Goal: Task Accomplishment & Management: Manage account settings

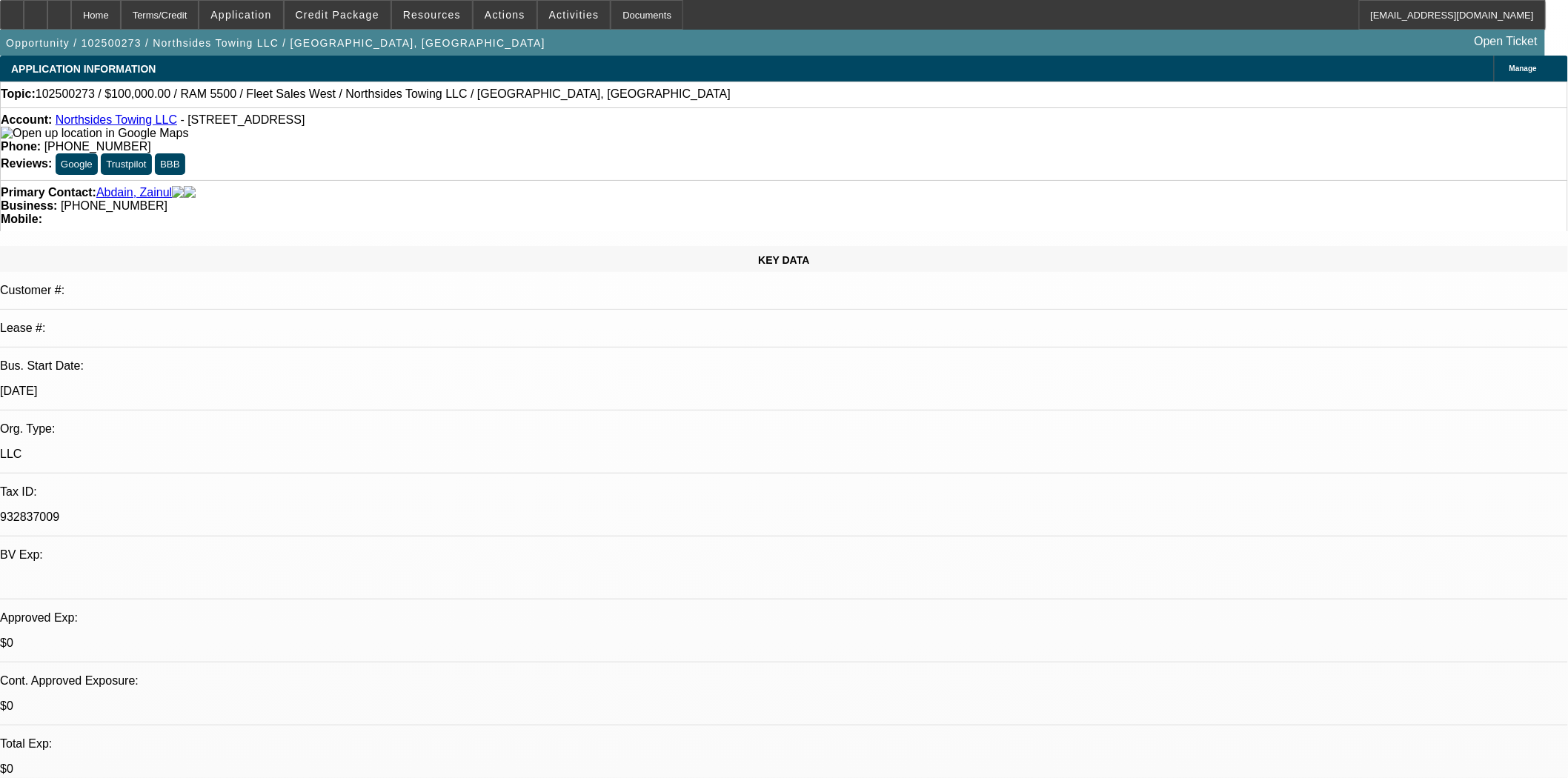
select select "0"
select select "2"
select select "0.1"
select select "4"
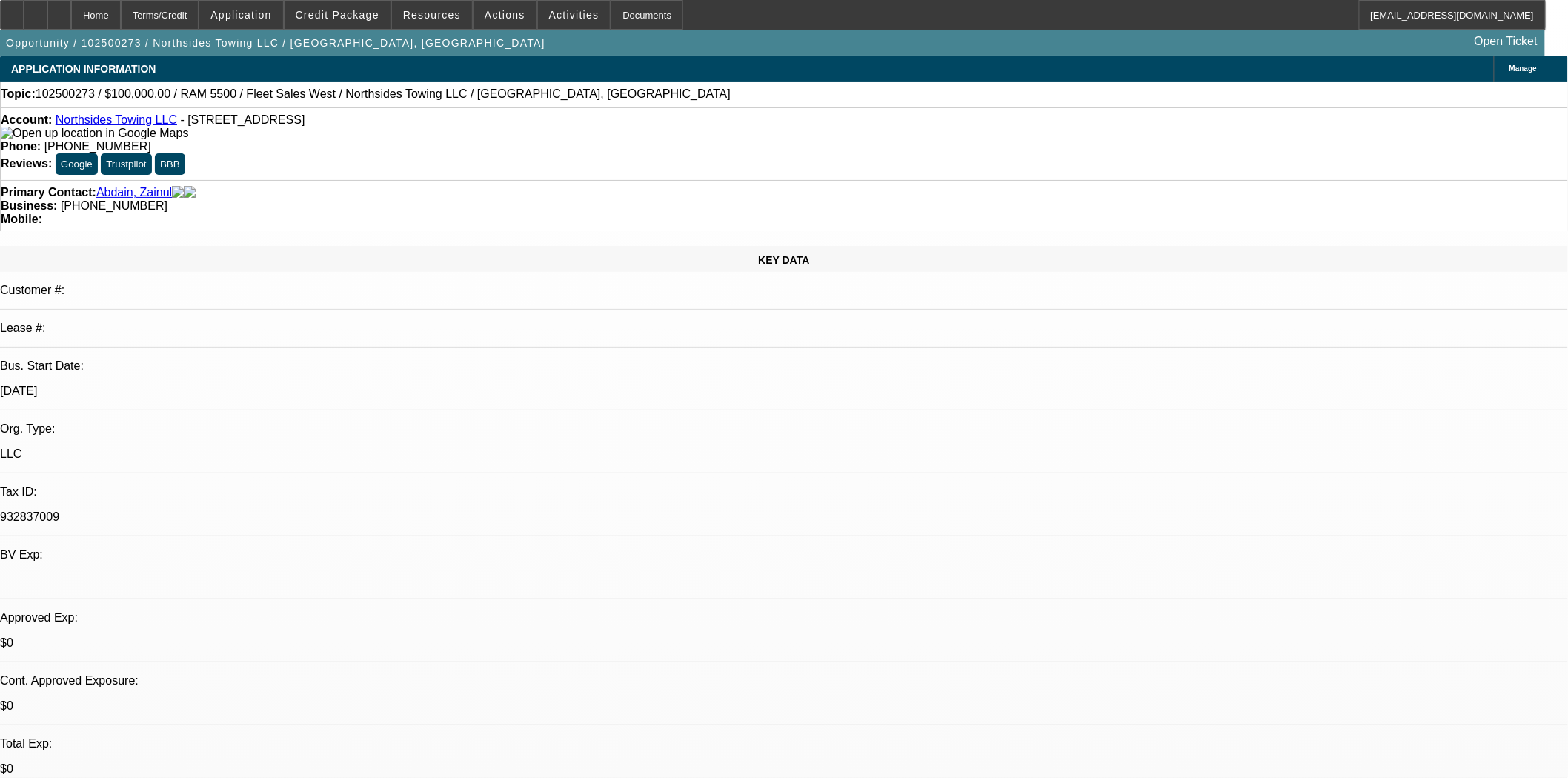
select select "0"
select select "2"
select select "0.1"
select select "4"
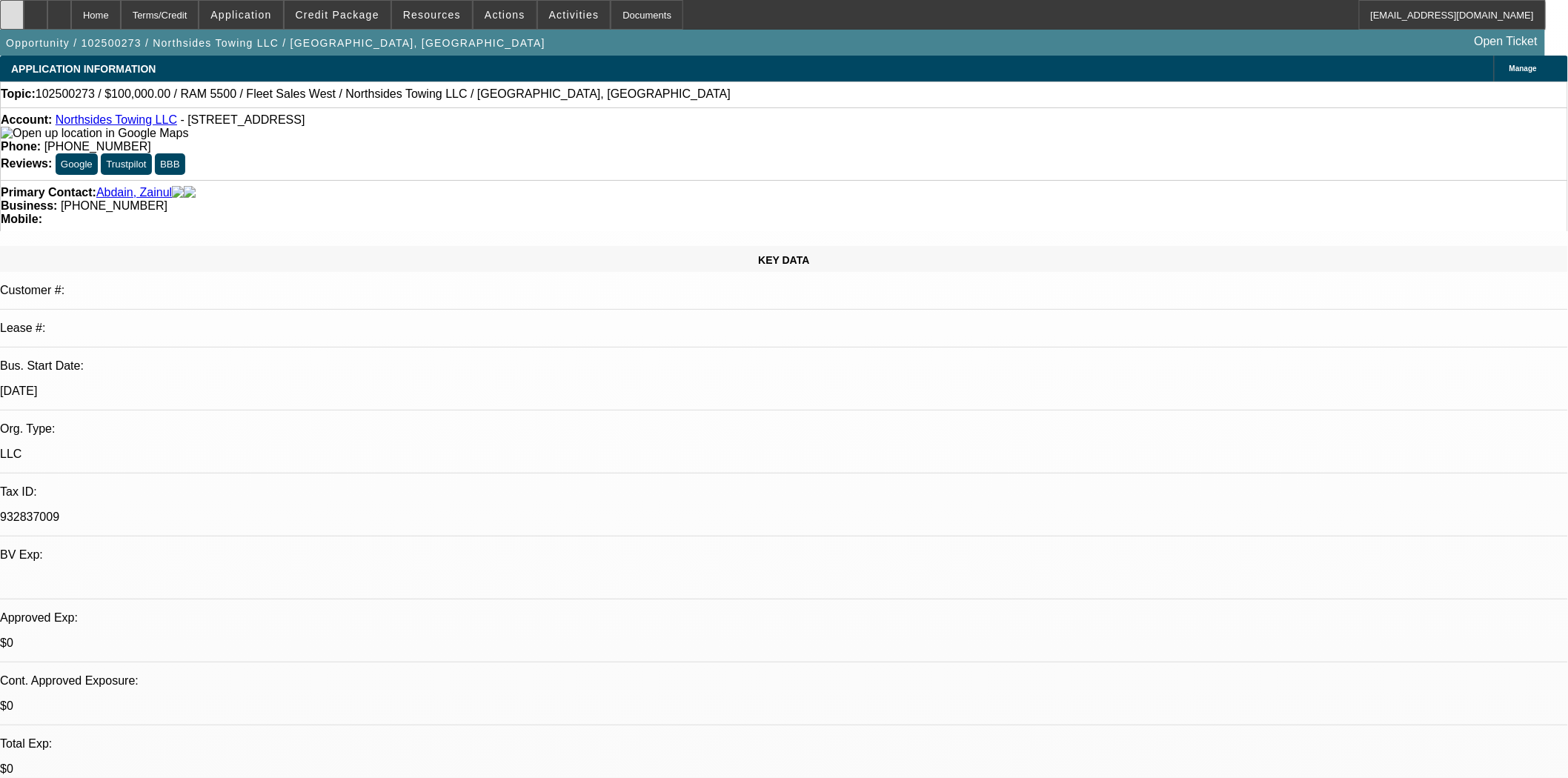
click at [12, 9] on icon at bounding box center [12, 9] width 0 height 0
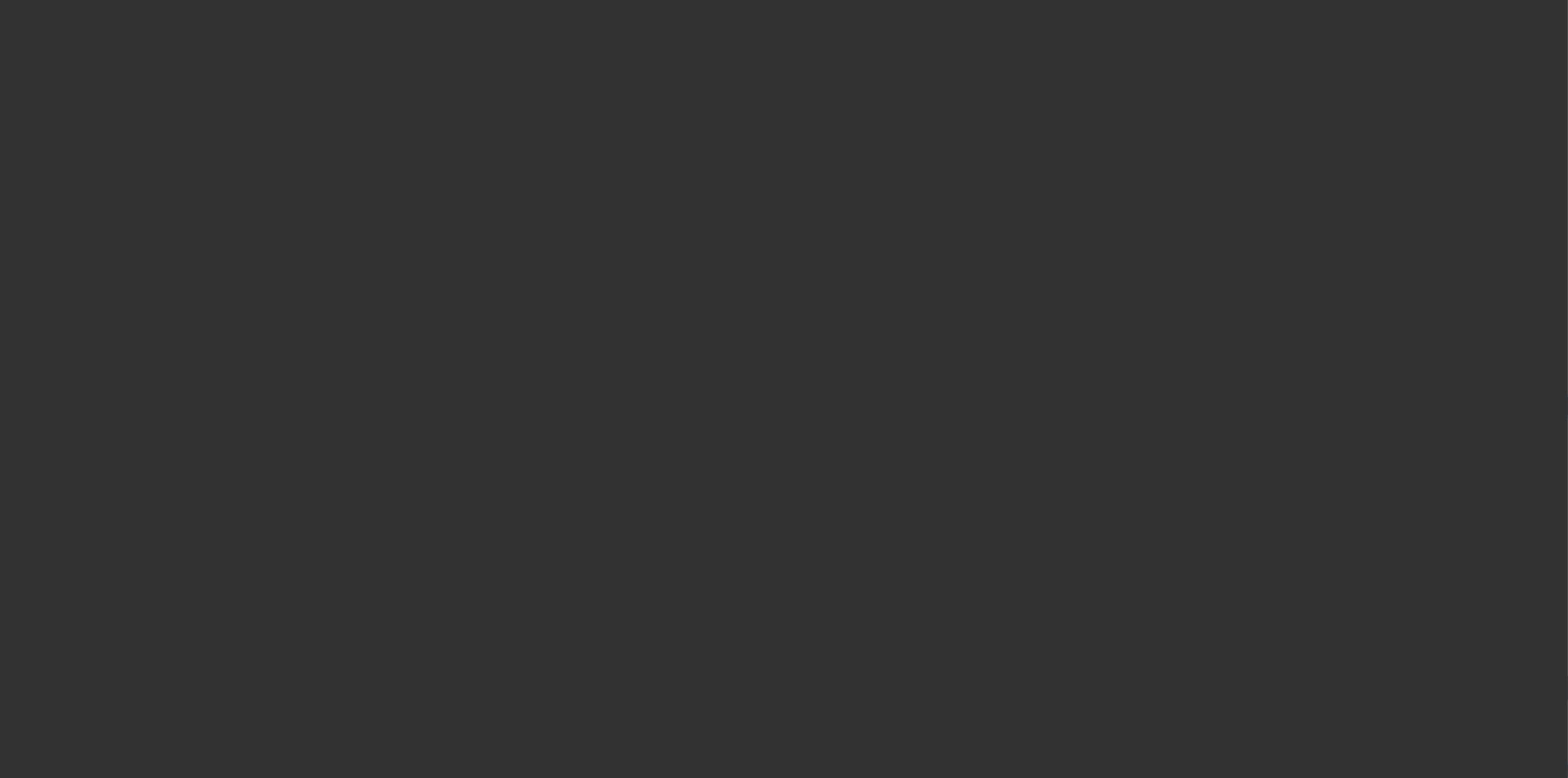
select select "4"
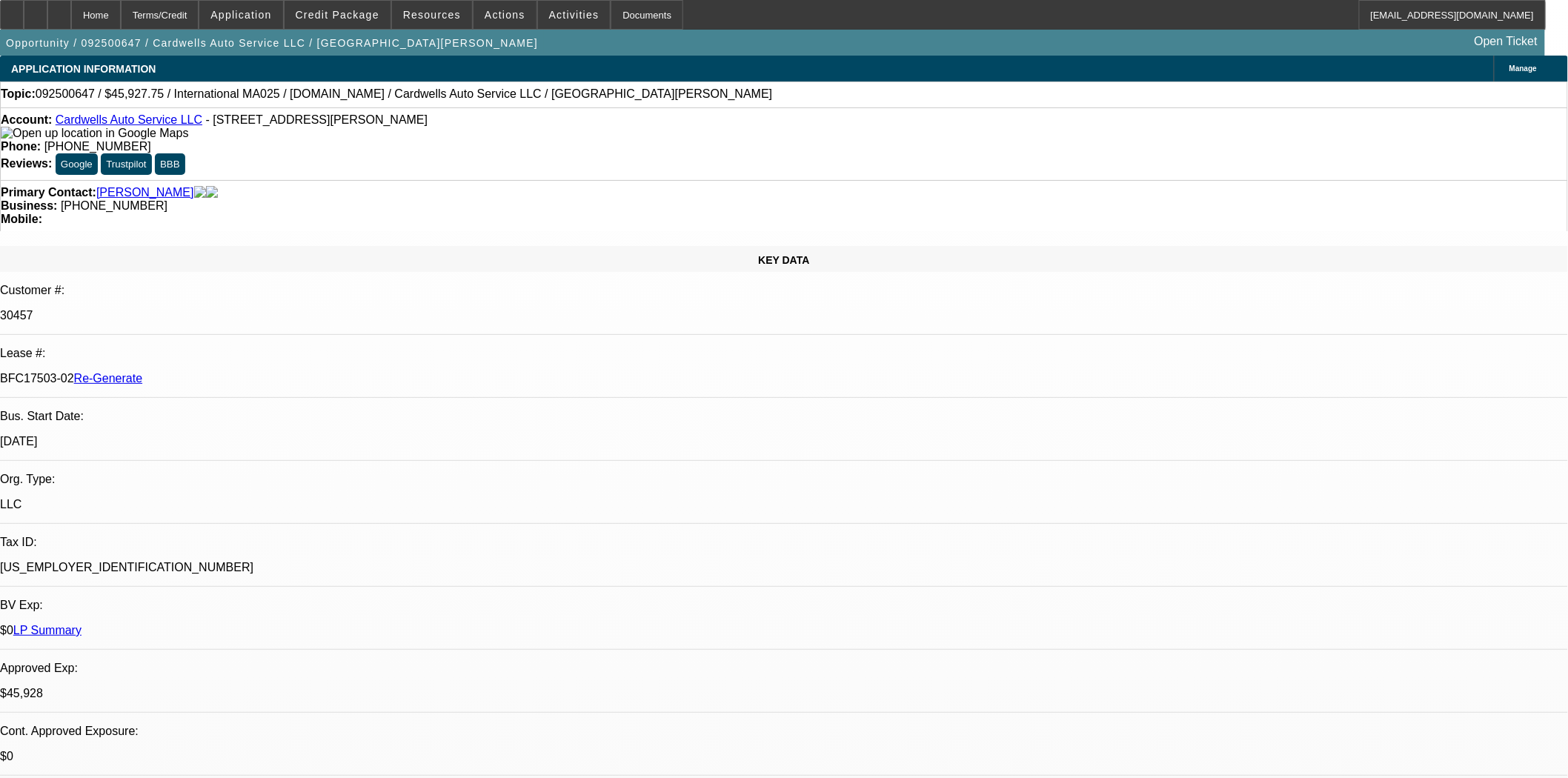
select select "0"
select select "2"
select select "0.1"
select select "4"
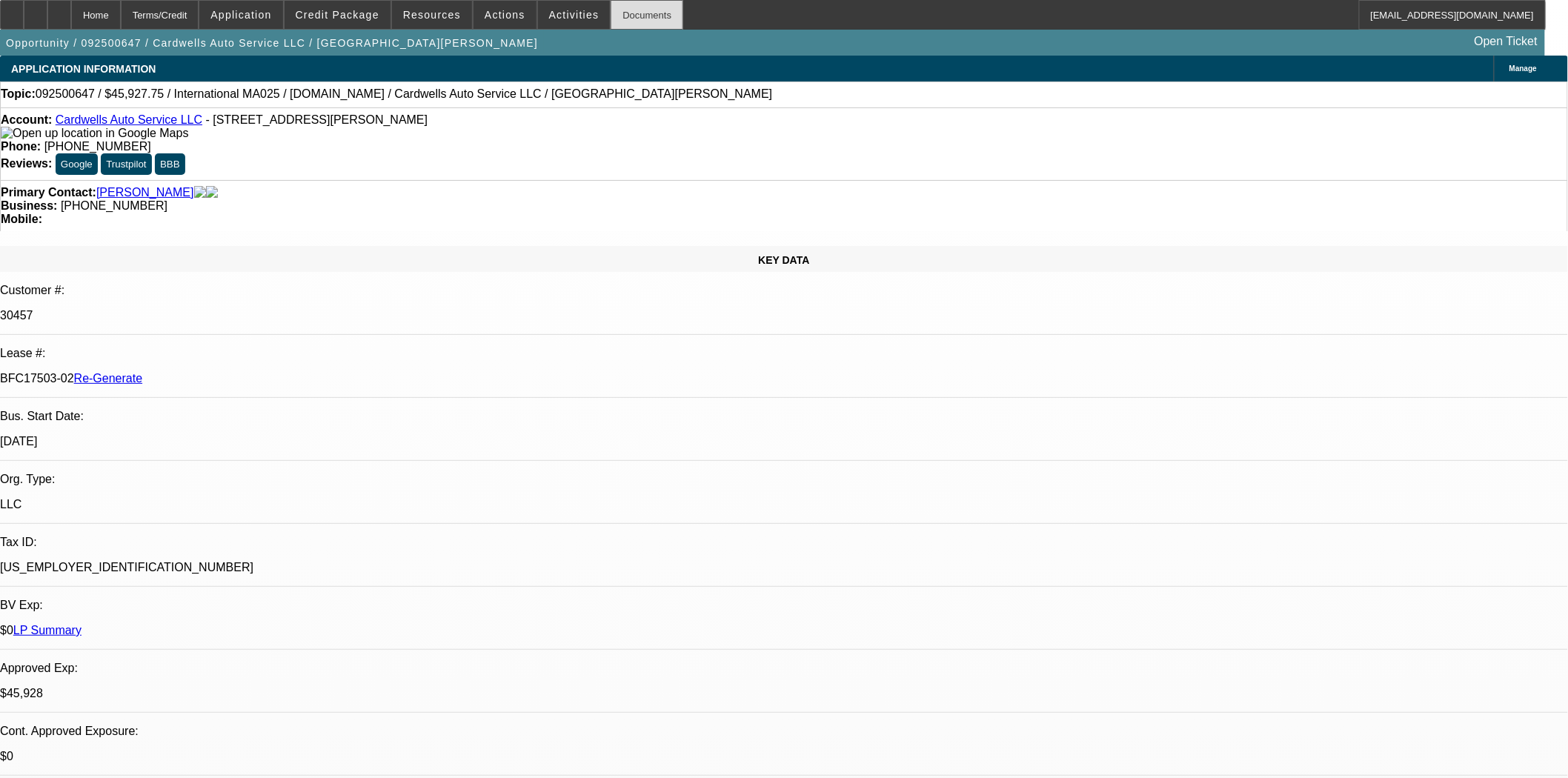
click at [624, 25] on div "Documents" at bounding box center [647, 15] width 73 height 30
click at [734, 140] on div "Phone: (804) 297-2041" at bounding box center [784, 147] width 1566 height 13
click at [353, 11] on span "Credit Package" at bounding box center [337, 14] width 83 height 12
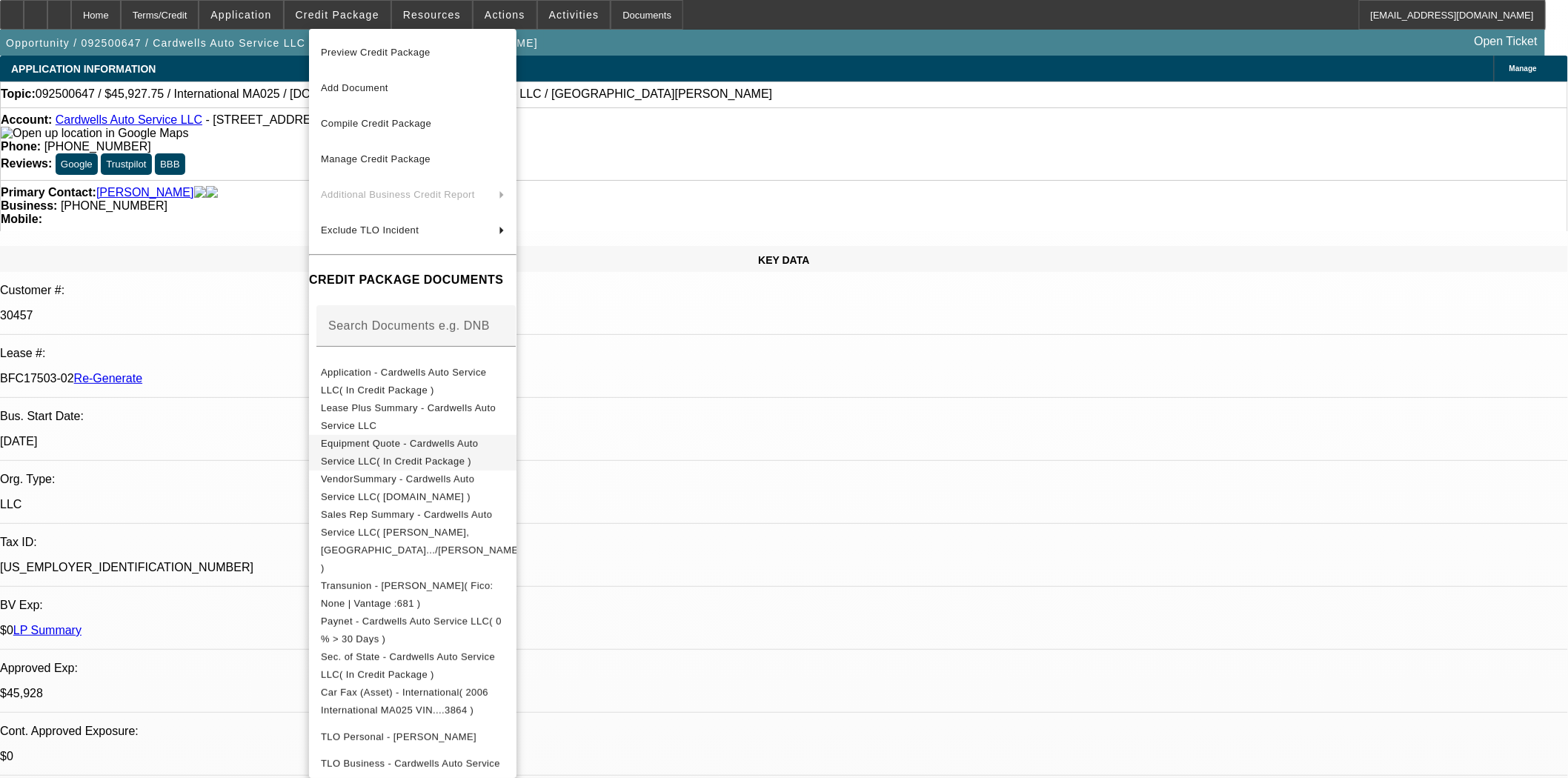
click at [424, 448] on span "Equipment Quote - Cardwells Auto Service LLC( In Credit Package )" at bounding box center [400, 451] width 157 height 29
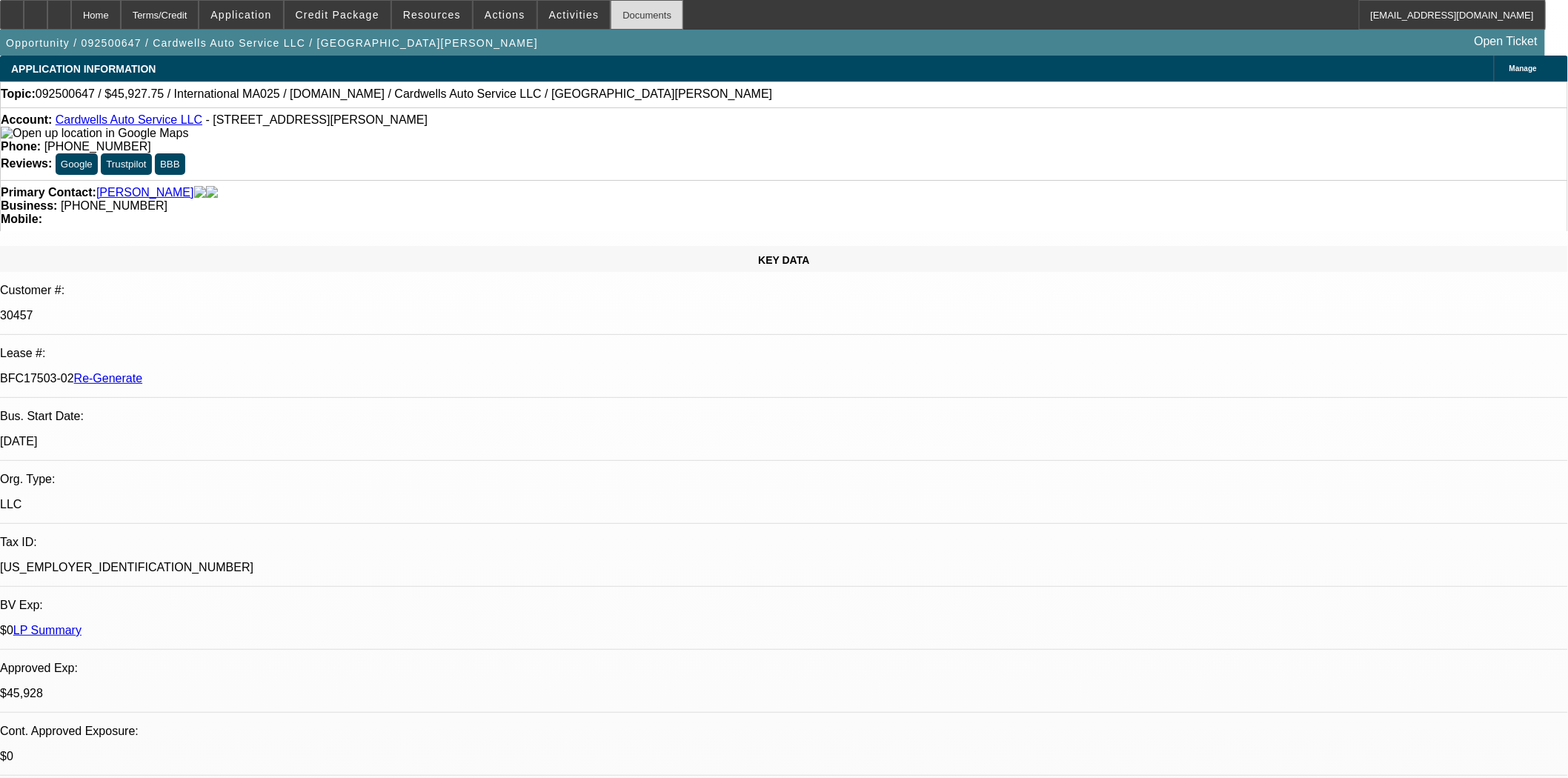
click at [620, 20] on div "Documents" at bounding box center [647, 15] width 73 height 30
click at [538, 6] on span at bounding box center [575, 15] width 73 height 36
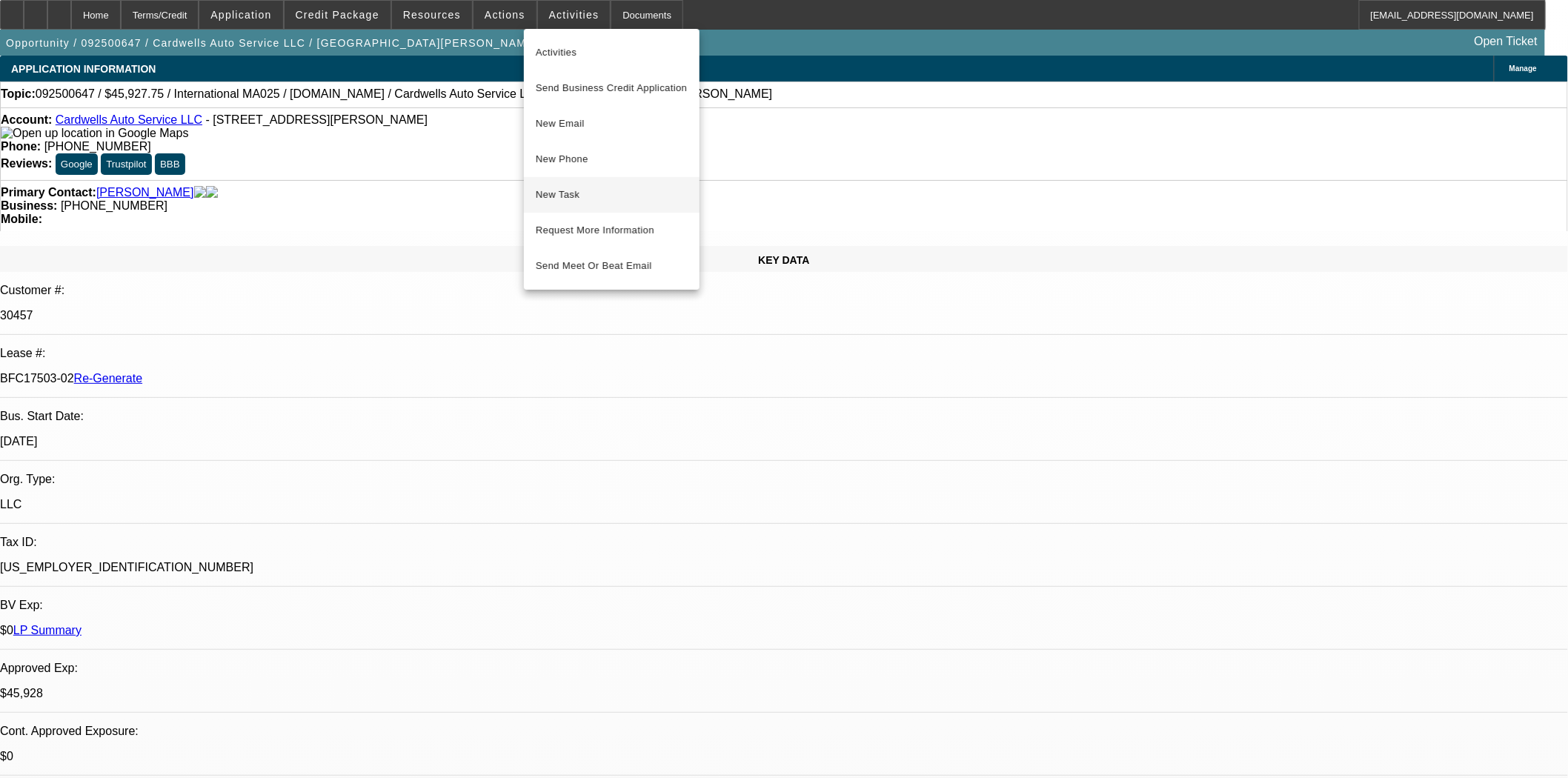
click at [562, 195] on span "New Task" at bounding box center [611, 195] width 152 height 18
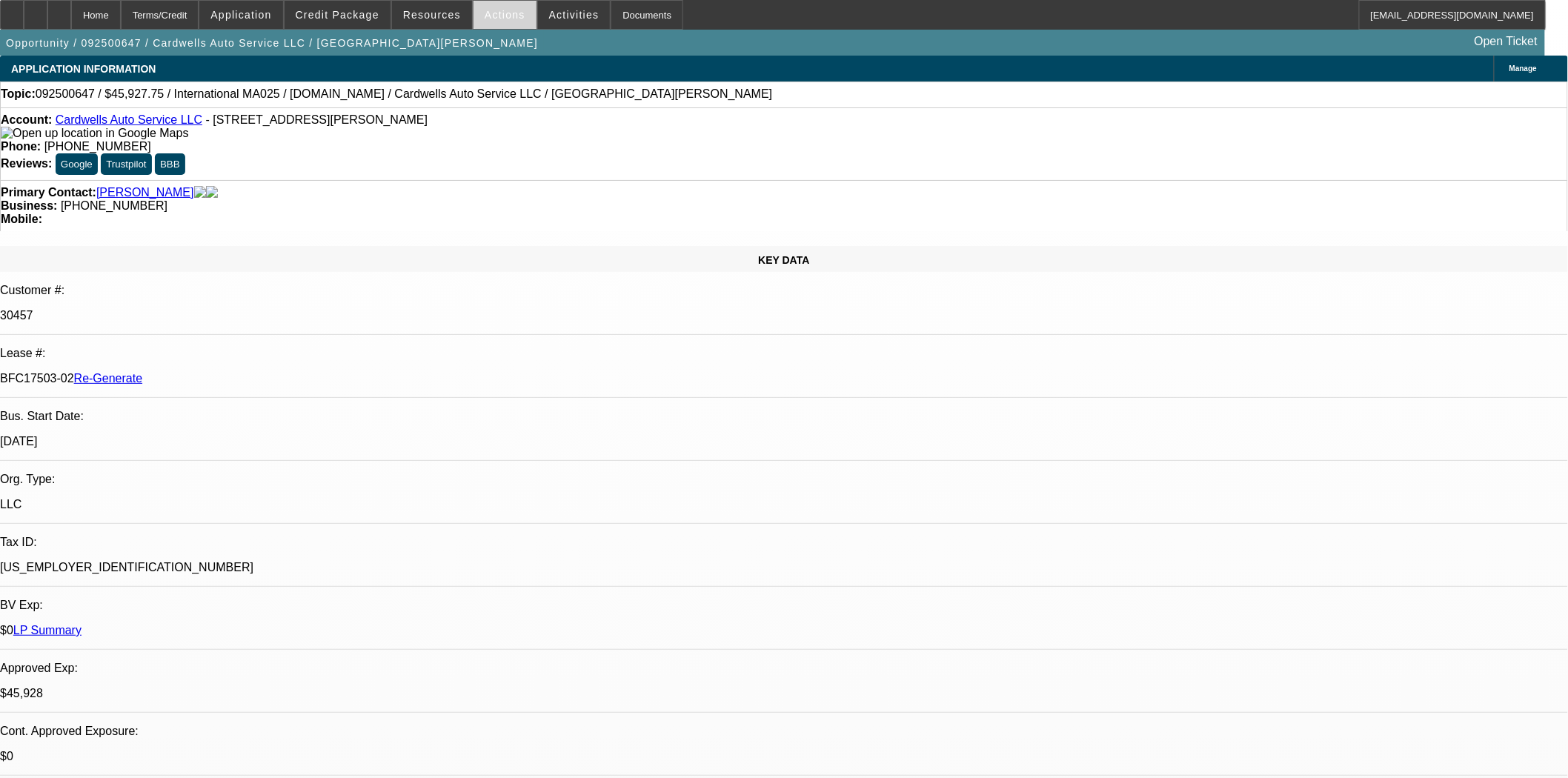
click at [503, 18] on span "Actions" at bounding box center [506, 14] width 41 height 12
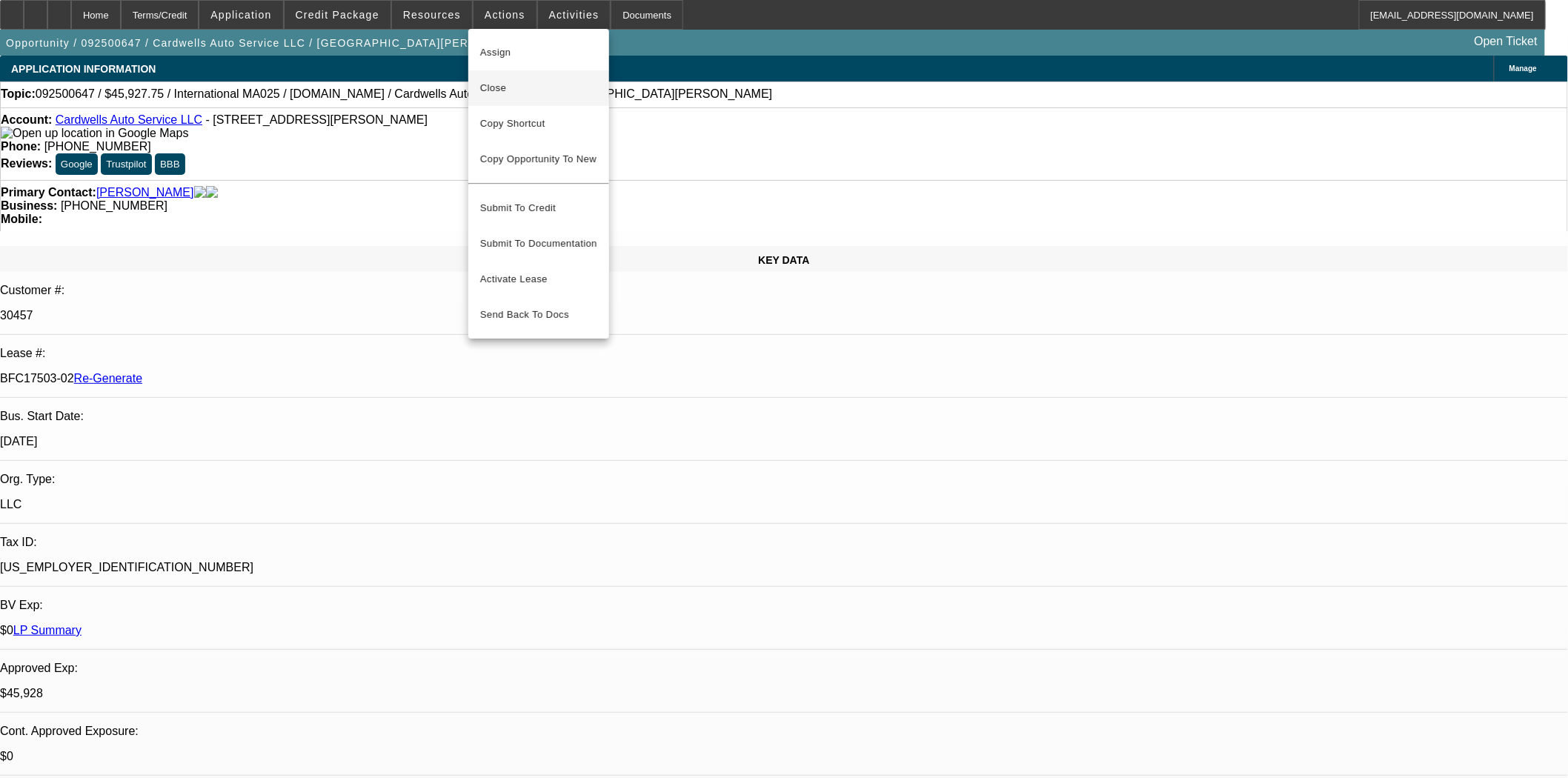
click at [493, 83] on span "Close" at bounding box center [538, 88] width 117 height 18
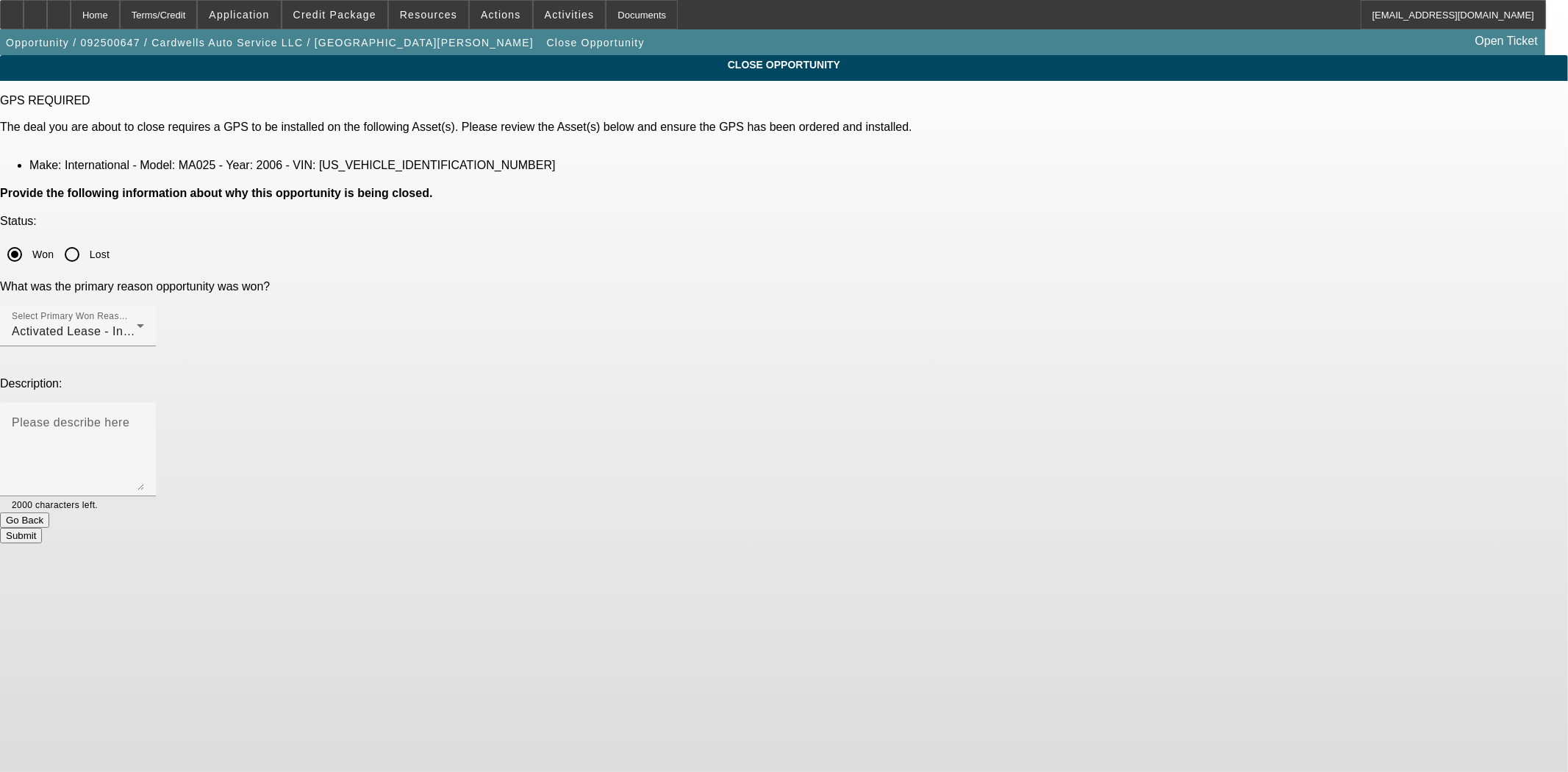
click at [42, 528] on button "Submit" at bounding box center [20, 535] width 42 height 16
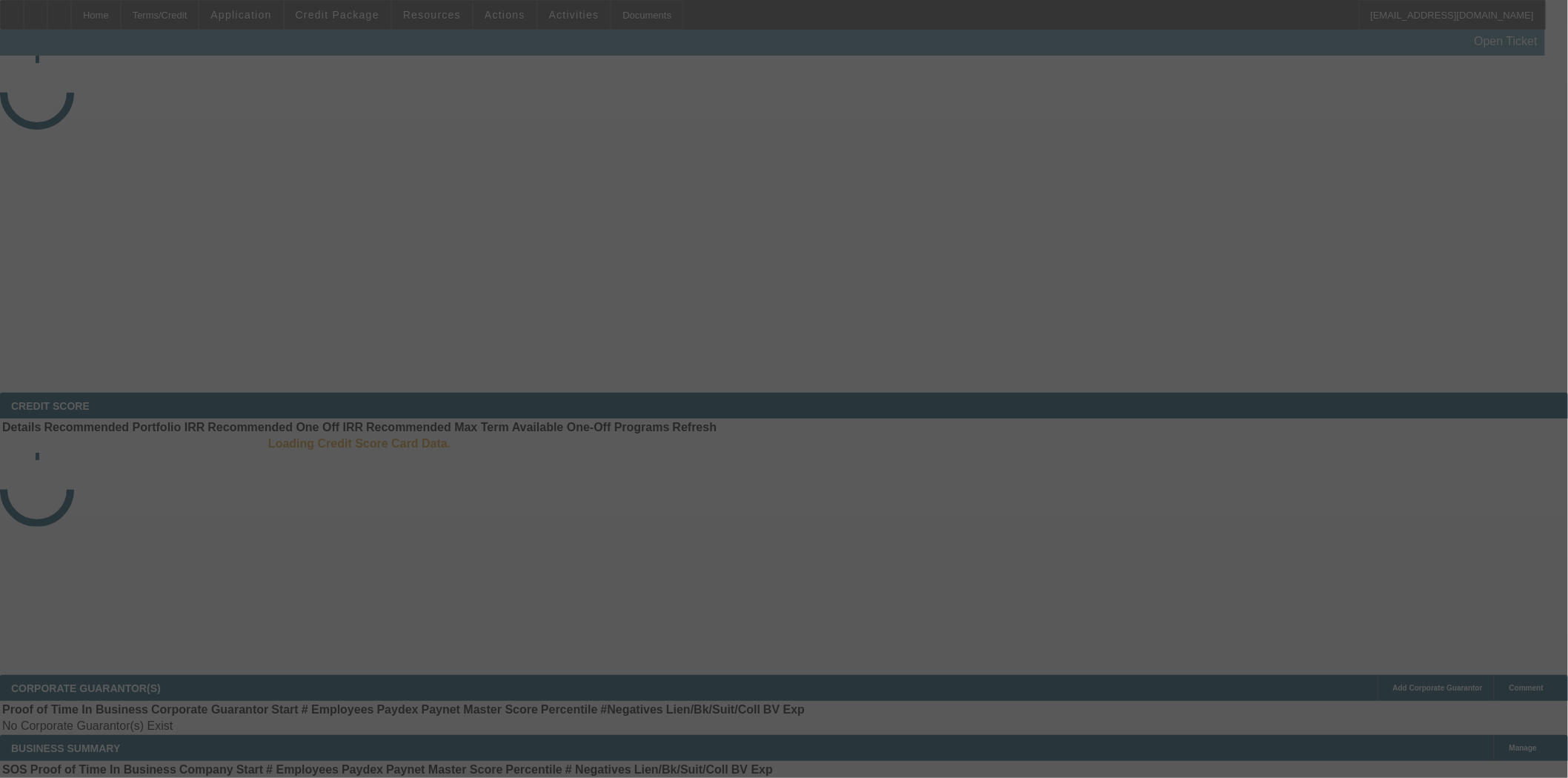
select select "3"
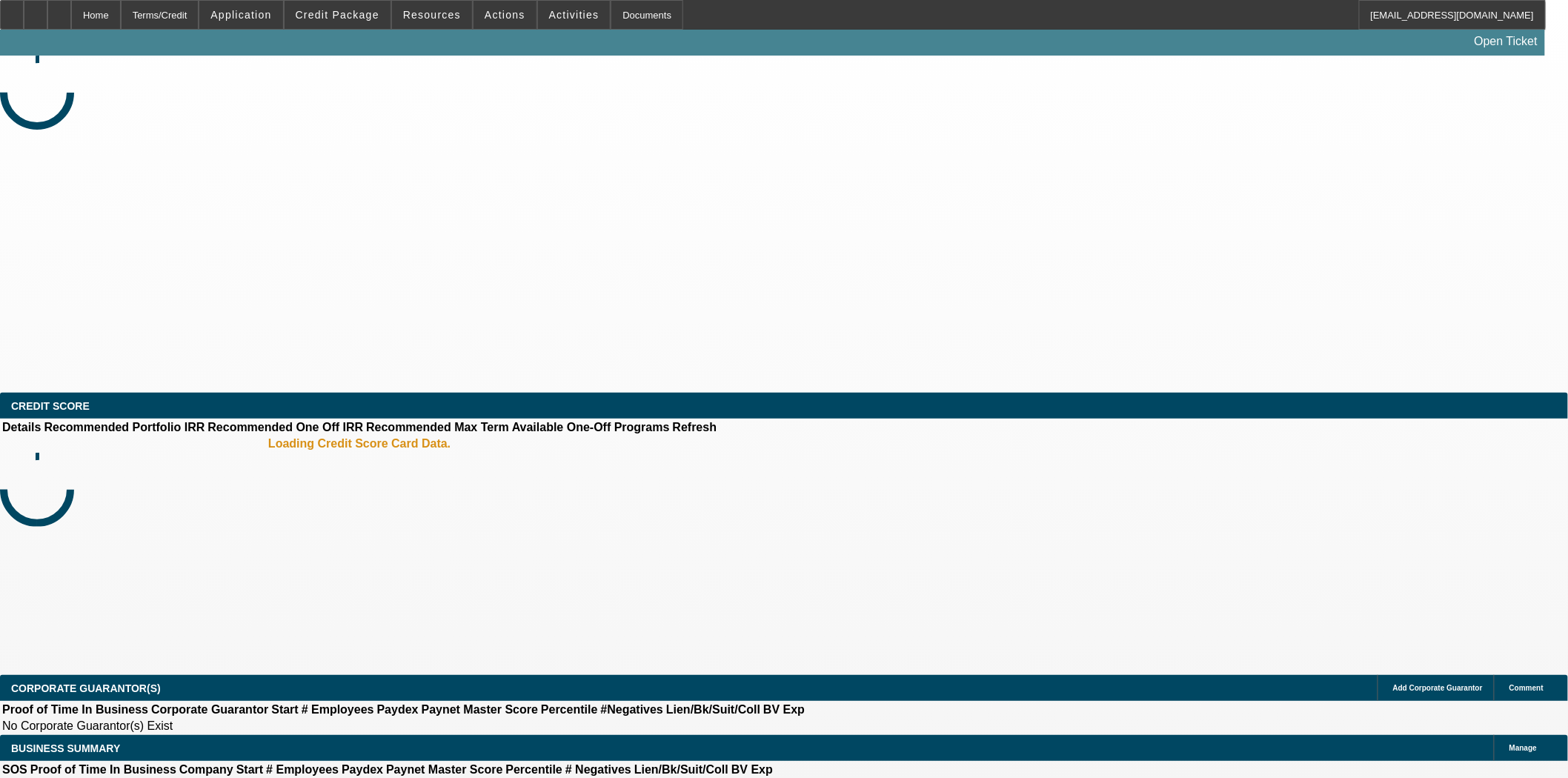
select select "0"
select select "2"
select select "0"
select select "6"
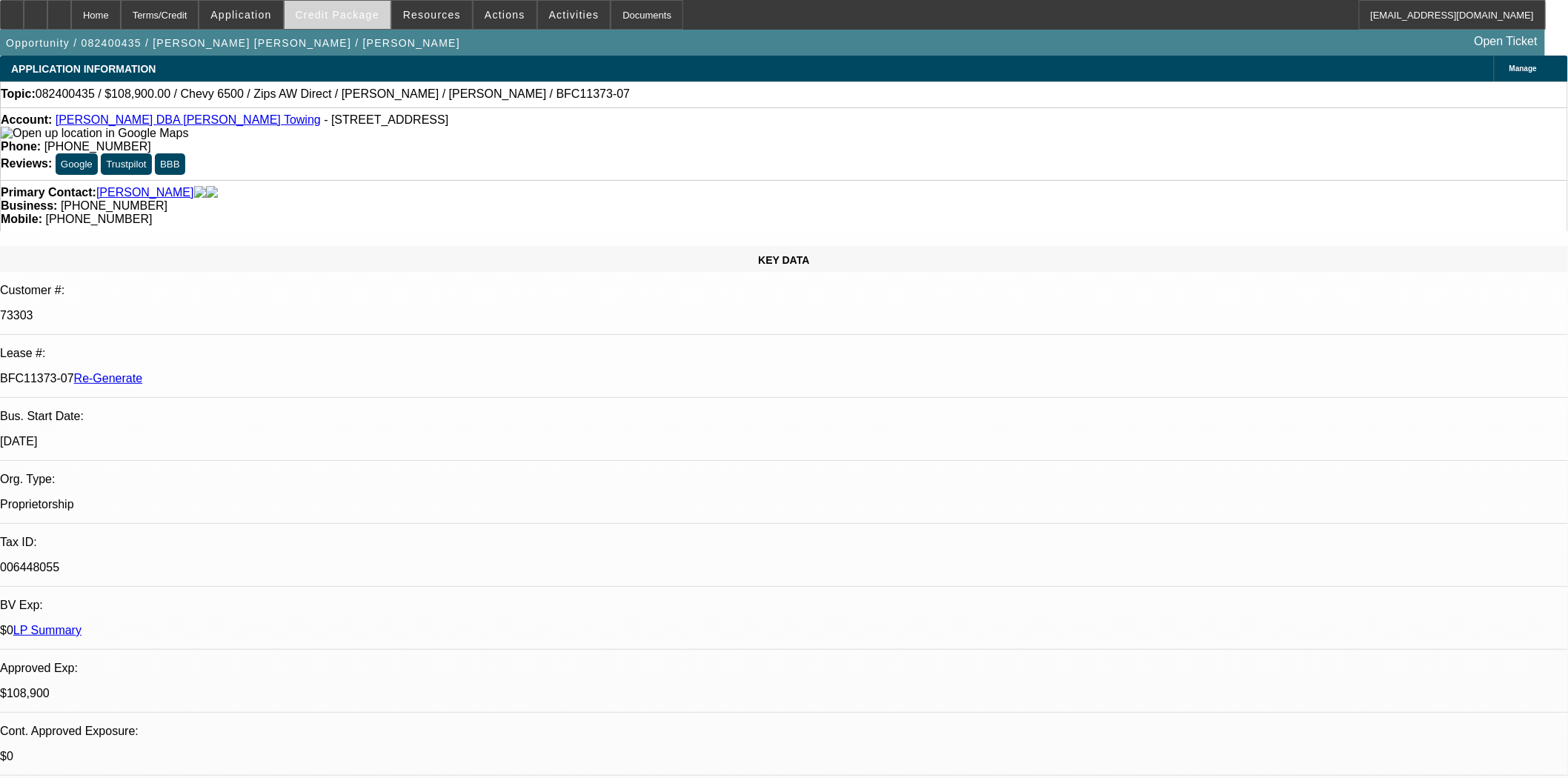
click at [354, 16] on span "Credit Package" at bounding box center [337, 14] width 83 height 12
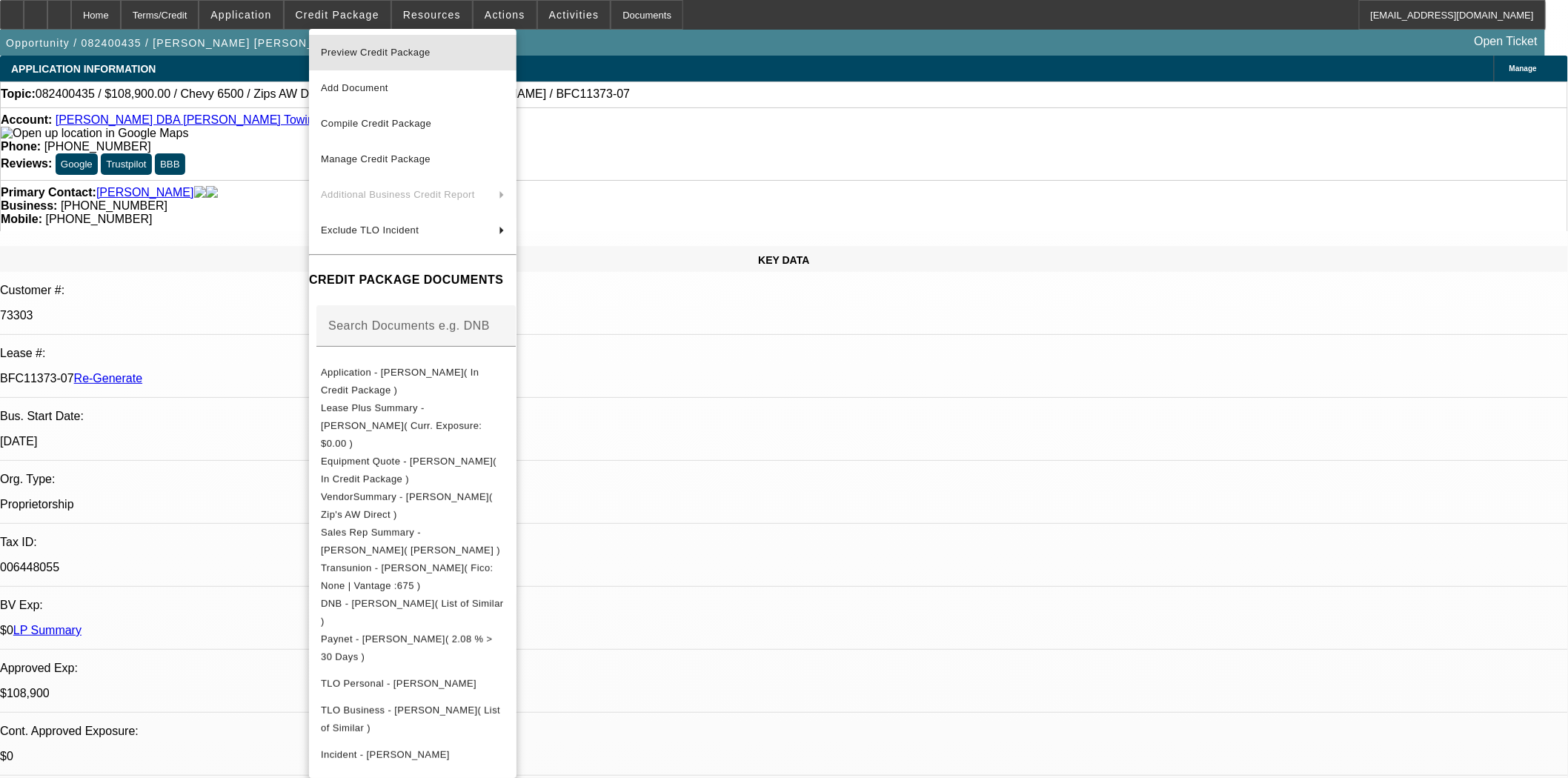
click at [358, 46] on span "Preview Credit Package" at bounding box center [413, 52] width 183 height 18
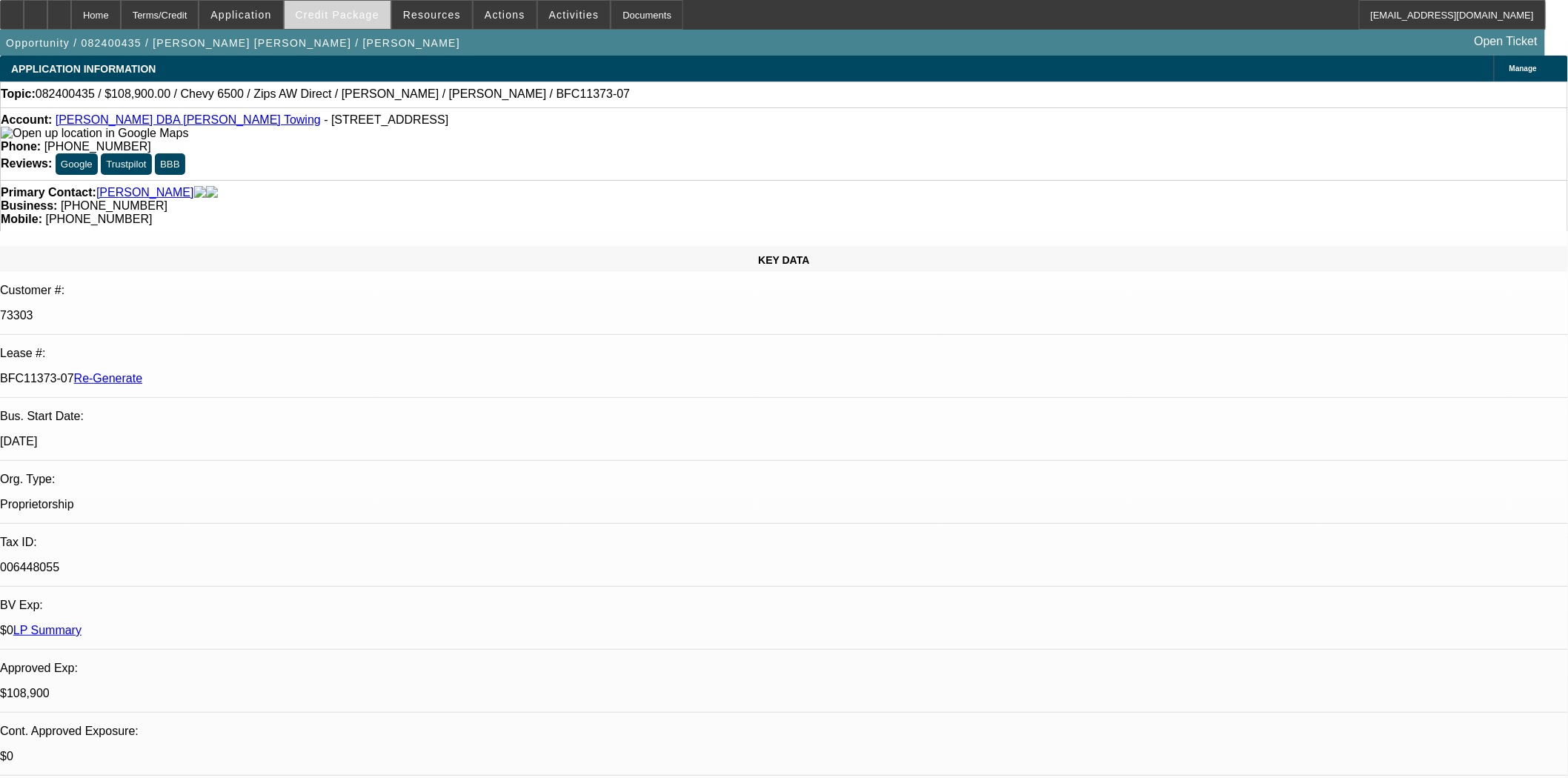
click at [372, 25] on span at bounding box center [337, 15] width 106 height 36
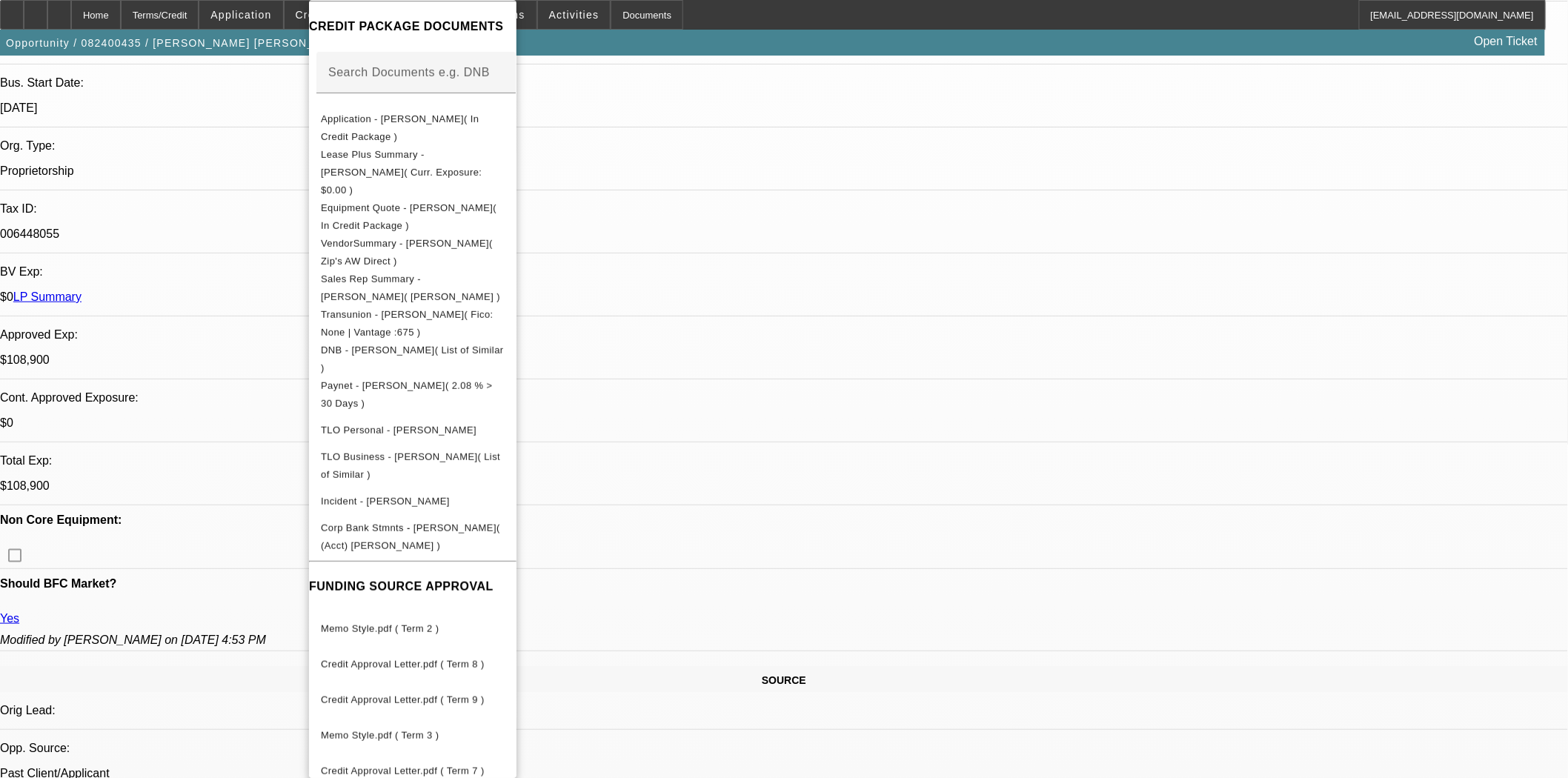
scroll to position [493, 0]
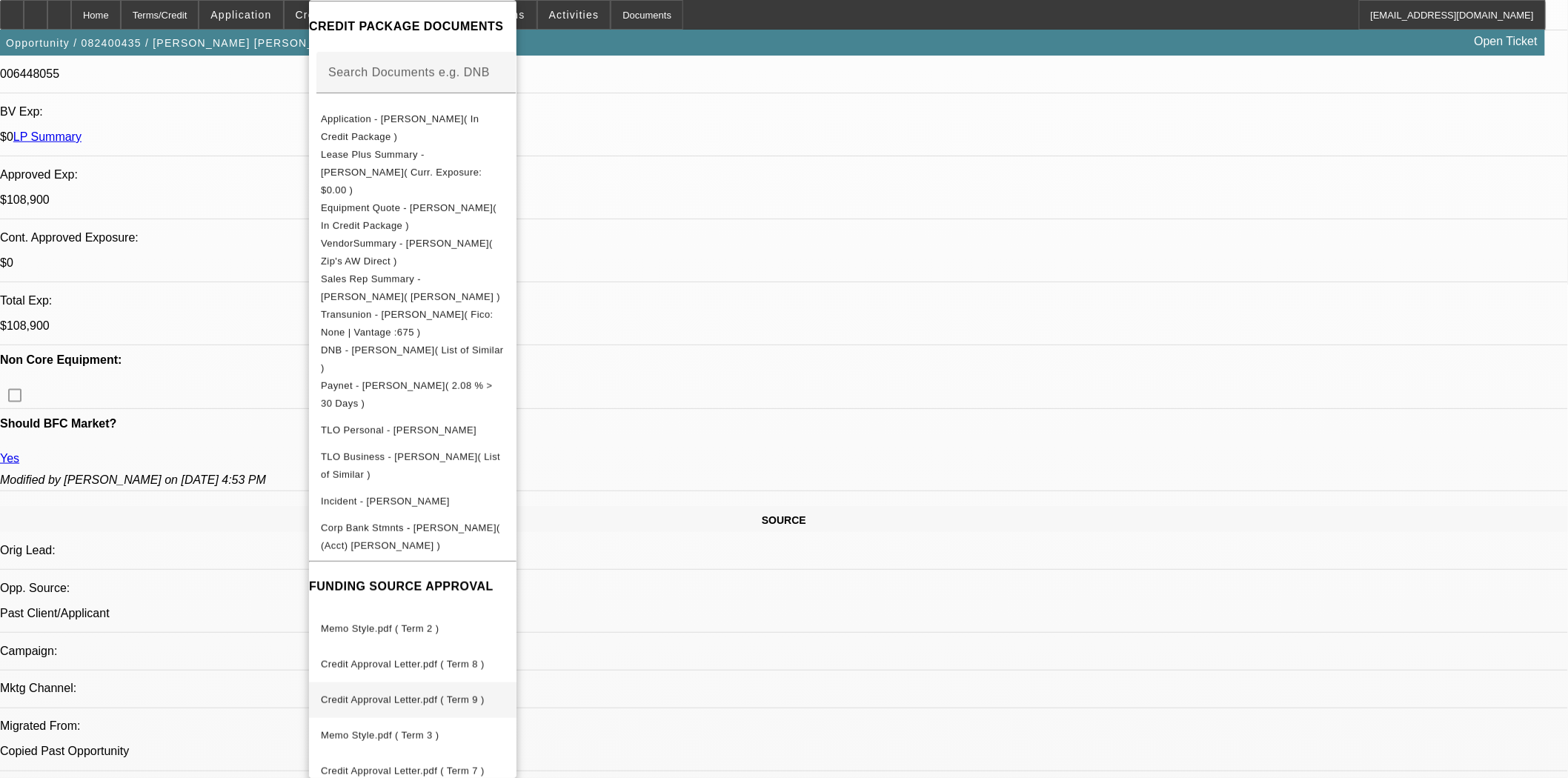
click at [429, 692] on span "Credit Approval Letter.pdf ( Term 9 )" at bounding box center [413, 700] width 183 height 18
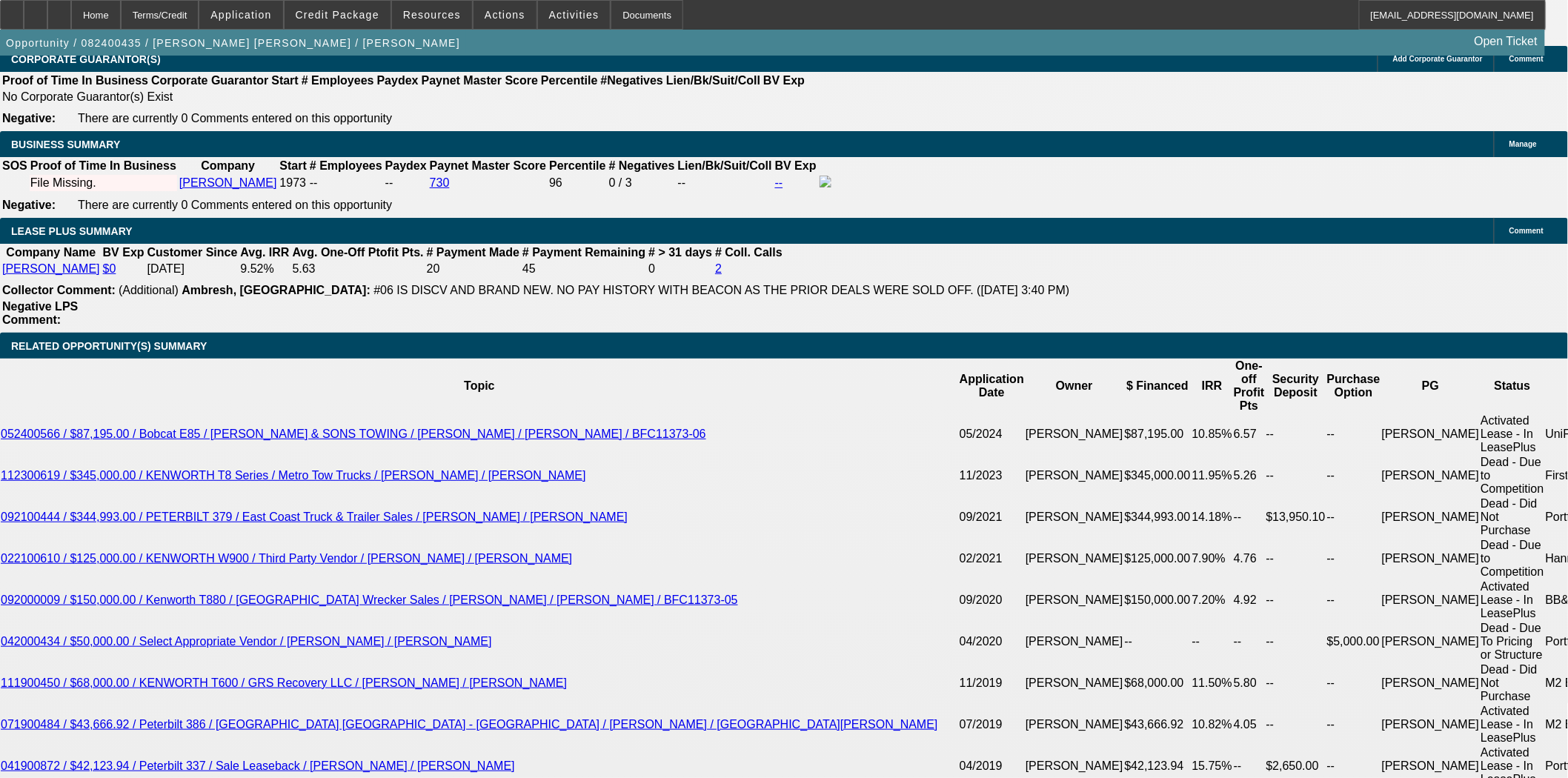
scroll to position [2717, 0]
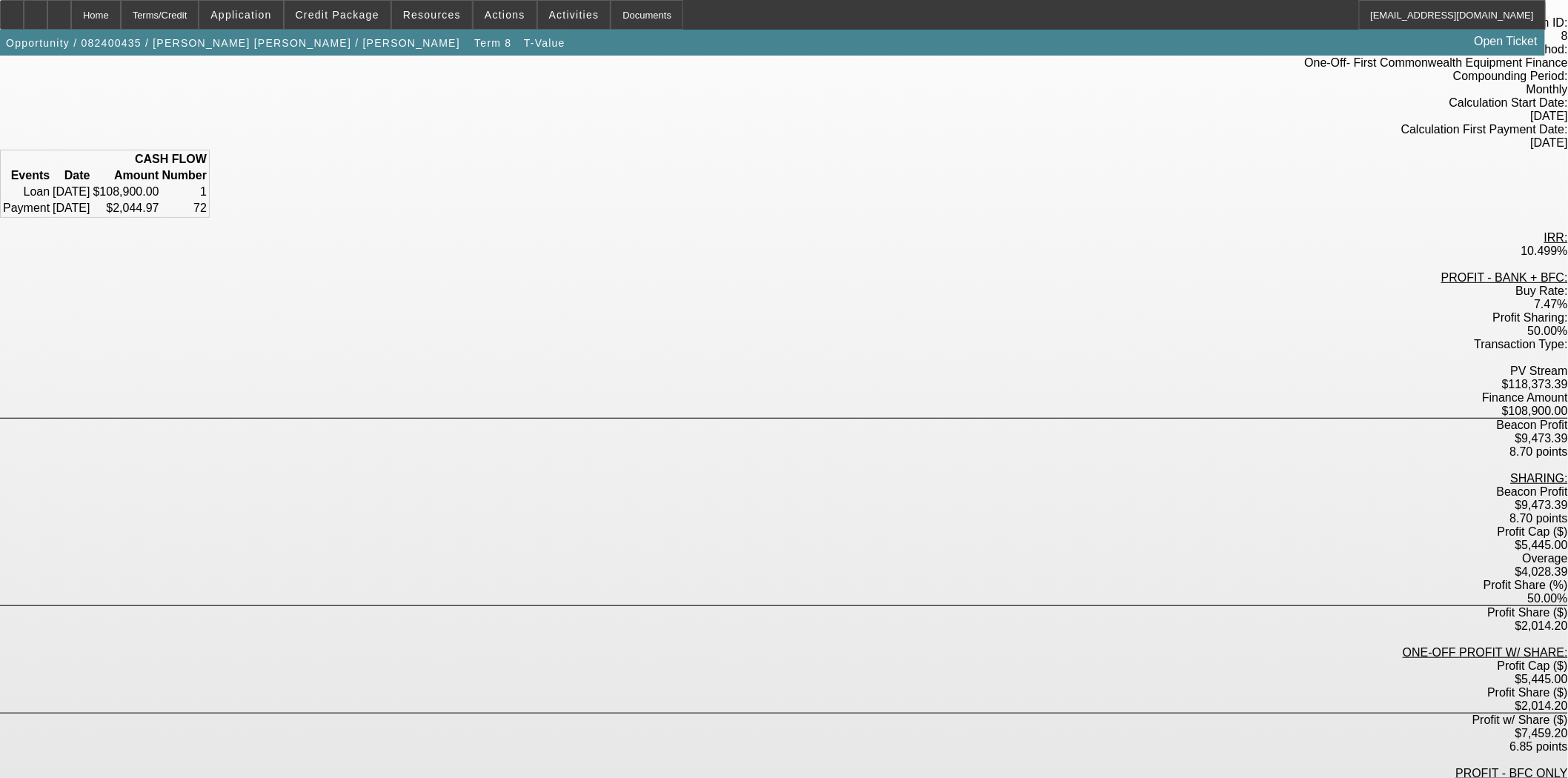
scroll to position [117, 0]
click at [121, 12] on div "Home" at bounding box center [95, 15] width 50 height 30
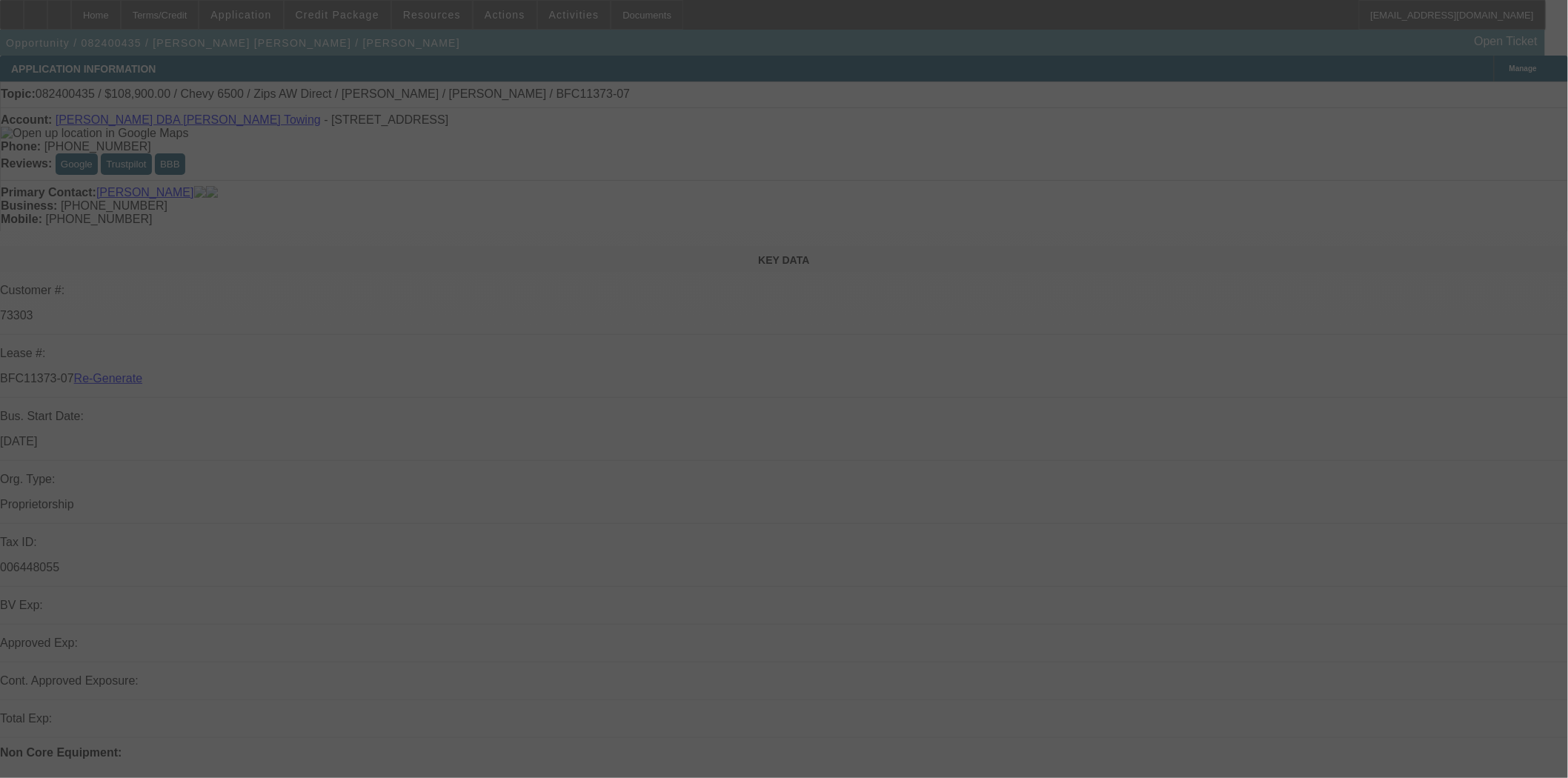
select select "3"
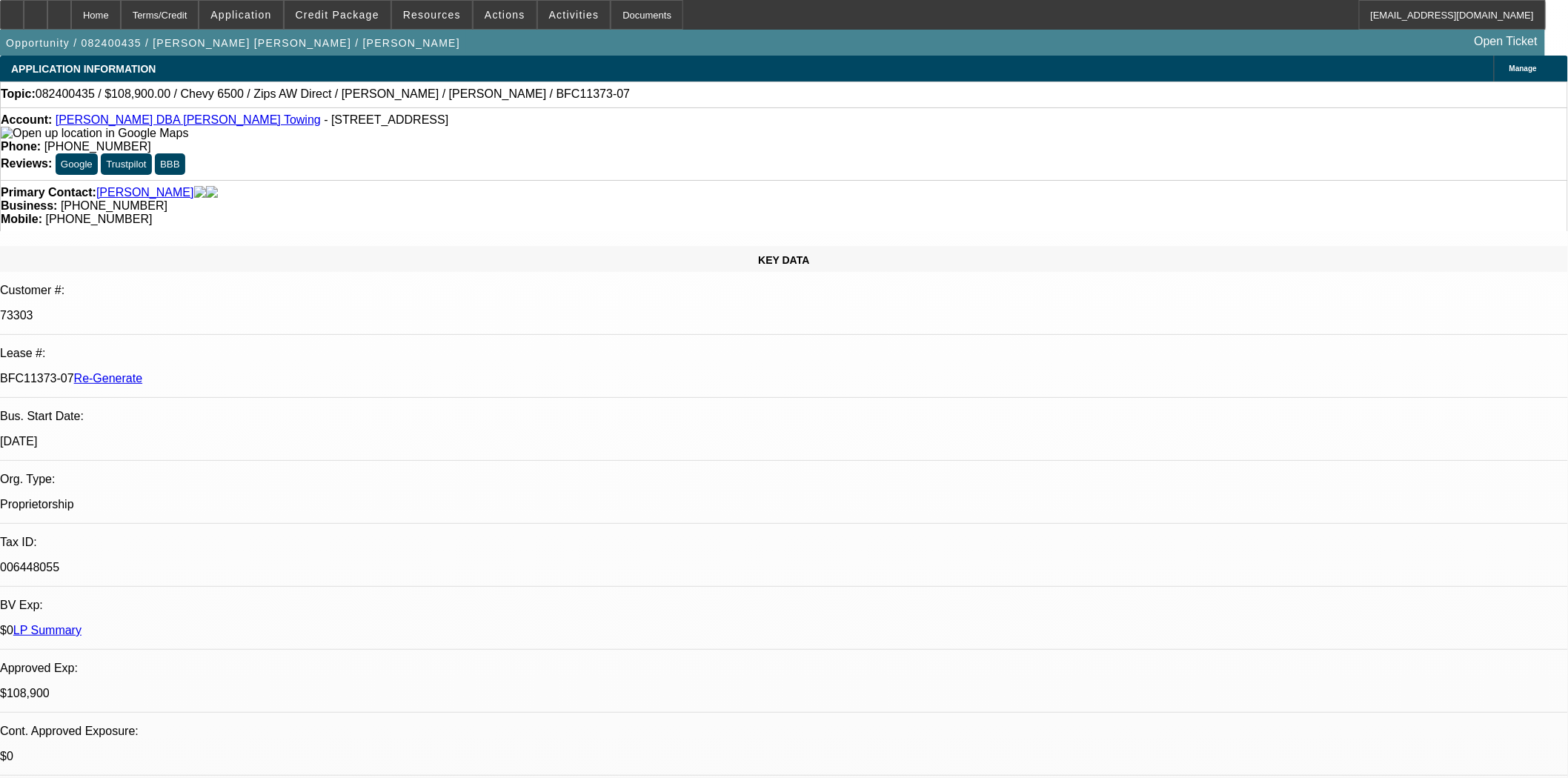
select select "0"
select select "2"
select select "0"
select select "6"
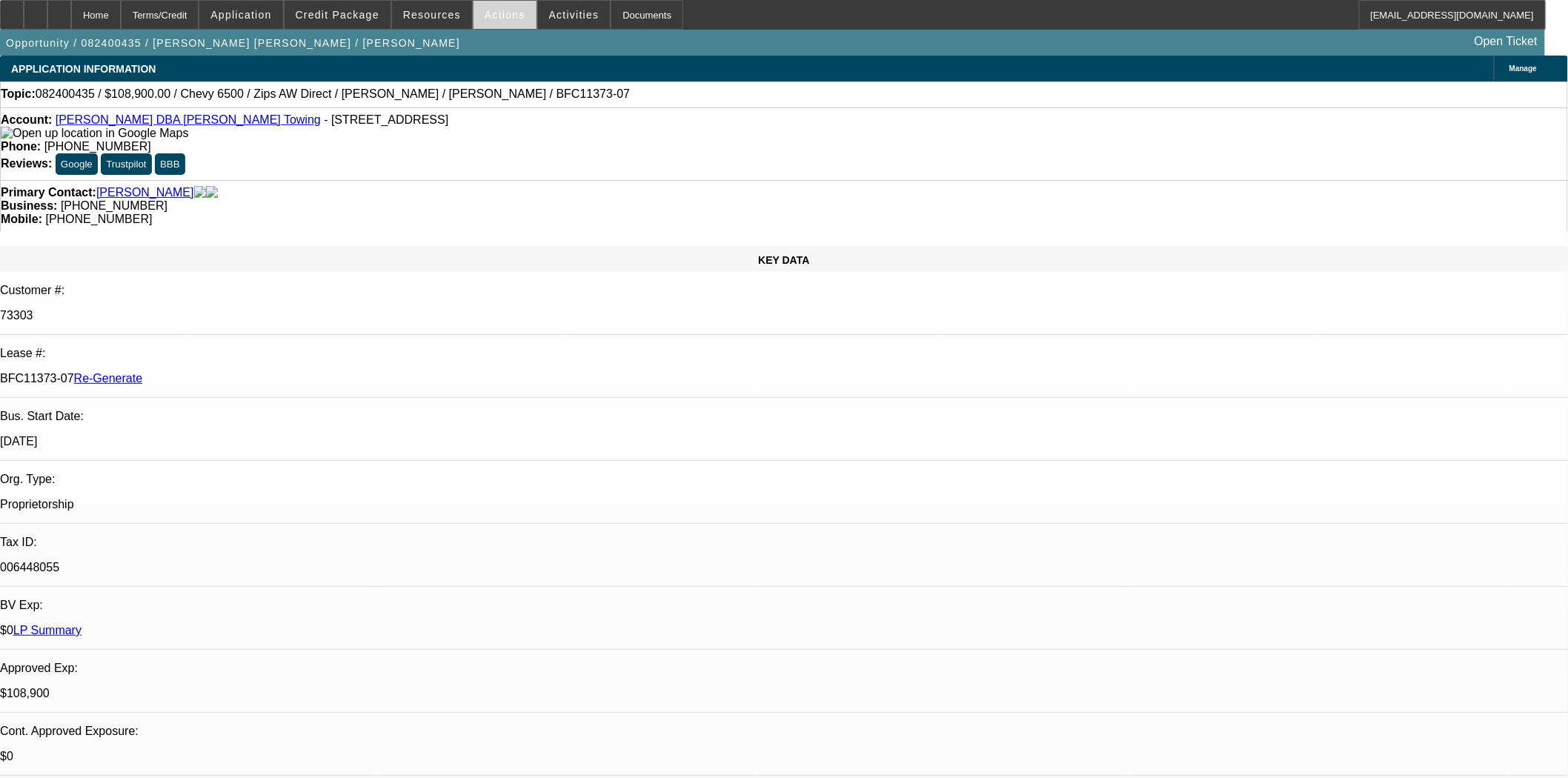
click at [476, 16] on span at bounding box center [505, 15] width 63 height 36
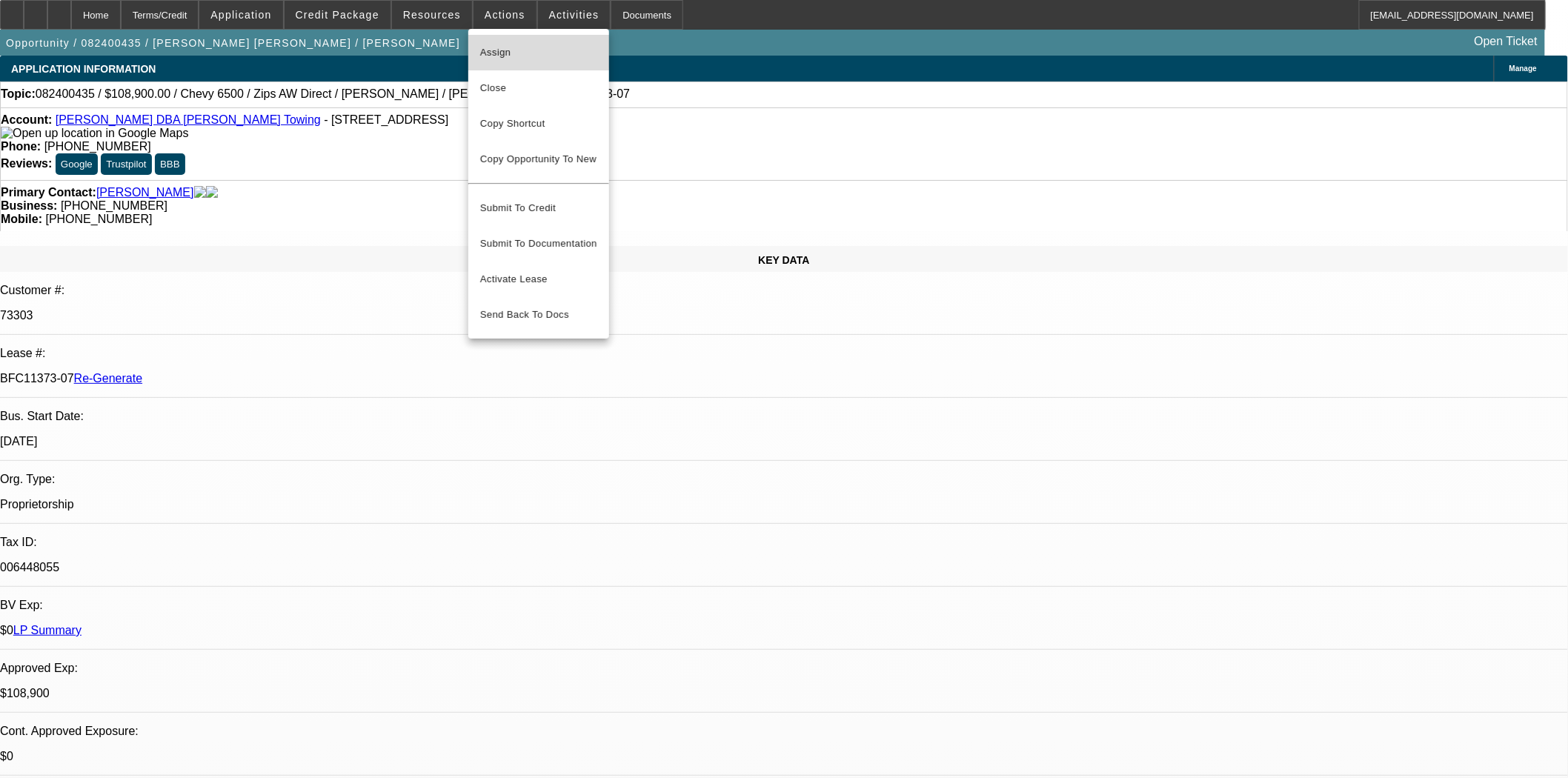
click at [500, 44] on span "Assign" at bounding box center [538, 52] width 117 height 18
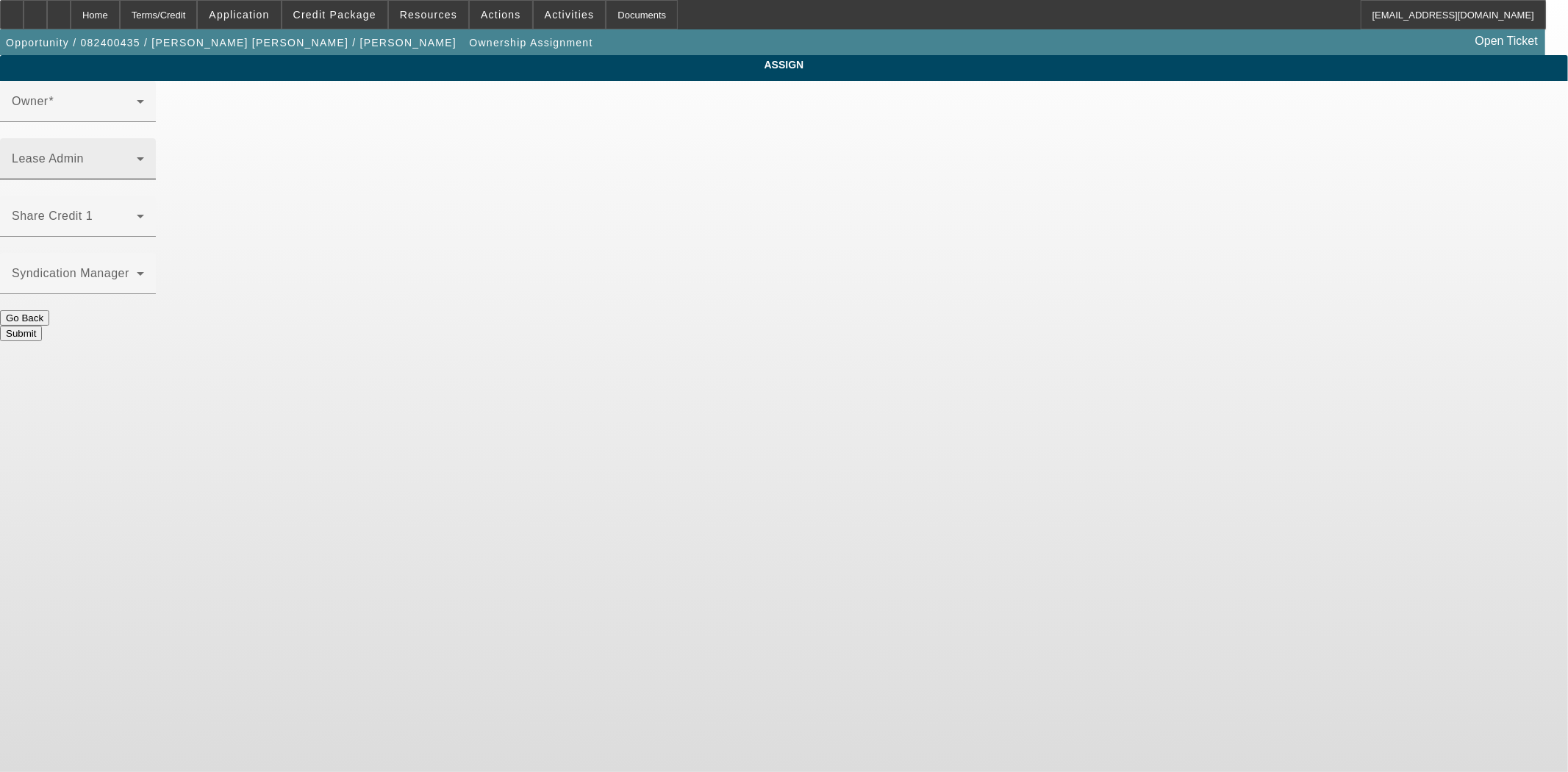
click at [137, 156] on span at bounding box center [74, 164] width 125 height 18
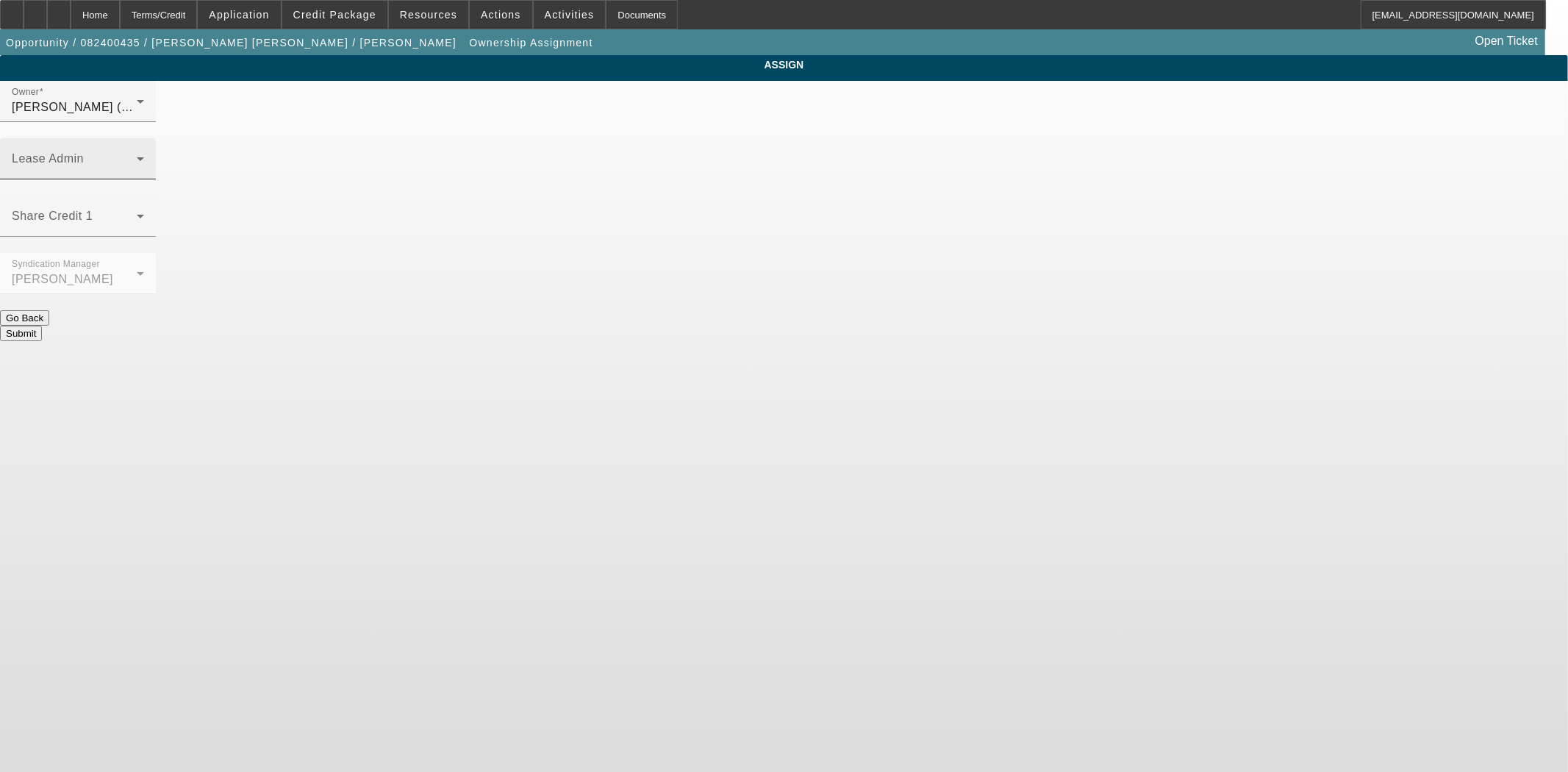
click at [144, 138] on div "Lease Admin" at bounding box center [78, 159] width 132 height 41
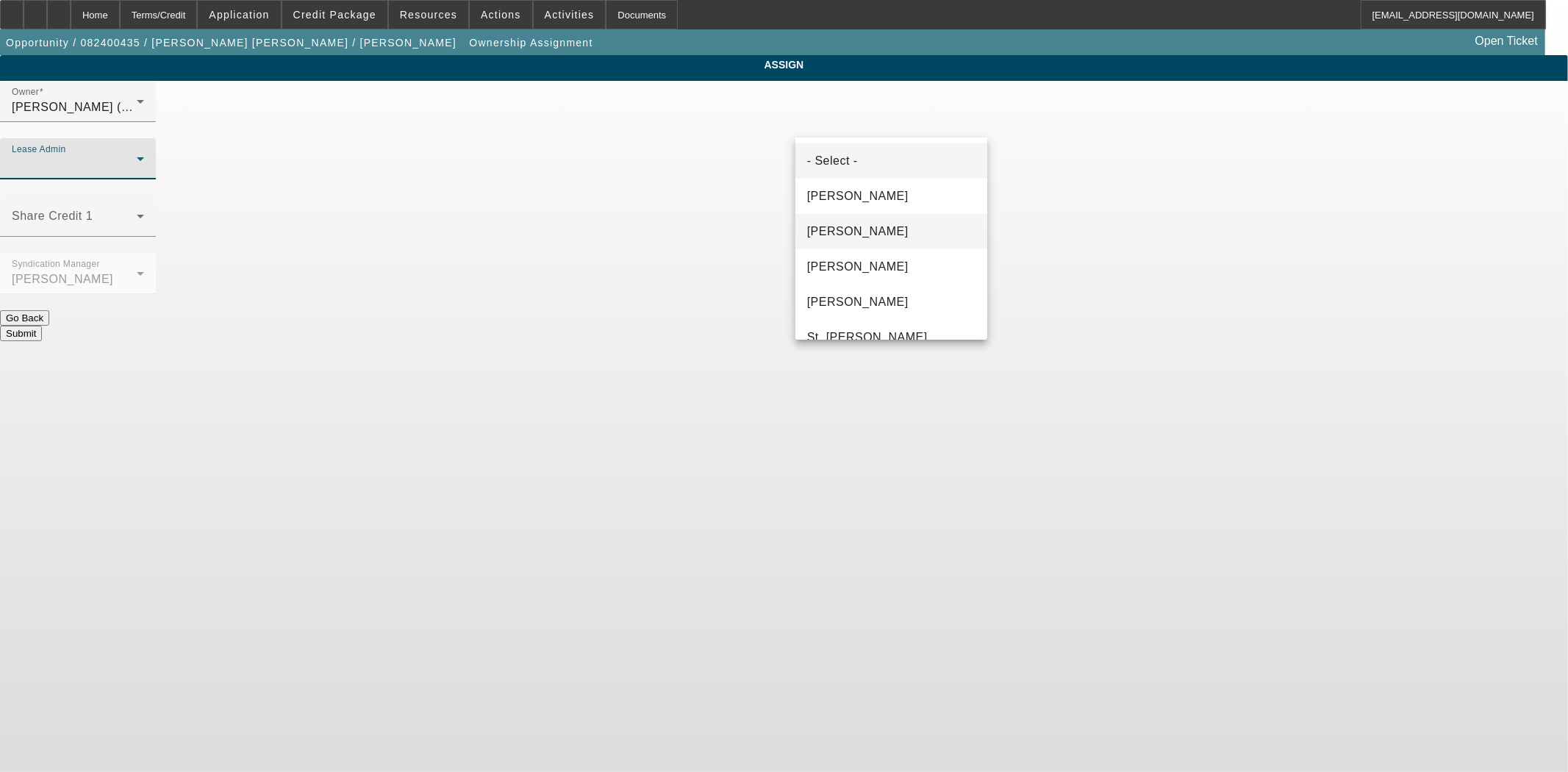
click at [886, 220] on mat-option "Chaves, Jen" at bounding box center [891, 231] width 192 height 35
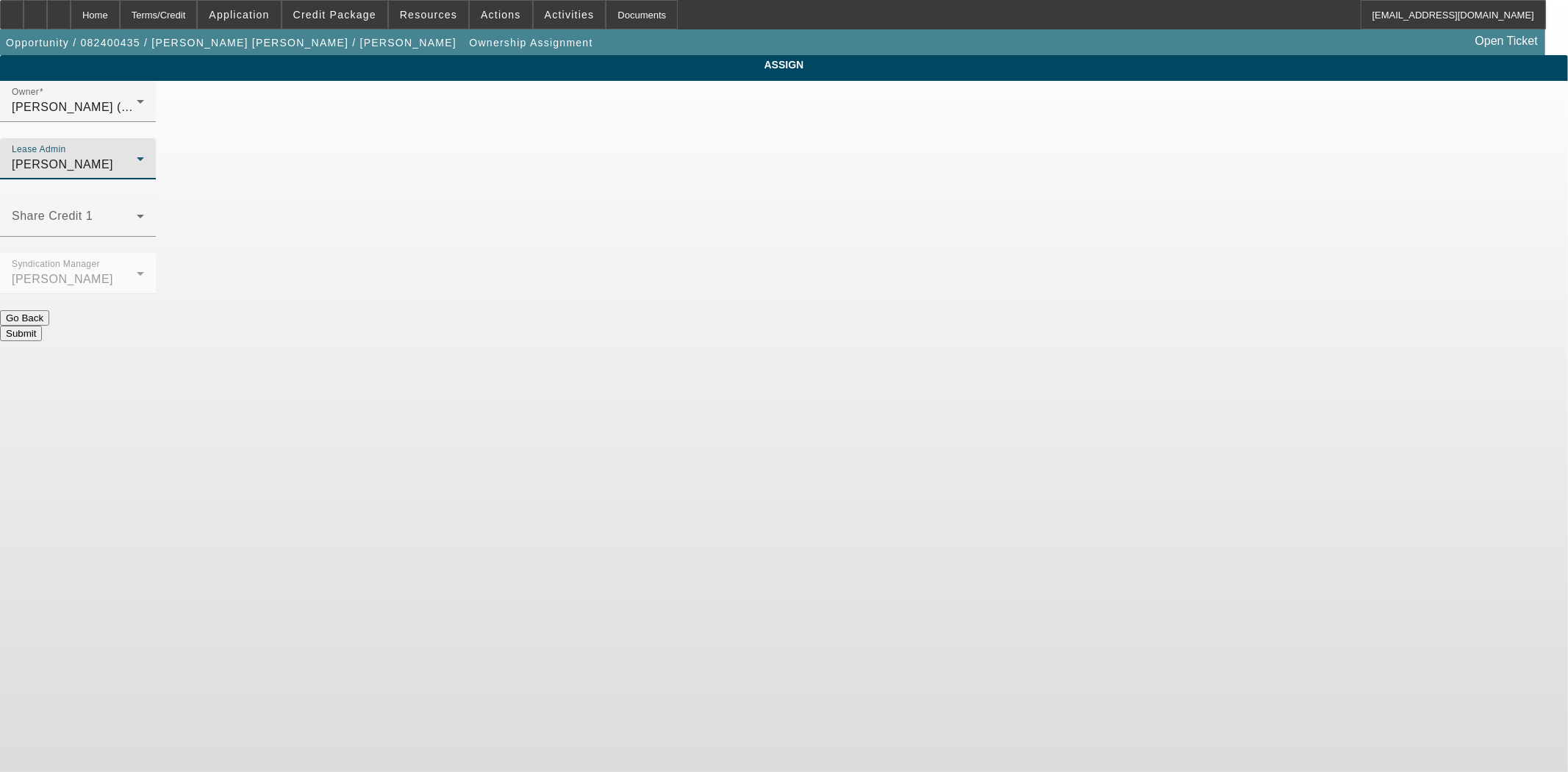
click at [42, 326] on button "Submit" at bounding box center [20, 334] width 42 height 16
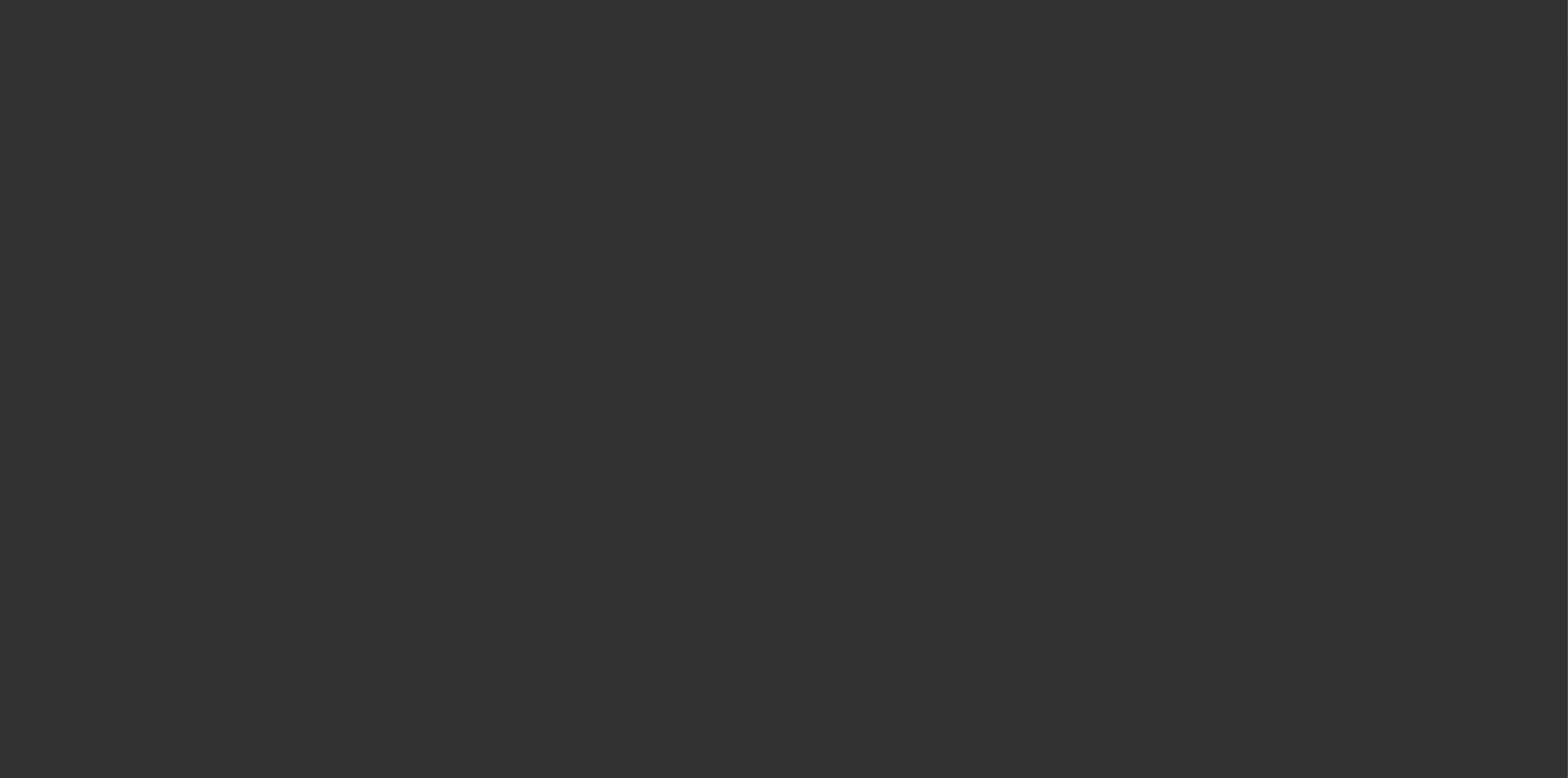
select select "3"
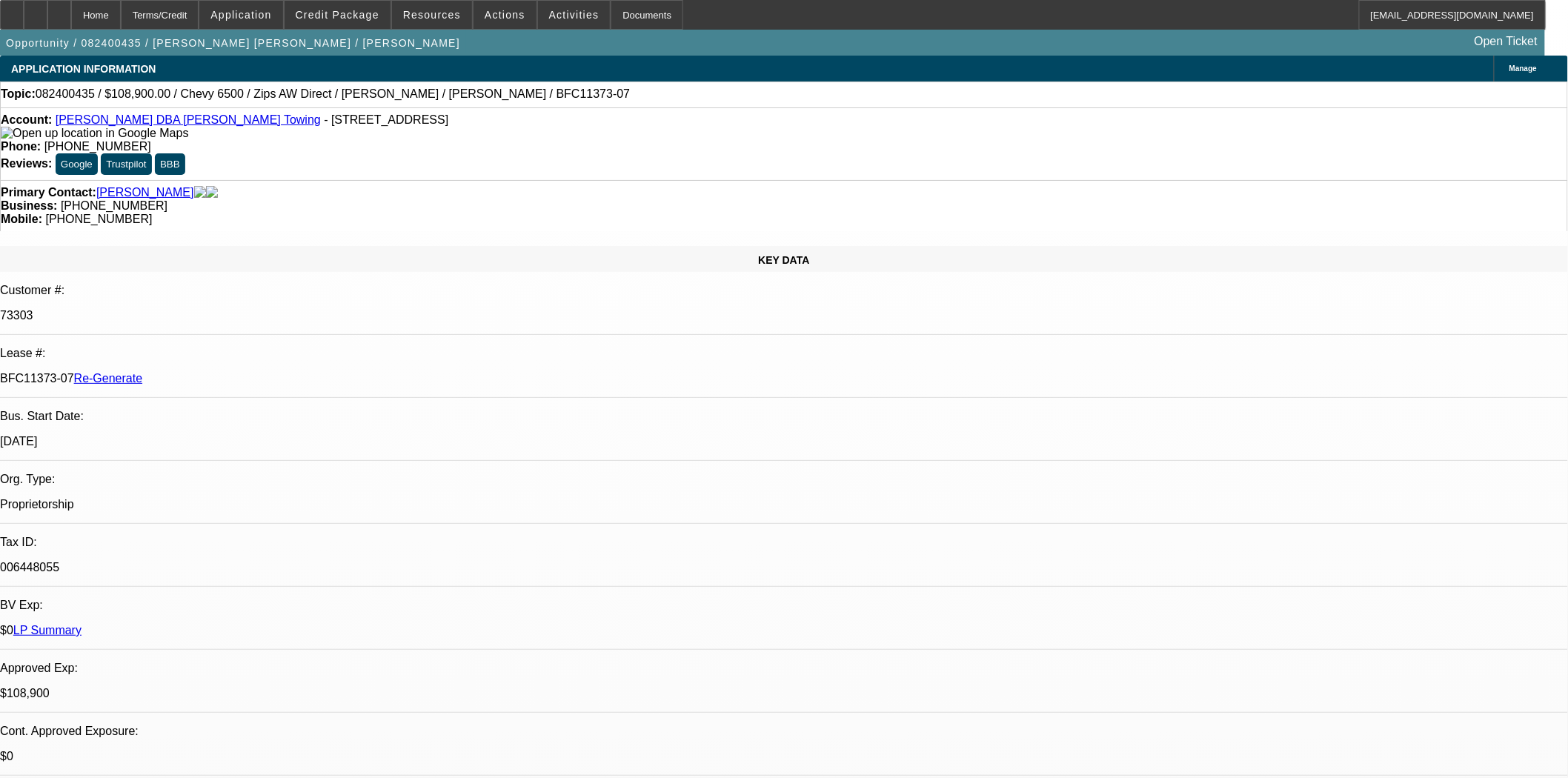
select select "0"
select select "2"
select select "0"
select select "6"
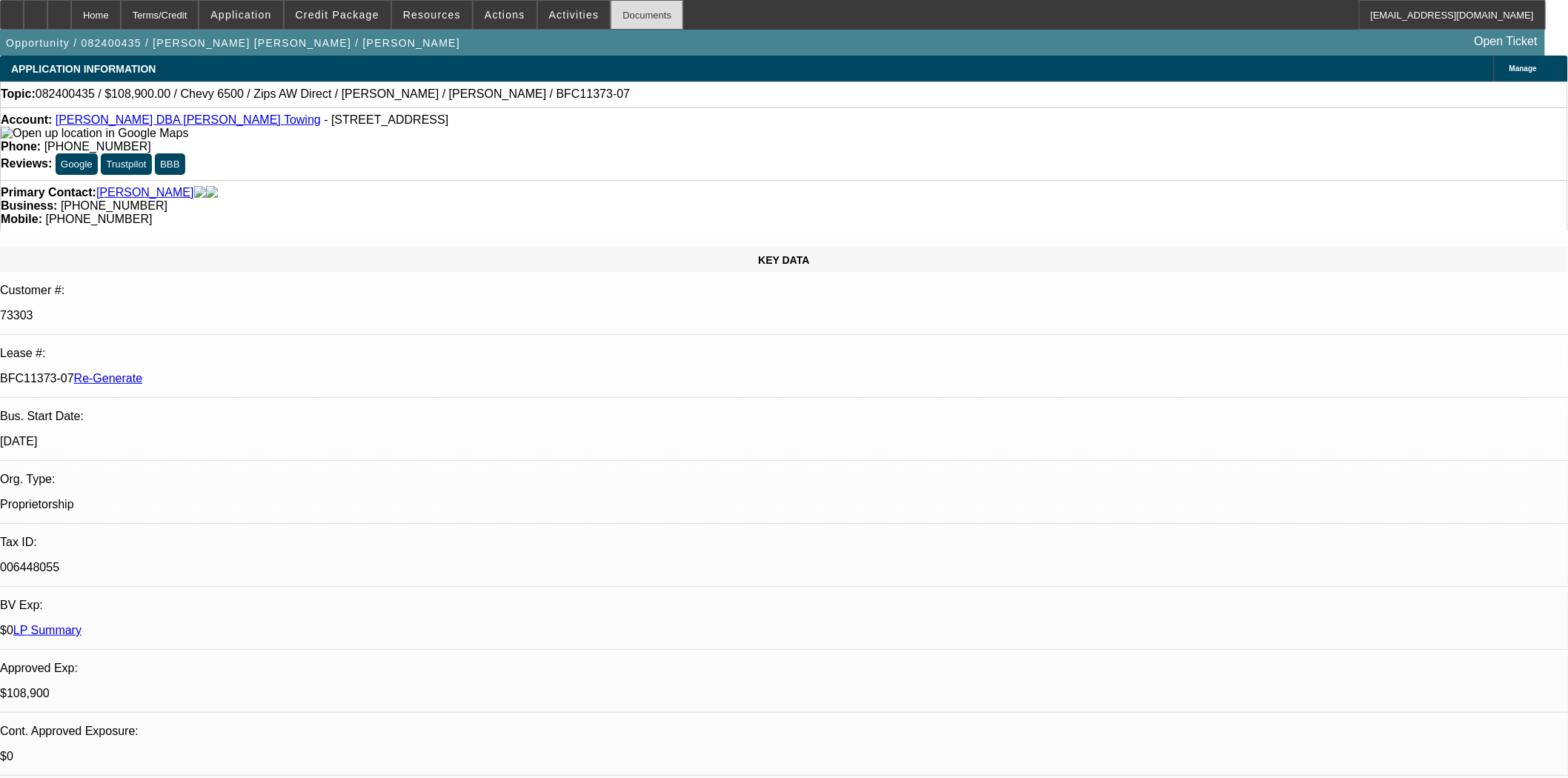
click at [618, 25] on div "Documents" at bounding box center [647, 15] width 73 height 30
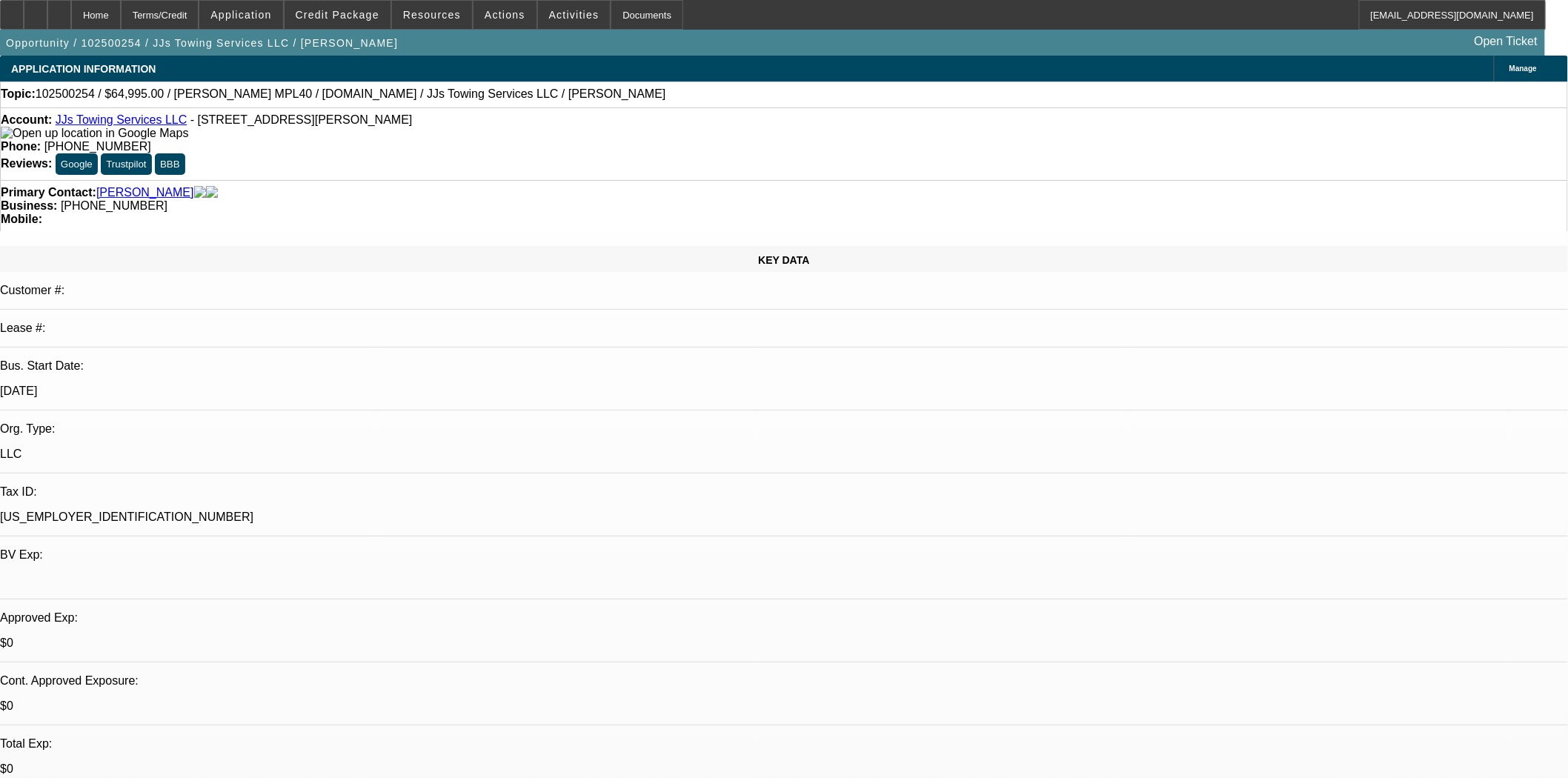
select select "0"
select select "0.1"
select select "4"
select select "0"
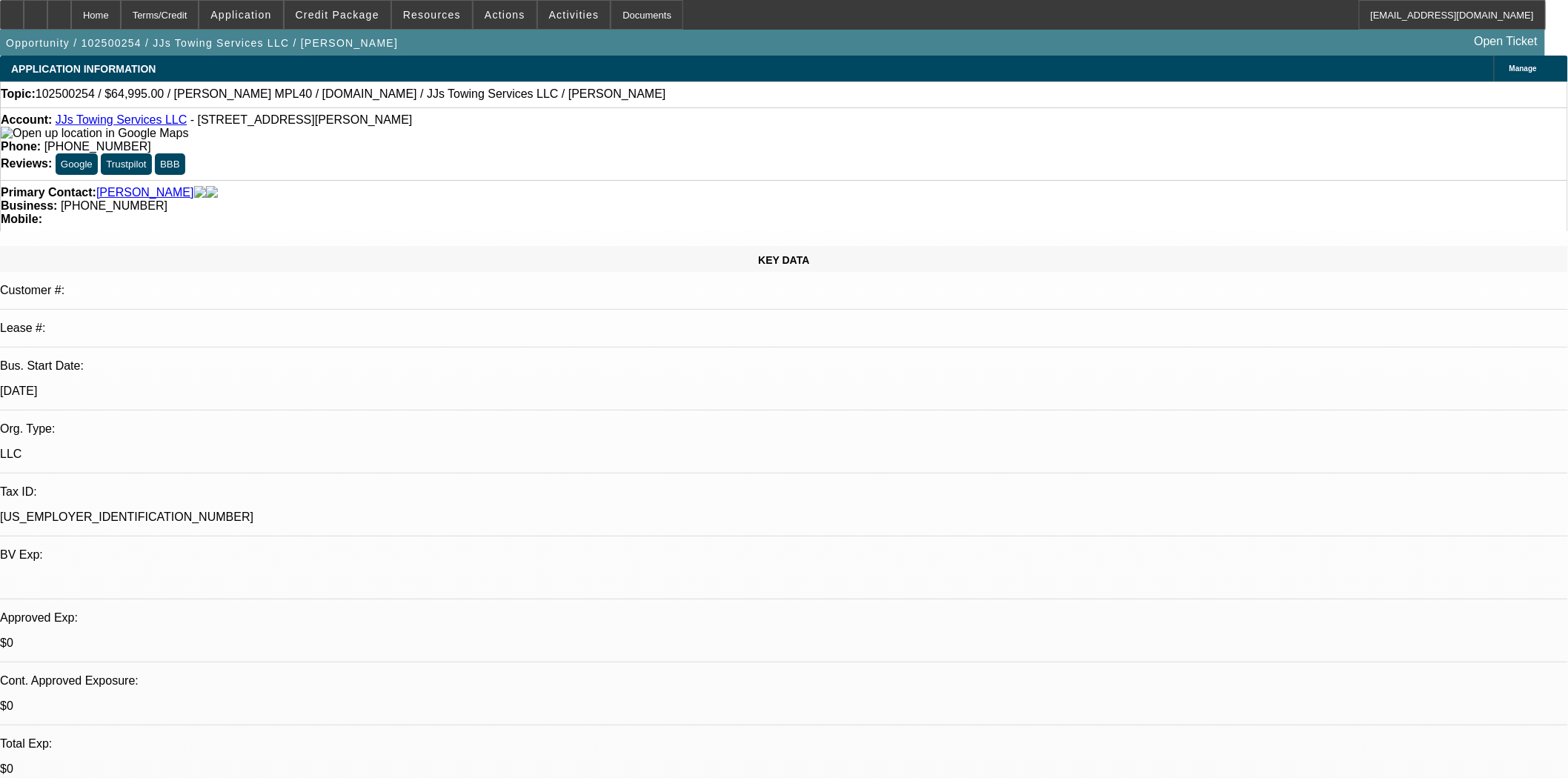
select select "0"
select select "0.1"
select select "4"
select select "0"
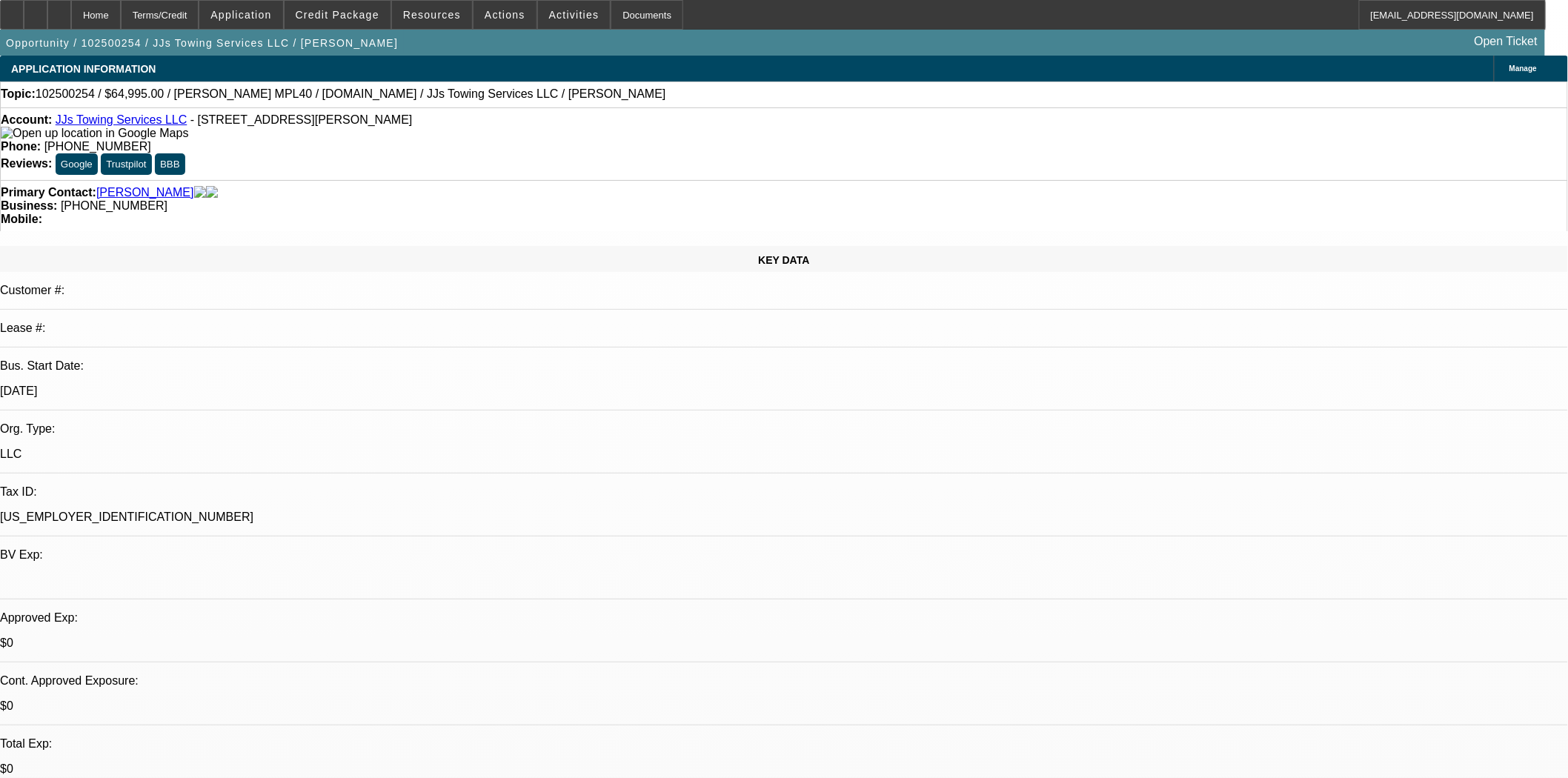
select select "0.1"
select select "4"
select select "0"
select select "0.1"
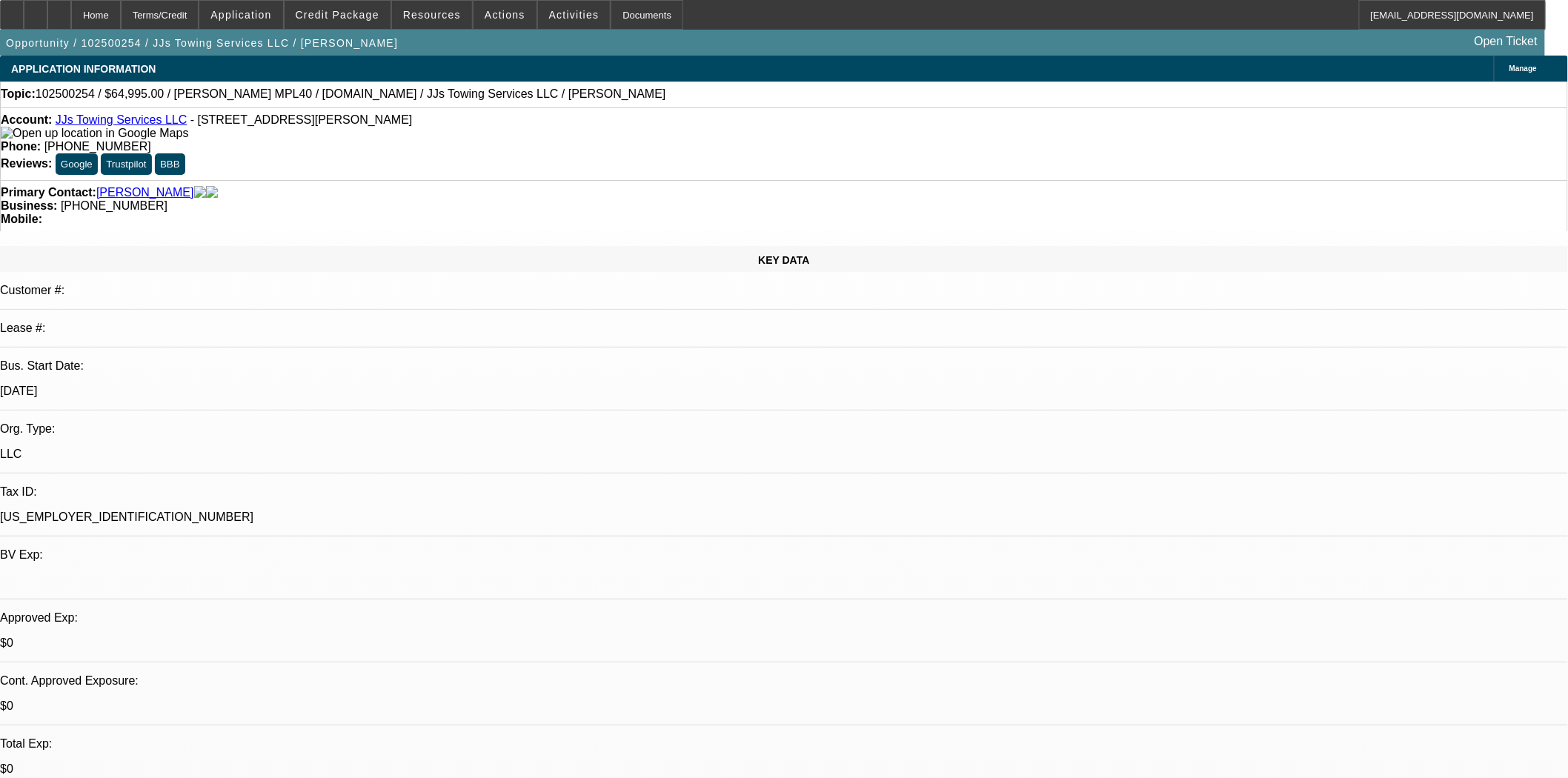
select select "4"
click at [23, 12] on div at bounding box center [11, 15] width 23 height 30
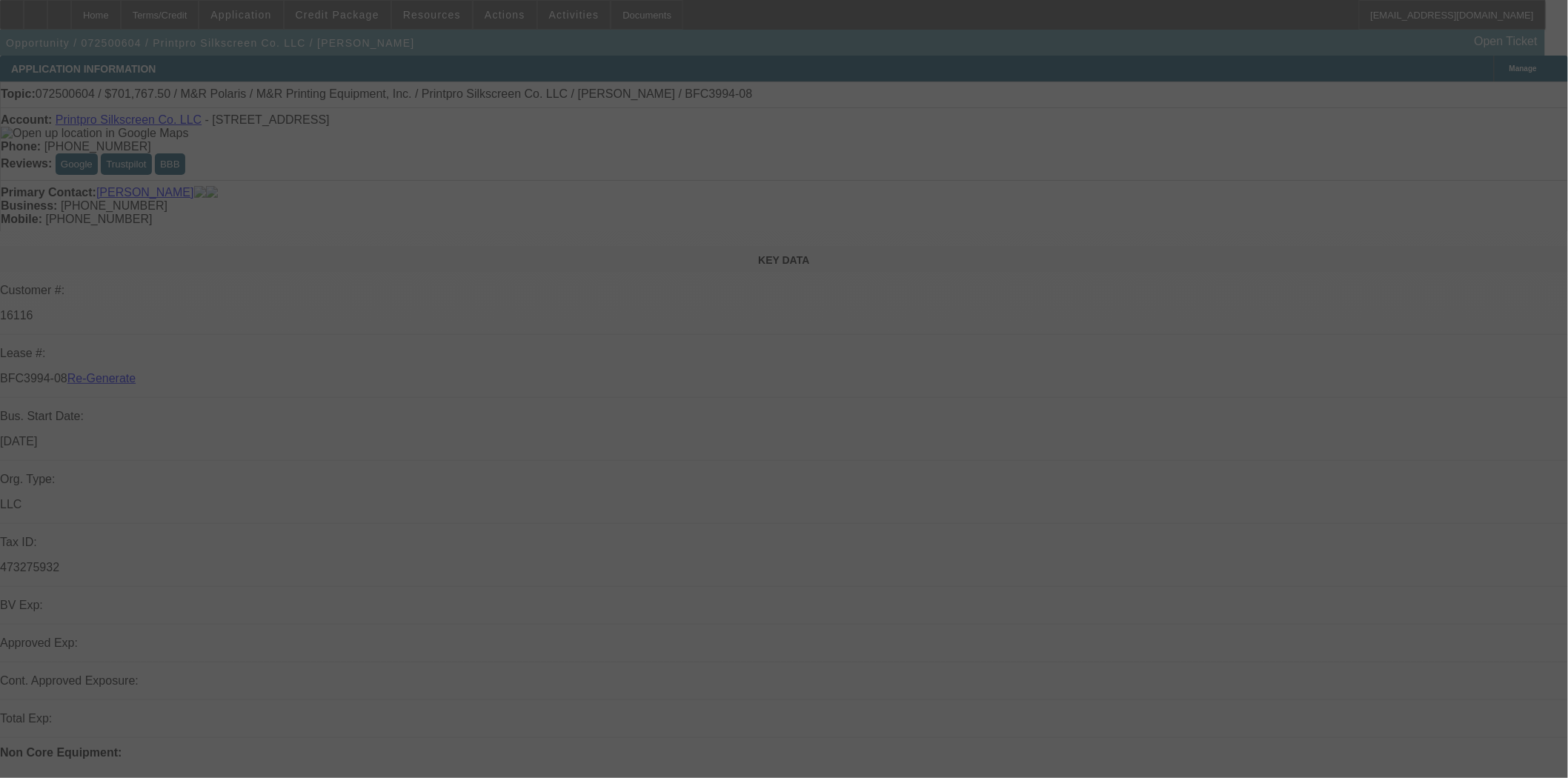
select select "3"
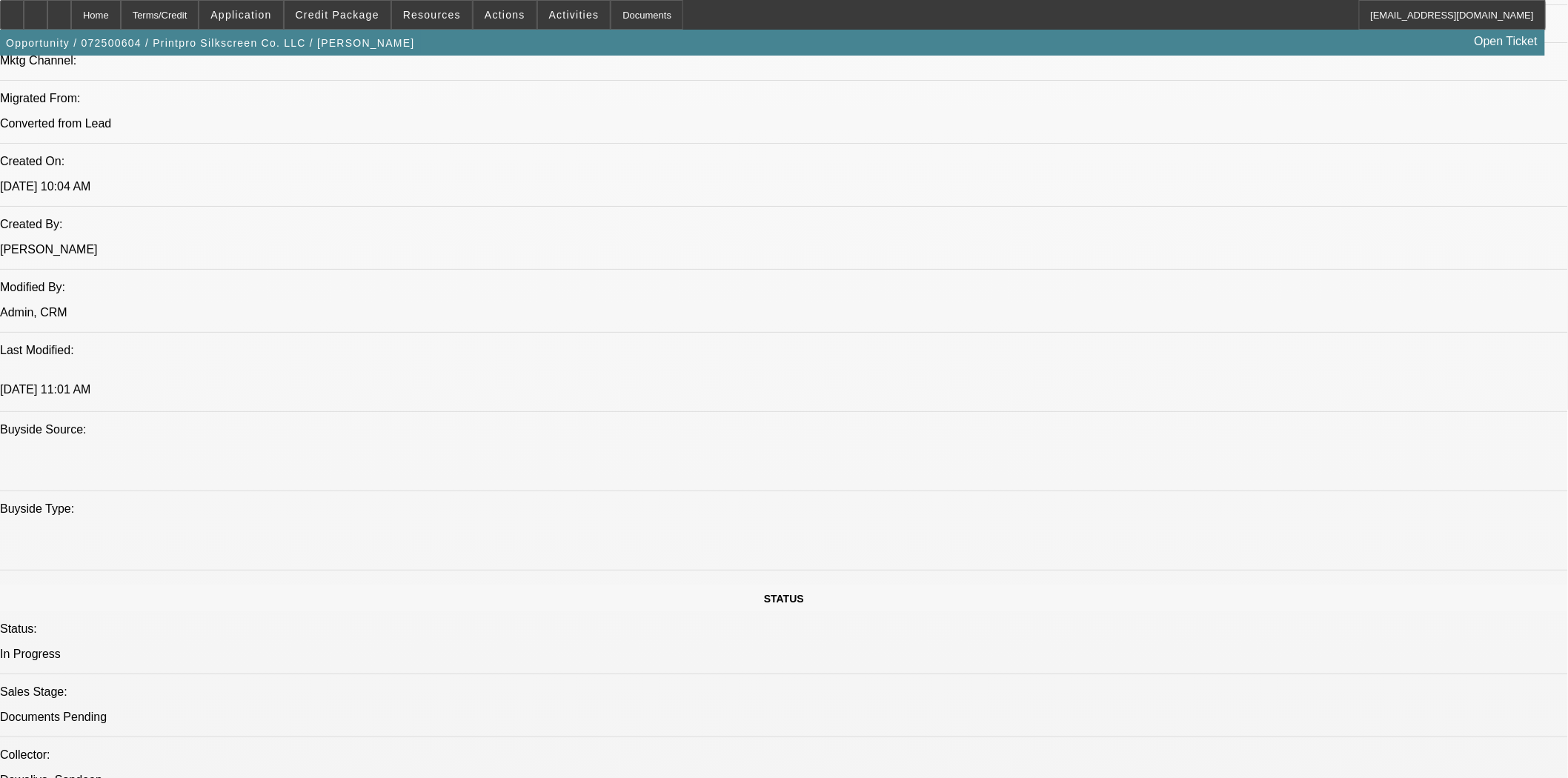
select select "0"
select select "6"
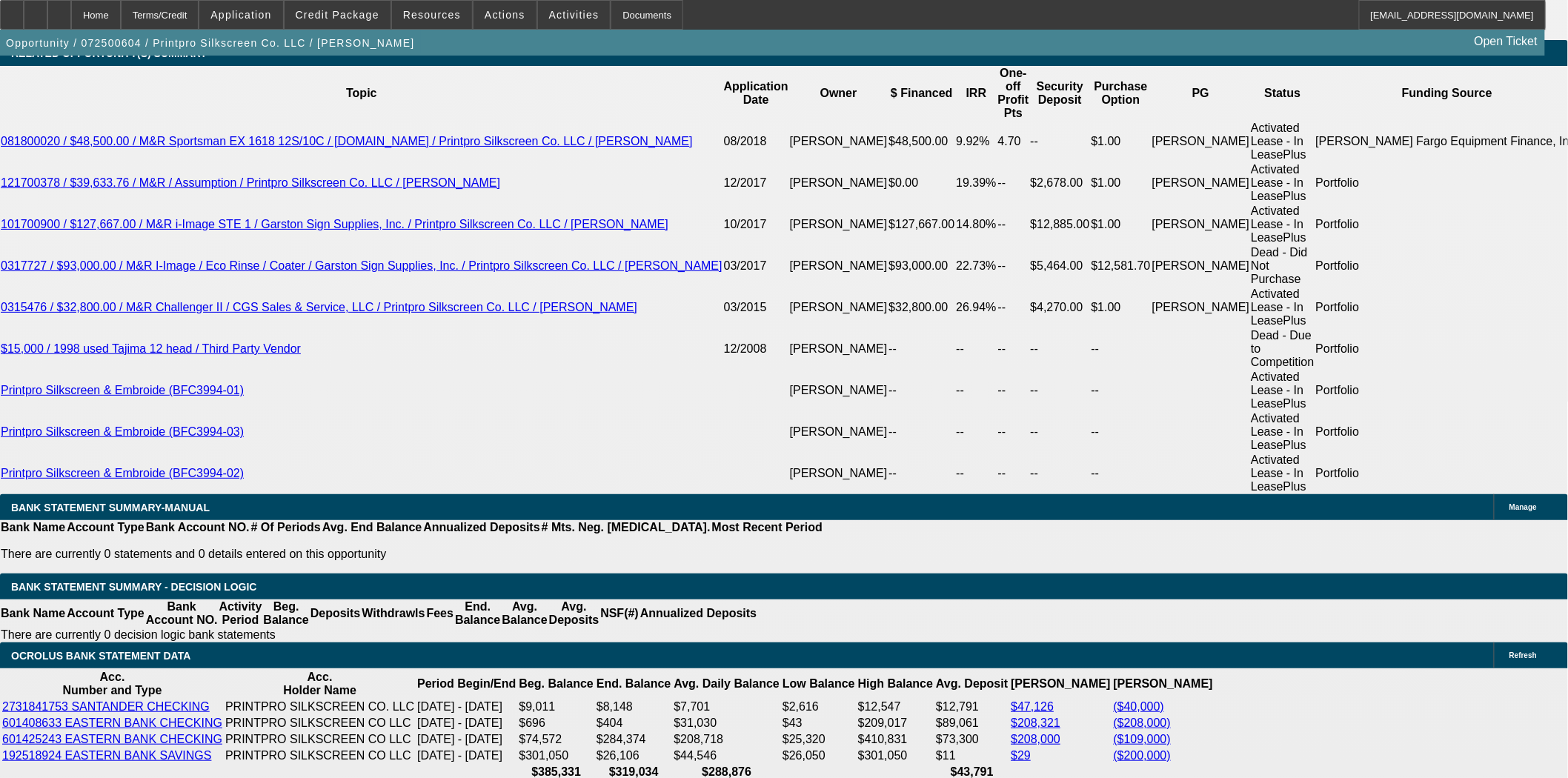
scroll to position [2796, 0]
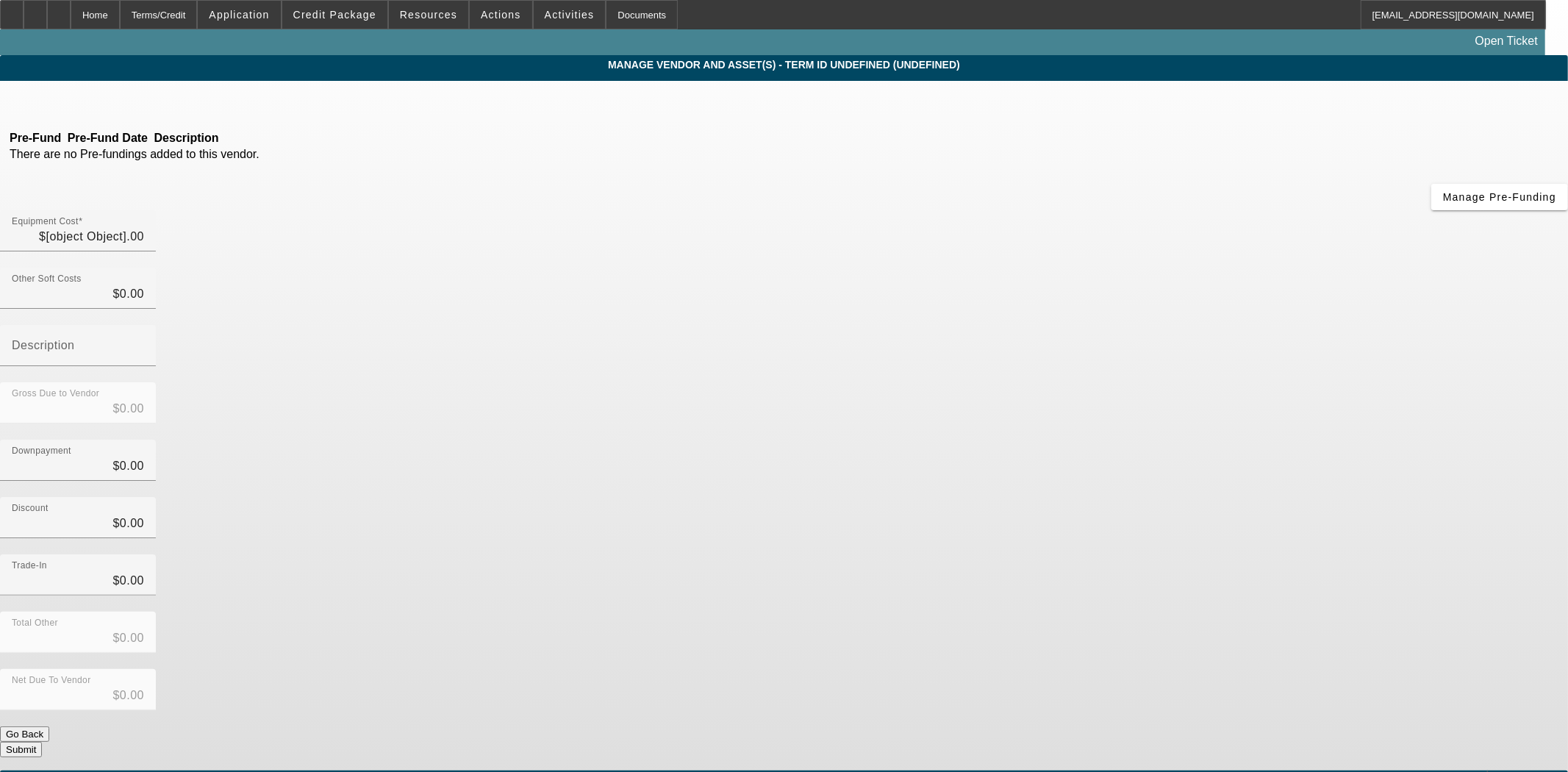
type input "$1,196,767.50"
type input "$25,000.00"
type input "$445,000.00"
type input "$470,000.00"
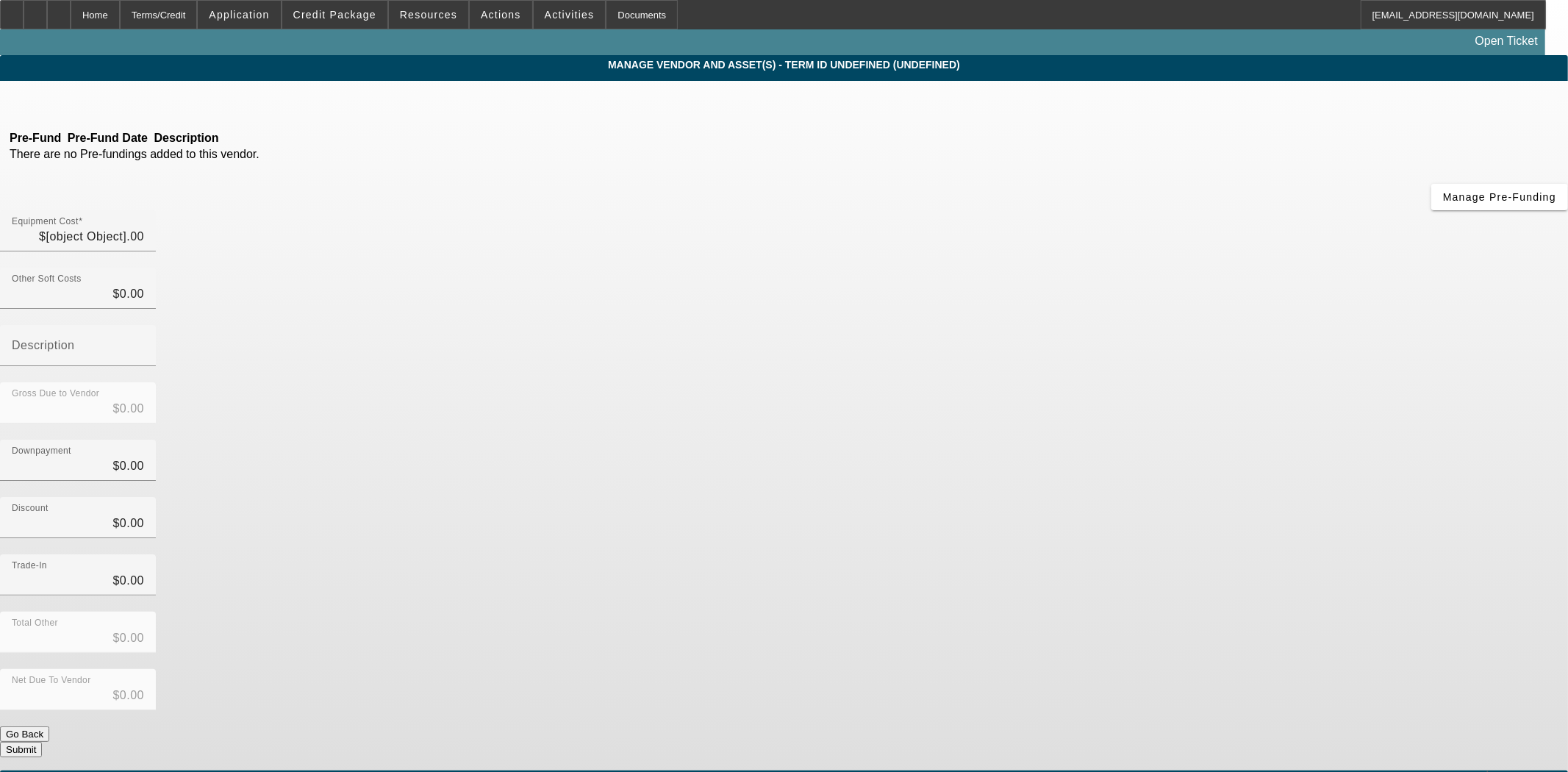
type input "$726,767.50"
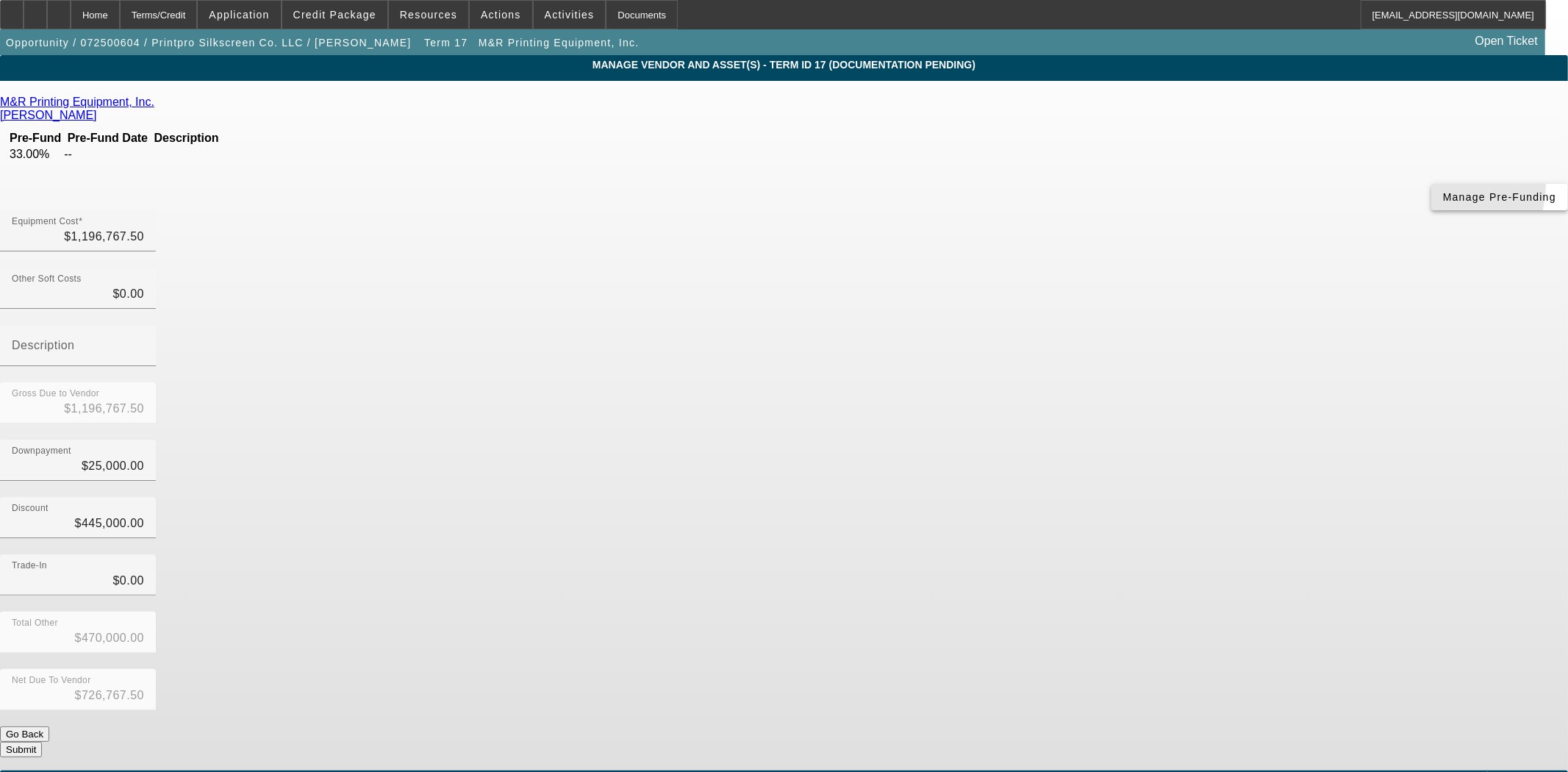
click at [1431, 212] on span "button" at bounding box center [1499, 197] width 137 height 35
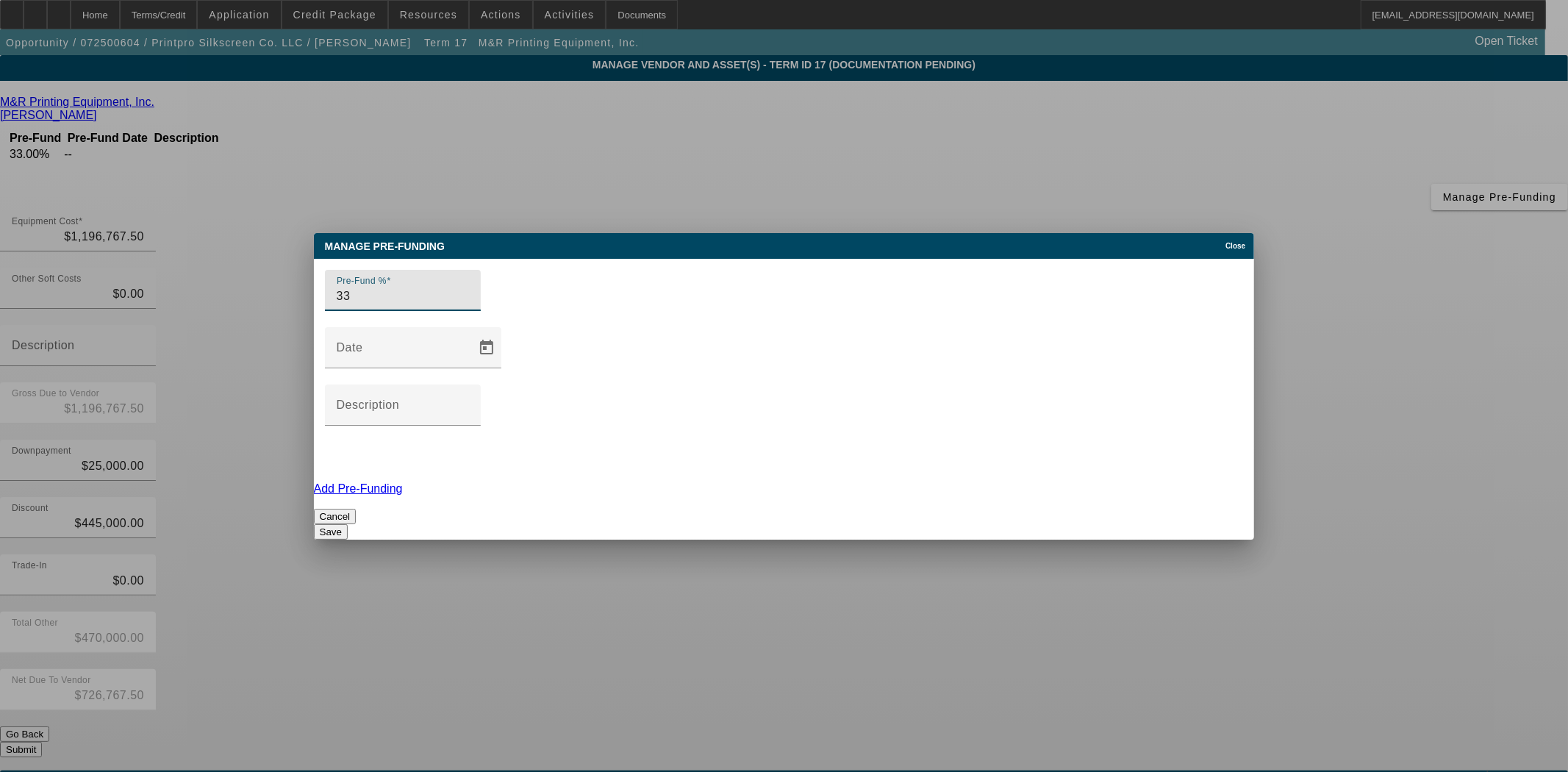
click at [1248, 250] on div "Close" at bounding box center [1238, 242] width 33 height 17
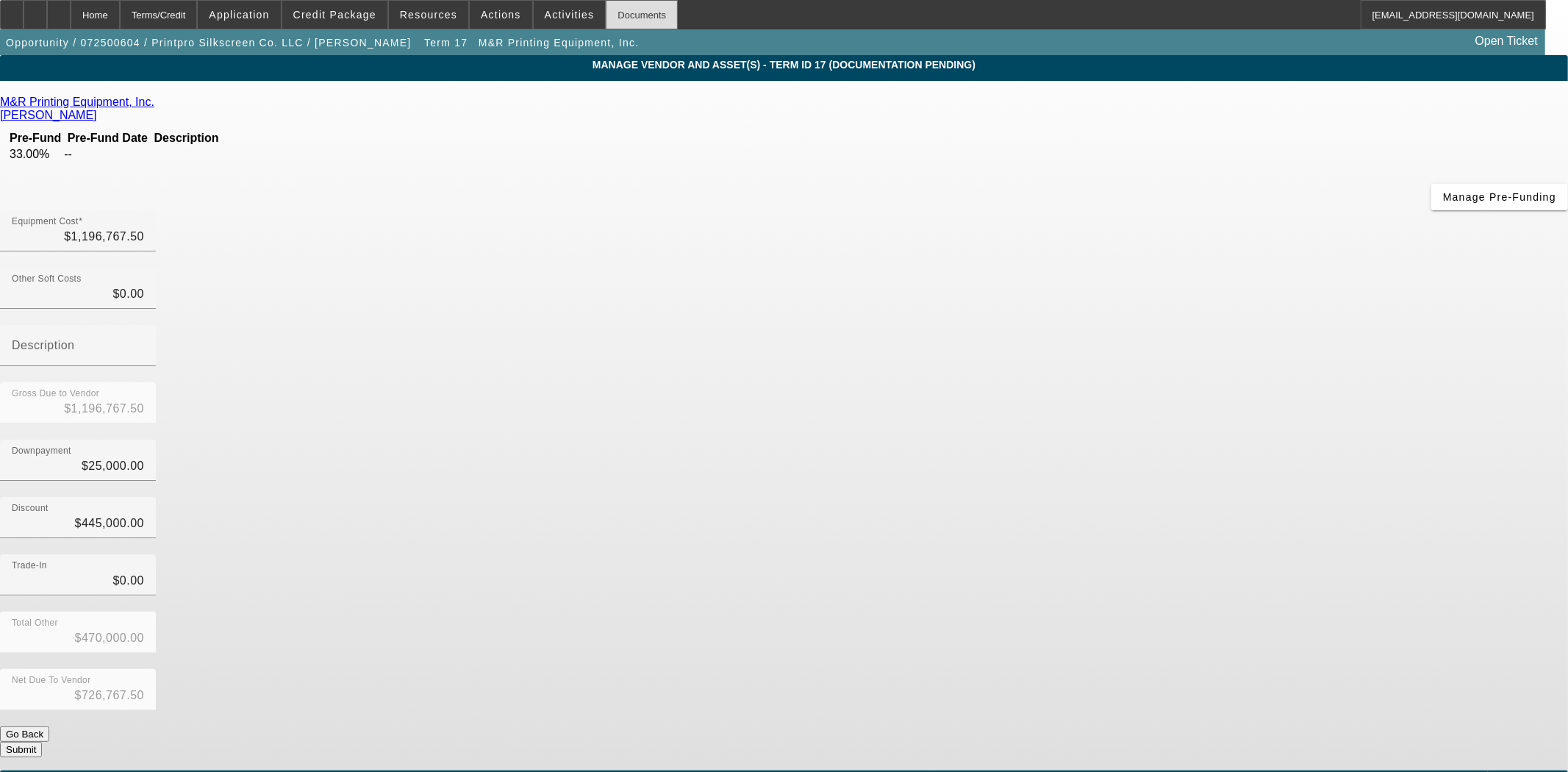
click at [606, 12] on div "Documents" at bounding box center [642, 15] width 72 height 30
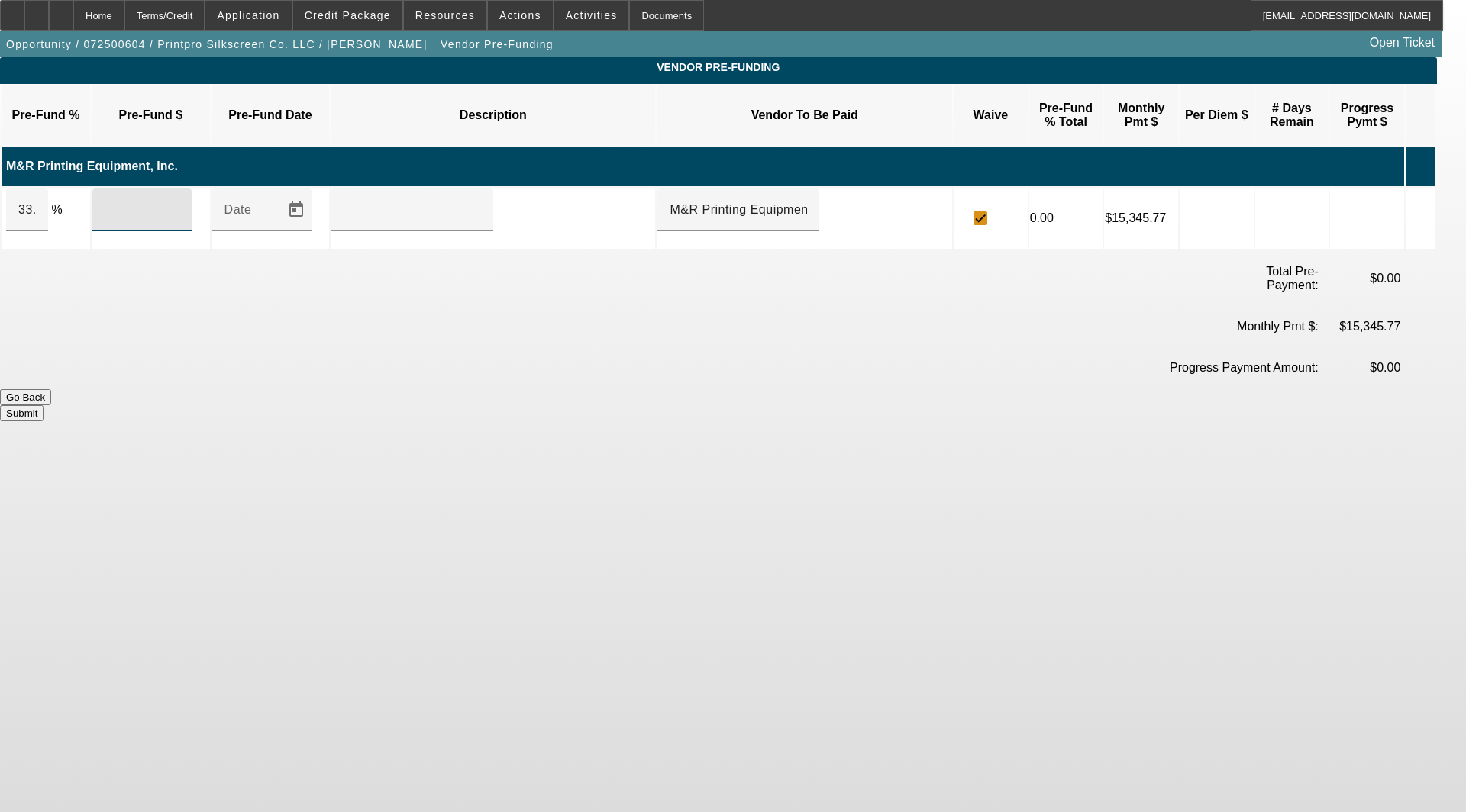
click at [155, 201] on input at bounding box center [142, 209] width 75 height 18
type input "239833.27"
type input "32.9999993"
type input "$239,833.27"
click at [43, 405] on button "Submit" at bounding box center [21, 413] width 43 height 16
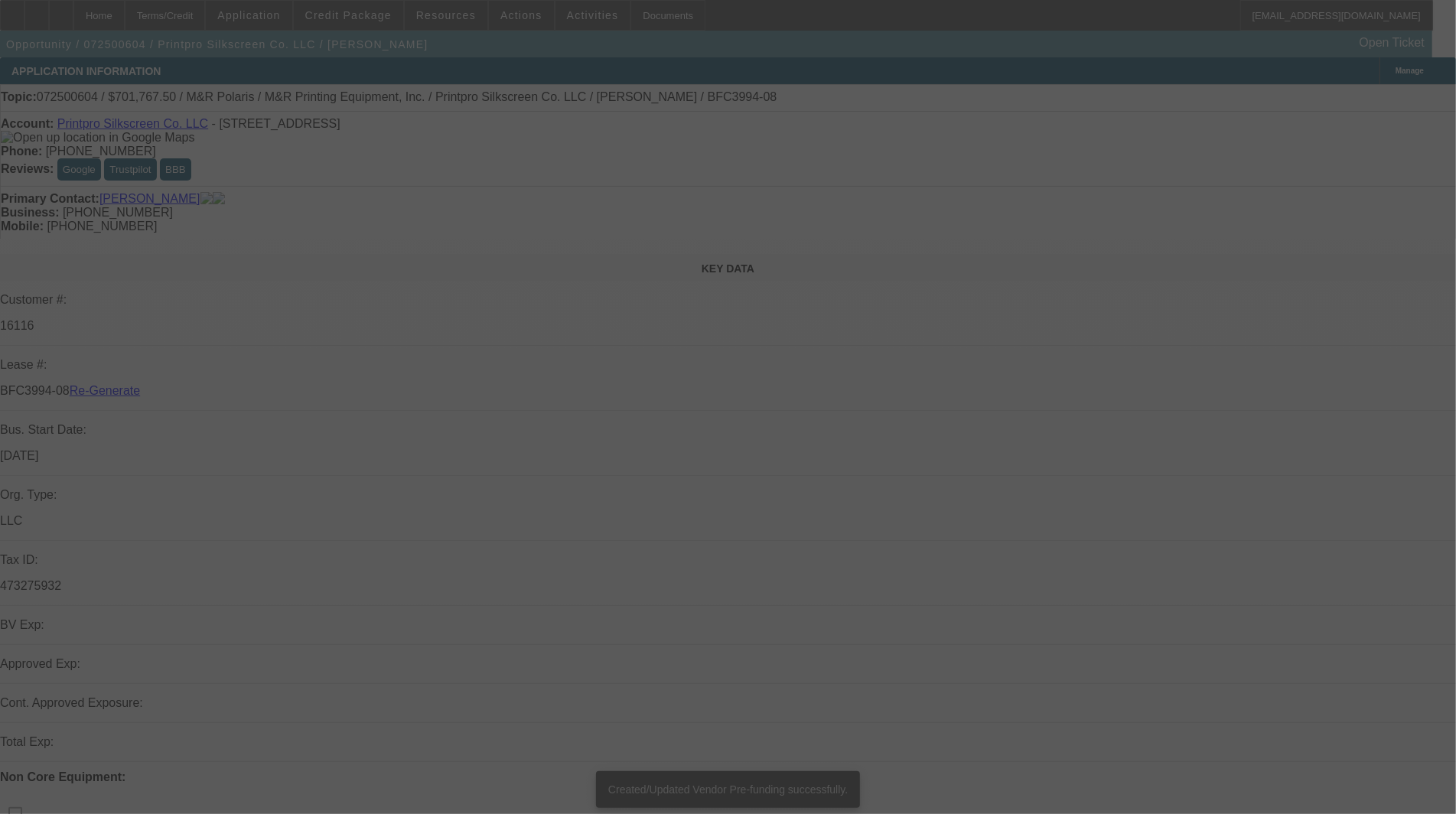
select select "3"
select select "0"
select select "6"
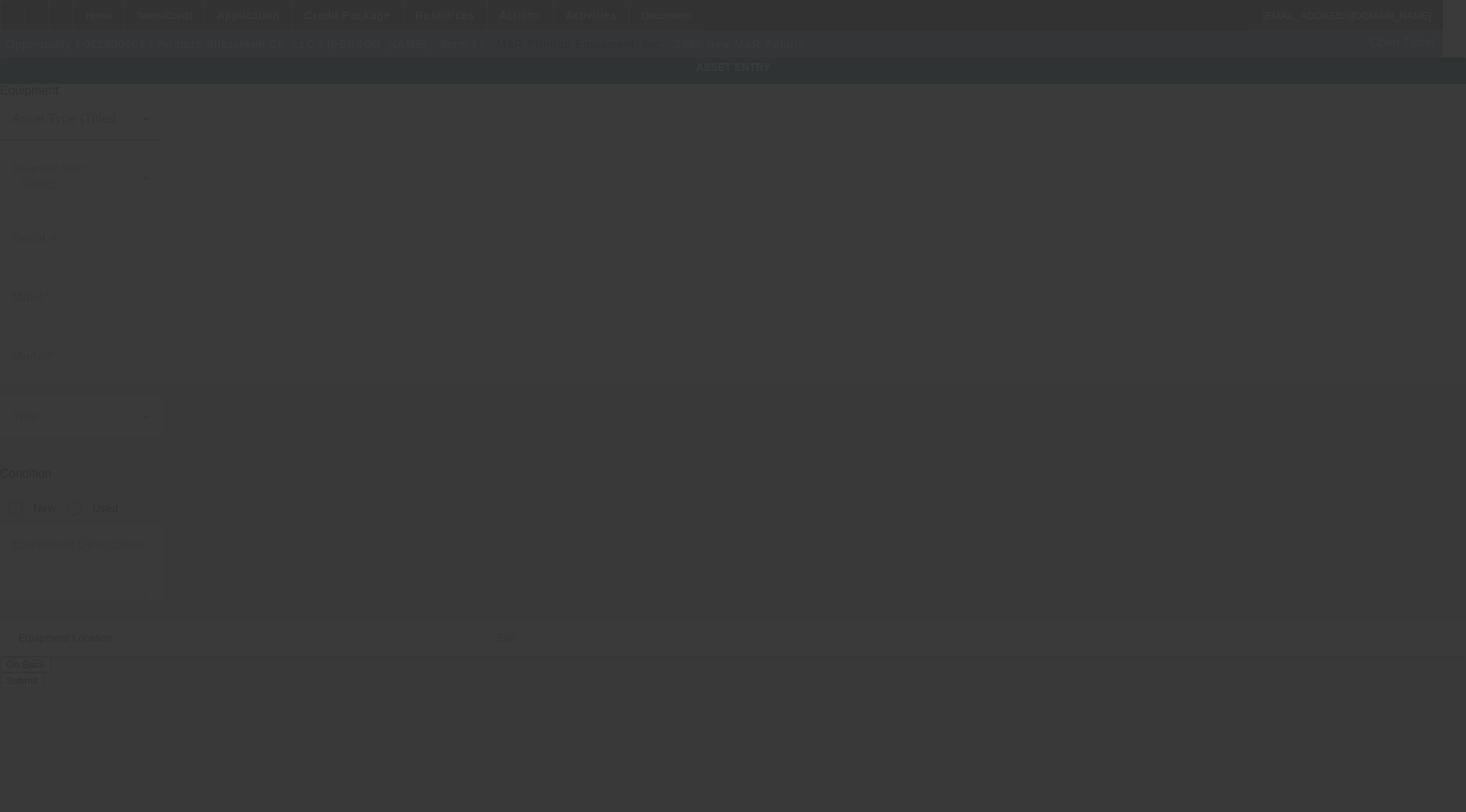
type input "M&R"
type input "Polaris"
radio input "true"
type input "[STREET_ADDRESS]"
type input "Haverhill"
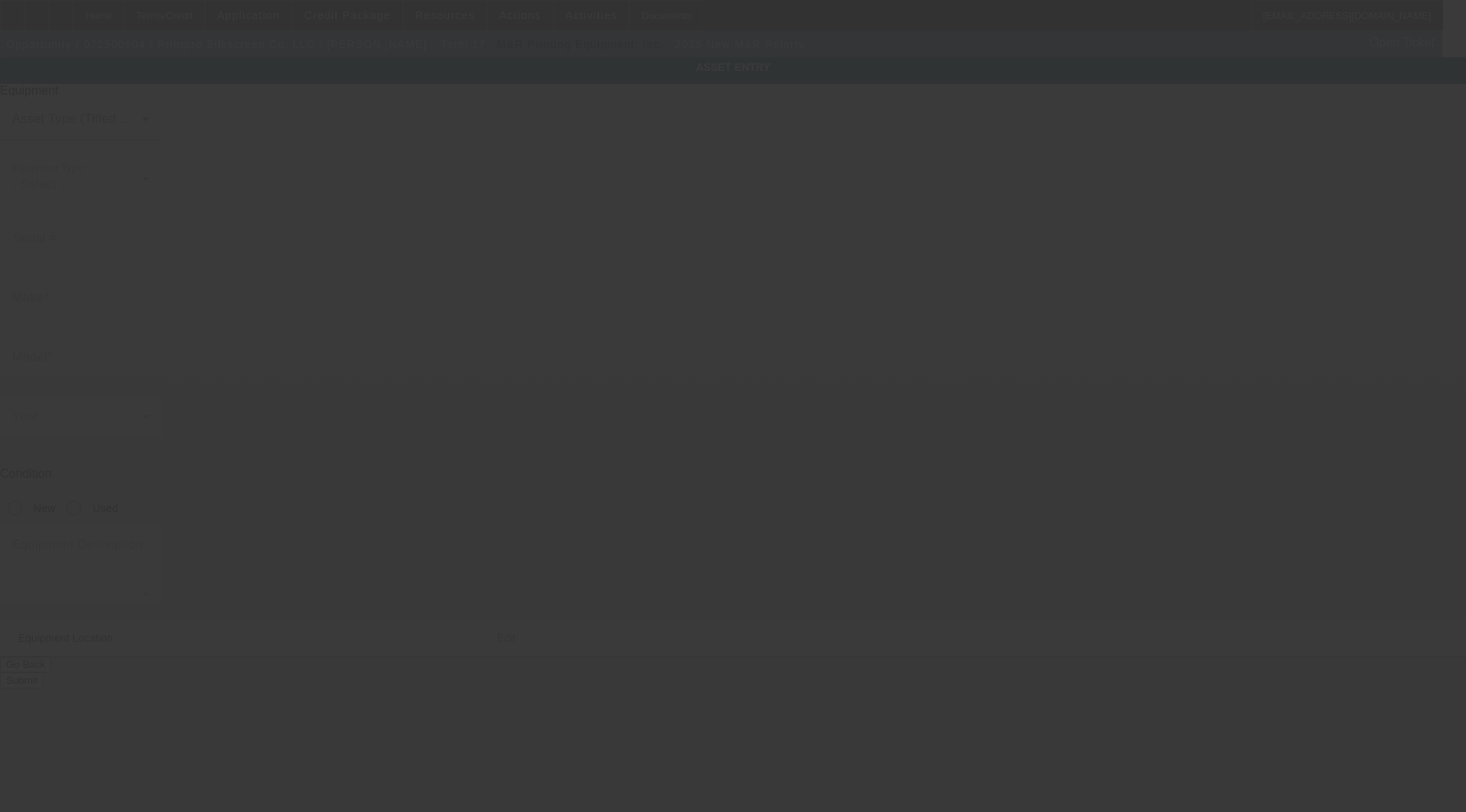
type input "01835"
type input "[GEOGRAPHIC_DATA]"
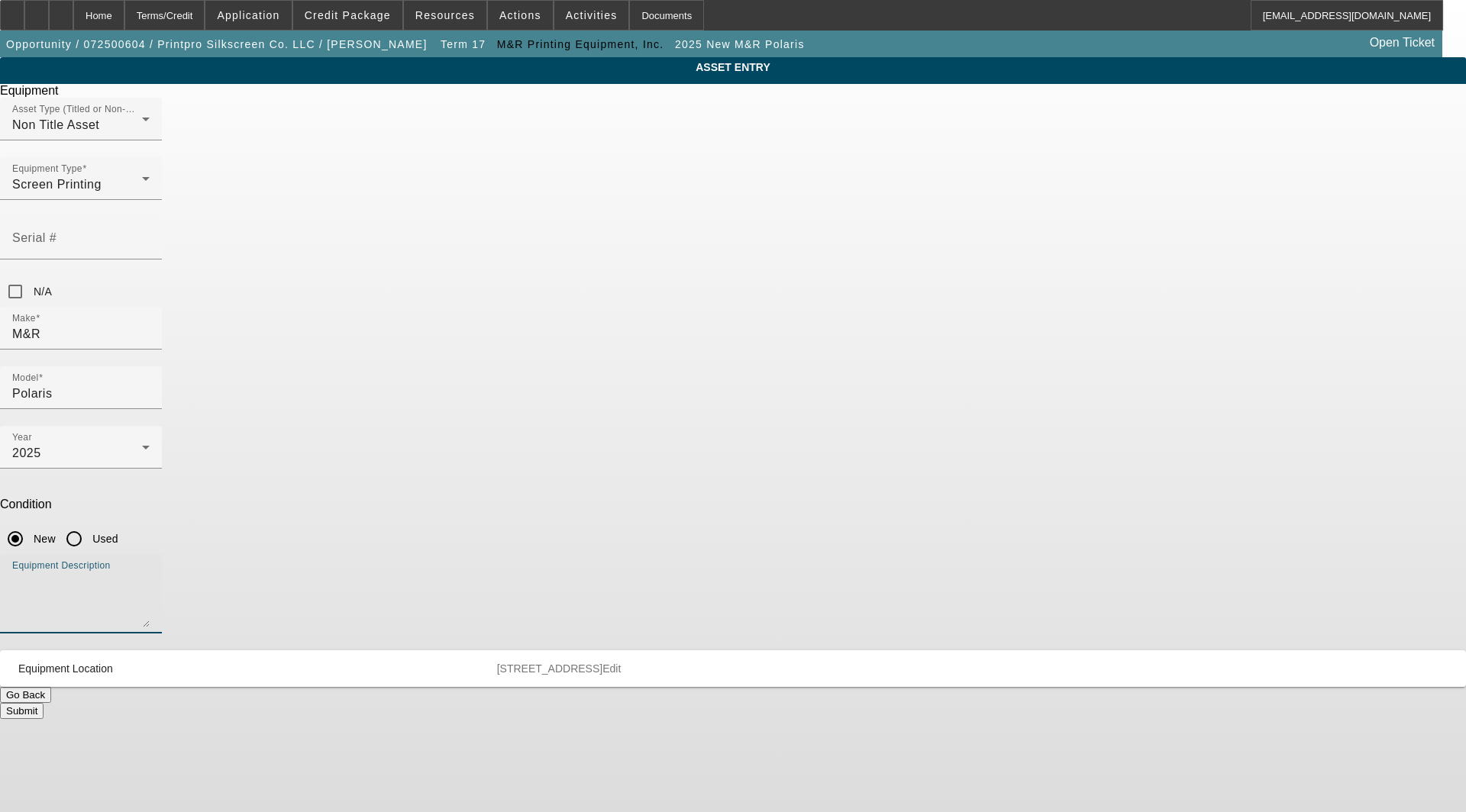
click at [149, 573] on textarea "Equipment Description" at bounding box center [81, 600] width 137 height 55
click at [149, 573] on textarea "S4 16 Indexer Base, (16 each) 12x9 and 10x12 Polaris Print Grip Pallet with Pos…" at bounding box center [81, 600] width 137 height 55
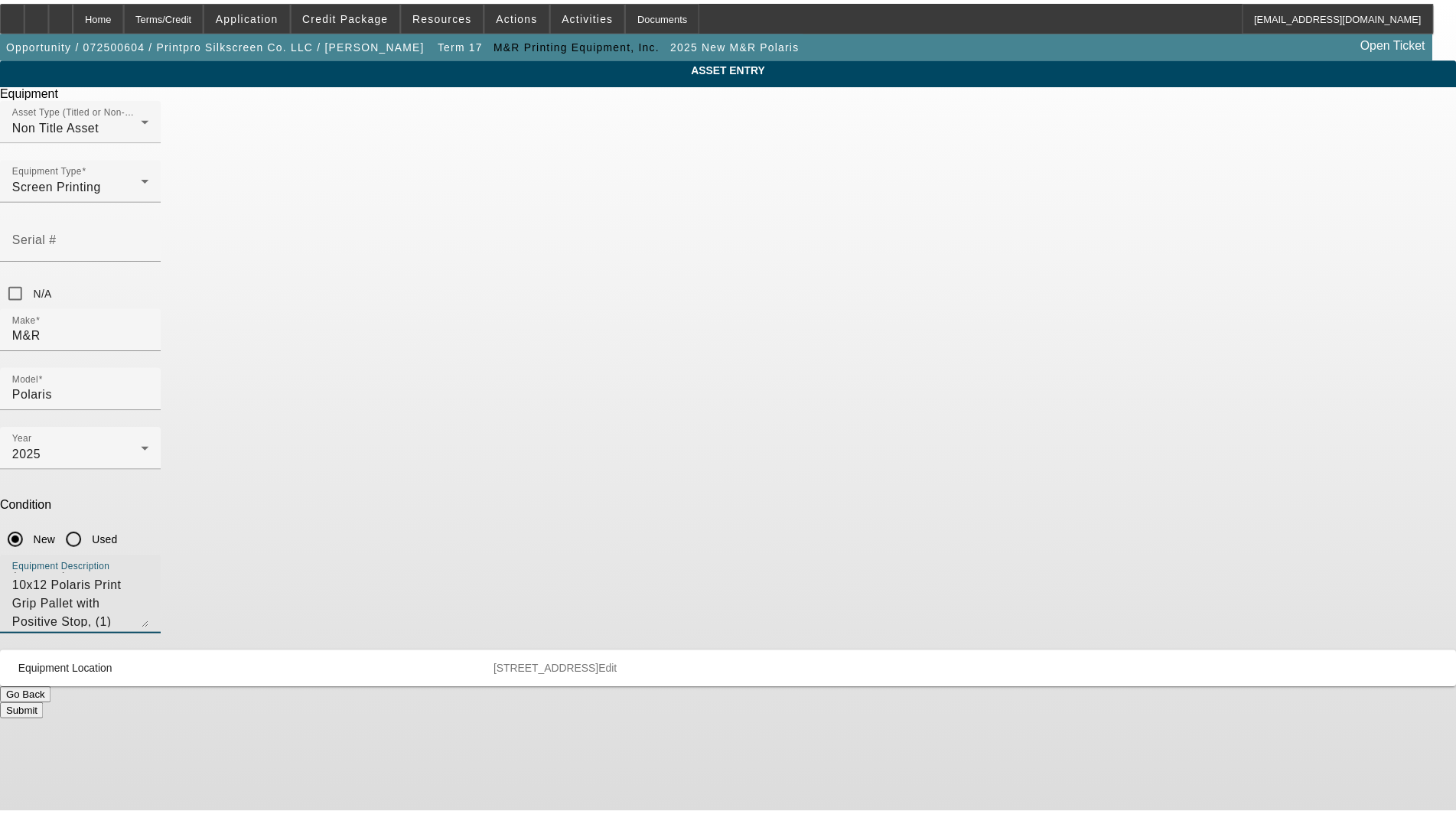
scroll to position [51, 0]
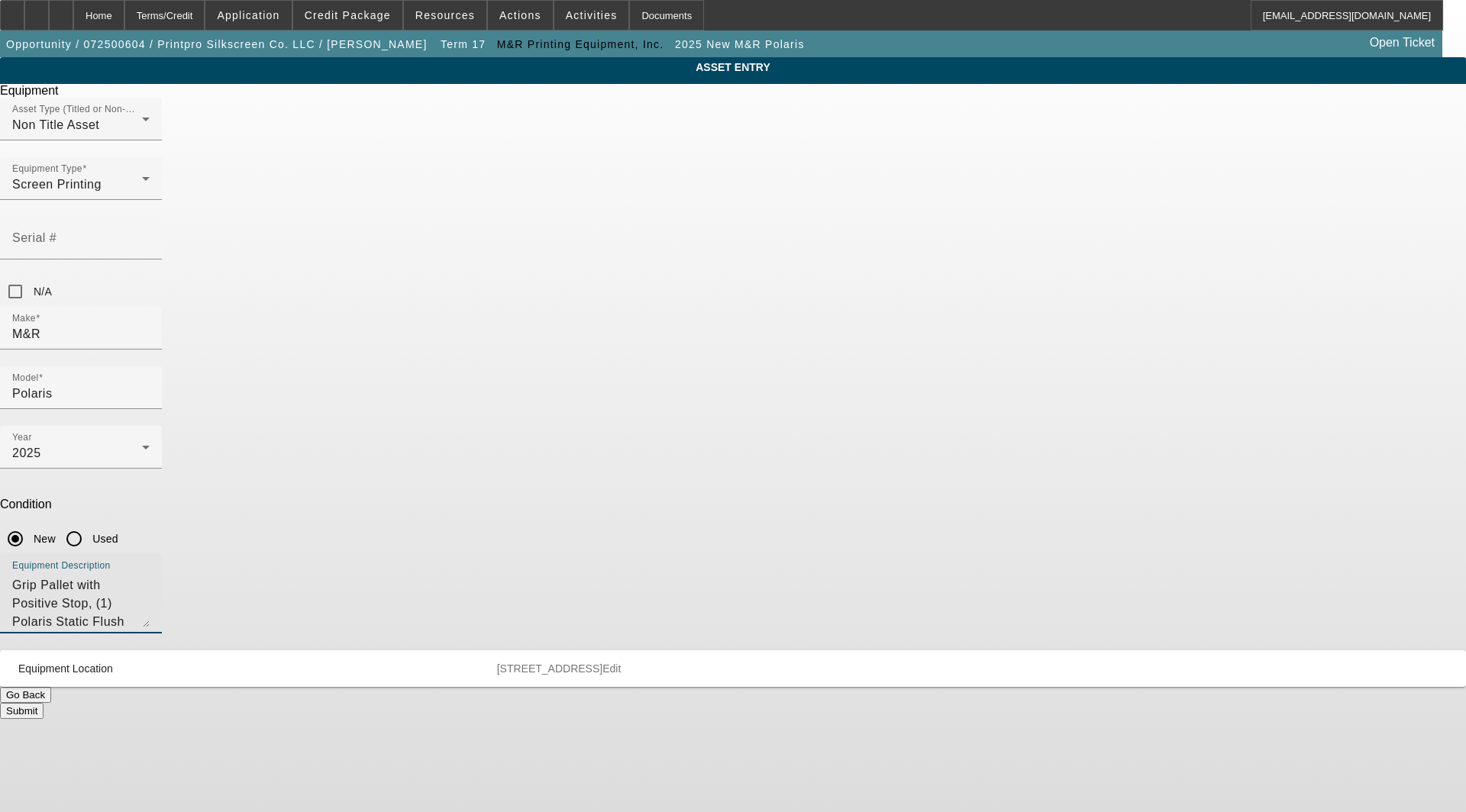
type textarea "S4 16 Indexer Base, (16 each) 12x9 and 10x12 Polaris Print Grip Pallet with Pos…"
click at [43, 703] on button "Submit" at bounding box center [21, 711] width 43 height 16
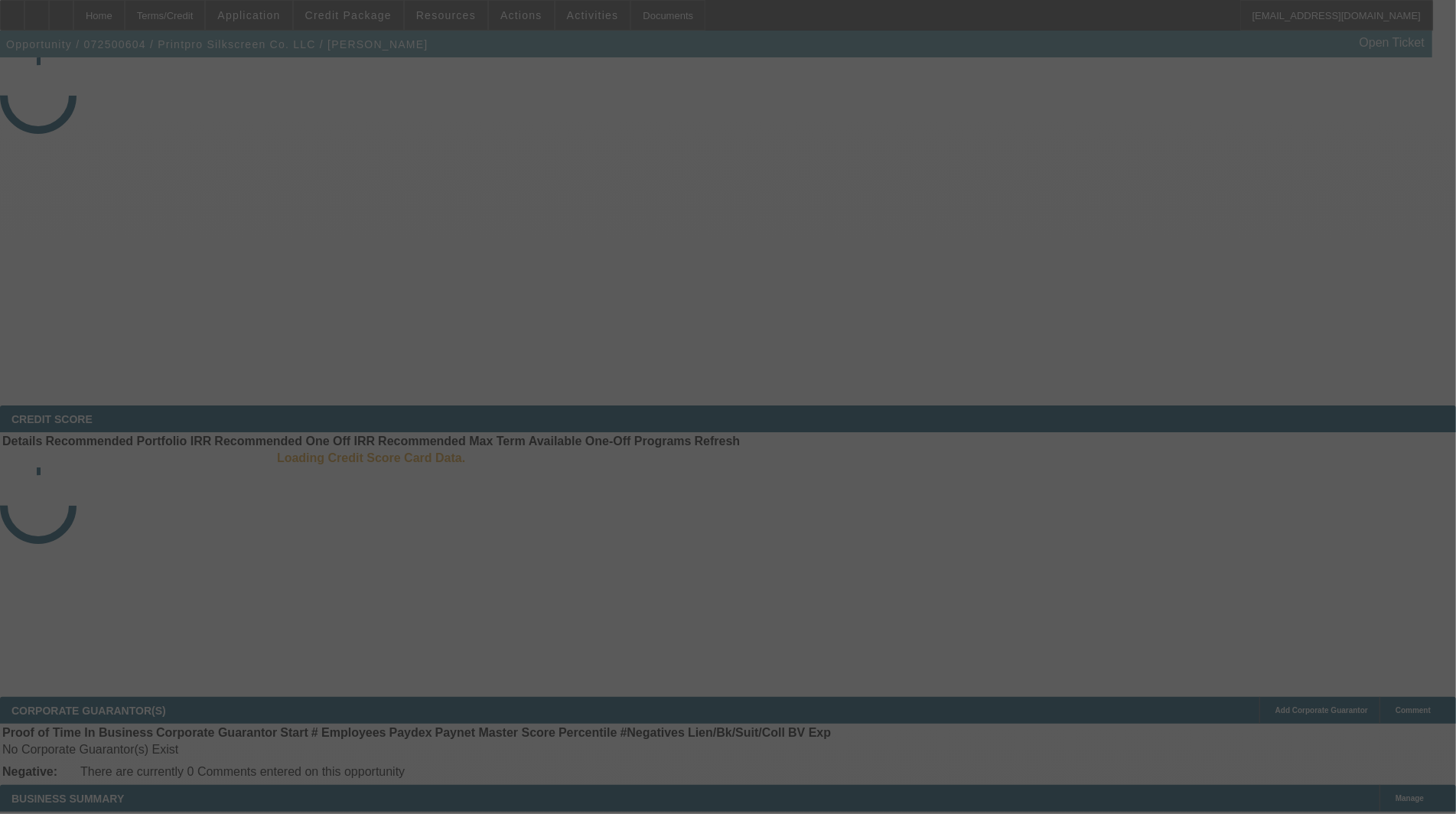
select select "3"
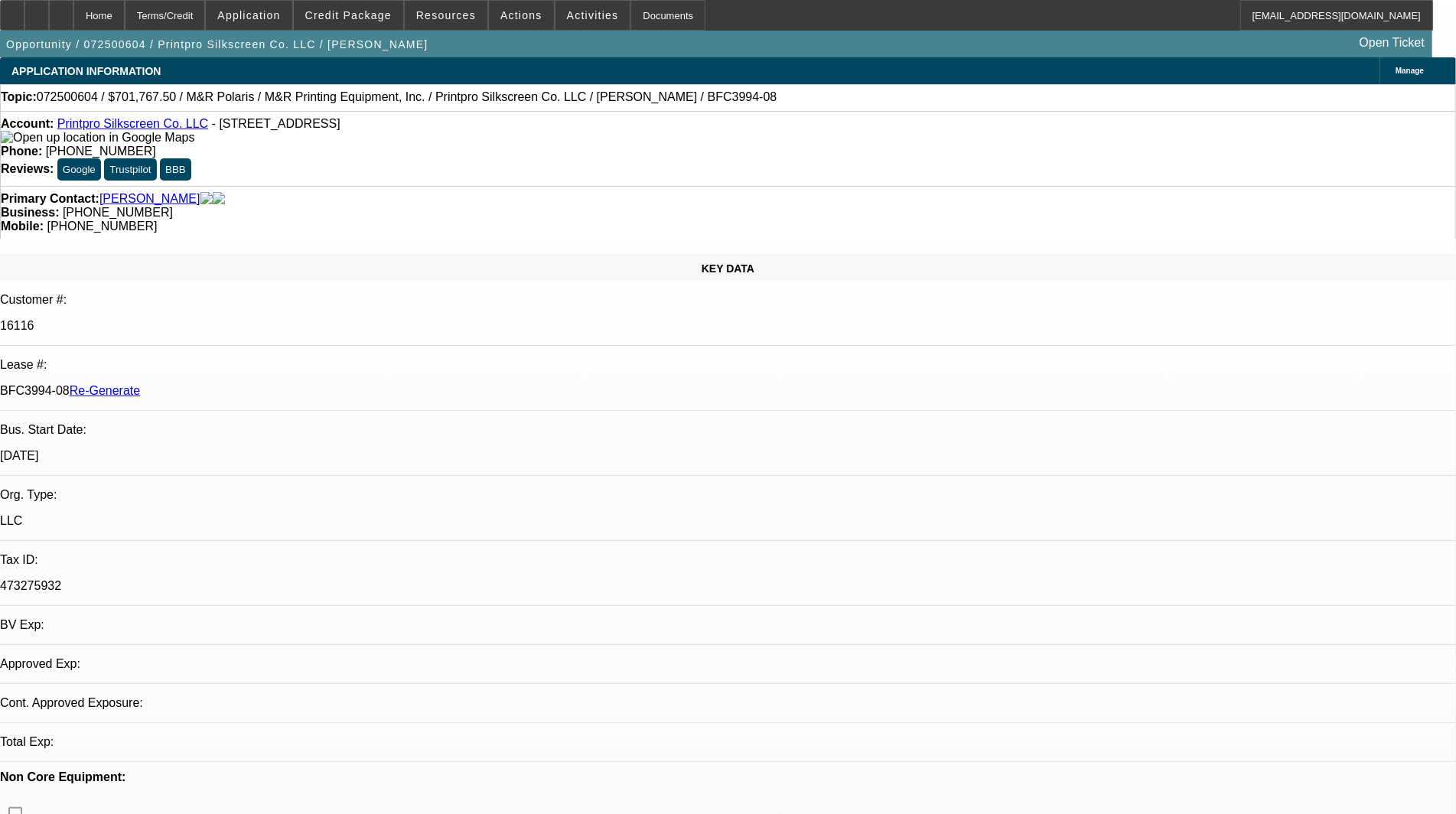
select select "0"
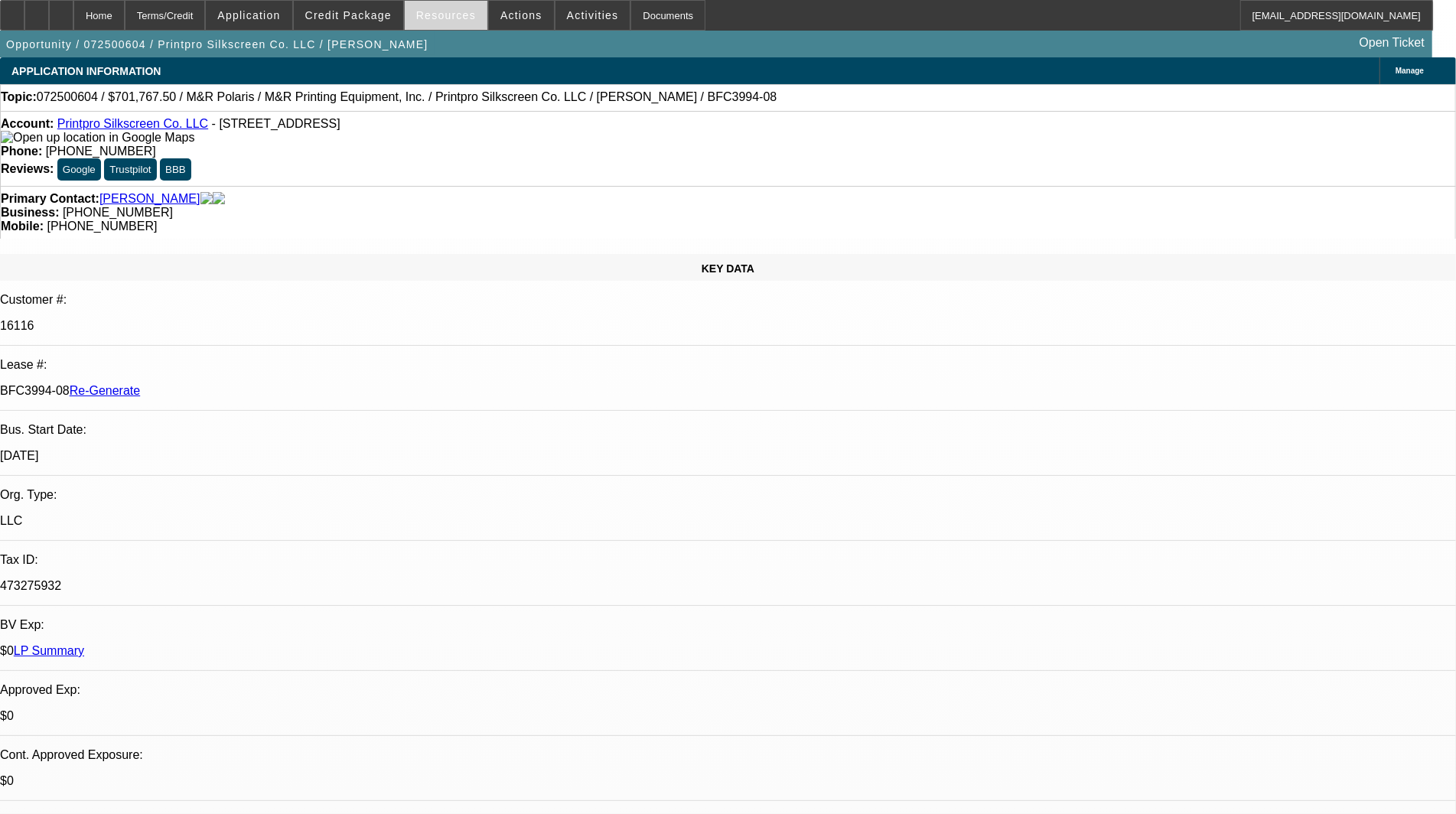
select select "1"
select select "6"
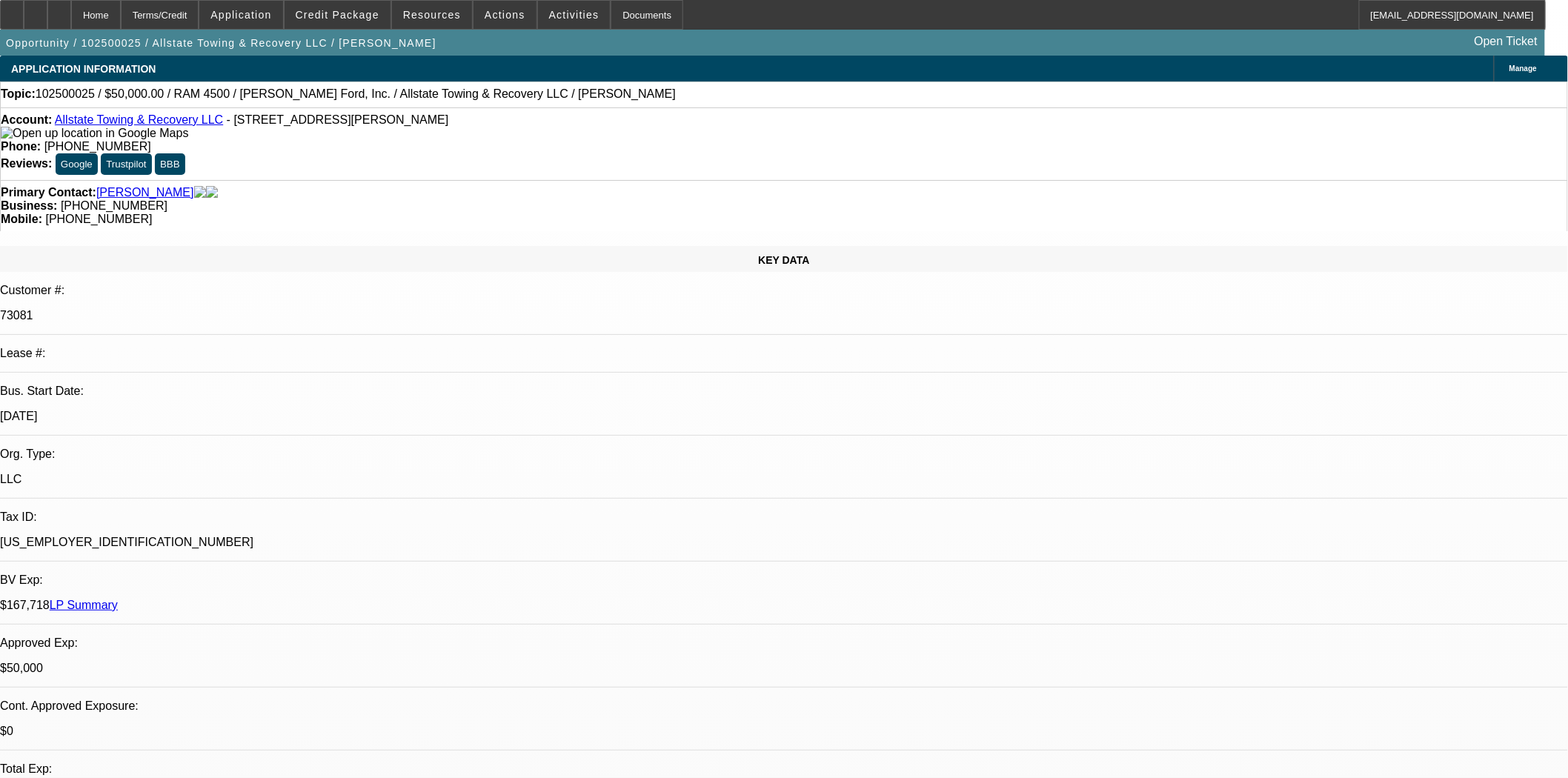
select select "0"
select select "2"
select select "0.1"
select select "4"
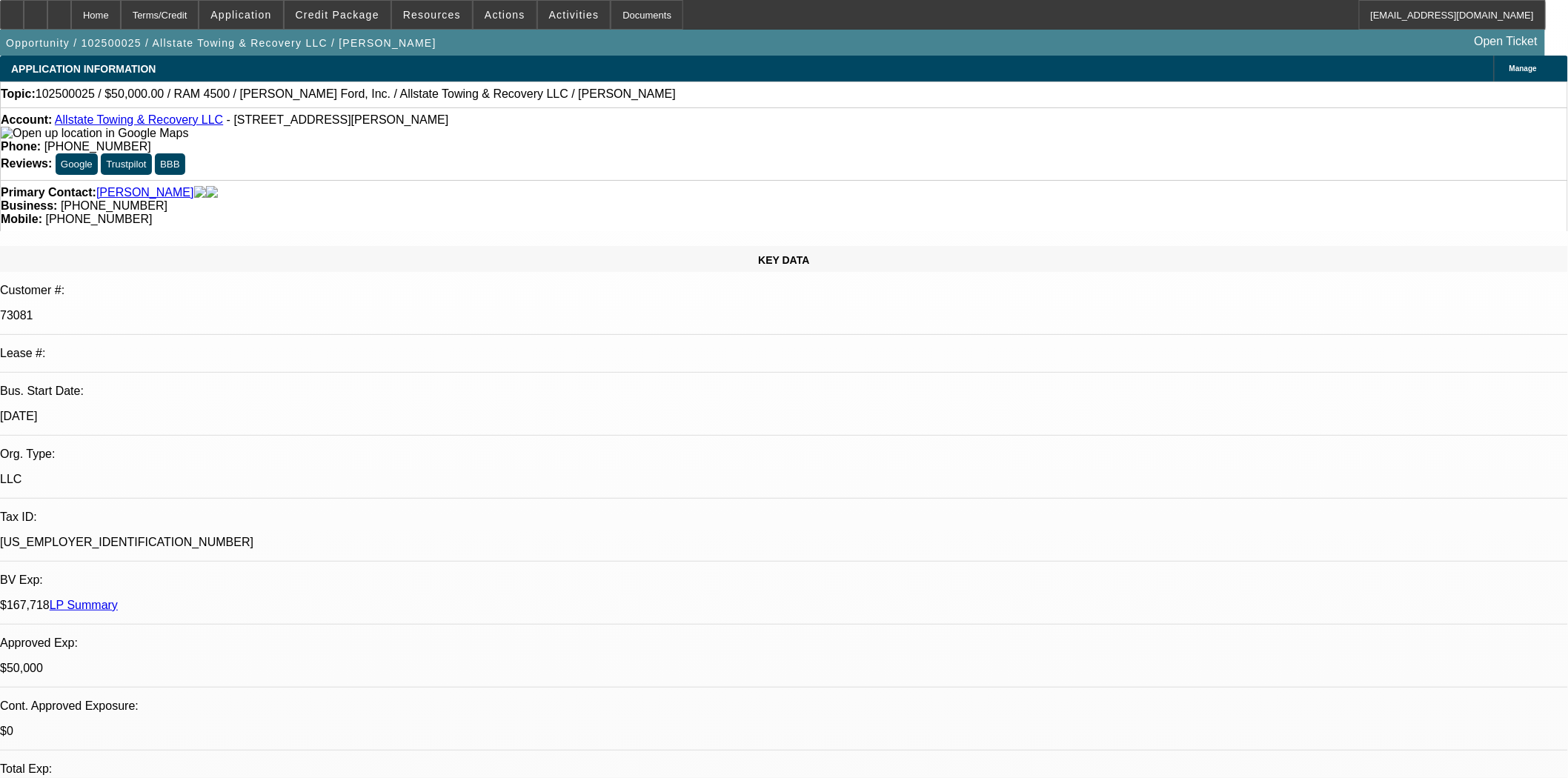
select select "0"
select select "2"
select select "0.1"
select select "4"
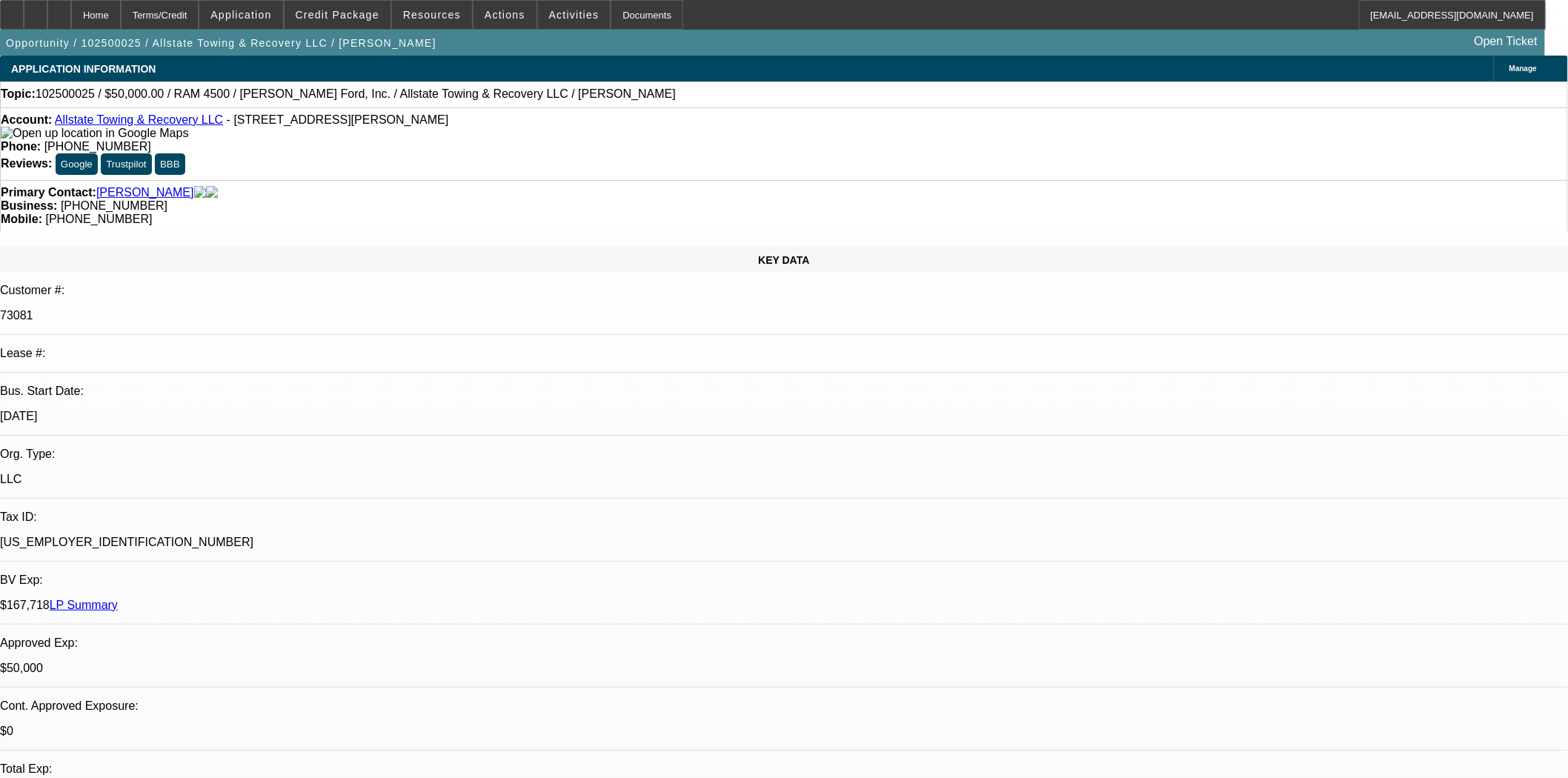
select select "0"
select select "2"
select select "0.1"
select select "4"
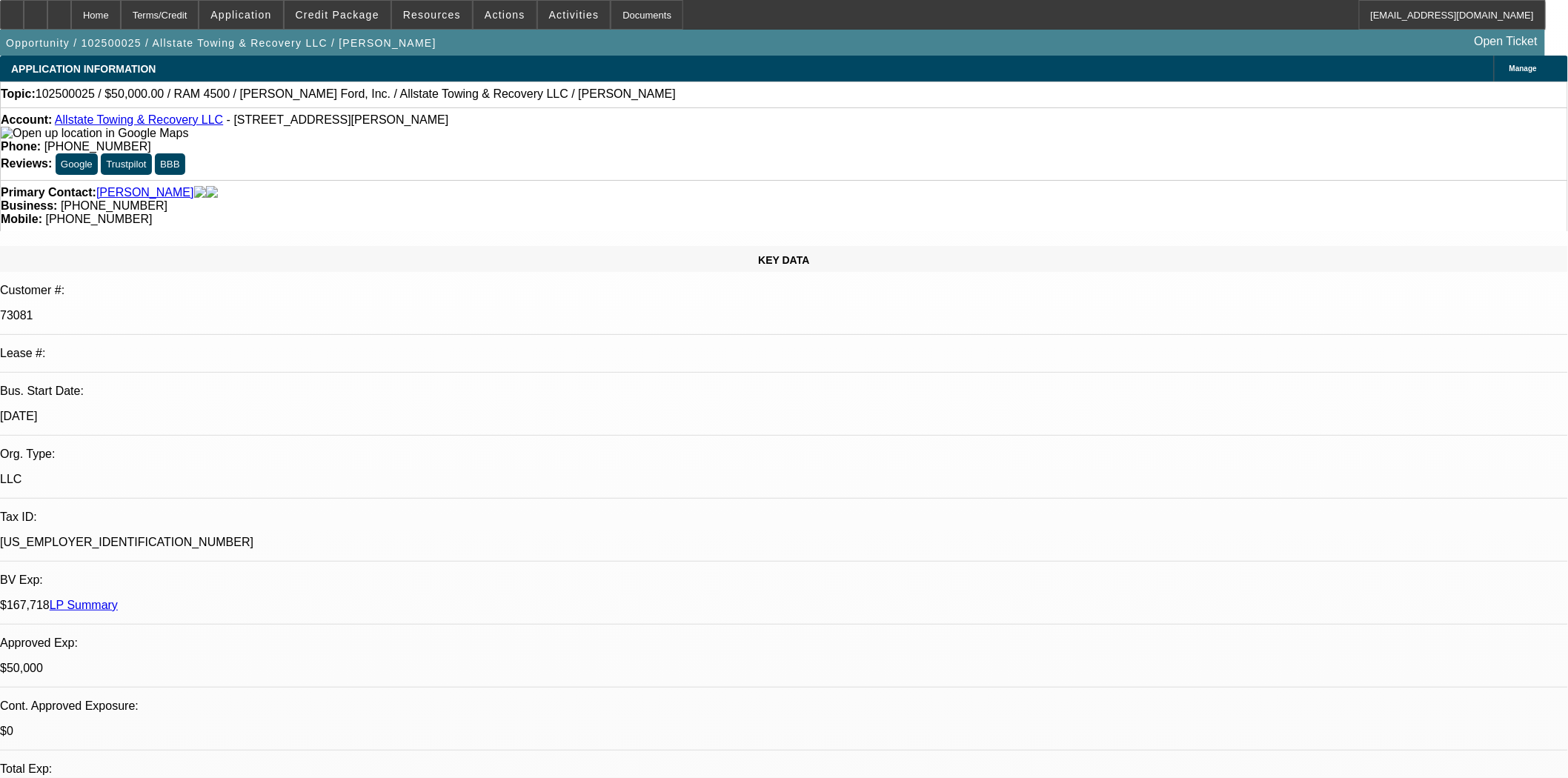
select select "0"
select select "2"
select select "0.1"
select select "4"
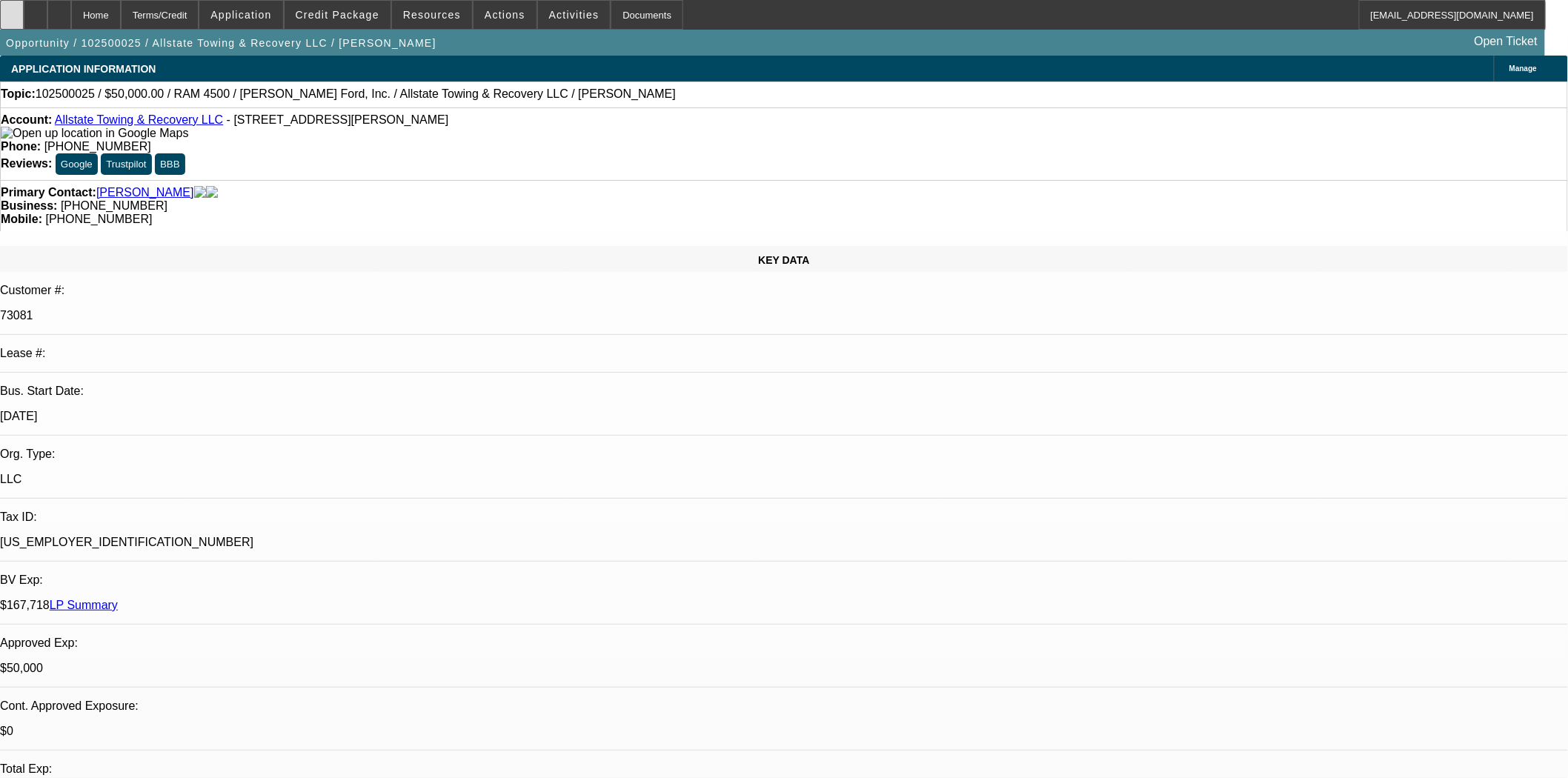
click at [12, 9] on icon at bounding box center [12, 9] width 0 height 0
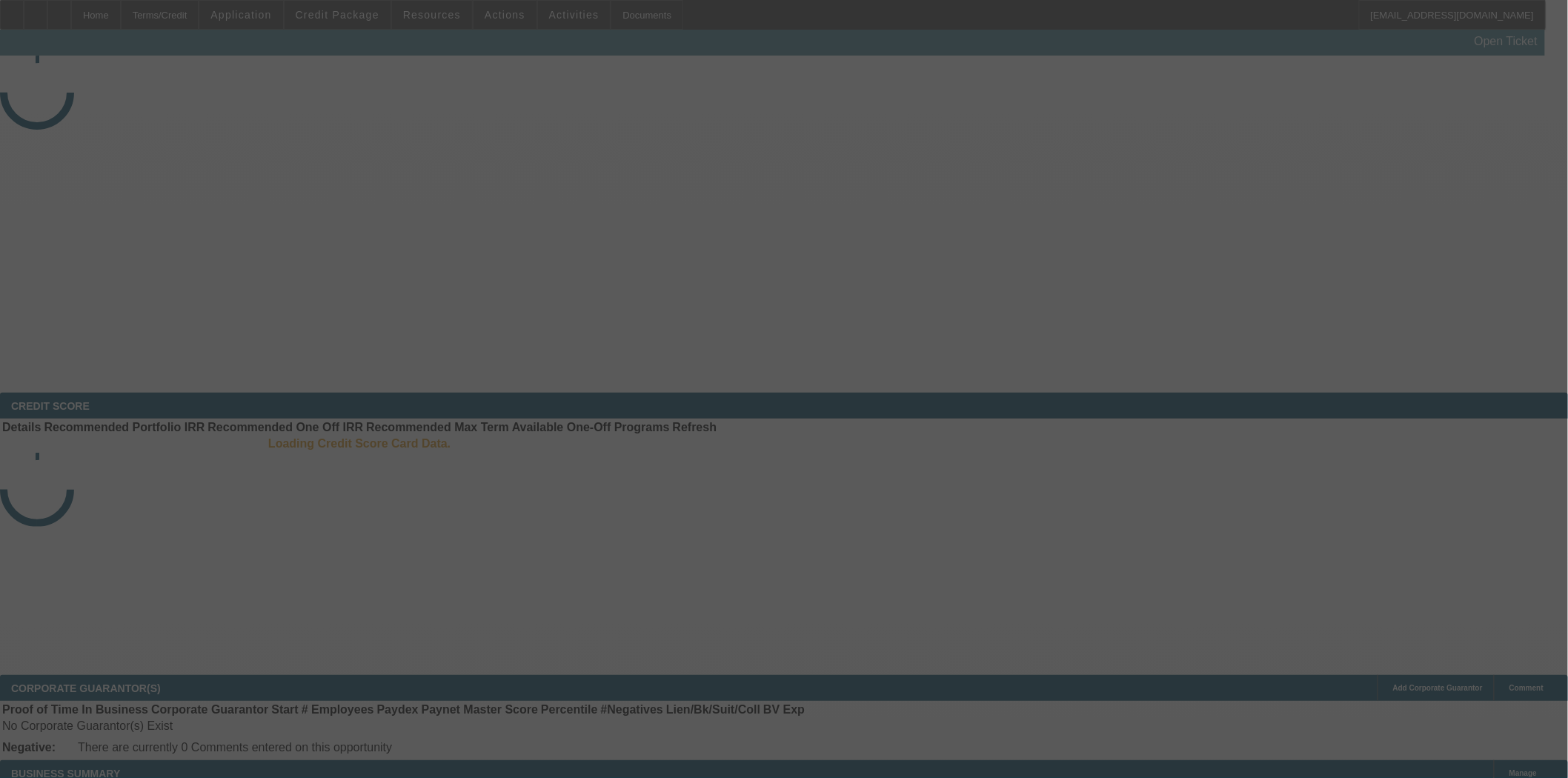
select select "4"
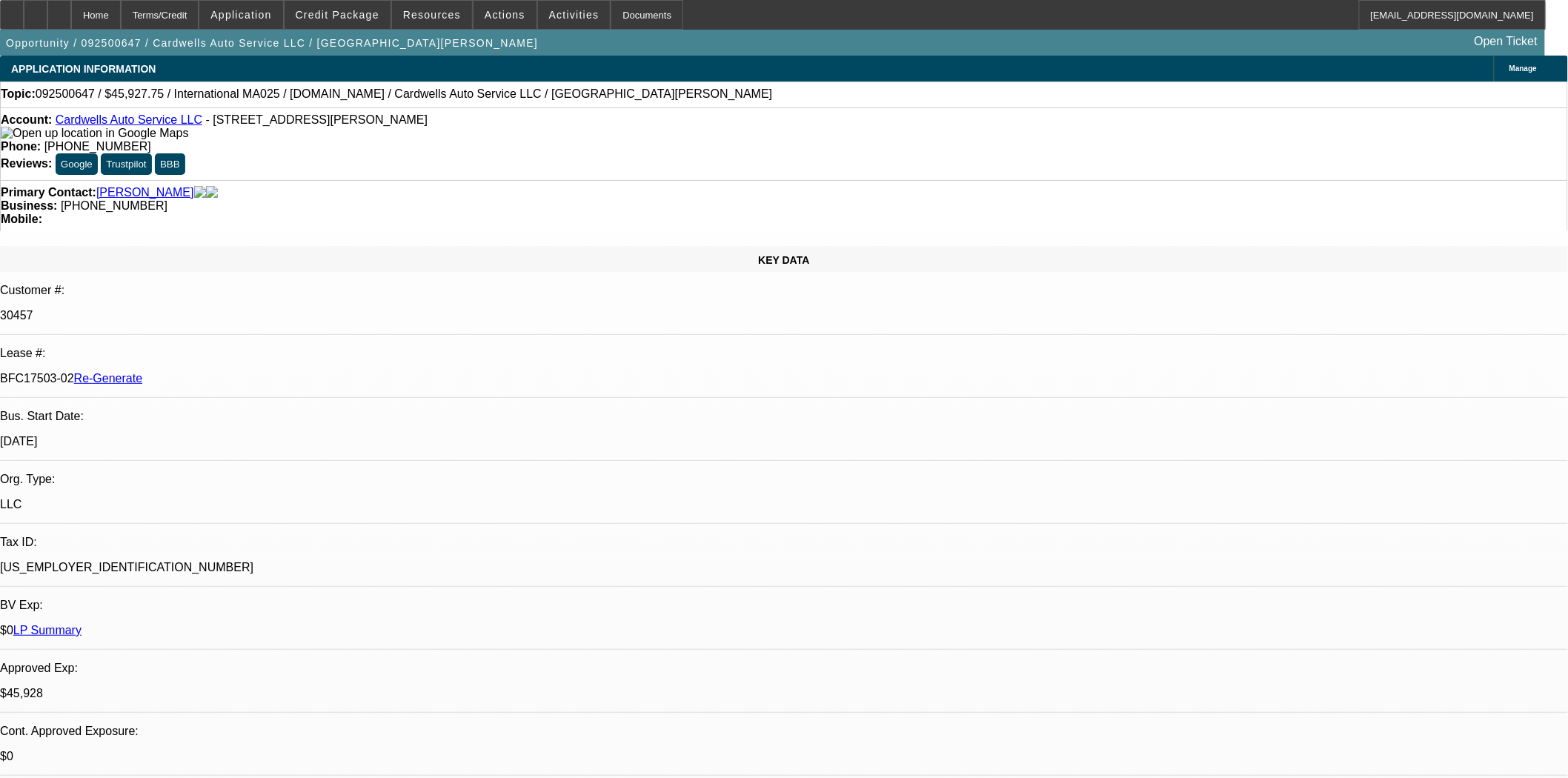
select select "0"
select select "2"
select select "0.1"
select select "4"
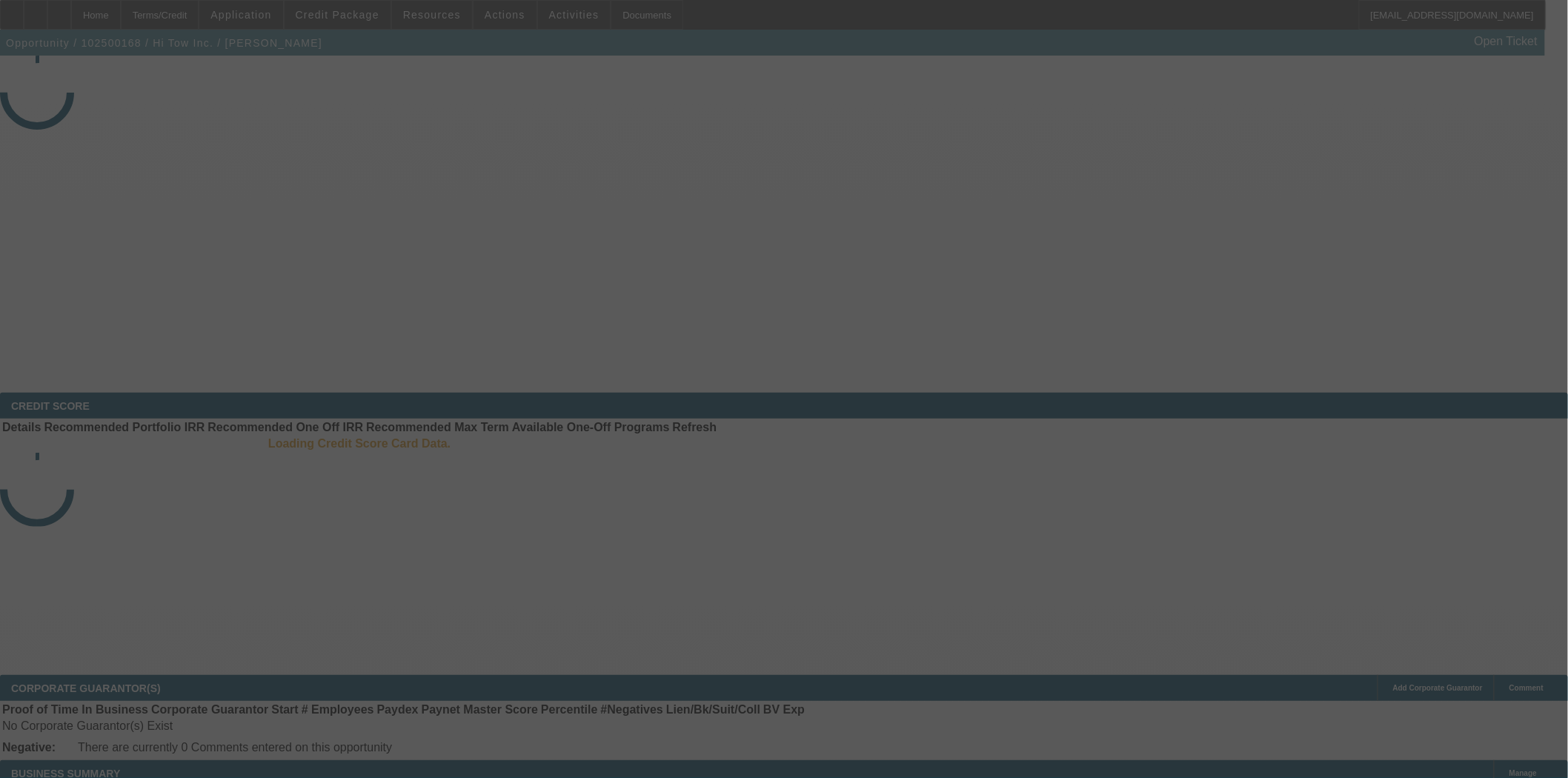
select select "3"
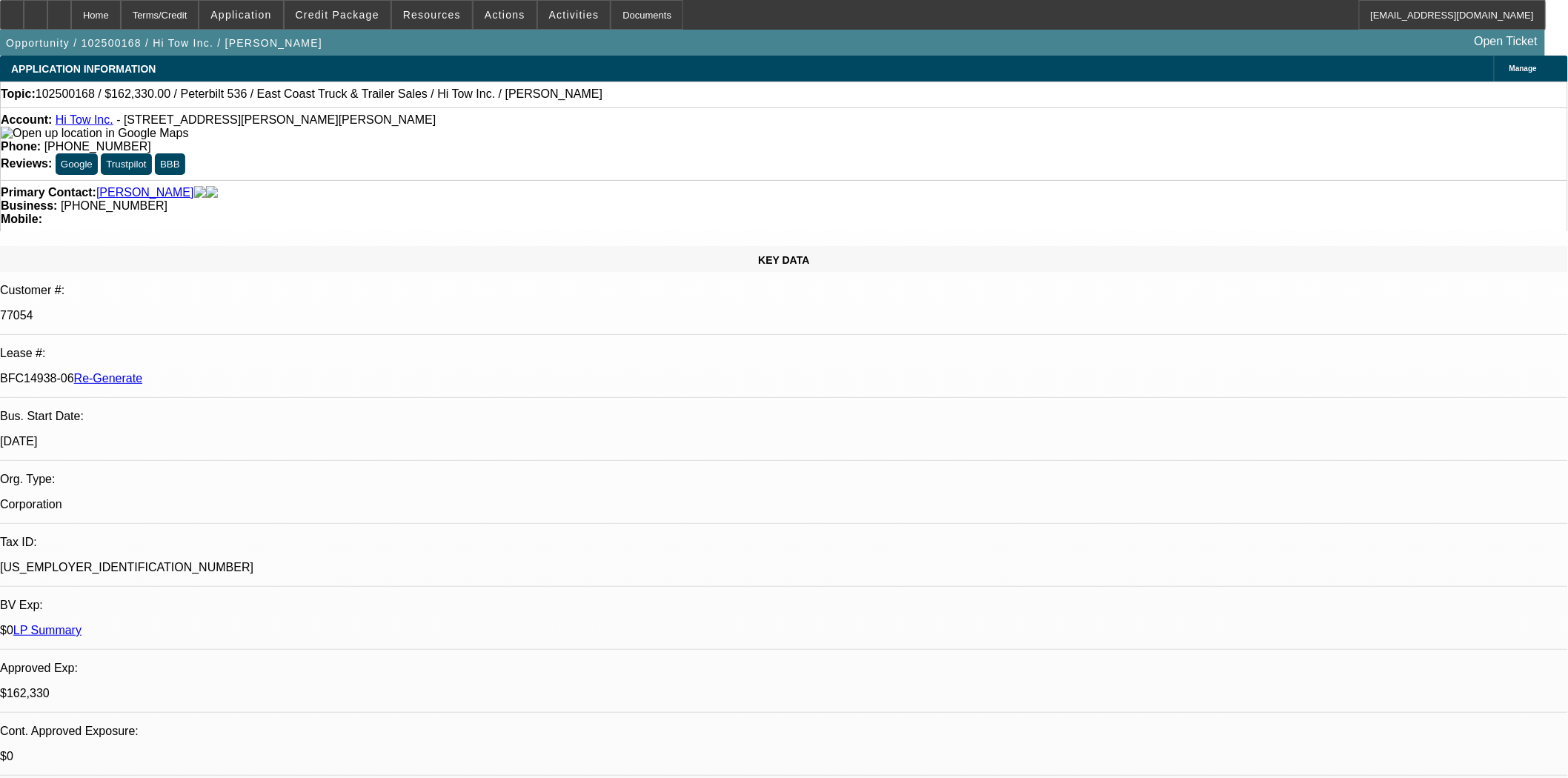
select select "0"
select select "2"
select select "0"
select select "6"
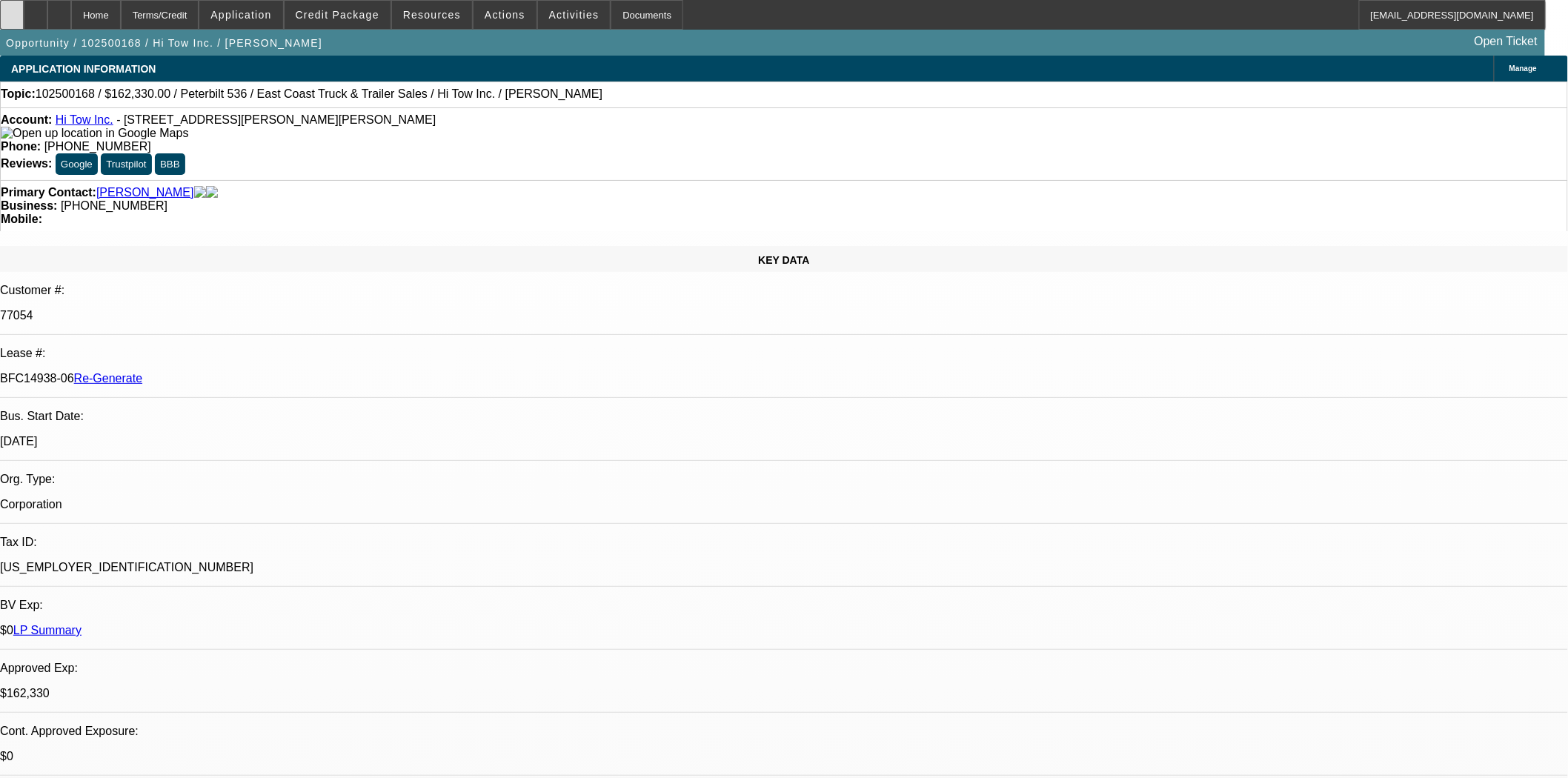
click at [22, 17] on div at bounding box center [11, 15] width 23 height 30
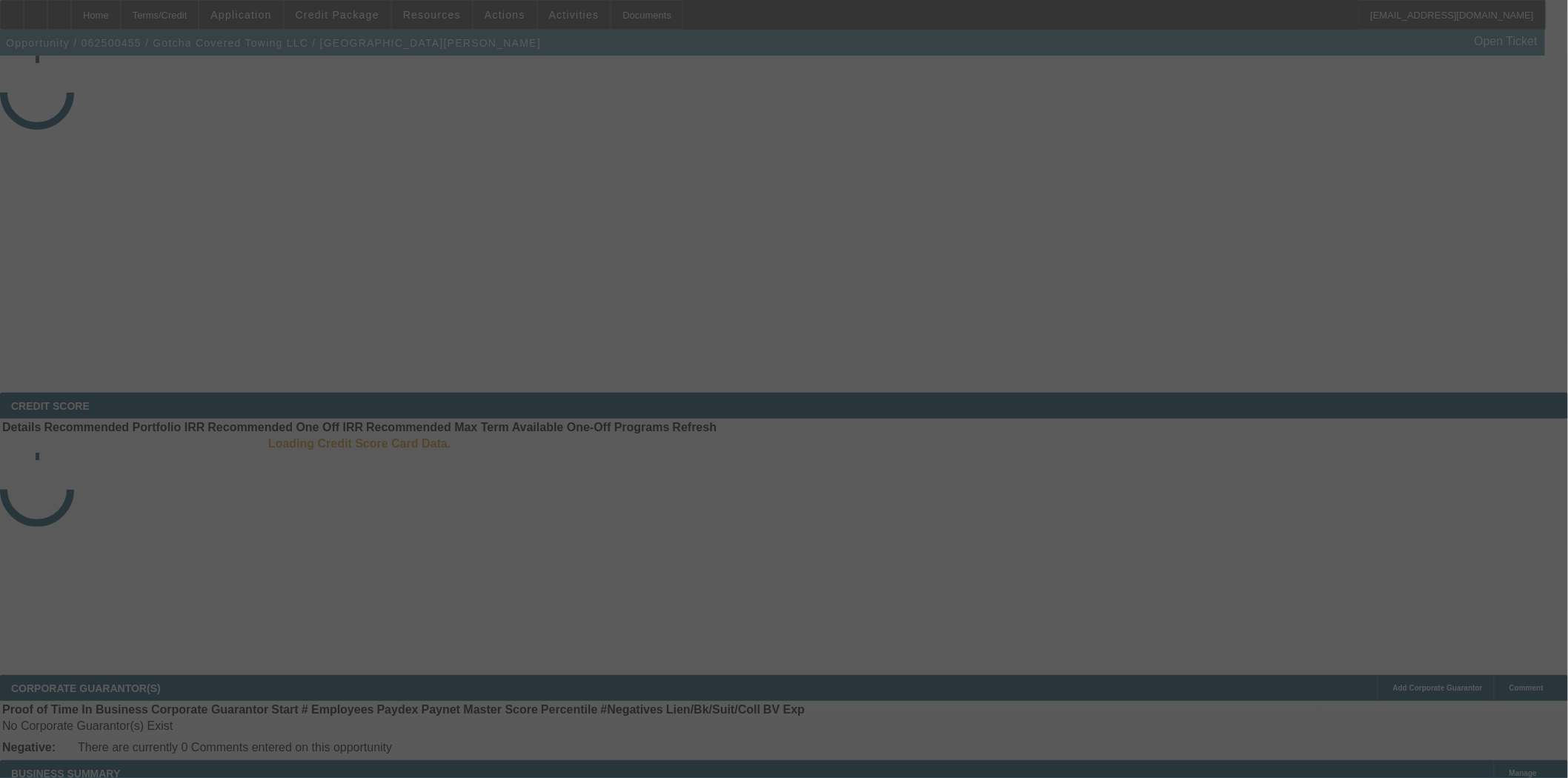
select select "4"
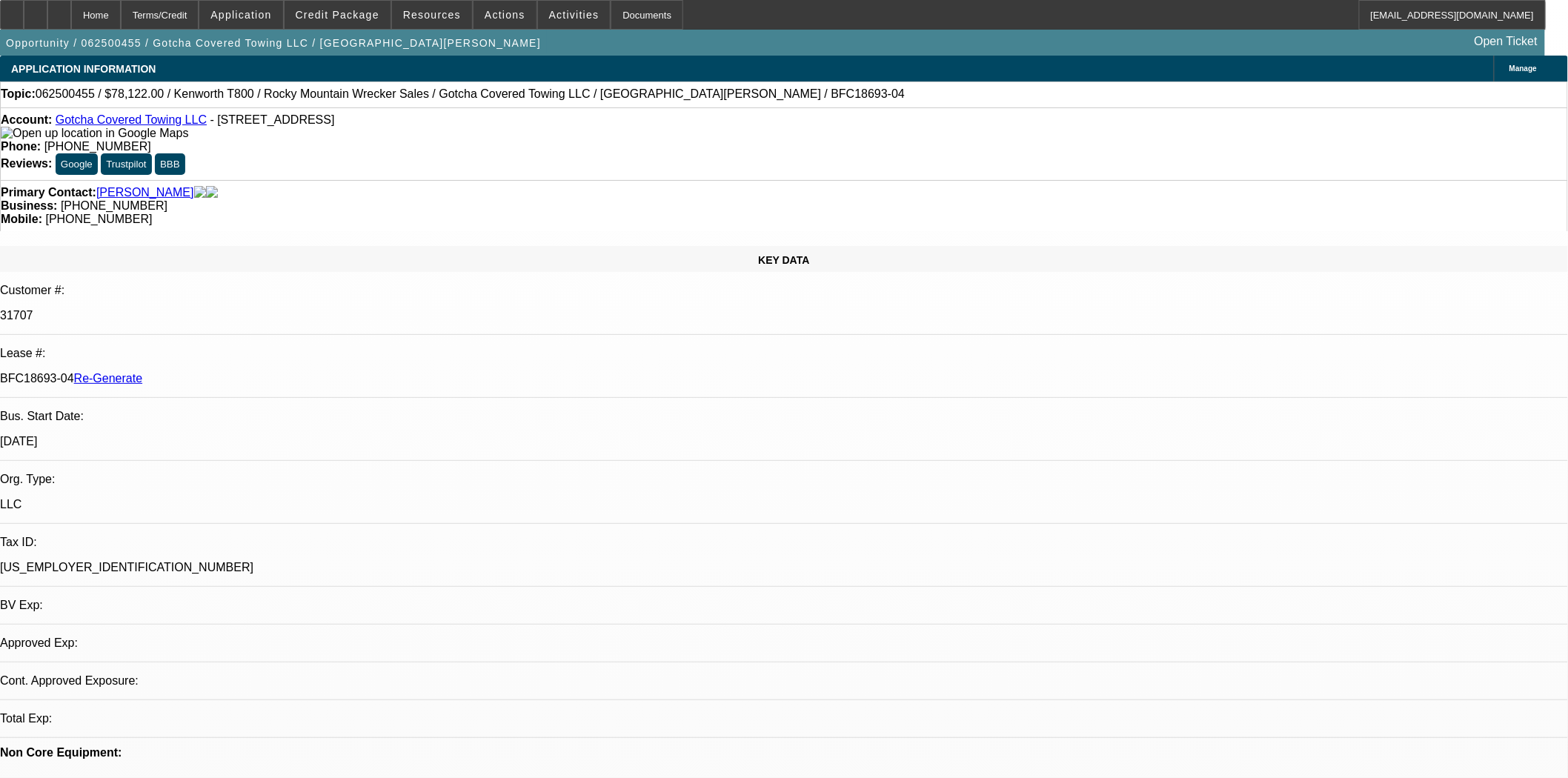
select select "0"
select select "3"
select select "0.1"
select select "4"
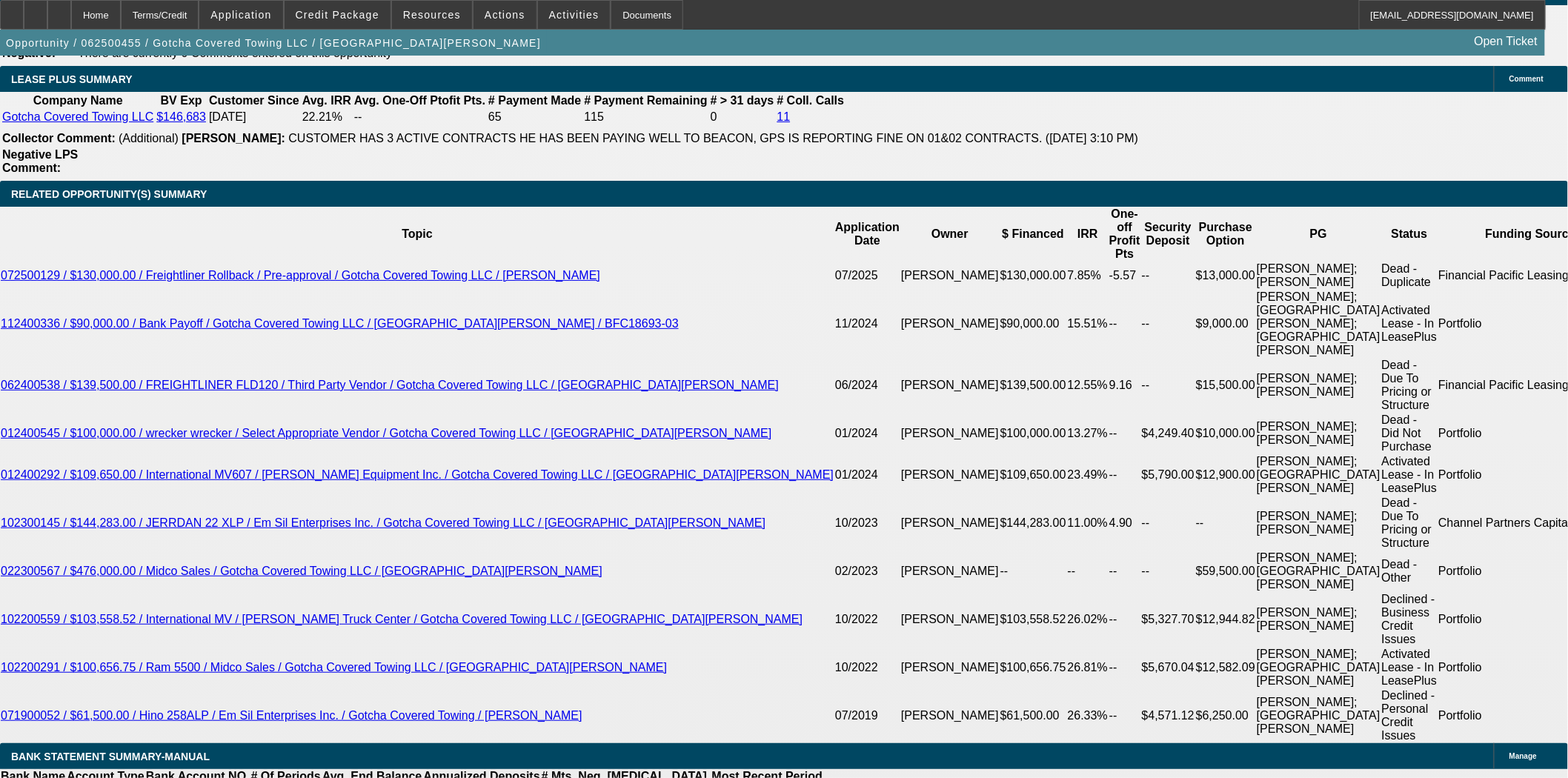
scroll to position [2799, 0]
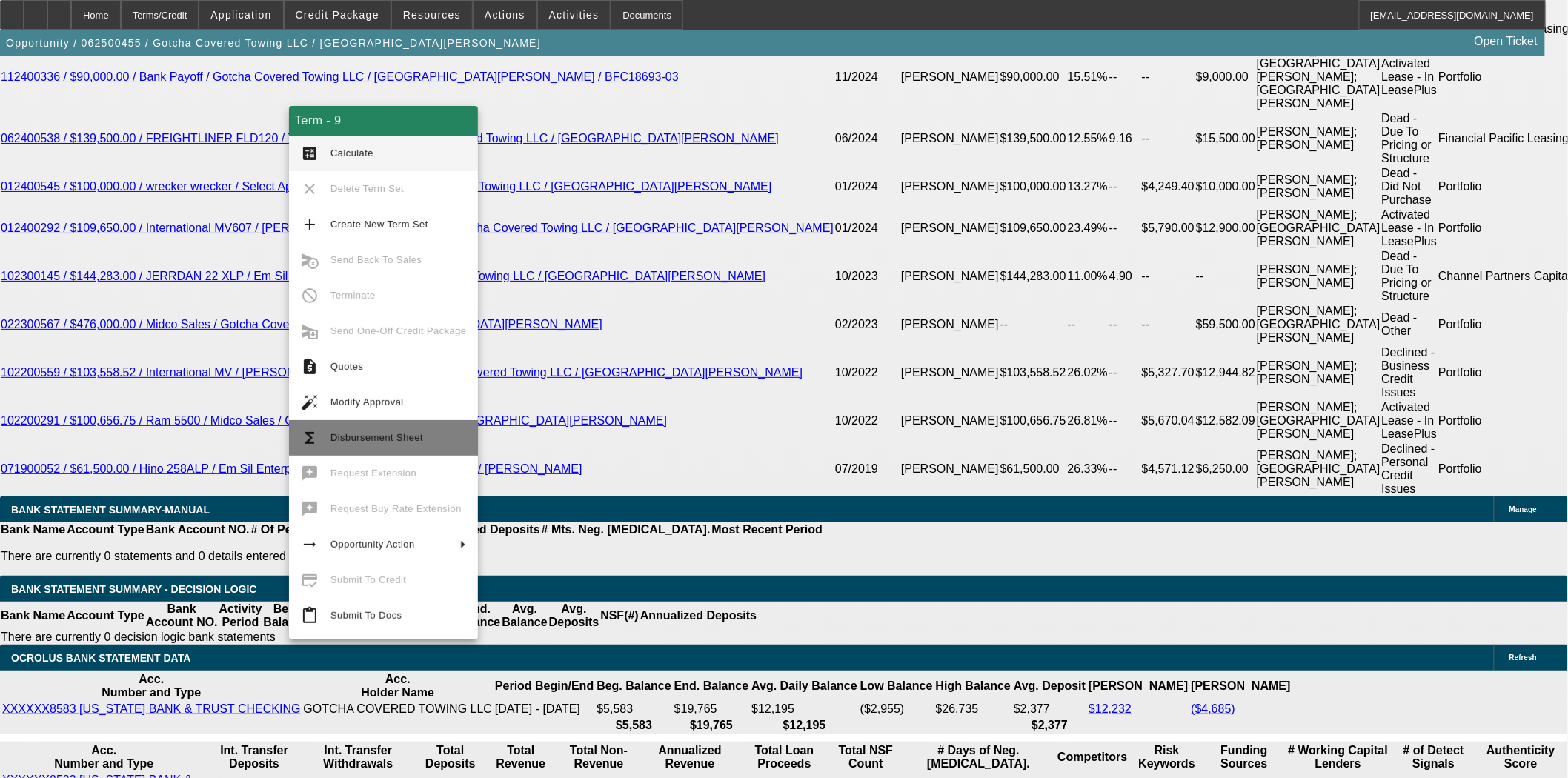
click at [360, 429] on span "Disbursement Sheet" at bounding box center [398, 437] width 136 height 18
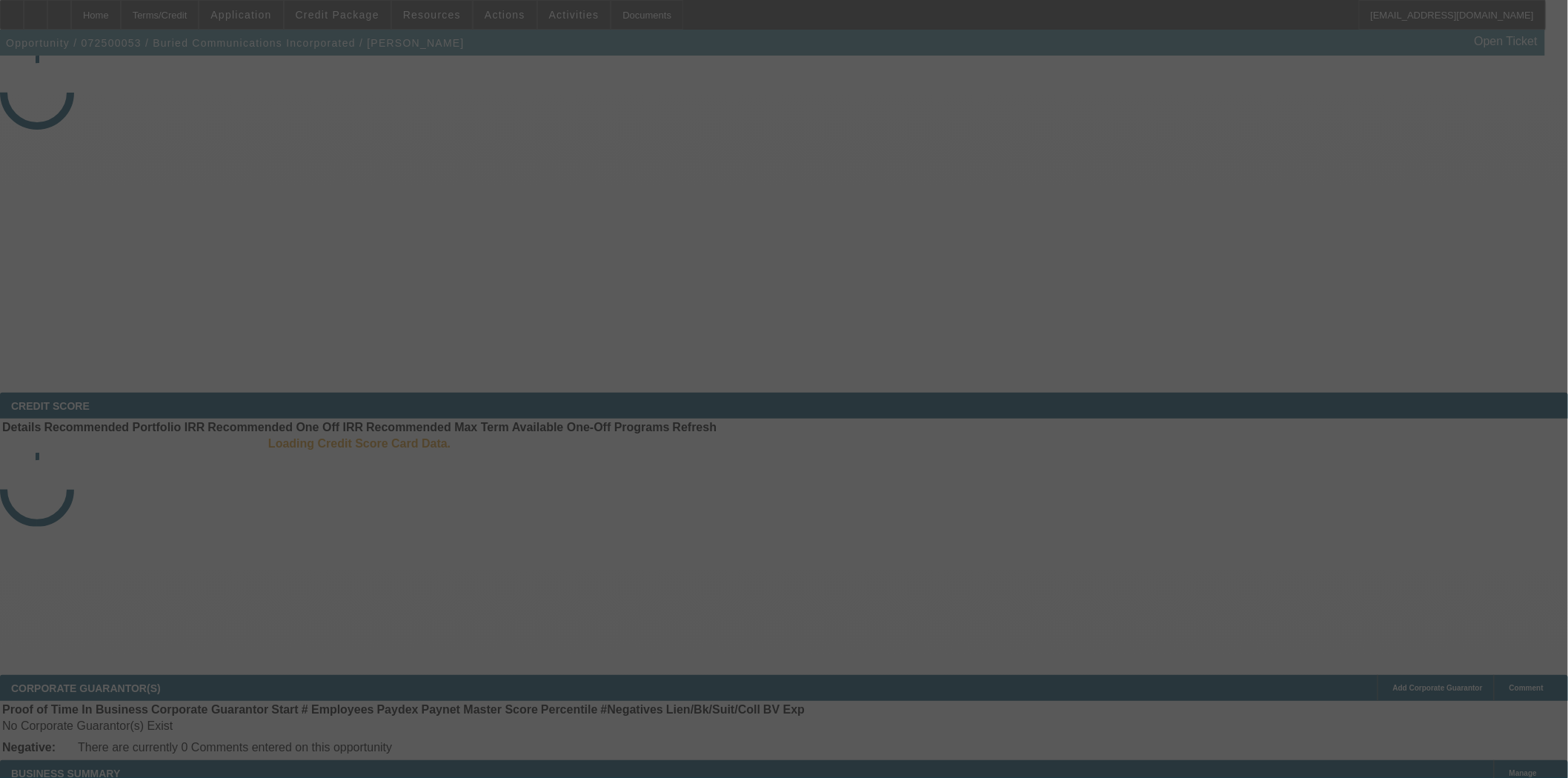
select select "4"
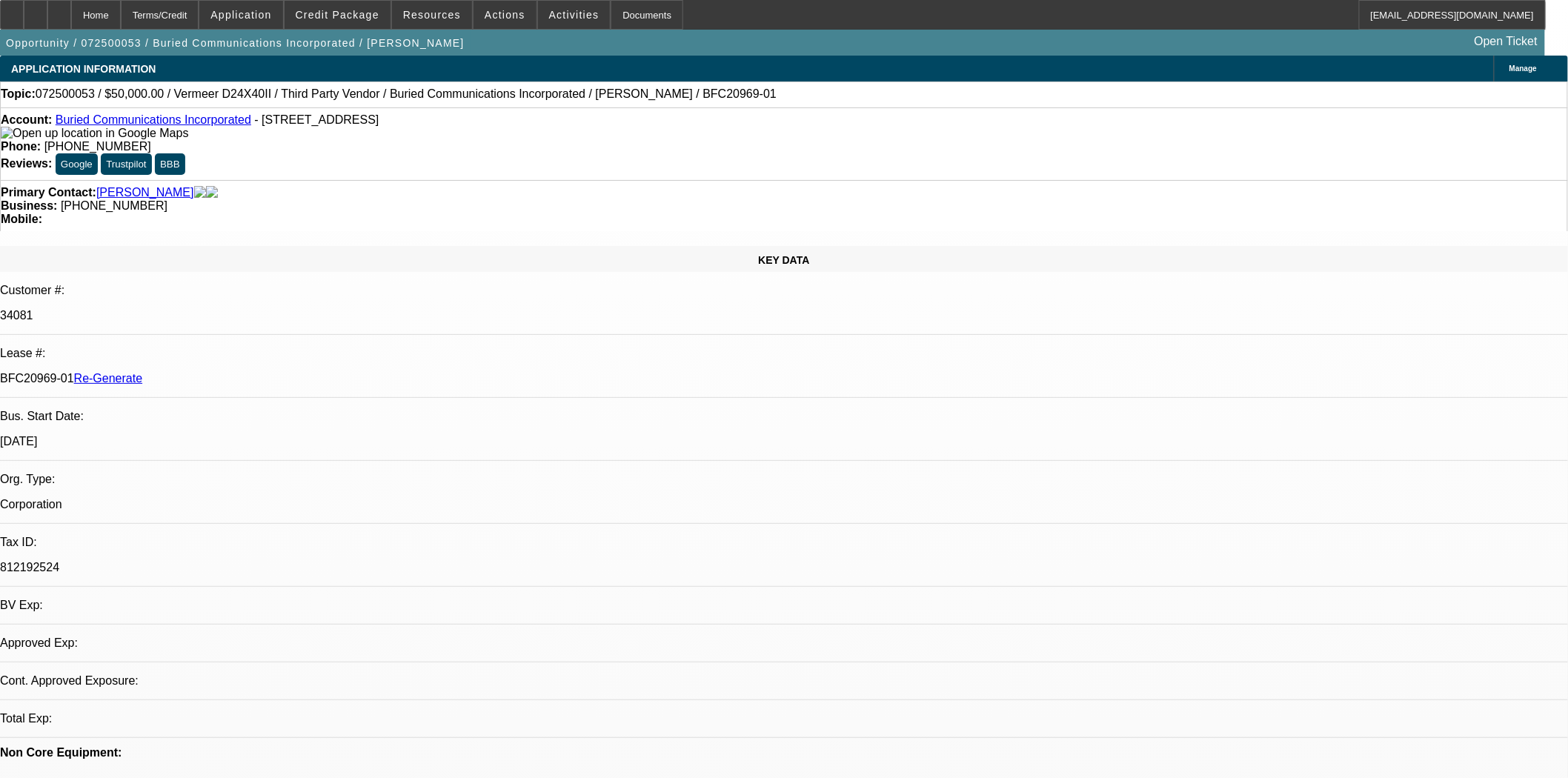
select select "0"
select select "3"
select select "0"
select select "6"
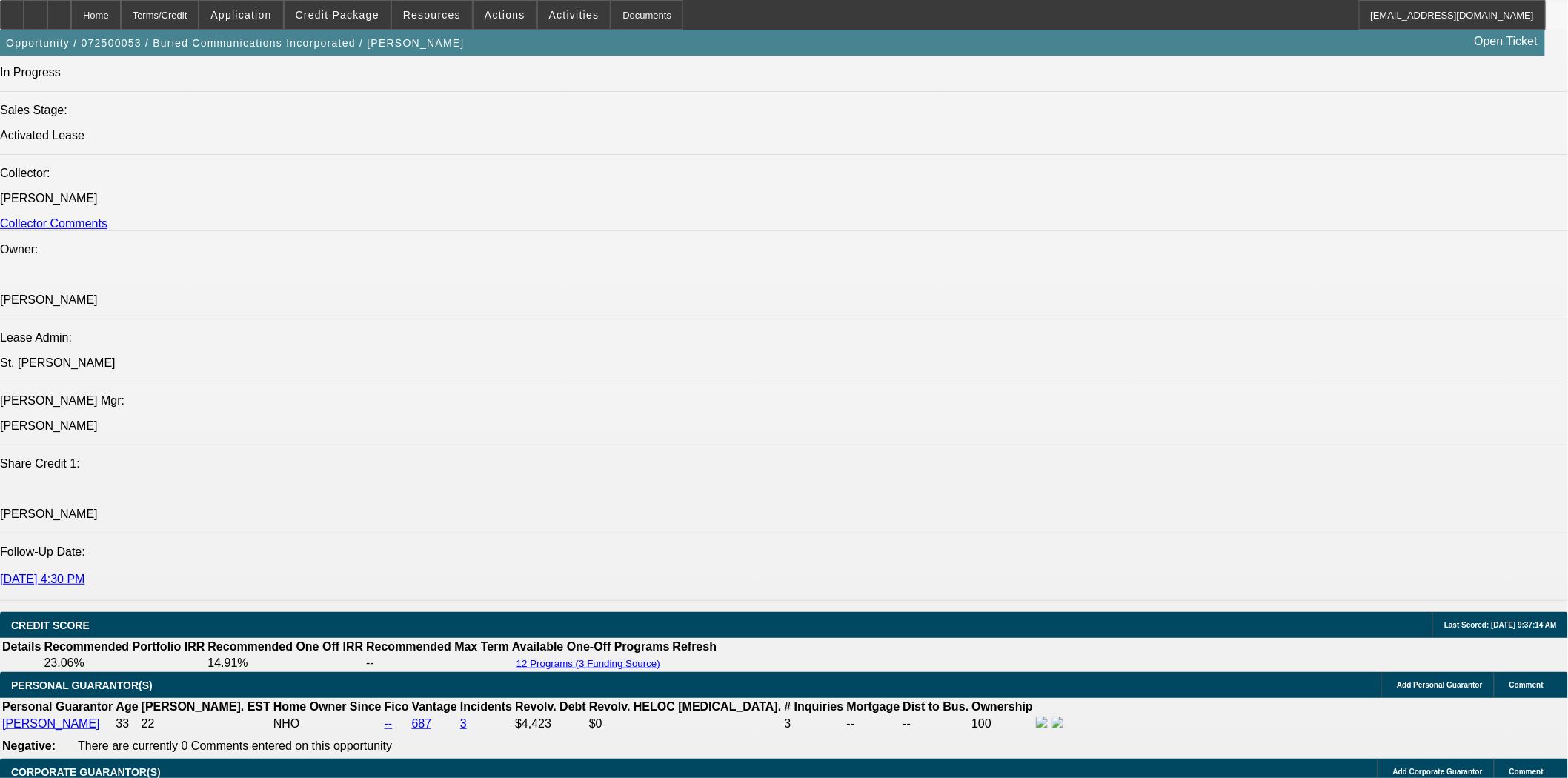
scroll to position [2058, 0]
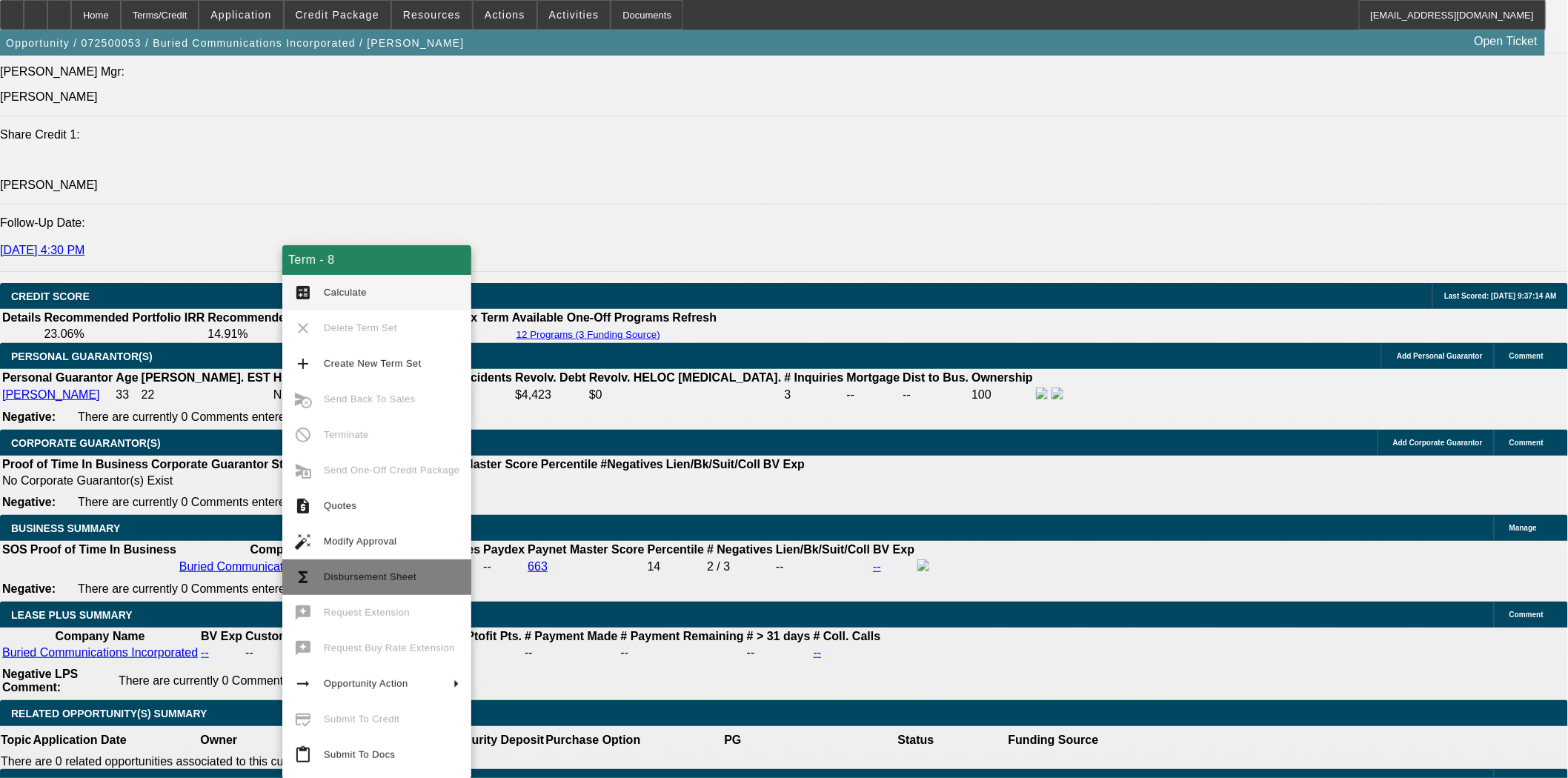
click at [404, 587] on button "functions Disbursement Sheet" at bounding box center [377, 578] width 189 height 36
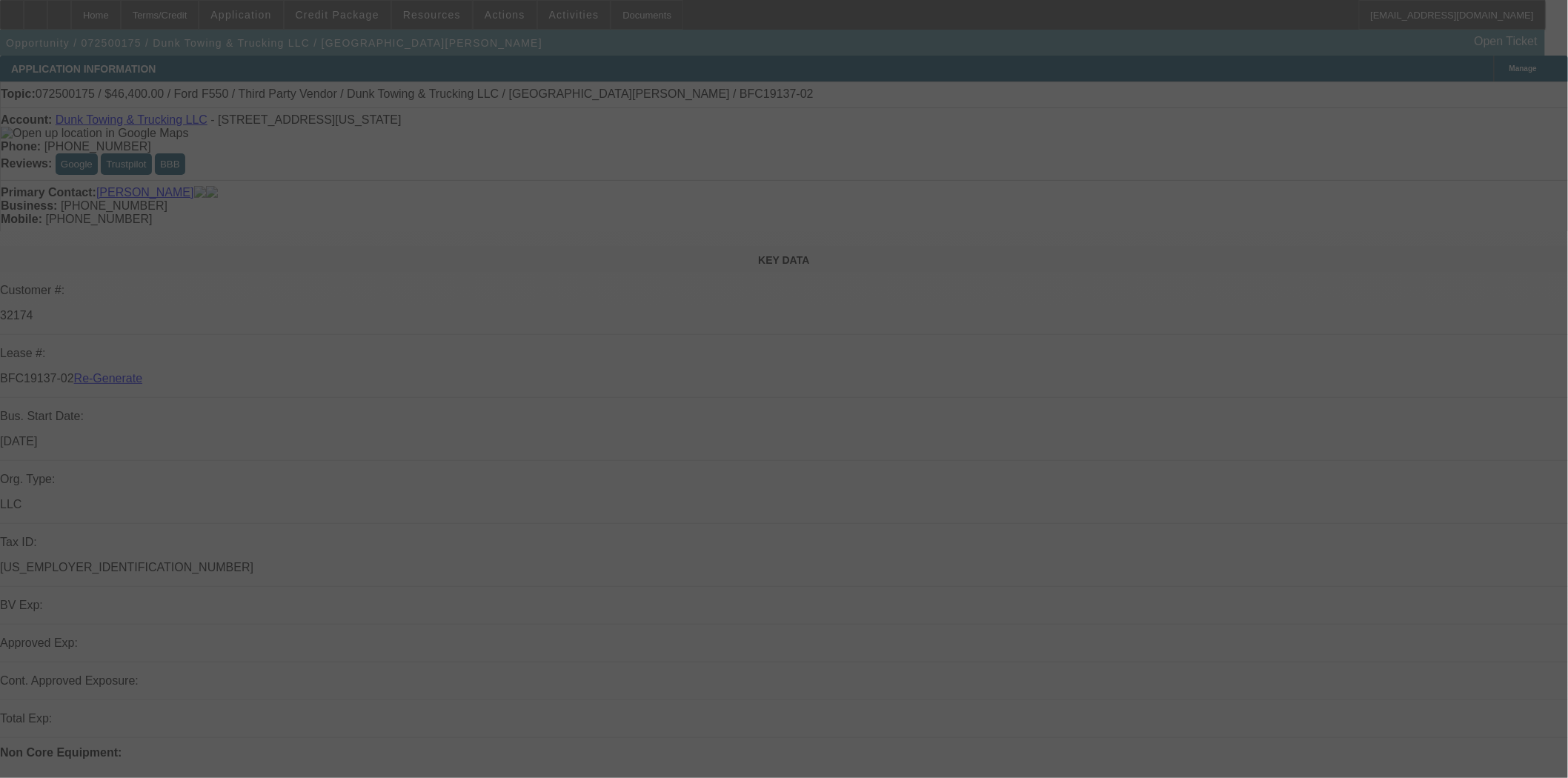
select select "4"
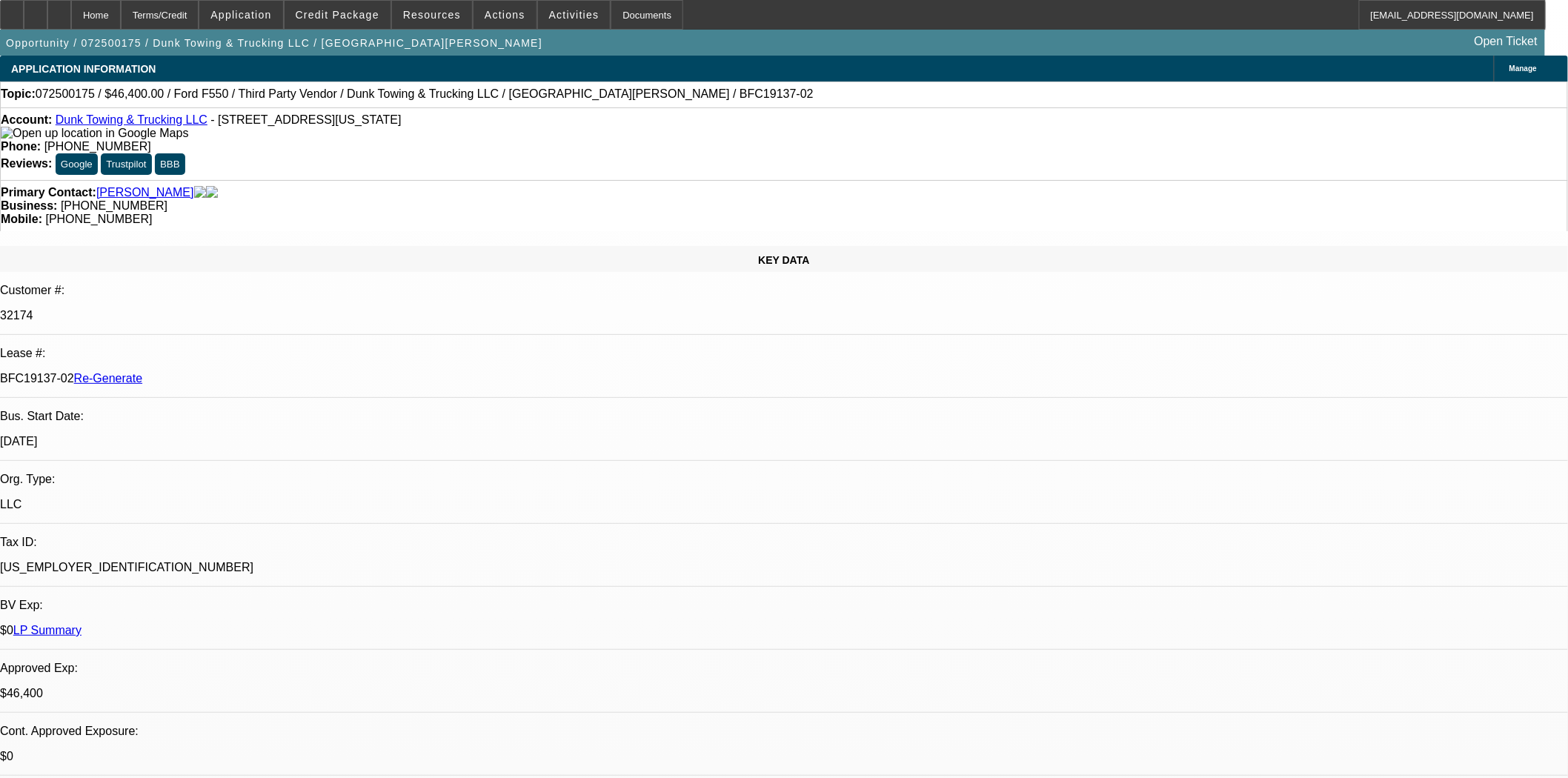
select select "0"
select select "3"
select select "0"
select select "6"
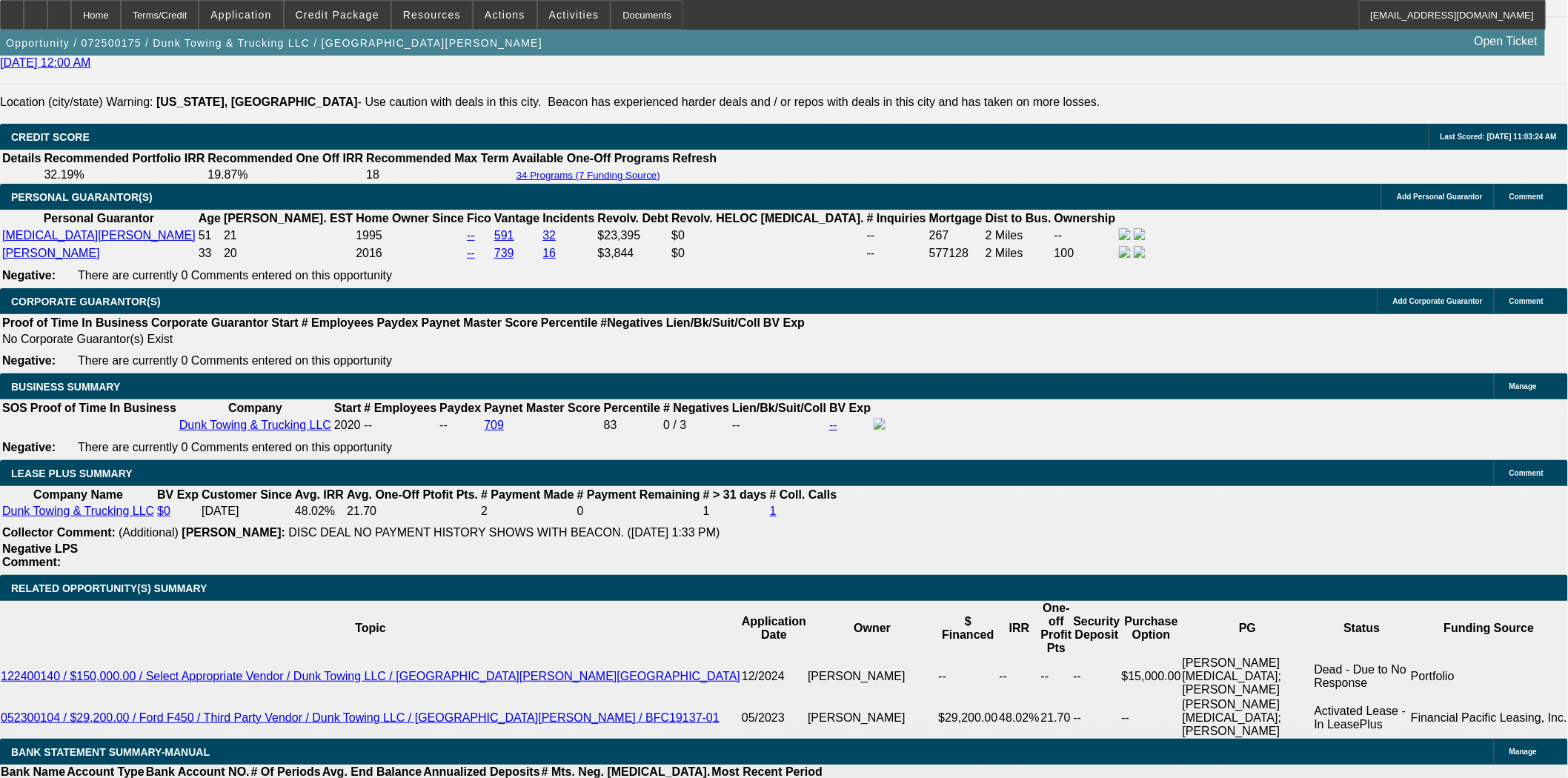
scroll to position [2387, 0]
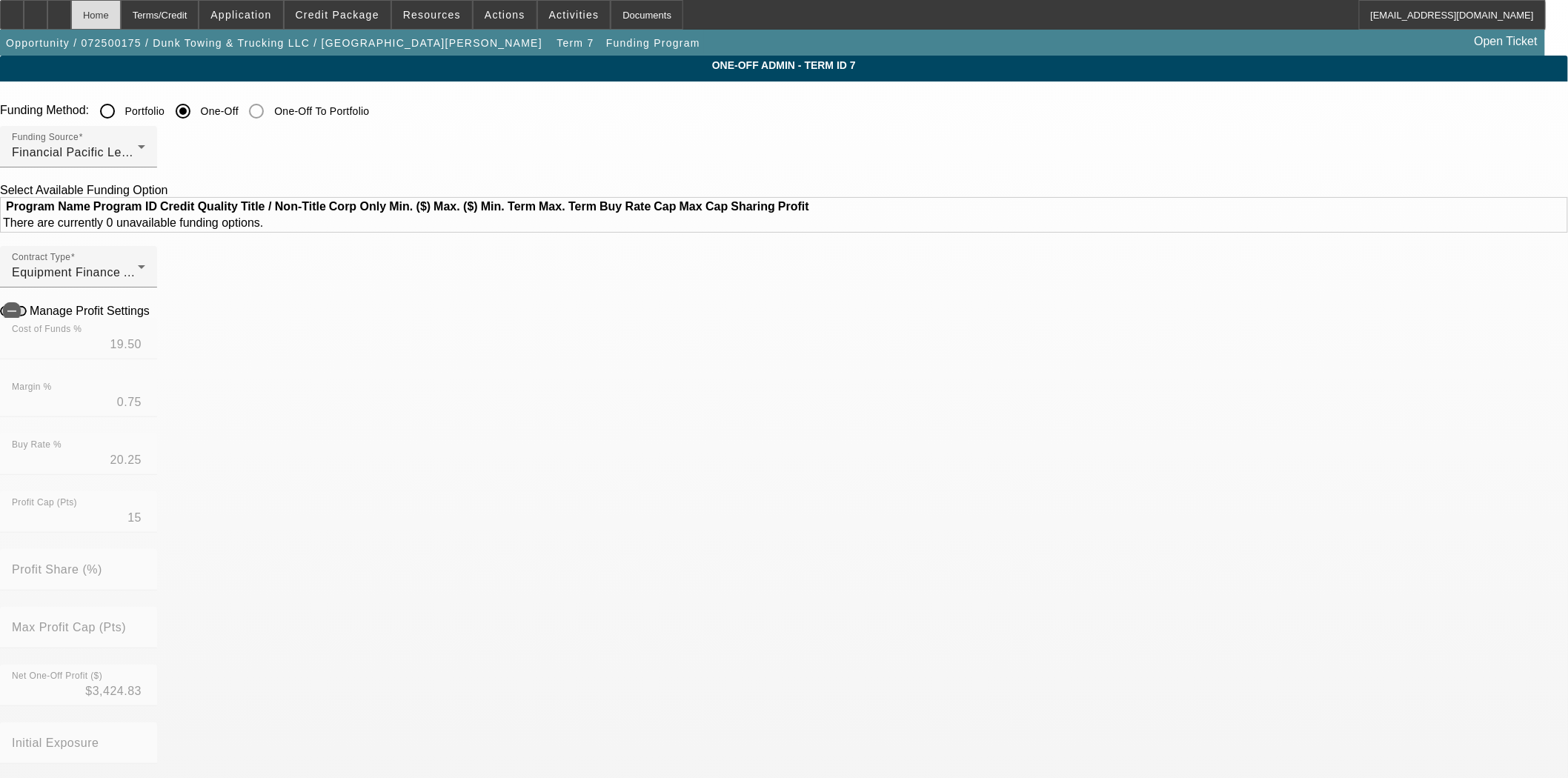
click at [121, 19] on div "Home" at bounding box center [95, 15] width 50 height 30
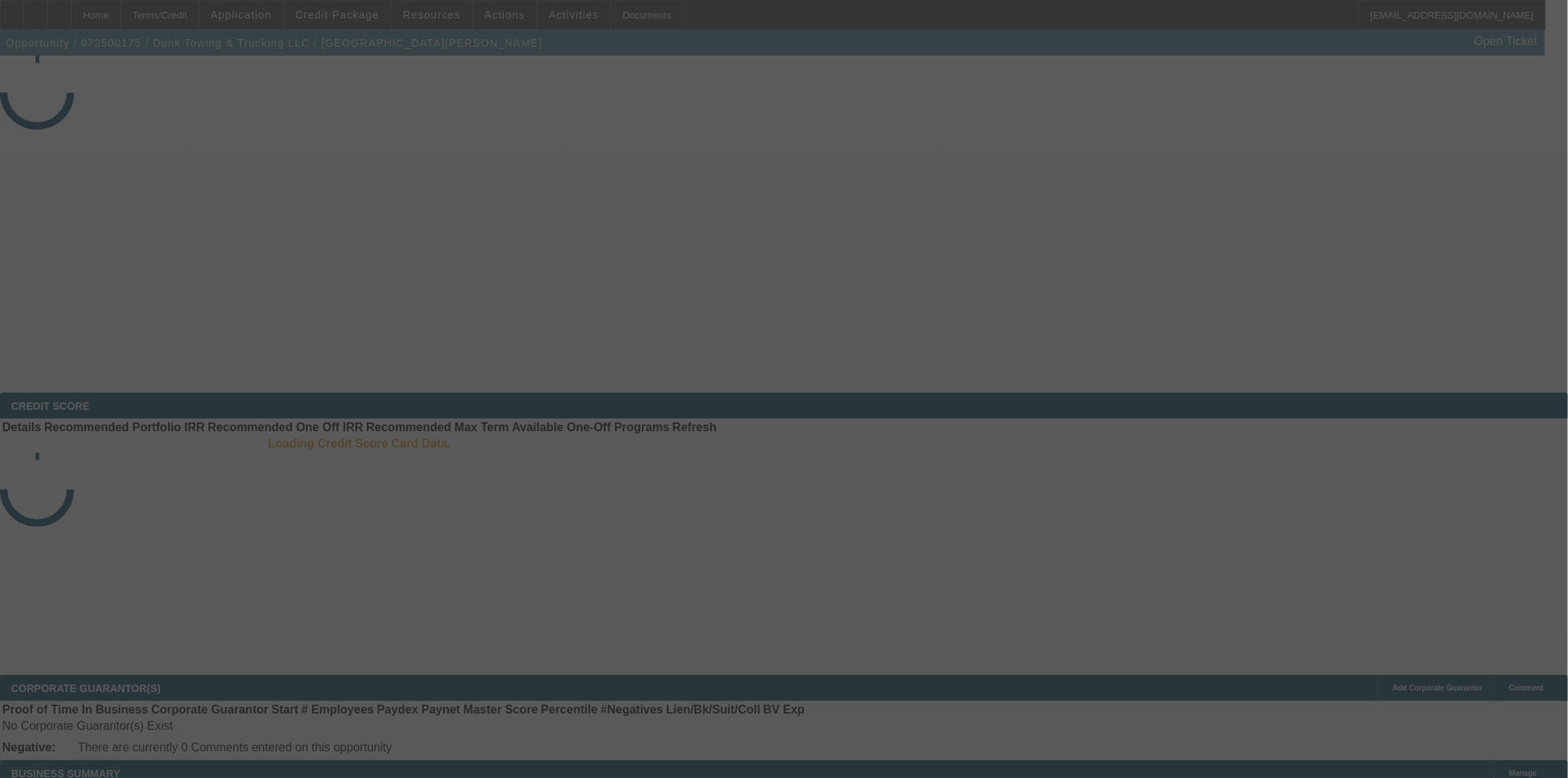
select select "4"
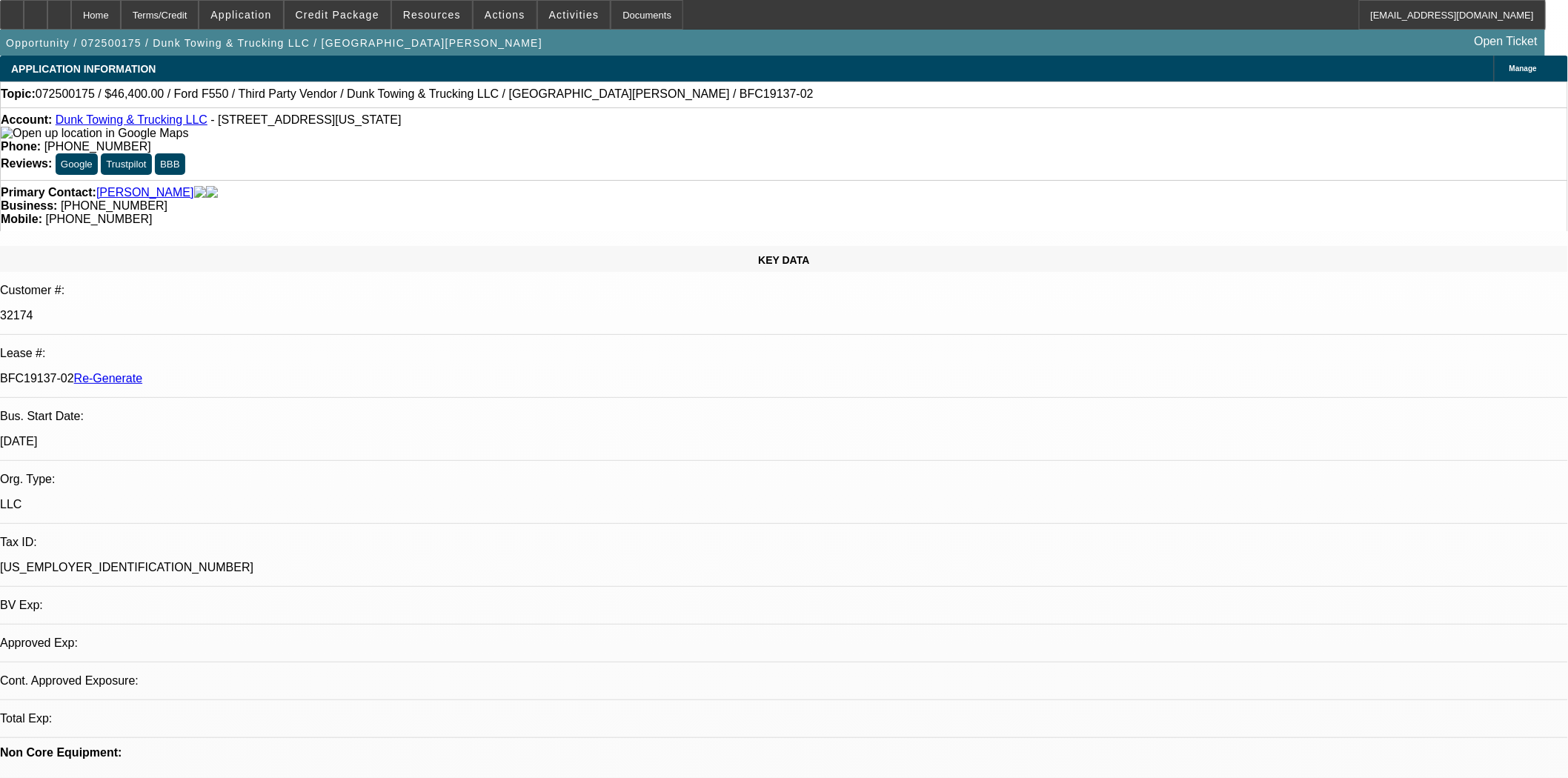
select select "0"
select select "3"
select select "0"
select select "6"
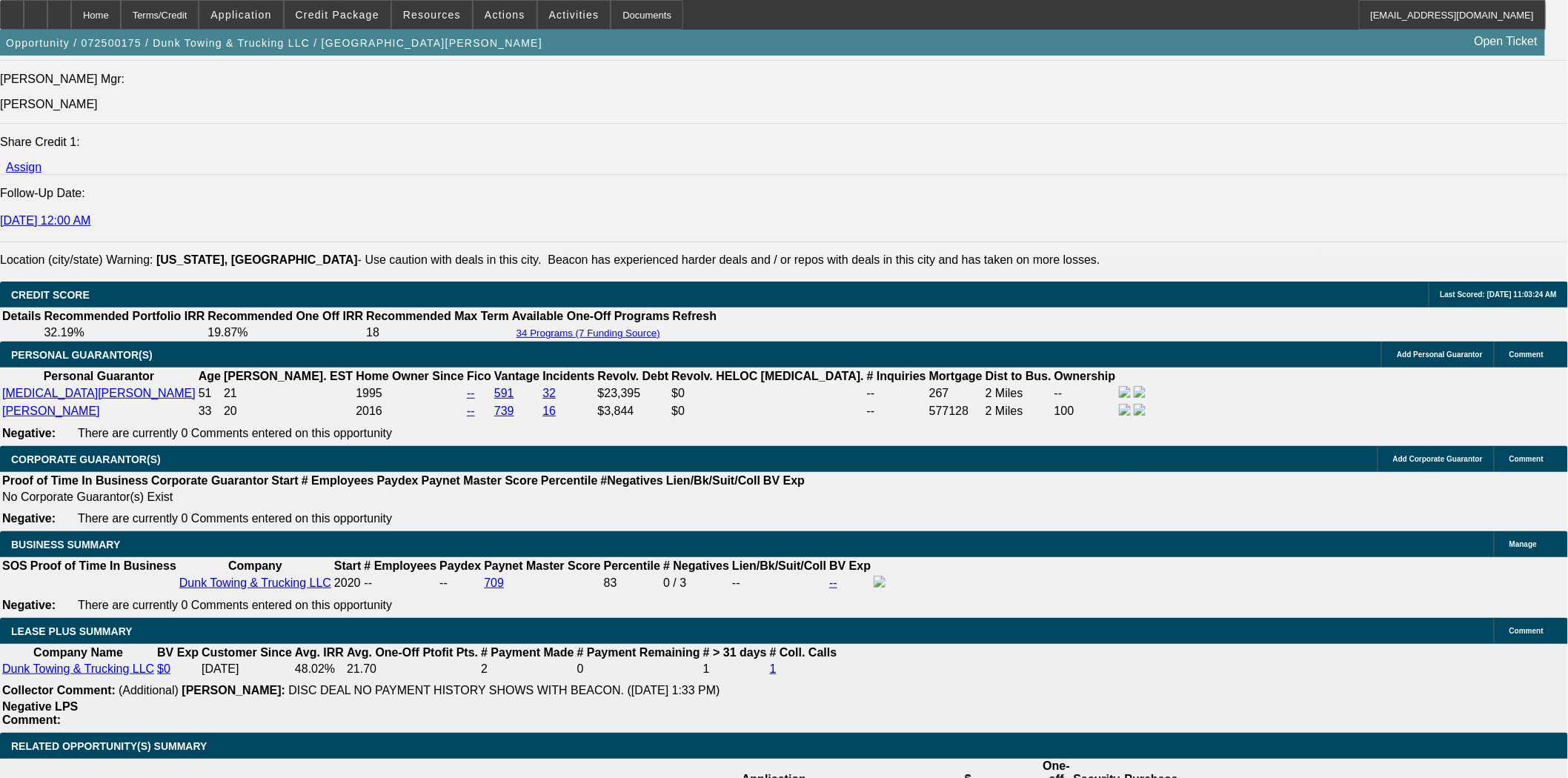
scroll to position [2224, 0]
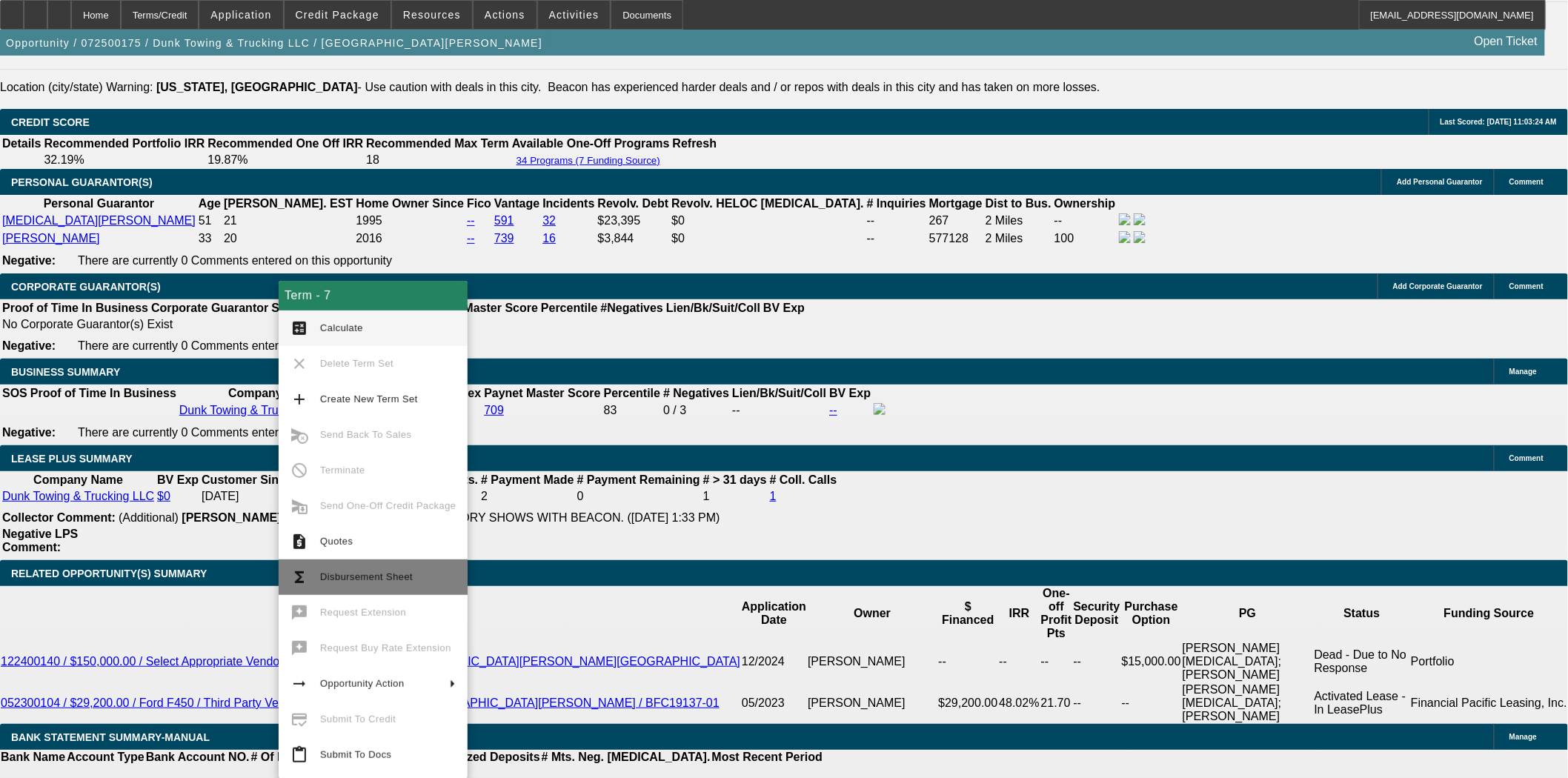
click at [384, 568] on span "Disbursement Sheet" at bounding box center [388, 577] width 136 height 18
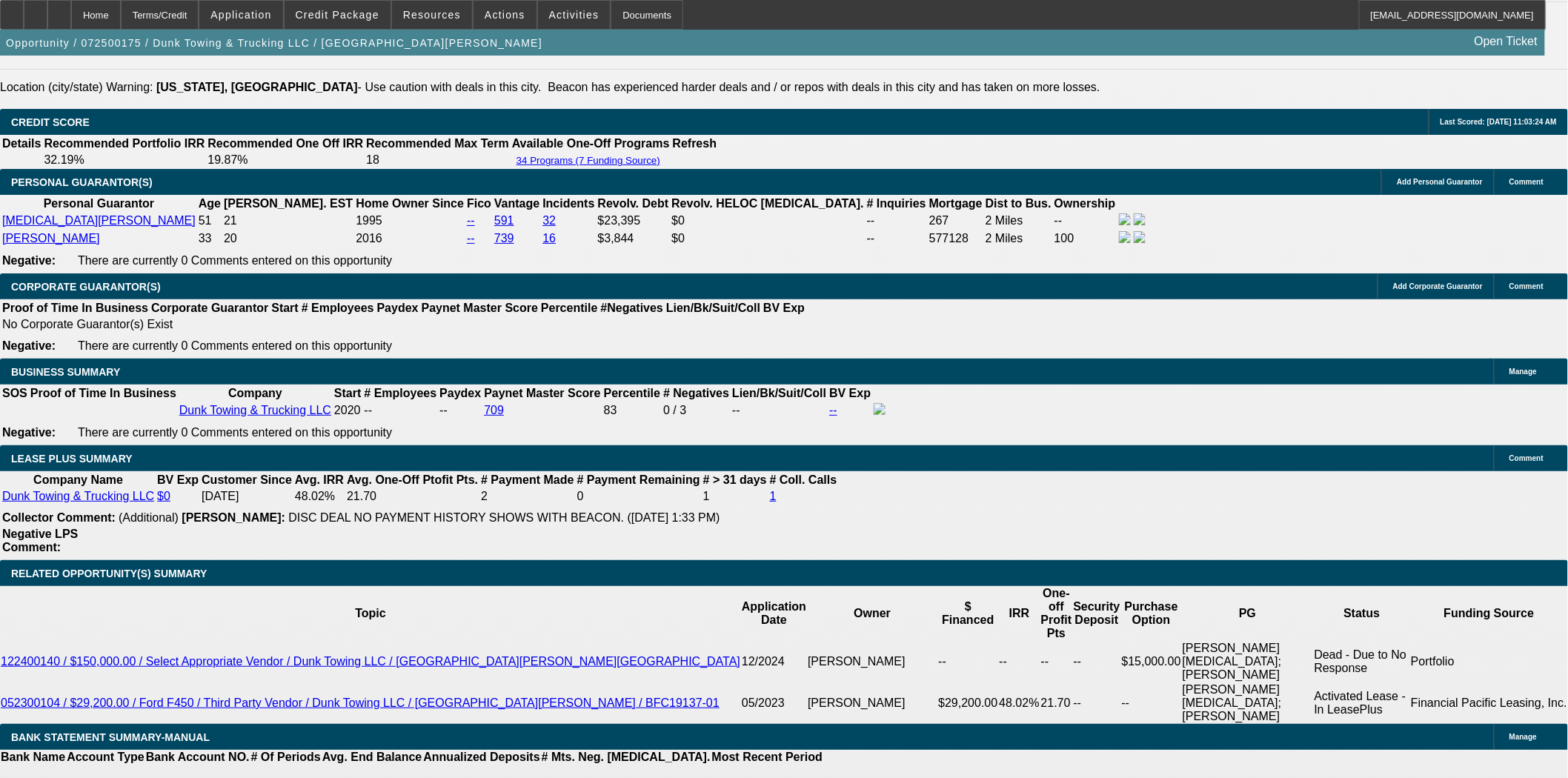
scroll to position [2330, 0]
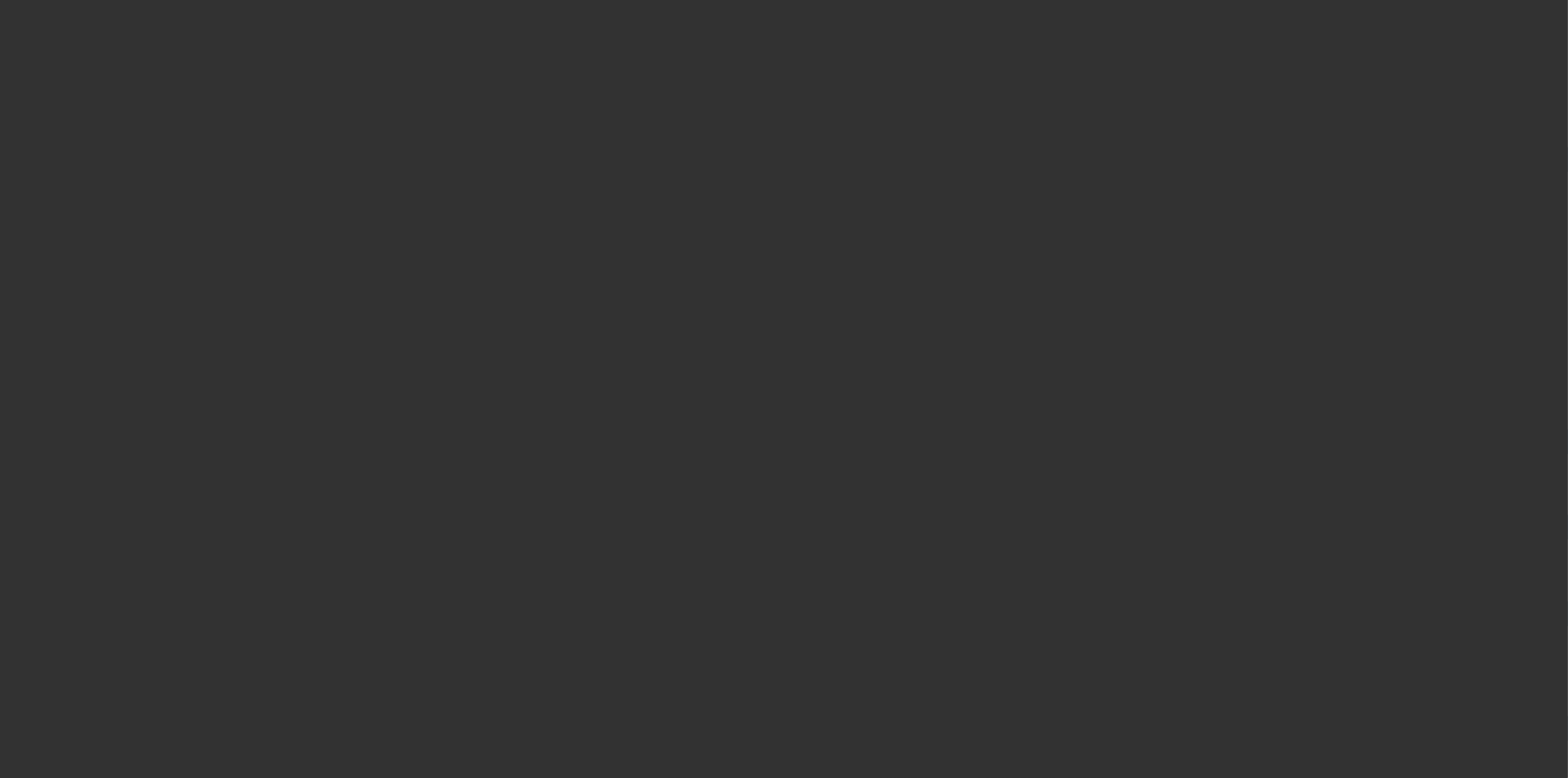
select select "4"
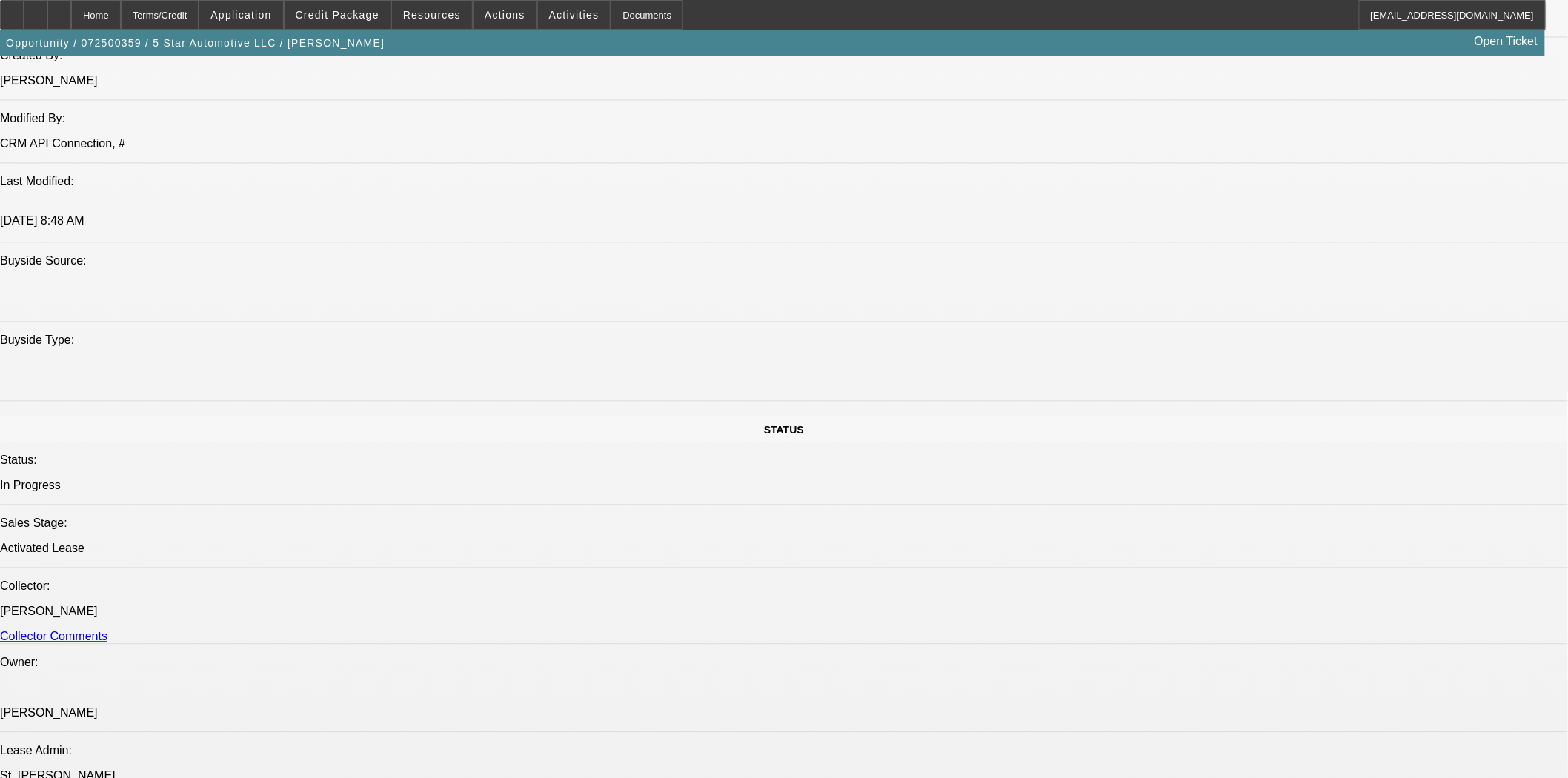
select select "0"
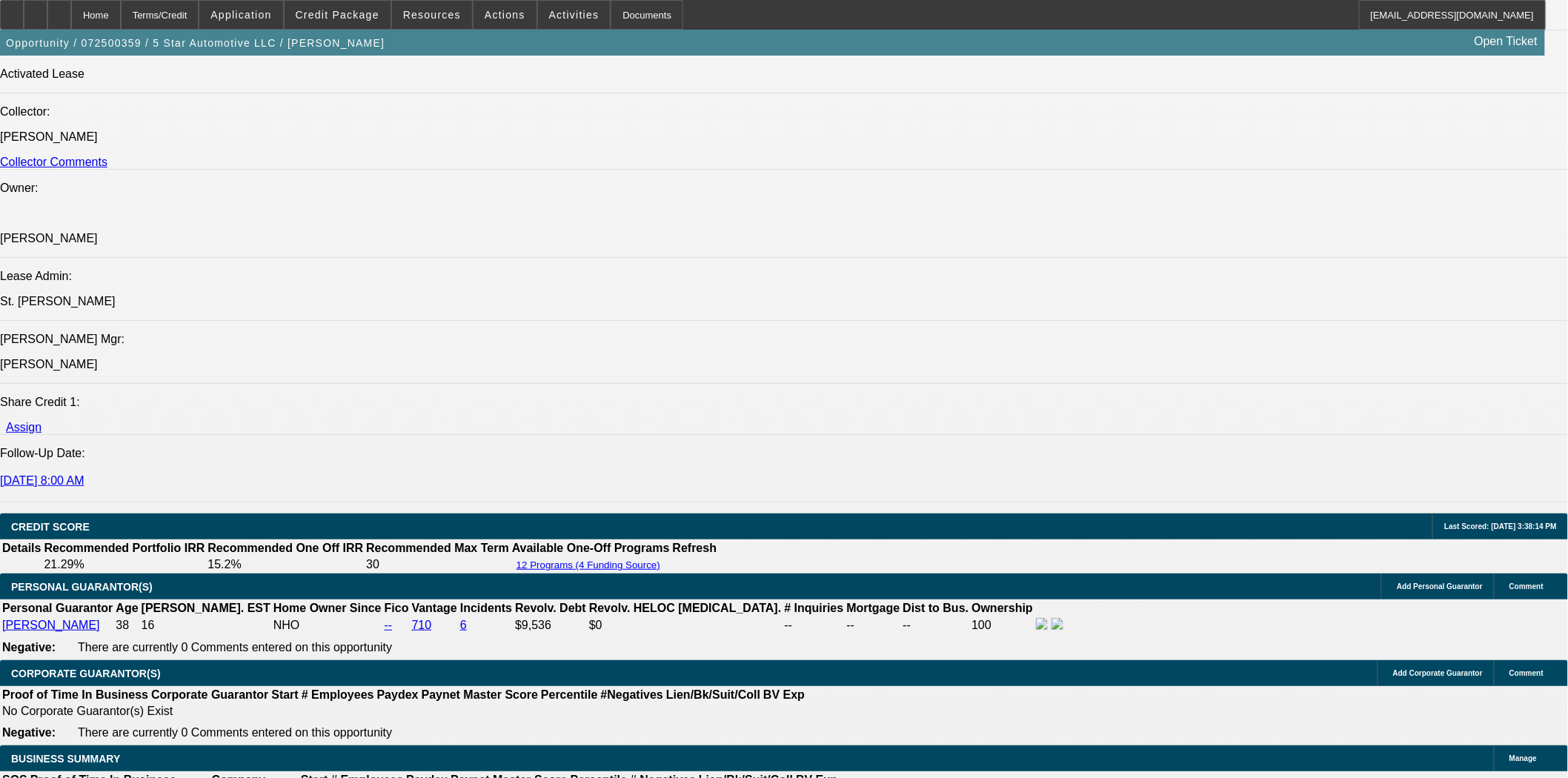
select select "6"
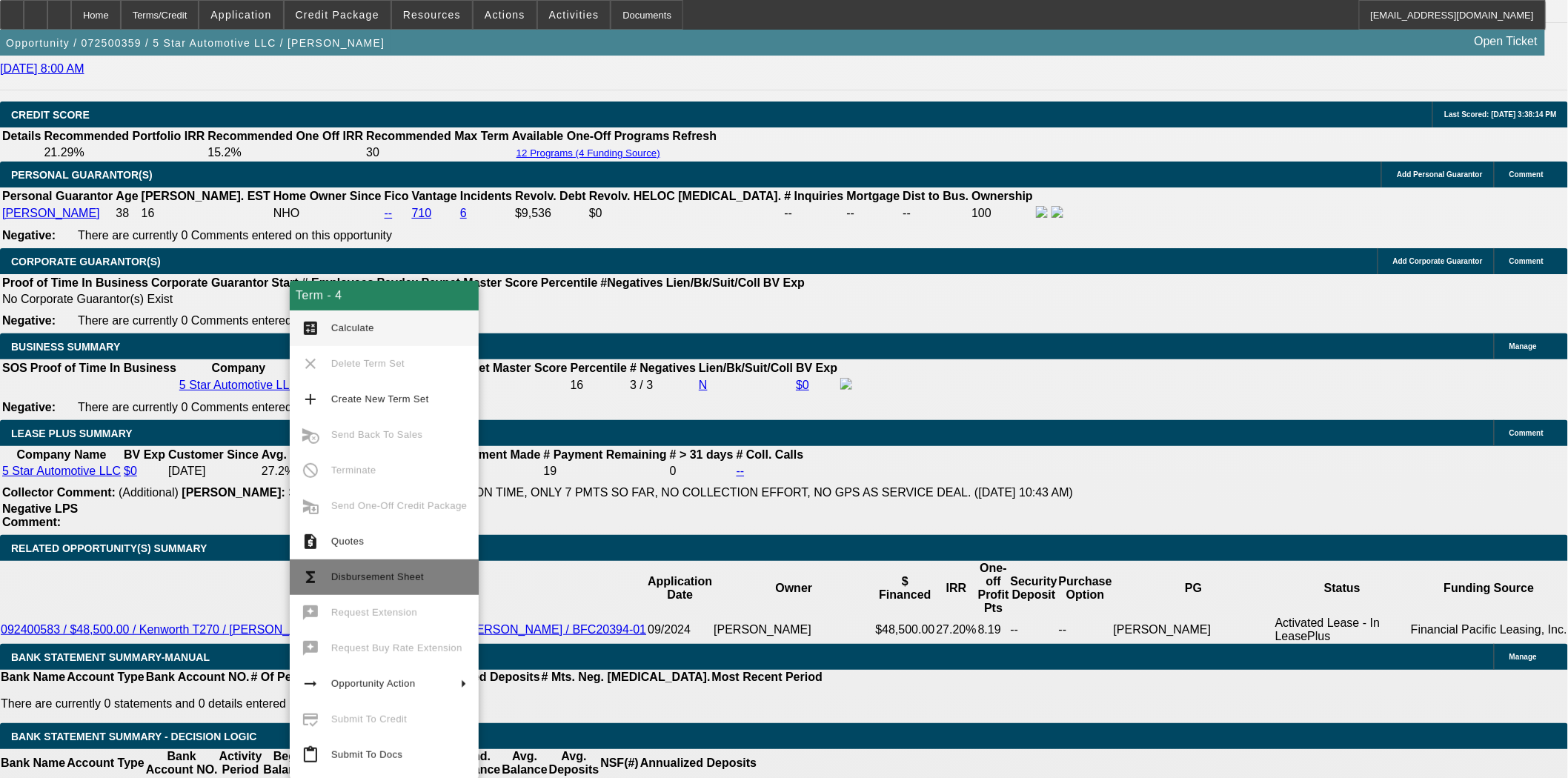
click at [382, 575] on span "Disbursement Sheet" at bounding box center [377, 577] width 93 height 11
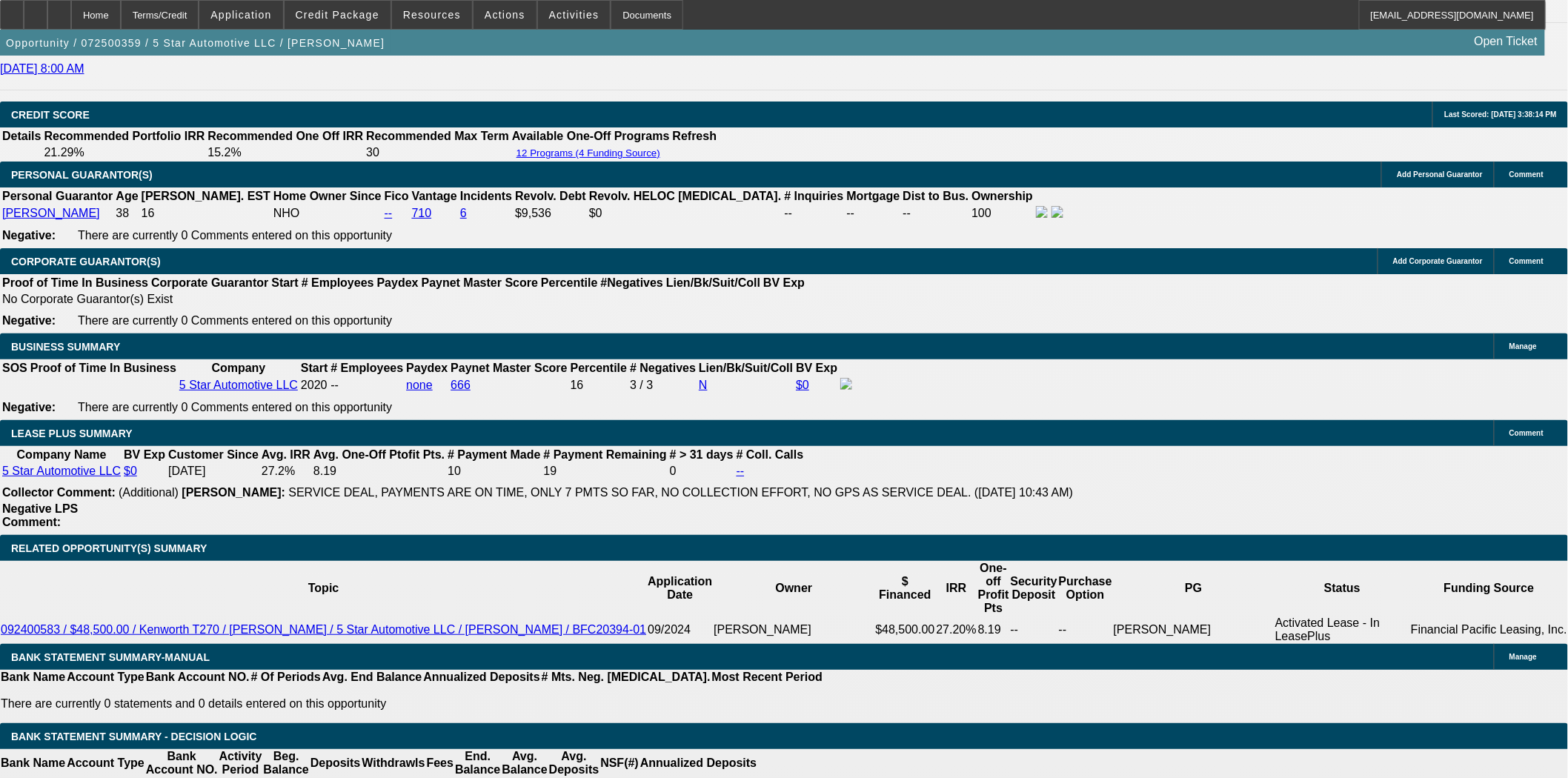
scroll to position [2273, 0]
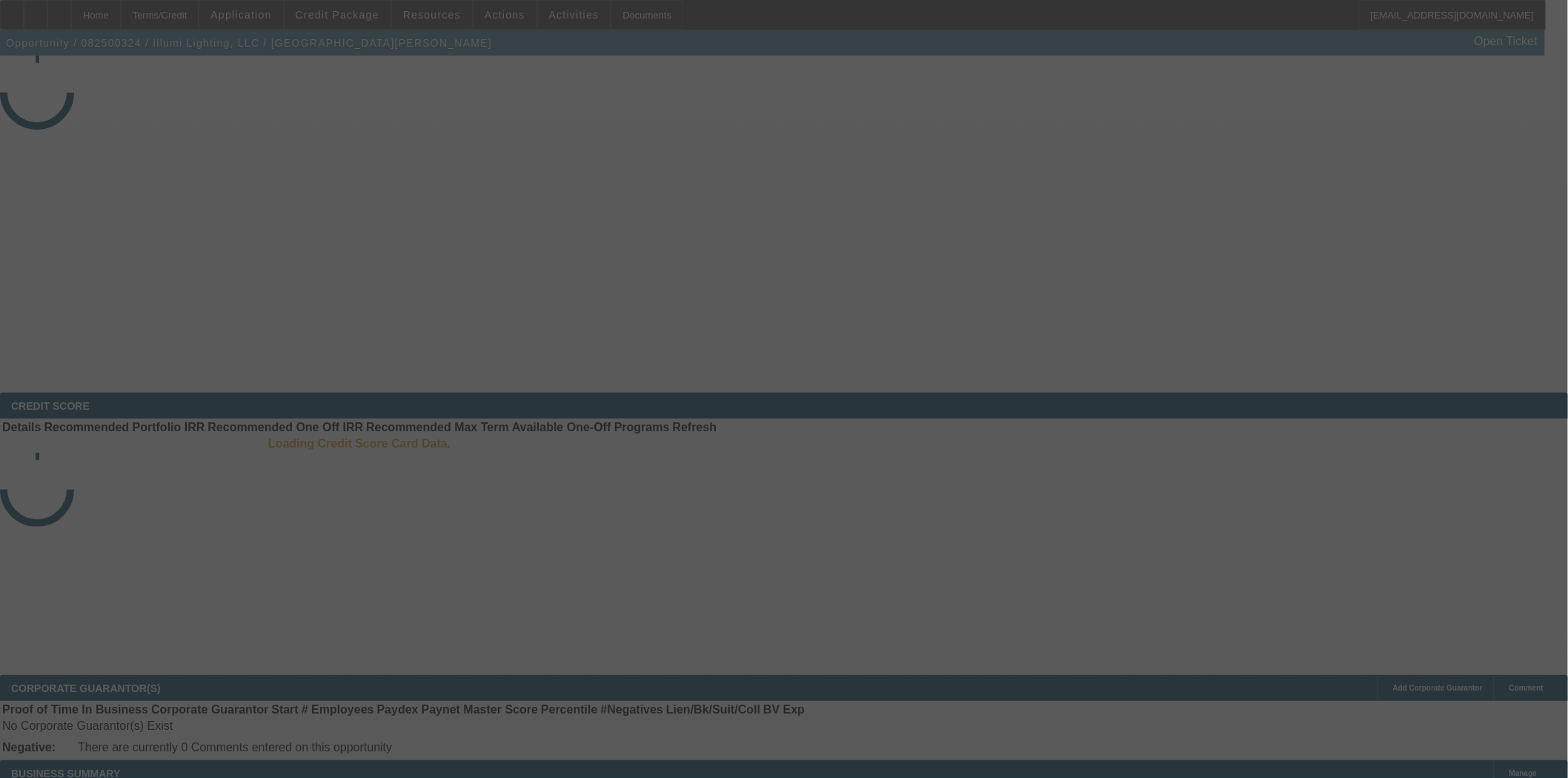
select select "4"
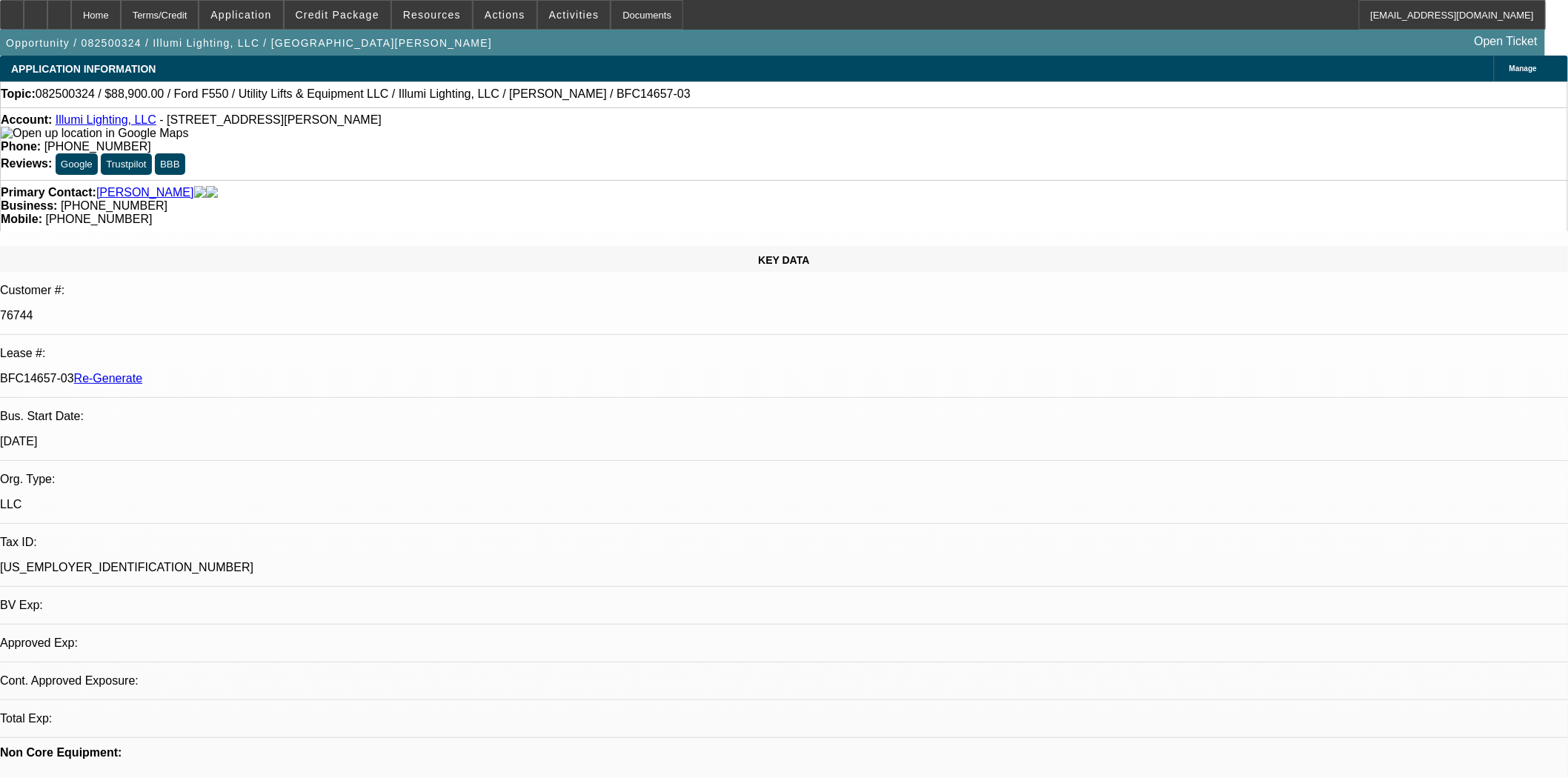
select select "0"
select select "1"
select select "3"
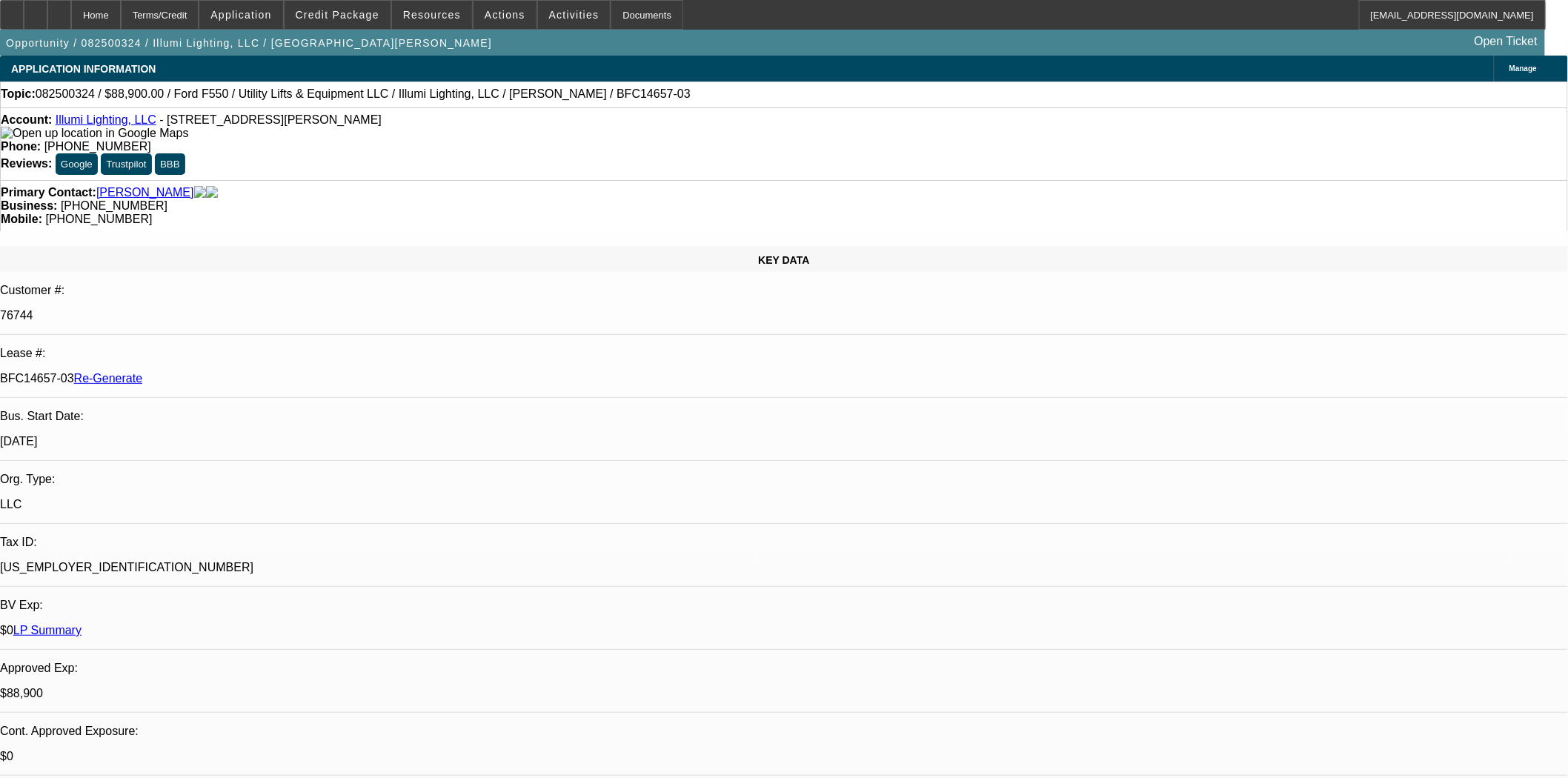
select select "6"
click at [359, 12] on span "Credit Package" at bounding box center [337, 14] width 83 height 12
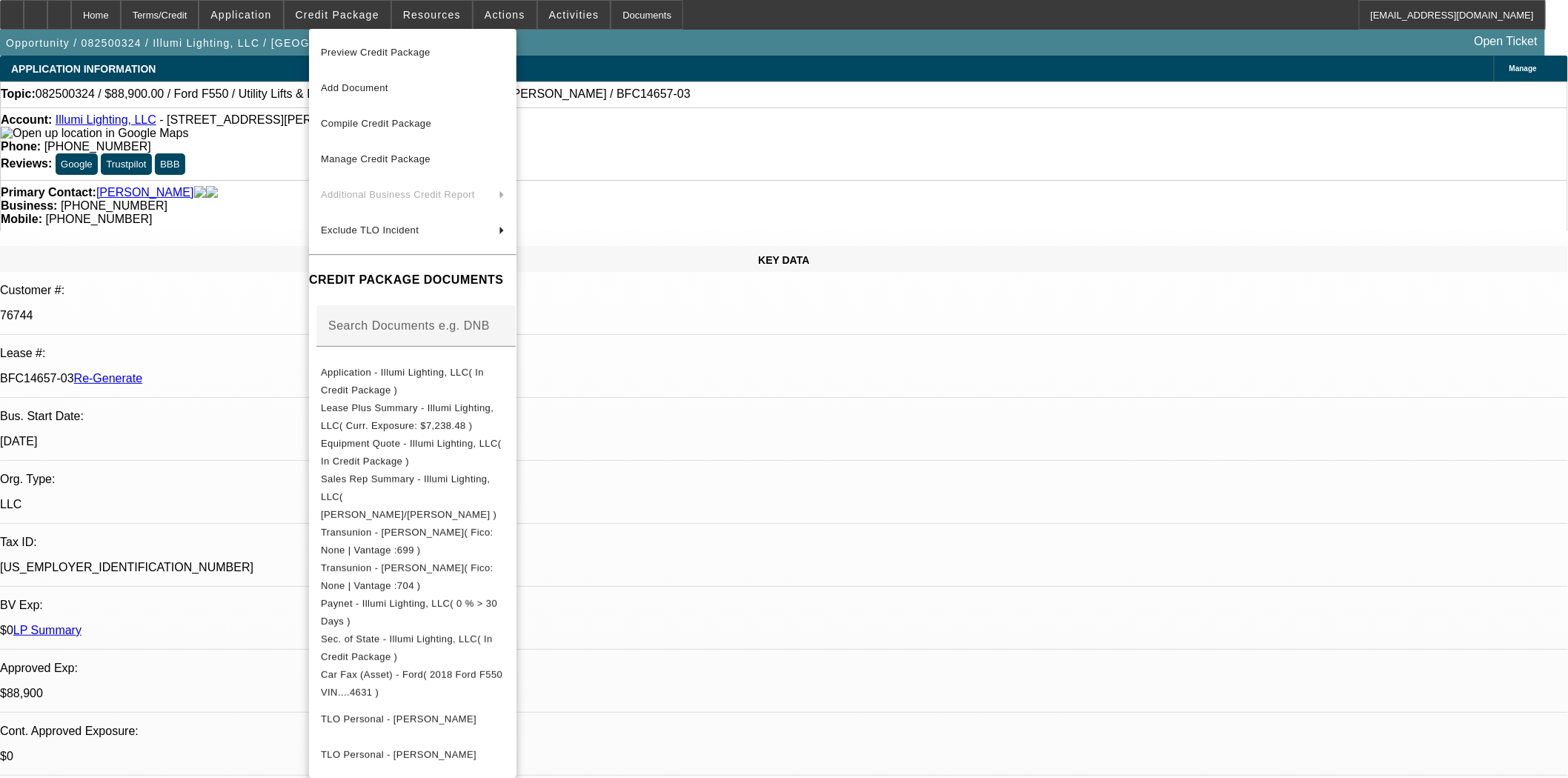
click at [279, 293] on div at bounding box center [784, 389] width 1568 height 778
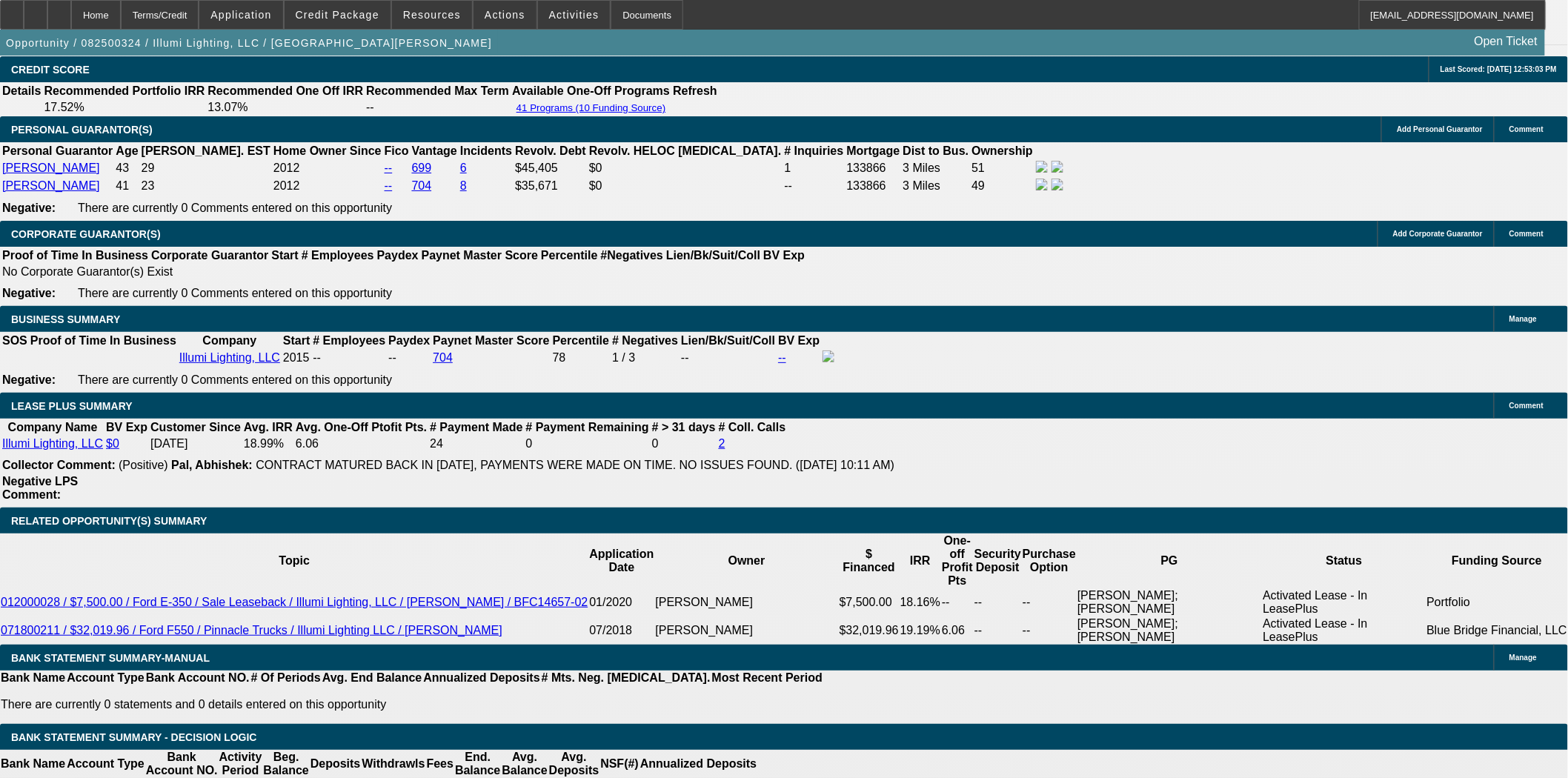
scroll to position [2387, 0]
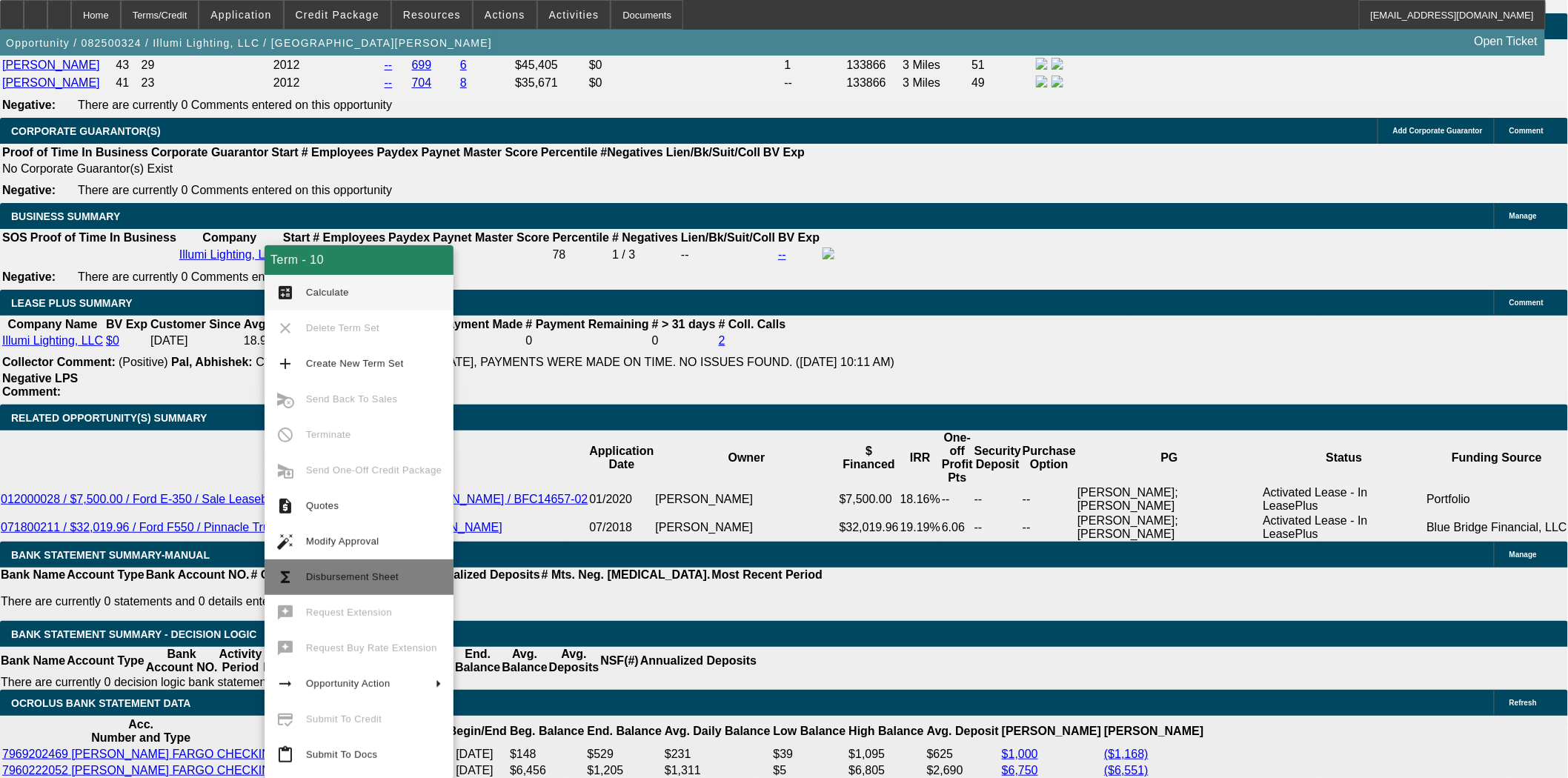
click at [352, 575] on span "Disbursement Sheet" at bounding box center [352, 577] width 93 height 11
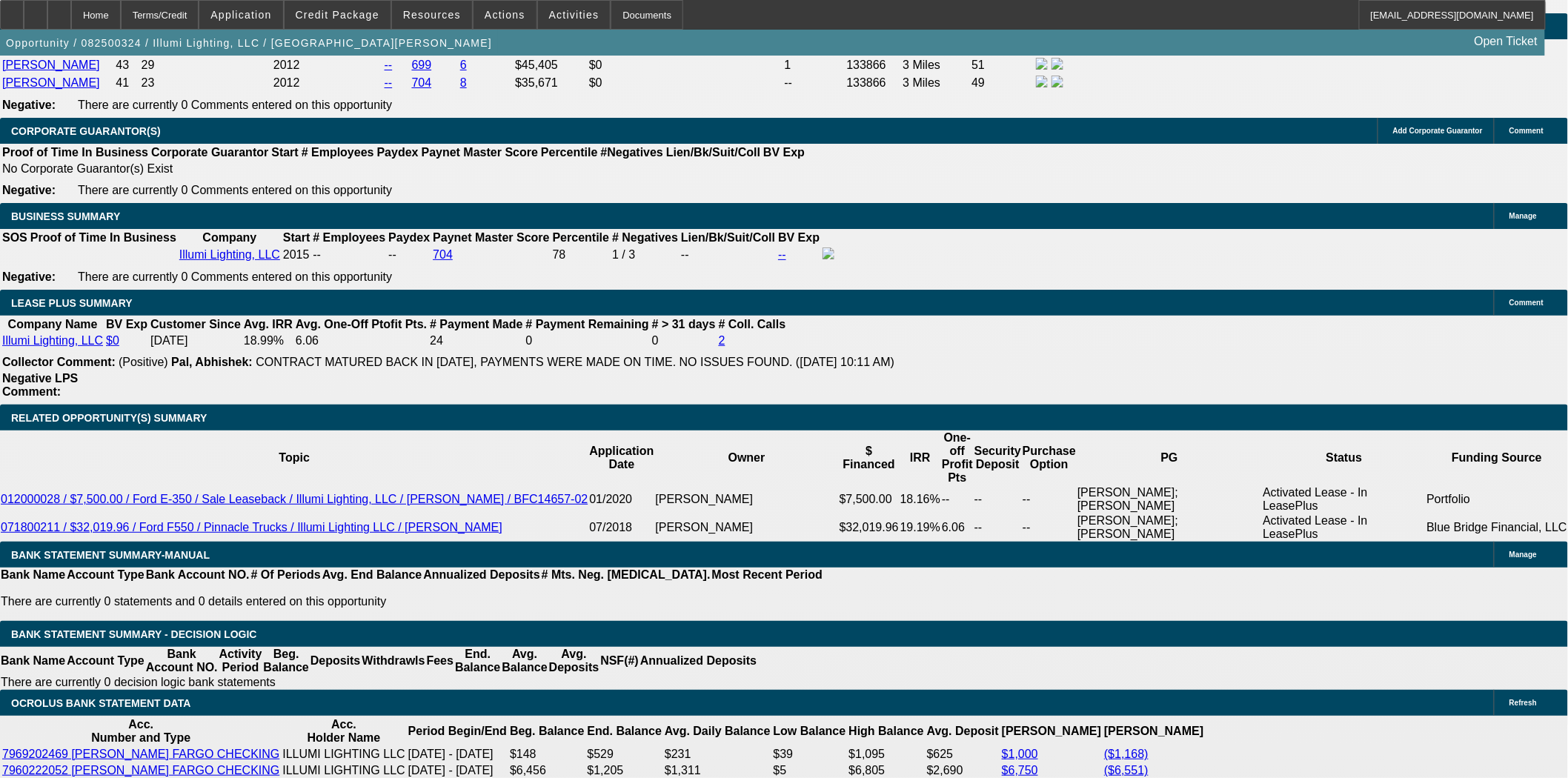
scroll to position [2495, 0]
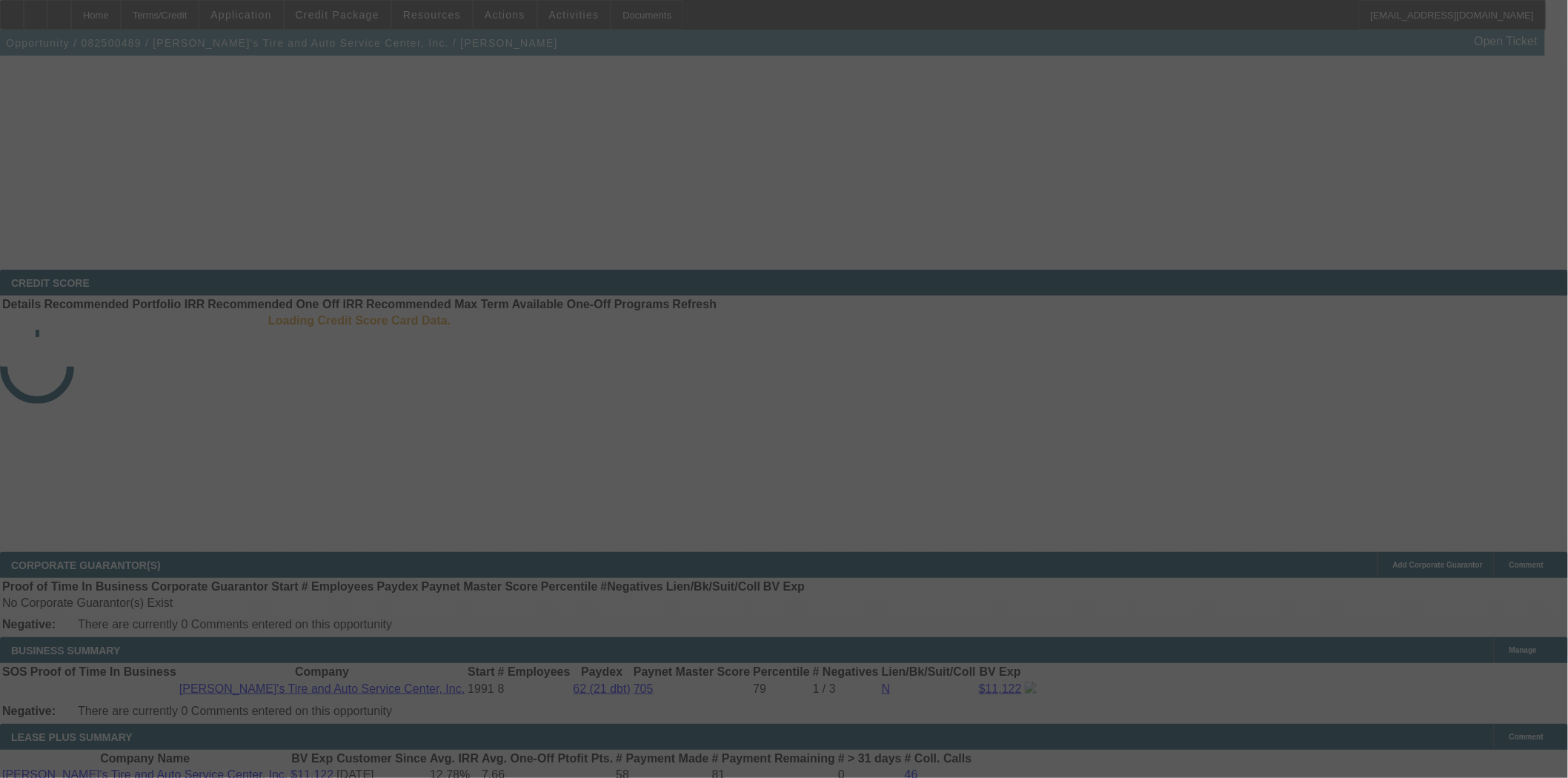
select select "4"
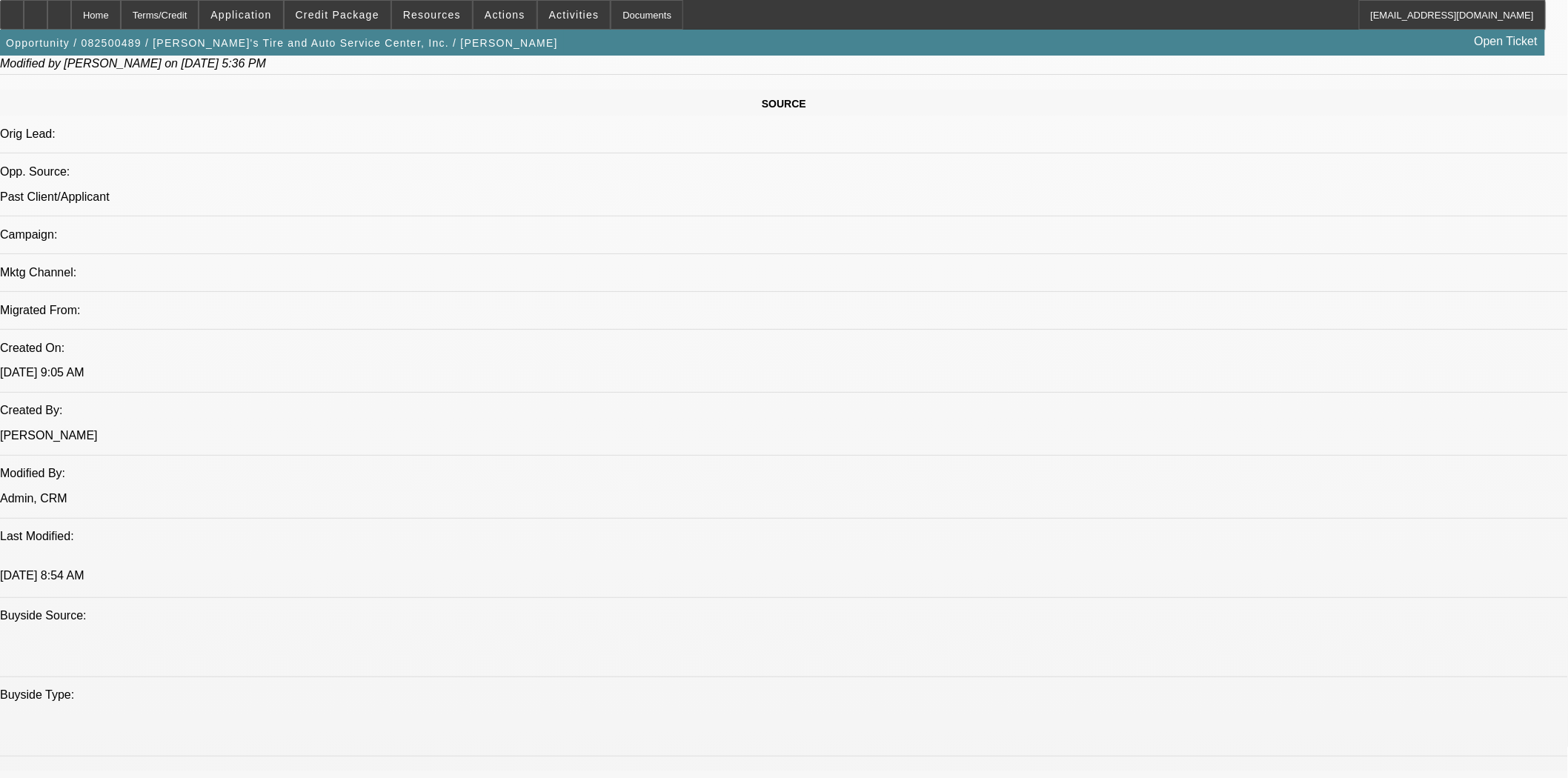
select select "0"
select select "3"
select select "0.1"
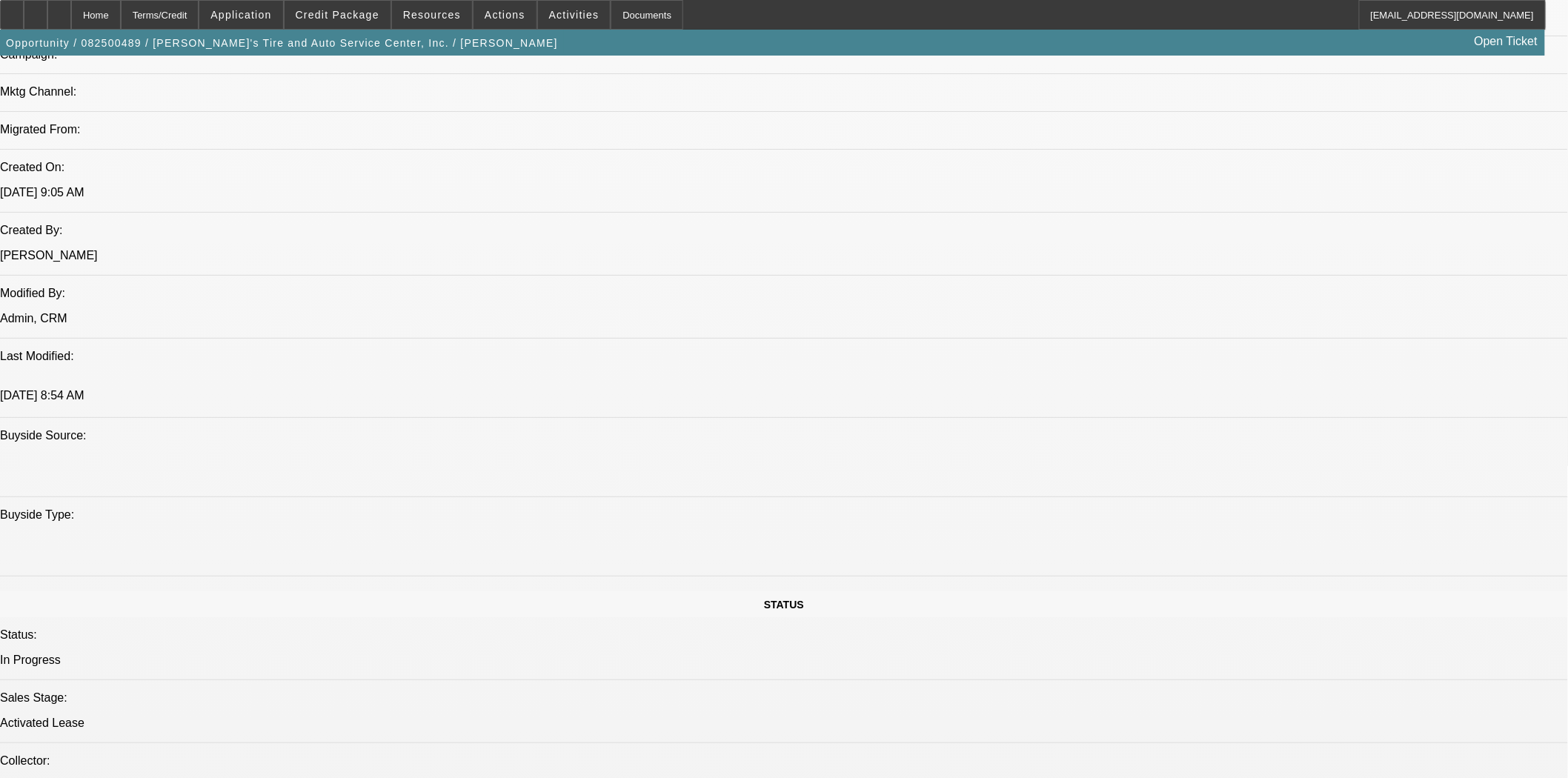
select select "5"
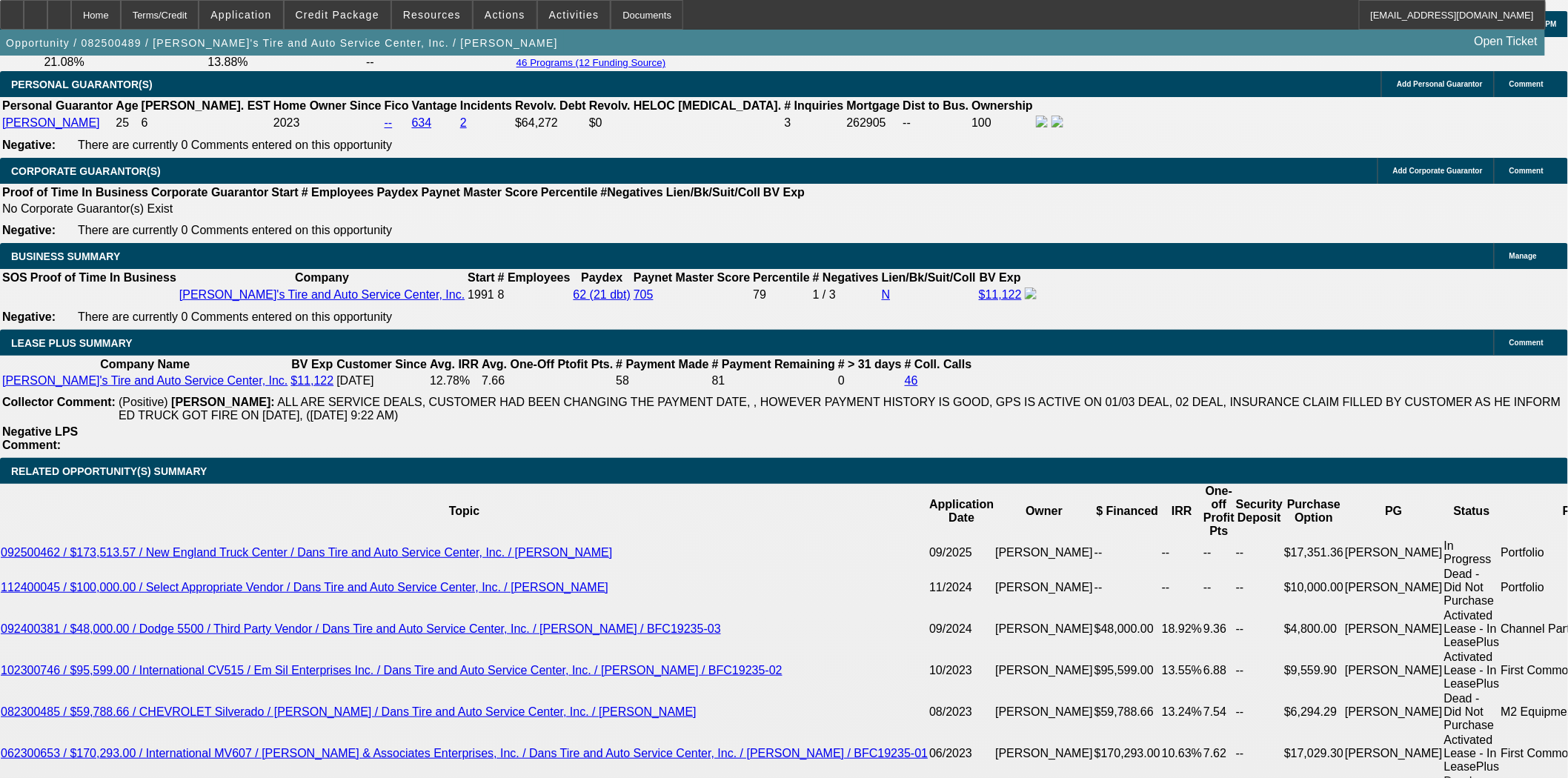
scroll to position [2327, 0]
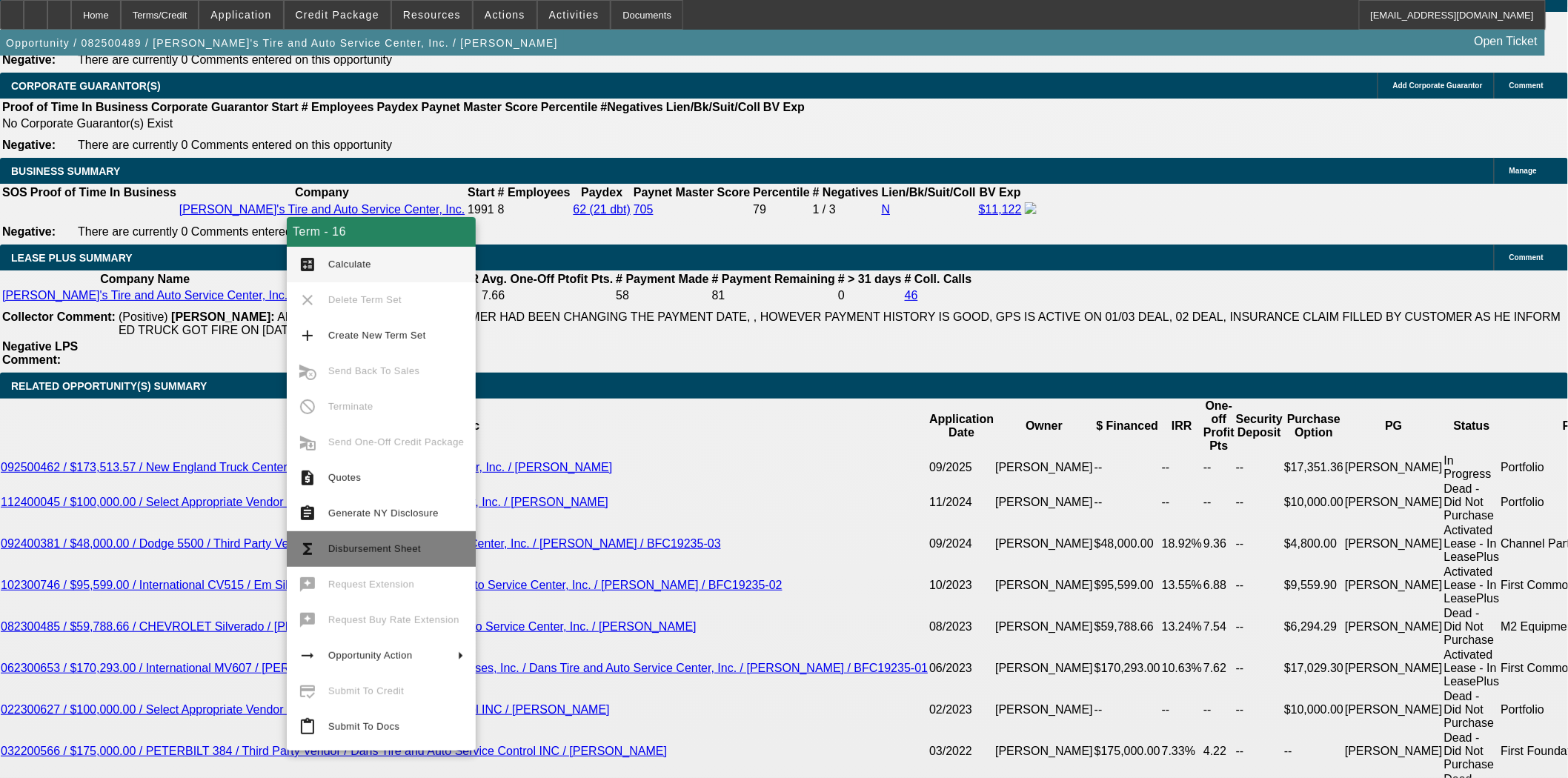
click at [373, 544] on span "Disbursement Sheet" at bounding box center [374, 549] width 93 height 11
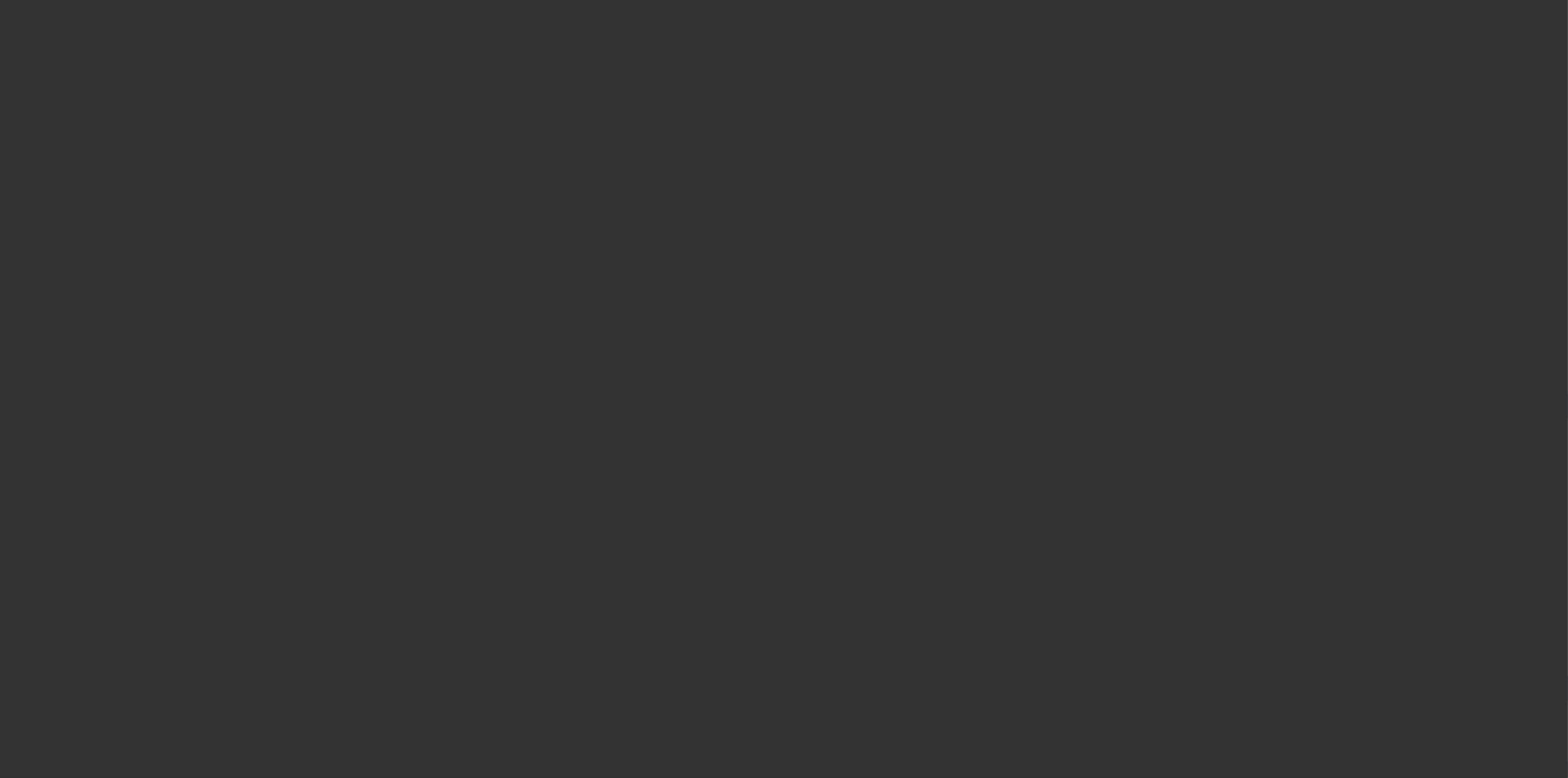
select select "4"
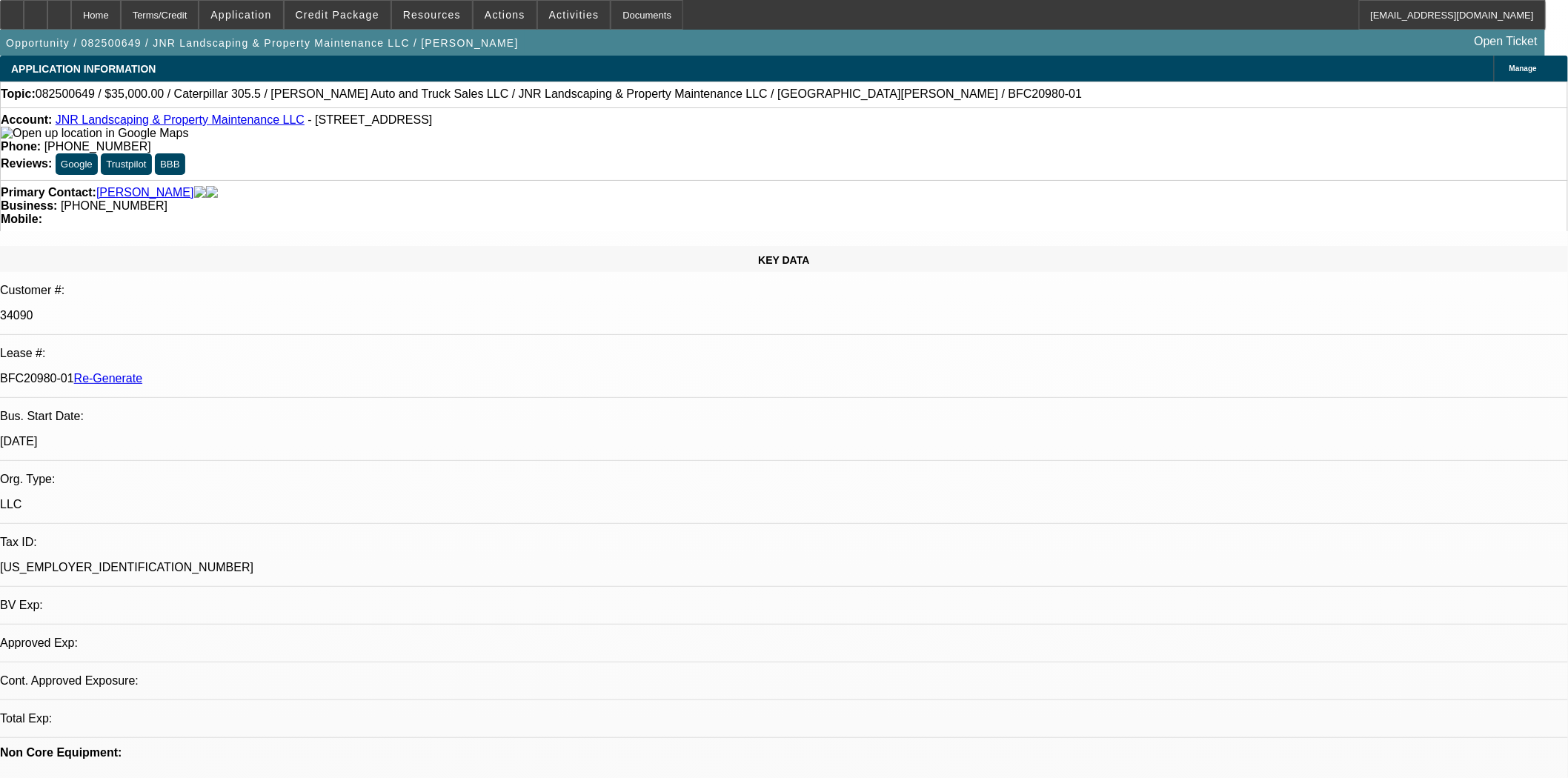
select select "0"
select select "6"
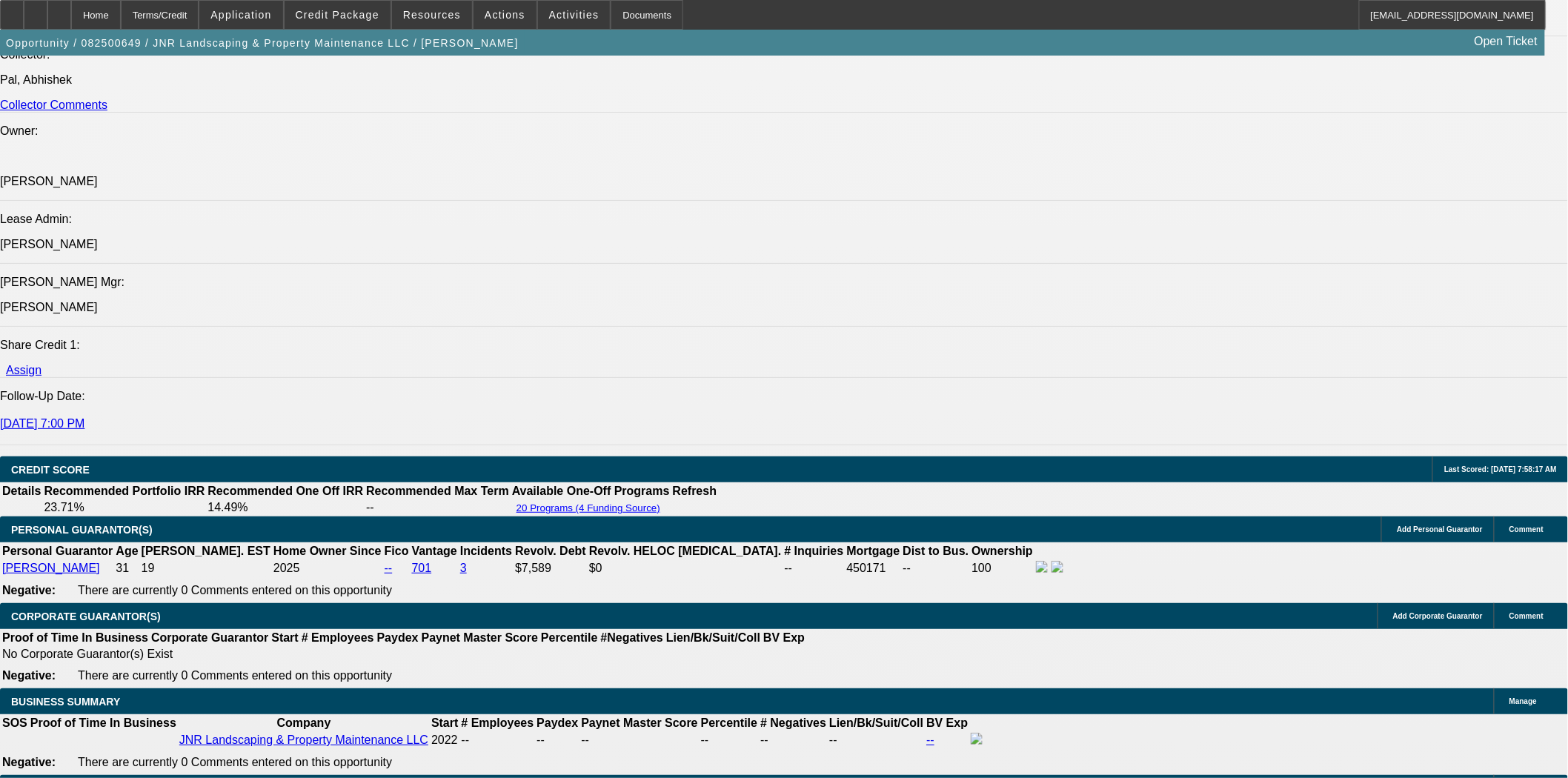
scroll to position [2058, 0]
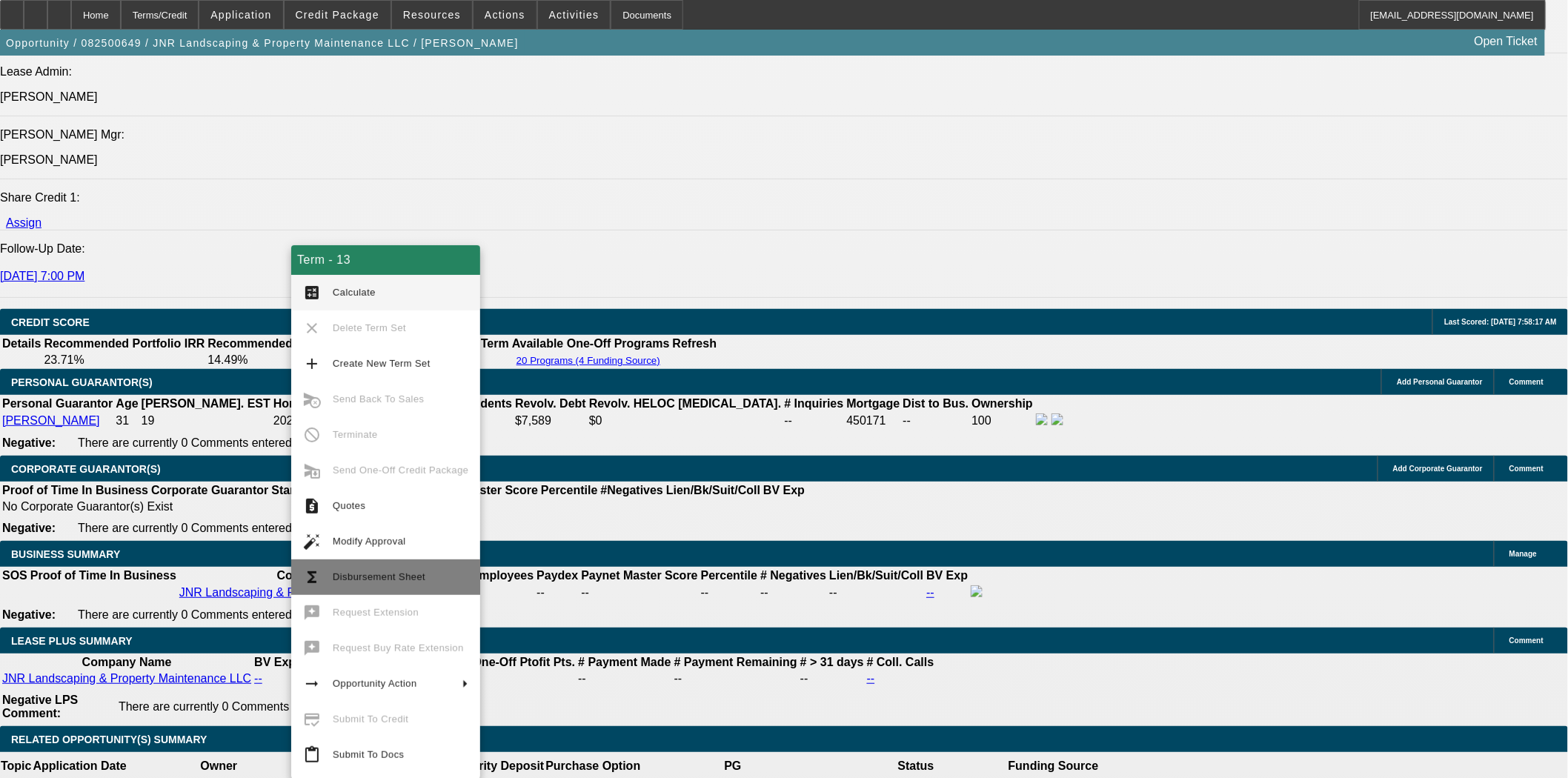
click at [396, 565] on button "functions Disbursement Sheet" at bounding box center [386, 578] width 189 height 36
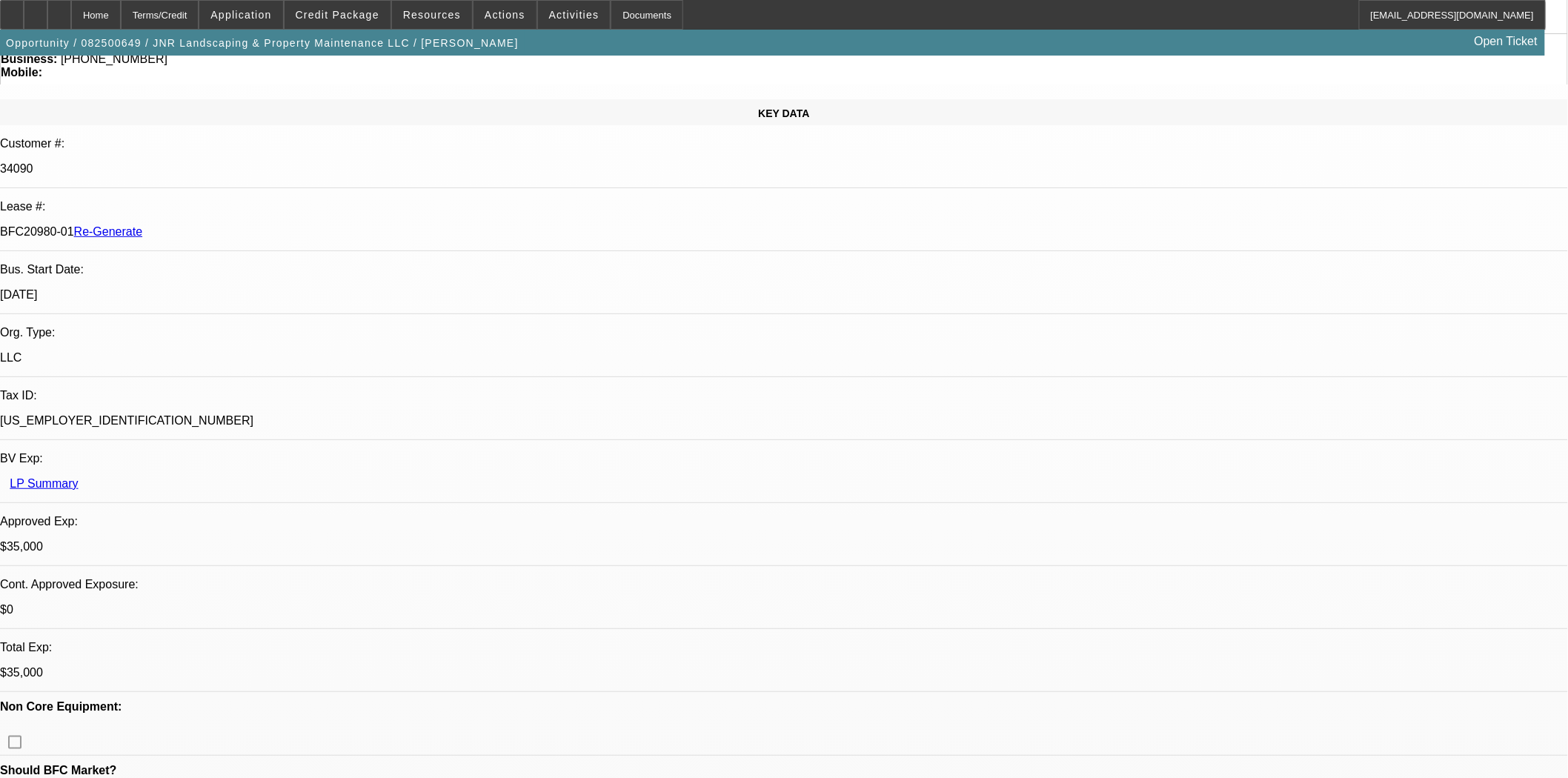
scroll to position [0, 0]
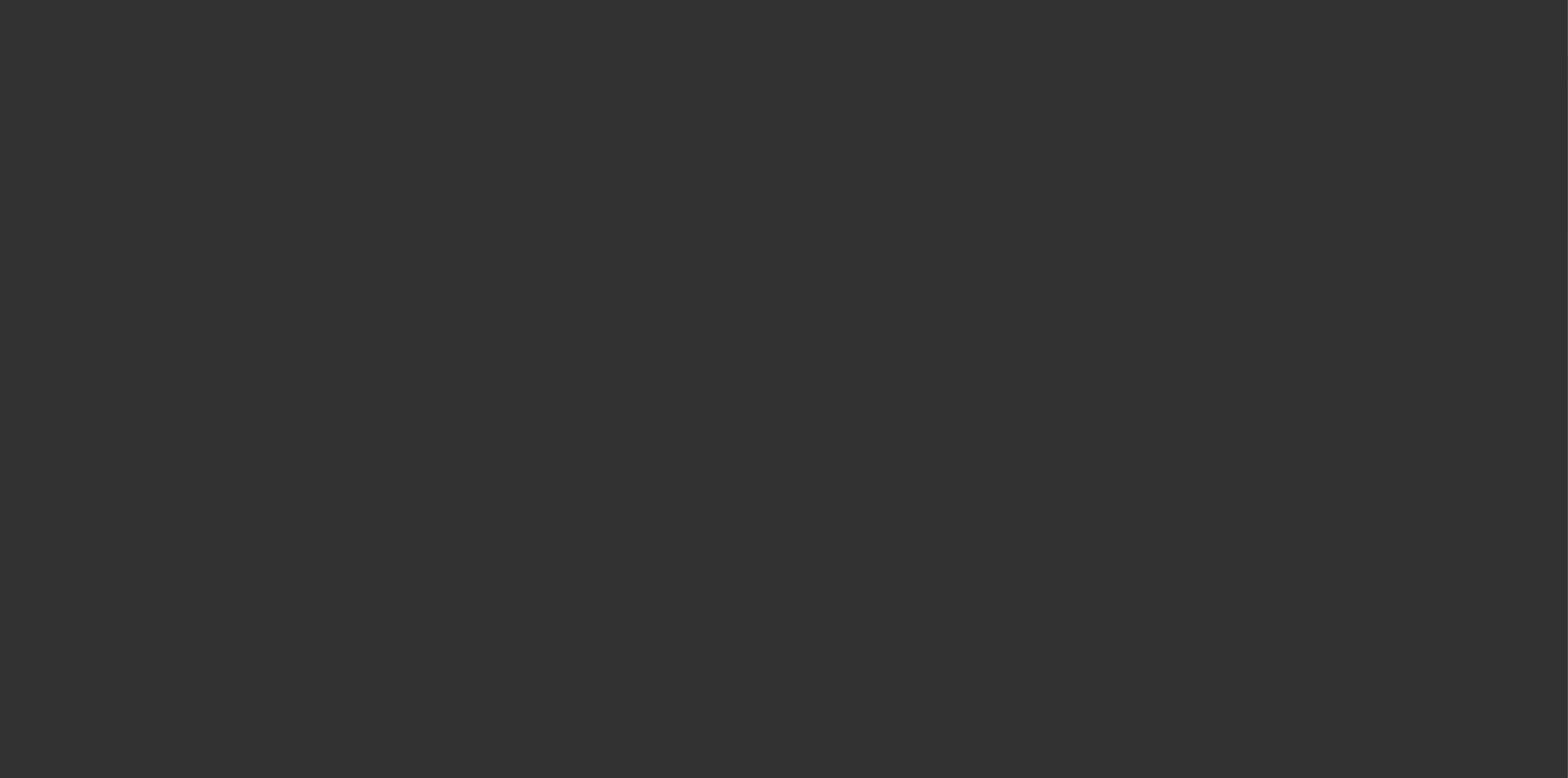
select select "4"
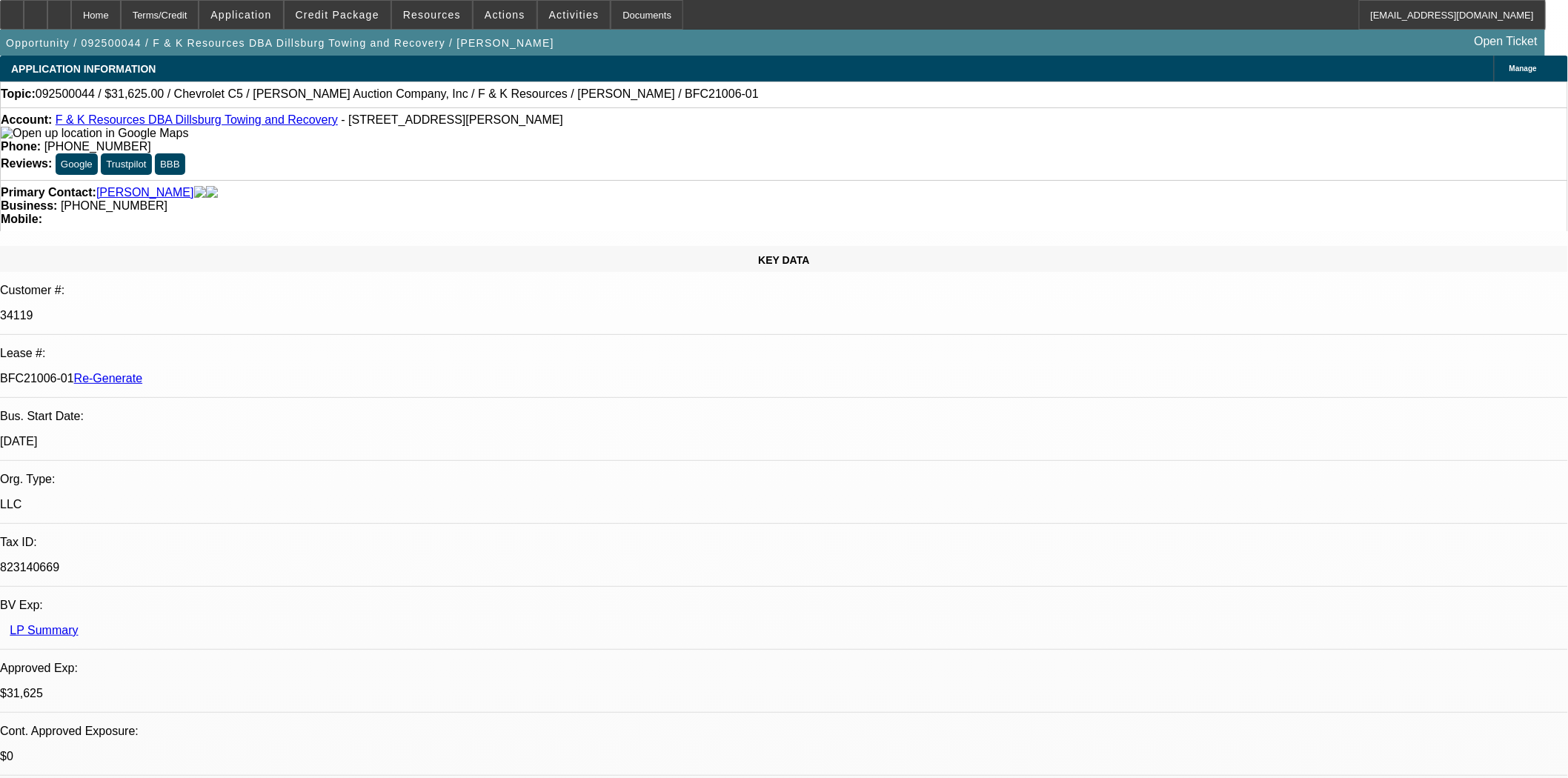
select select "0"
select select "3"
select select "0"
select select "6"
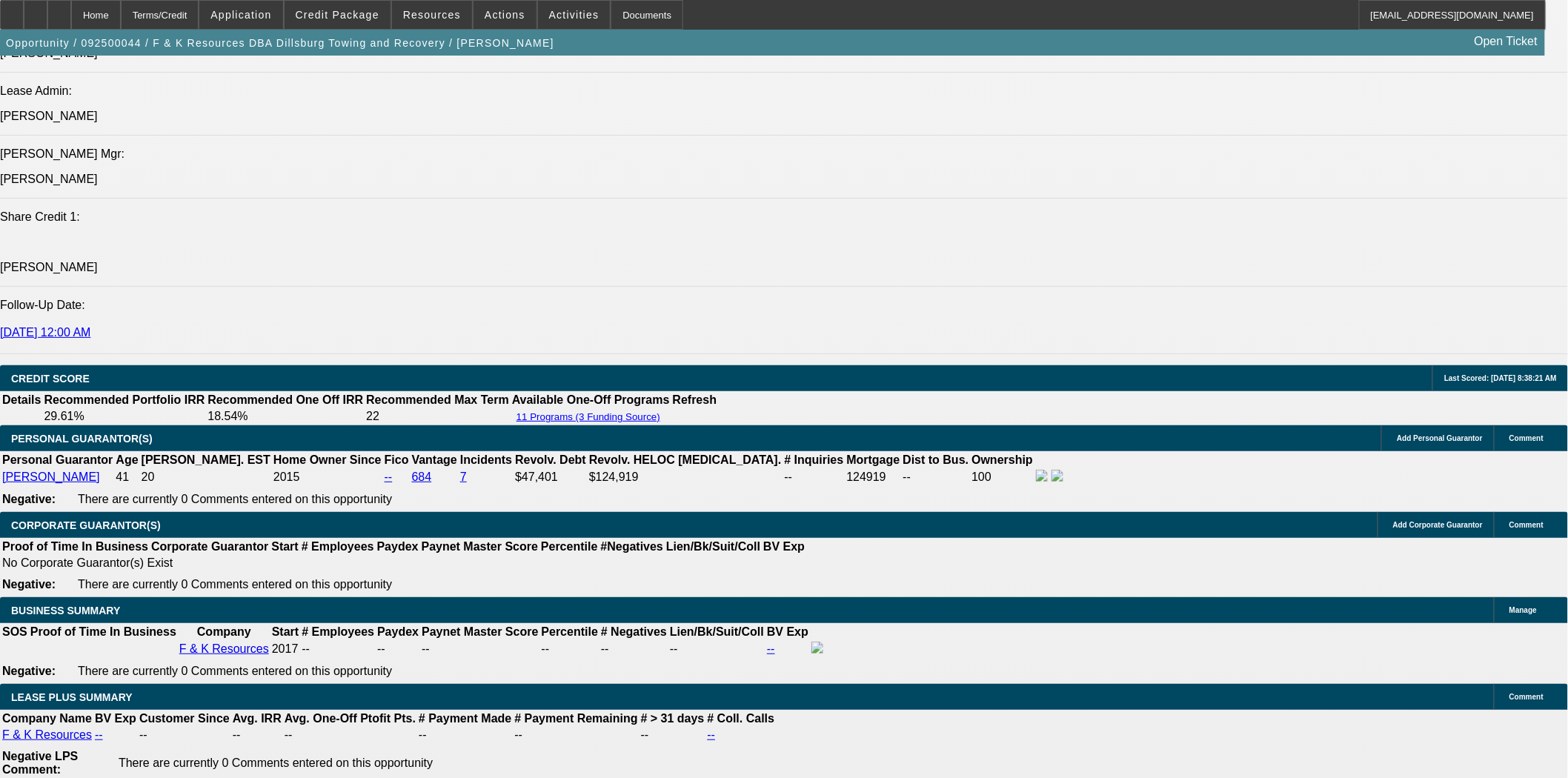
scroll to position [2306, 0]
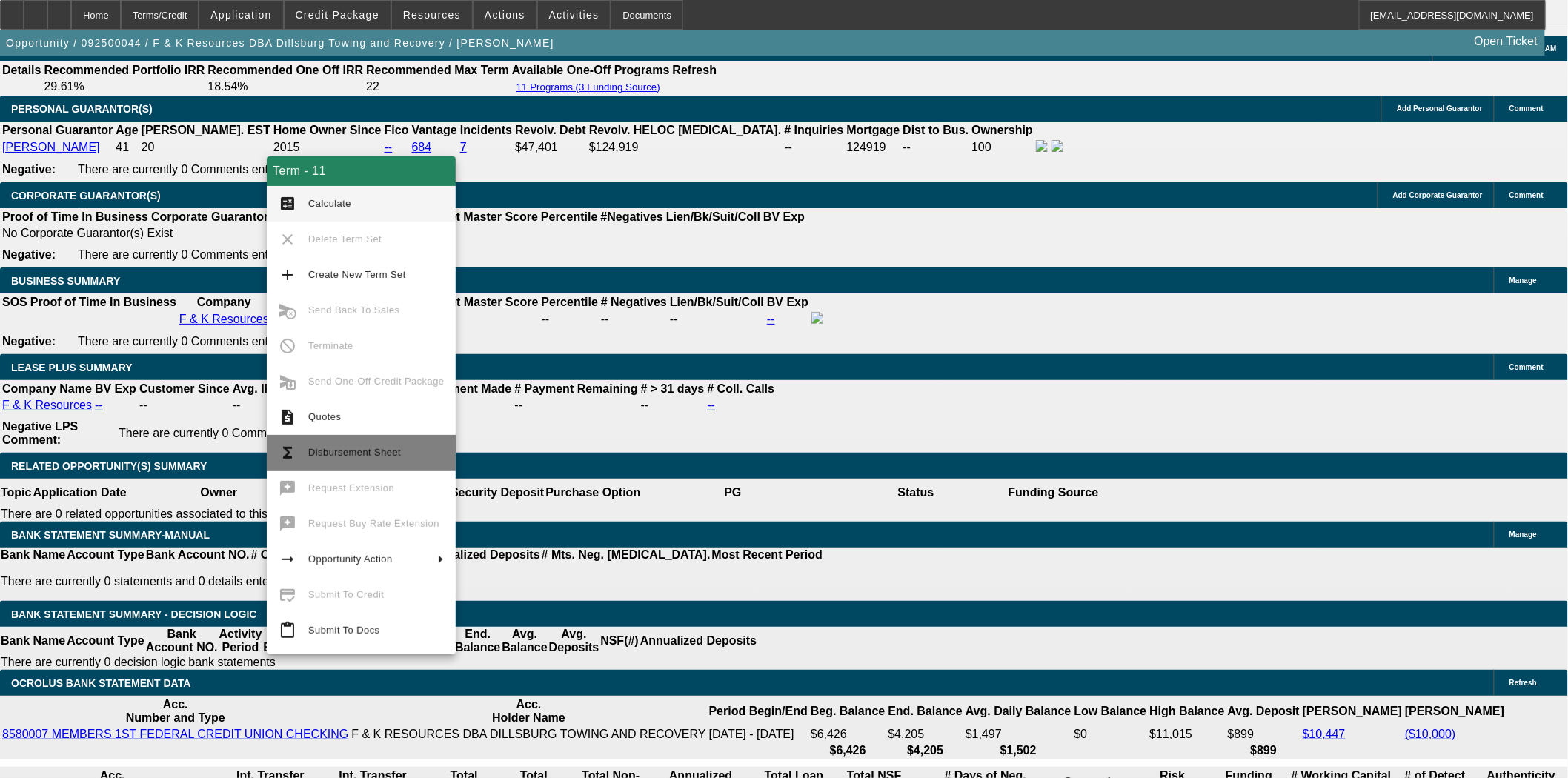
click at [352, 448] on span "Disbursement Sheet" at bounding box center [354, 452] width 93 height 11
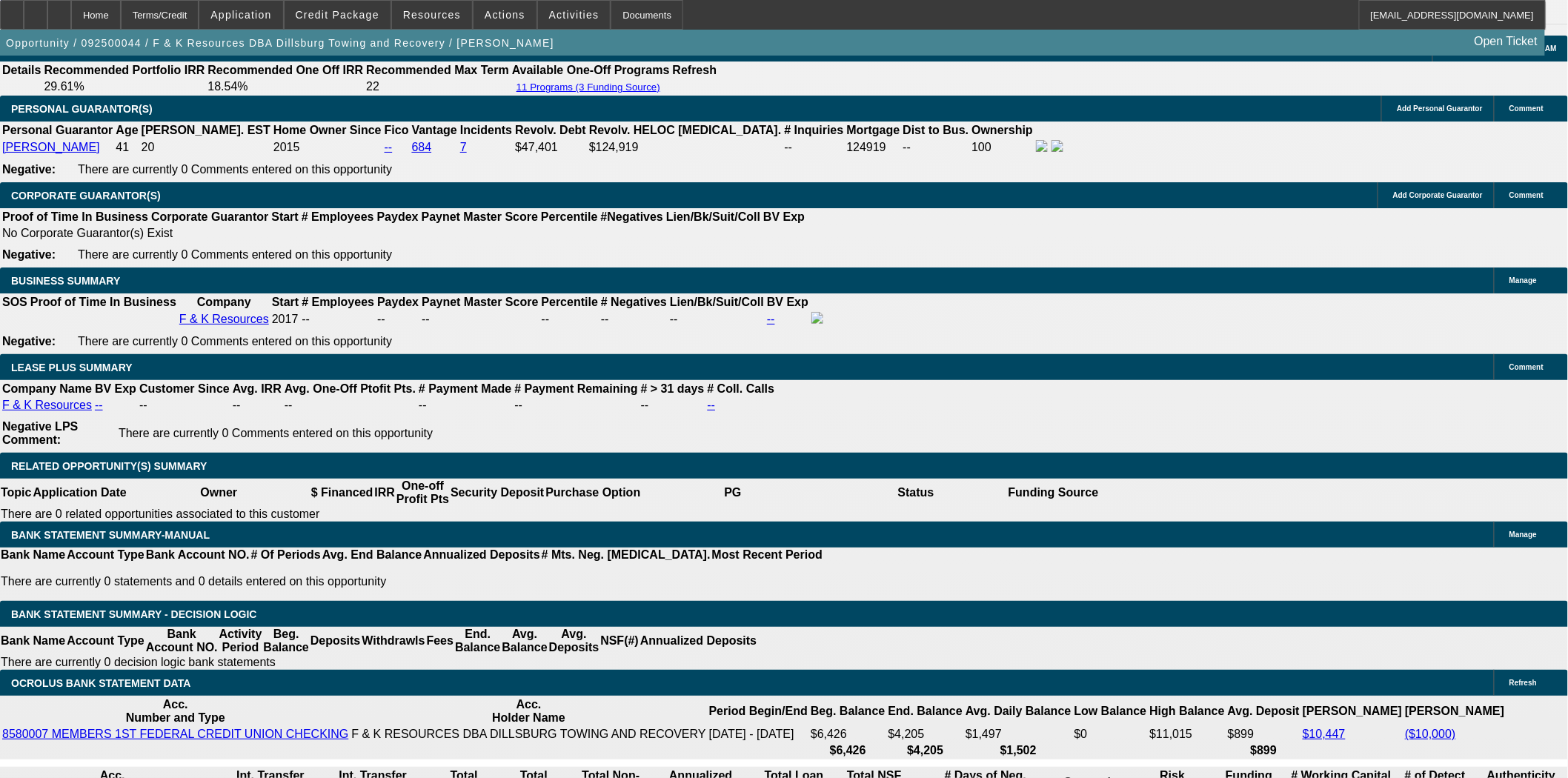
scroll to position [2390, 0]
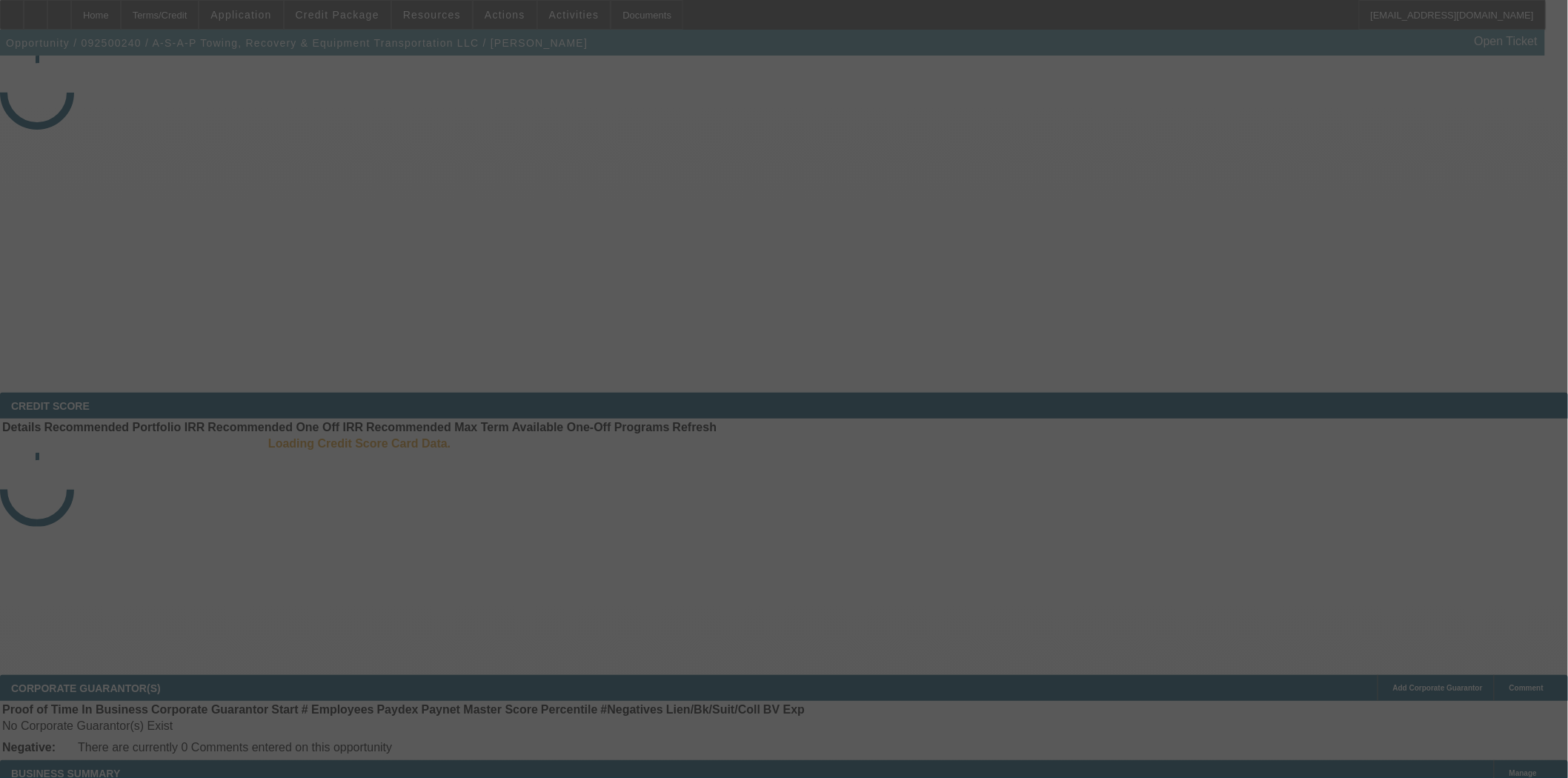
select select "4"
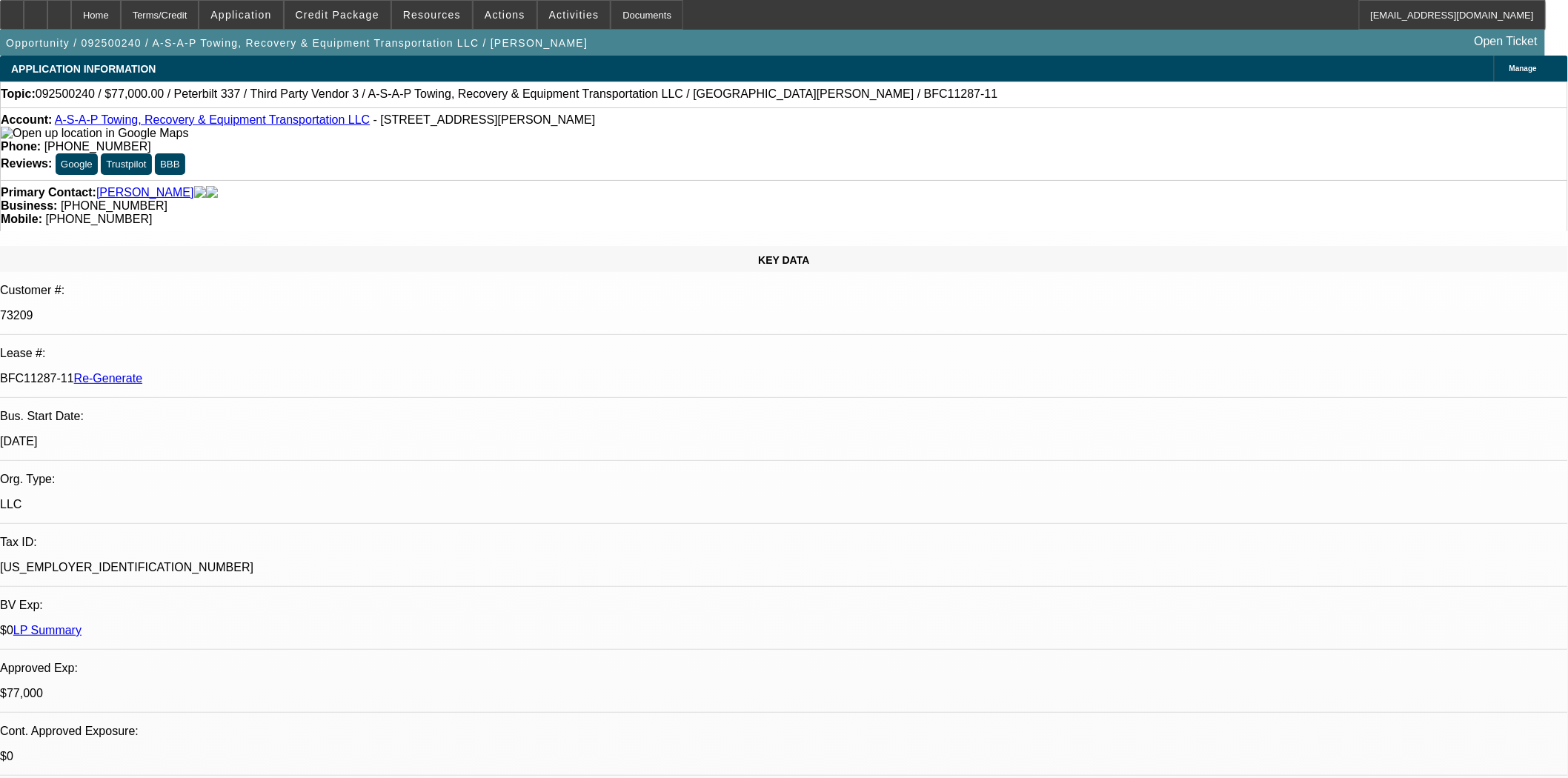
select select "0"
select select "3"
select select "0"
select select "6"
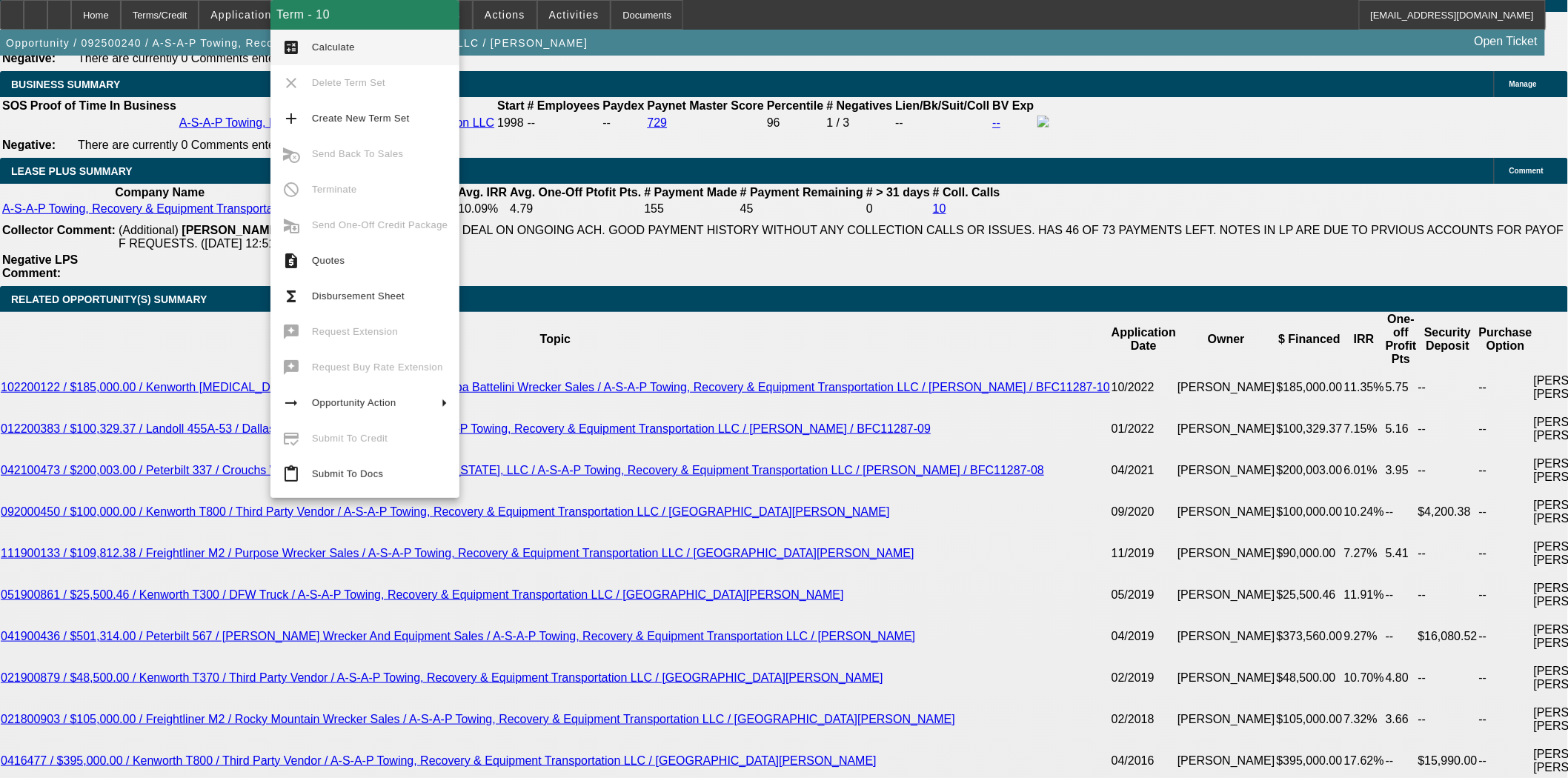
scroll to position [2638, 0]
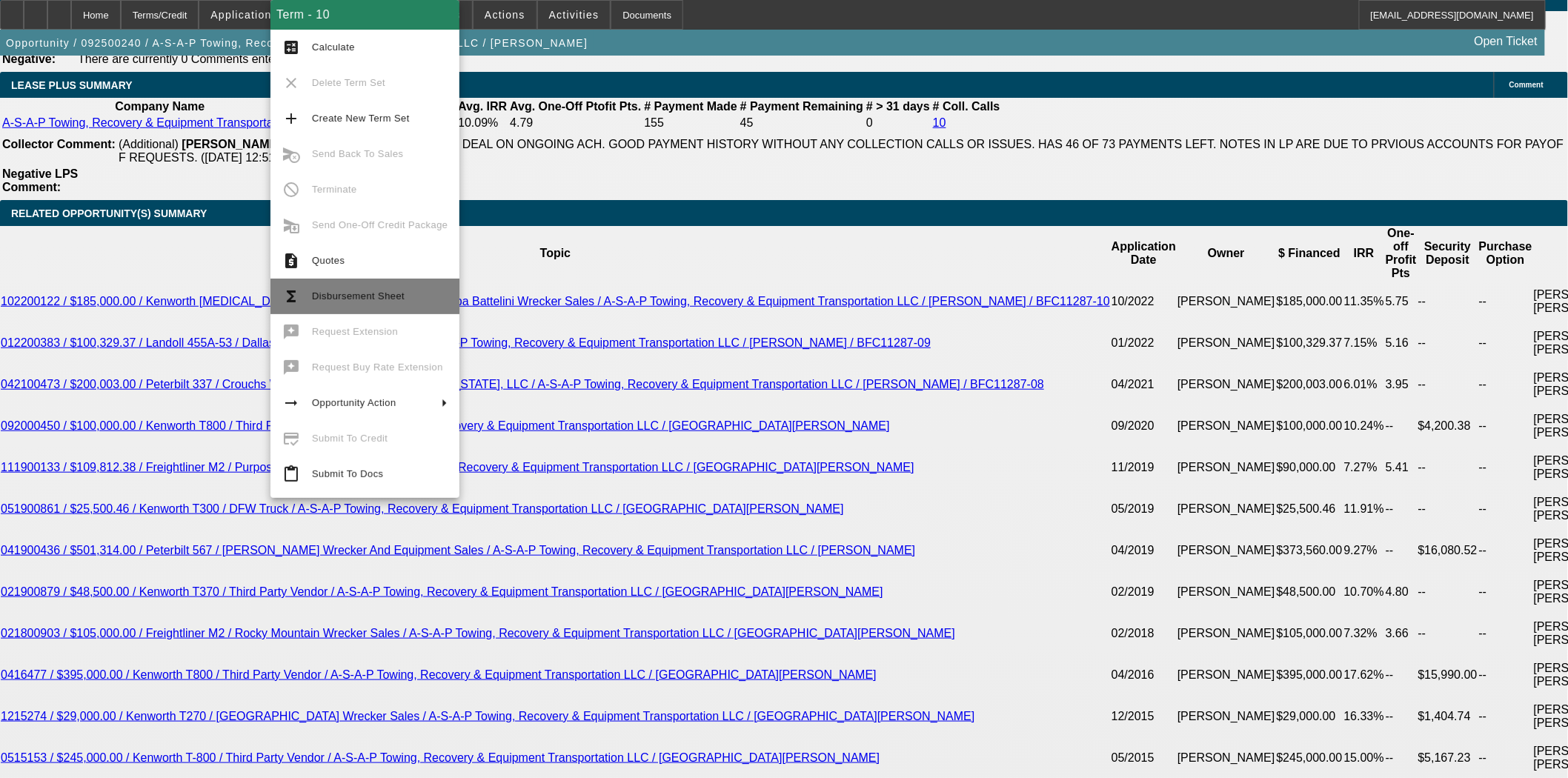
click at [356, 301] on span "Disbursement Sheet" at bounding box center [358, 296] width 93 height 11
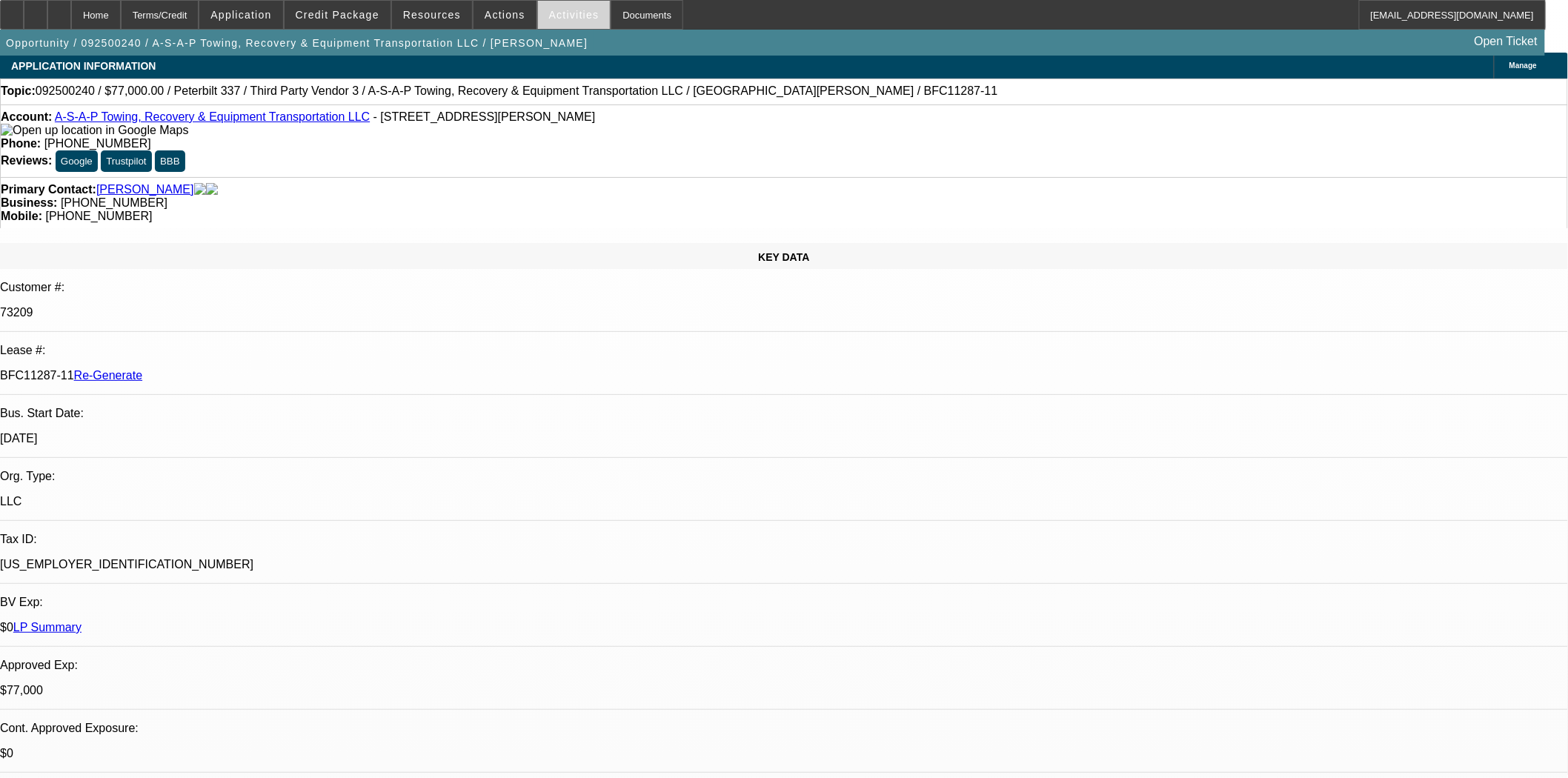
scroll to position [0, 0]
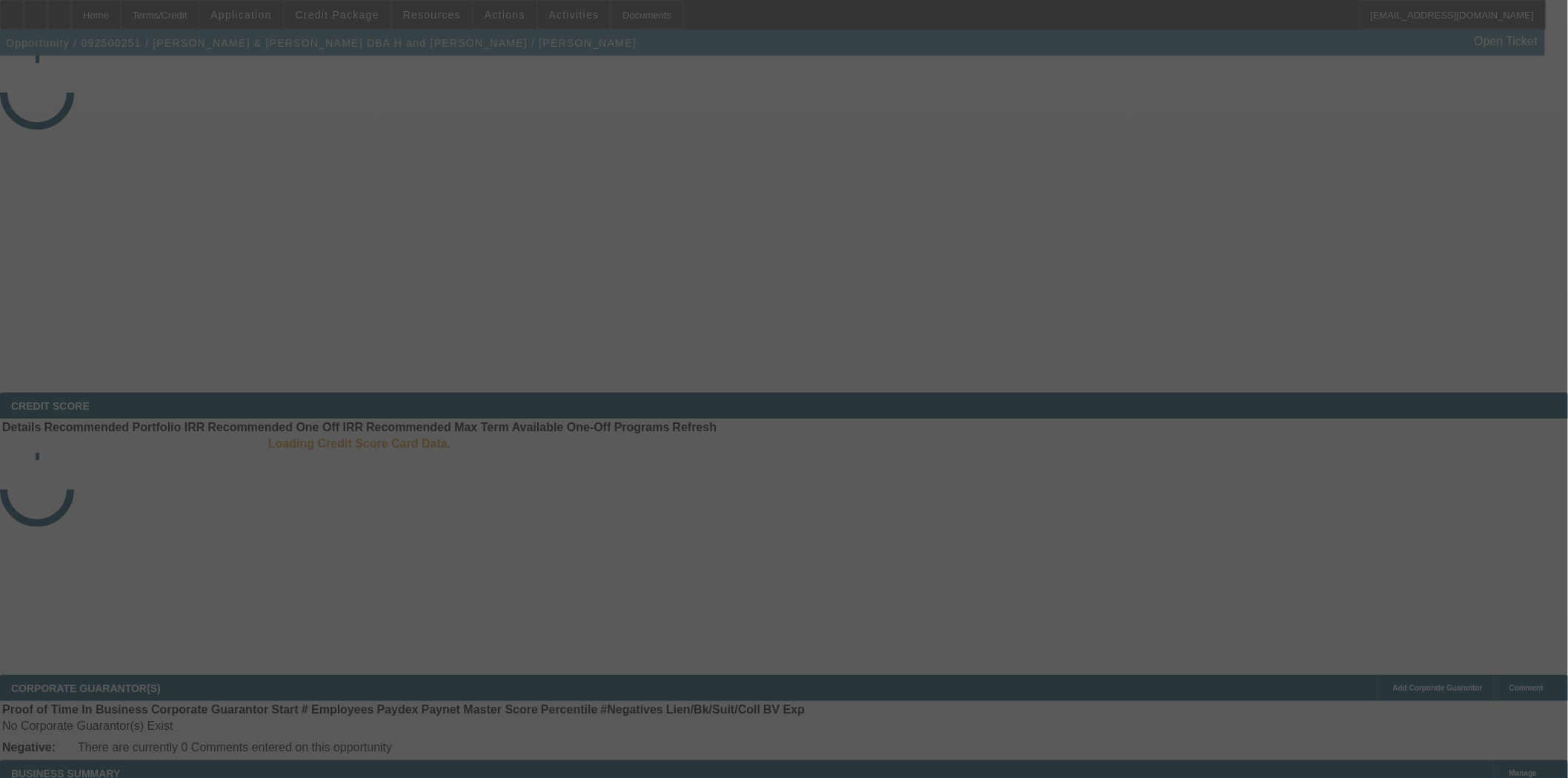
select select "4"
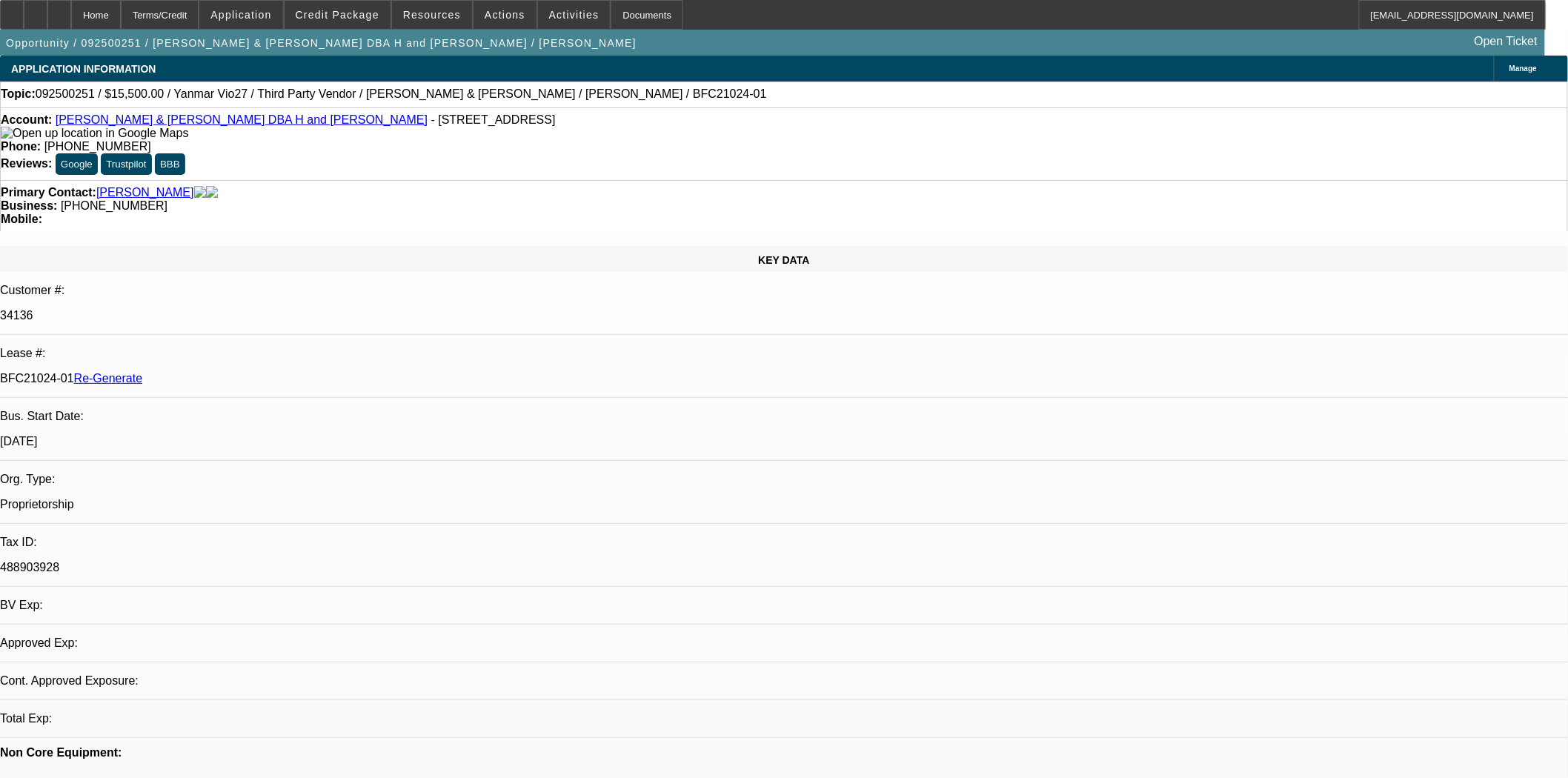
select select "0"
select select "6"
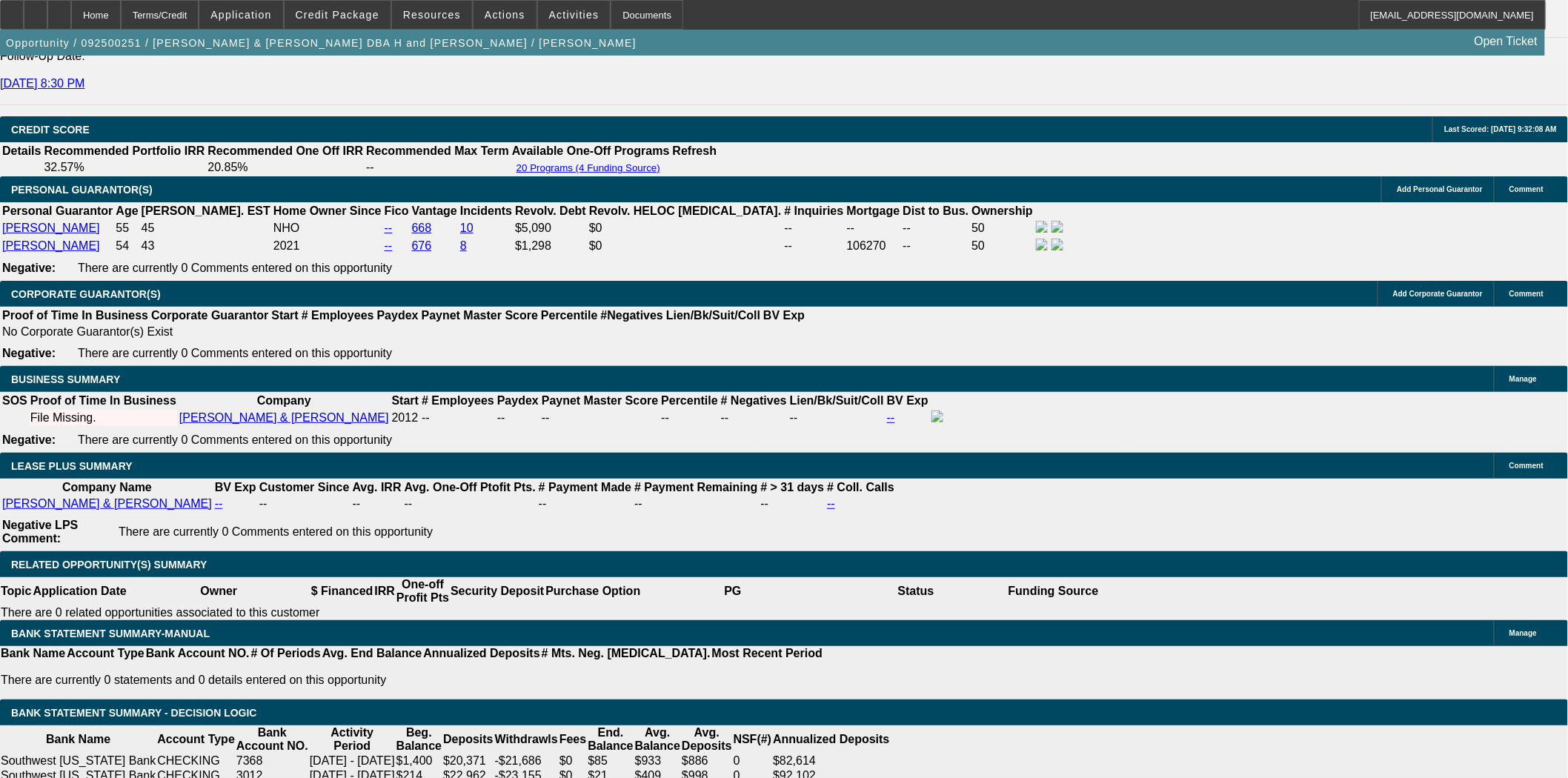
scroll to position [2226, 0]
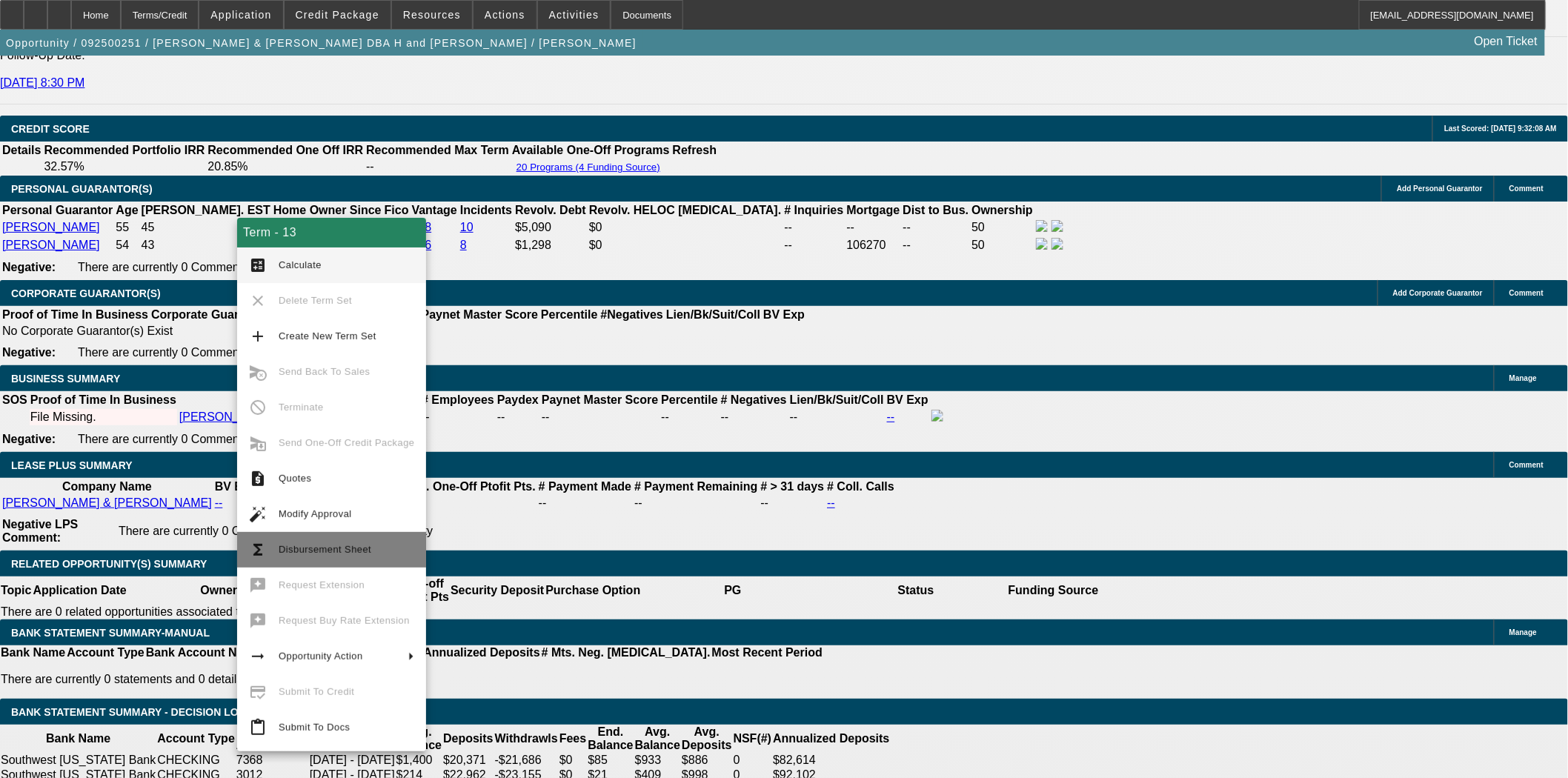
click at [348, 562] on button "functions Disbursement Sheet" at bounding box center [331, 550] width 189 height 36
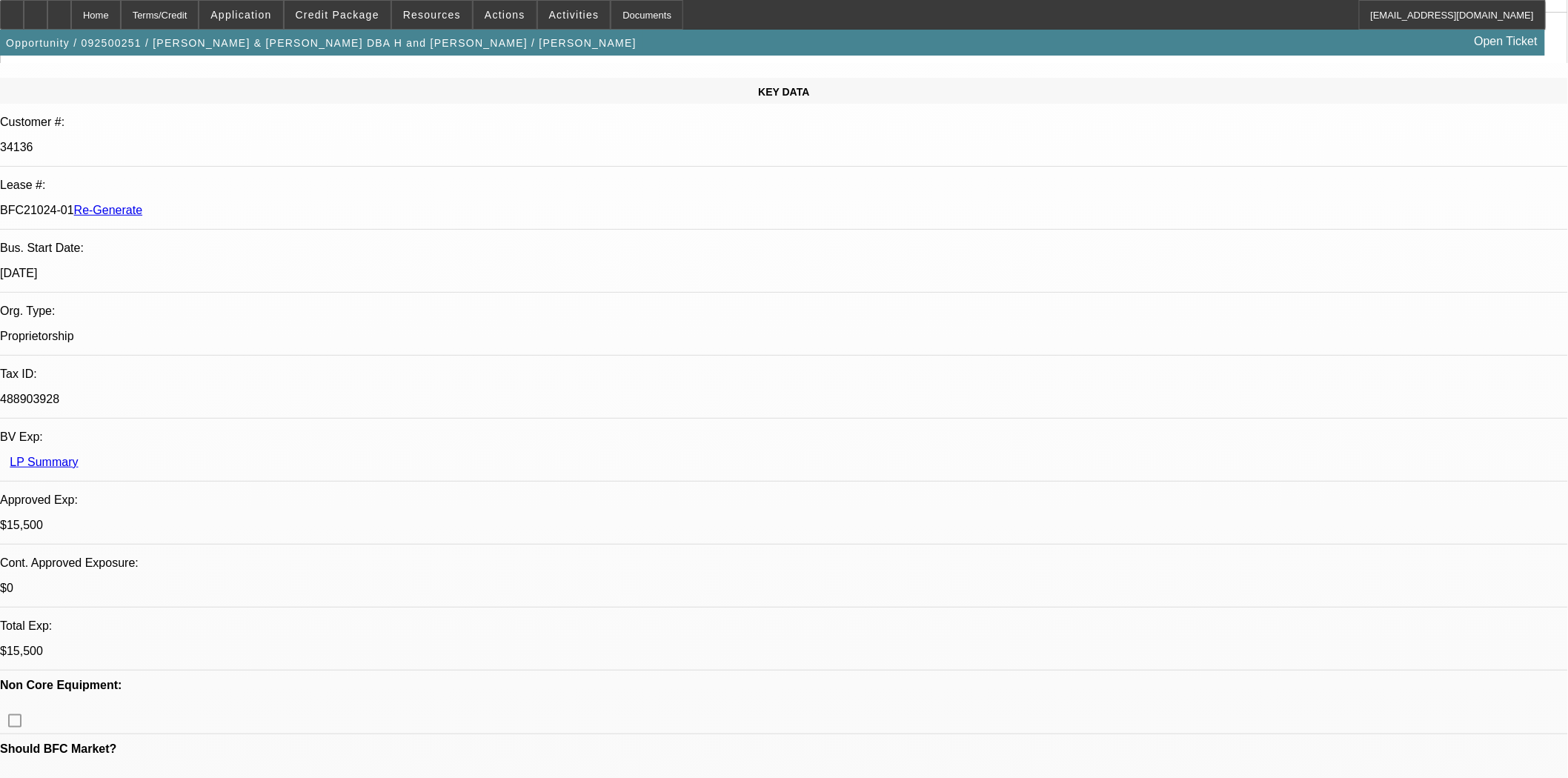
scroll to position [0, 0]
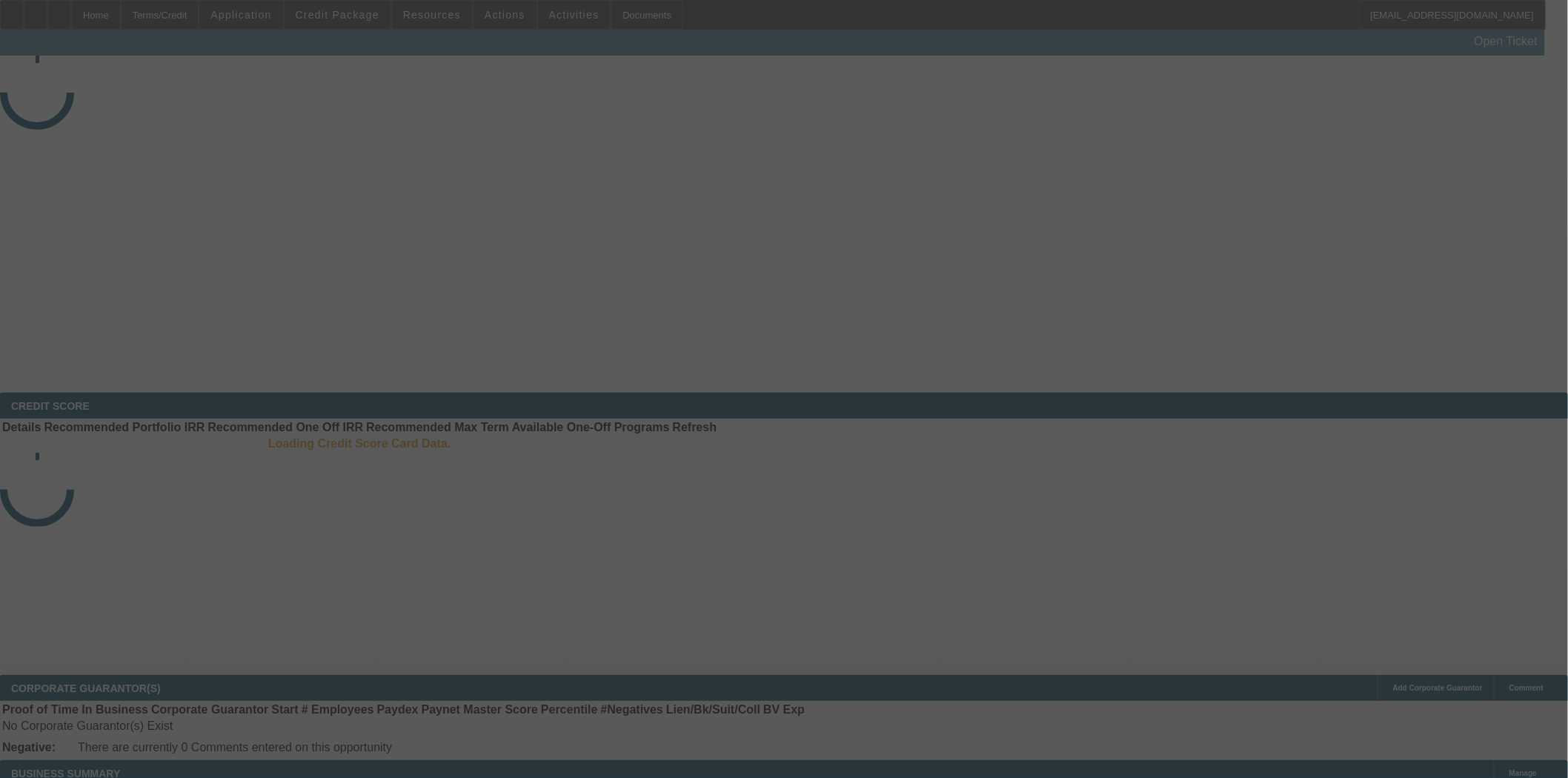
select select "4"
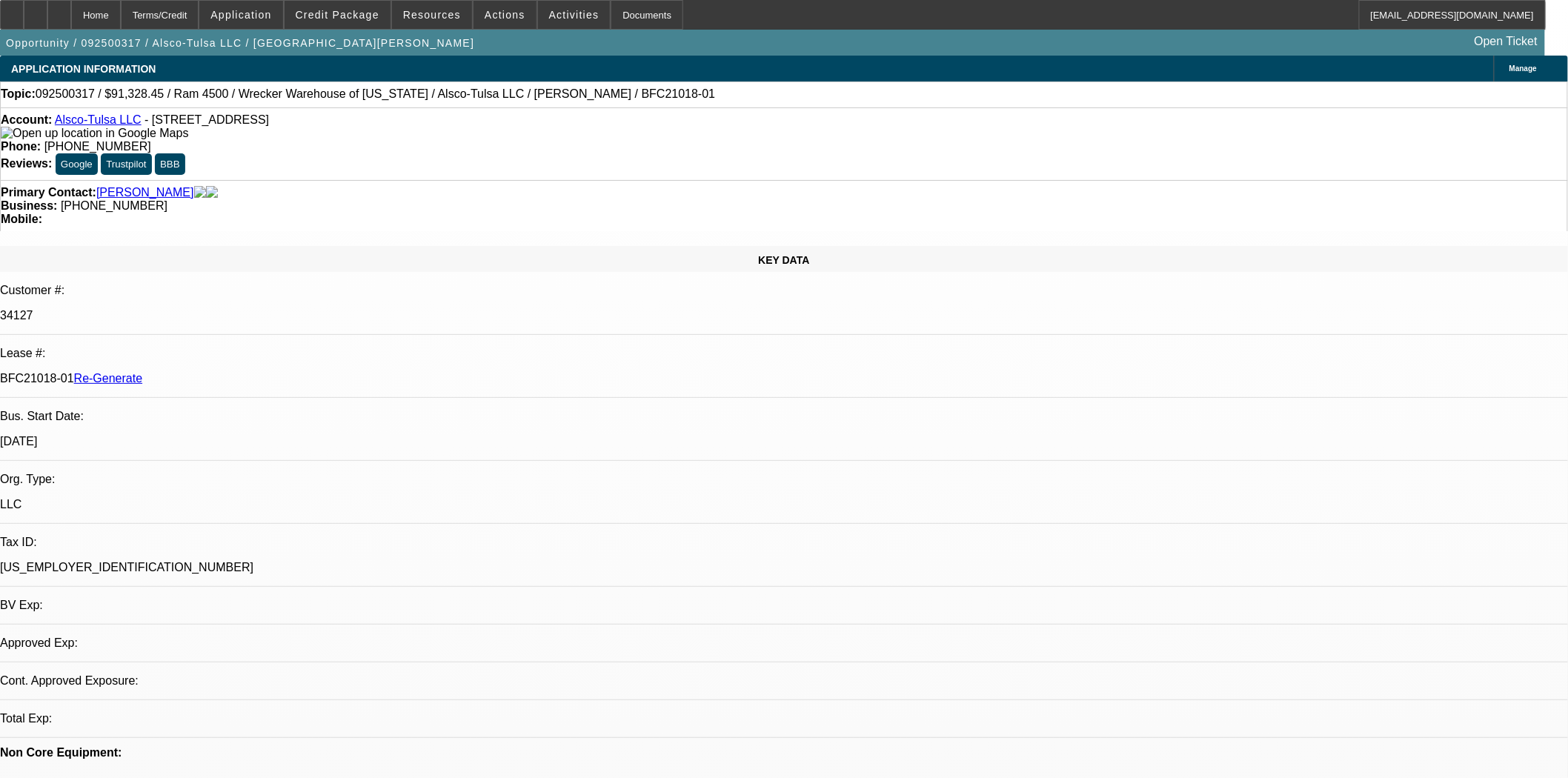
select select "0"
select select "6"
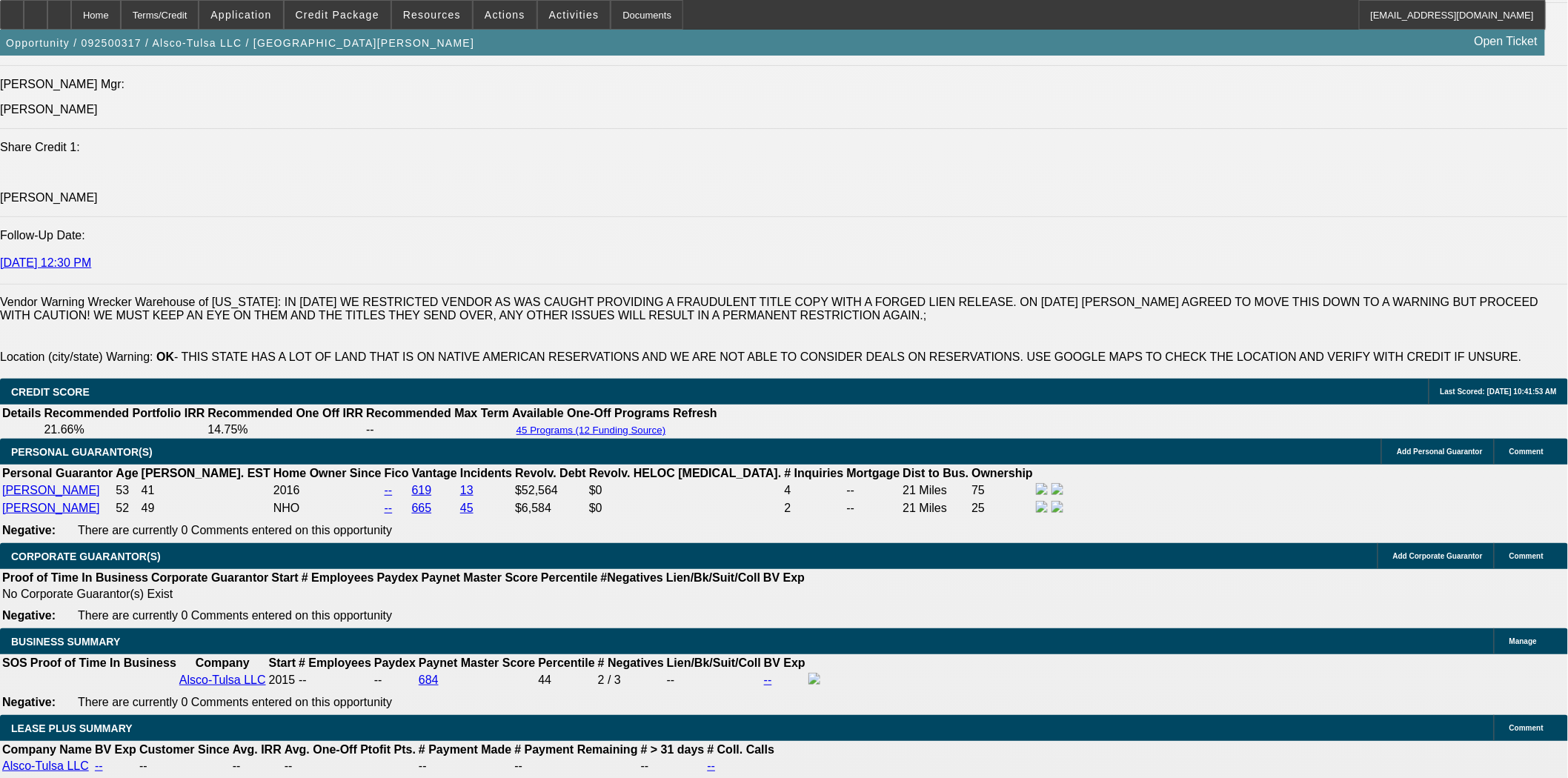
scroll to position [2140, 0]
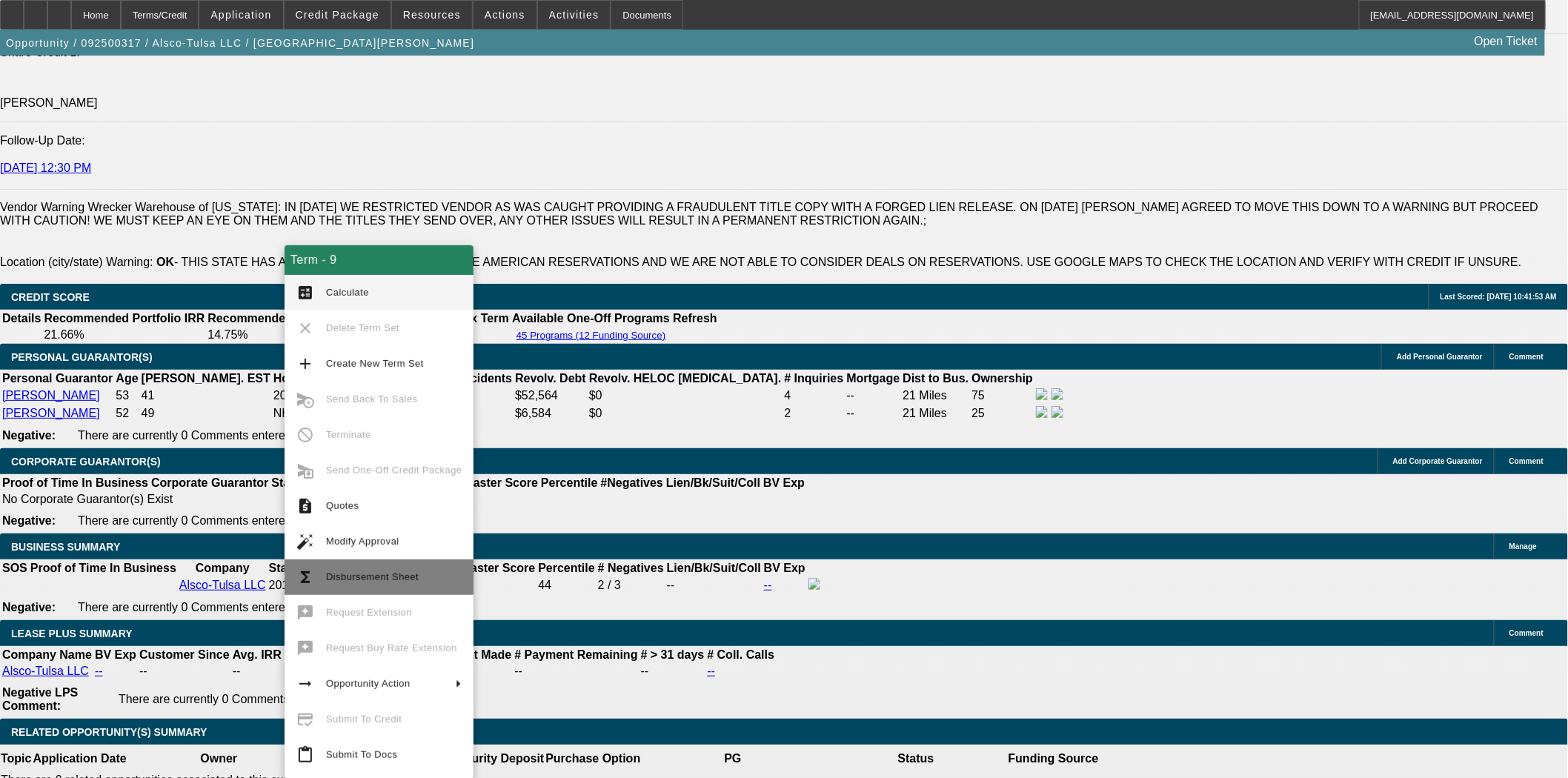
click at [417, 577] on span "Disbursement Sheet" at bounding box center [393, 577] width 136 height 18
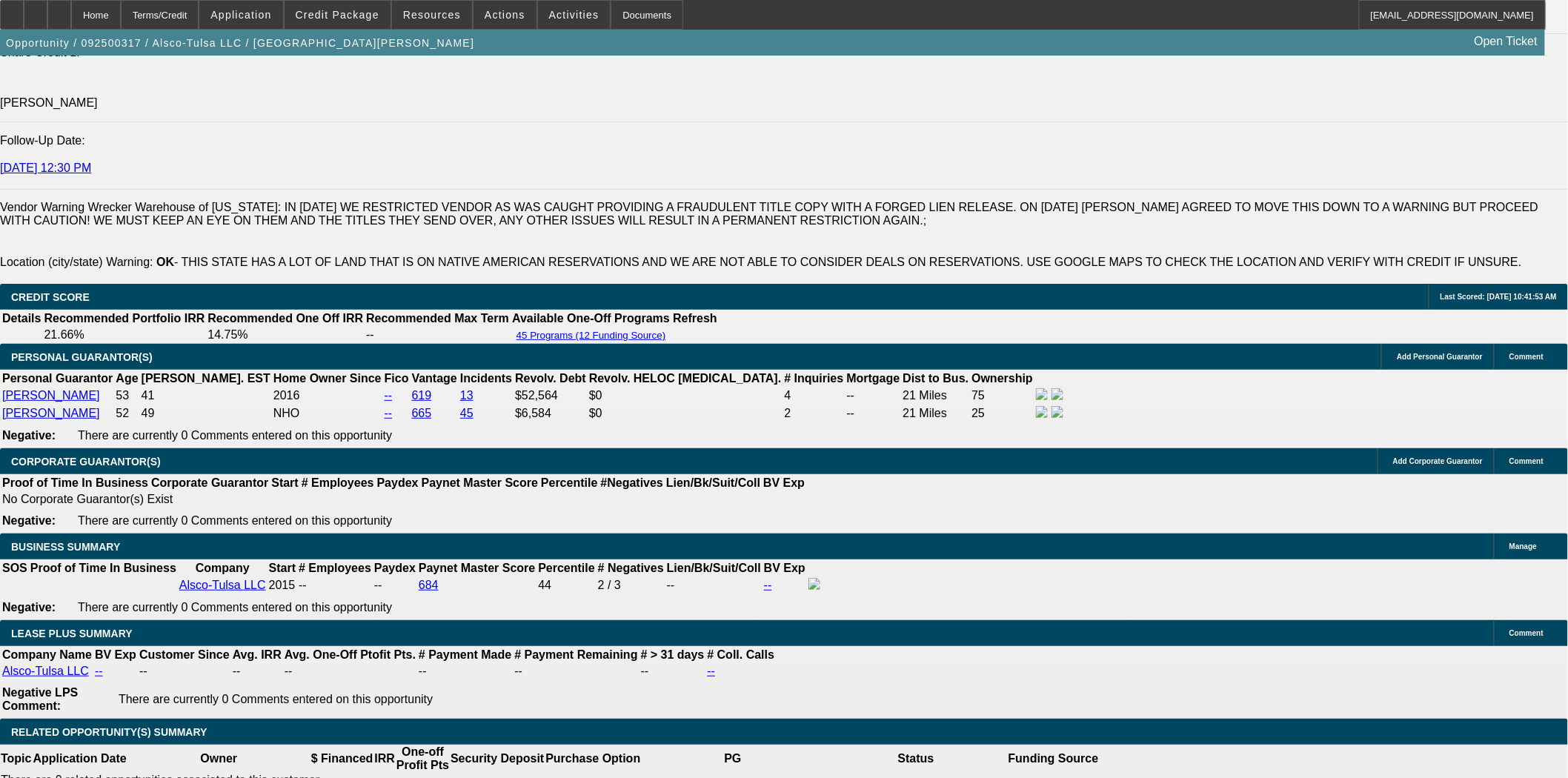
scroll to position [2226, 0]
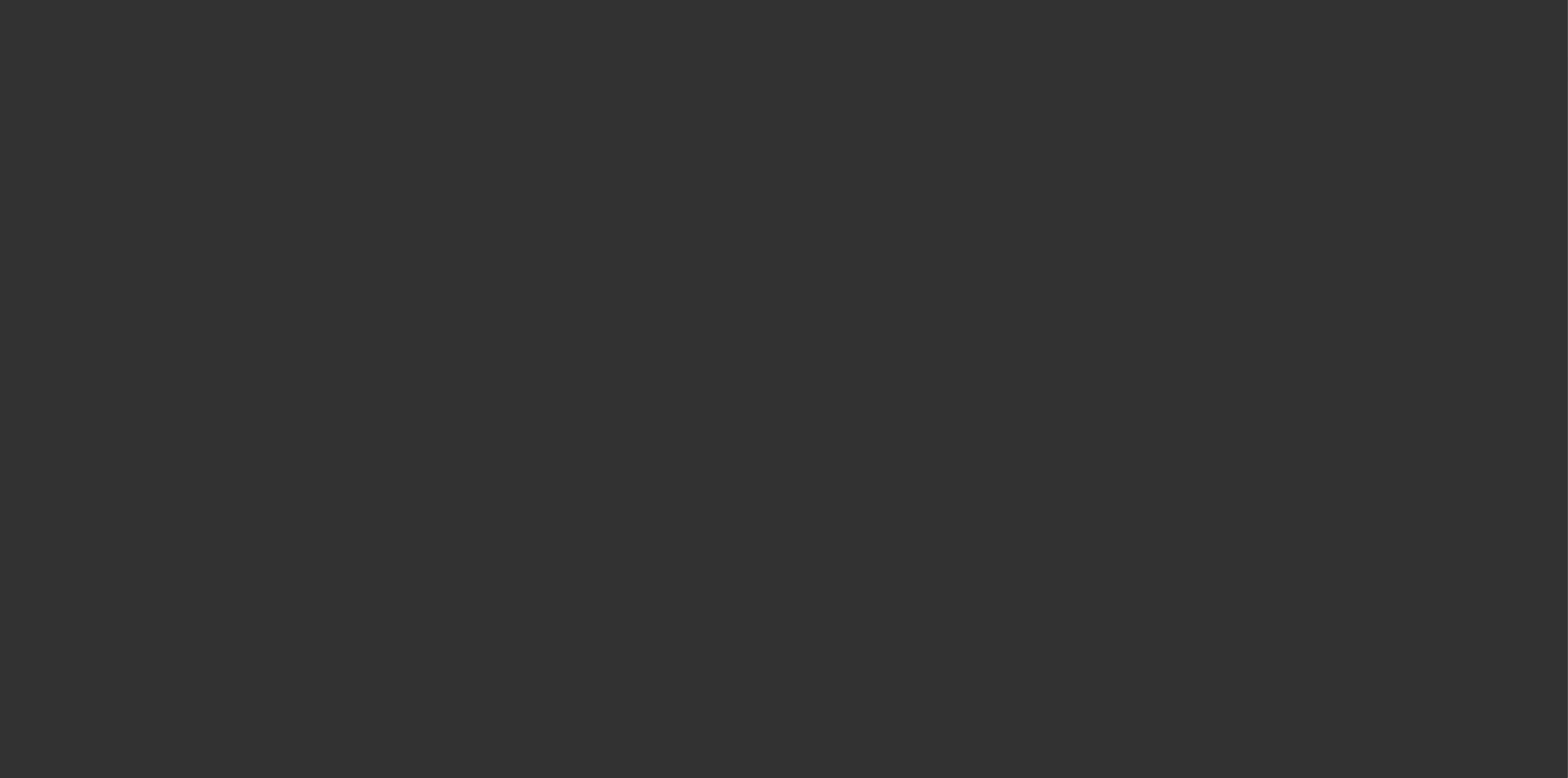
select select "4"
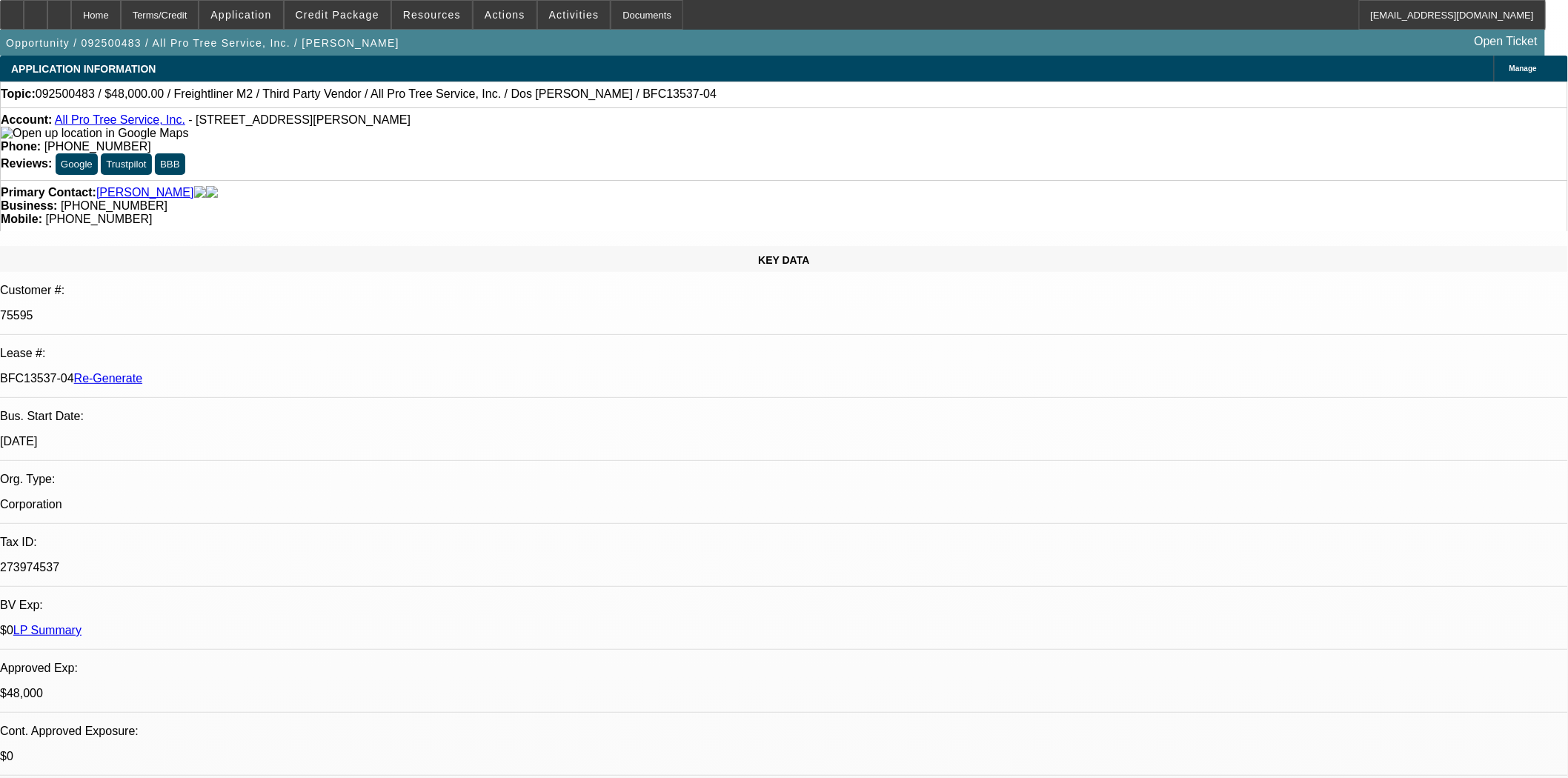
select select "0"
select select "1"
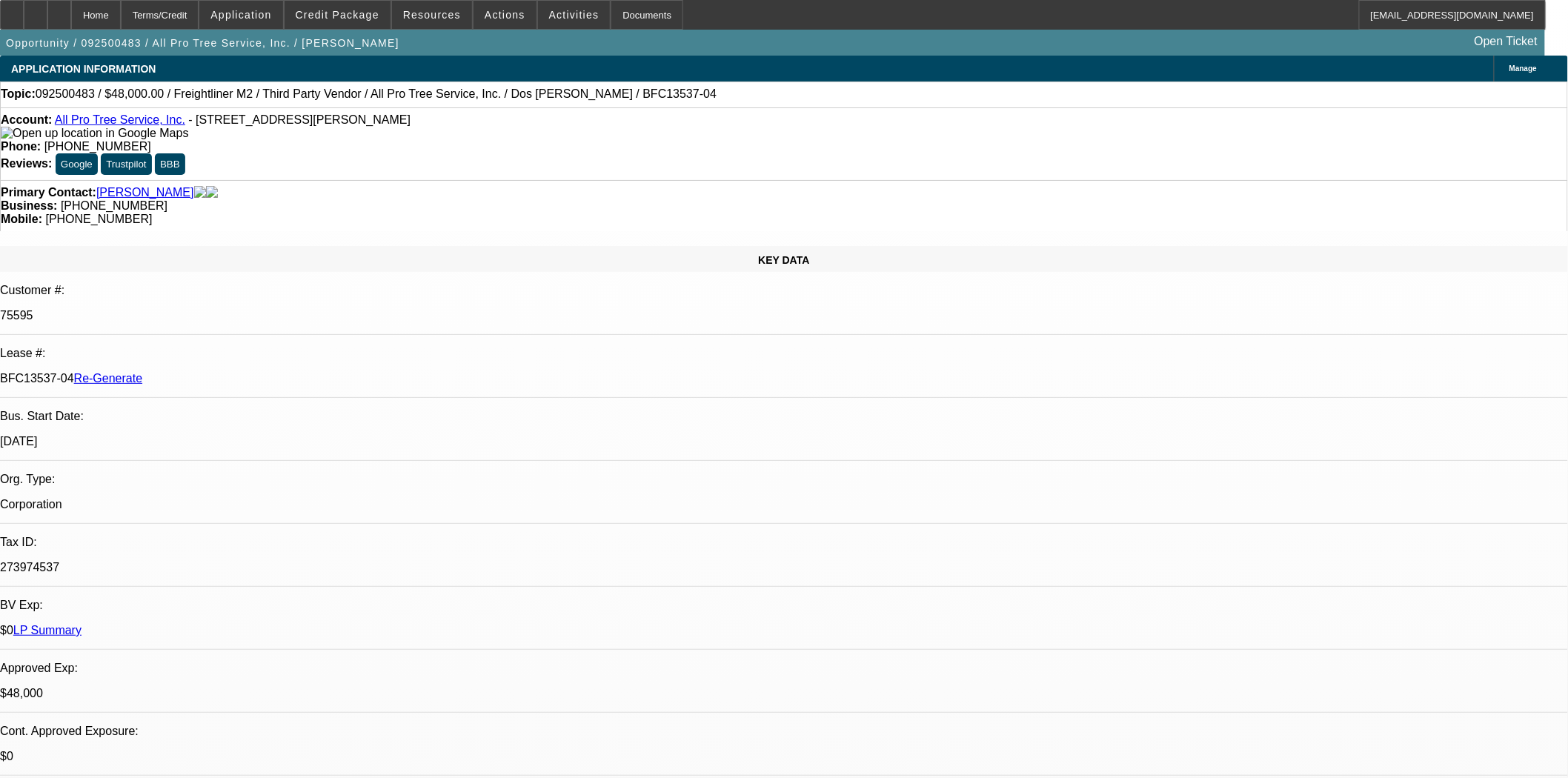
select select "6"
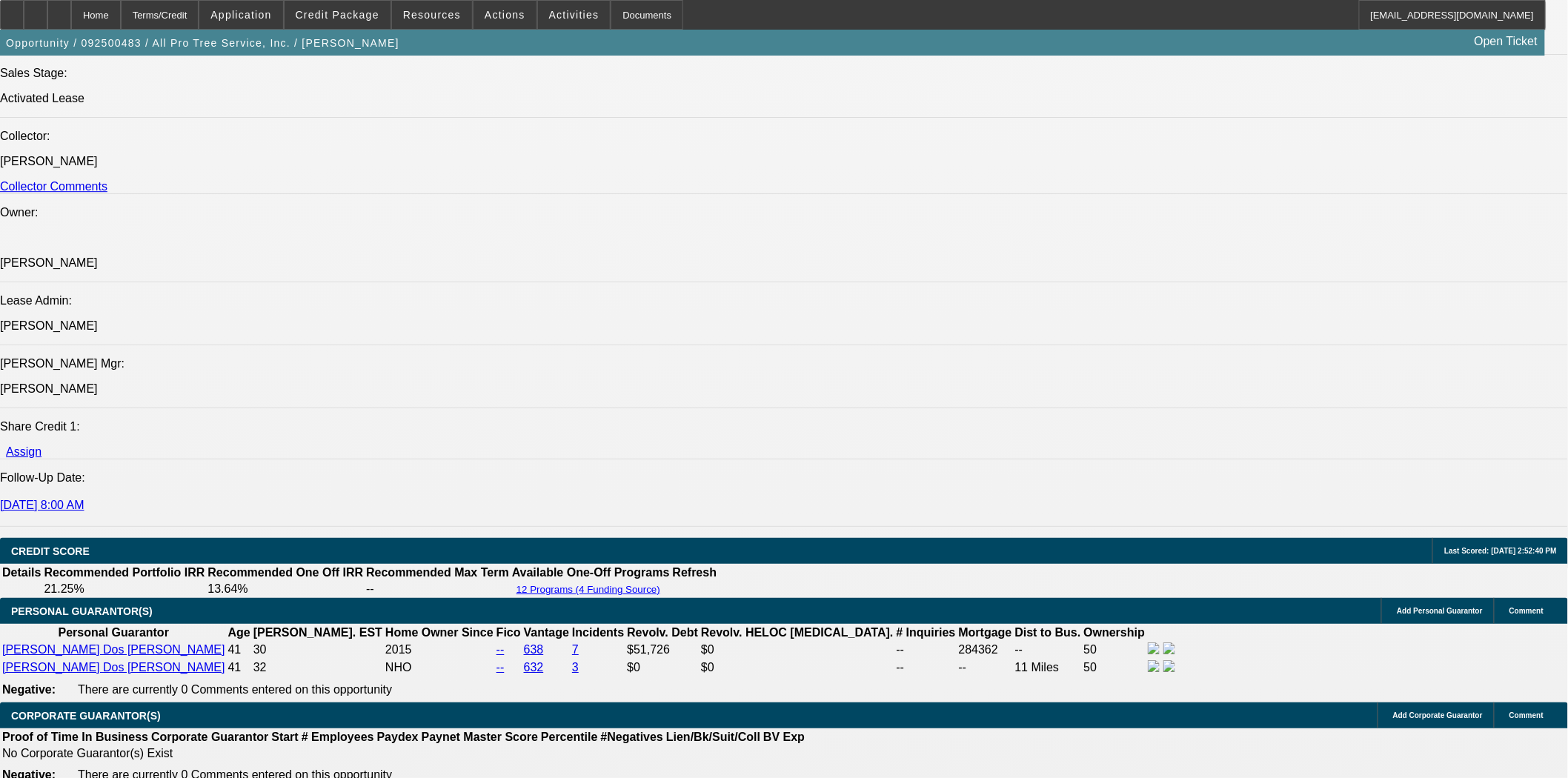
scroll to position [1975, 0]
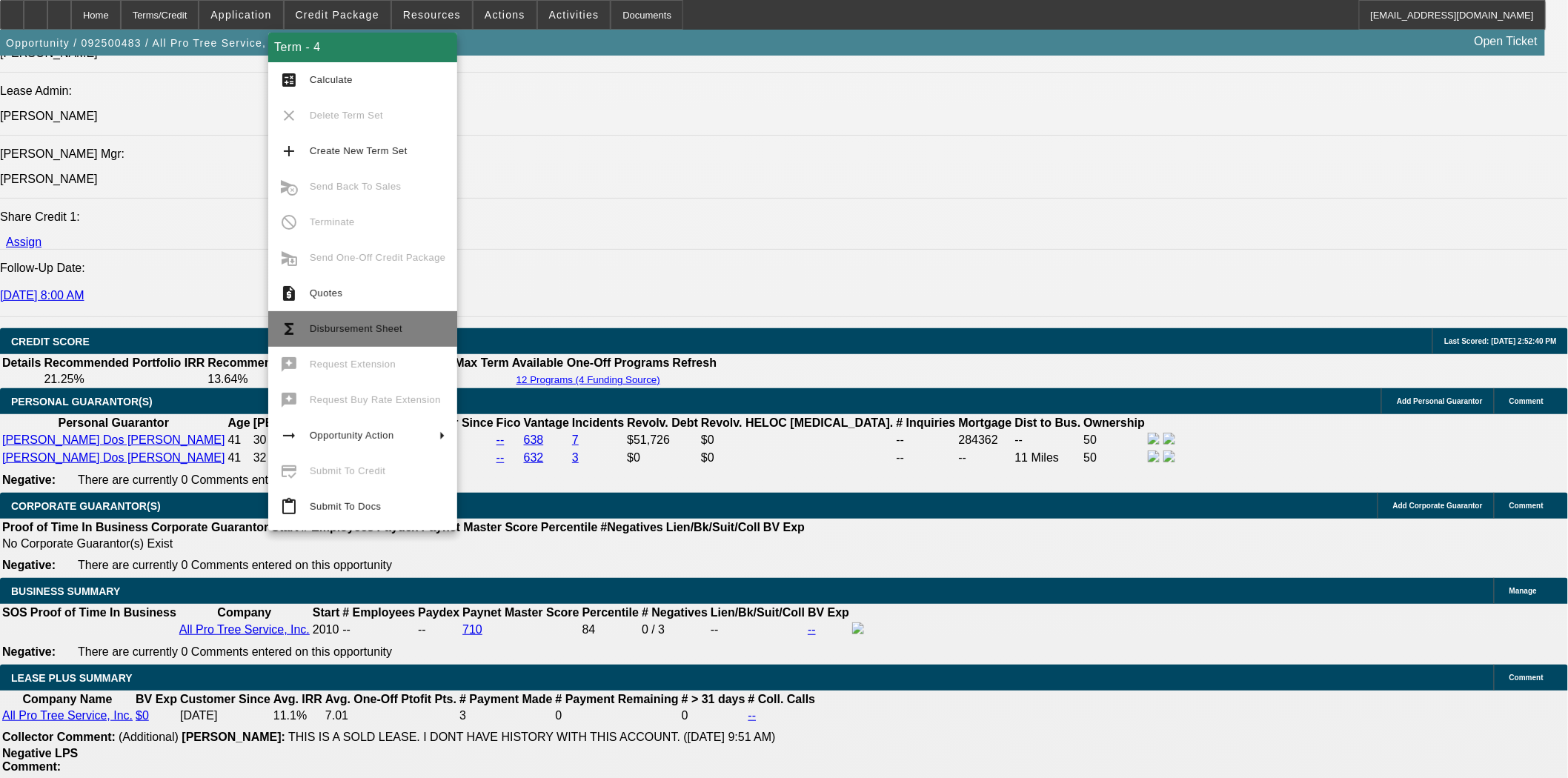
click at [341, 329] on span "Disbursement Sheet" at bounding box center [356, 329] width 93 height 11
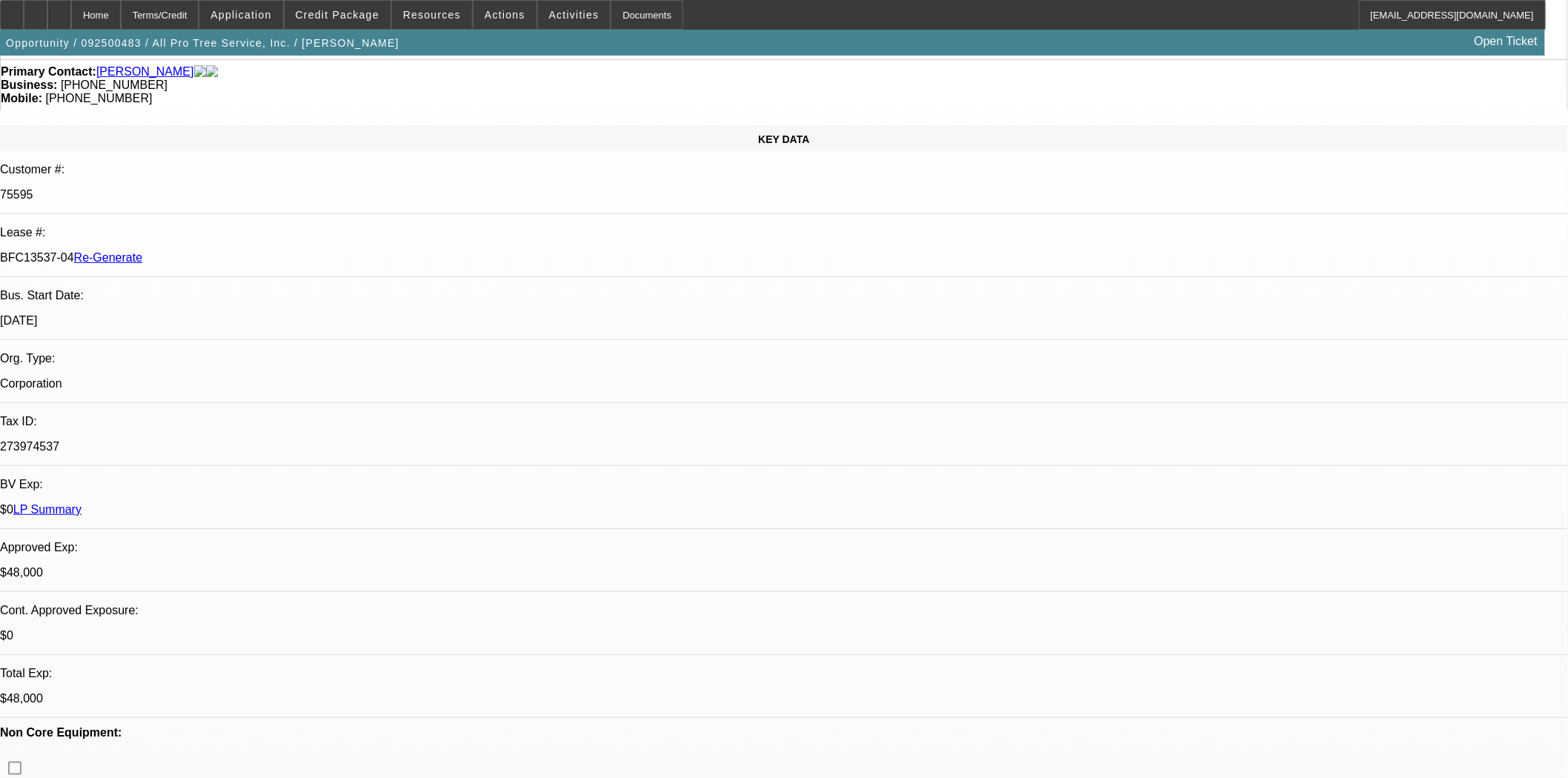
scroll to position [0, 0]
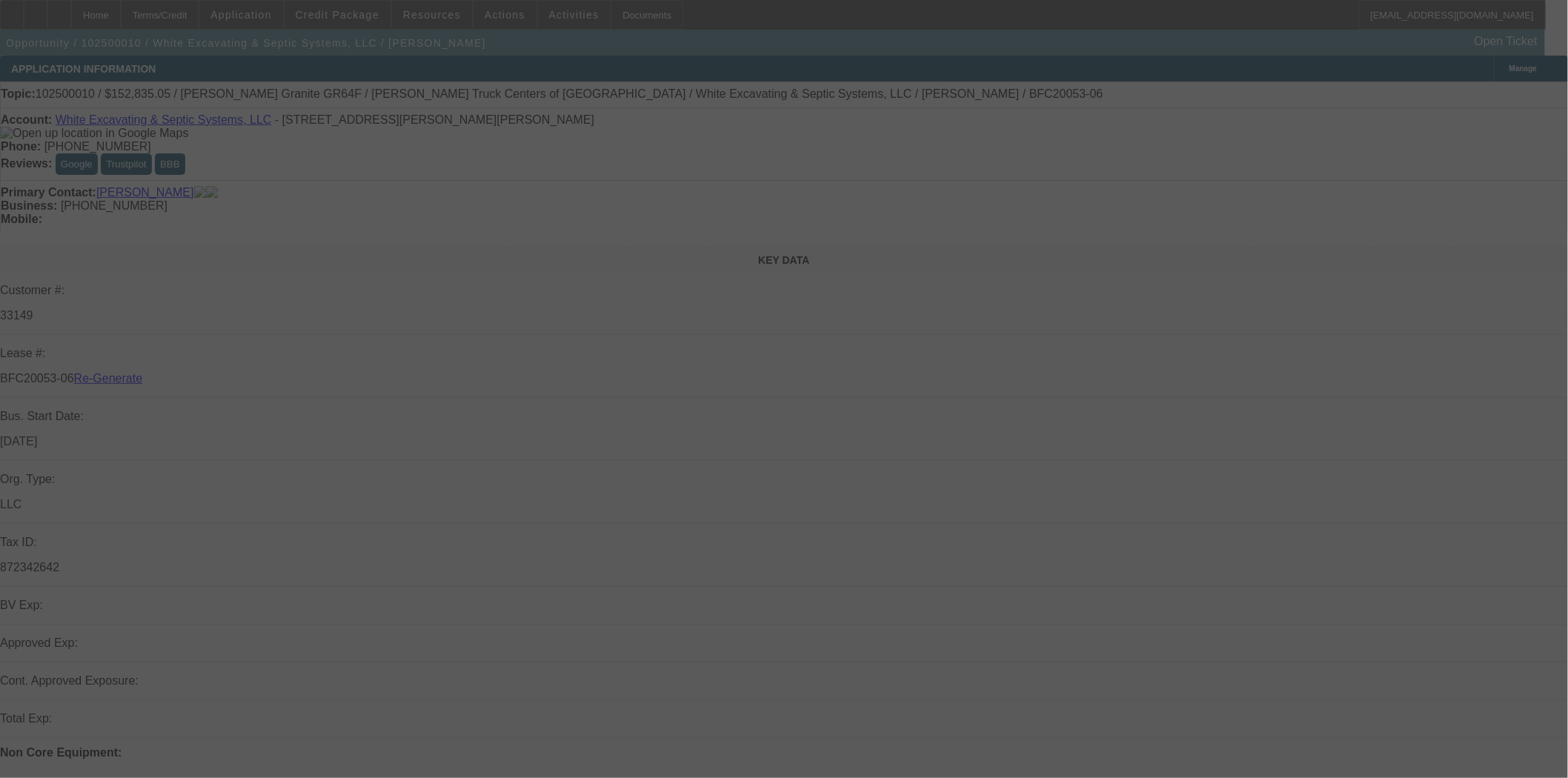
select select "4"
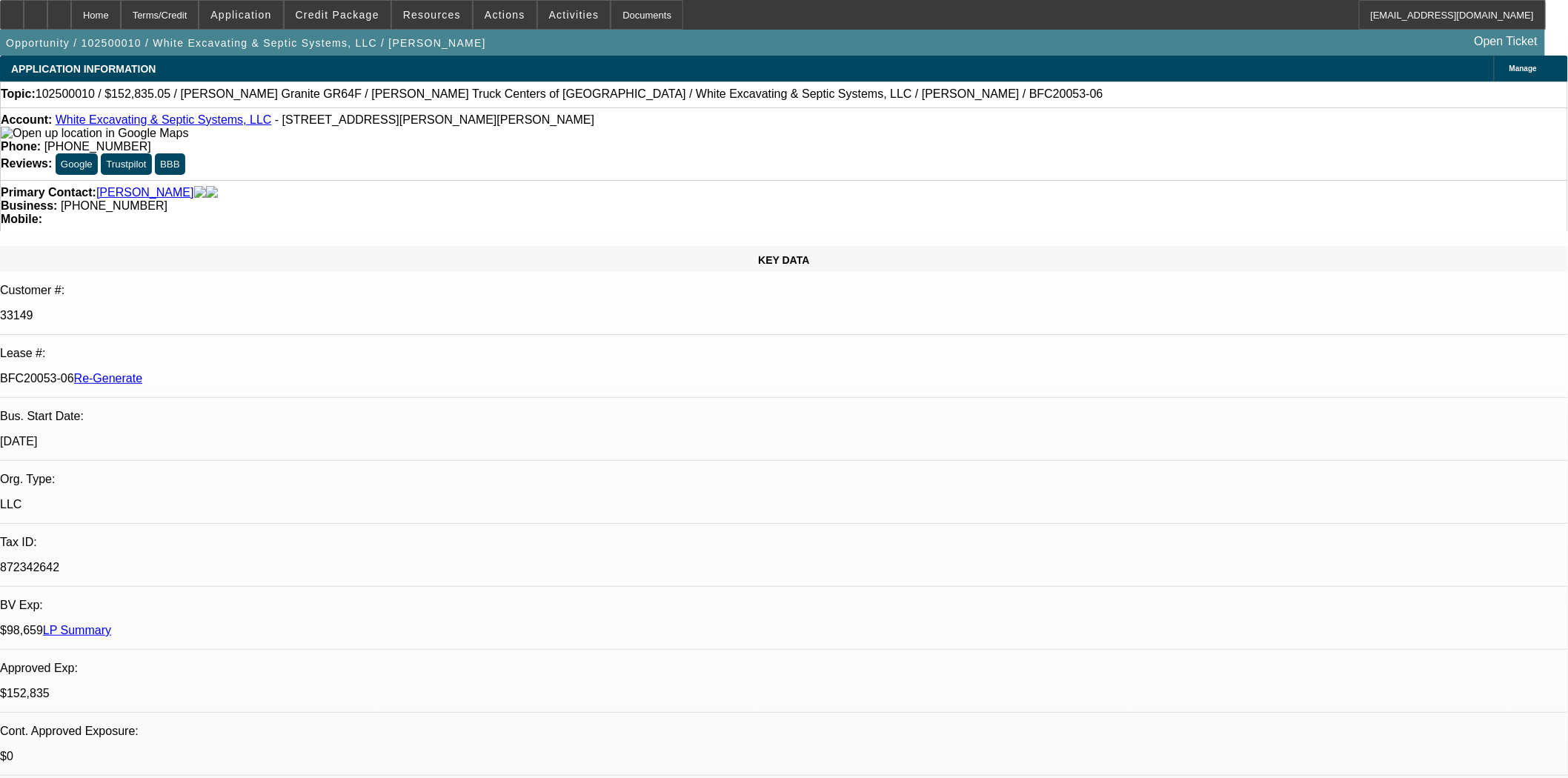
select select "0"
select select "6"
click at [426, 9] on span "Resources" at bounding box center [432, 14] width 58 height 12
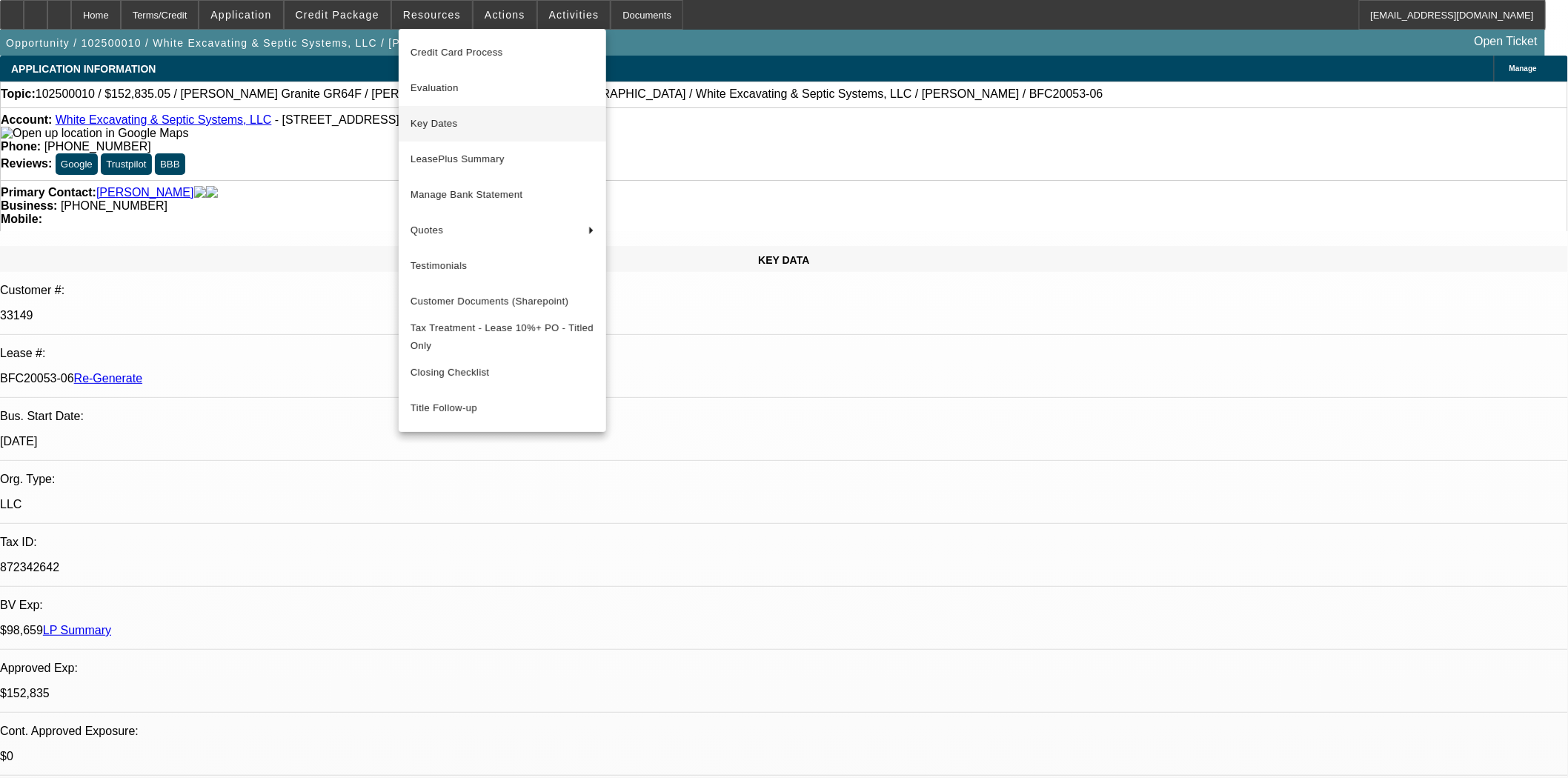
click at [441, 116] on span "Key Dates" at bounding box center [503, 124] width 183 height 18
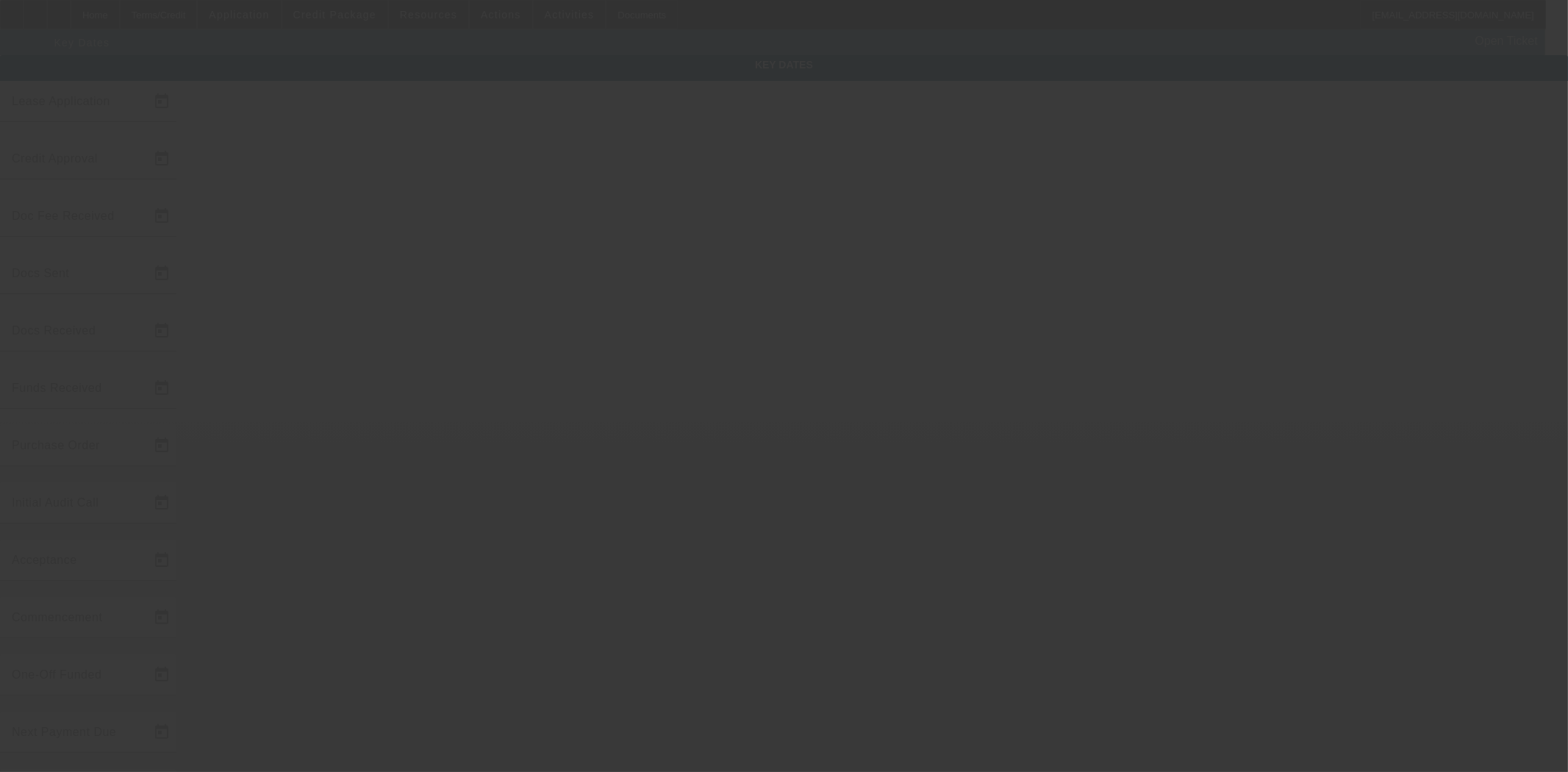
type input "10/1/2025"
type input "10/6/2025"
type input "10/7/2025"
type input "10/6/2025"
type input "10/7/2025"
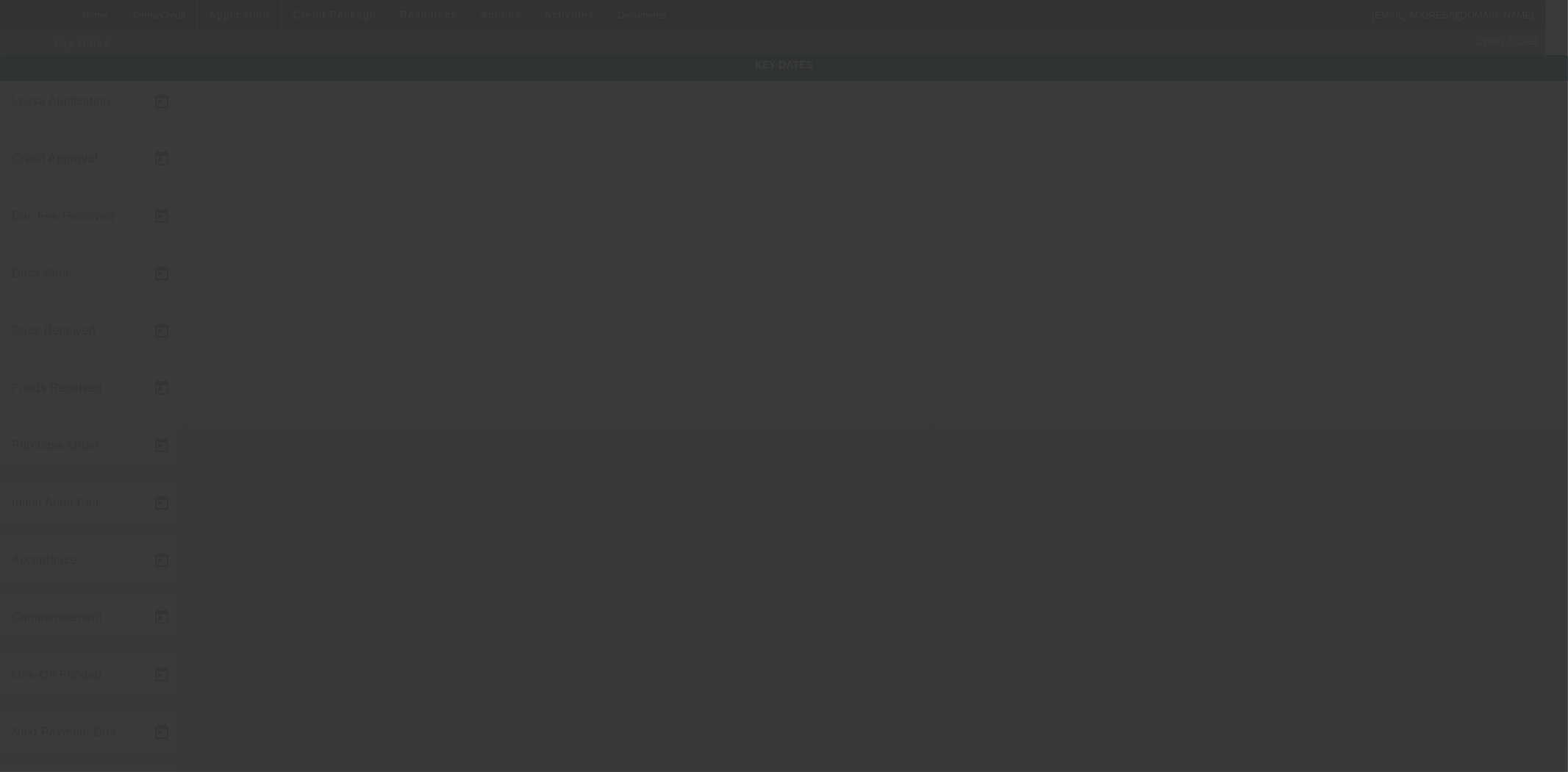
type input "10/7/2025"
type input "10/15/2025"
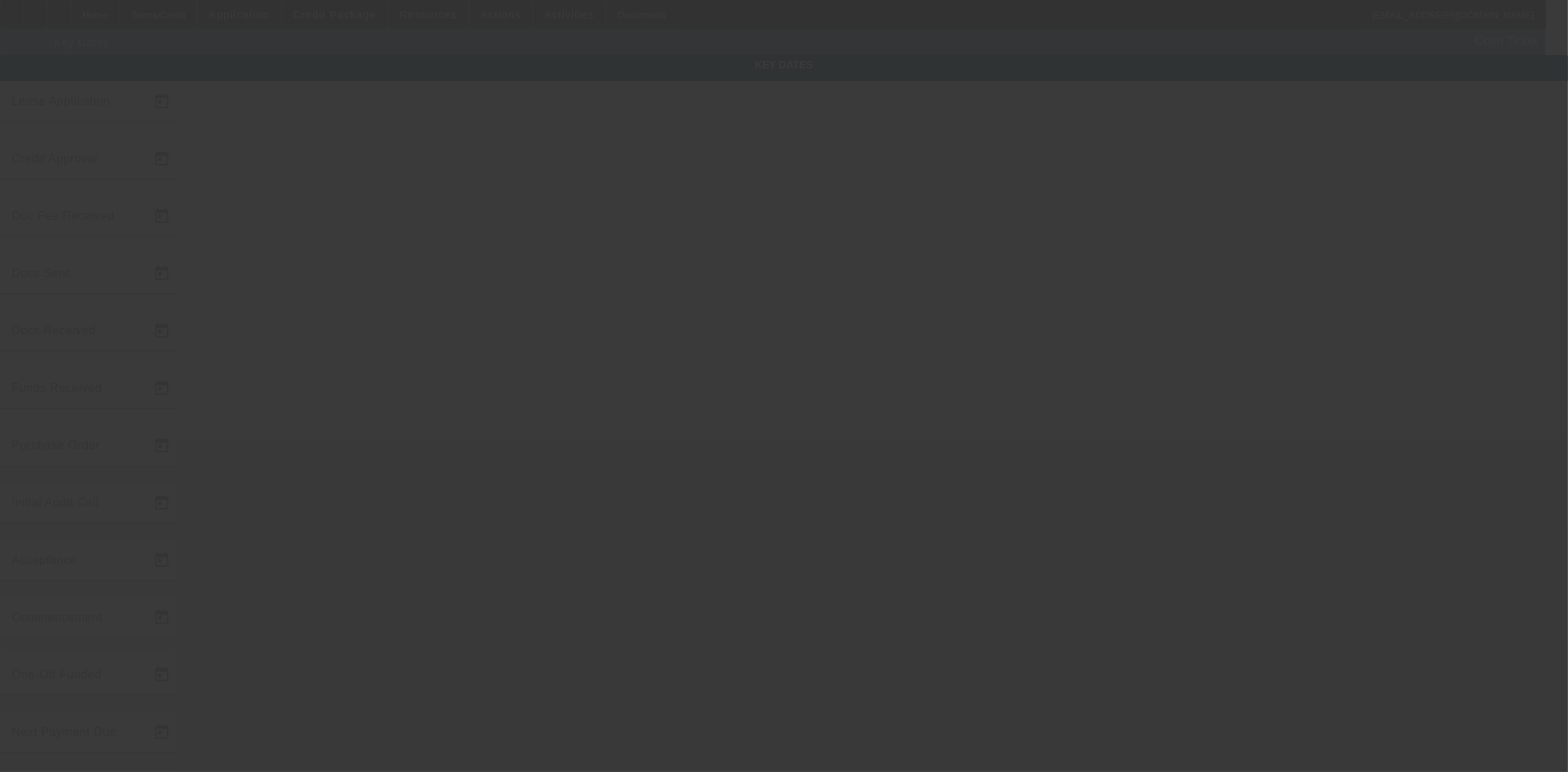
type input "11/15/2025"
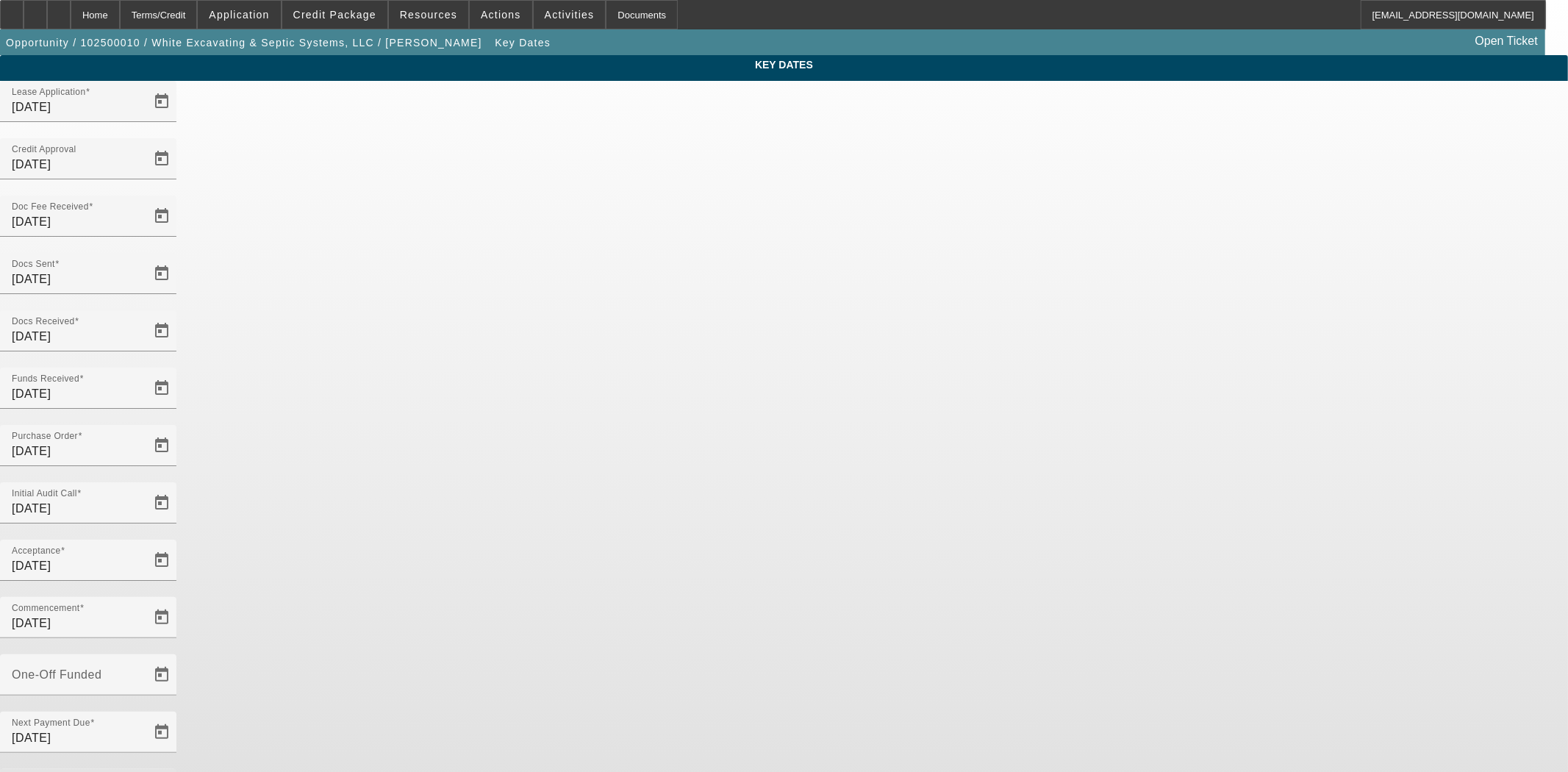
drag, startPoint x: 653, startPoint y: 468, endPoint x: 503, endPoint y: 447, distance: 151.5
click at [503, 447] on div "Key Dates Lease Application 10/1/2025 Credit Approval 10/6/2025 Doc Fee Receive…" at bounding box center [784, 484] width 1568 height 859
type input "10/14/2025"
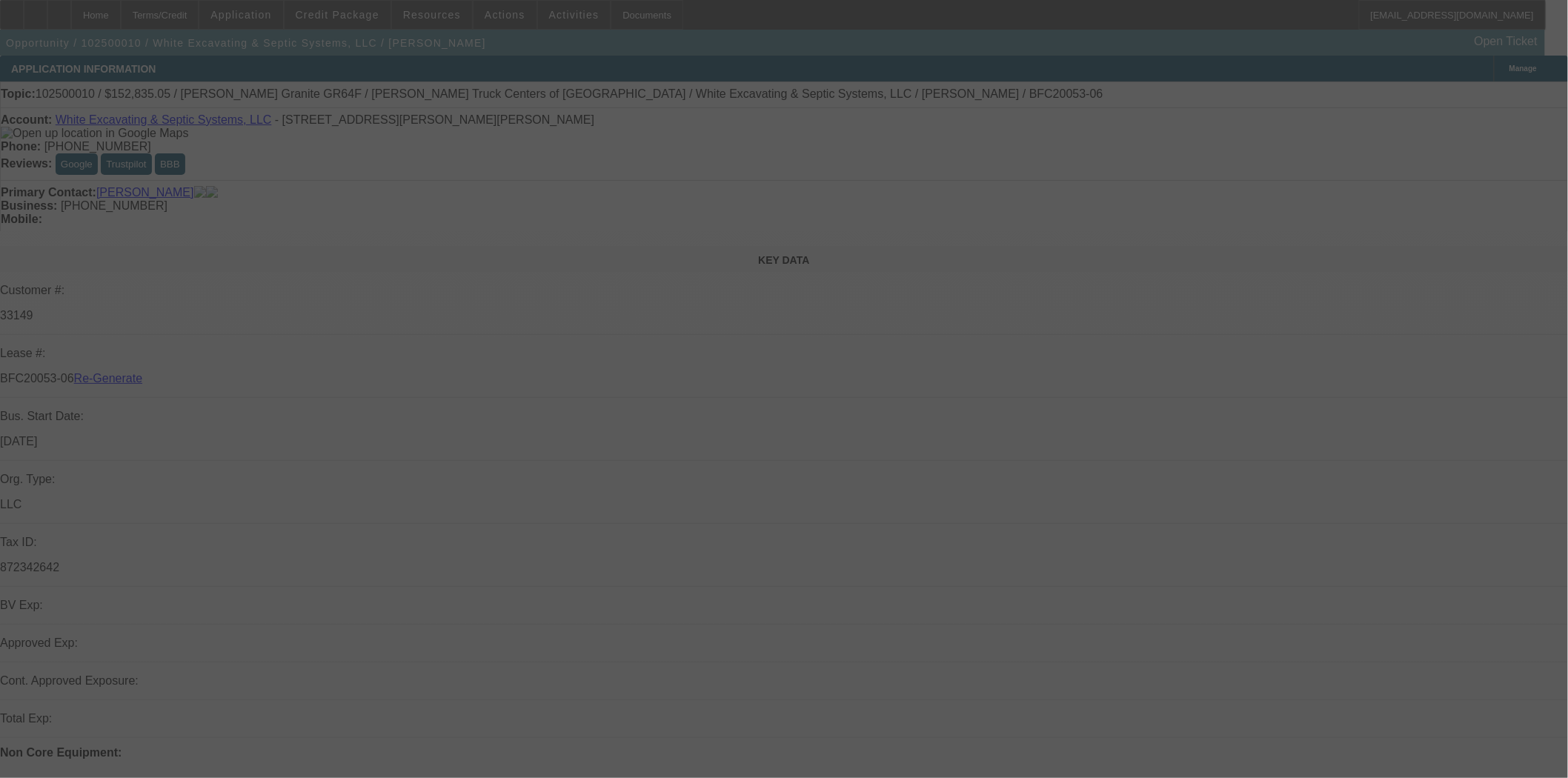
select select "4"
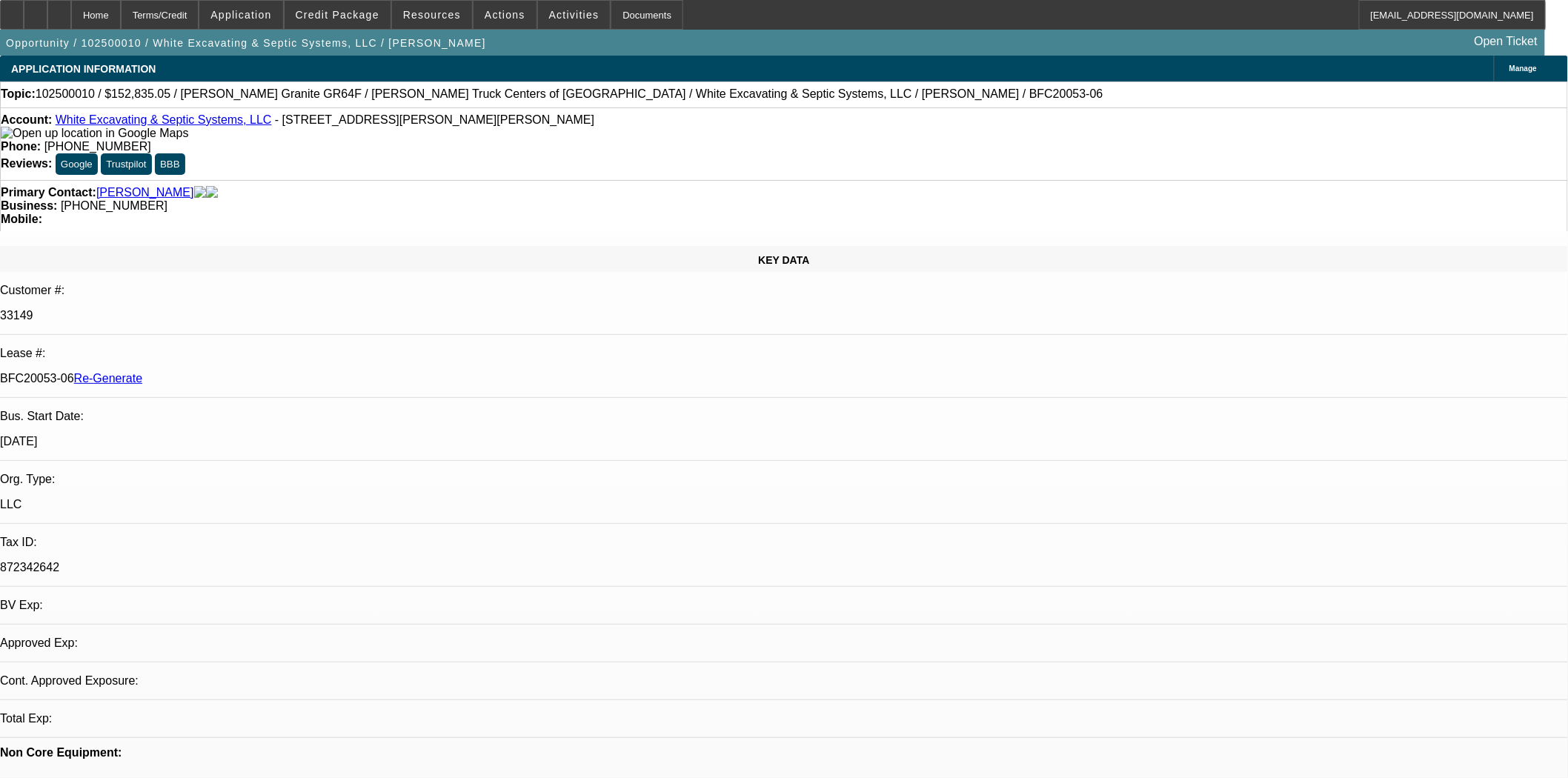
select select "0"
select select "6"
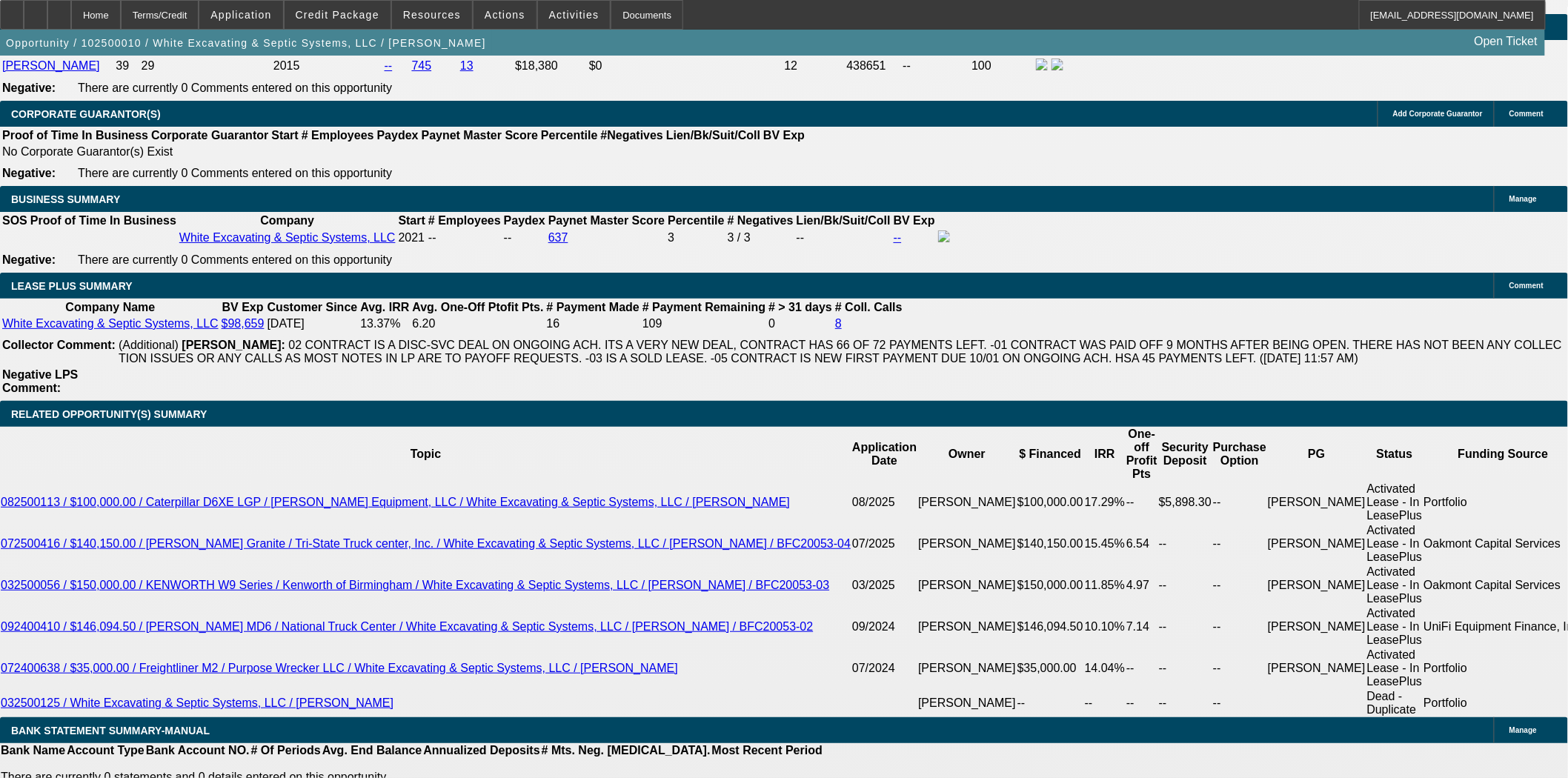
scroll to position [2470, 0]
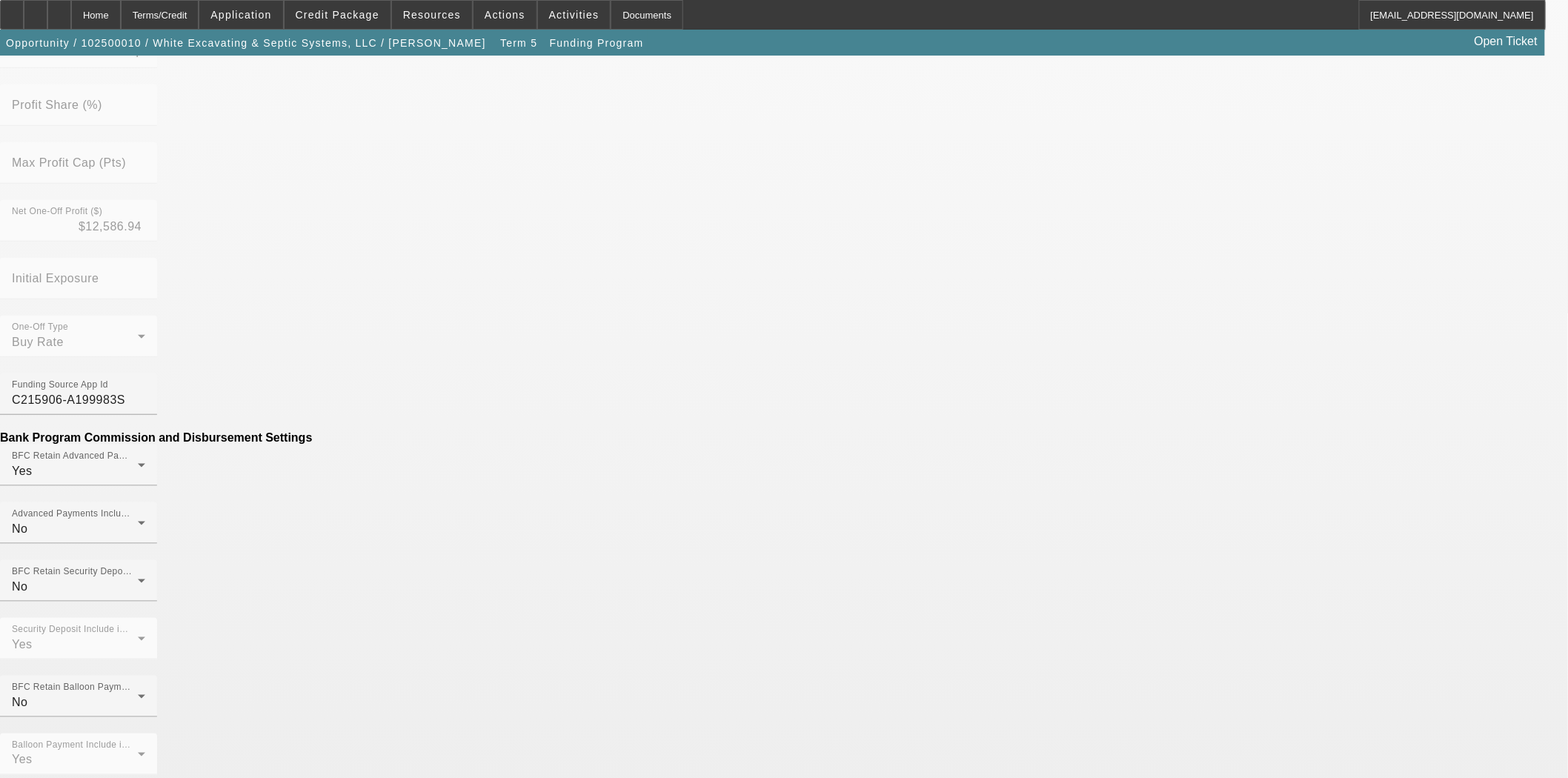
scroll to position [576, 0]
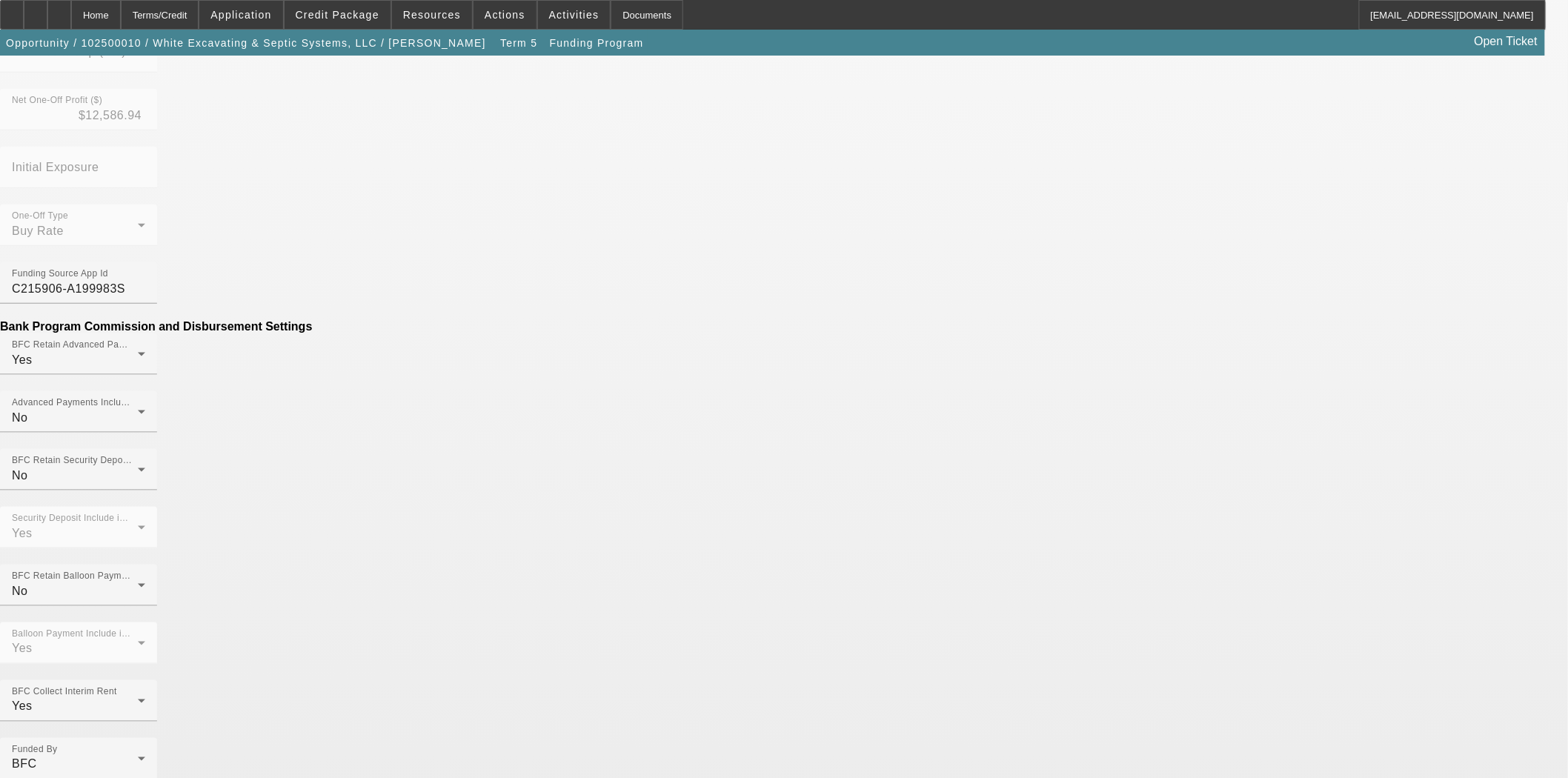
drag, startPoint x: 464, startPoint y: 301, endPoint x: 564, endPoint y: 302, distance: 100.0
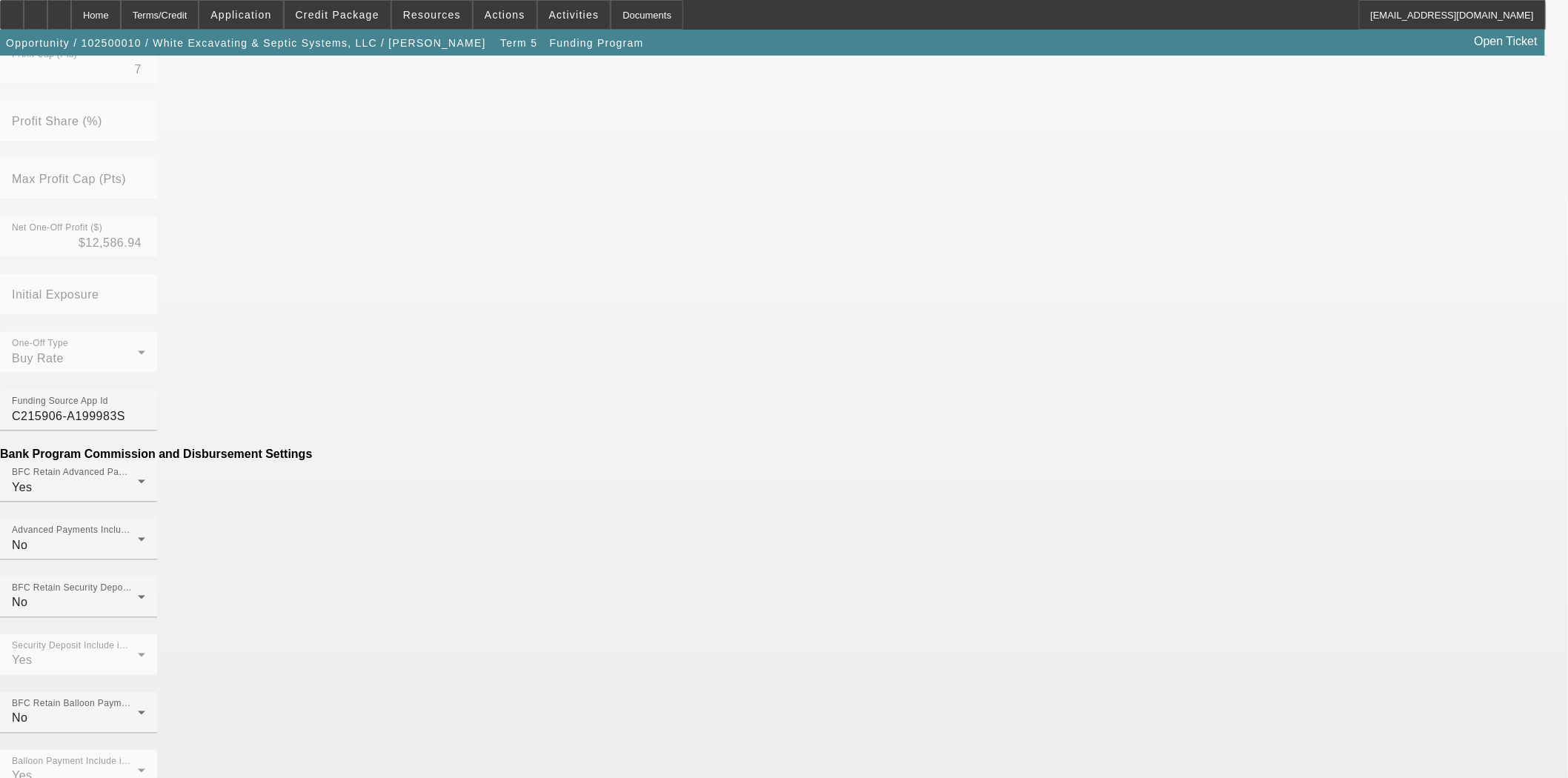
scroll to position [688, 0]
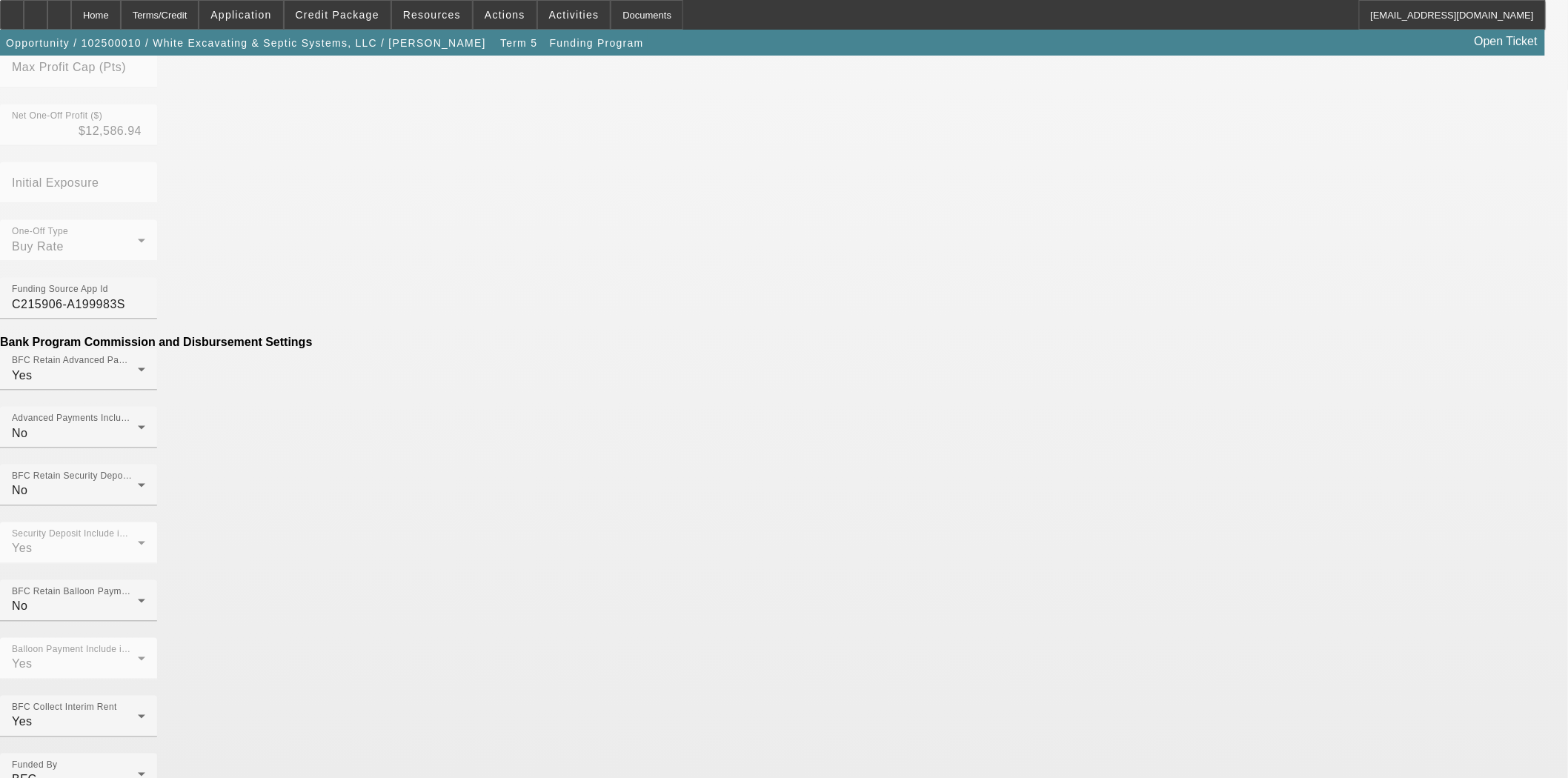
type input "$200.00"
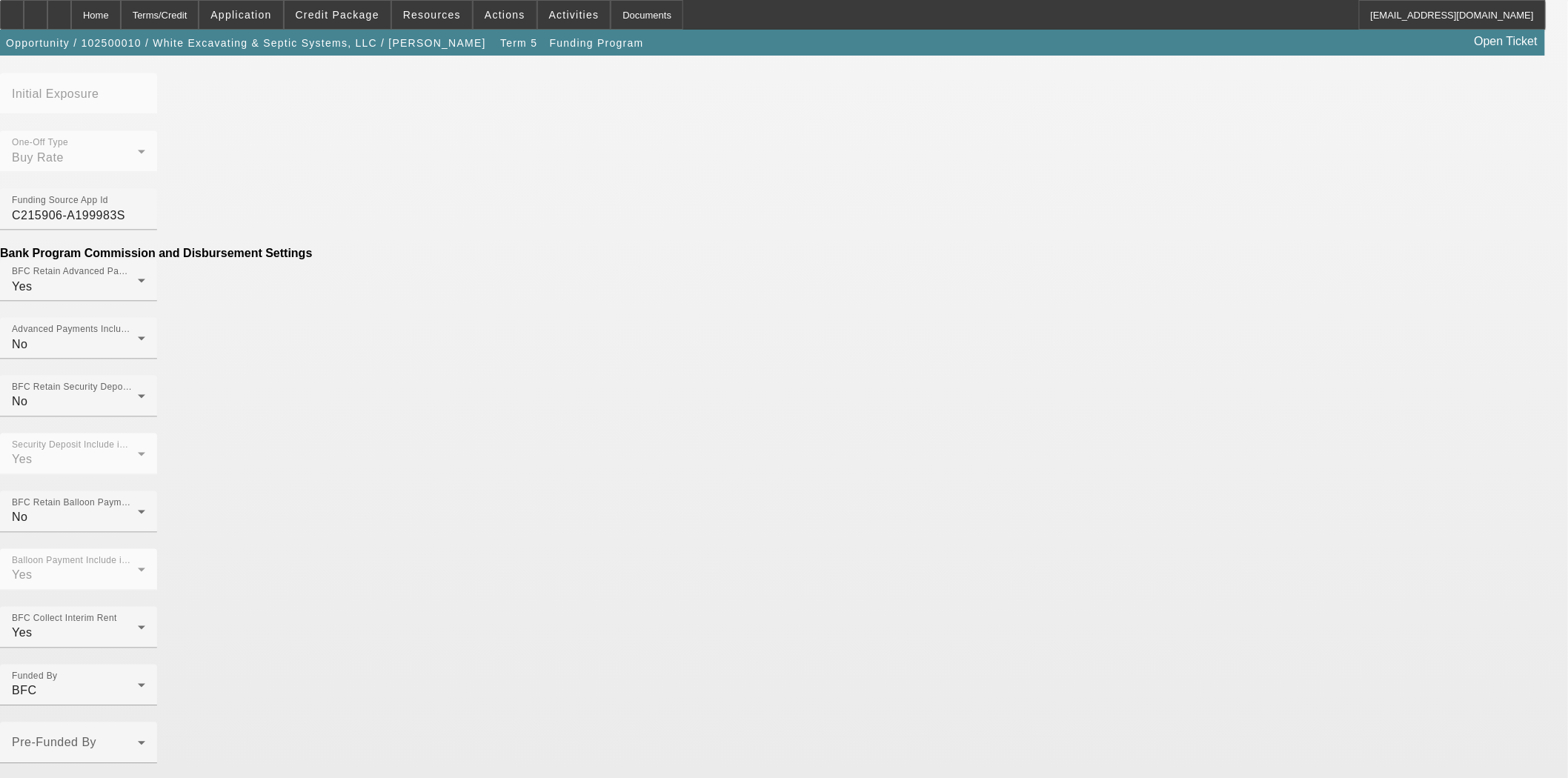
scroll to position [791, 0]
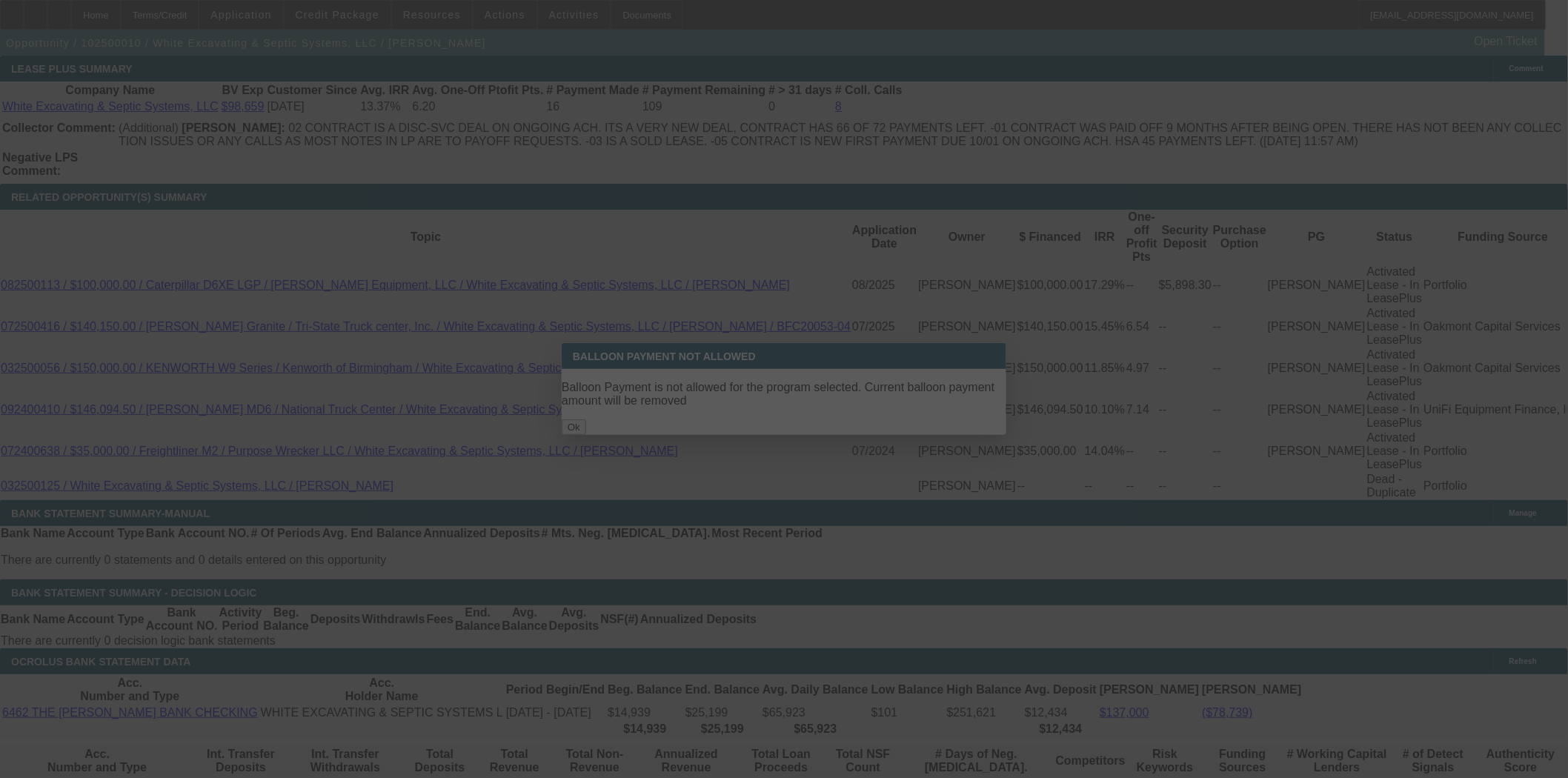
select select "4"
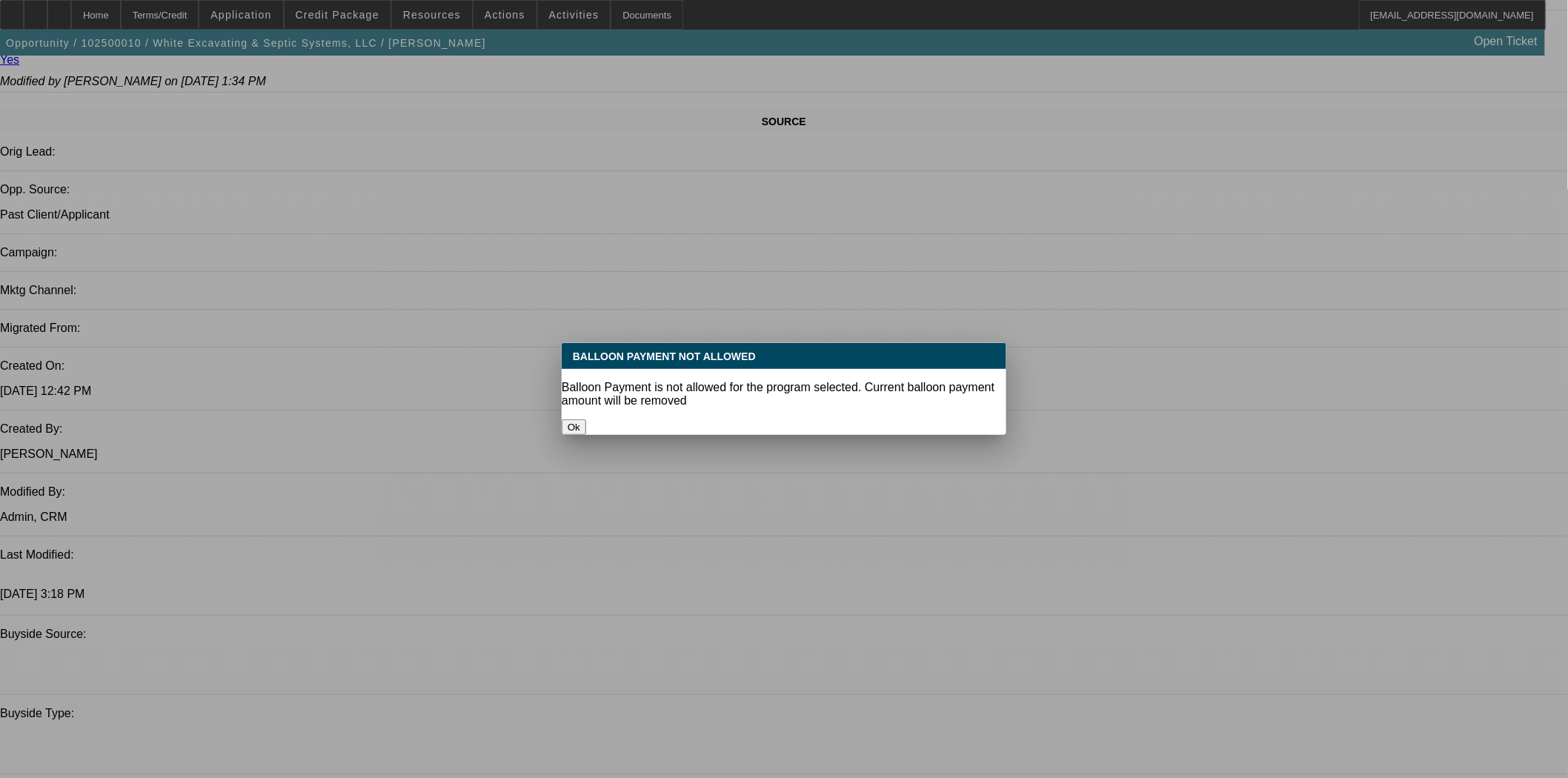
select select "0"
select select "6"
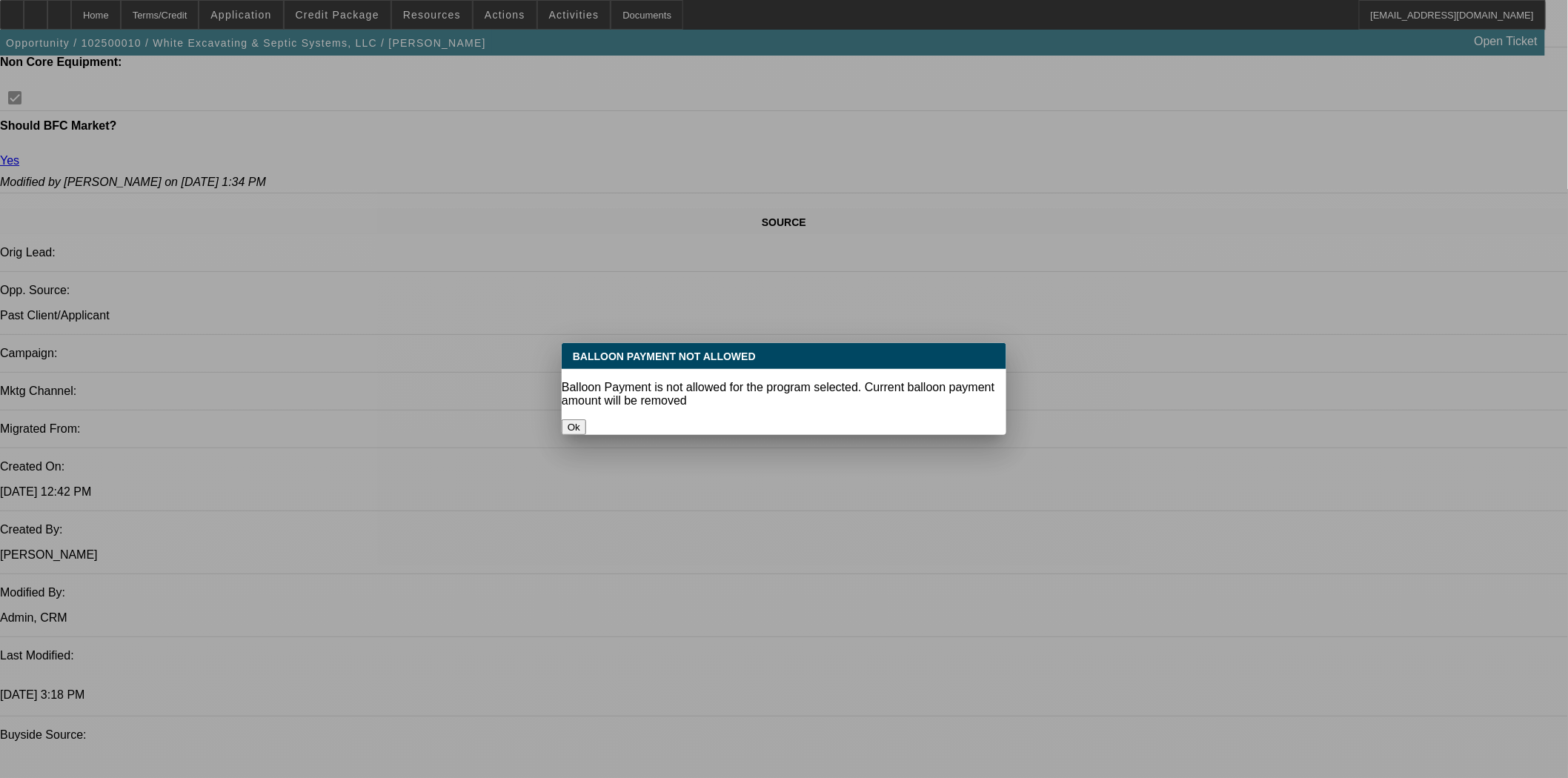
click at [586, 419] on button "Ok" at bounding box center [574, 427] width 24 height 16
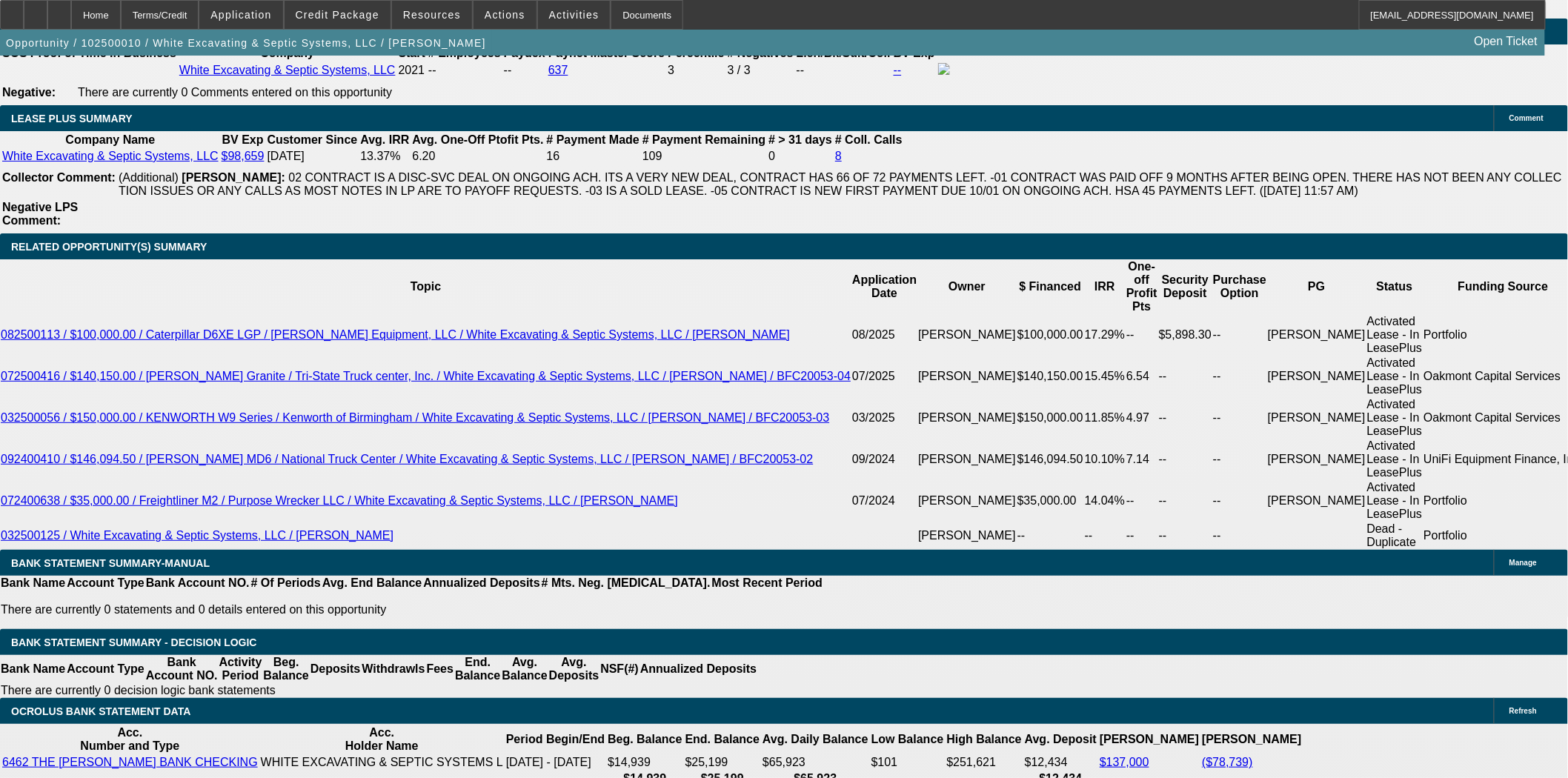
scroll to position [2685, 0]
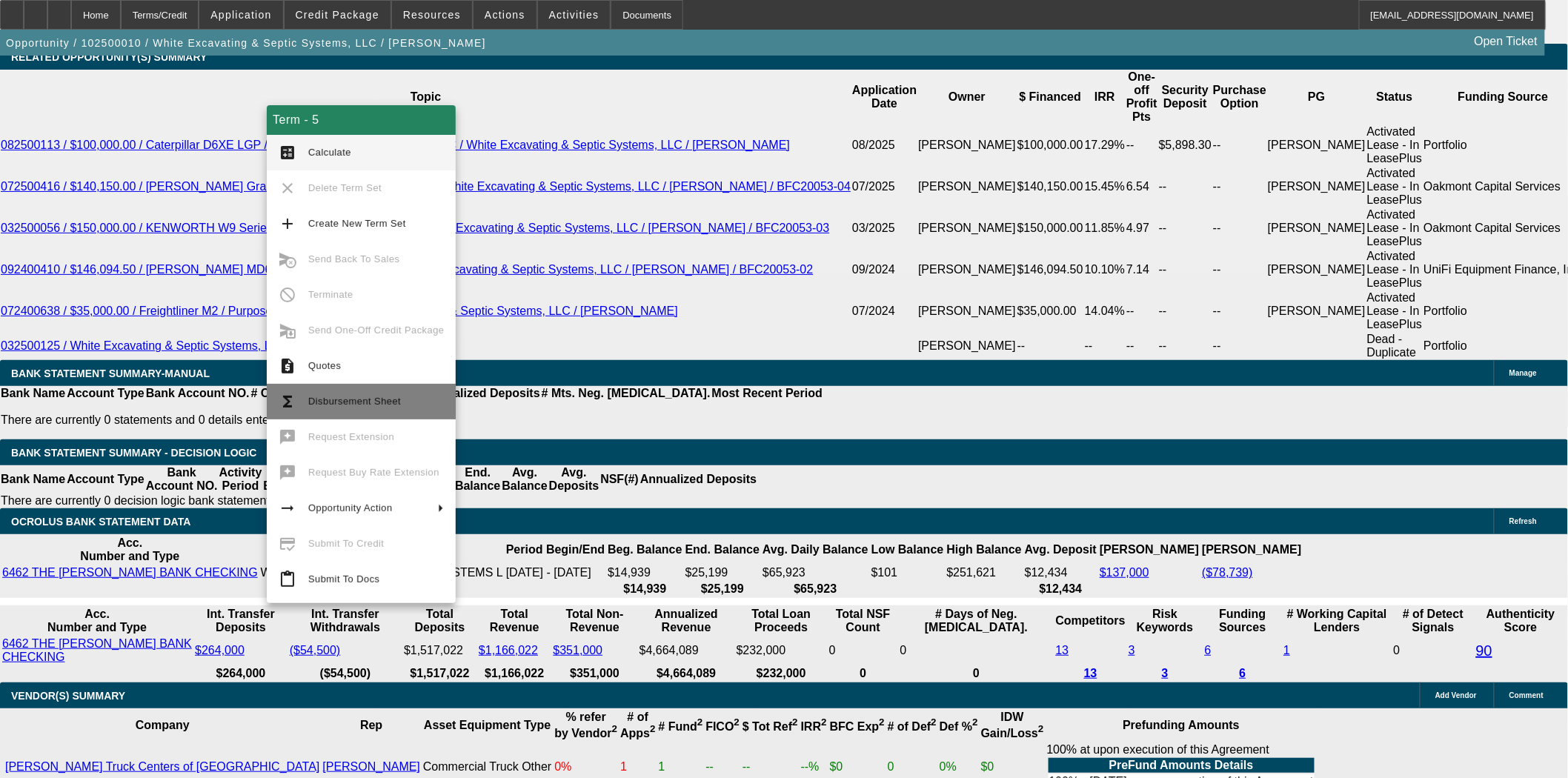
click at [368, 391] on button "functions Disbursement Sheet" at bounding box center [361, 402] width 189 height 36
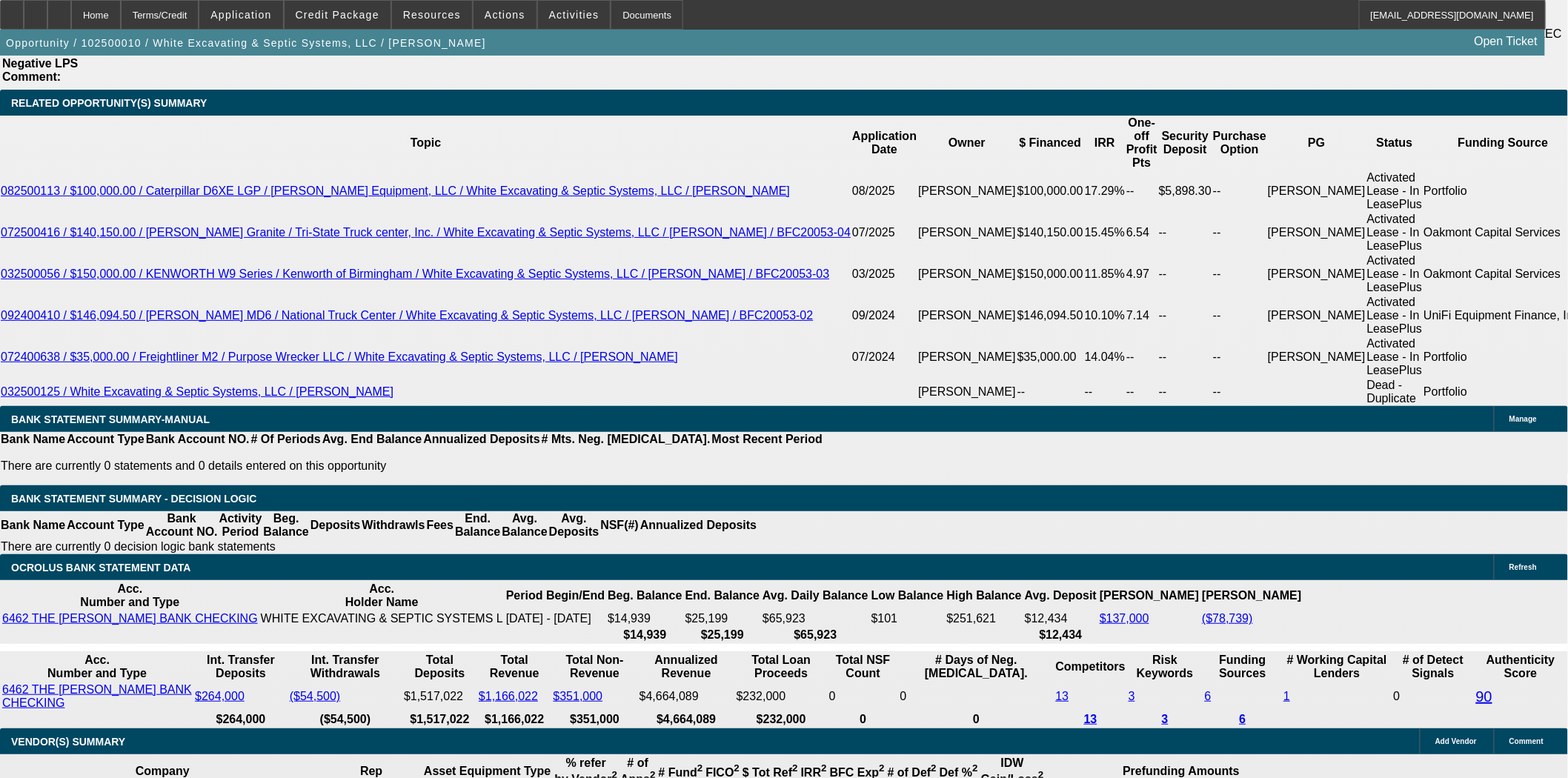
scroll to position [2603, 0]
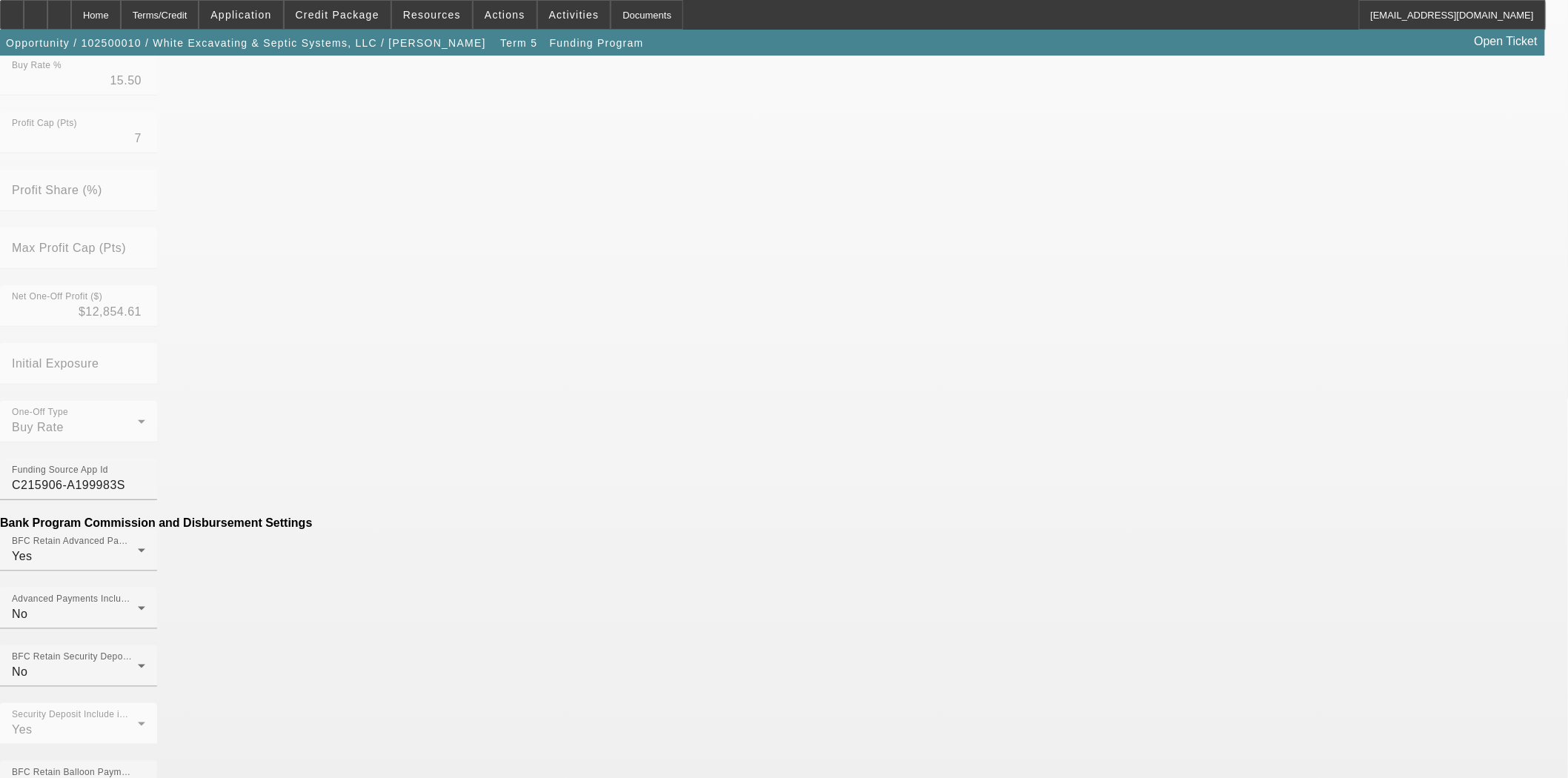
scroll to position [411, 0]
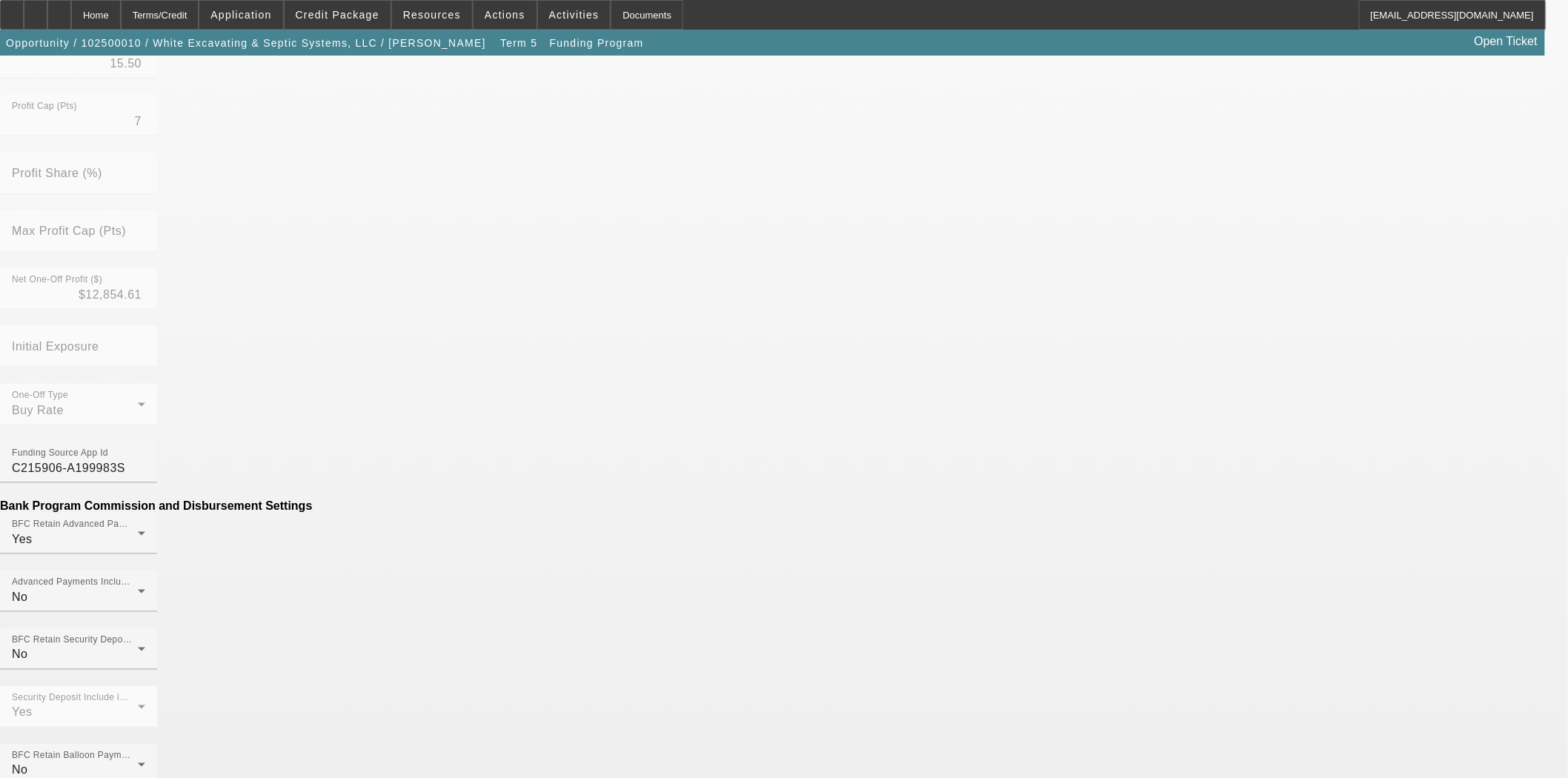
type input "$67.49"
type input "Per Diem"
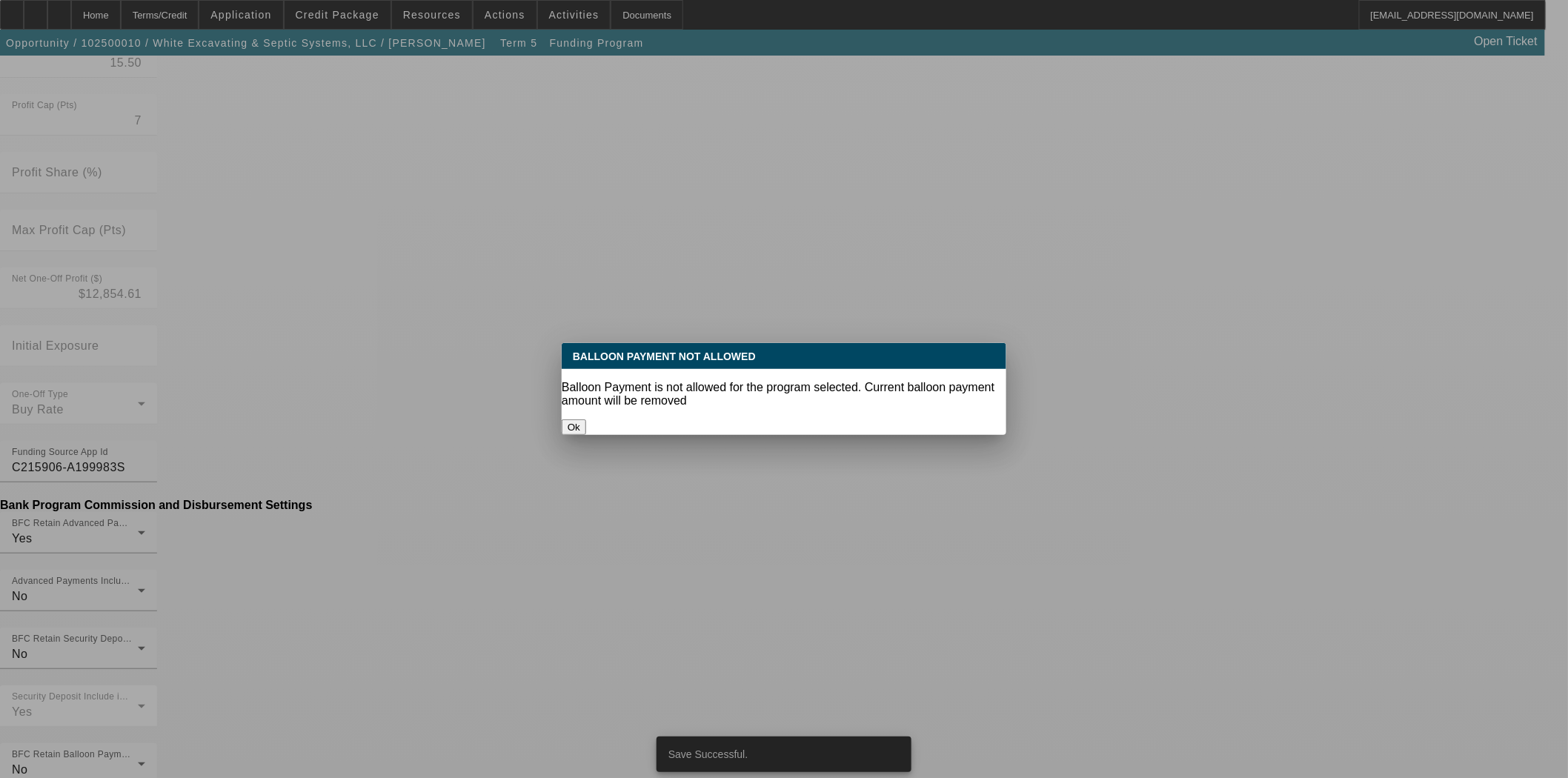
scroll to position [0, 0]
click at [586, 419] on button "Ok" at bounding box center [574, 427] width 24 height 16
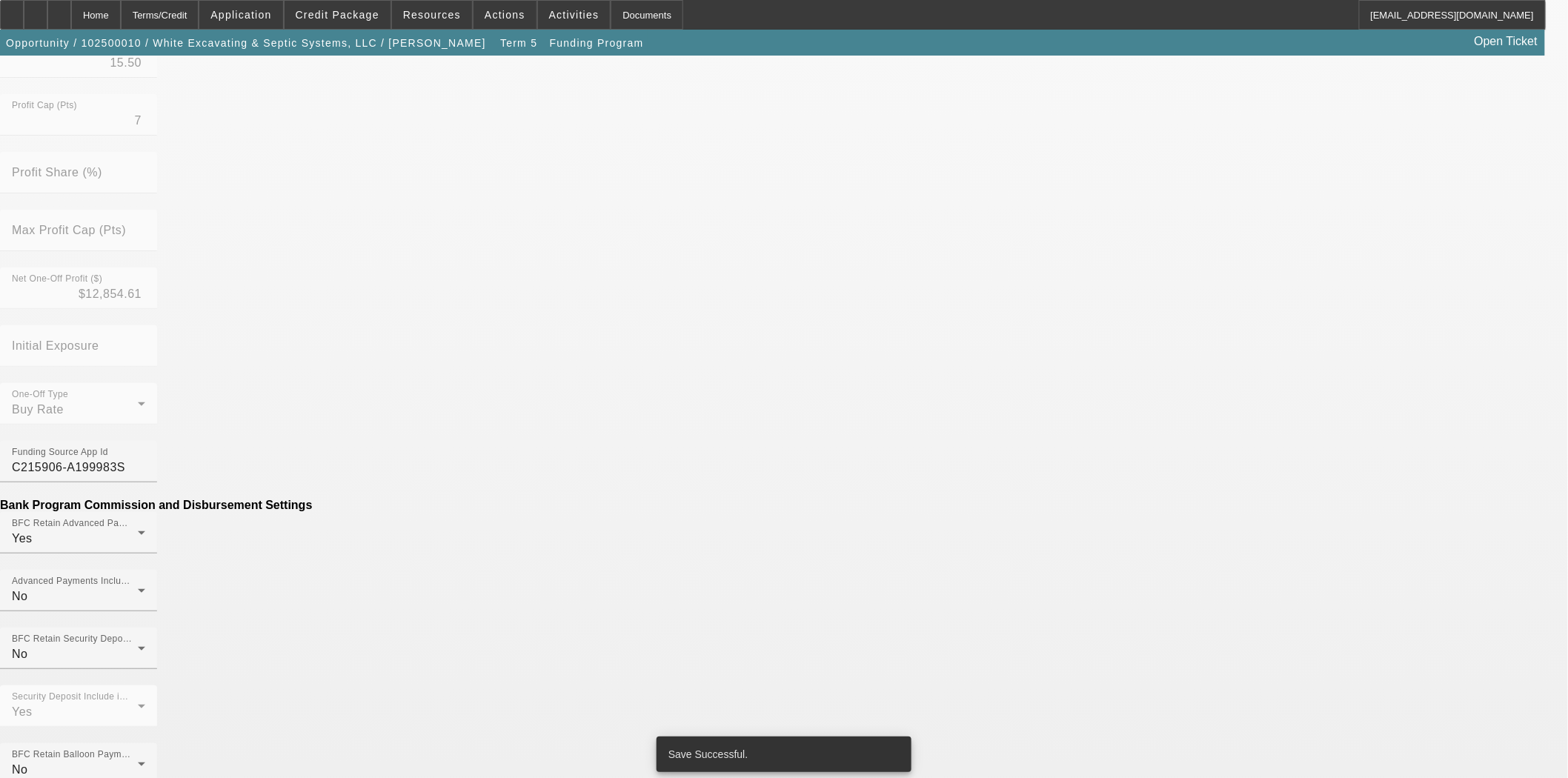
scroll to position [524, 0]
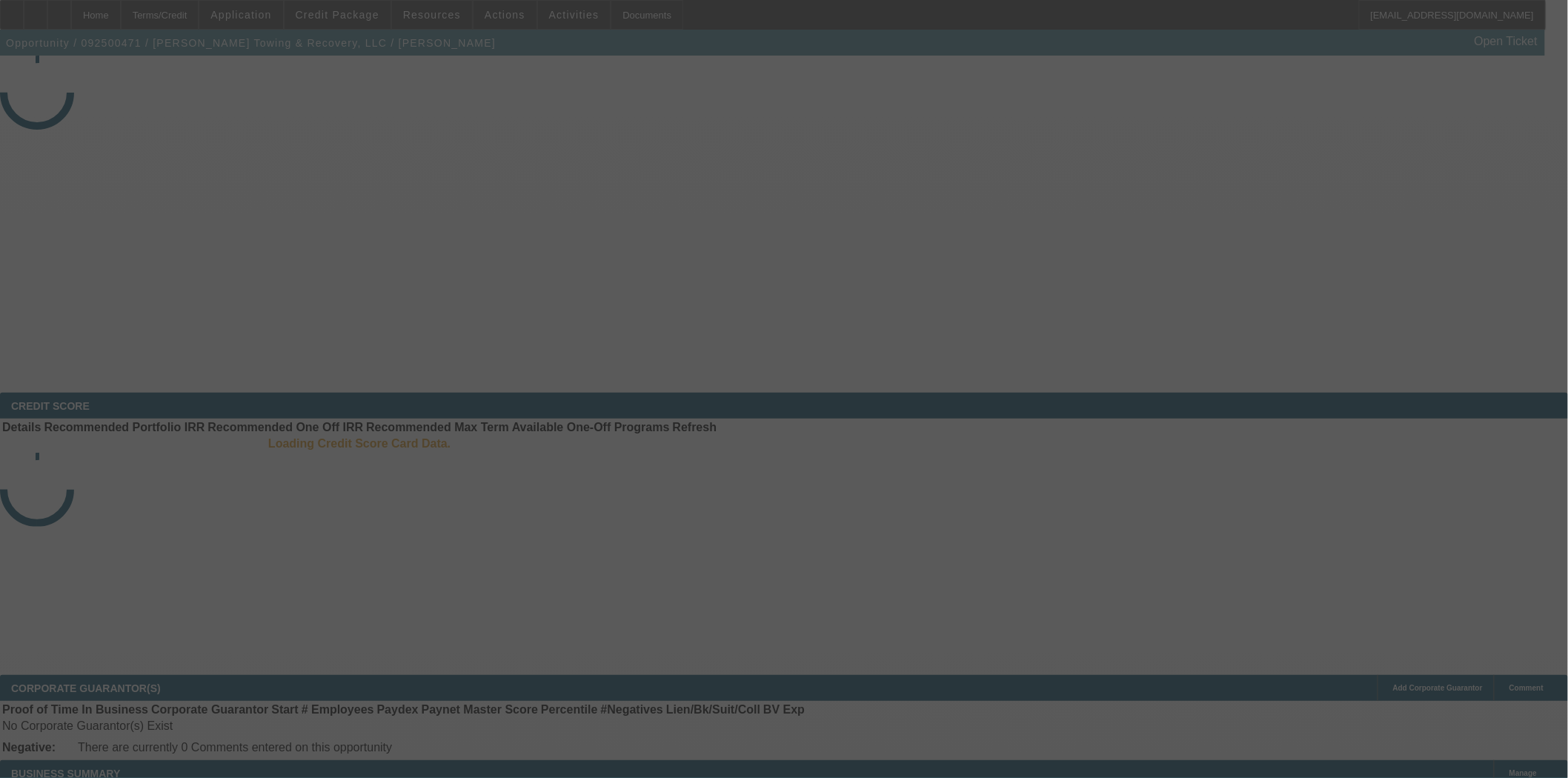
select select "3"
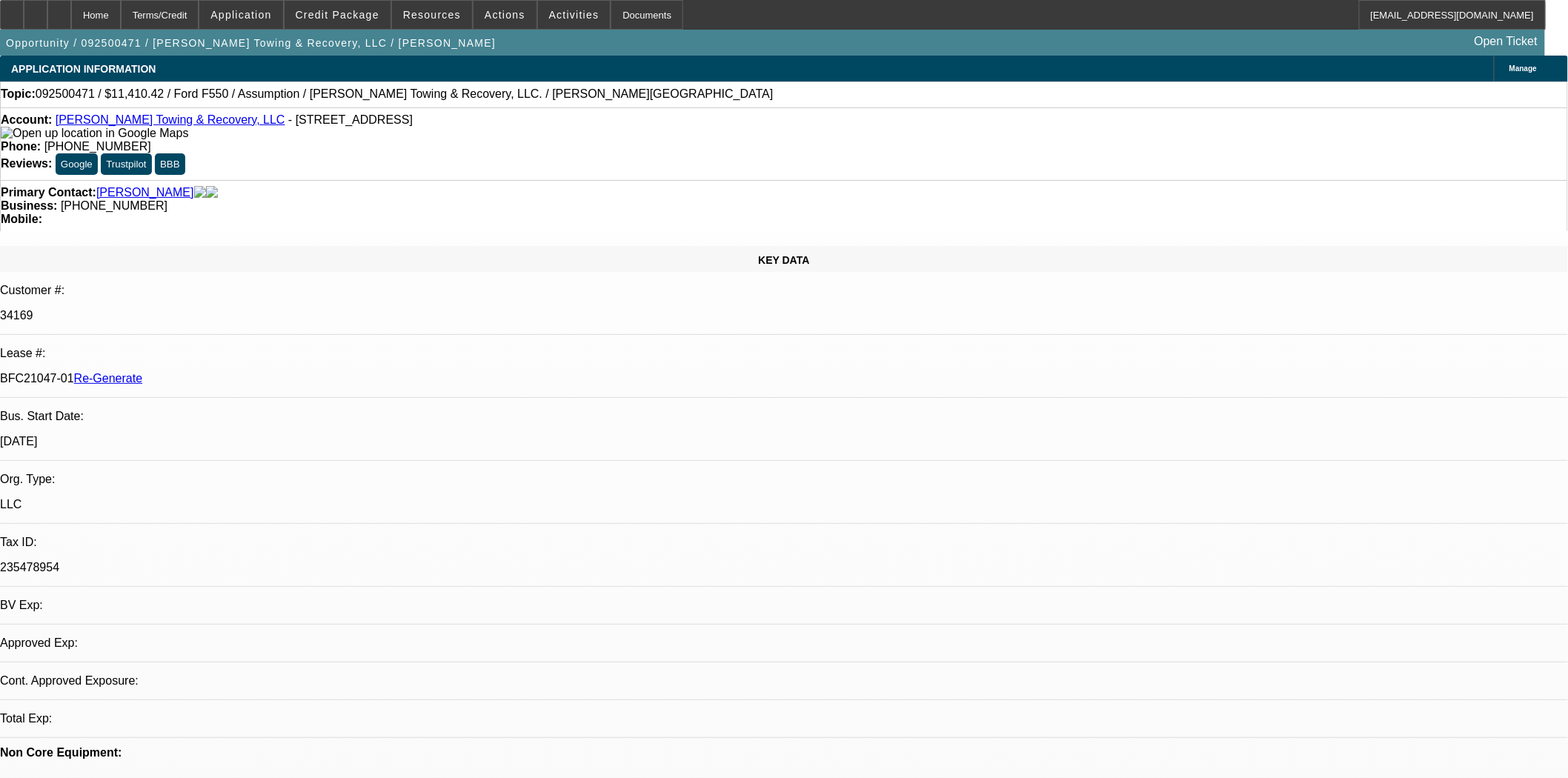
select select "0"
select select "2"
select select "0"
select select "6"
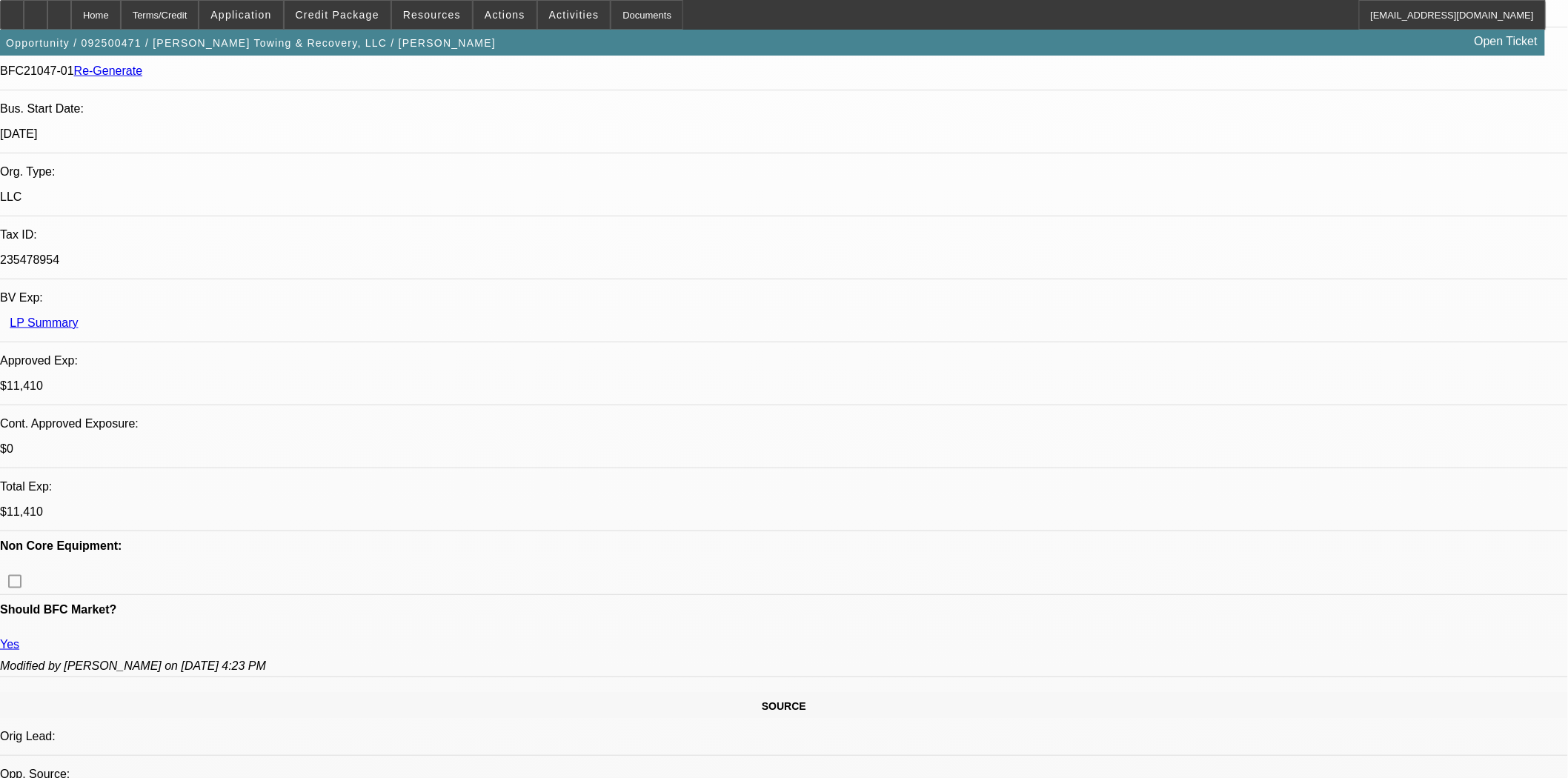
scroll to position [329, 0]
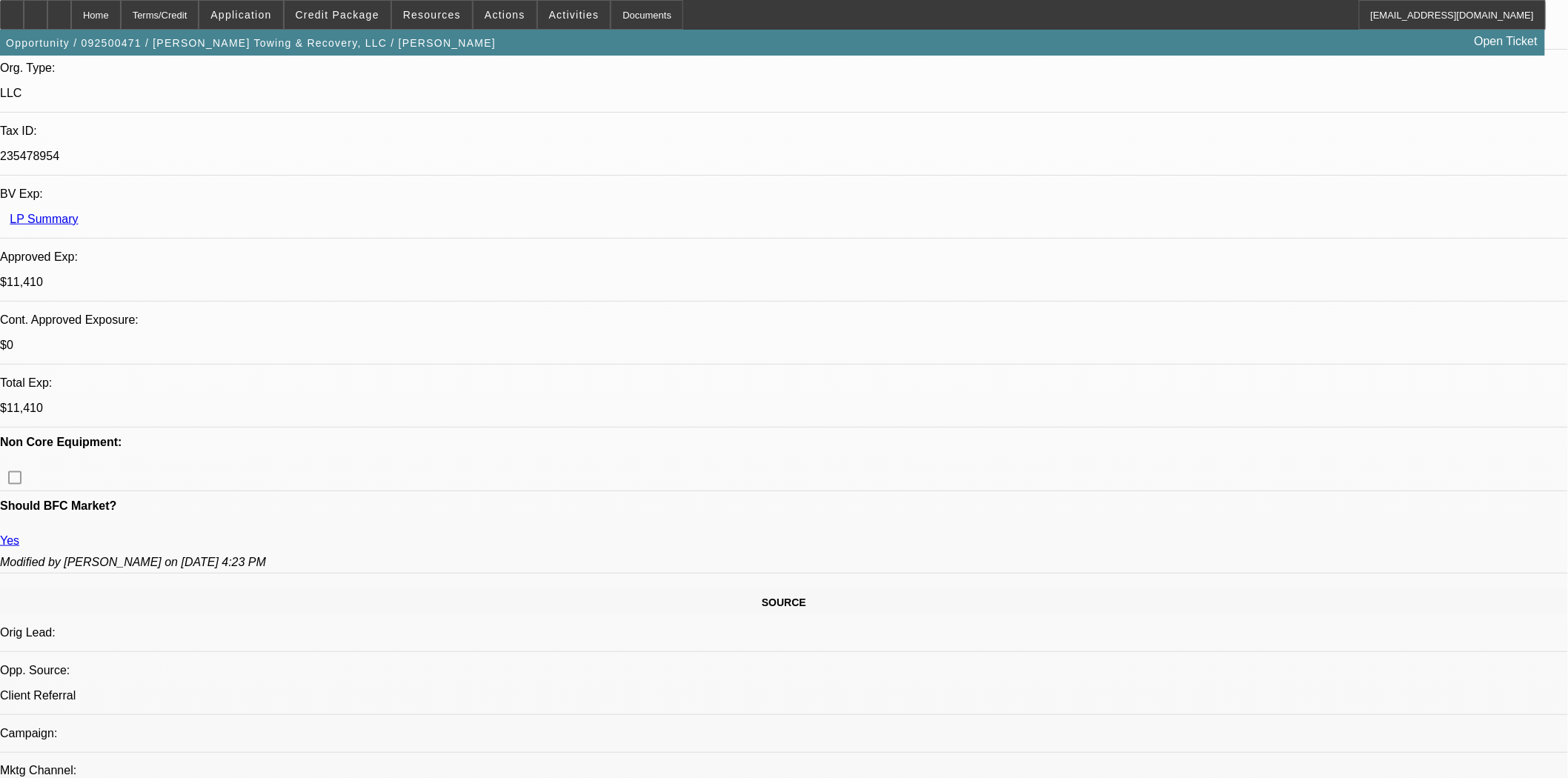
scroll to position [0, 0]
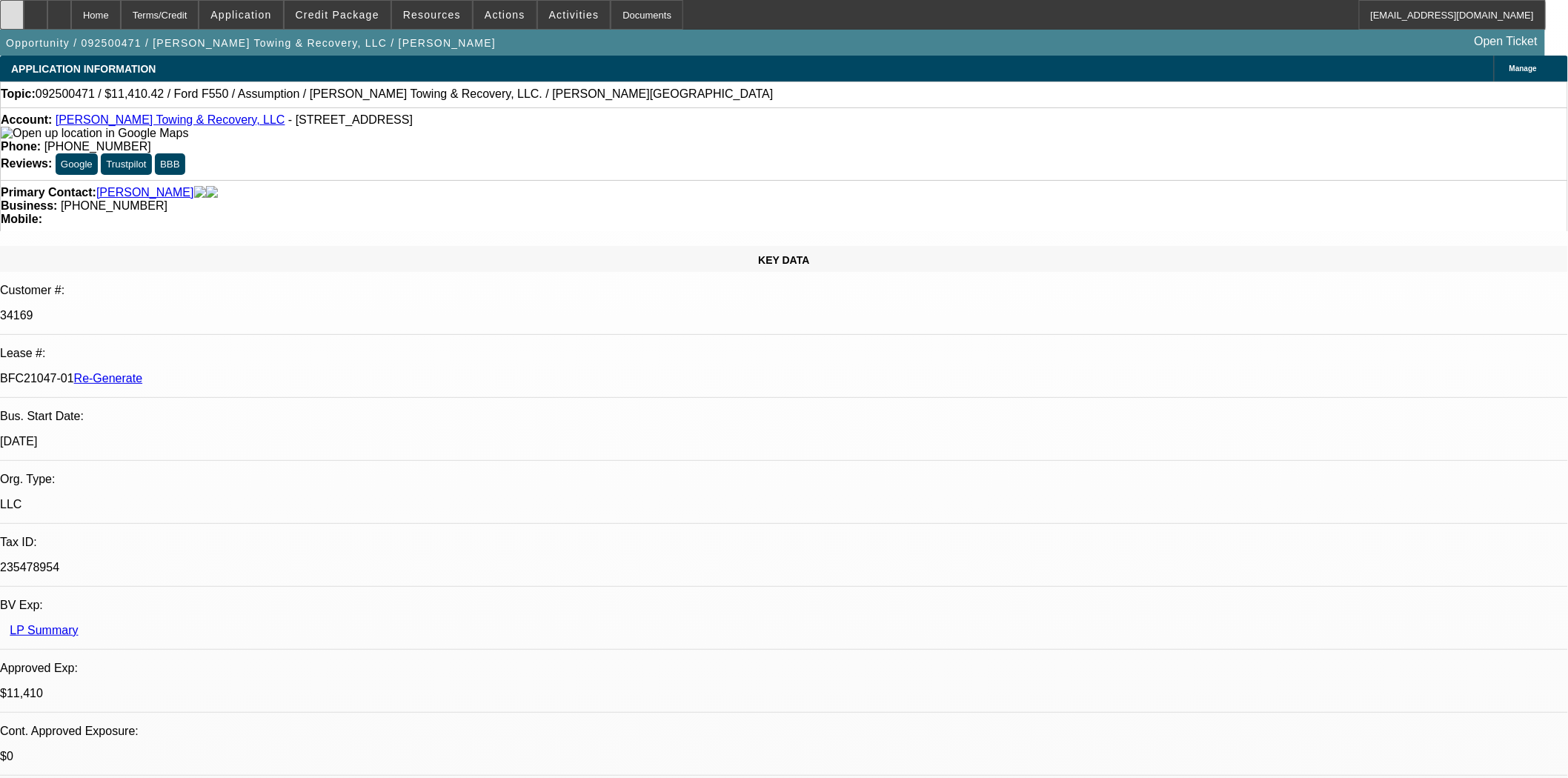
click at [12, 9] on icon at bounding box center [12, 9] width 0 height 0
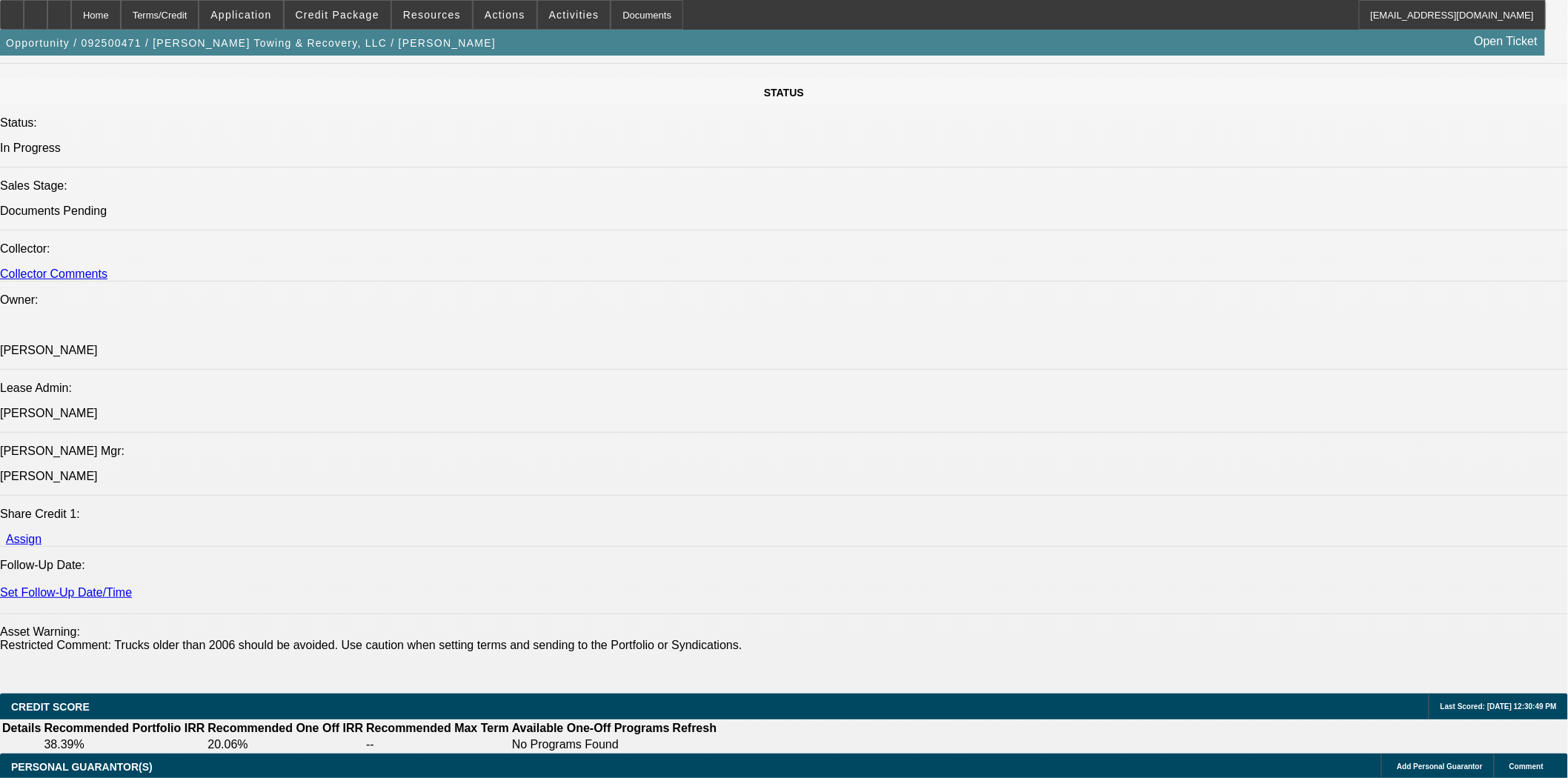
scroll to position [1812, 0]
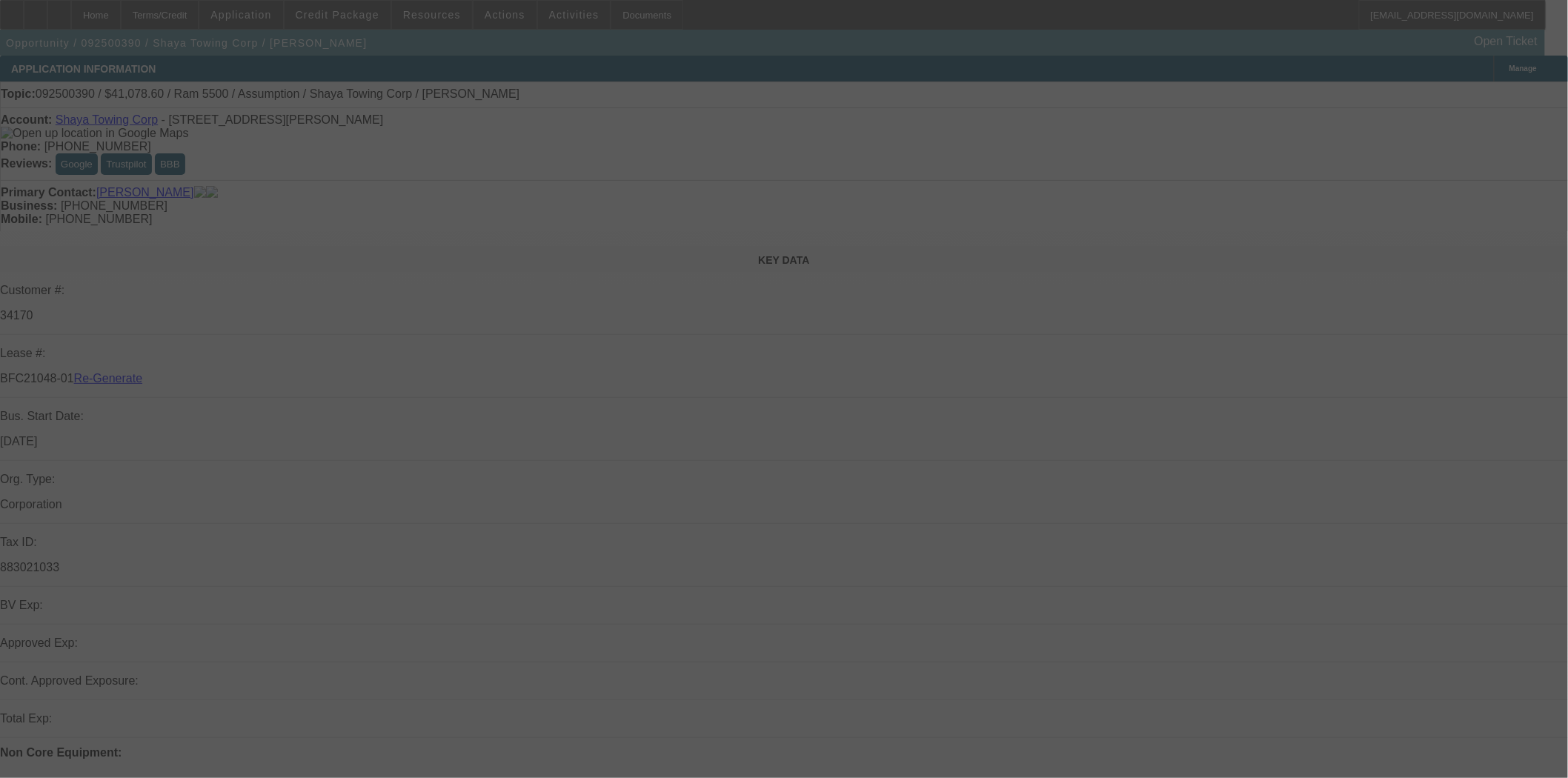
select select "3"
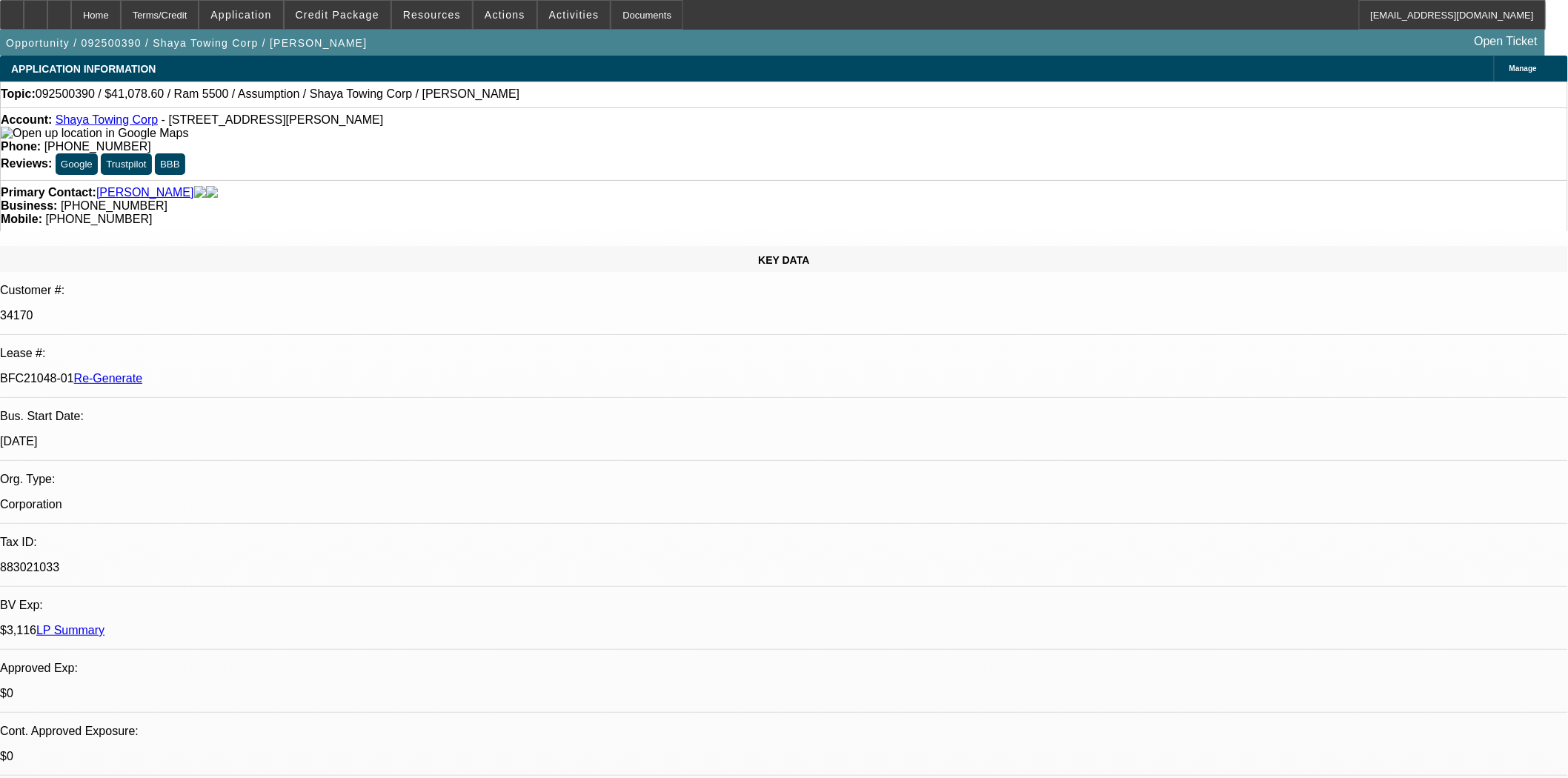
select select "0"
select select "2"
select select "0.1"
select select "4"
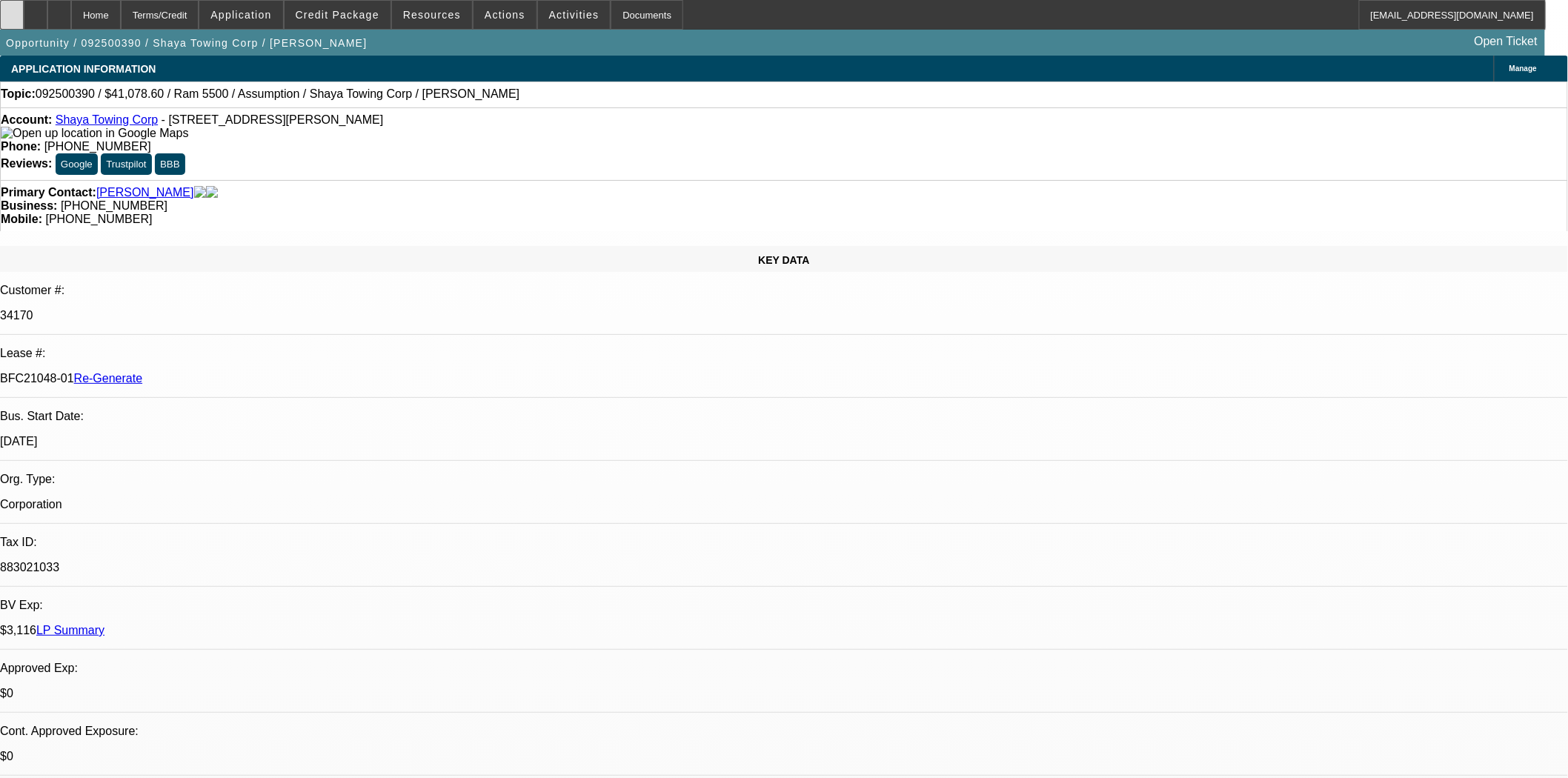
click at [12, 9] on icon at bounding box center [12, 9] width 0 height 0
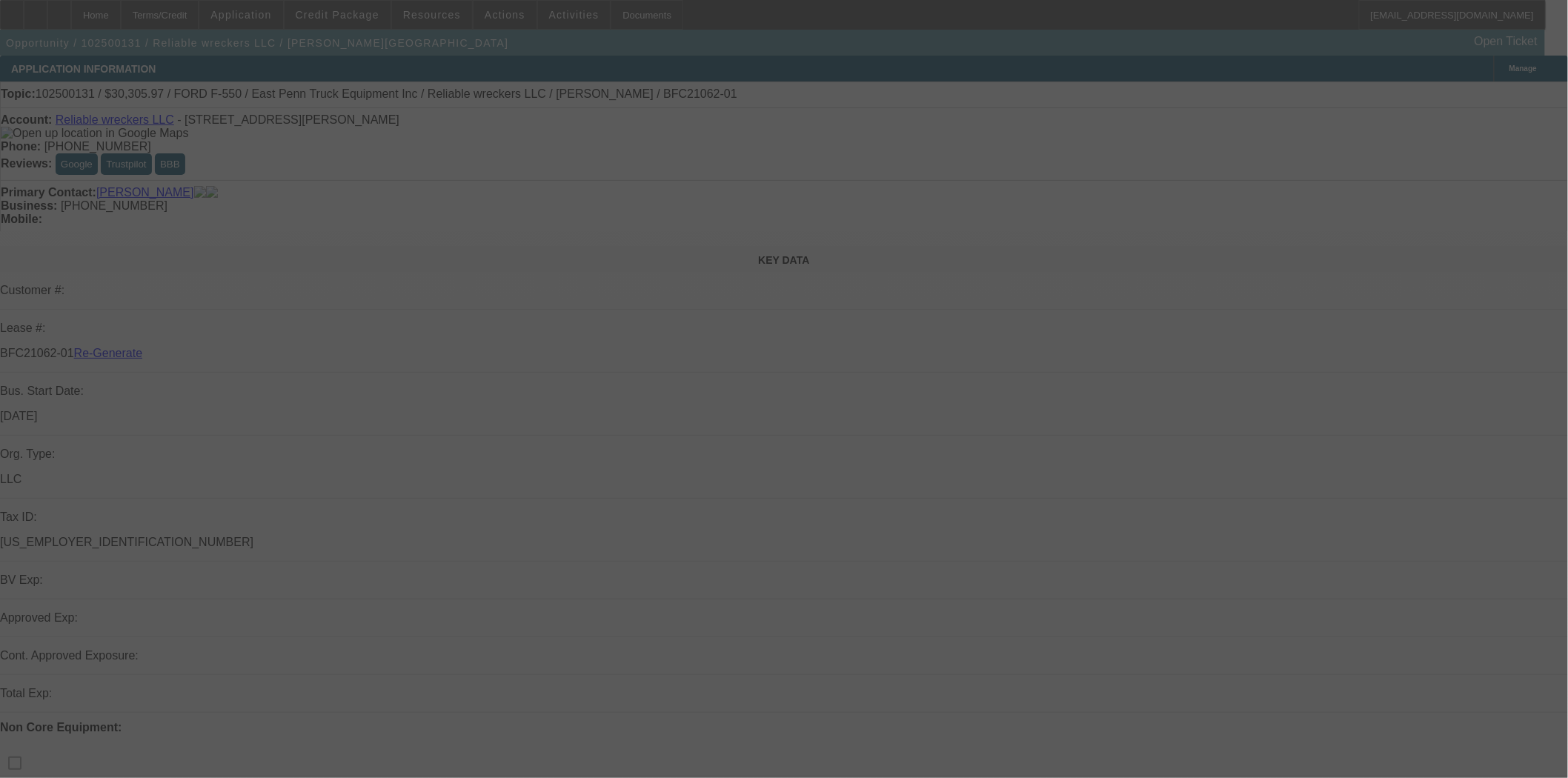
select select "3"
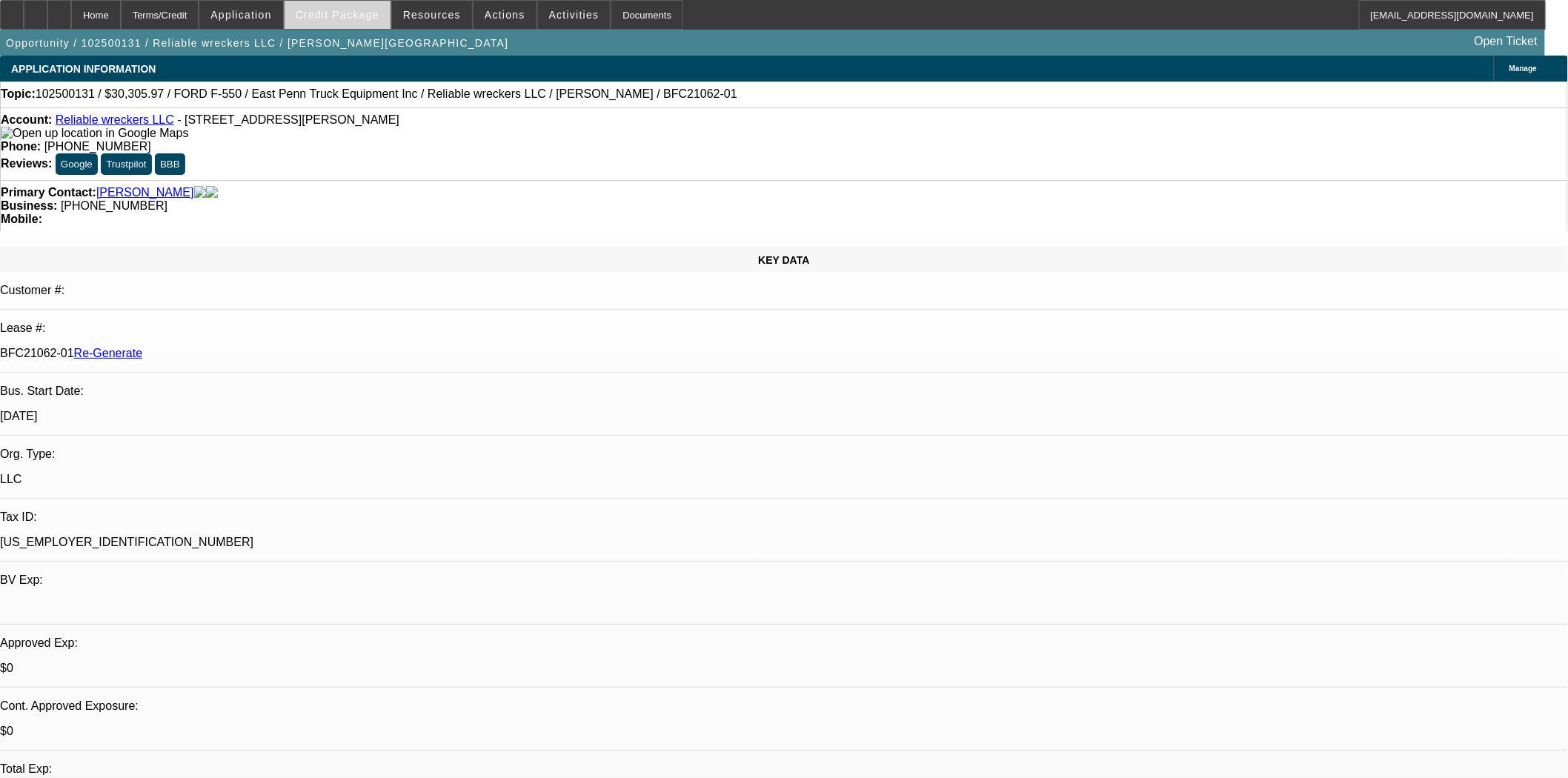
select select "0"
select select "2"
select select "0"
select select "21"
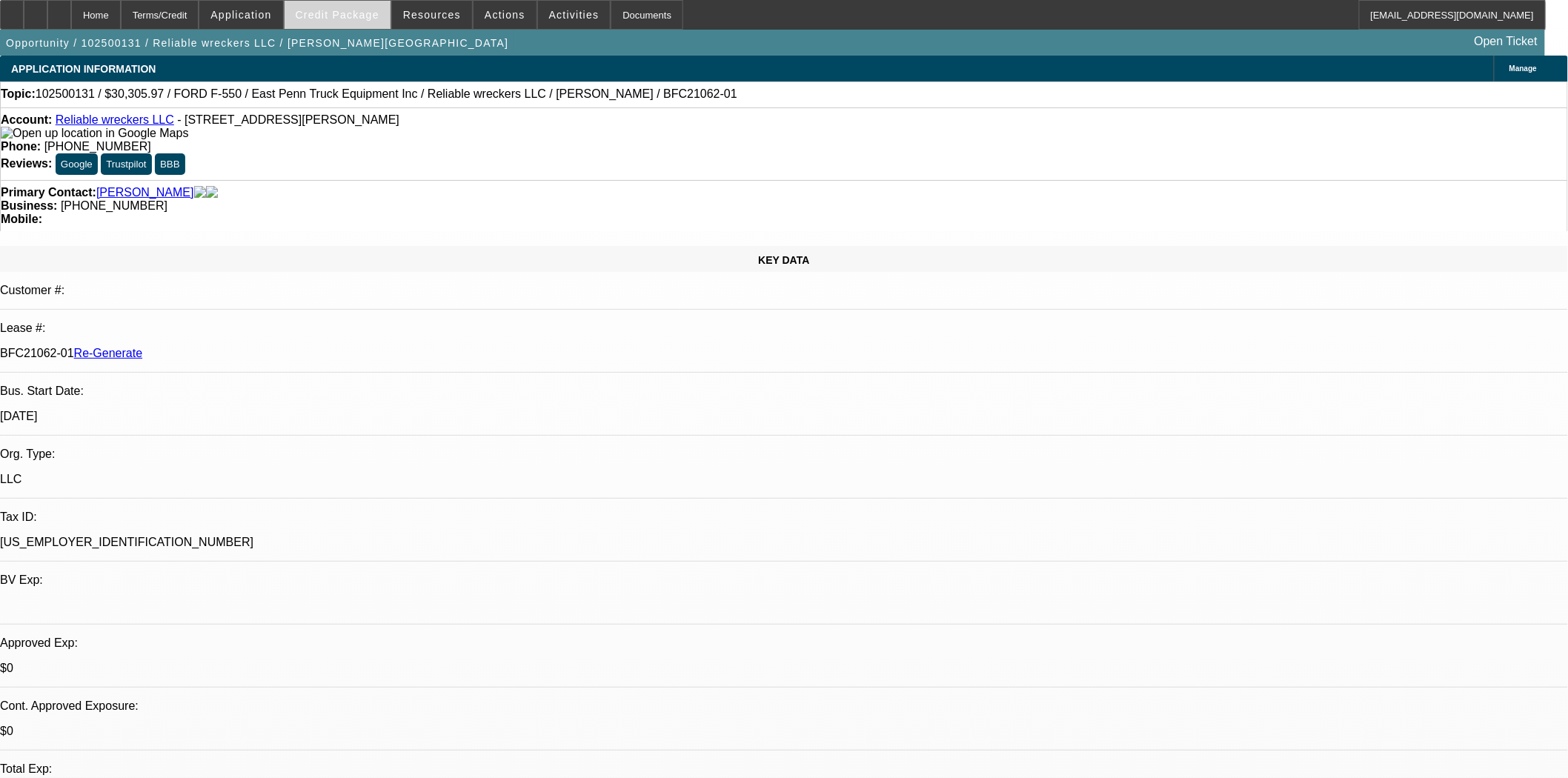
click at [338, 16] on span "Credit Package" at bounding box center [337, 14] width 83 height 12
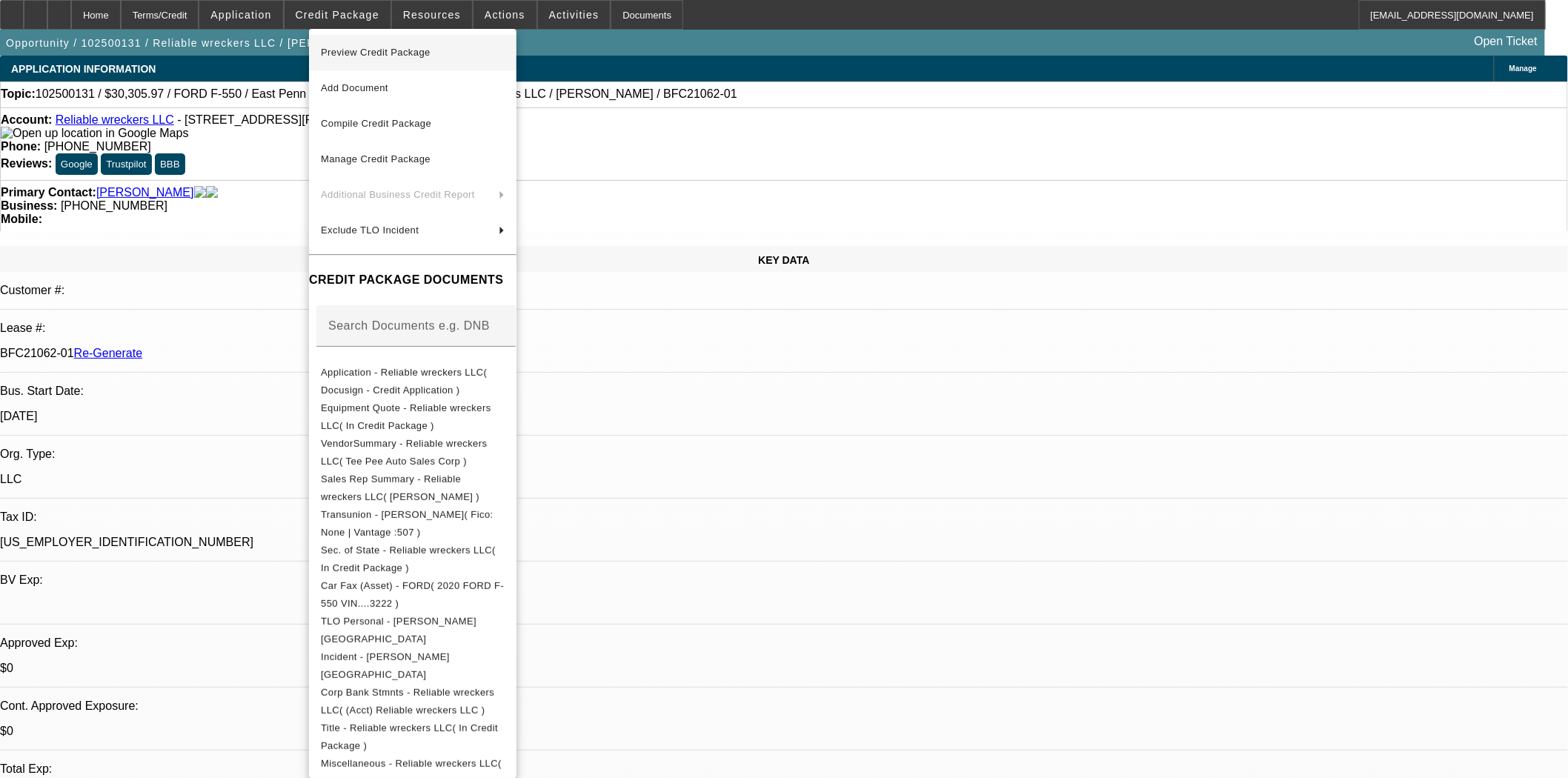
click at [367, 51] on span "Preview Credit Package" at bounding box center [375, 52] width 110 height 11
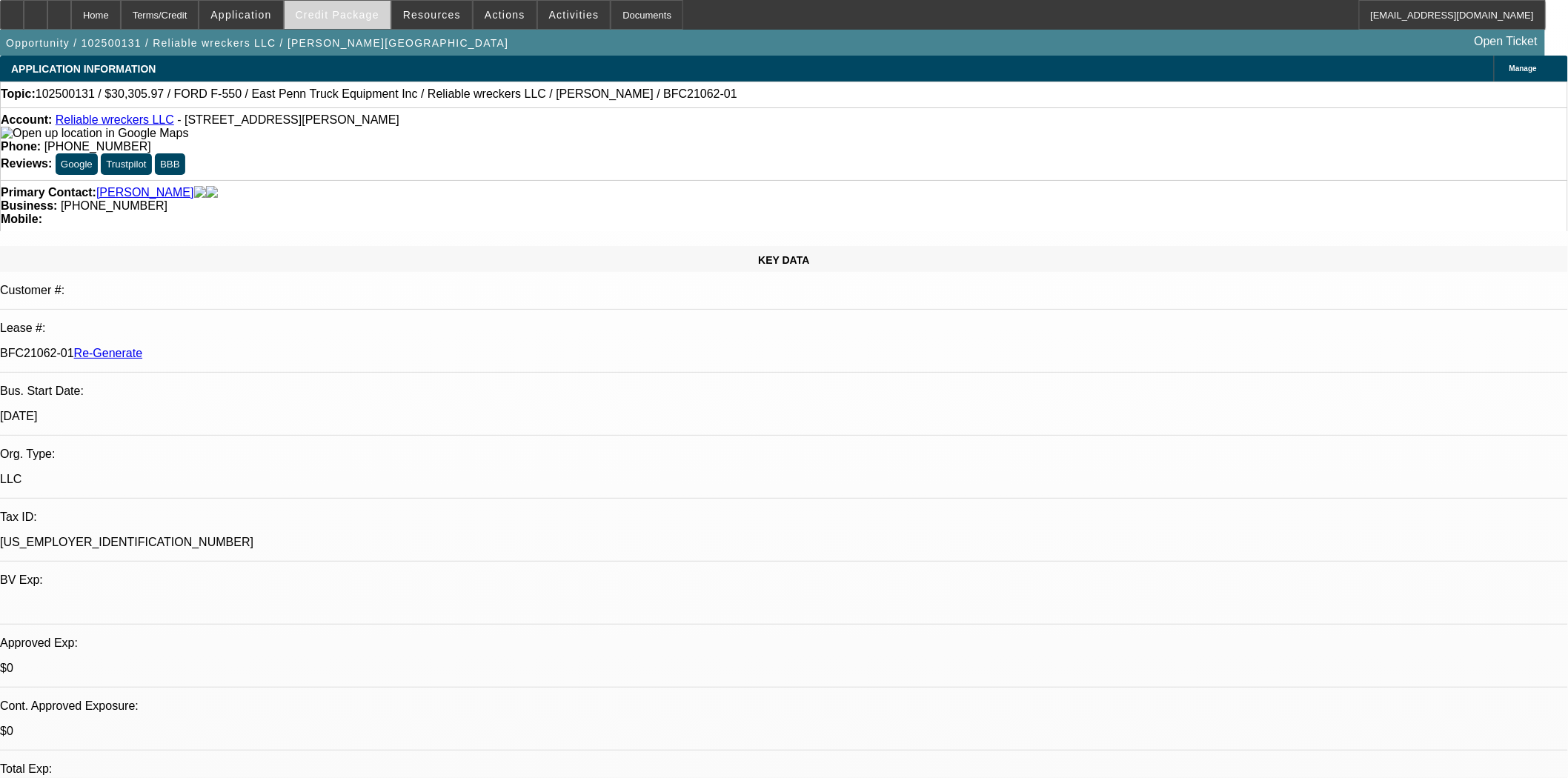
click at [346, 20] on span at bounding box center [337, 15] width 106 height 36
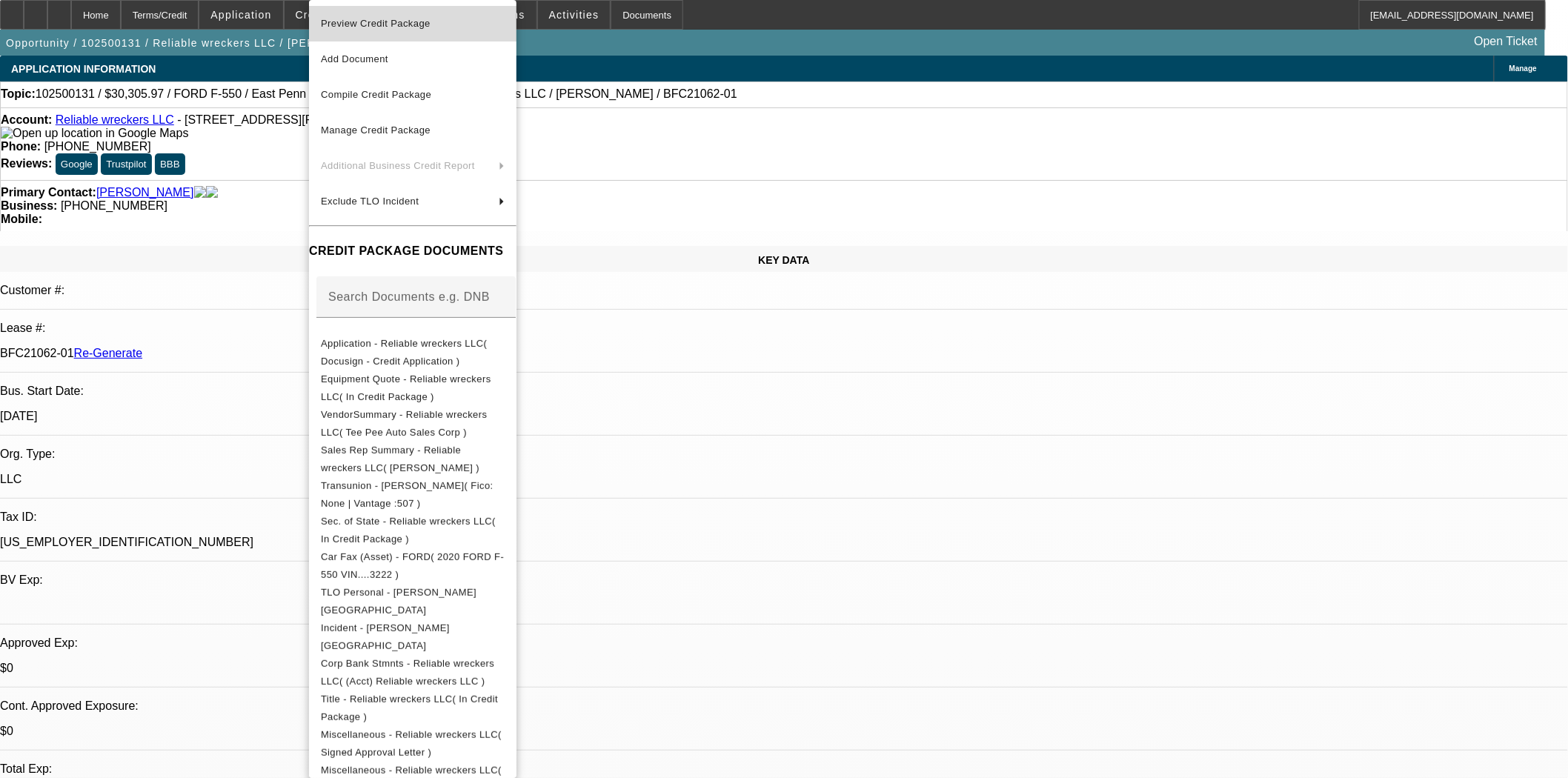
click at [371, 22] on span "Preview Credit Package" at bounding box center [375, 23] width 110 height 11
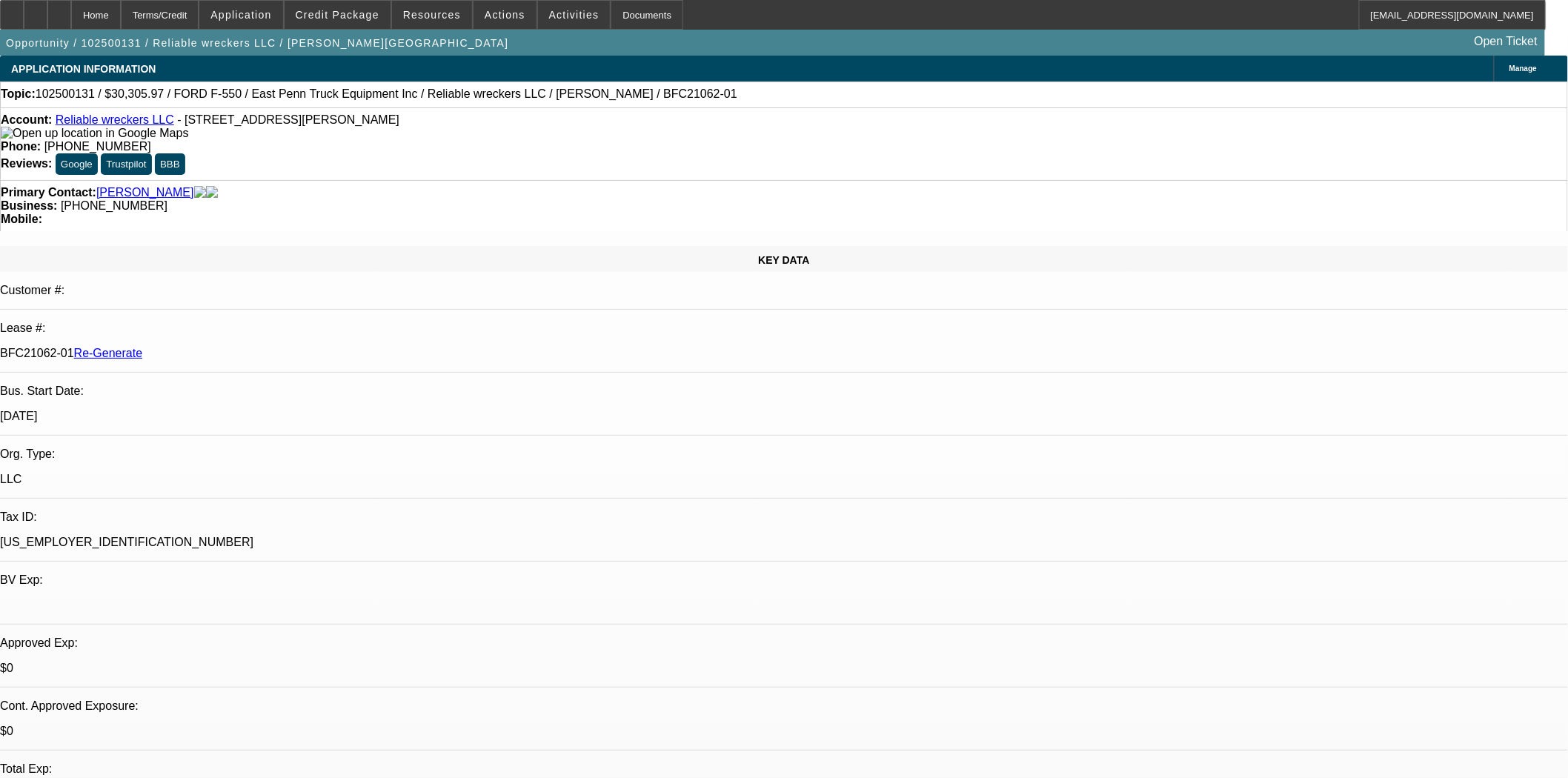
click at [350, 8] on span at bounding box center [337, 15] width 106 height 36
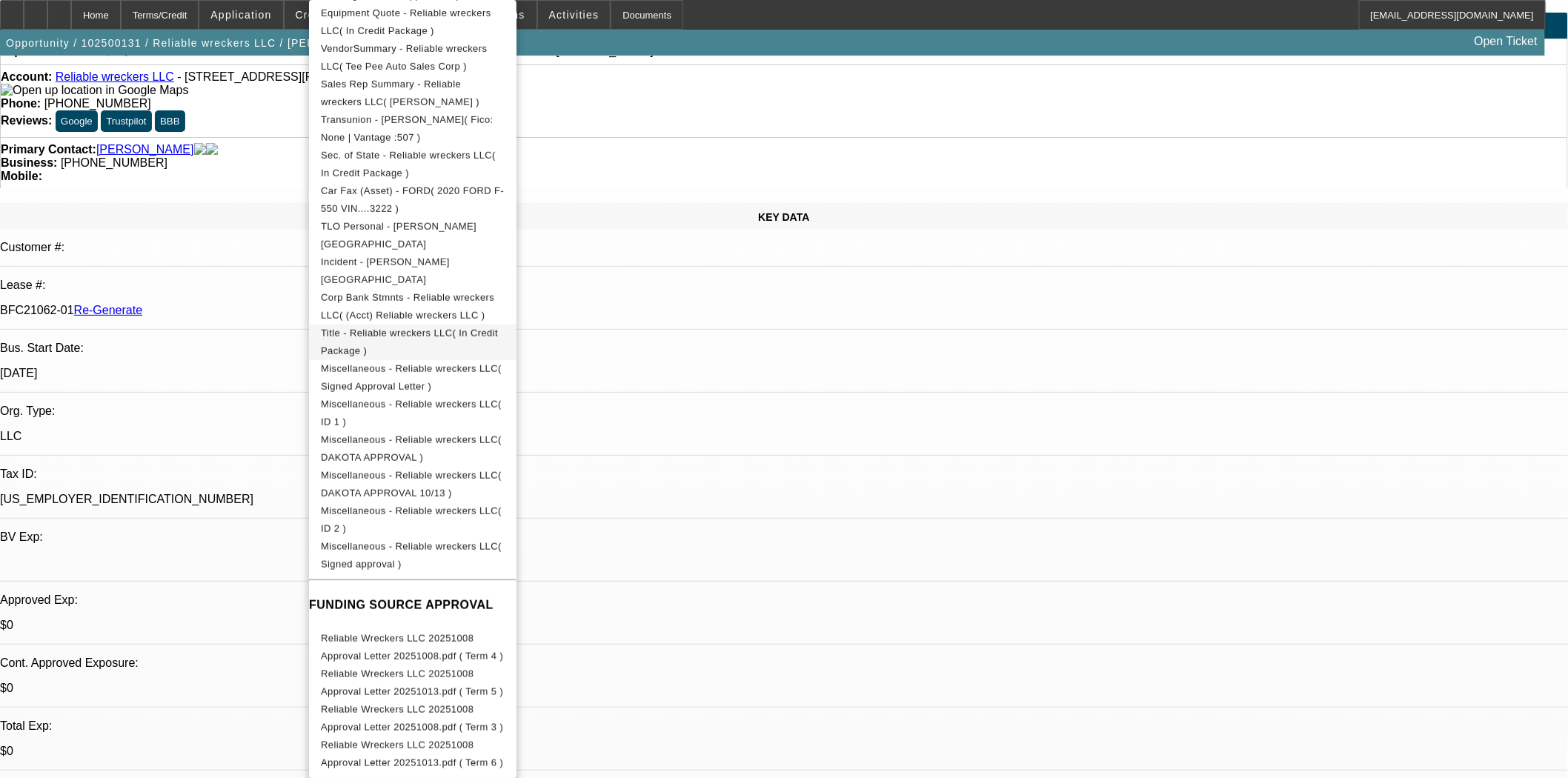
scroll to position [82, 0]
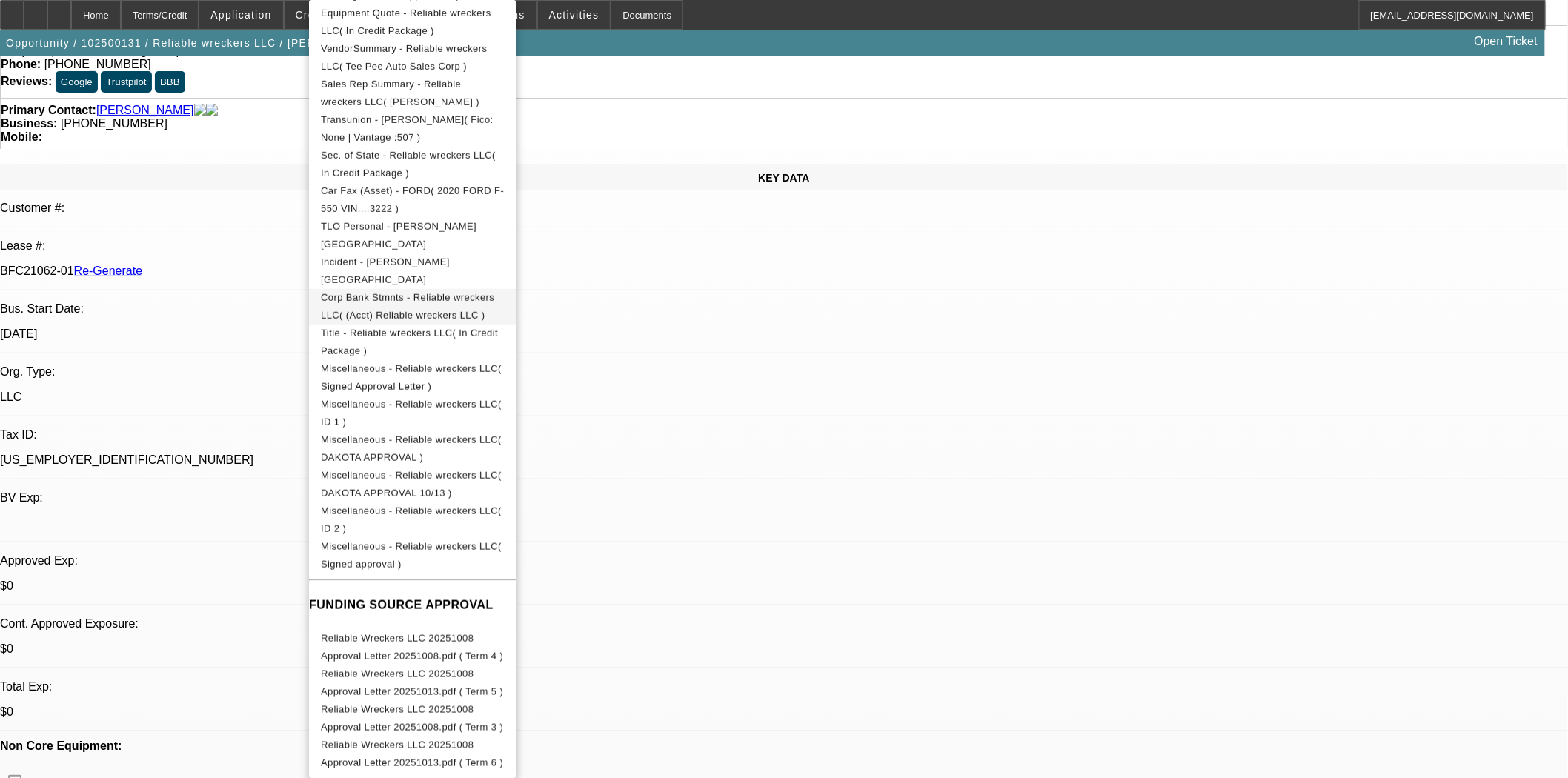
click at [442, 301] on span "Corp Bank Stmnts - Reliable wreckers LLC( (Acct) Reliable wreckers LLC )" at bounding box center [407, 306] width 173 height 29
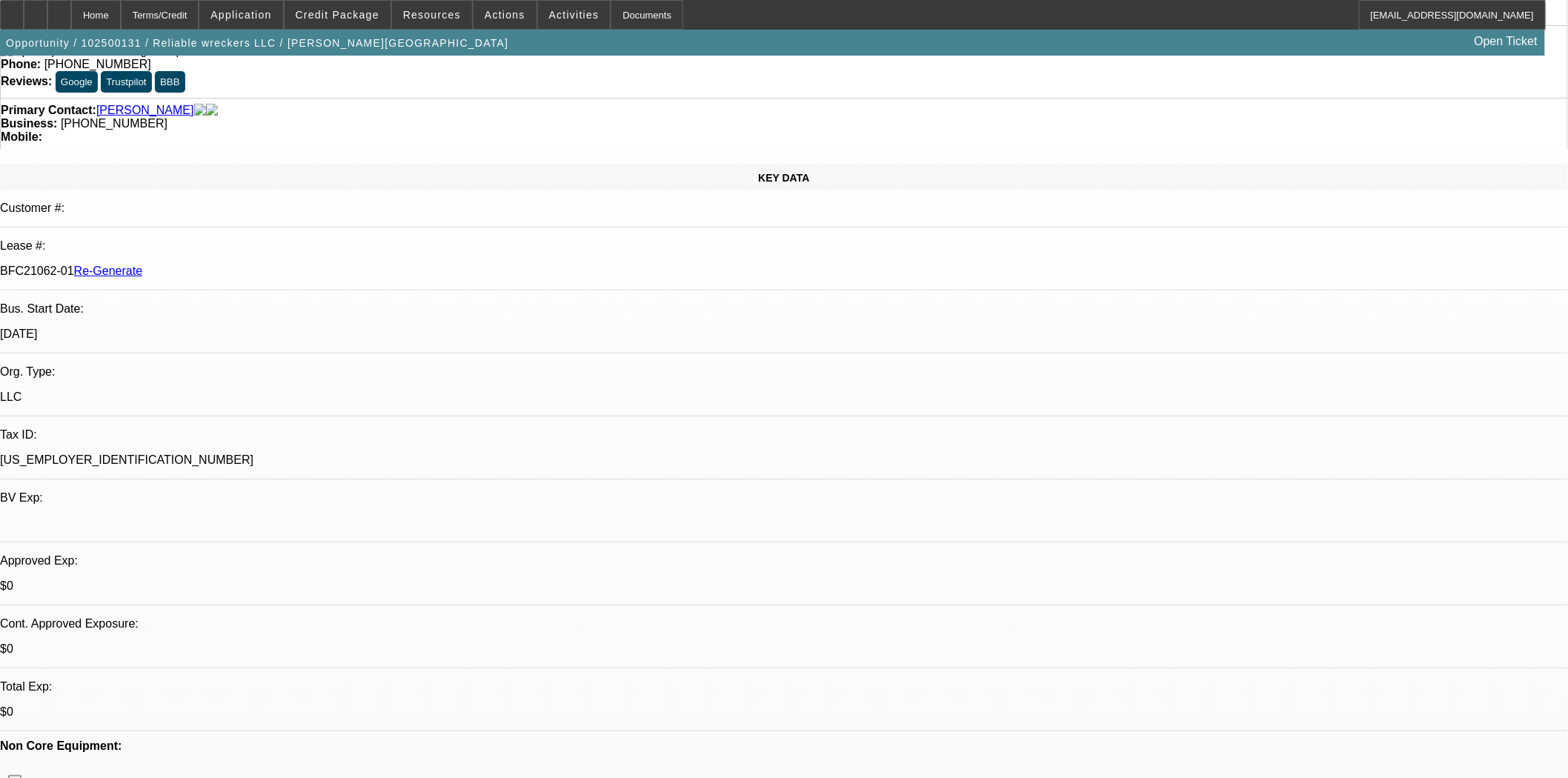
scroll to position [0, 0]
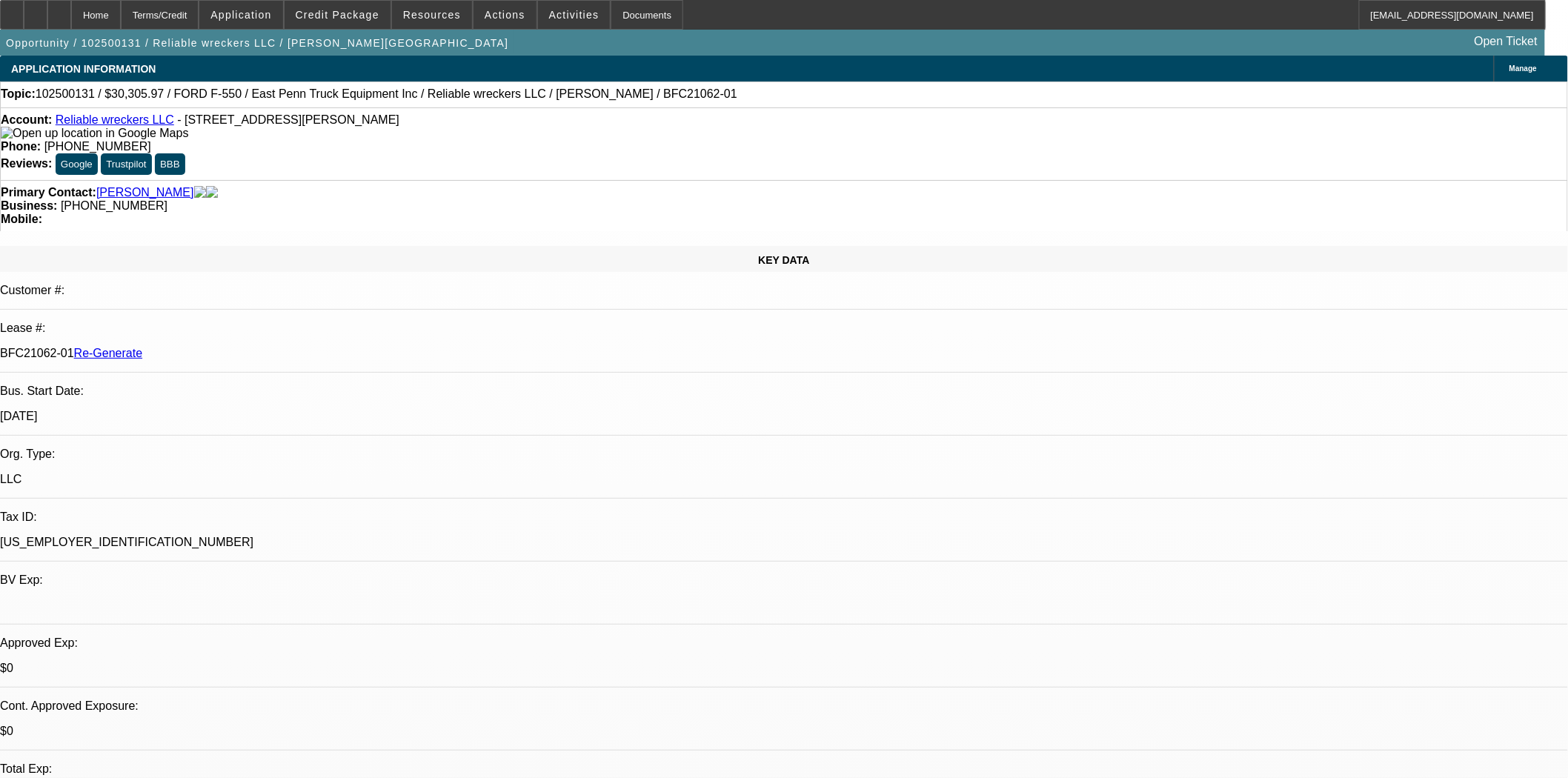
click at [373, 22] on span at bounding box center [337, 15] width 106 height 36
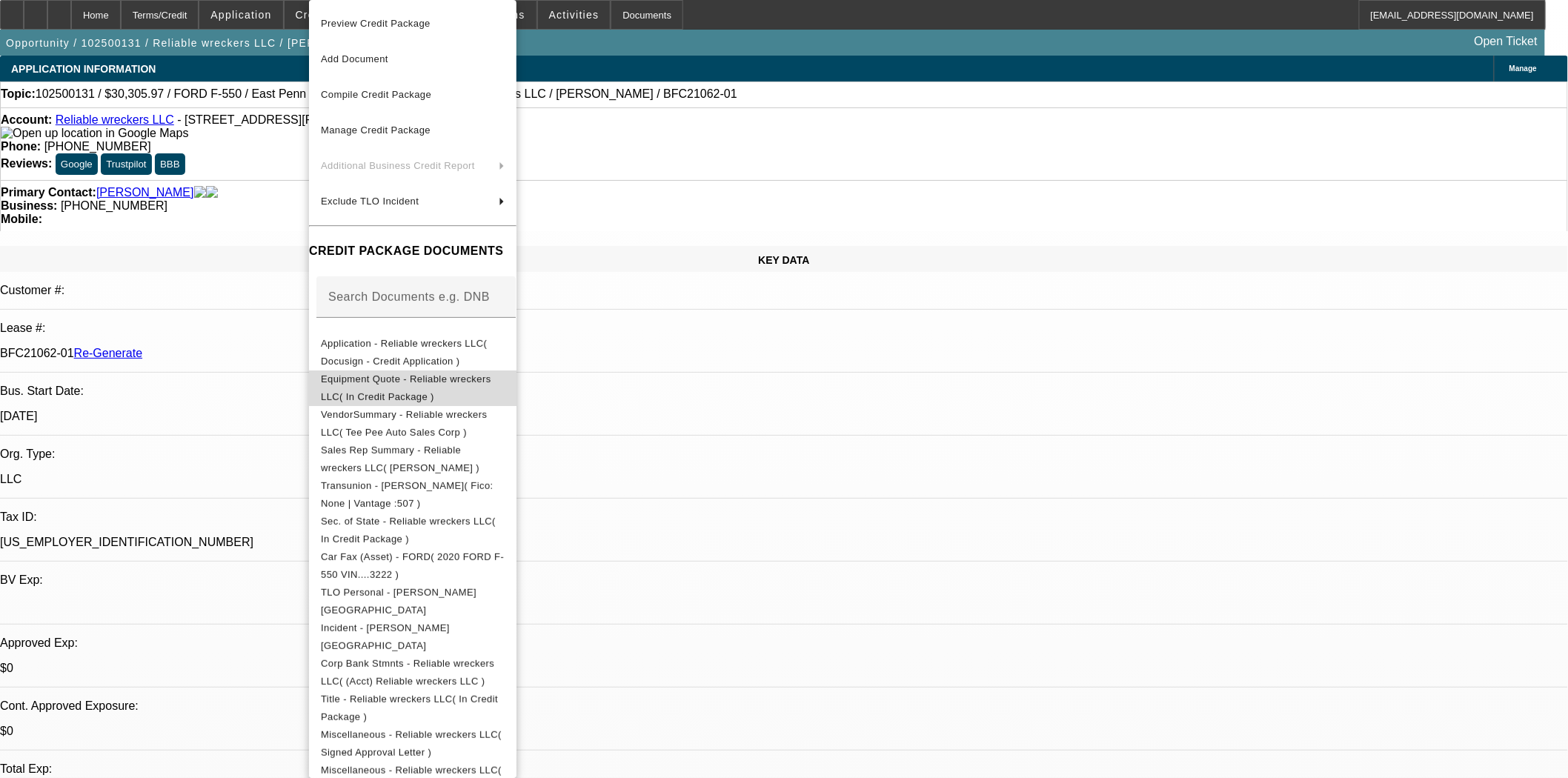
click at [460, 384] on span "Equipment Quote - Reliable wreckers LLC( In Credit Package )" at bounding box center [406, 388] width 170 height 29
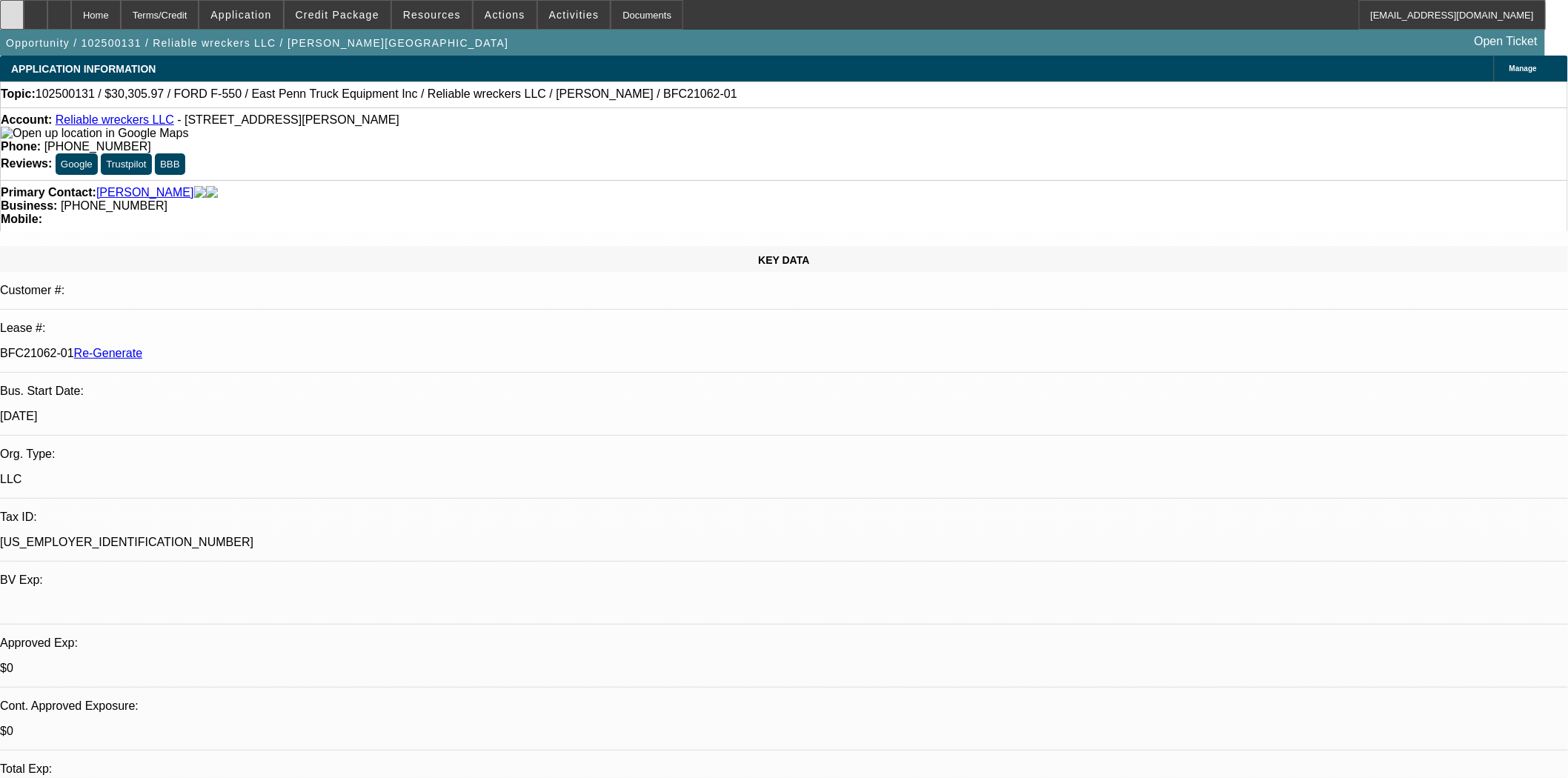
click at [23, 9] on div at bounding box center [11, 15] width 23 height 30
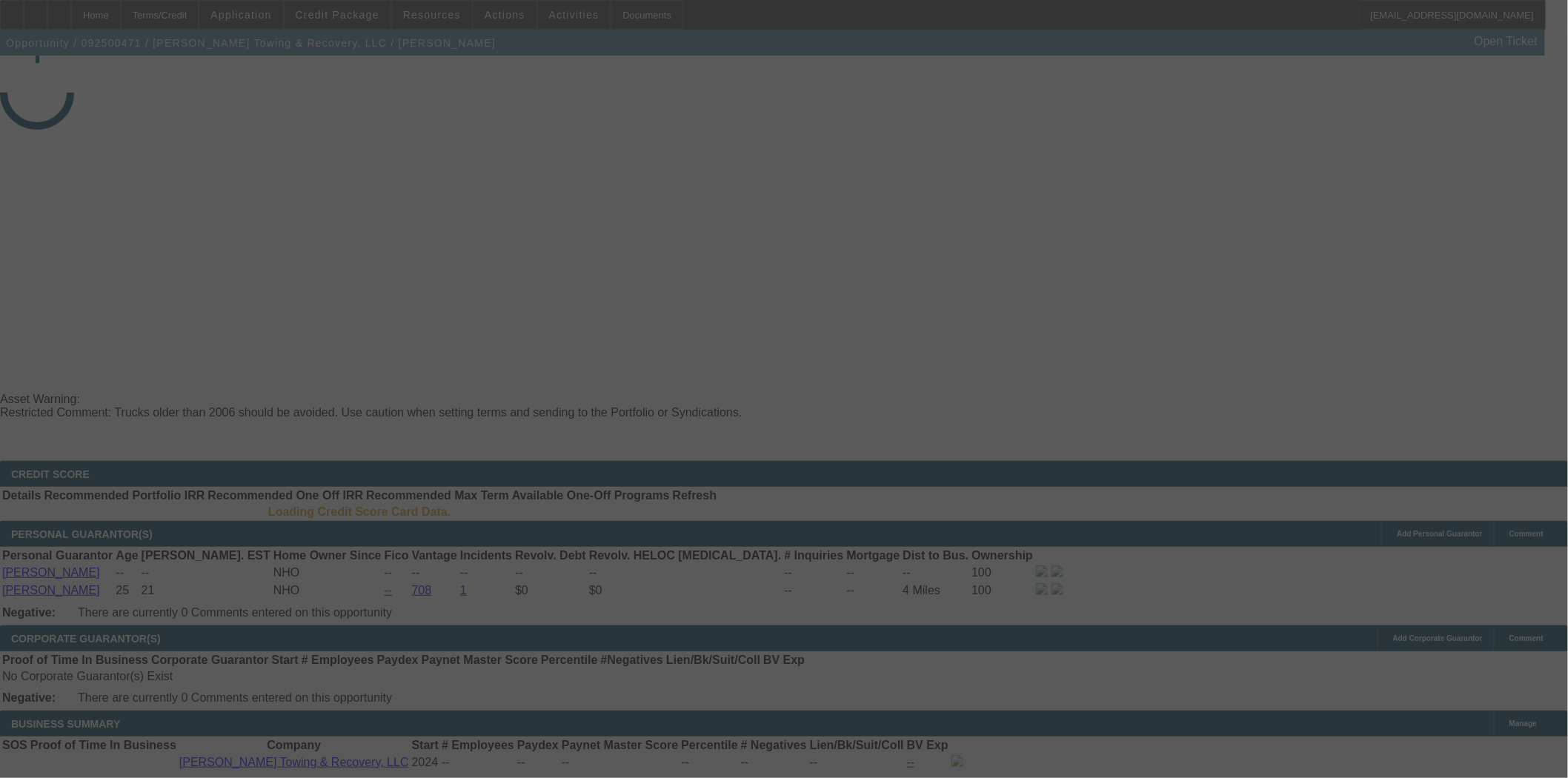
select select "3"
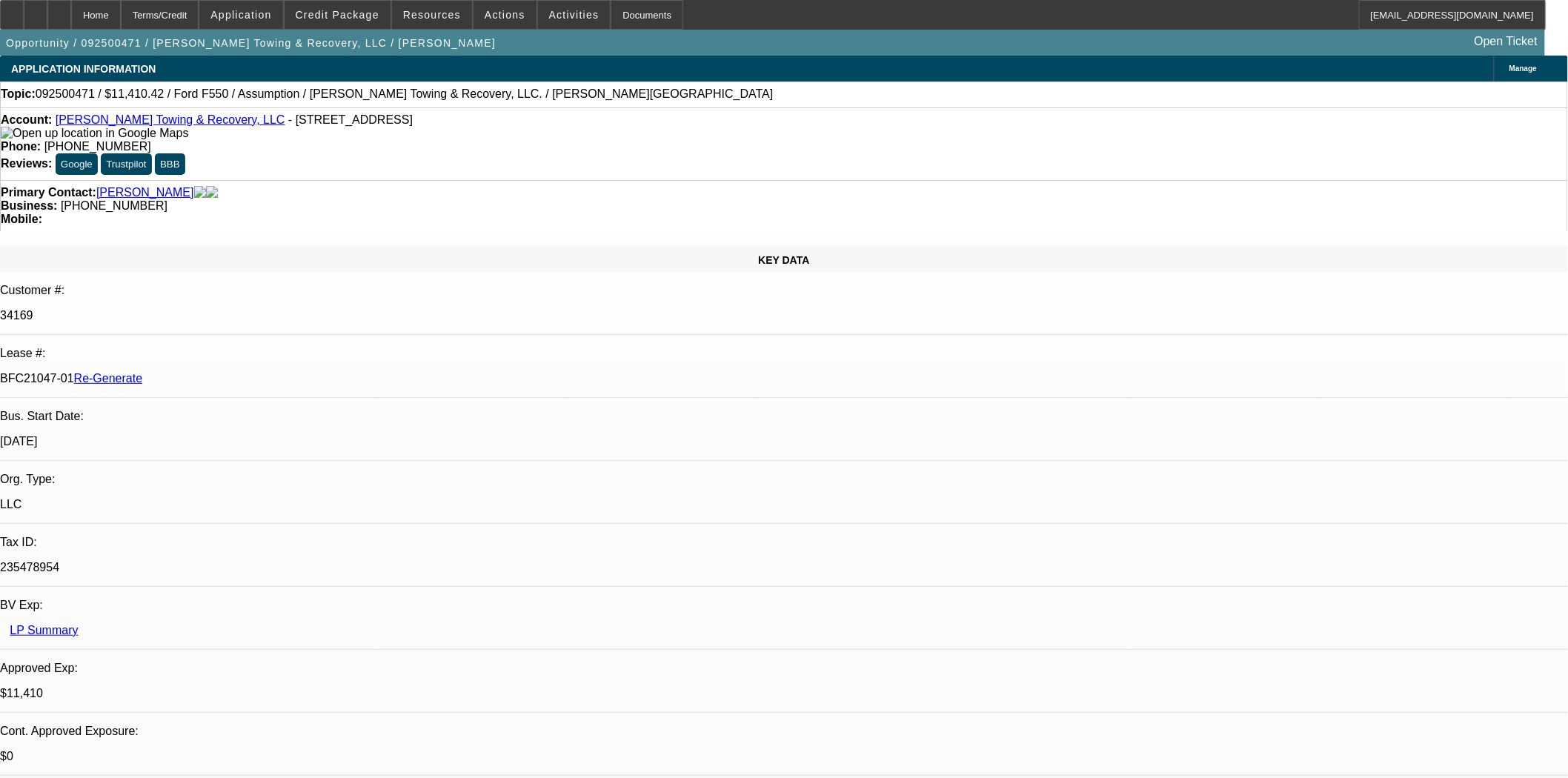
select select "0"
select select "2"
select select "0"
select select "6"
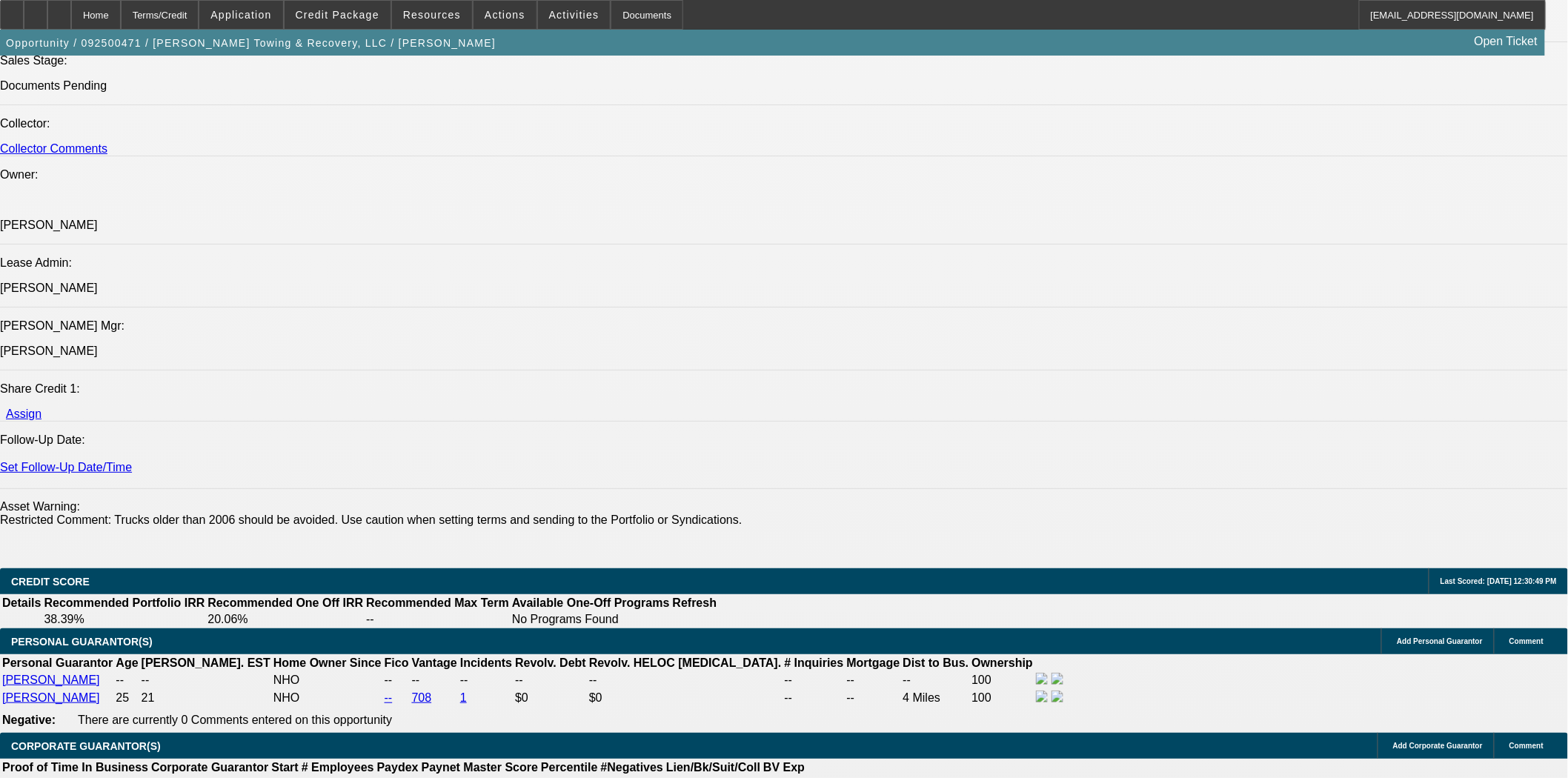
scroll to position [1729, 0]
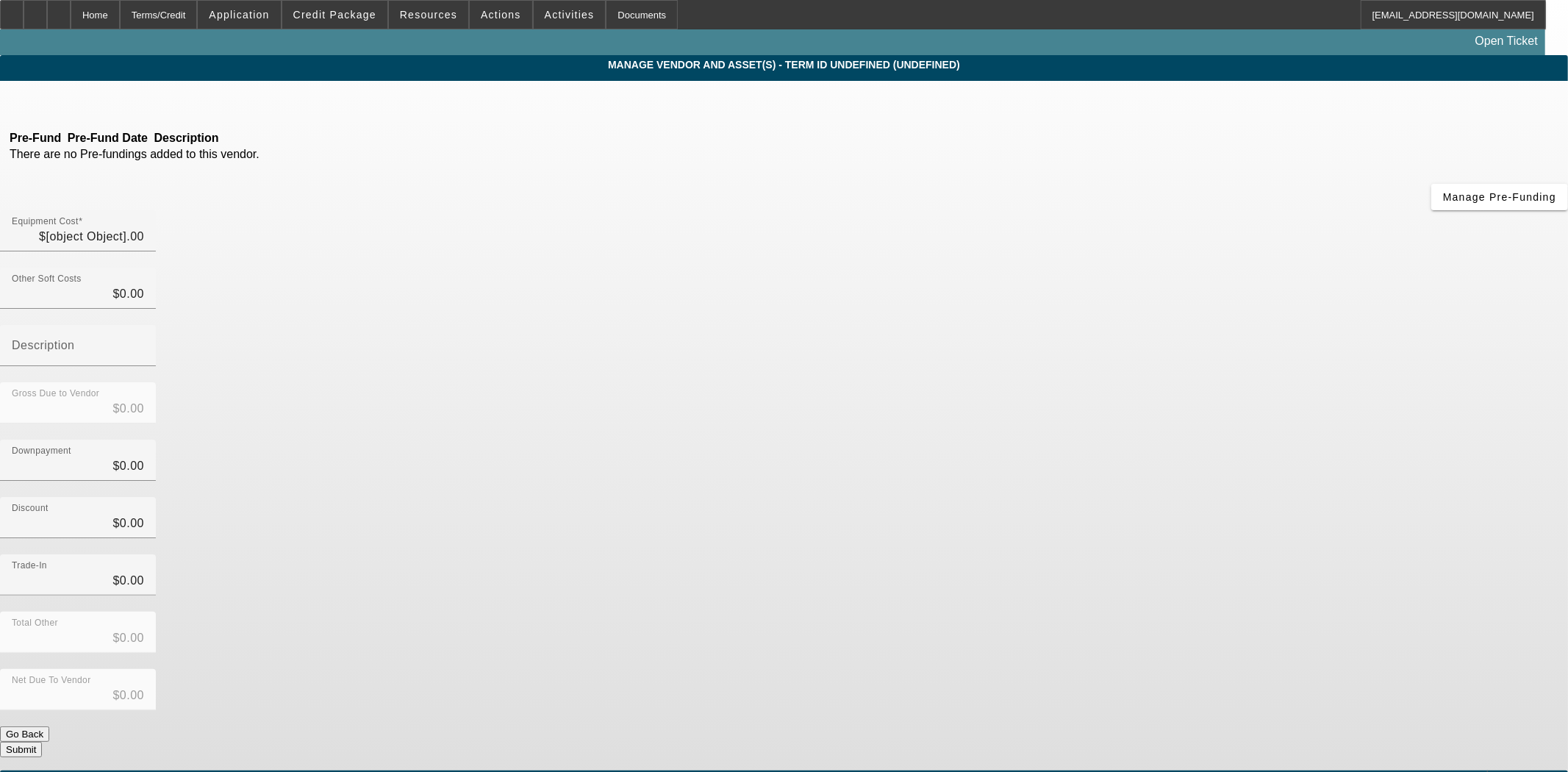
type input "$21,000.00"
type input "$9,589.58"
type input "$11,410.42"
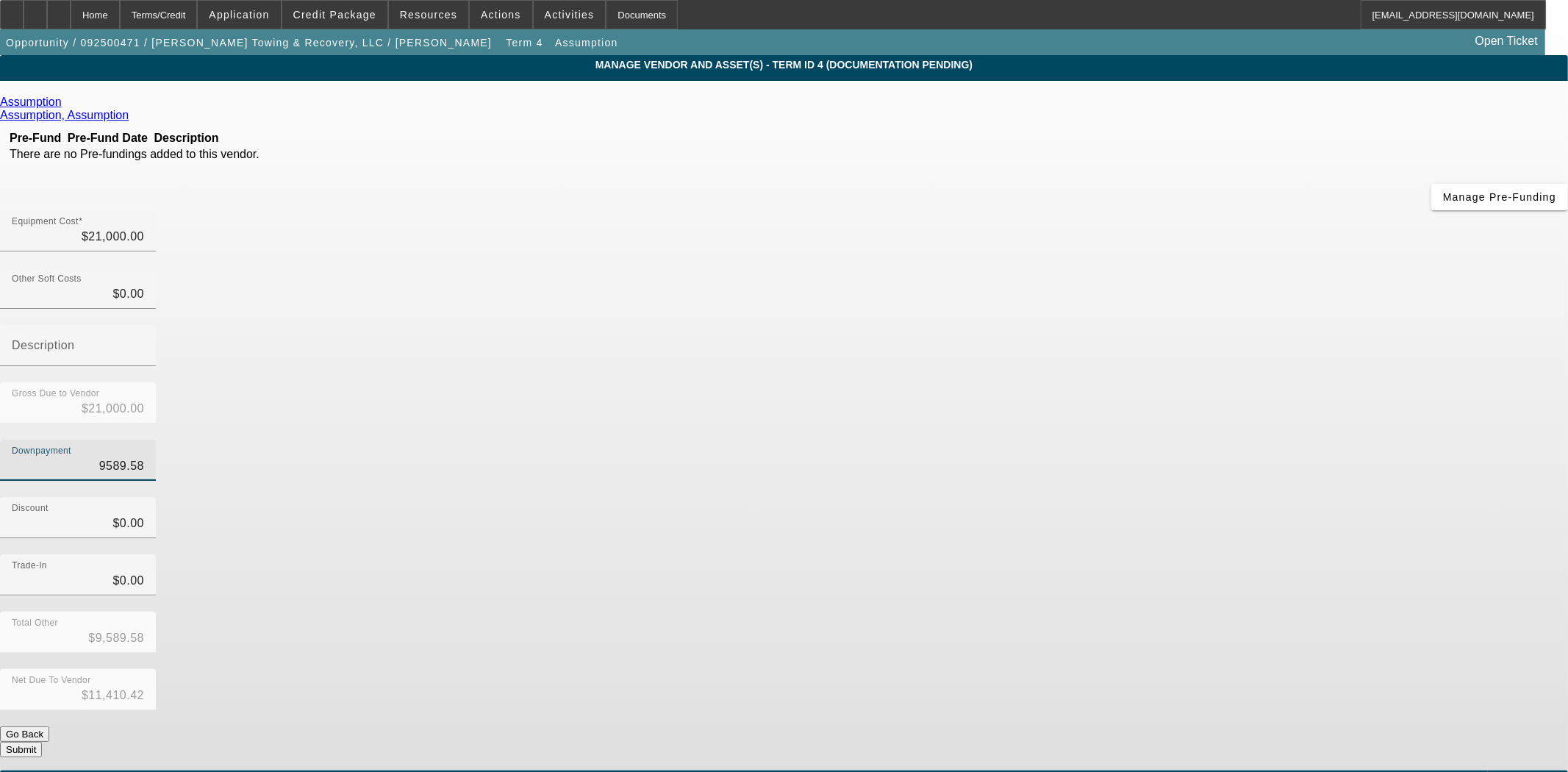
drag, startPoint x: 903, startPoint y: 294, endPoint x: 1103, endPoint y: 291, distance: 200.0
click at [1103, 439] on div "Downpayment 9589.58" at bounding box center [784, 468] width 1568 height 58
type input "1"
type input "$1.00"
type input "$20,999.00"
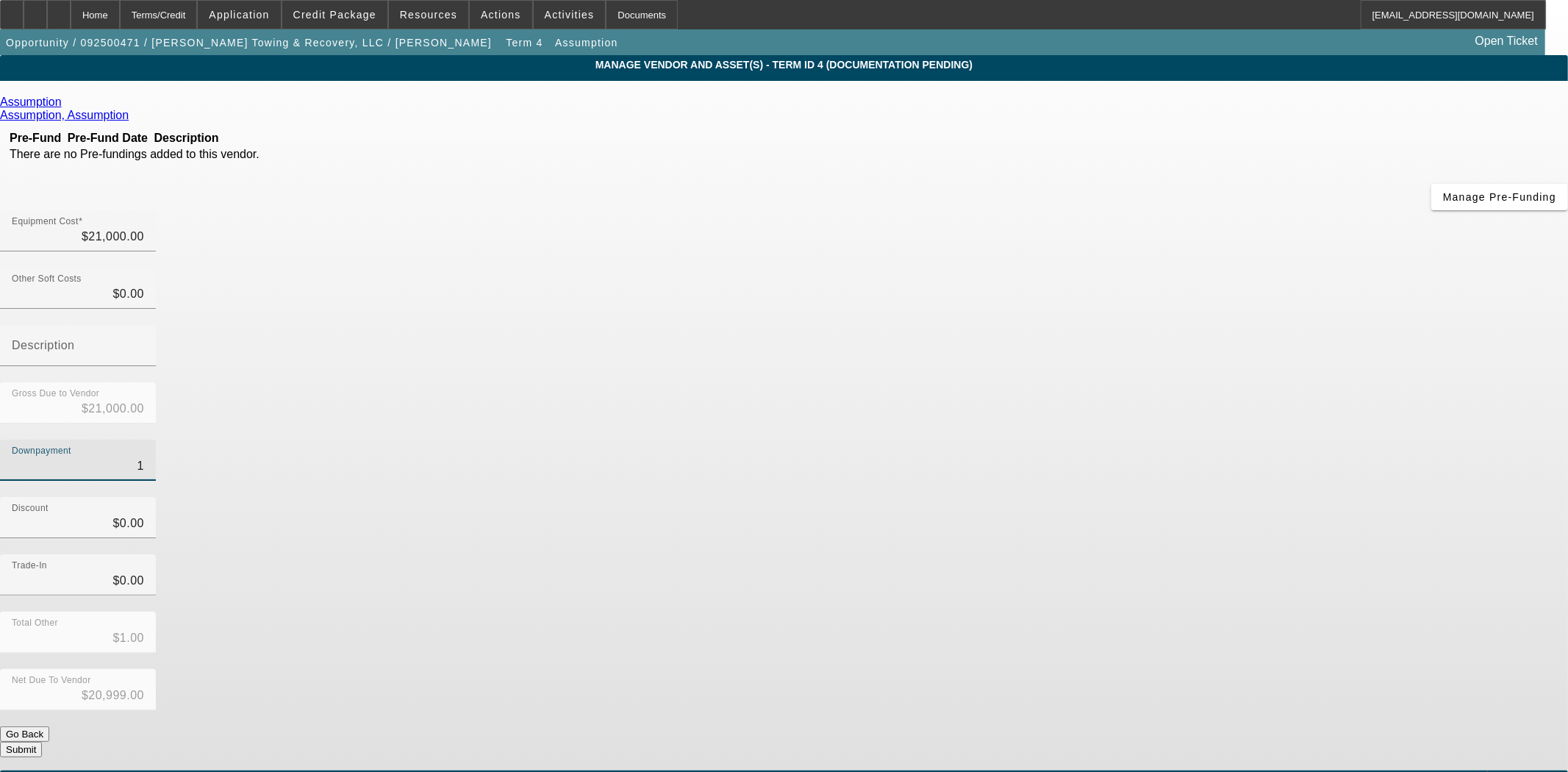
type input "10"
type input "$10.00"
type input "$20,990.00"
type input "105"
type input "$105.00"
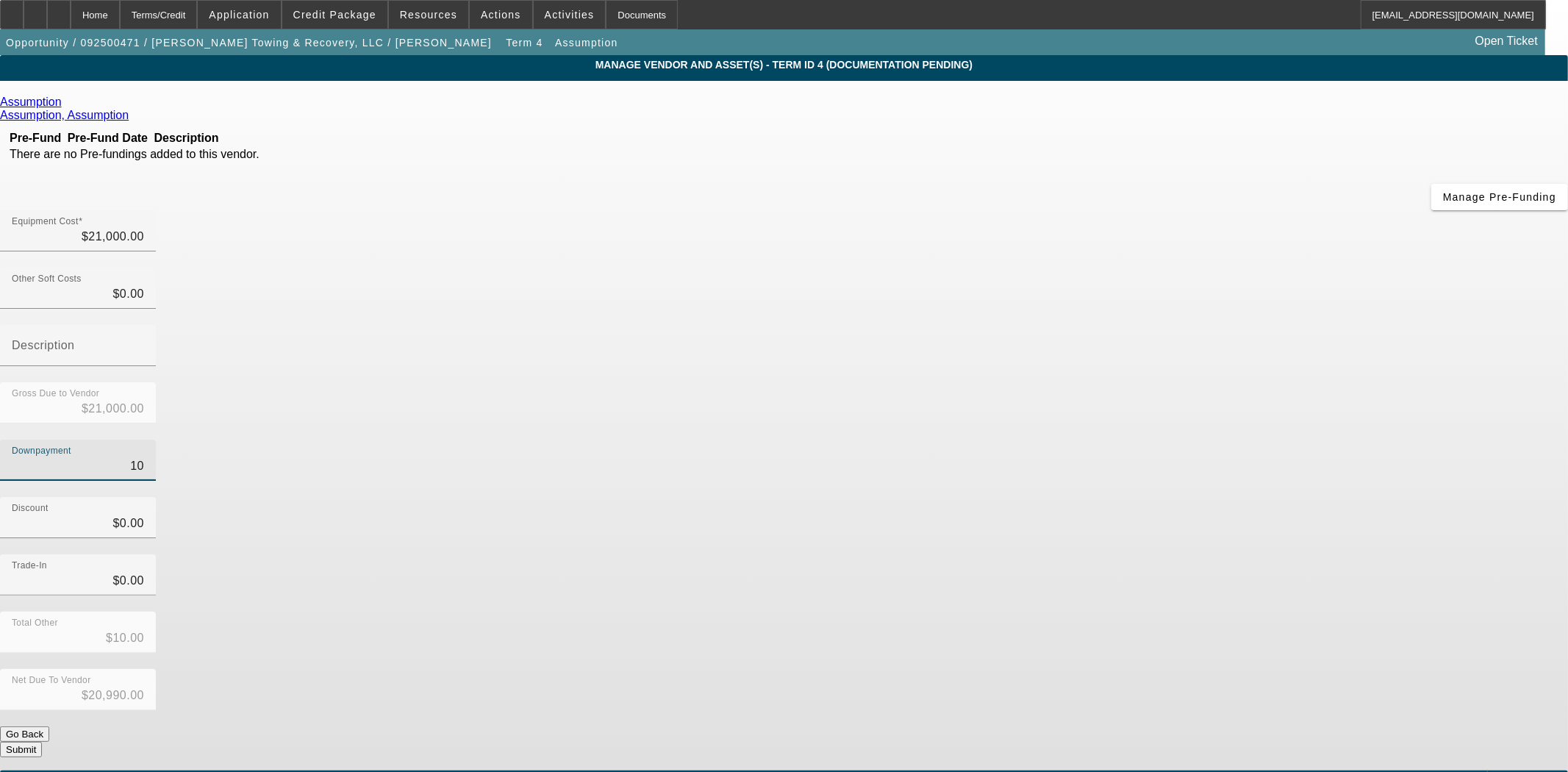
type input "$20,895.00"
type input "1059"
type input "$1,059.00"
type input "$19,941.00"
type input "10590"
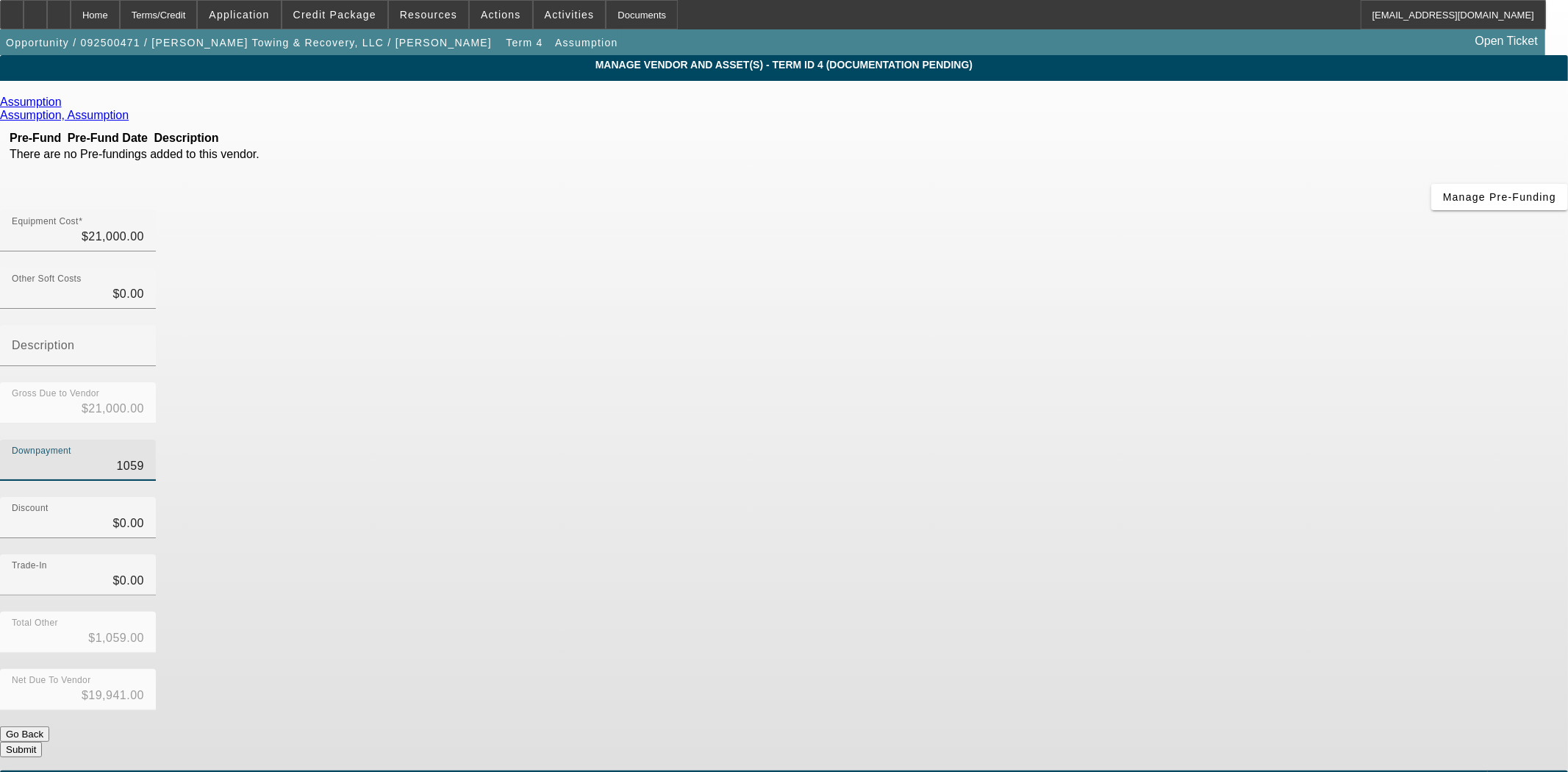
type input "$10,590.00"
type input "$10,410.00"
type input "10590.6"
type input "$10,590.60"
type input "$10,409.40"
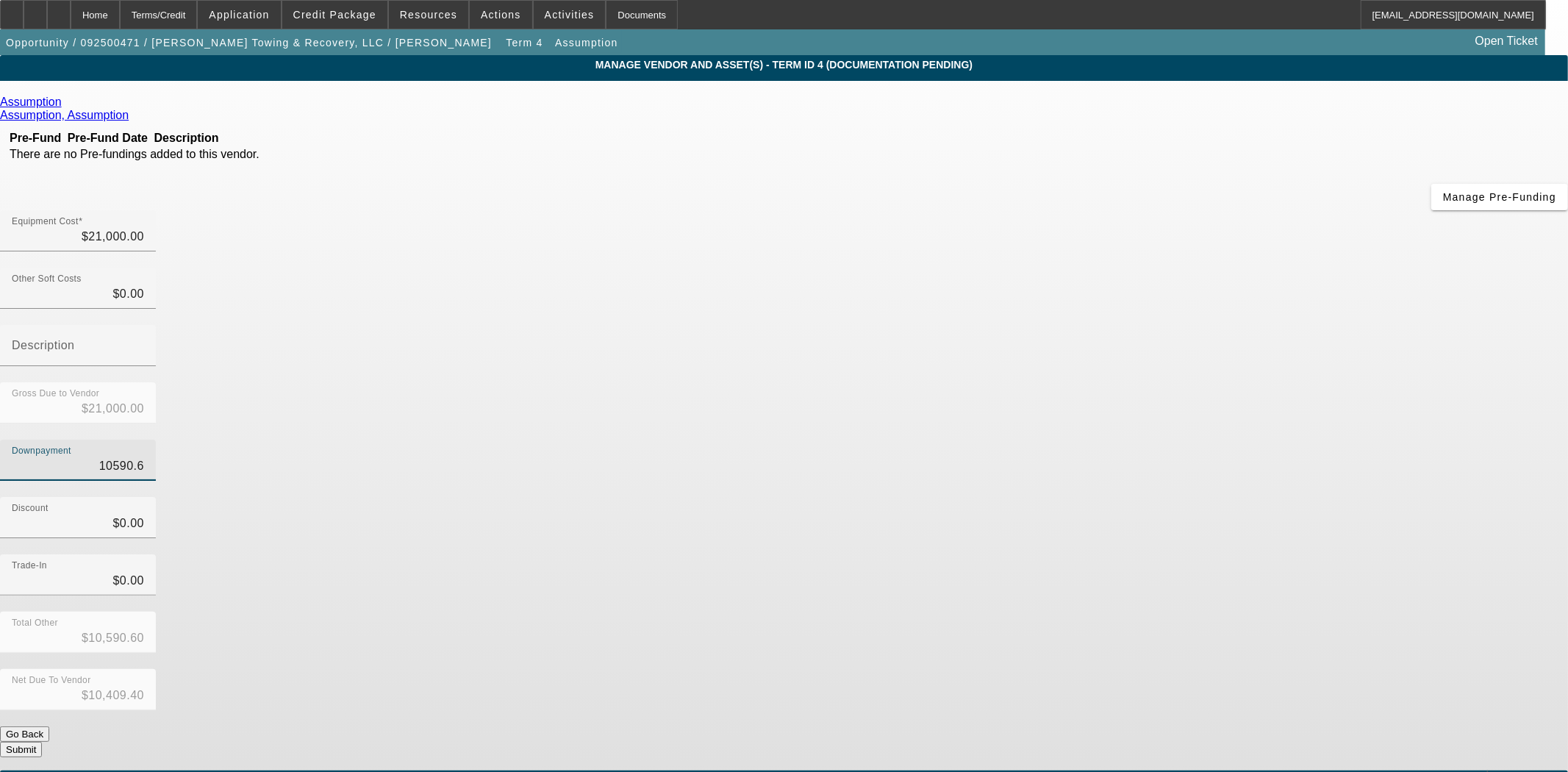
type input "10590.66"
type input "$10,590.66"
type input "$10,409.34"
type input "$10,590.66"
type input "$0.00"
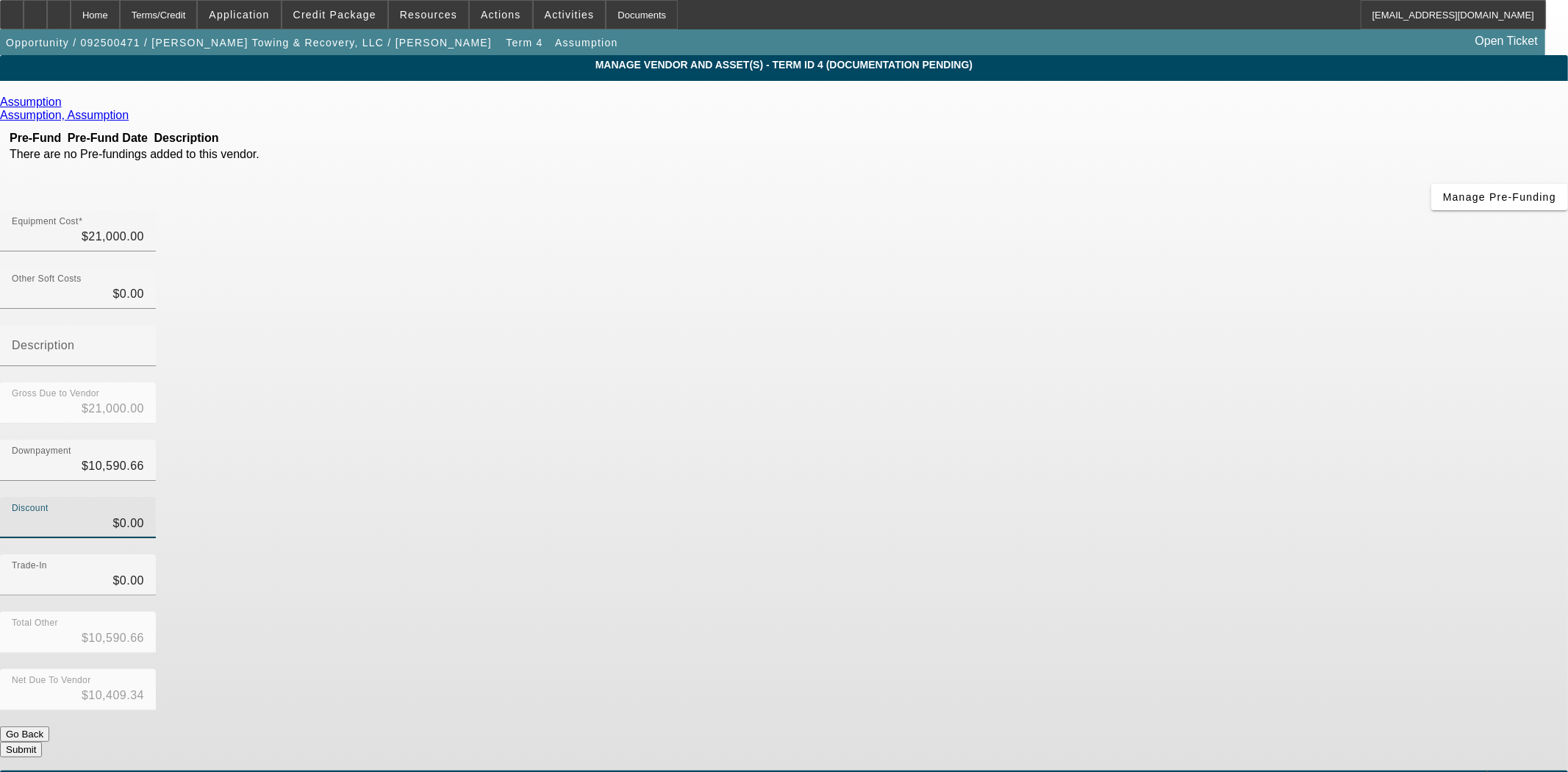
click at [42, 742] on button "Submit" at bounding box center [20, 750] width 42 height 16
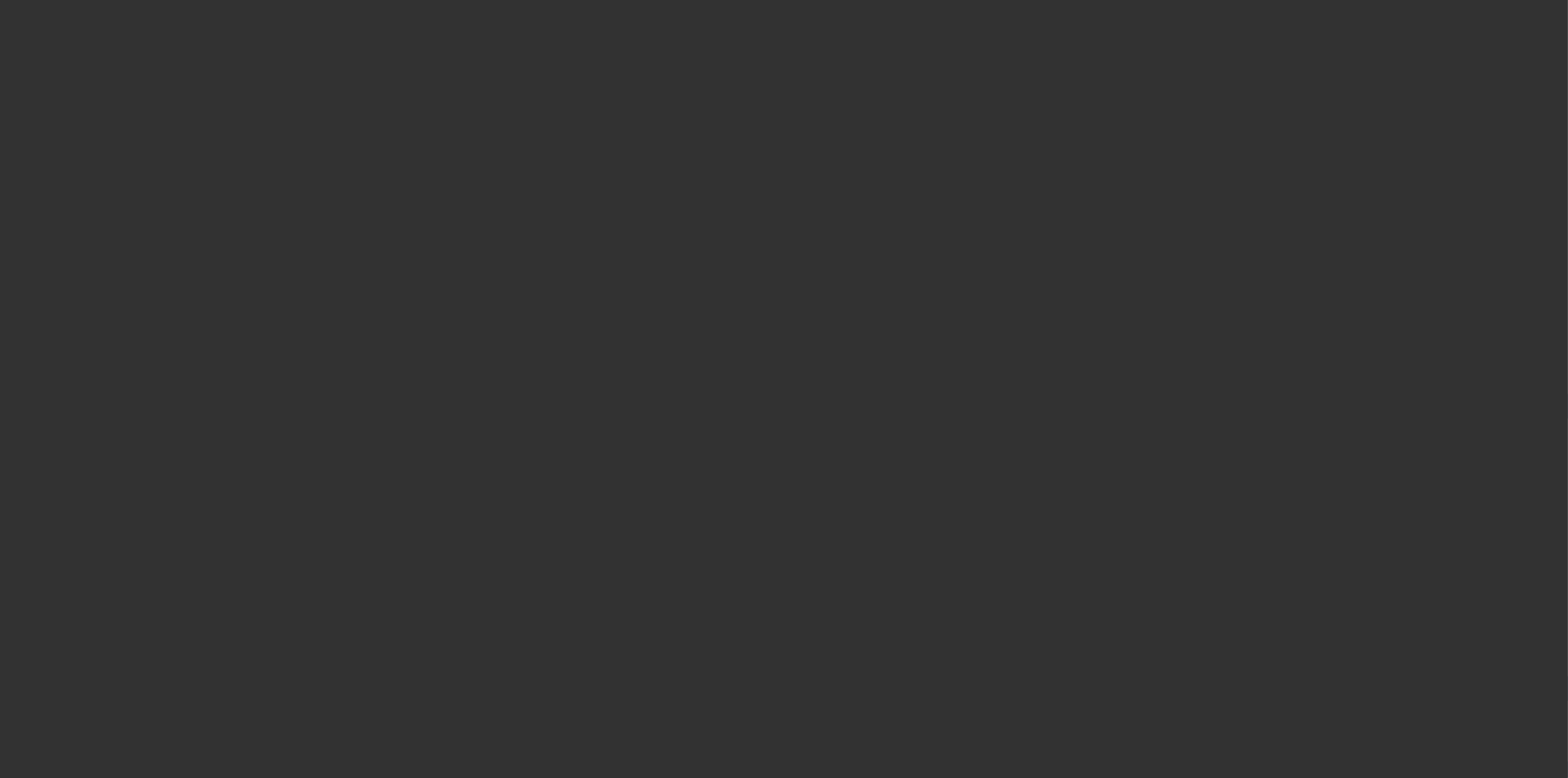
select select "3"
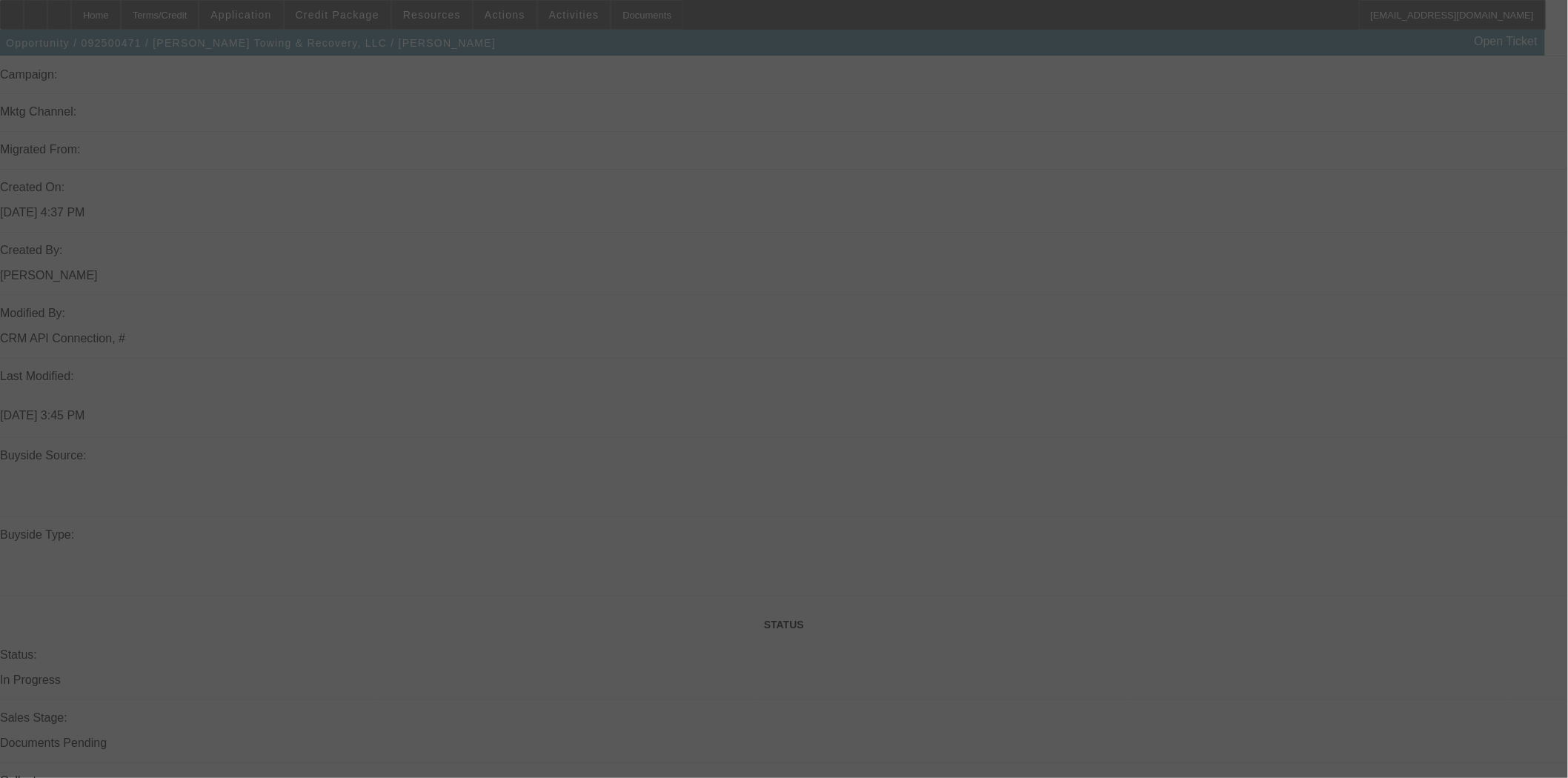
scroll to position [1482, 0]
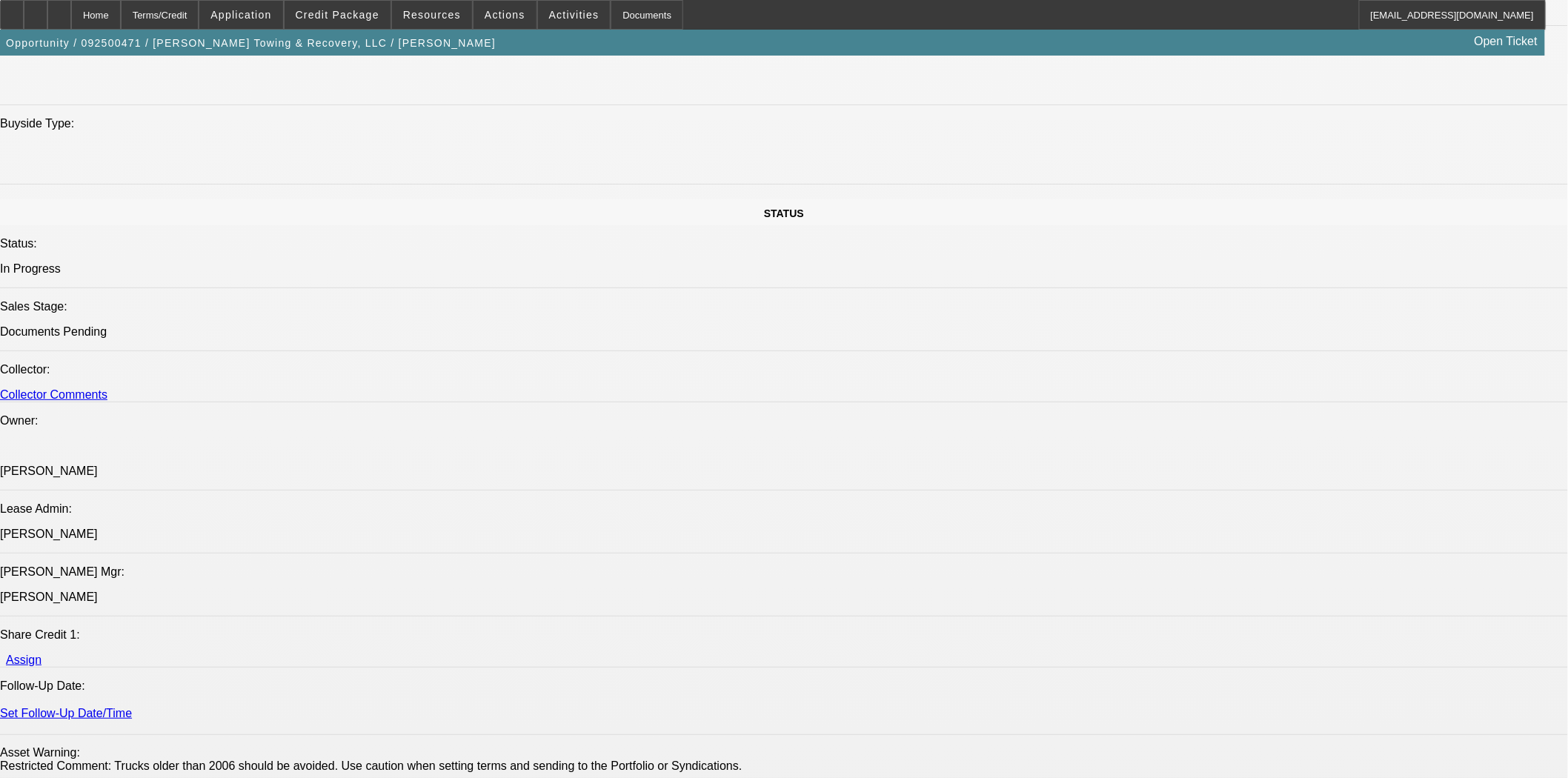
select select "0"
select select "2"
select select "0"
select select "6"
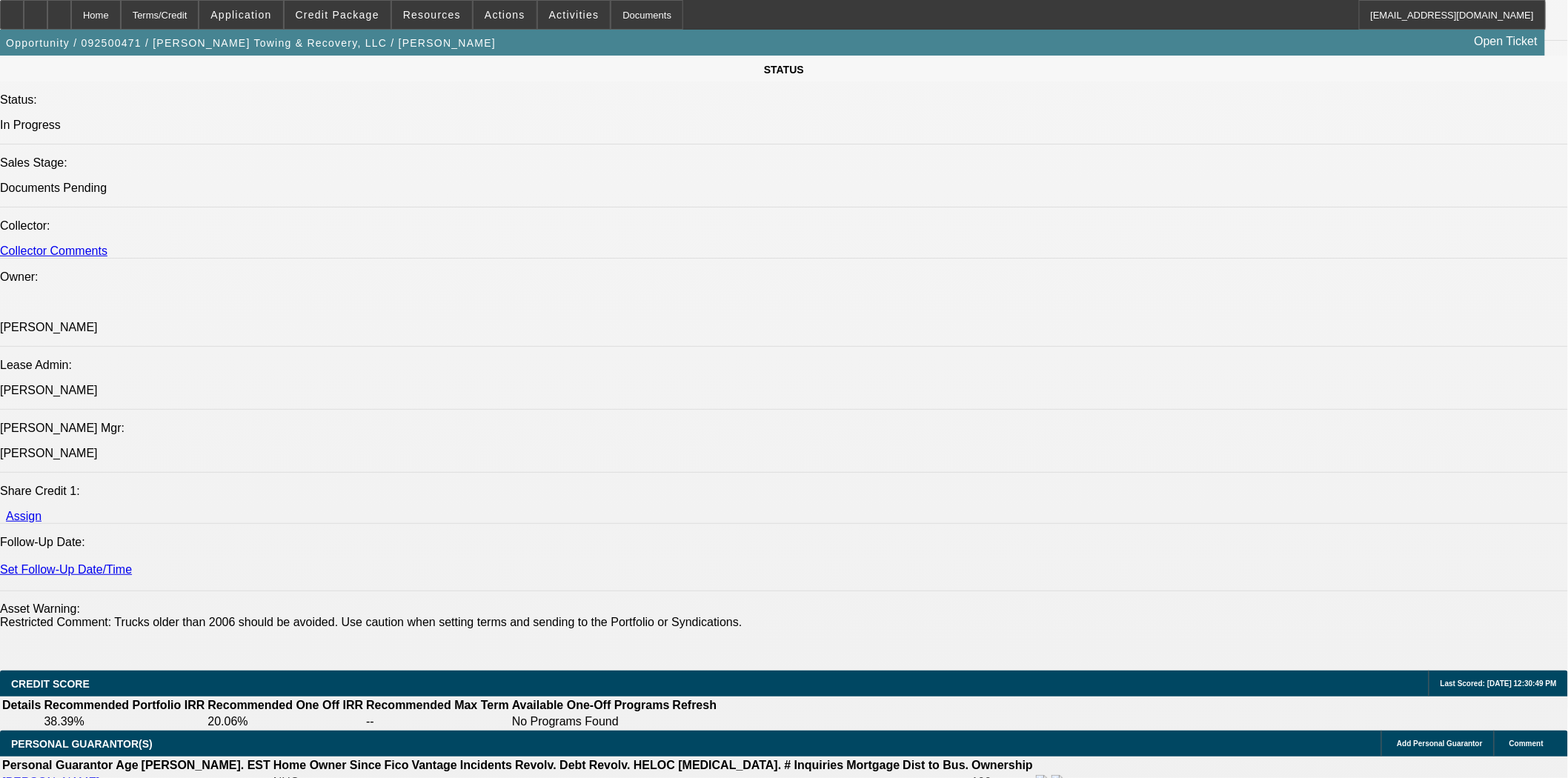
scroll to position [1893, 0]
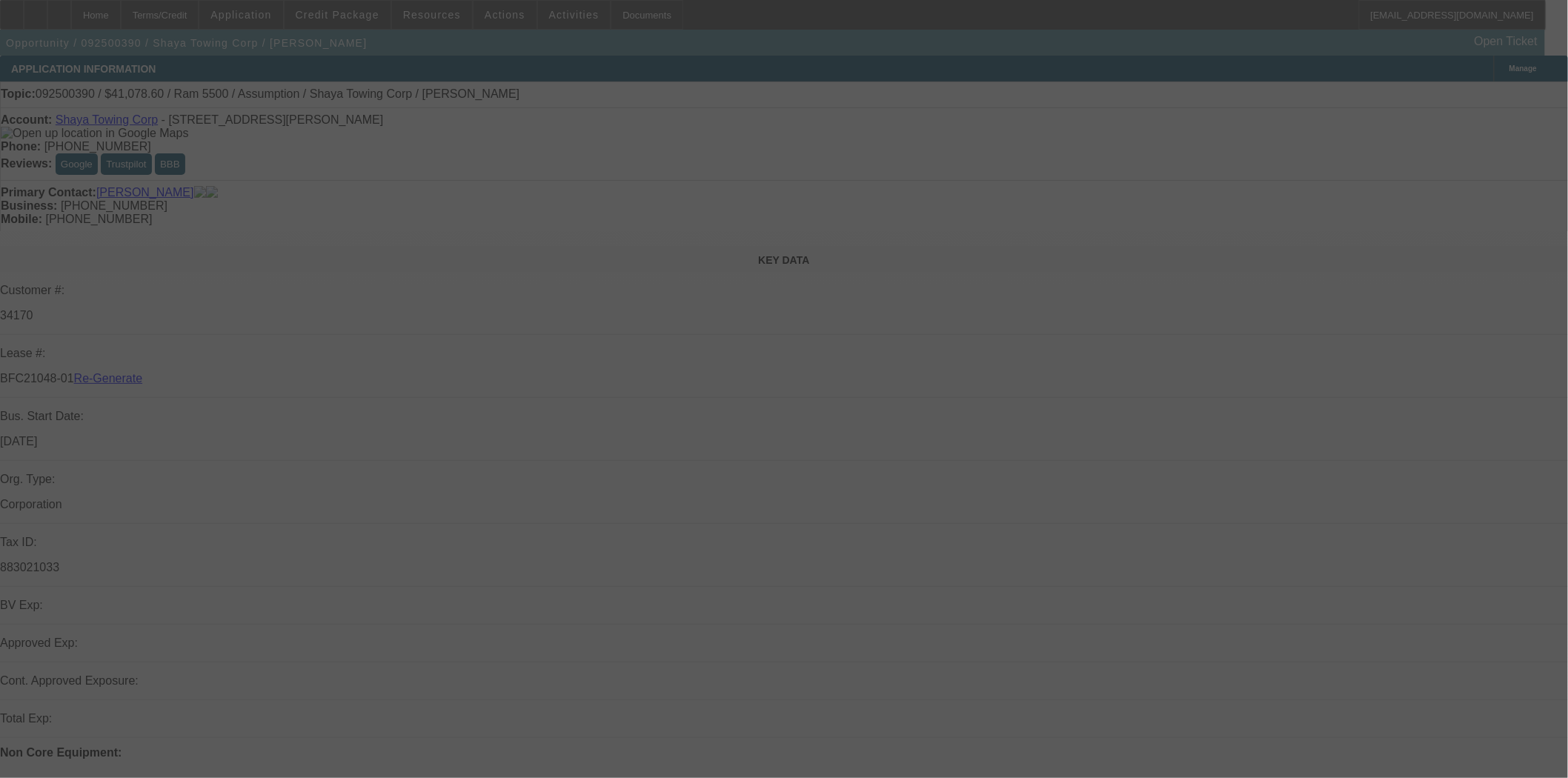
select select "3"
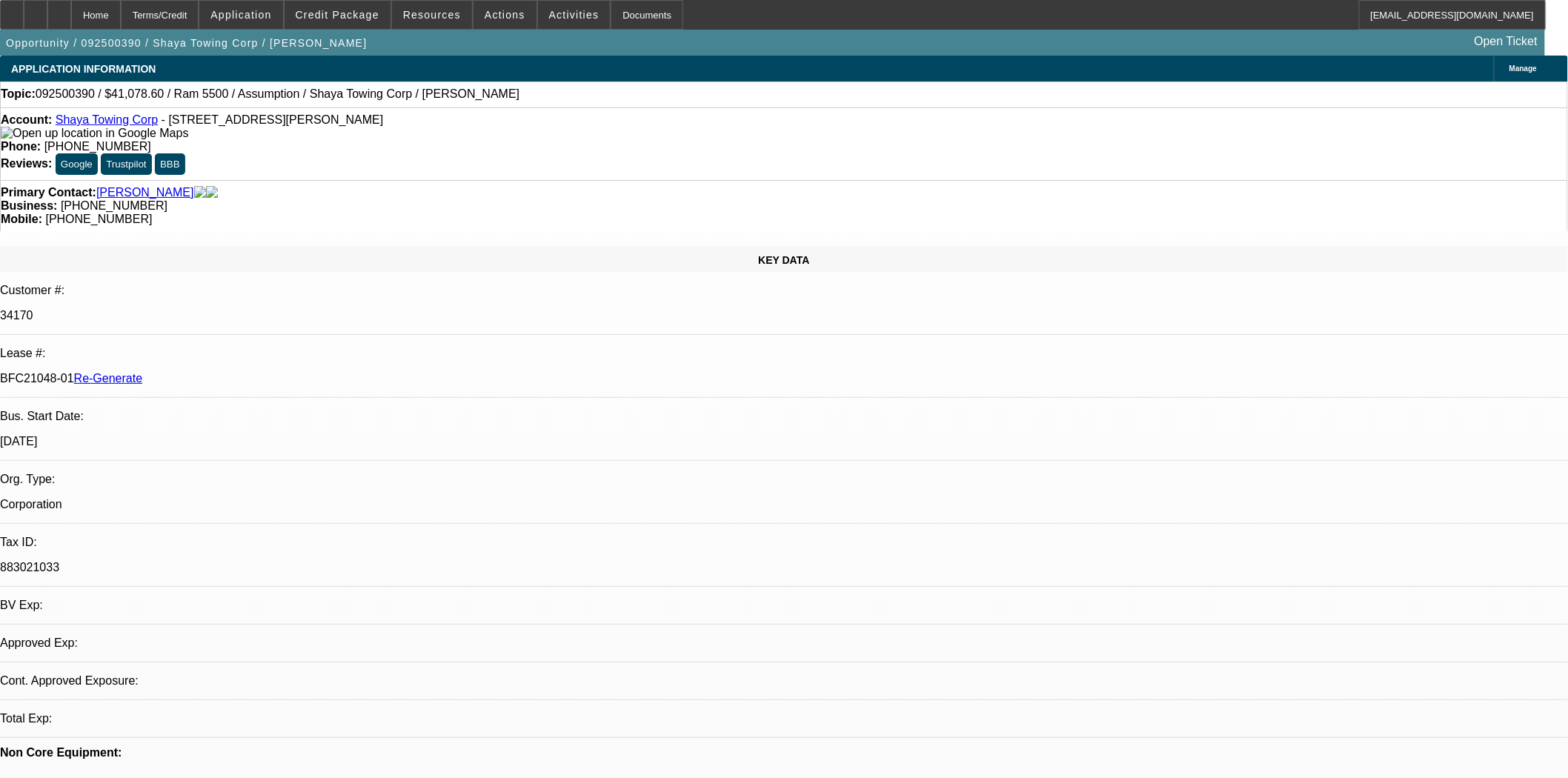
select select "0"
select select "2"
select select "0.1"
select select "4"
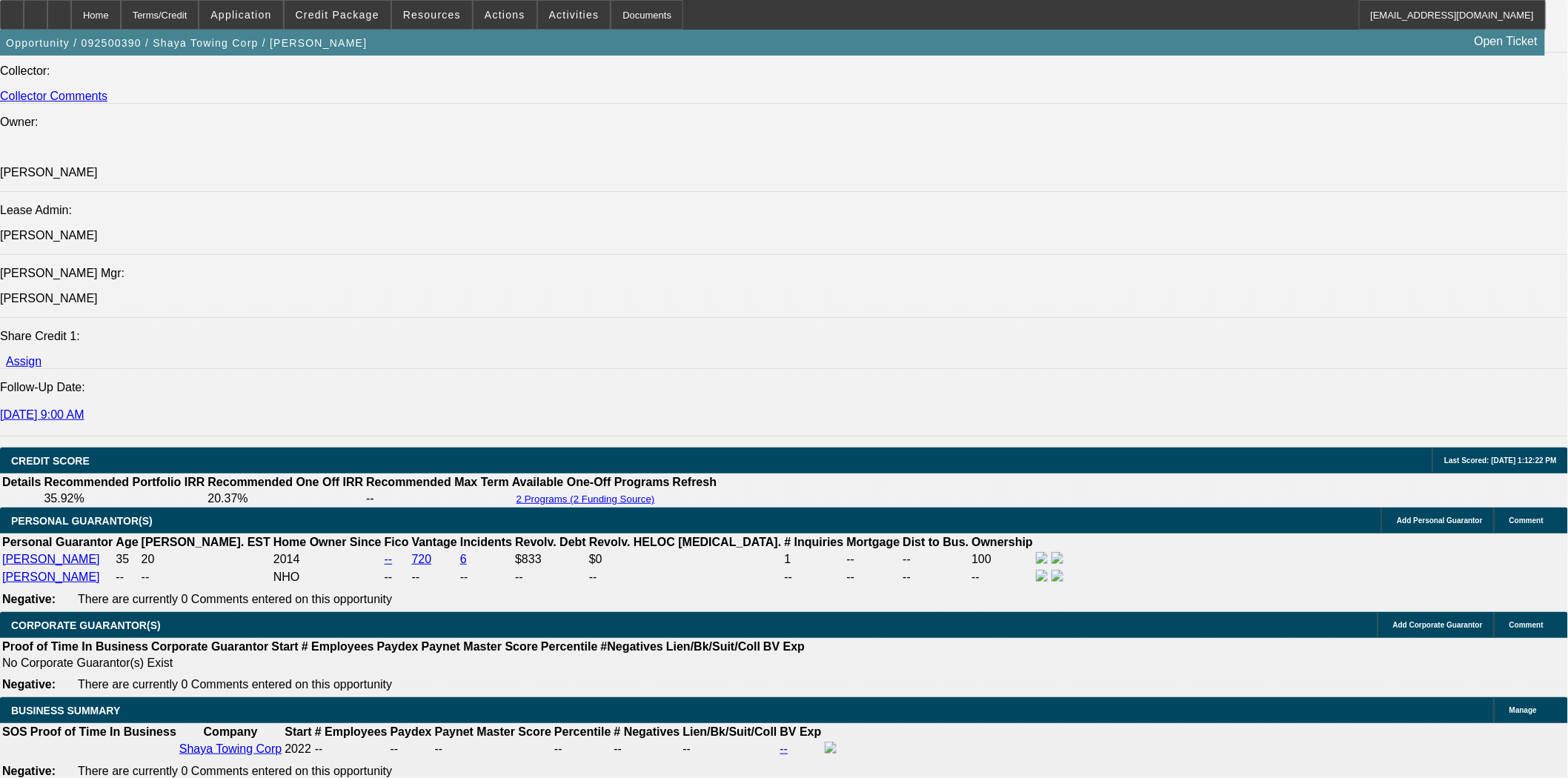
scroll to position [1812, 0]
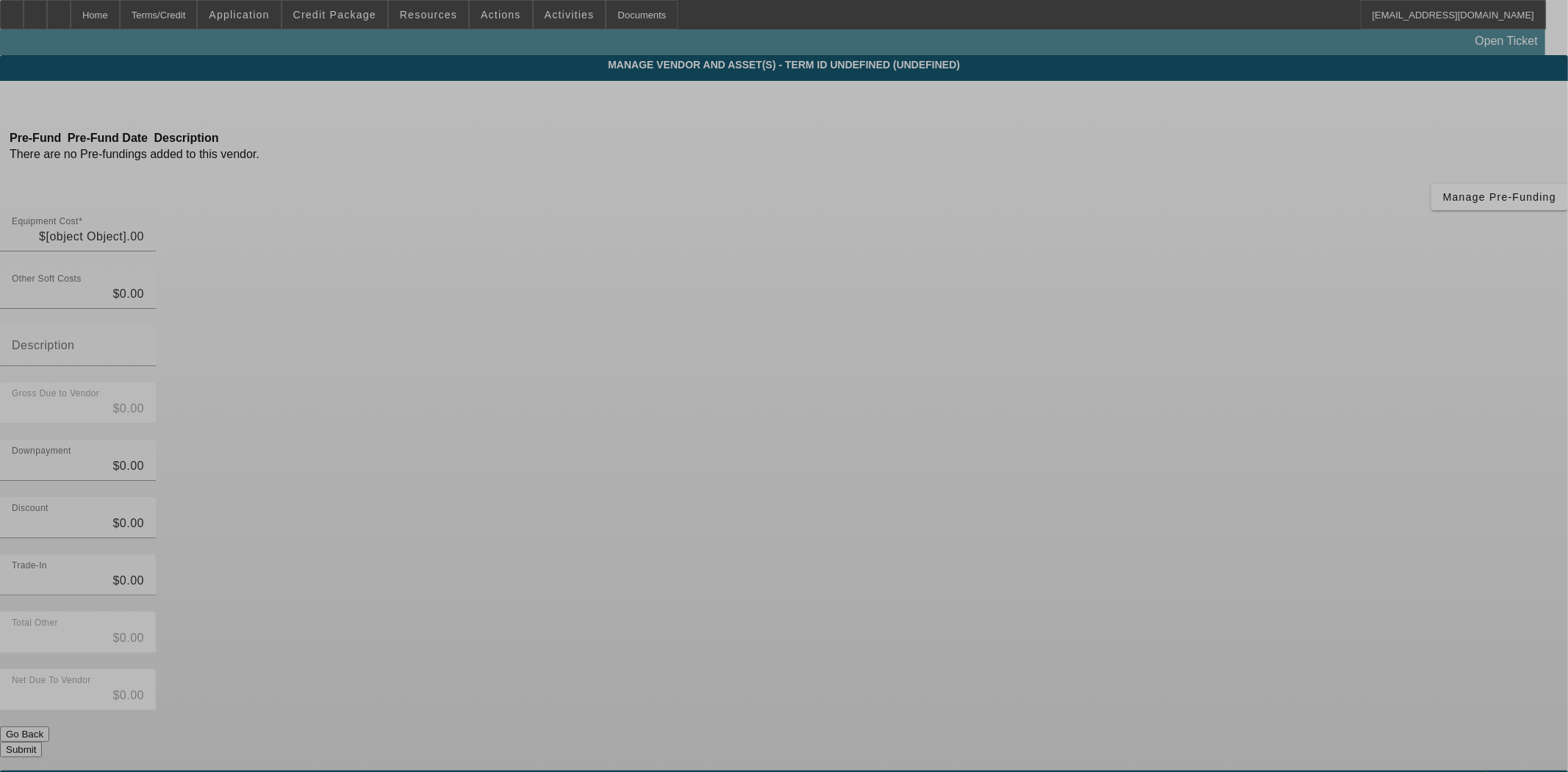
type input "$76,598.00"
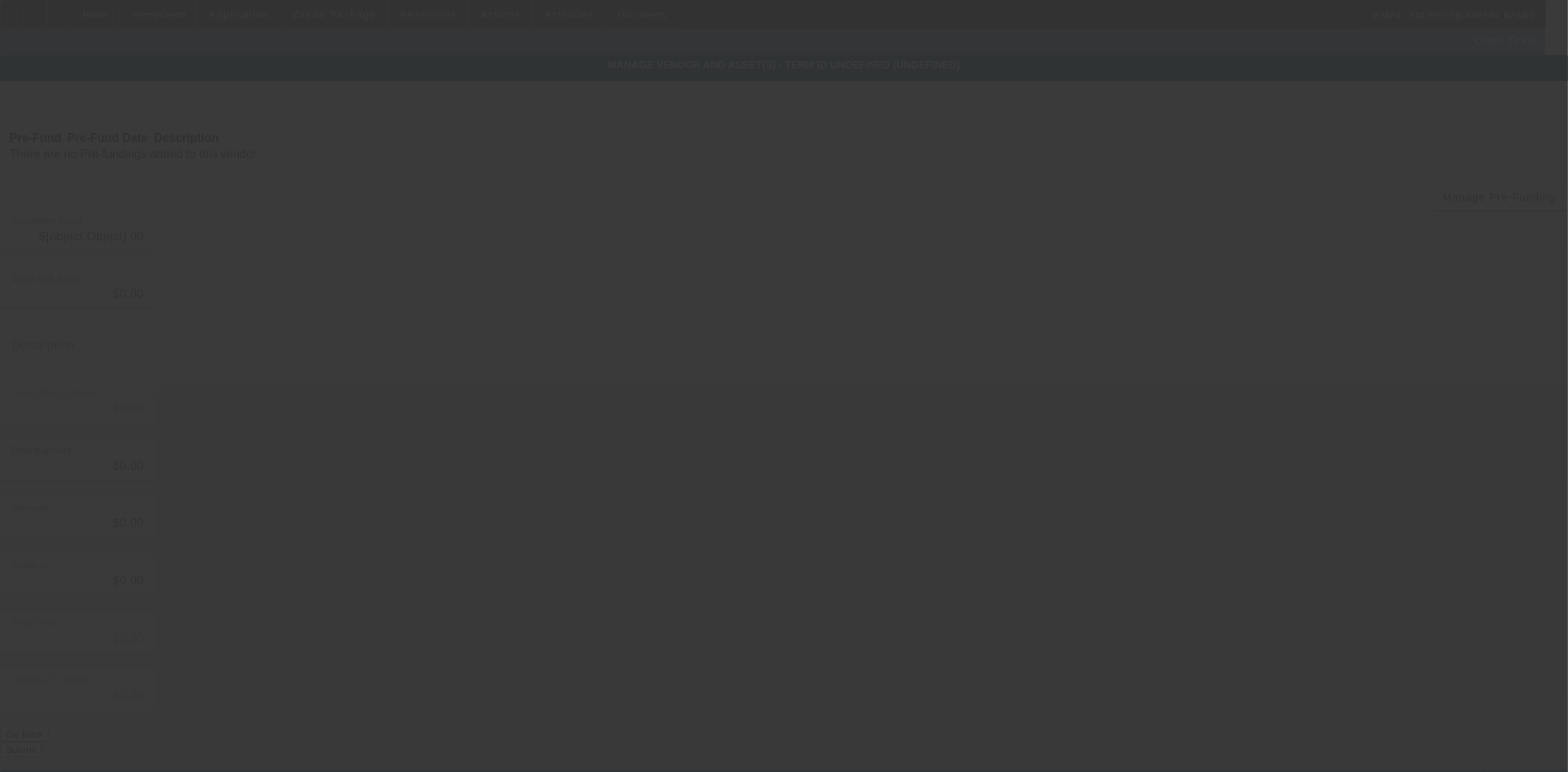
type input "$76,598.00"
type input "$35,519.40"
type input "$41,078.60"
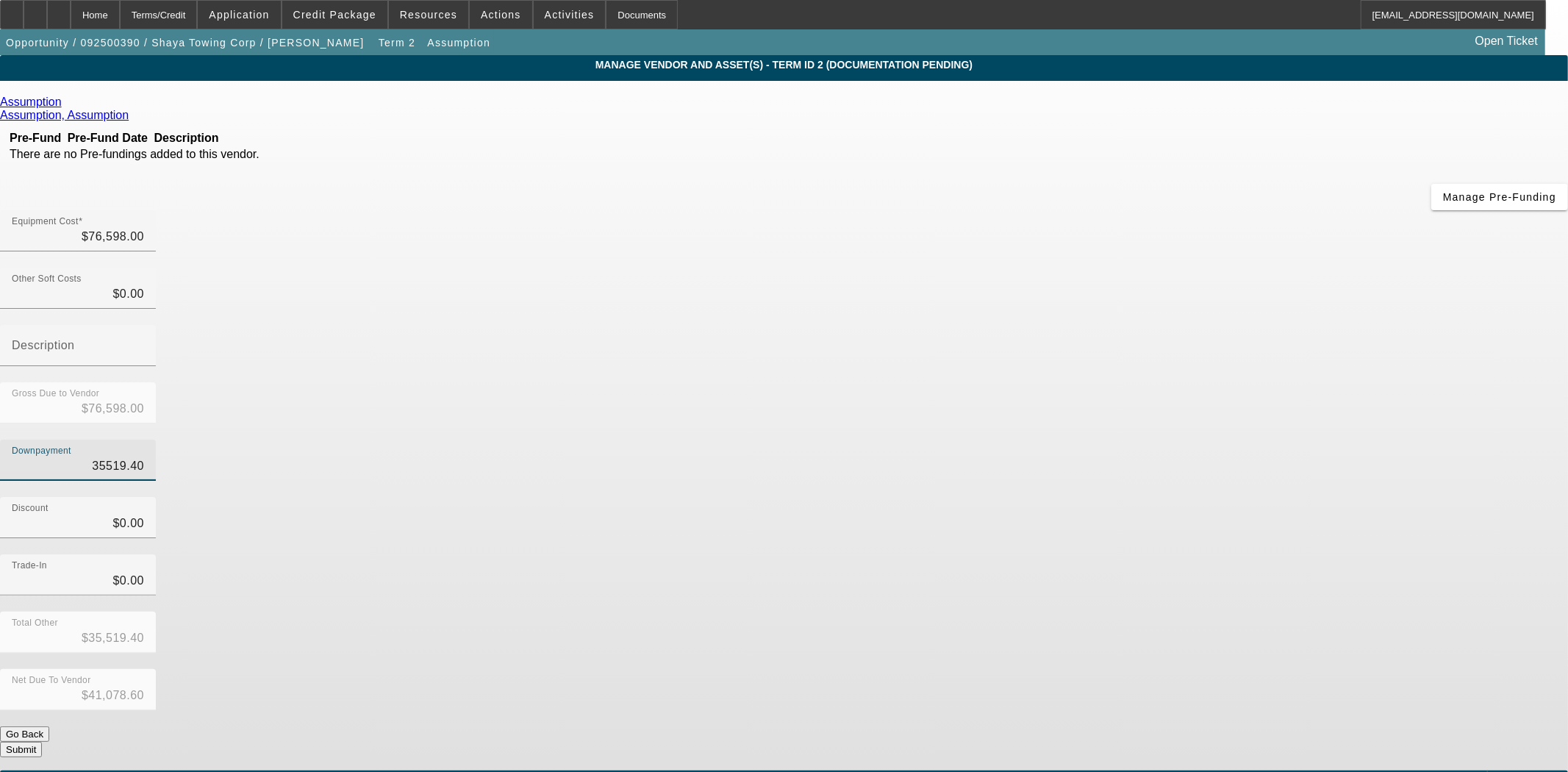
drag, startPoint x: 921, startPoint y: 295, endPoint x: 1055, endPoint y: 284, distance: 134.5
click at [1055, 439] on div "Downpayment 35519.40" at bounding box center [784, 468] width 1568 height 58
type input "5"
type input "$5.00"
type input "$76,593.00"
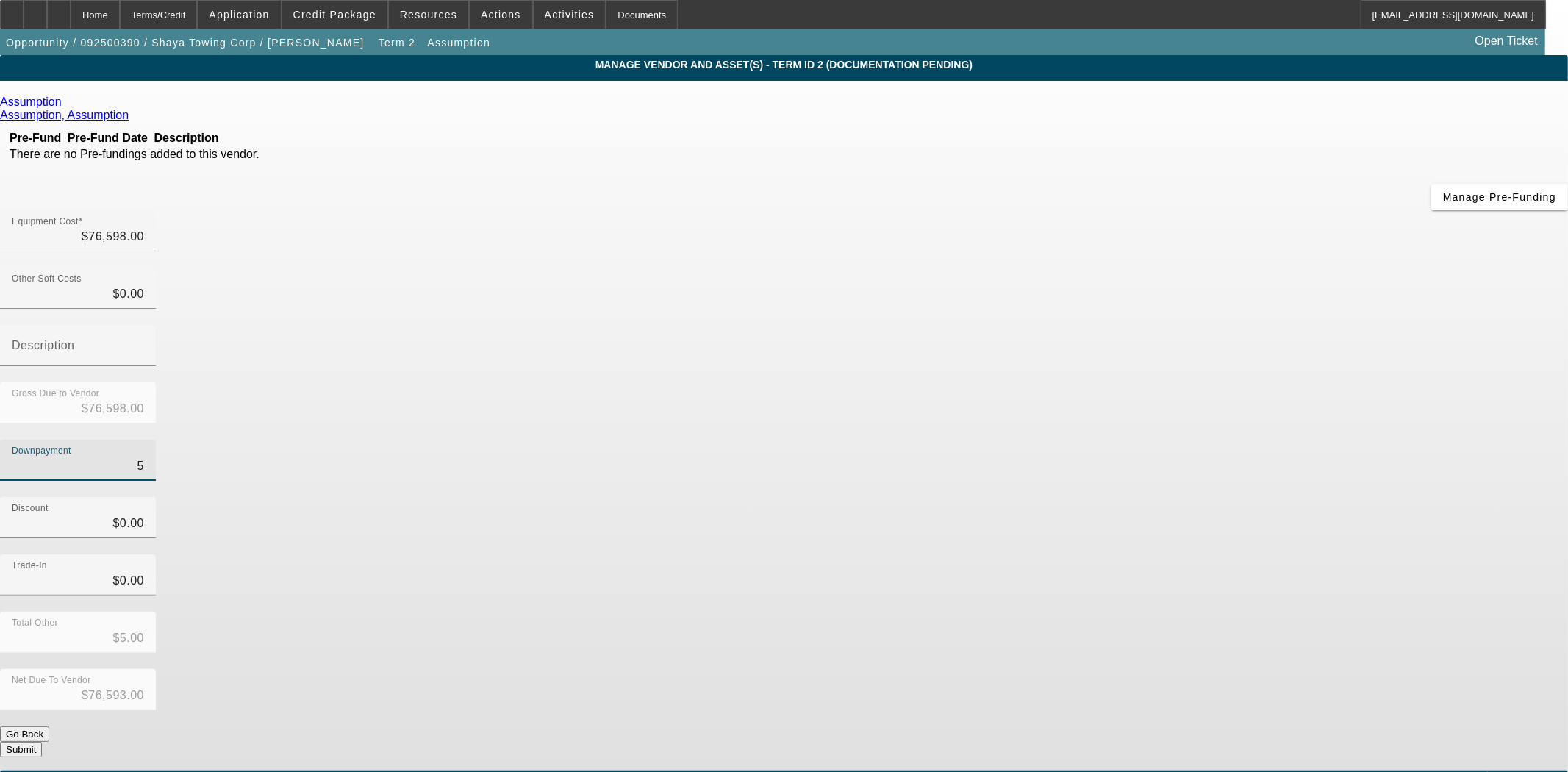
type input "52"
type input "$52.00"
type input "$76,546.00"
type input "521"
type input "$521.00"
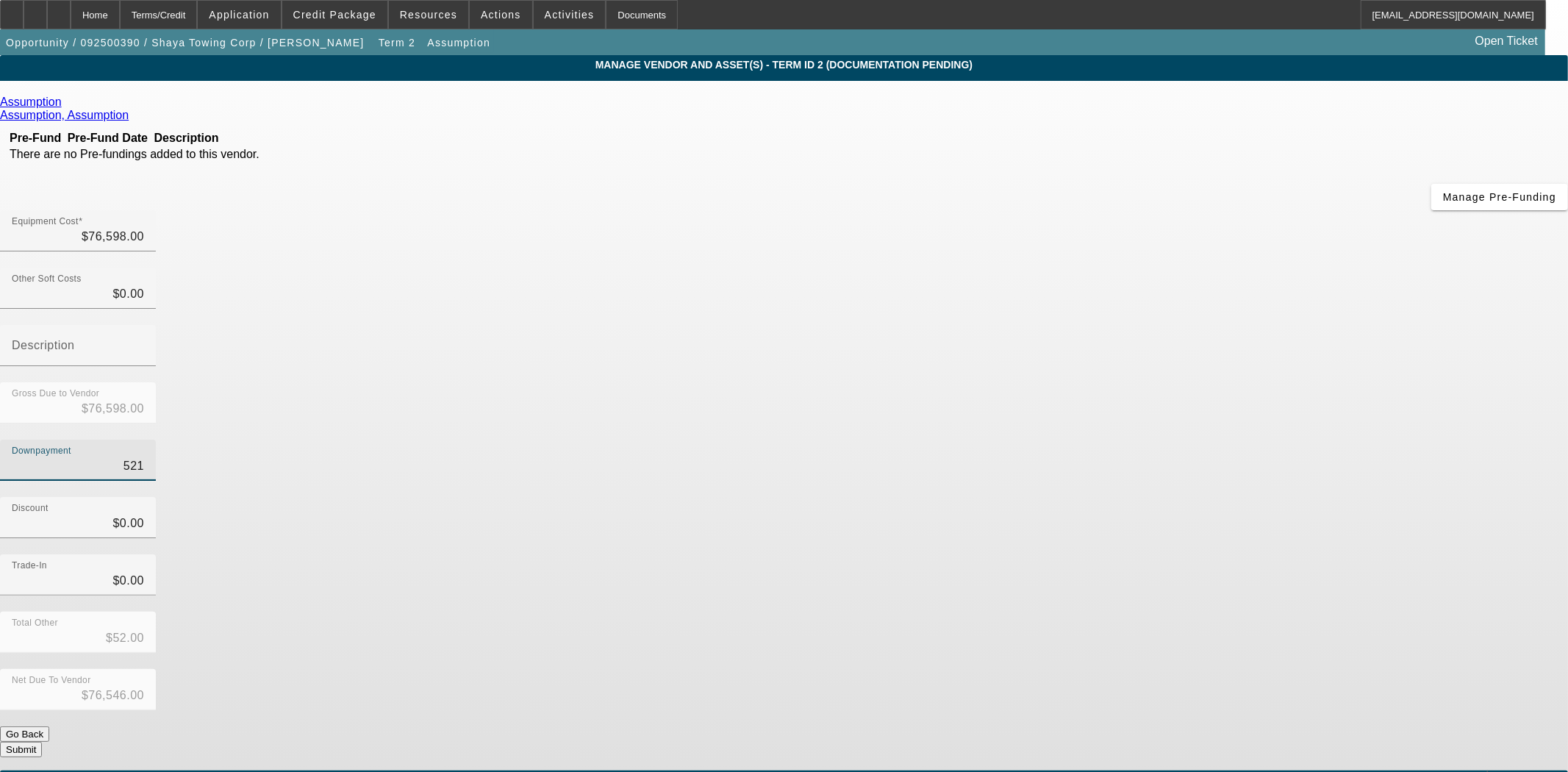
type input "$76,077.00"
type input "5213"
type input "$5,213.00"
type input "$71,385.00"
type input "52130"
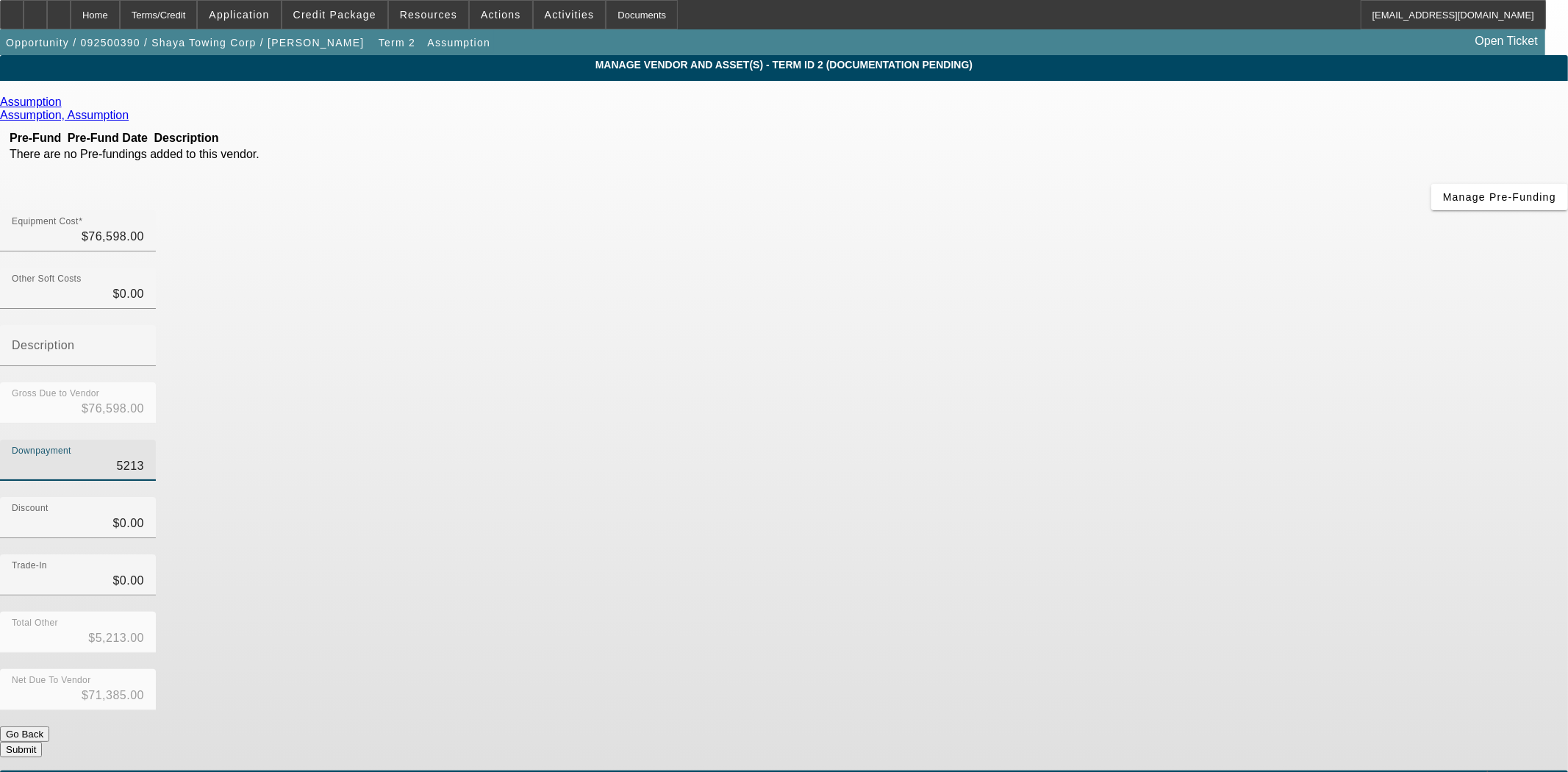
type input "$52,130.00"
type input "$24,468.00"
type input "52130.9"
type input "$52,130.90"
type input "$24,467.10"
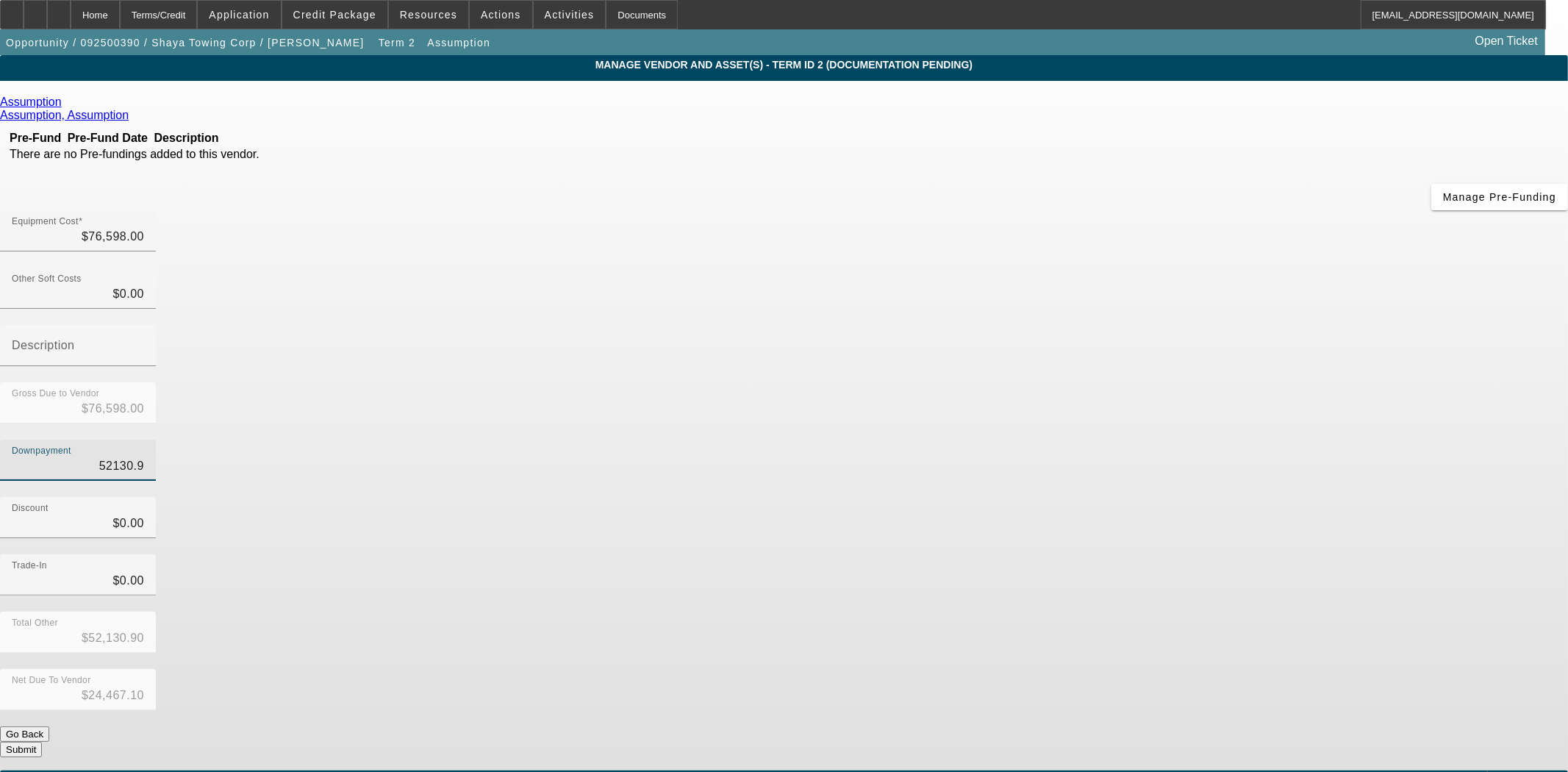
type input "52130.97"
type input "$52,130.97"
type input "$24,467.03"
type input "$52,130.97"
type input "$0.00"
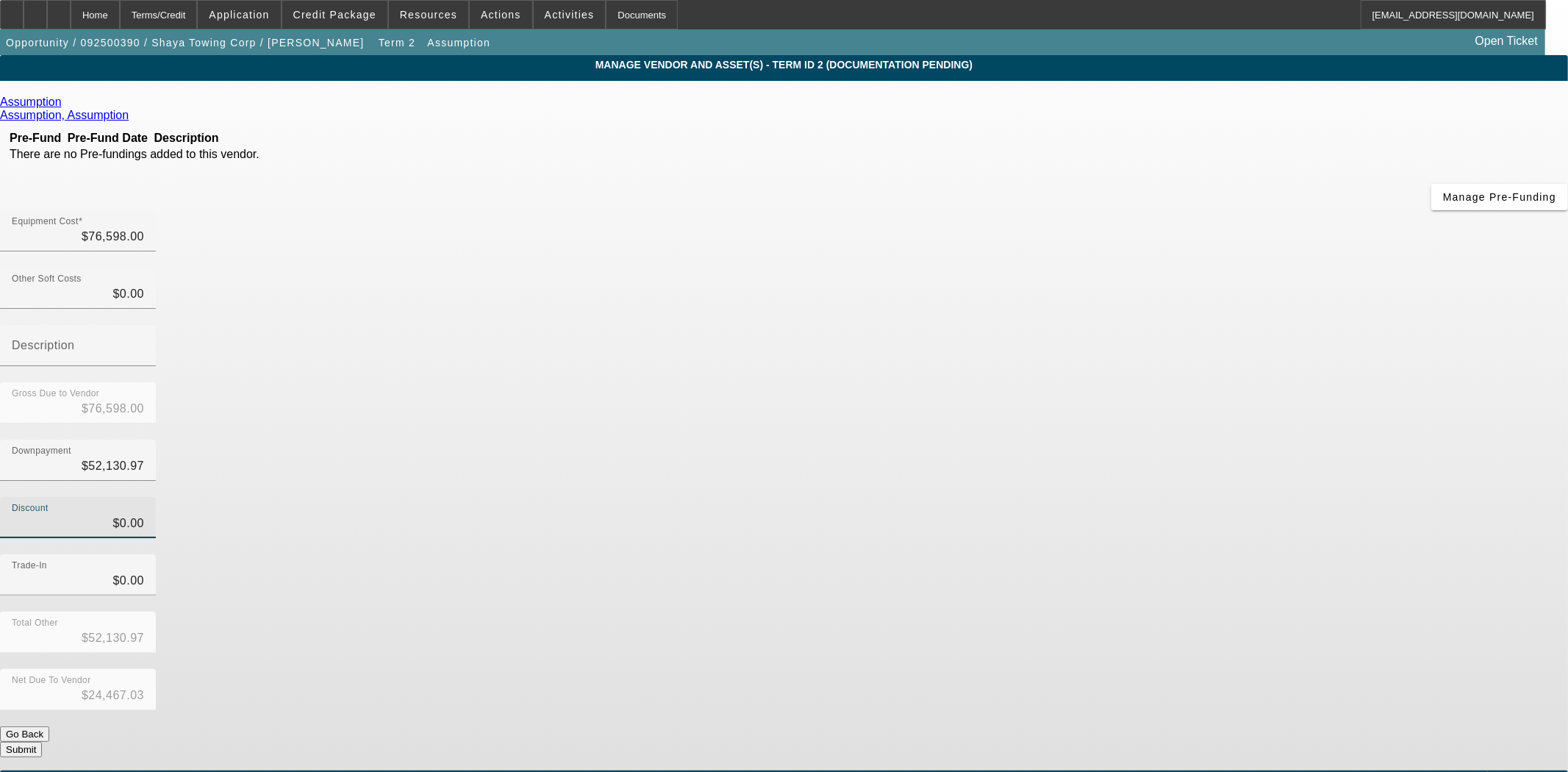
click at [42, 742] on button "Submit" at bounding box center [20, 750] width 42 height 16
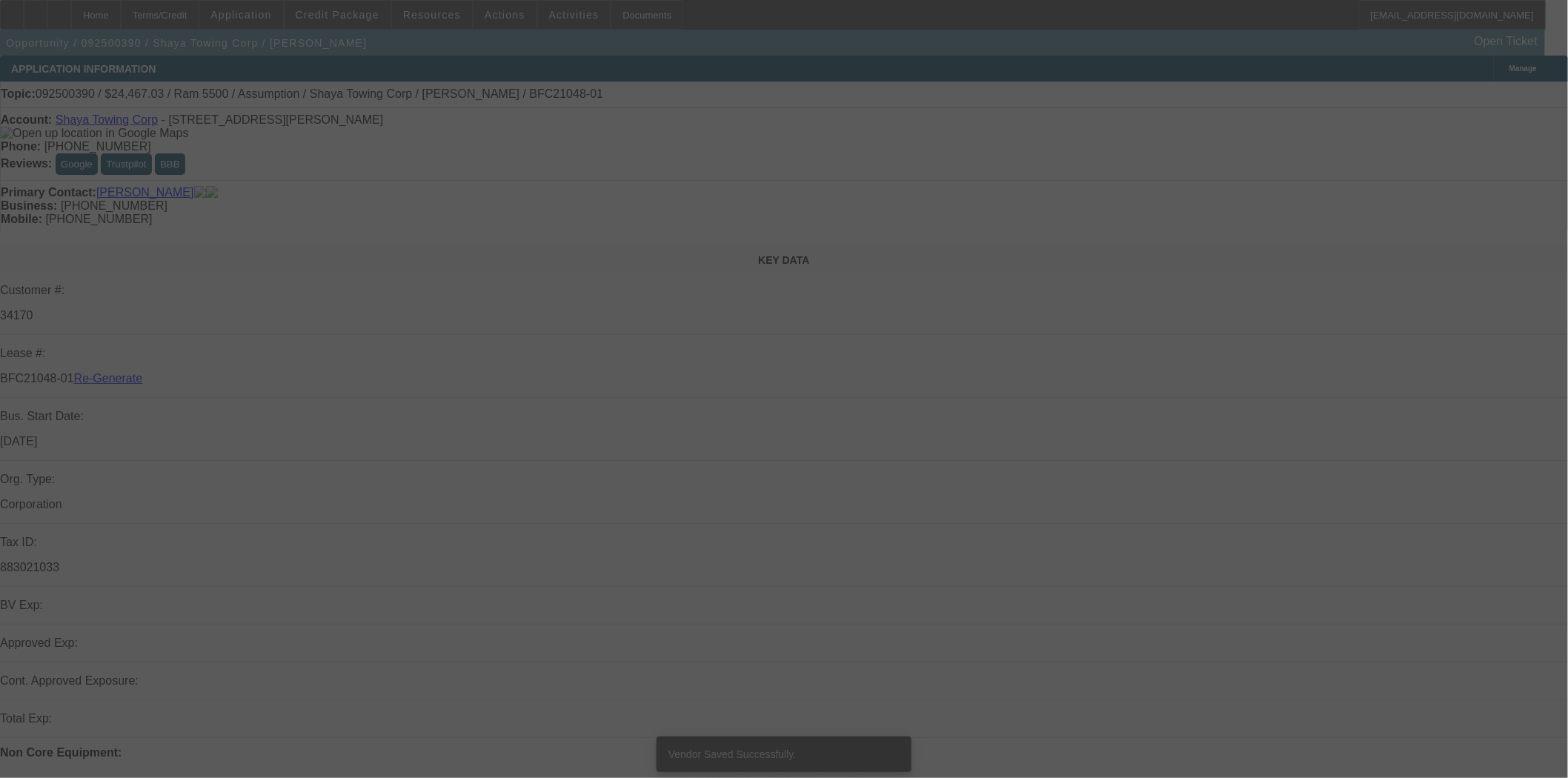
select select "3"
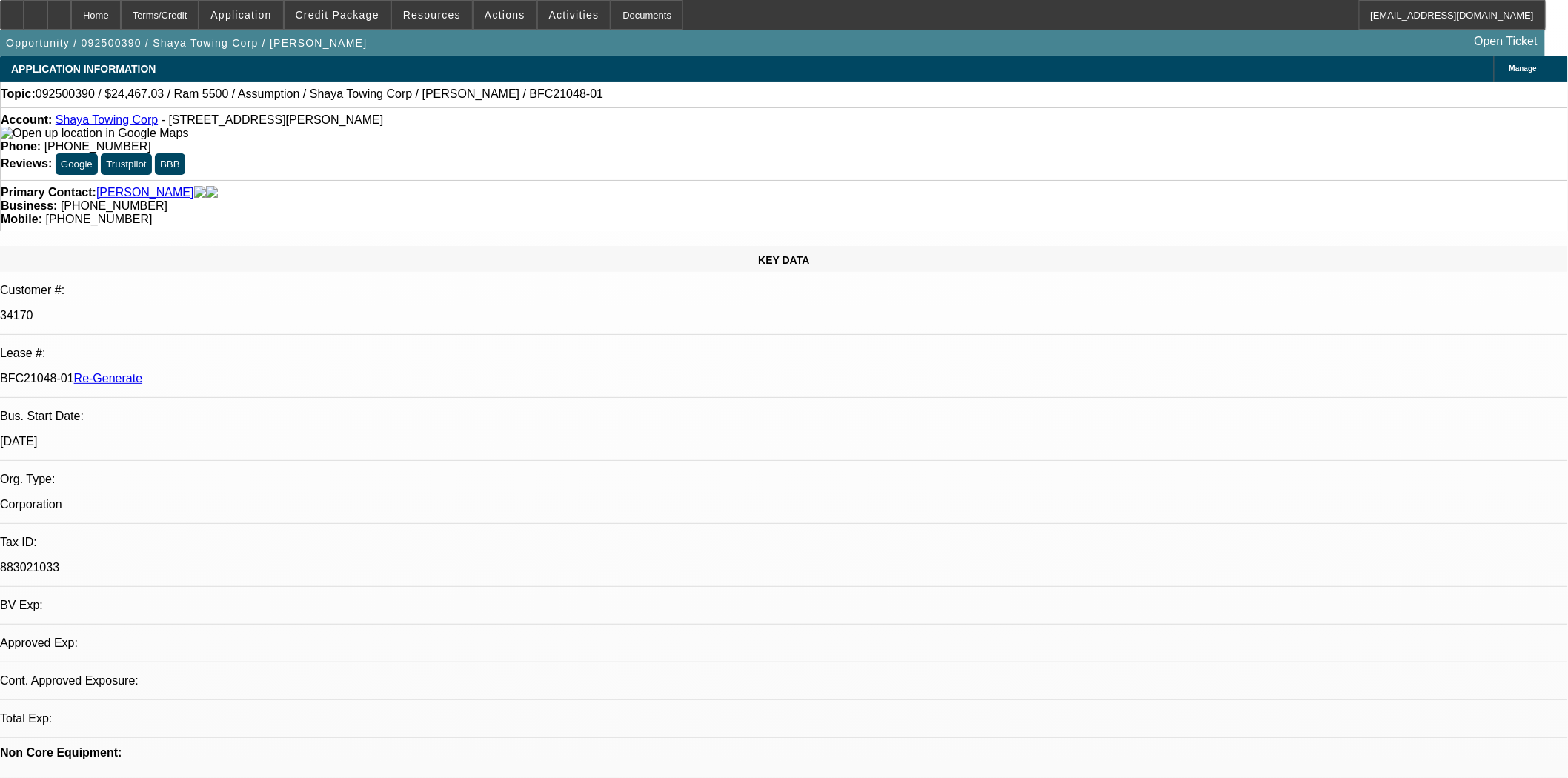
select select "0"
select select "2"
select select "0.1"
select select "4"
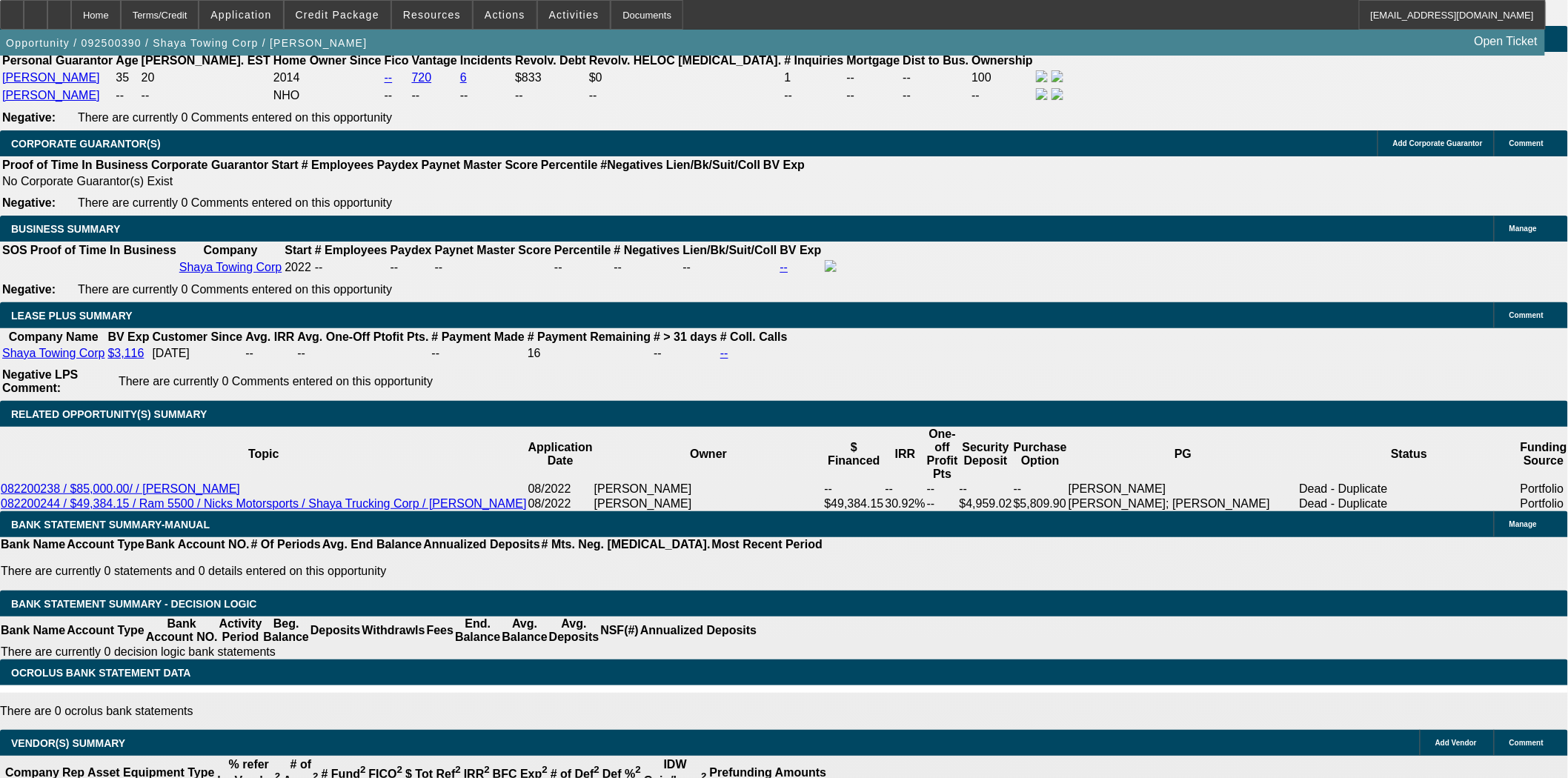
scroll to position [1946, 0]
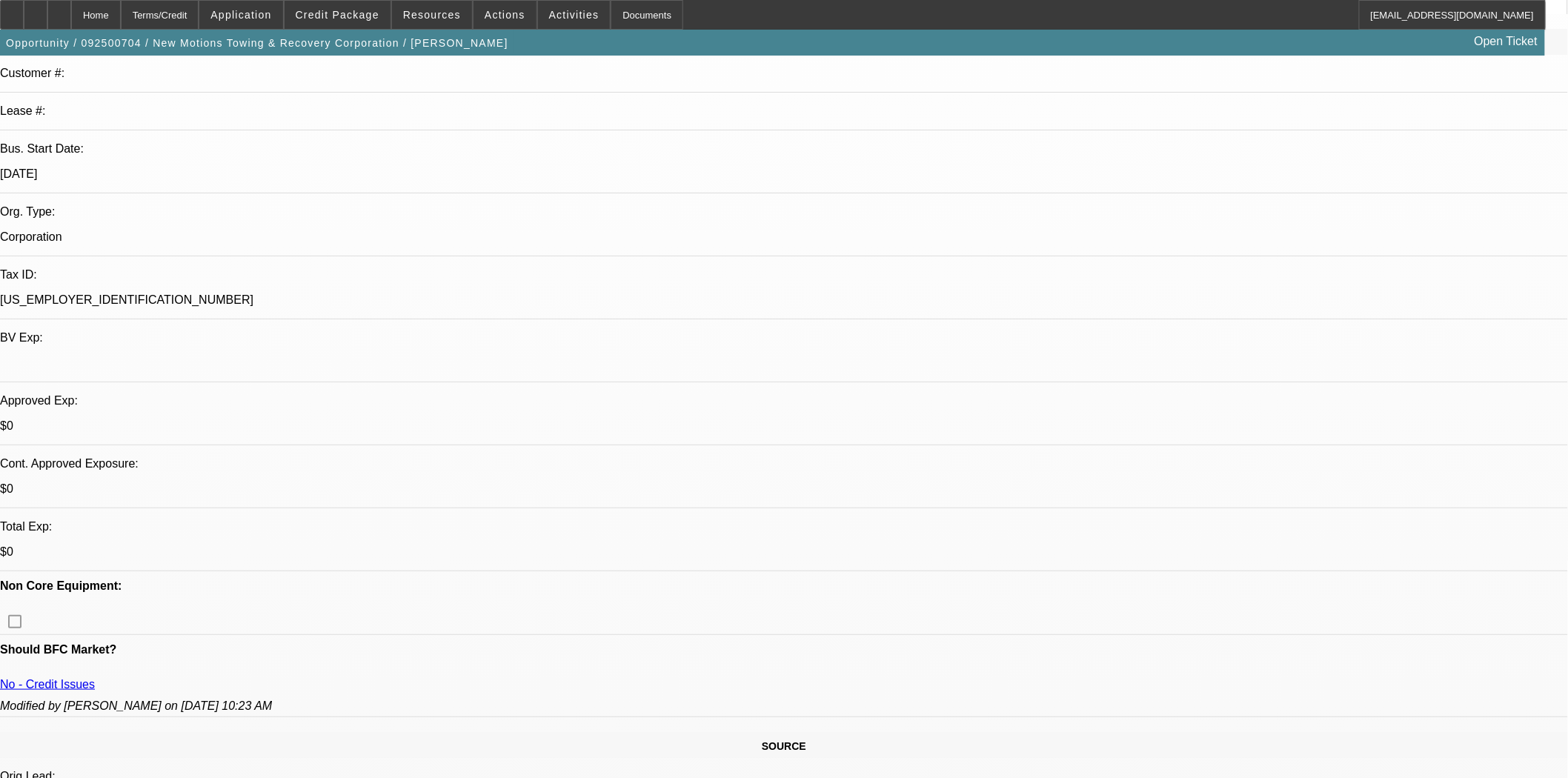
select select "0"
select select "0.1"
select select "4"
select select "0"
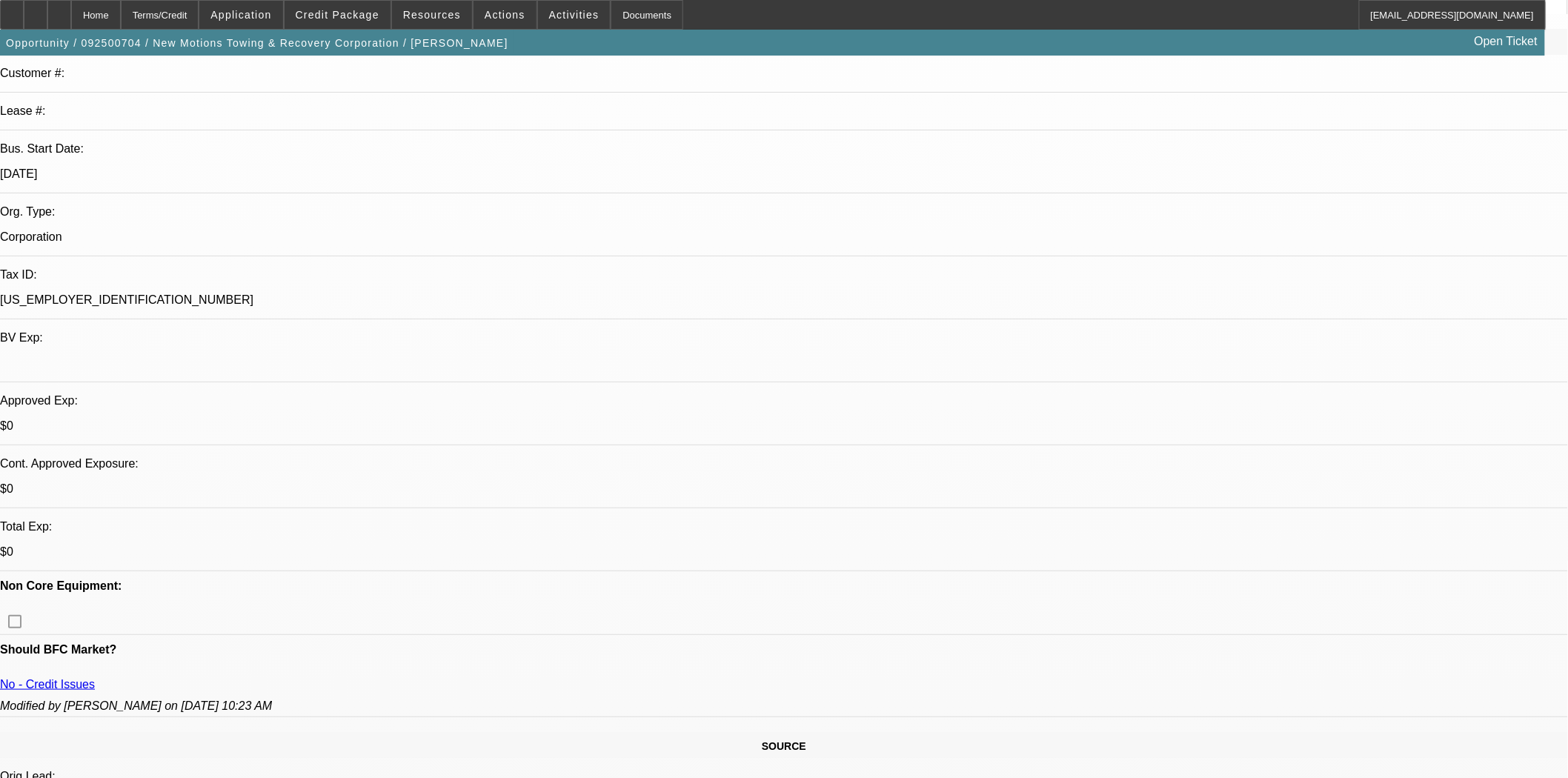
select select "0"
select select "0.1"
select select "4"
select select "0"
select select "2"
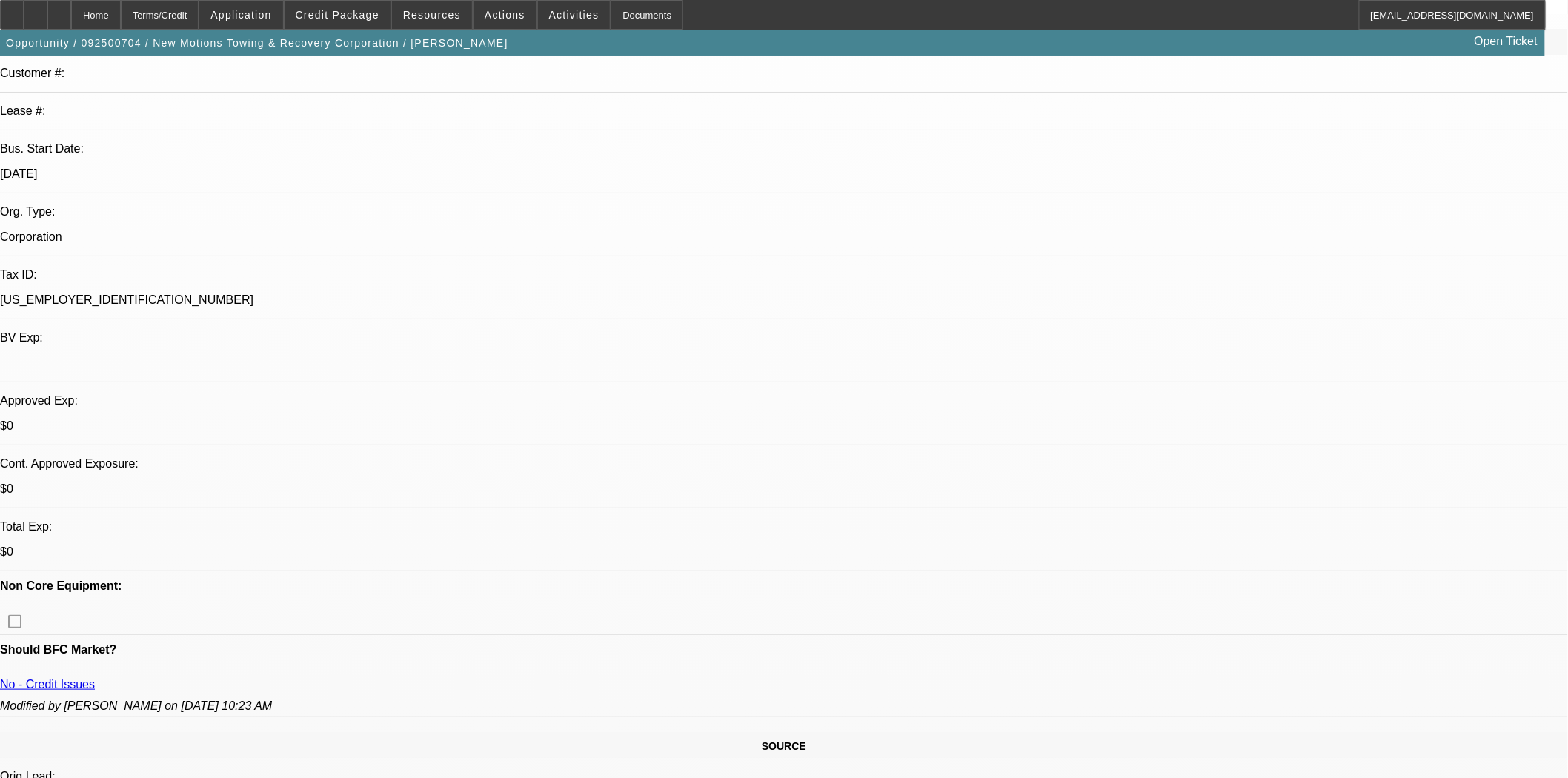
select select "0.1"
select select "4"
select select "0"
select select "0.1"
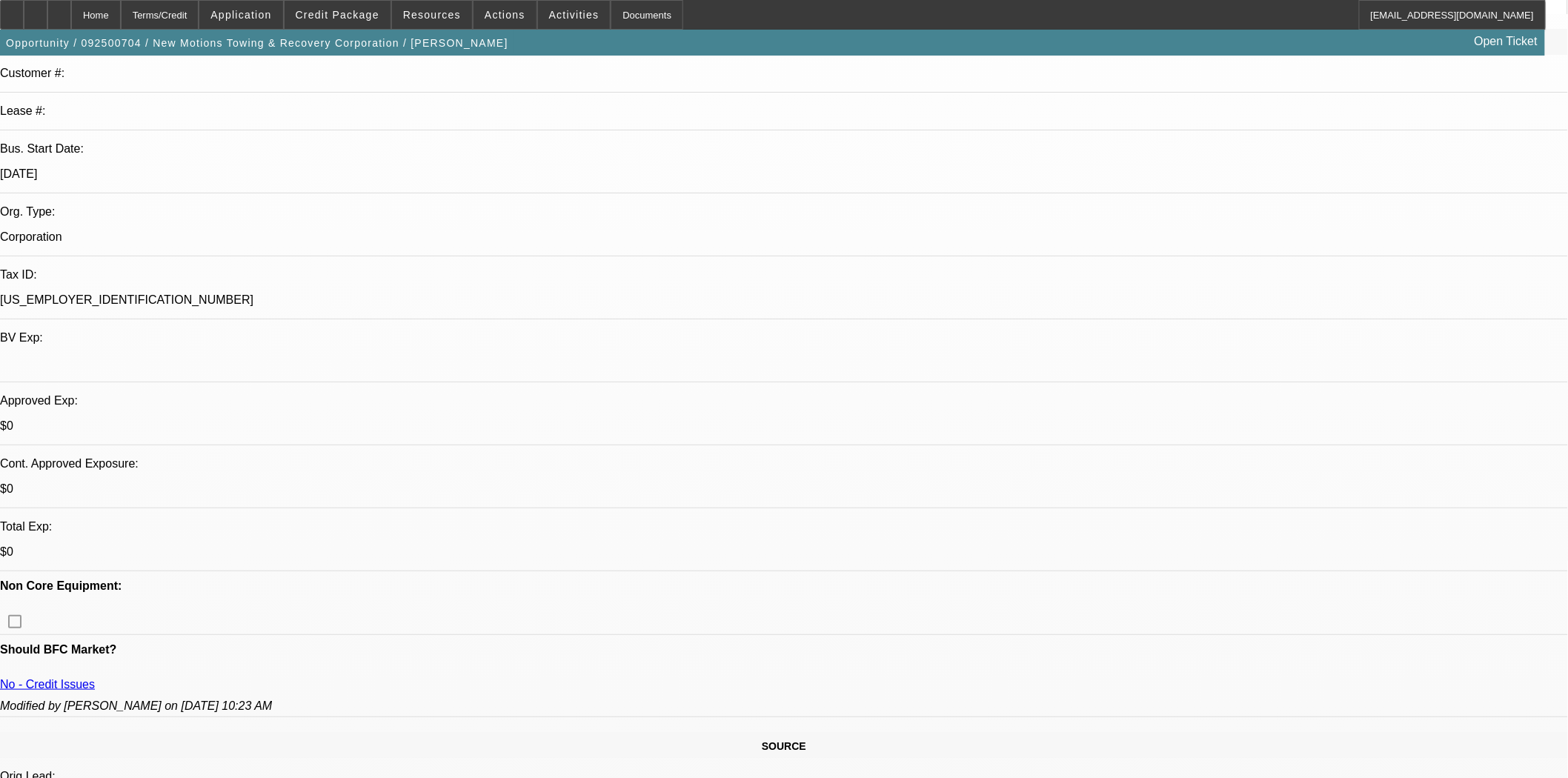
select select "4"
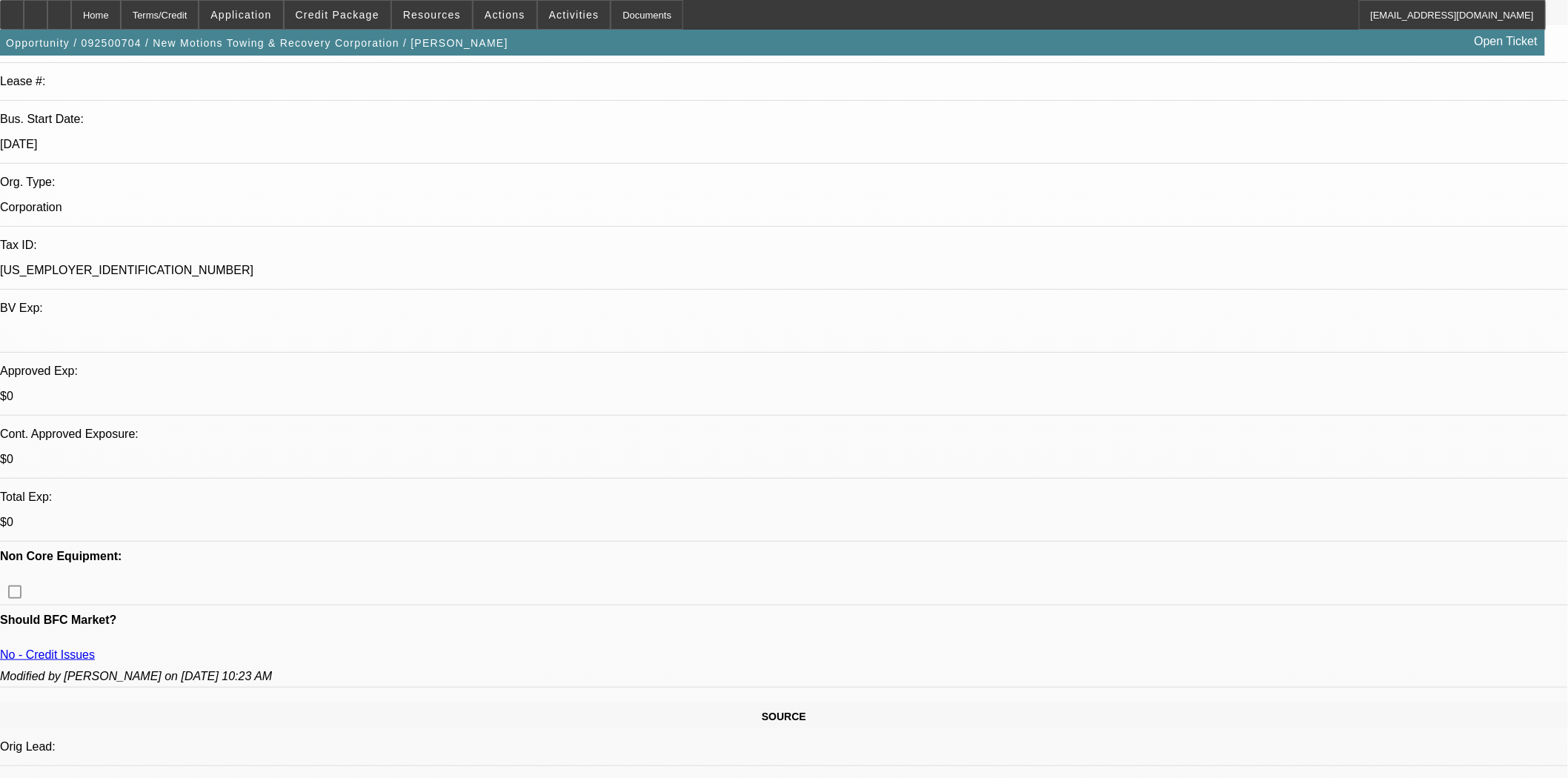
scroll to position [905, 0]
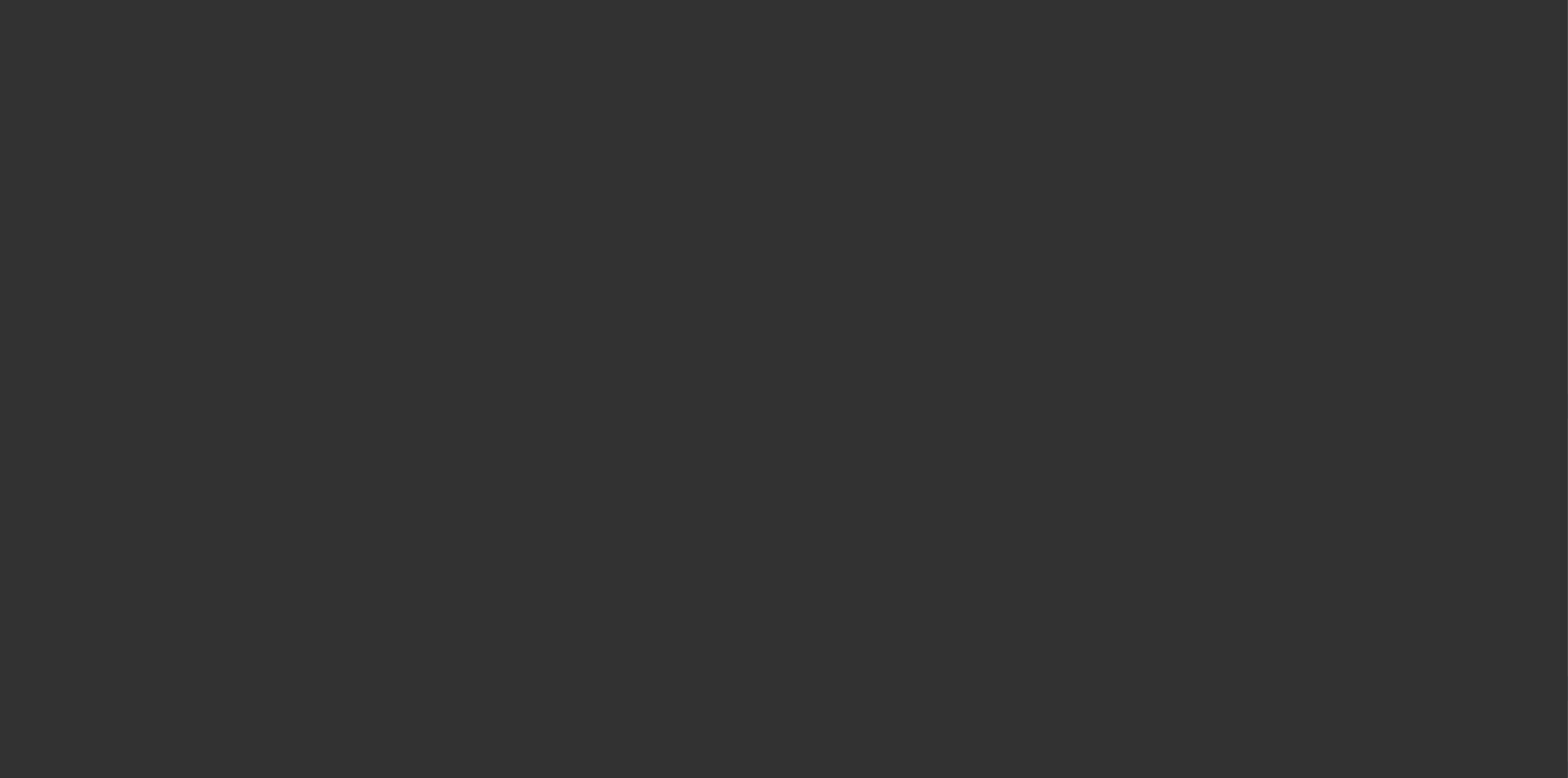
select select "3"
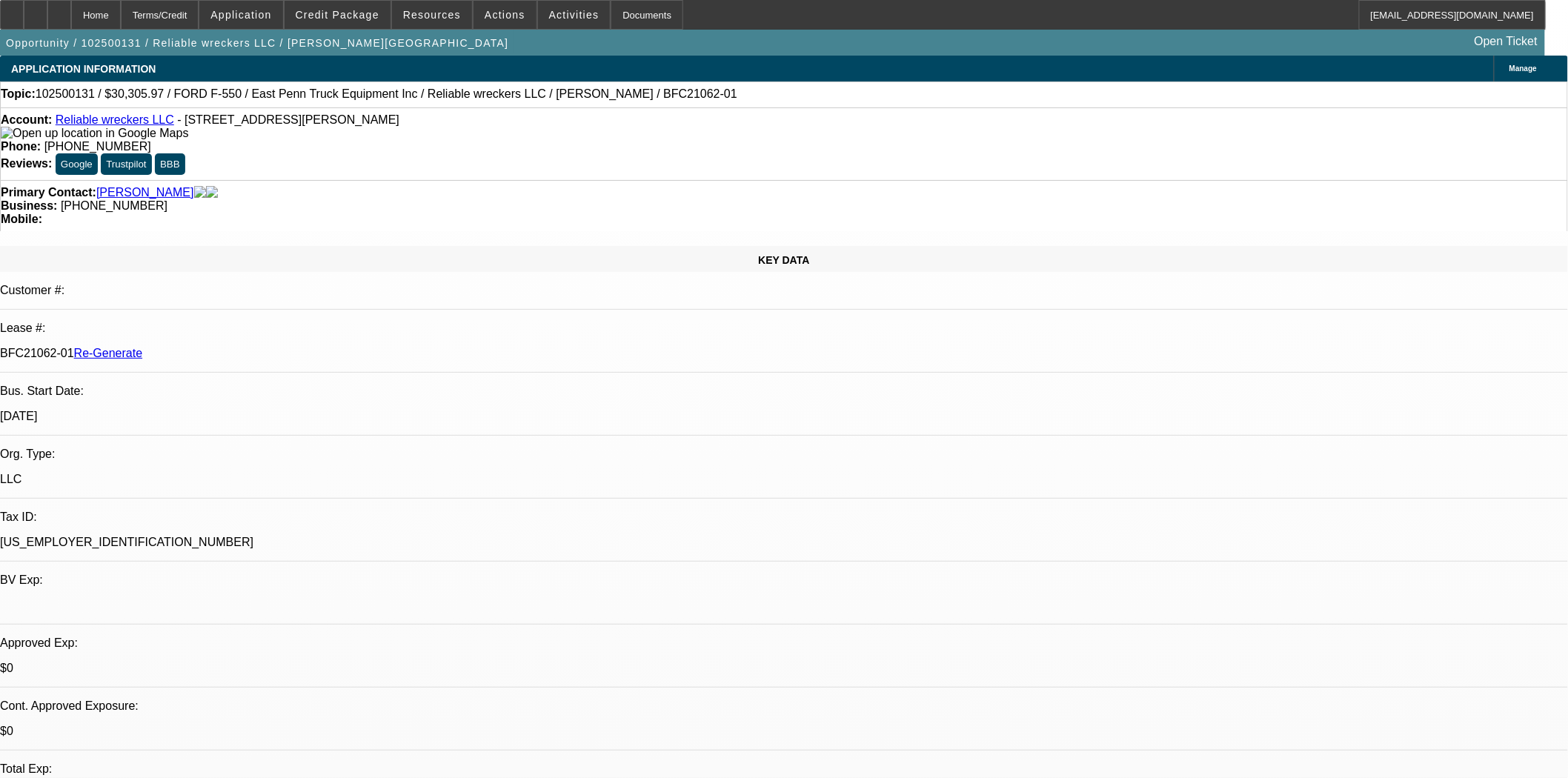
select select "0"
select select "2"
select select "0"
select select "21"
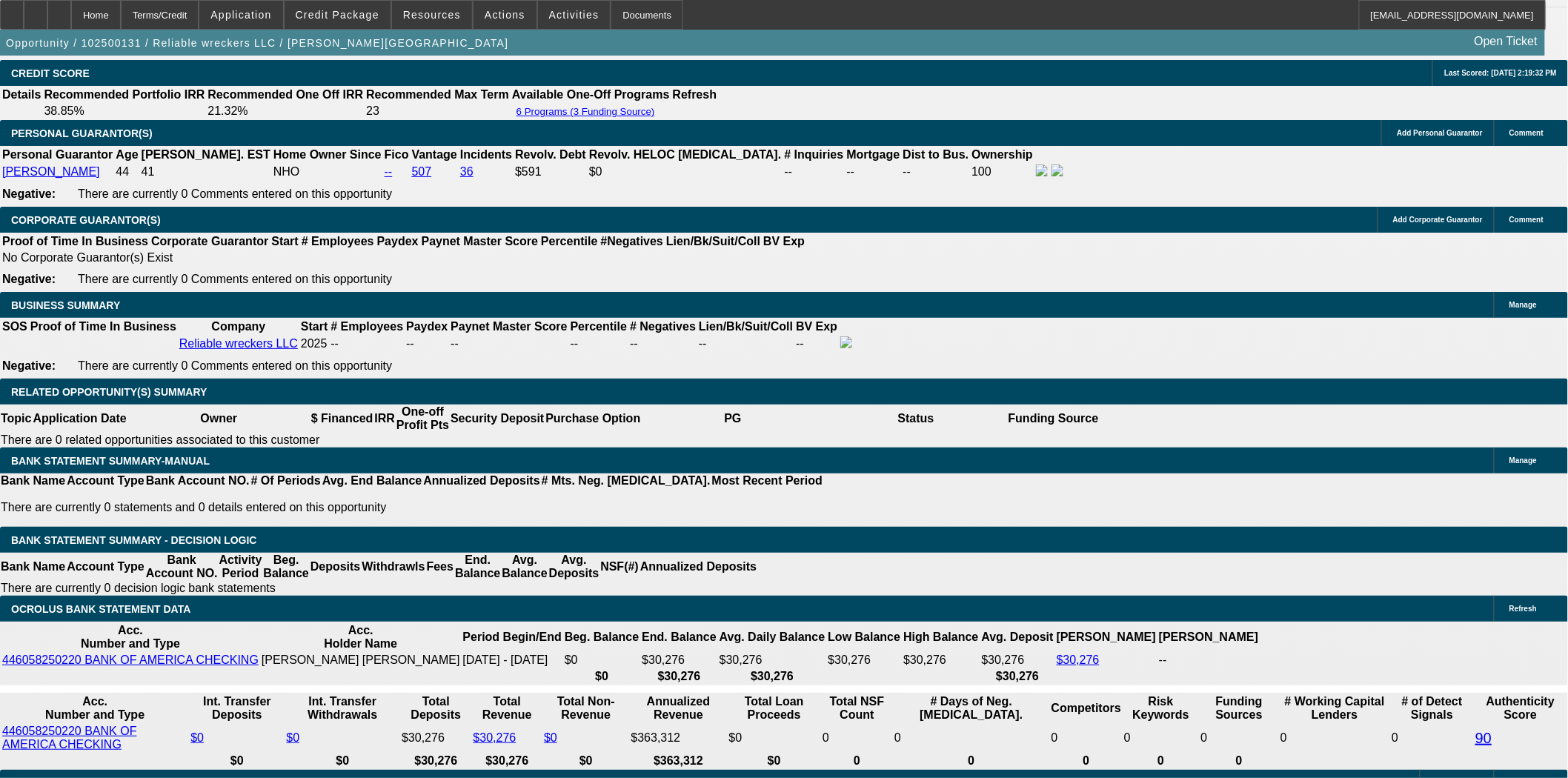
scroll to position [2387, 0]
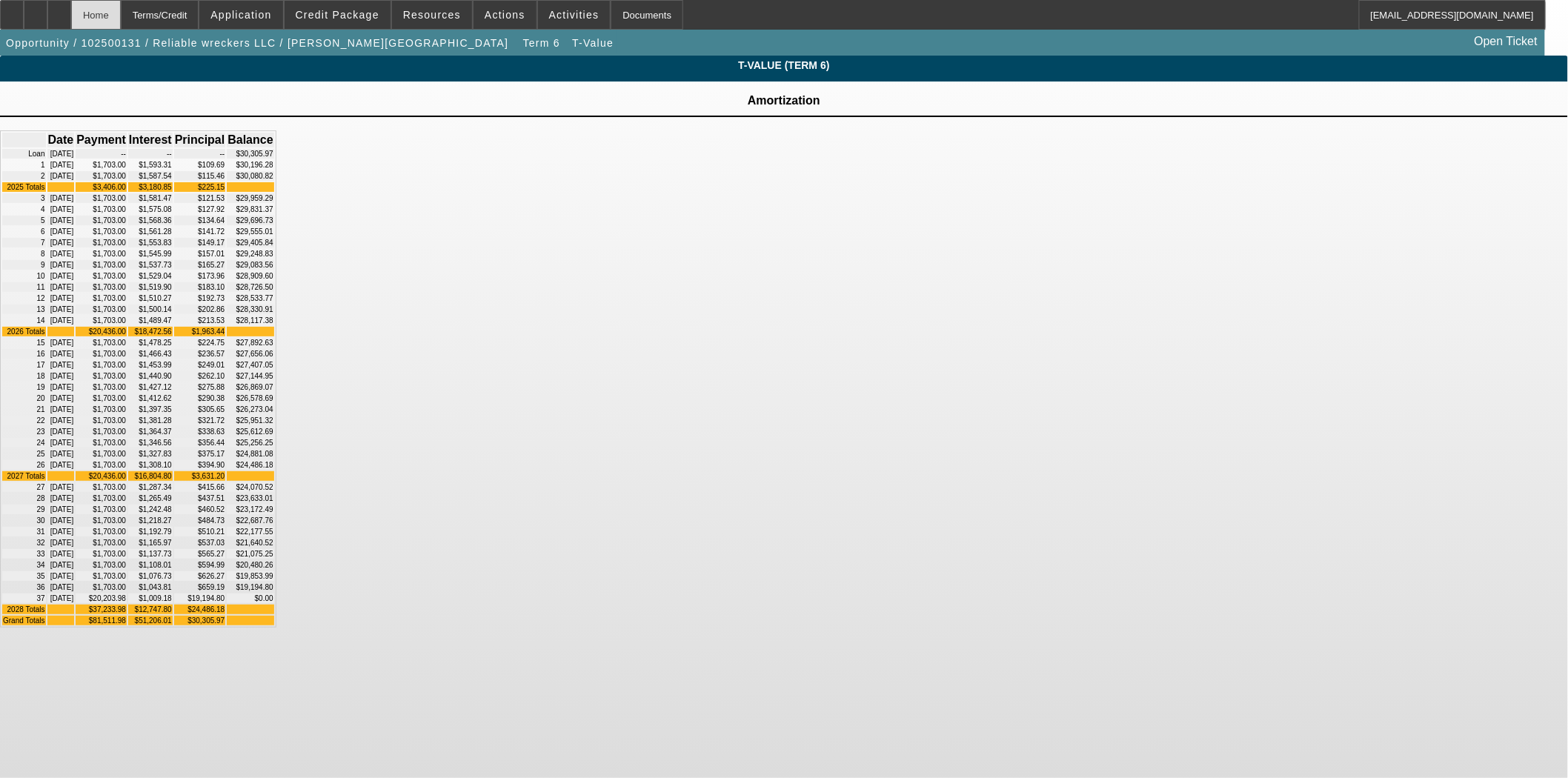
click at [121, 6] on div "Home" at bounding box center [95, 15] width 50 height 30
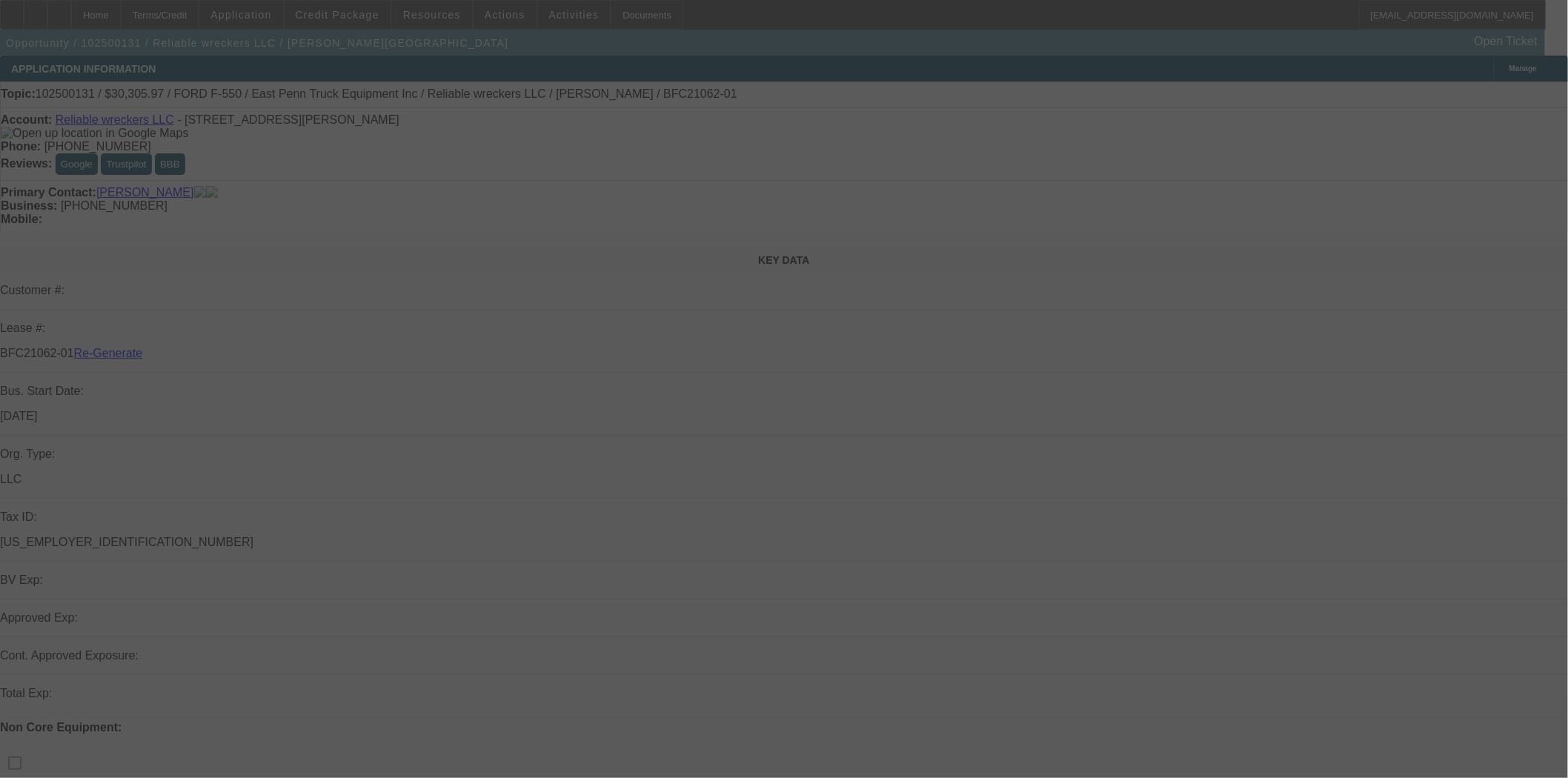
select select "3"
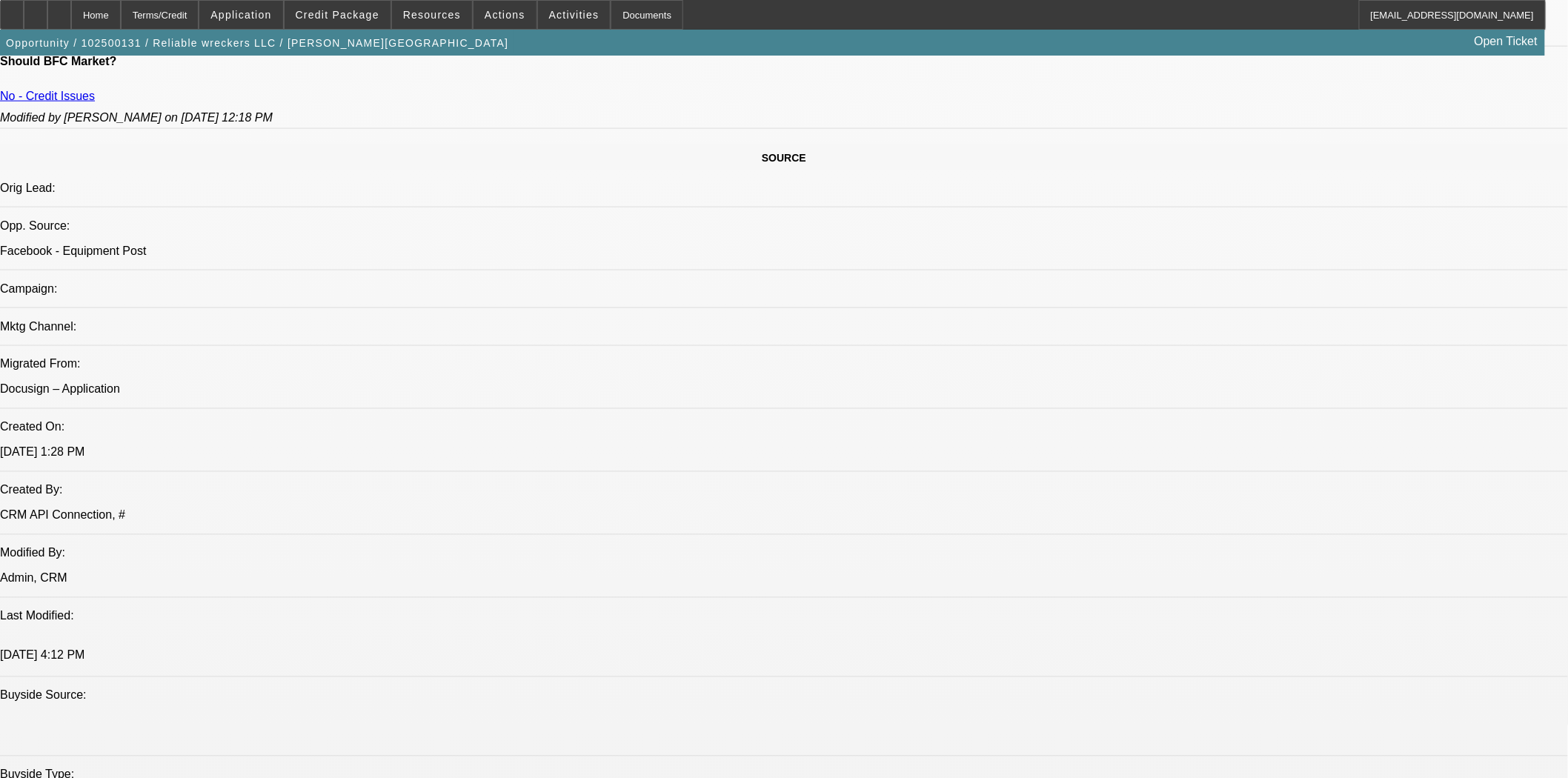
select select "0"
select select "2"
select select "0"
select select "21"
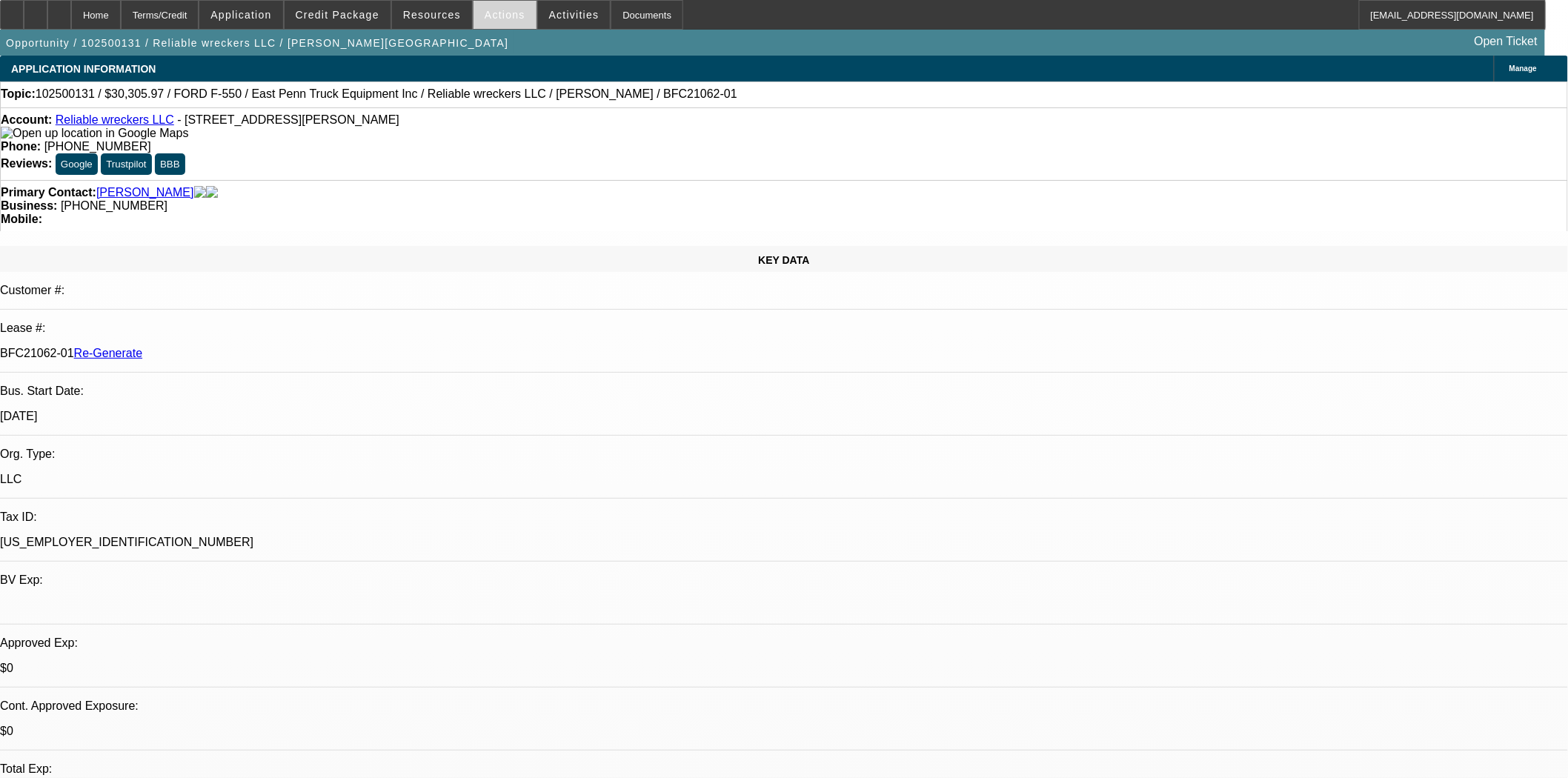
click at [512, 16] on span at bounding box center [505, 15] width 63 height 36
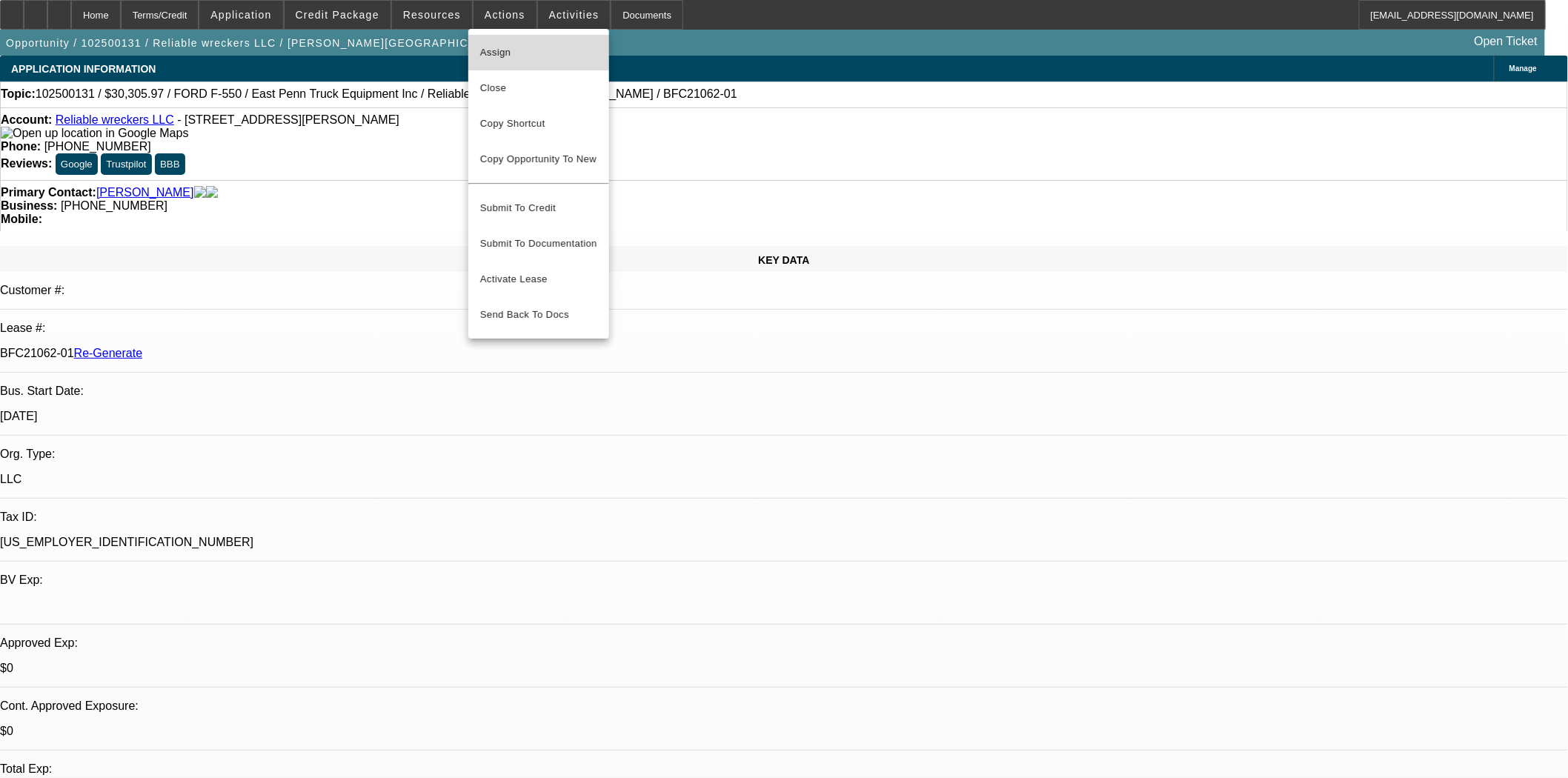
click at [514, 45] on span "Assign" at bounding box center [538, 52] width 117 height 18
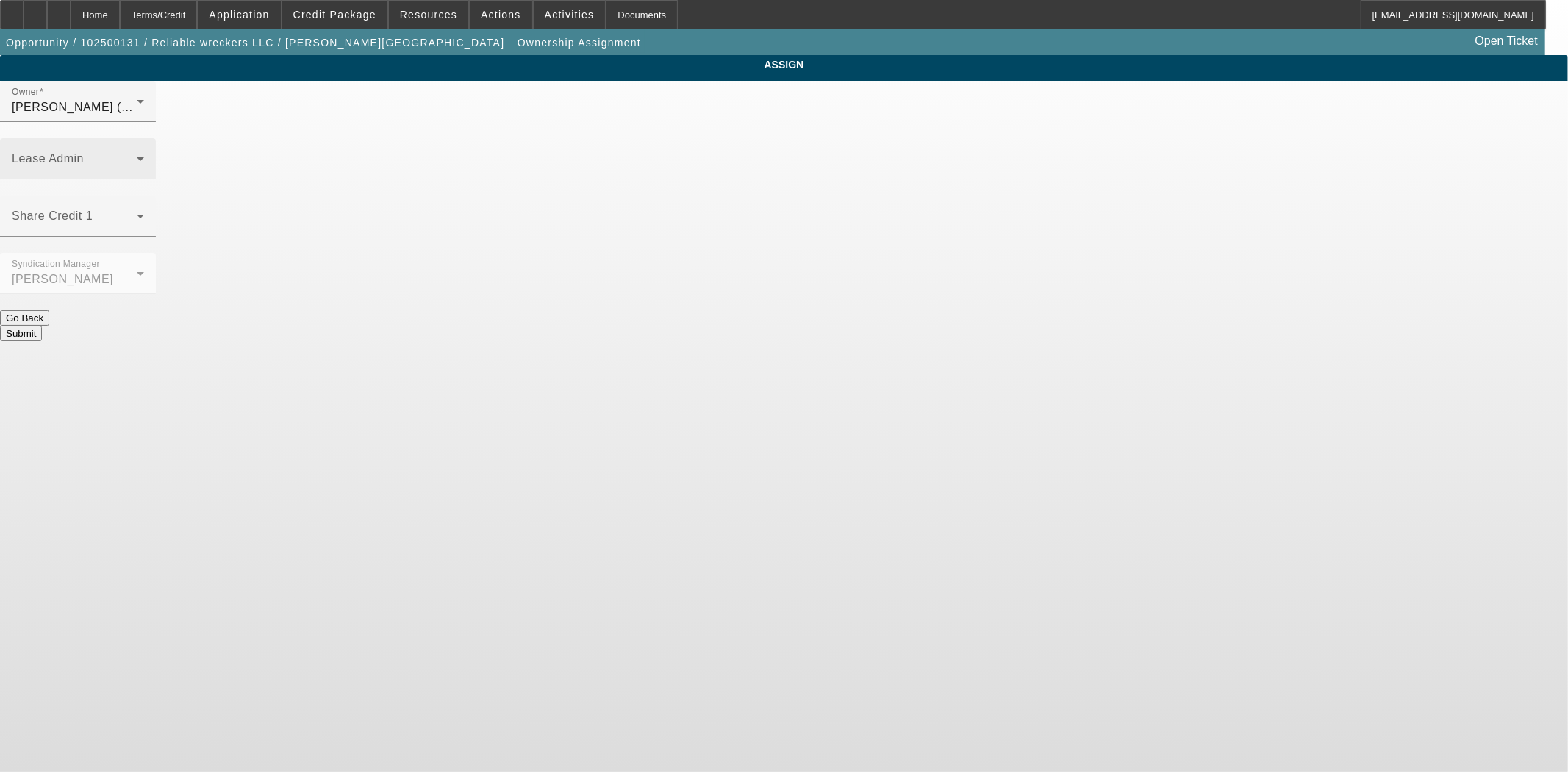
click at [137, 156] on span at bounding box center [74, 164] width 125 height 18
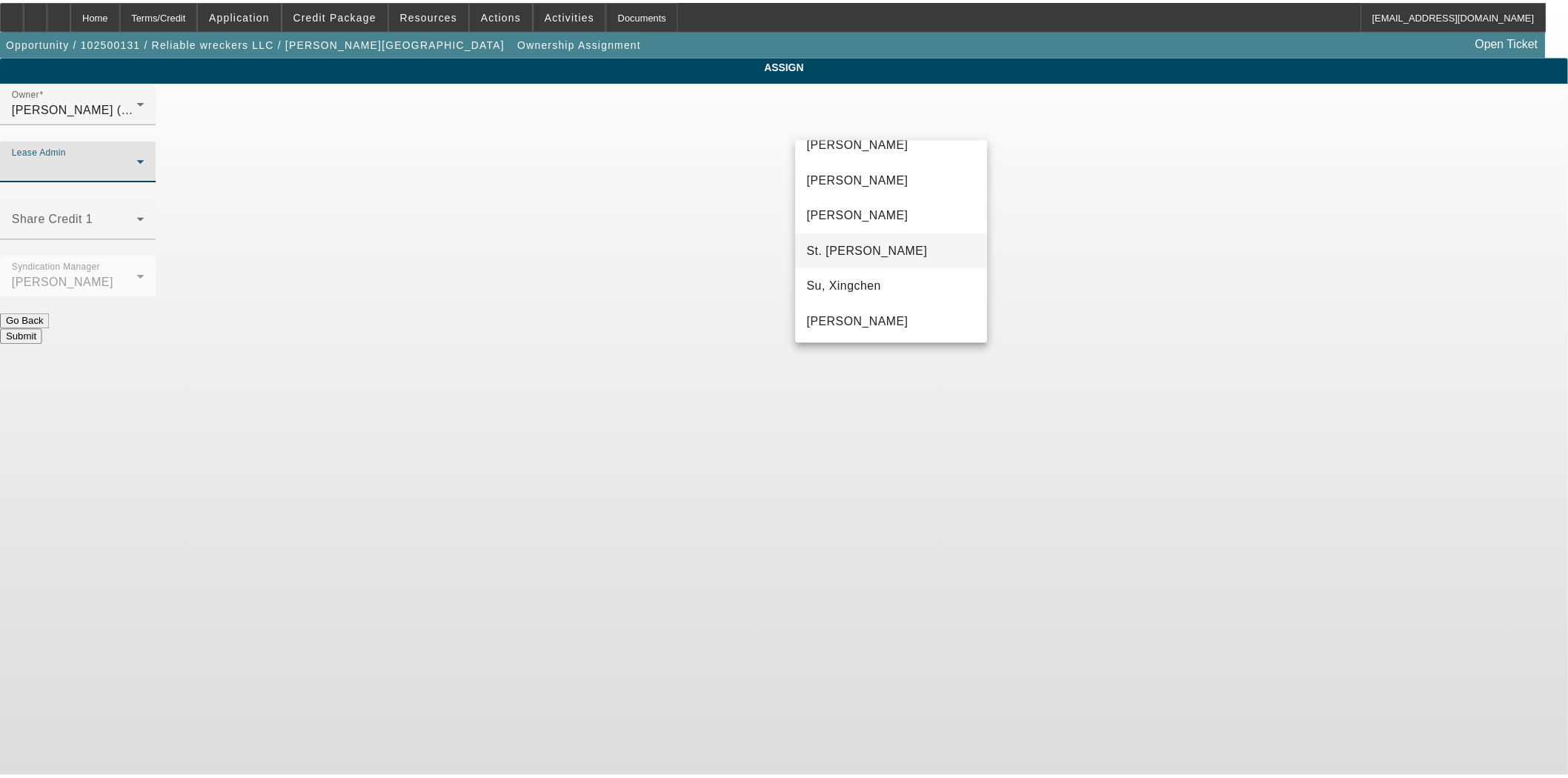
scroll to position [92, 0]
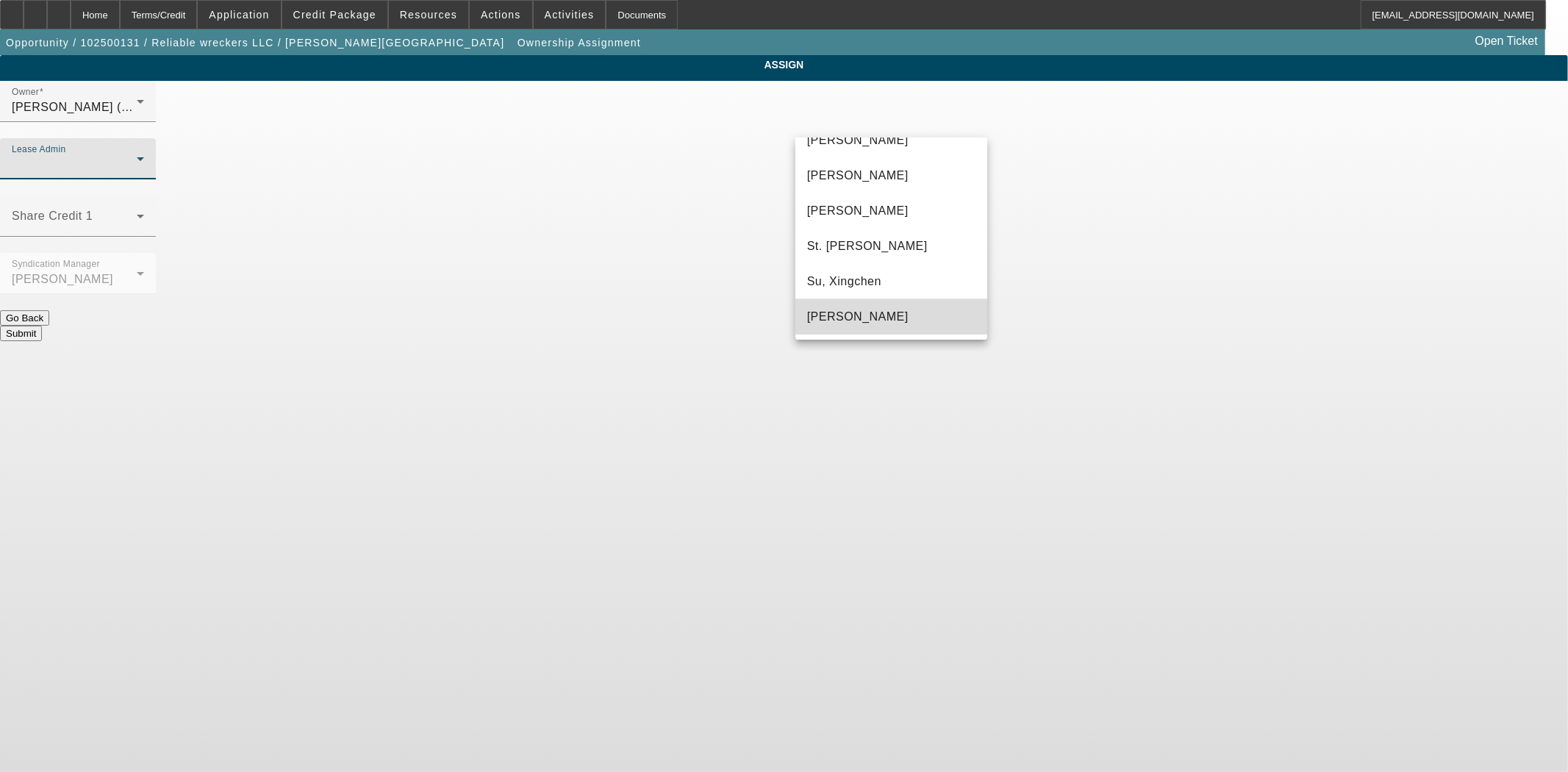
click at [903, 308] on span "[PERSON_NAME]" at bounding box center [857, 317] width 101 height 18
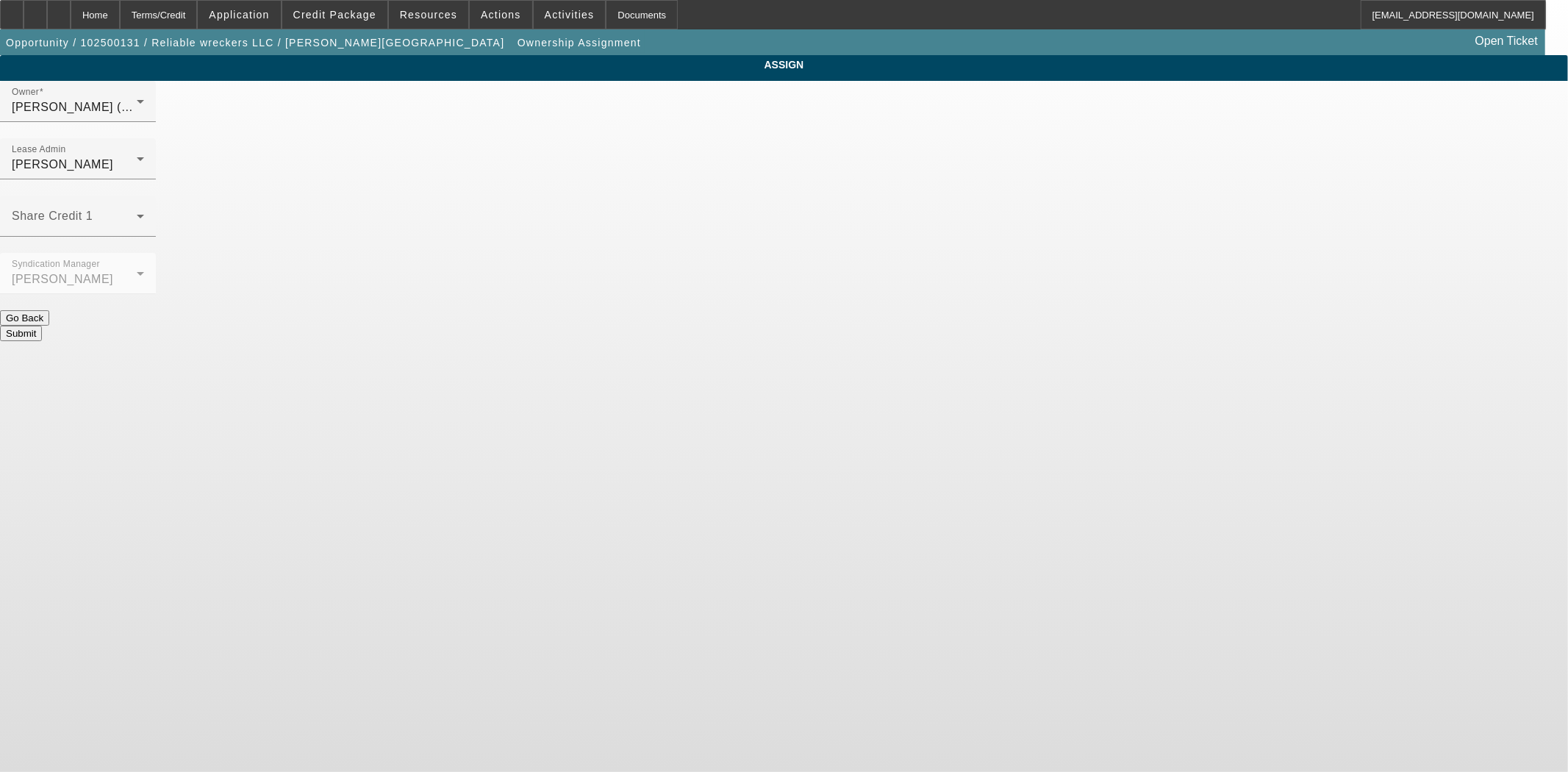
click at [42, 326] on button "Submit" at bounding box center [20, 334] width 42 height 16
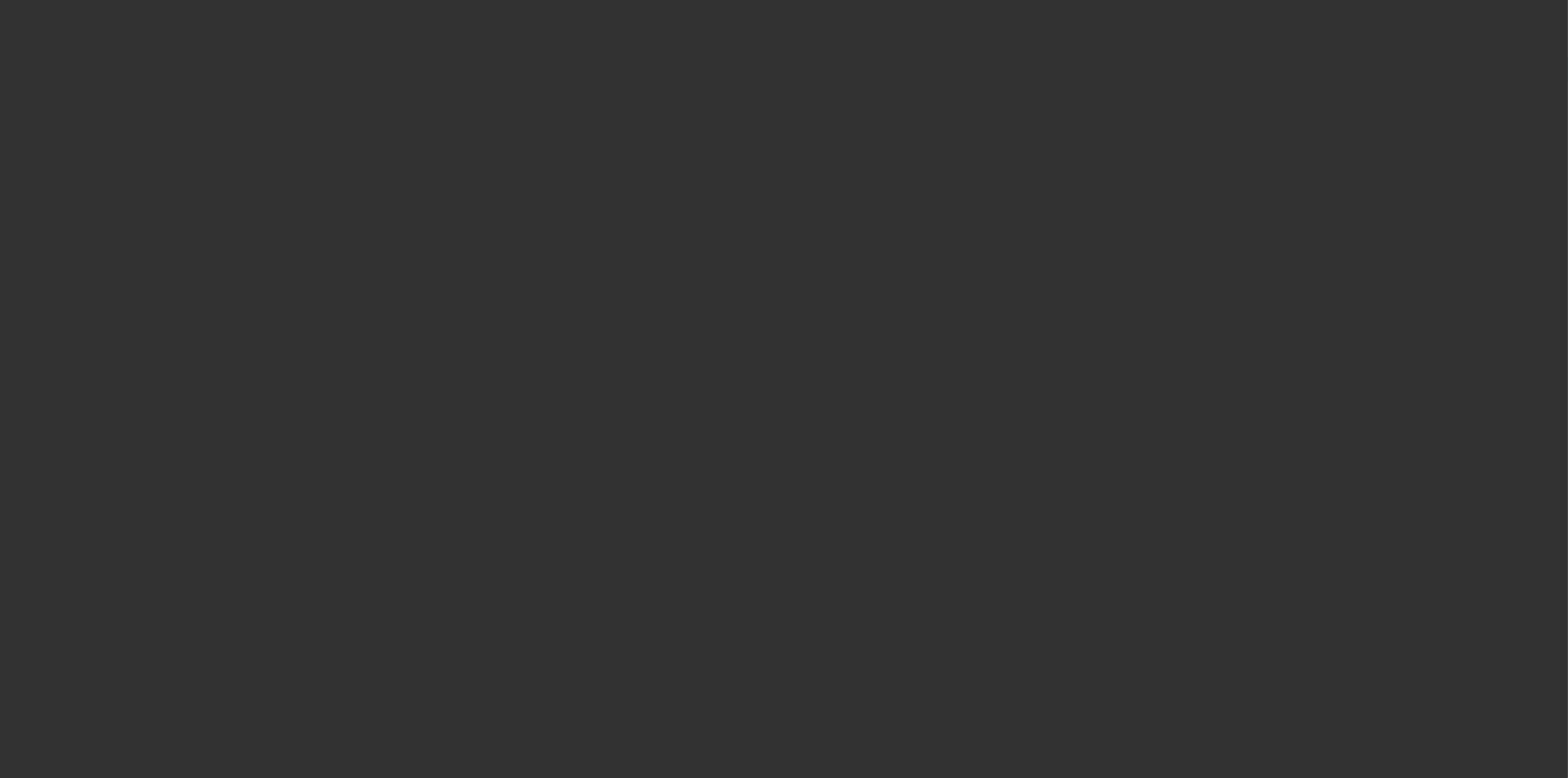
select select "3"
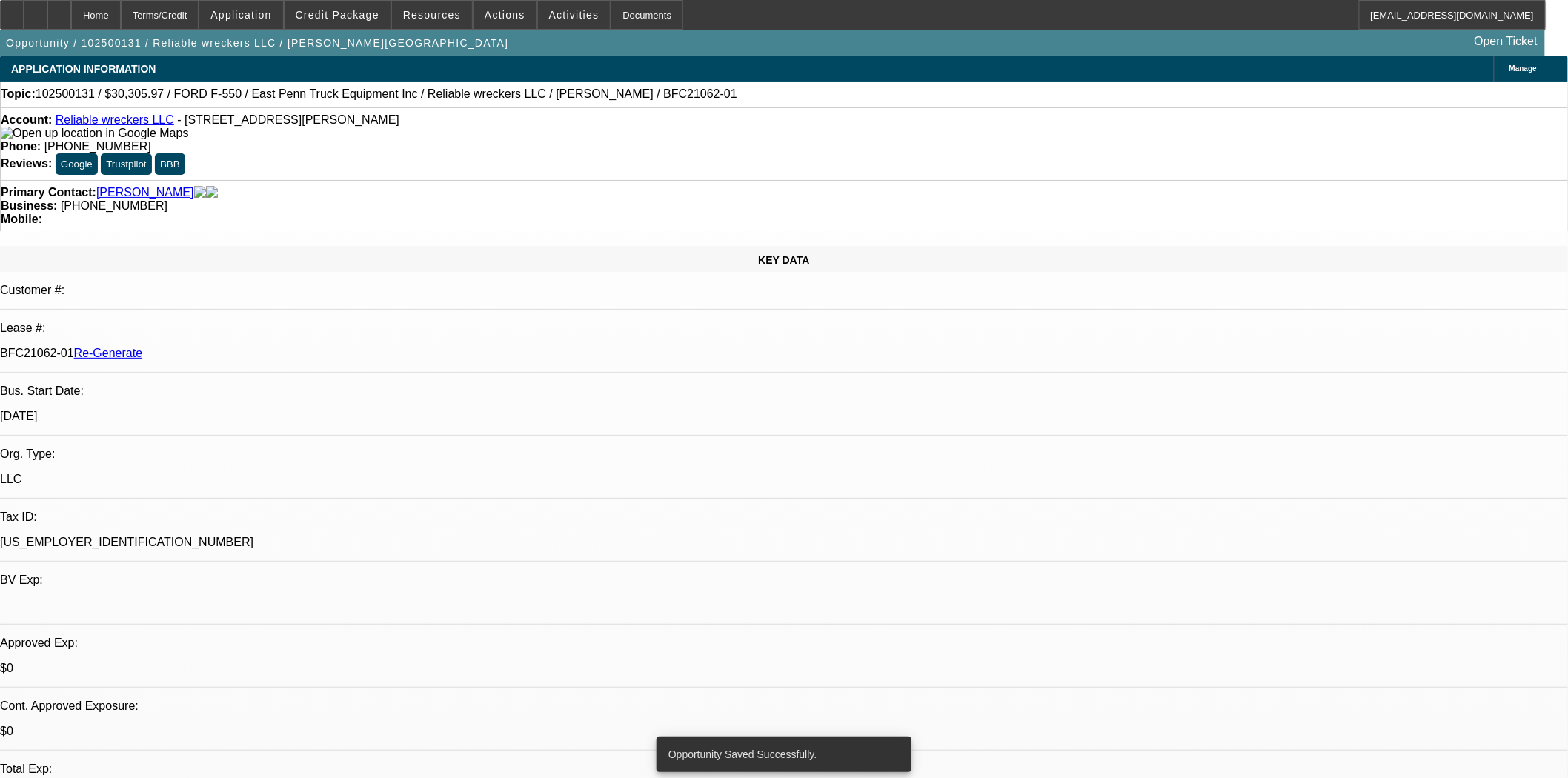
select select "0"
select select "2"
select select "0"
select select "21"
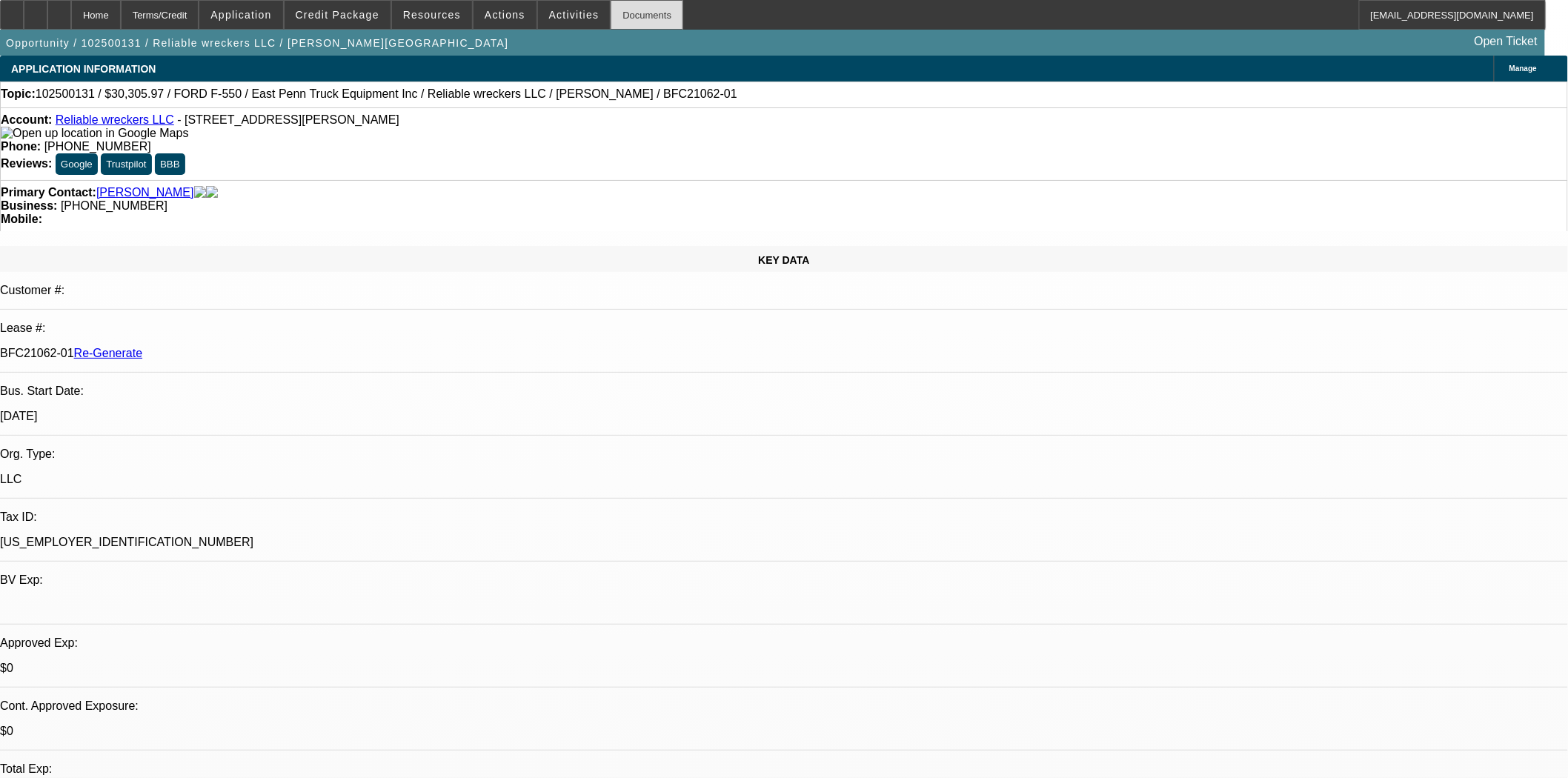
click at [613, 23] on div "Documents" at bounding box center [647, 15] width 73 height 30
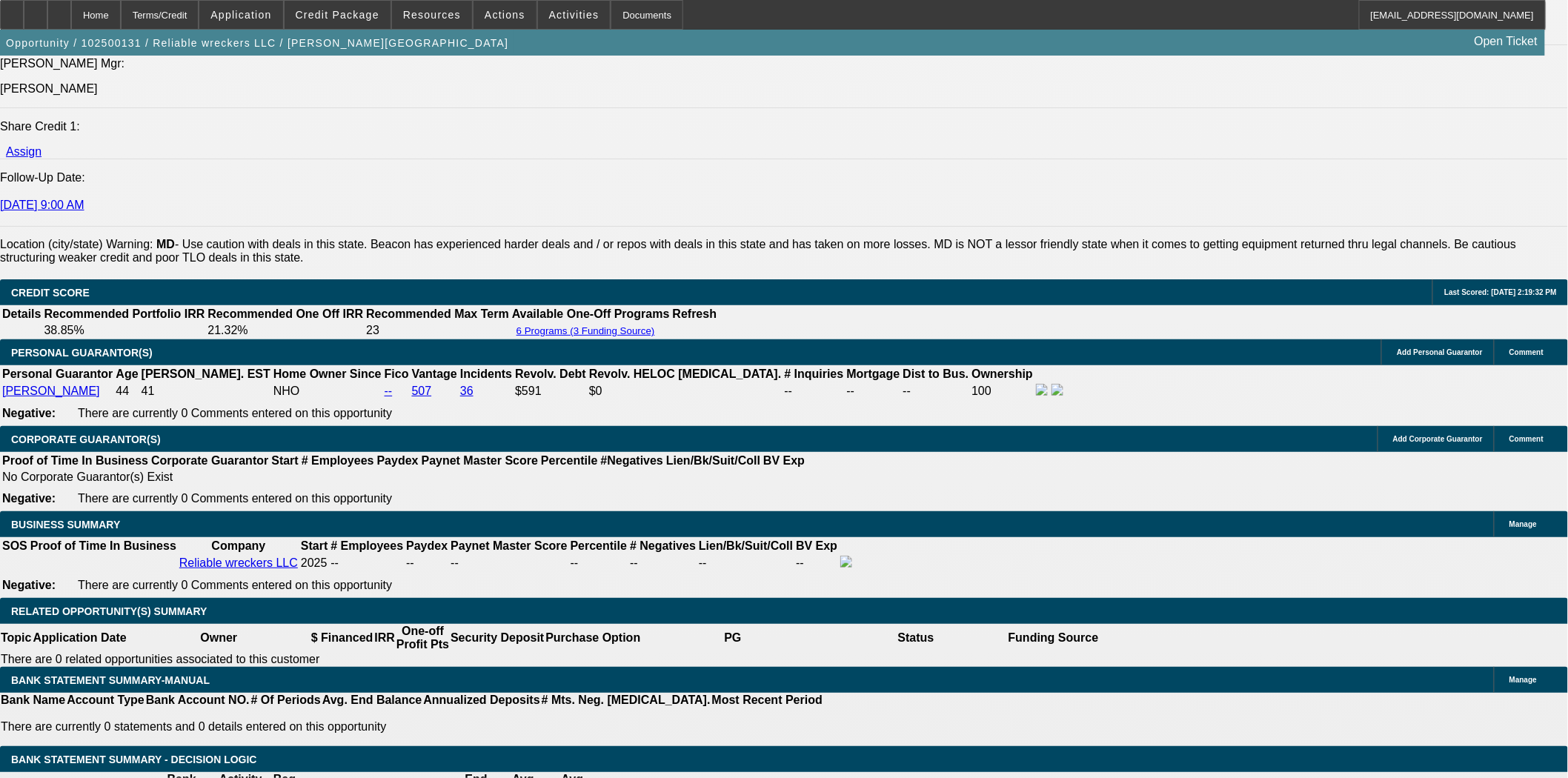
scroll to position [2058, 0]
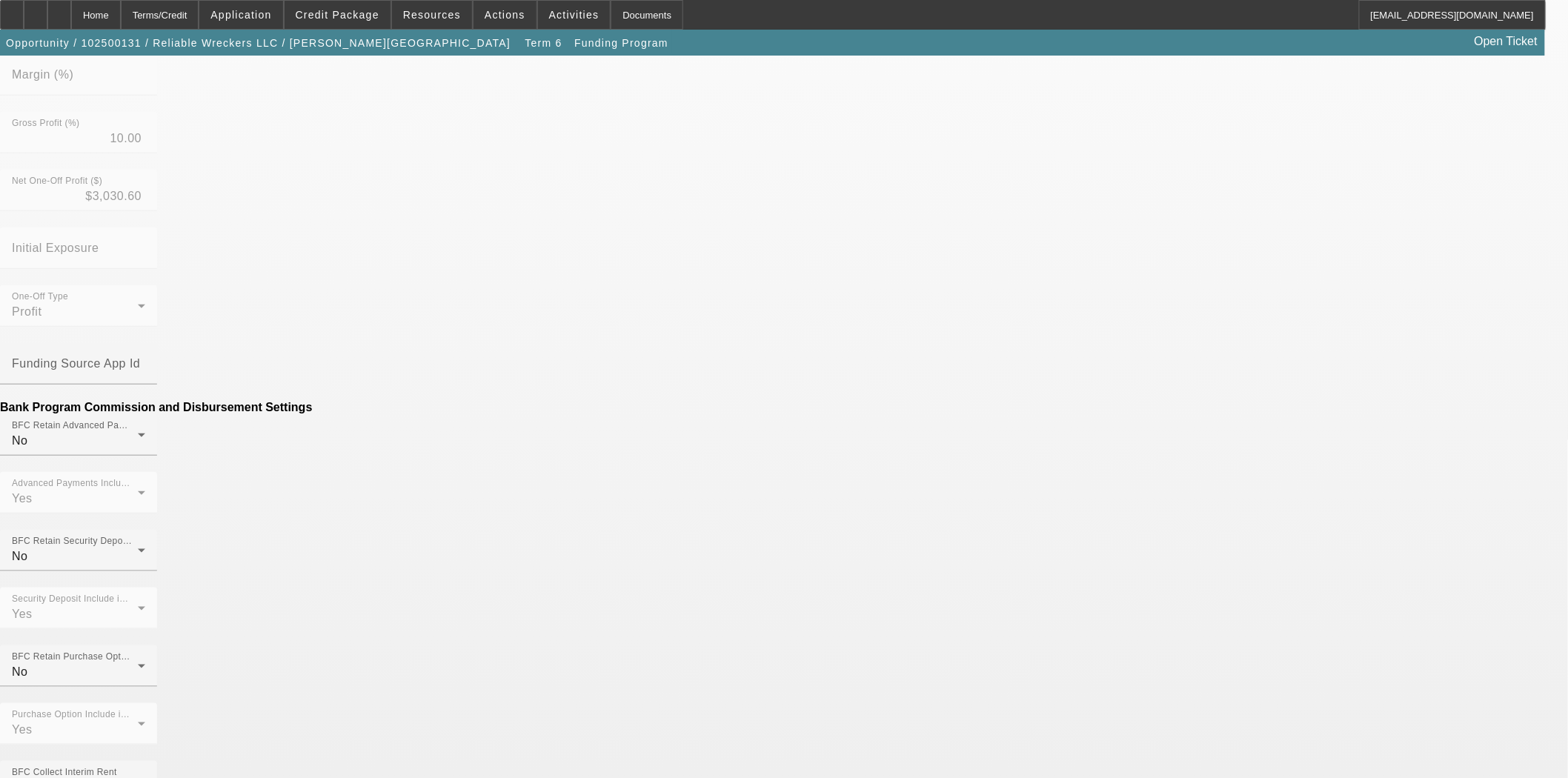
scroll to position [576, 0]
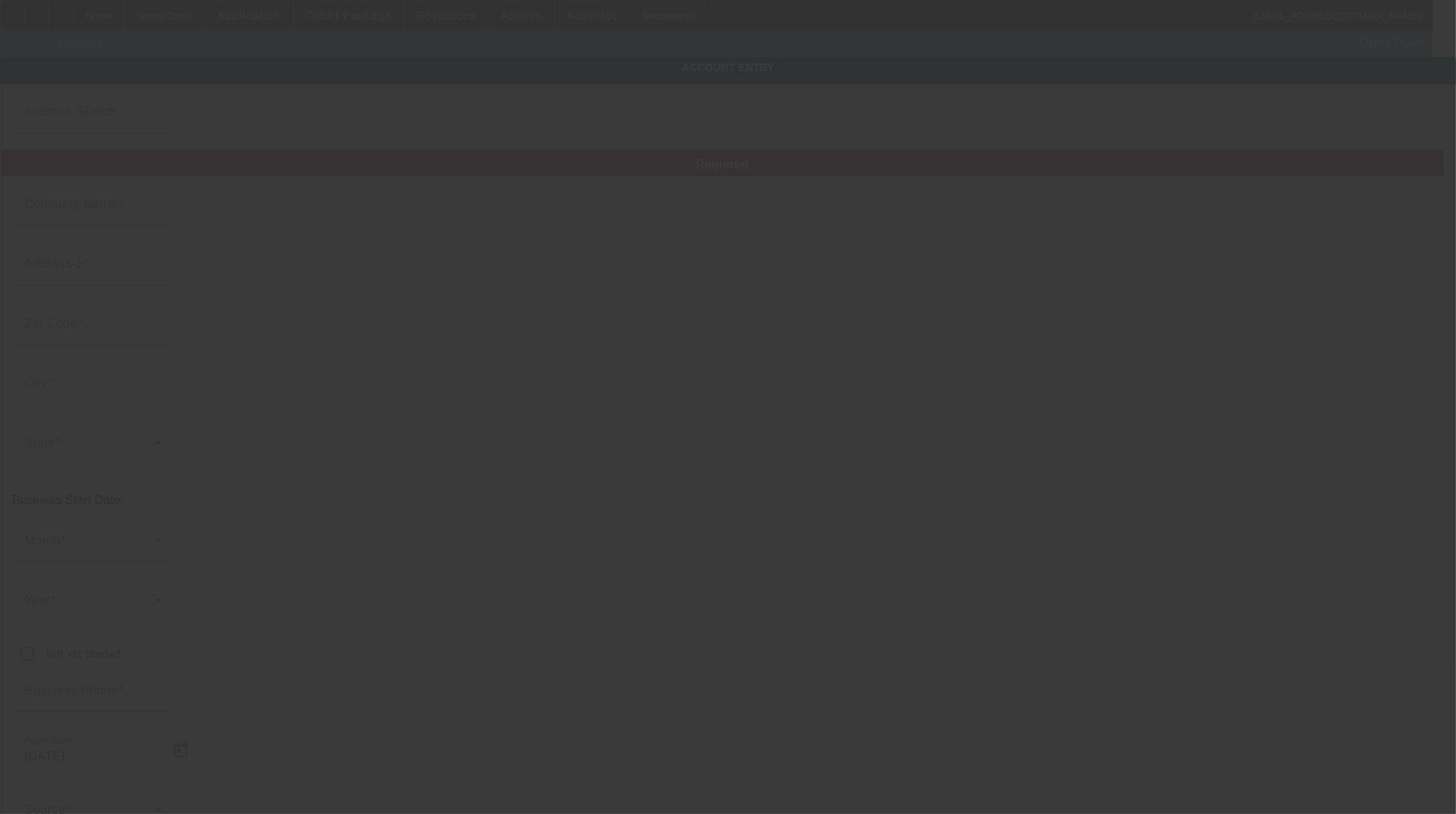
type input "Reliable wreckers LLC"
type input "1120 Linden Ave"
type input "21227"
type input "Arbutus"
type input "[PHONE_NUMBER]"
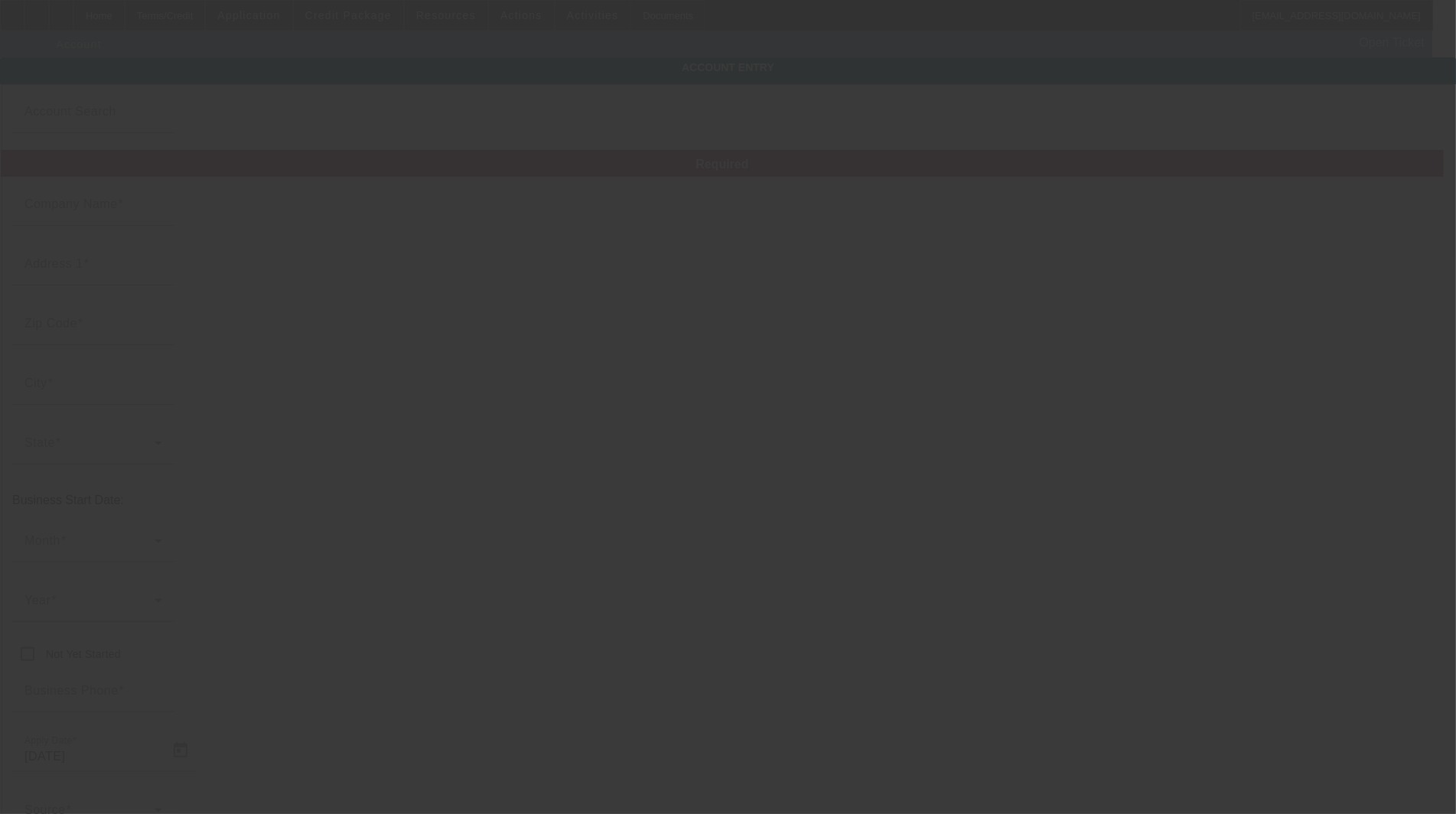
type input "[US_EMPLOYER_IDENTIFICATION_NUMBER]"
type input "10/6/2025"
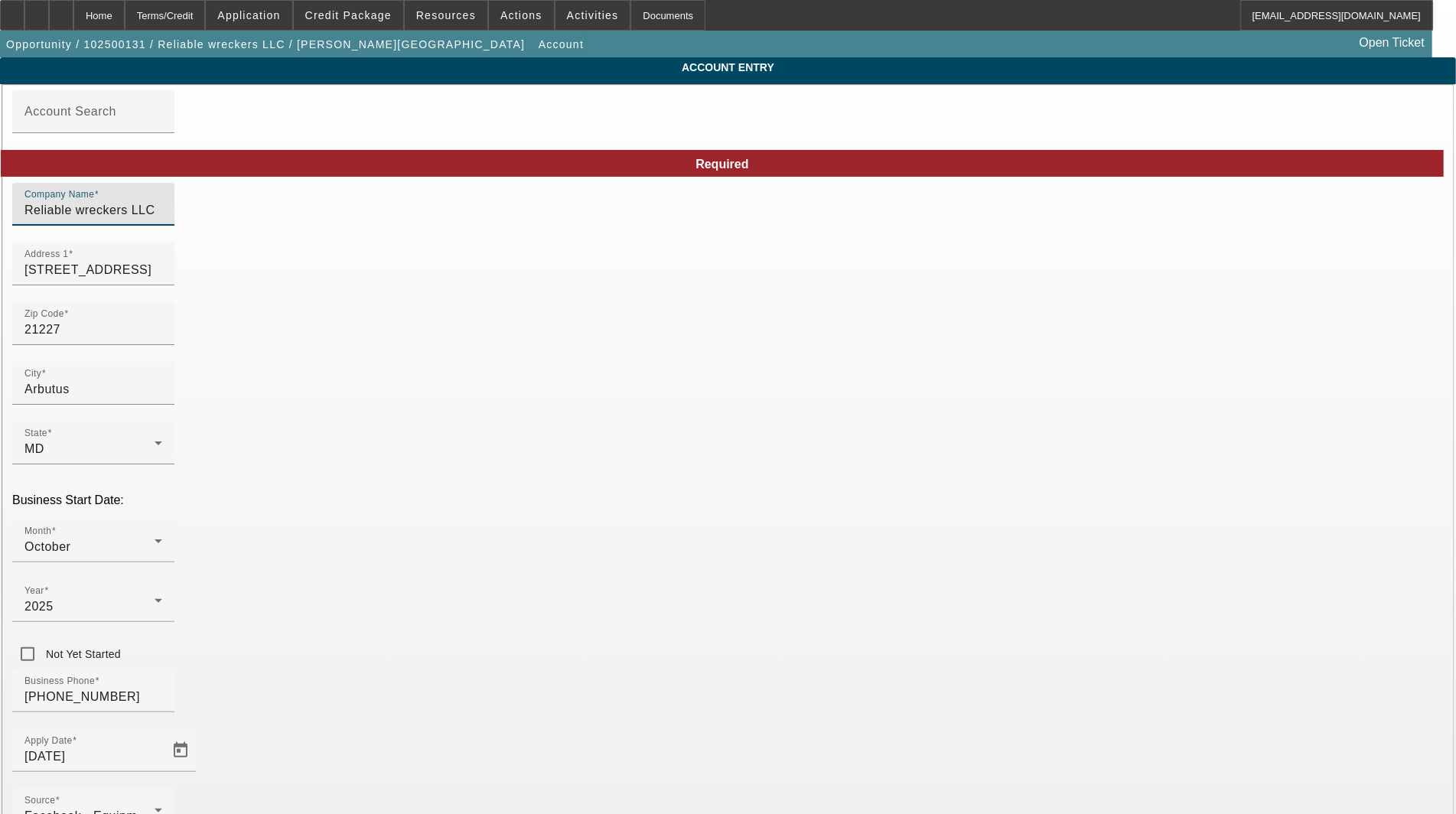
drag, startPoint x: 431, startPoint y: 218, endPoint x: -89, endPoint y: 228, distance: 520.1
click at [0, 228] on html "Home Terms/Credit Application Credit Package Resources Actions Activities Docum…" at bounding box center [728, 407] width 1456 height 814
type input "Reliable Wreckers LLC"
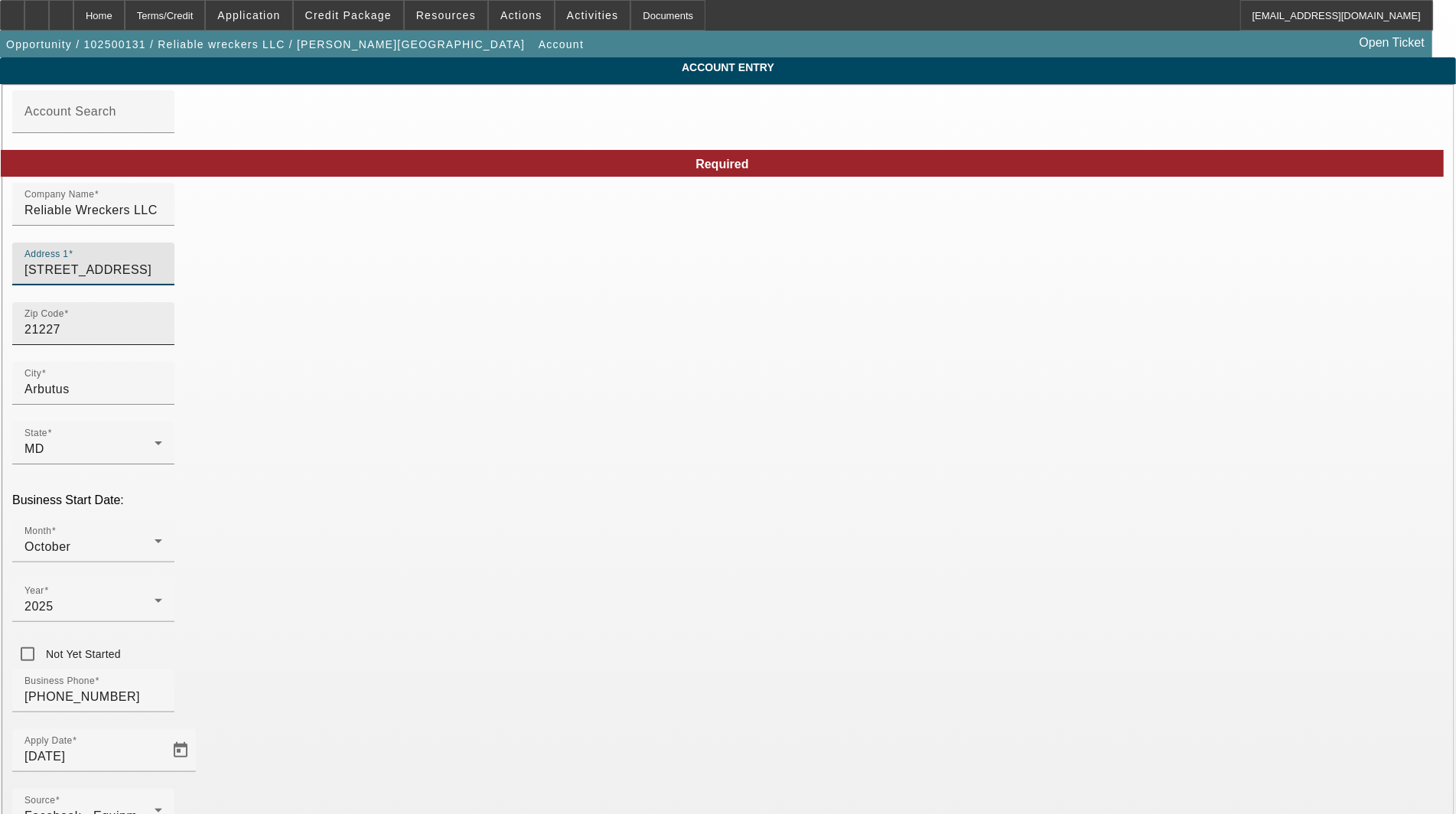
click at [162, 336] on input "21227" at bounding box center [93, 330] width 137 height 18
type input "2122"
type input "21227"
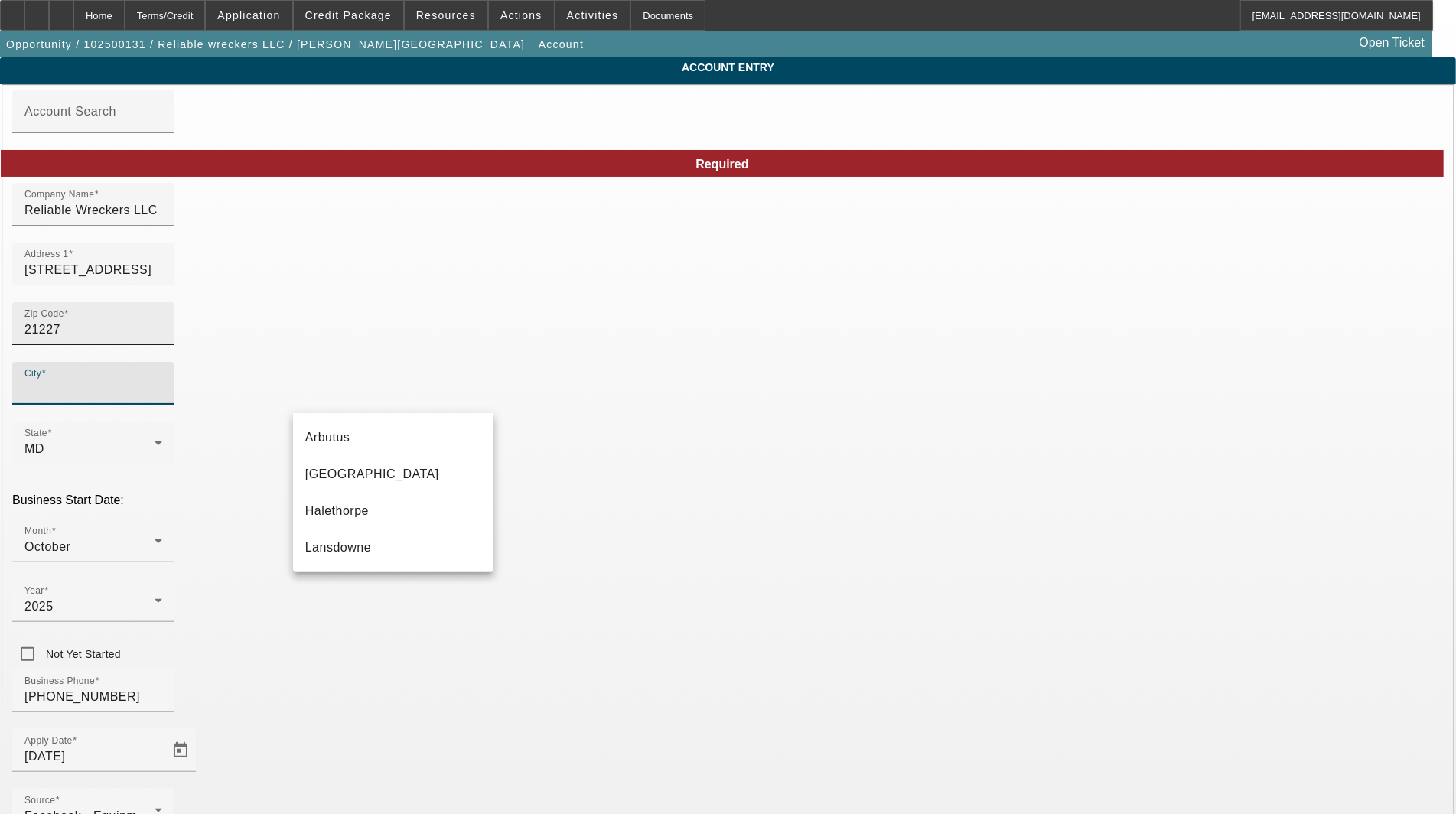
type input "Baltimore"
click at [331, 439] on span "Arbutus" at bounding box center [328, 437] width 45 height 13
type input "Arbutus"
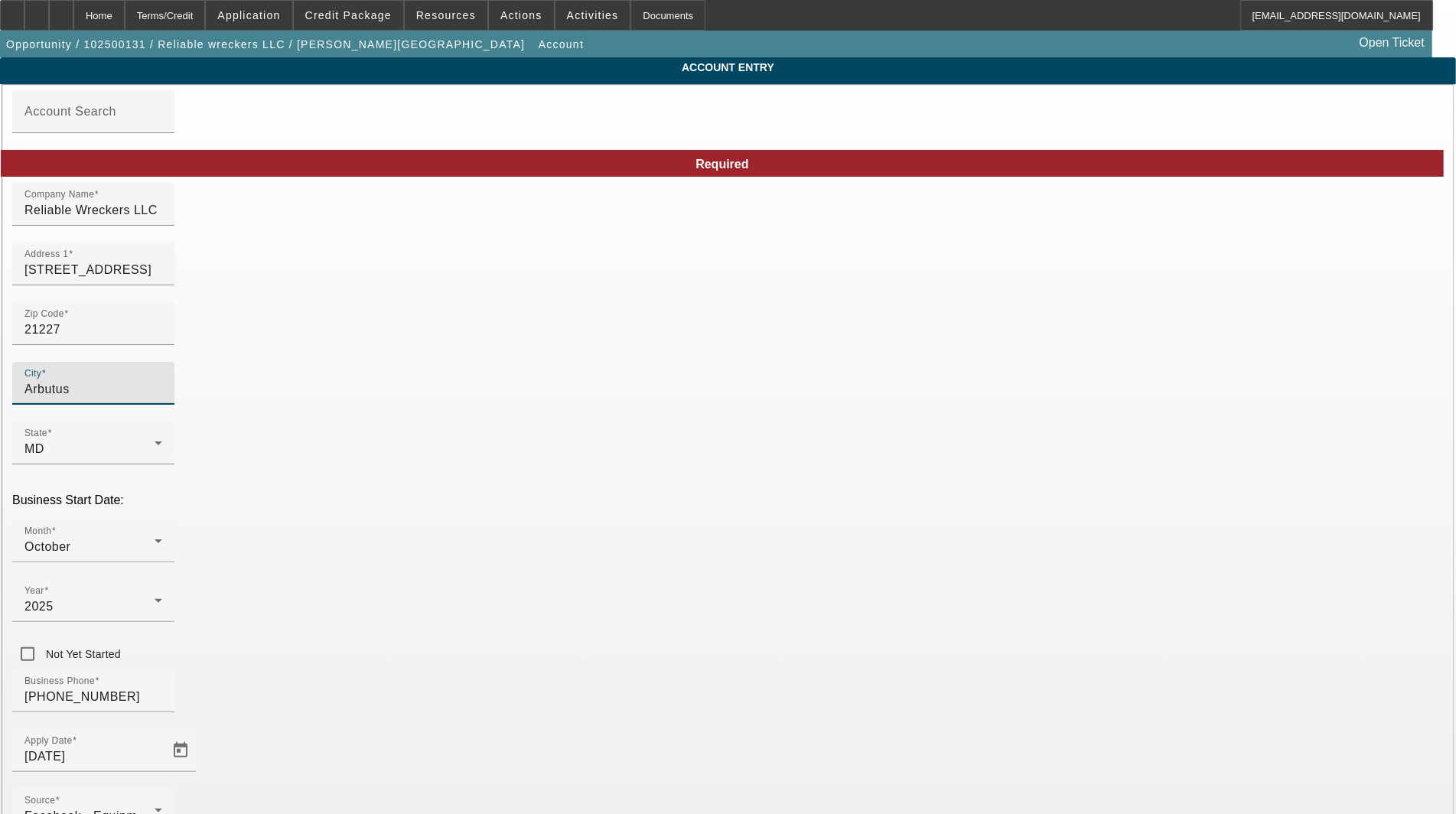
type input "Baltimore"
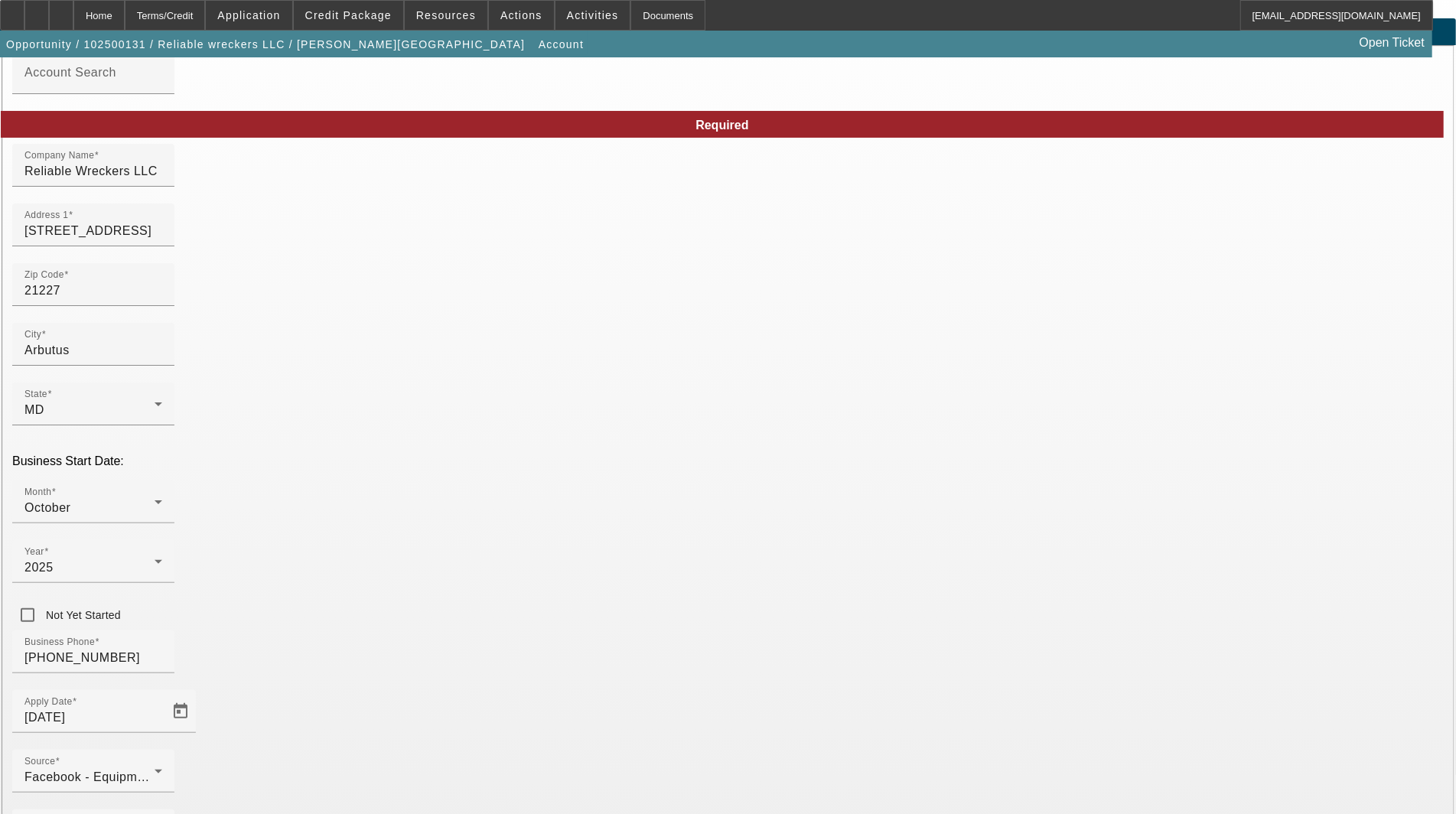
scroll to position [74, 0]
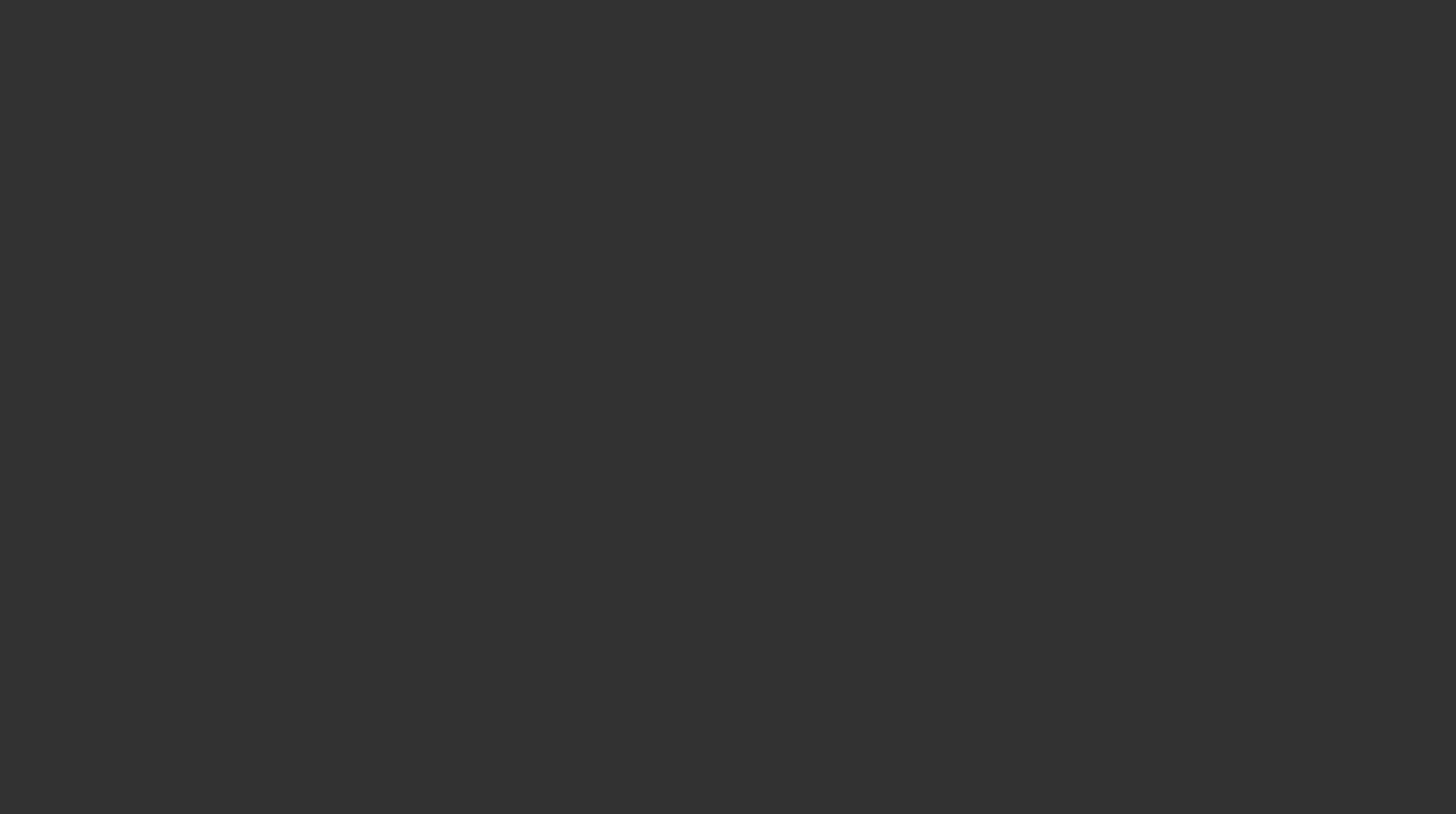
select select "3"
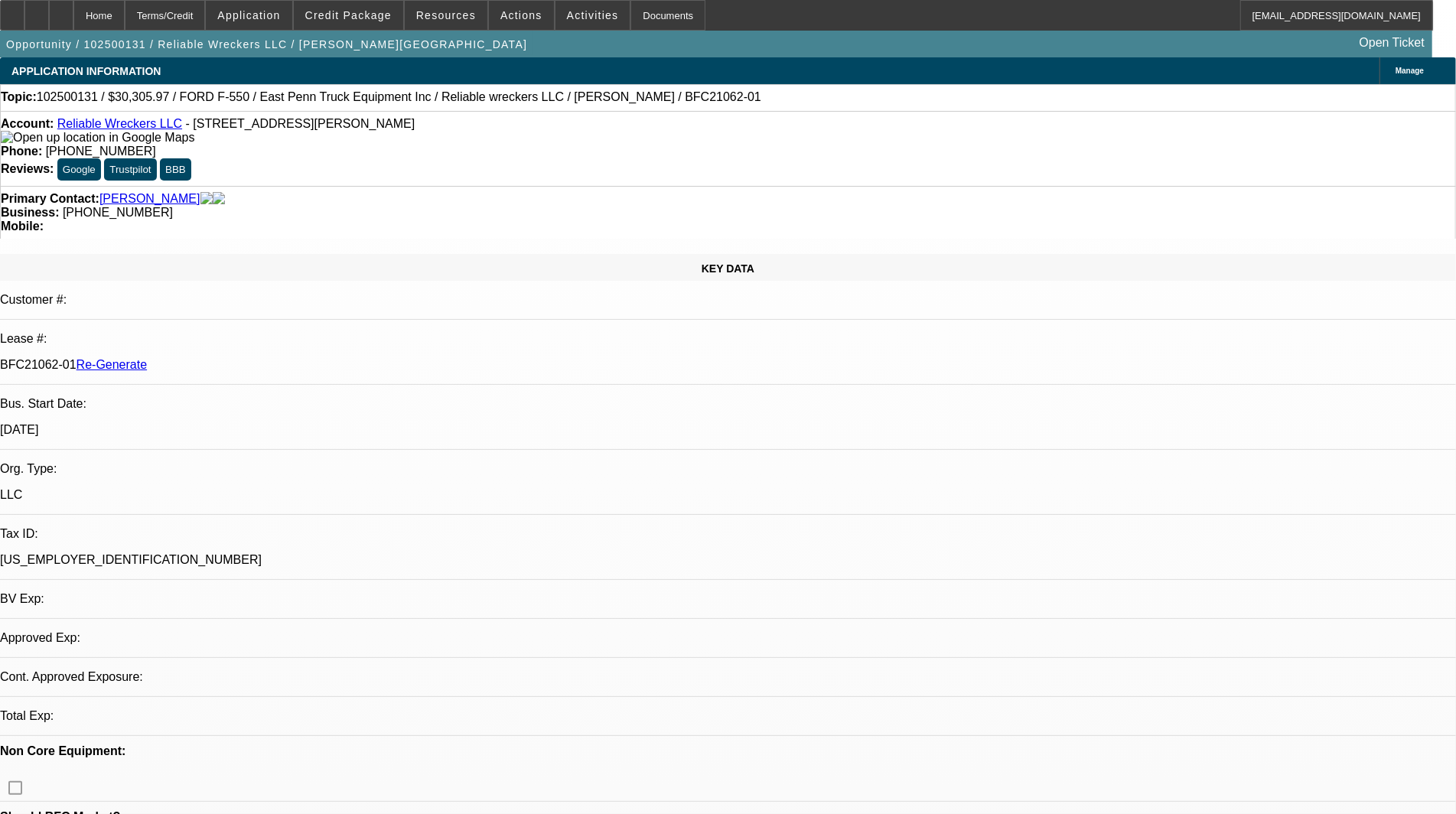
select select "0"
select select "2"
select select "0"
select select "21"
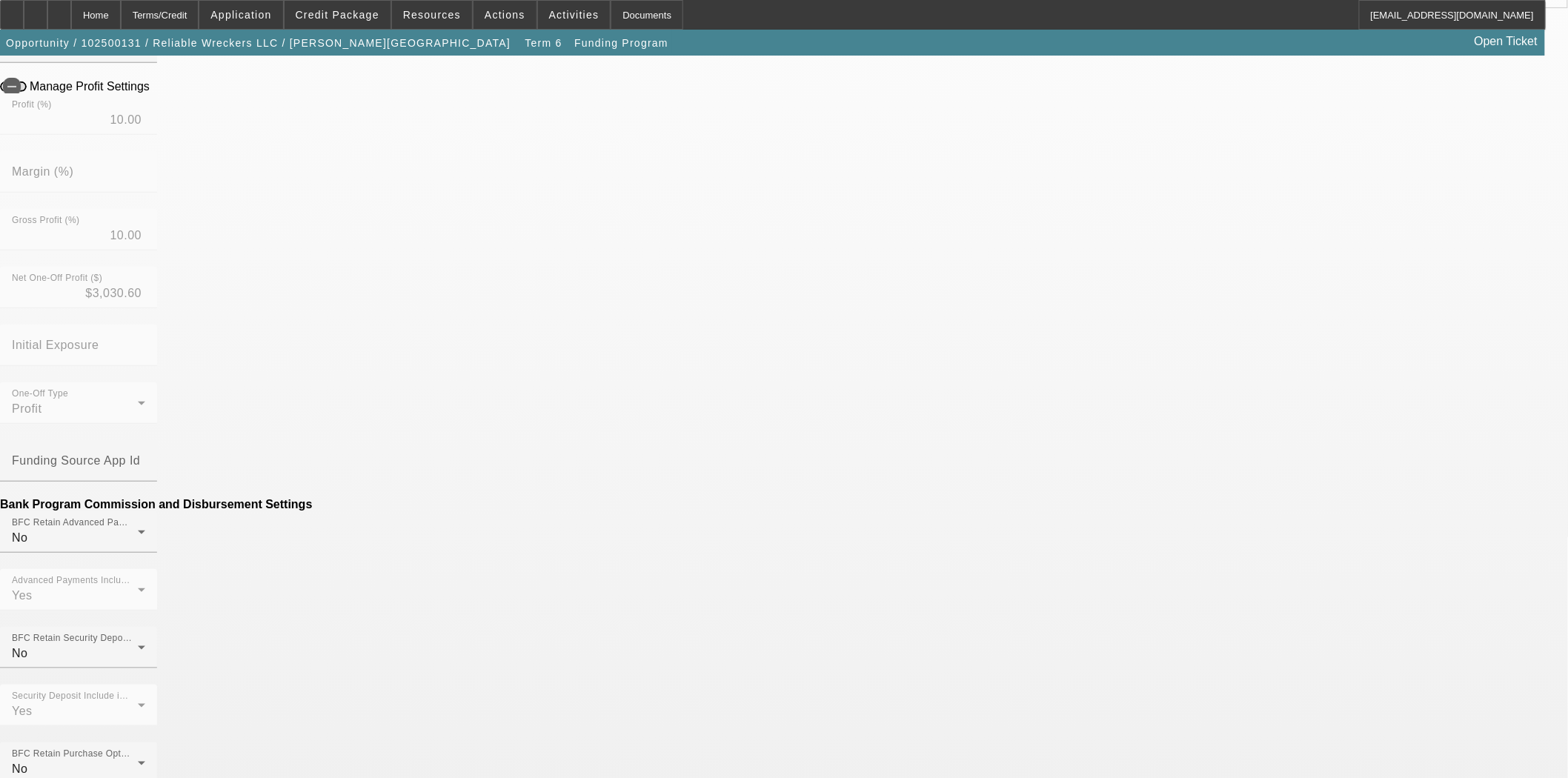
scroll to position [329, 0]
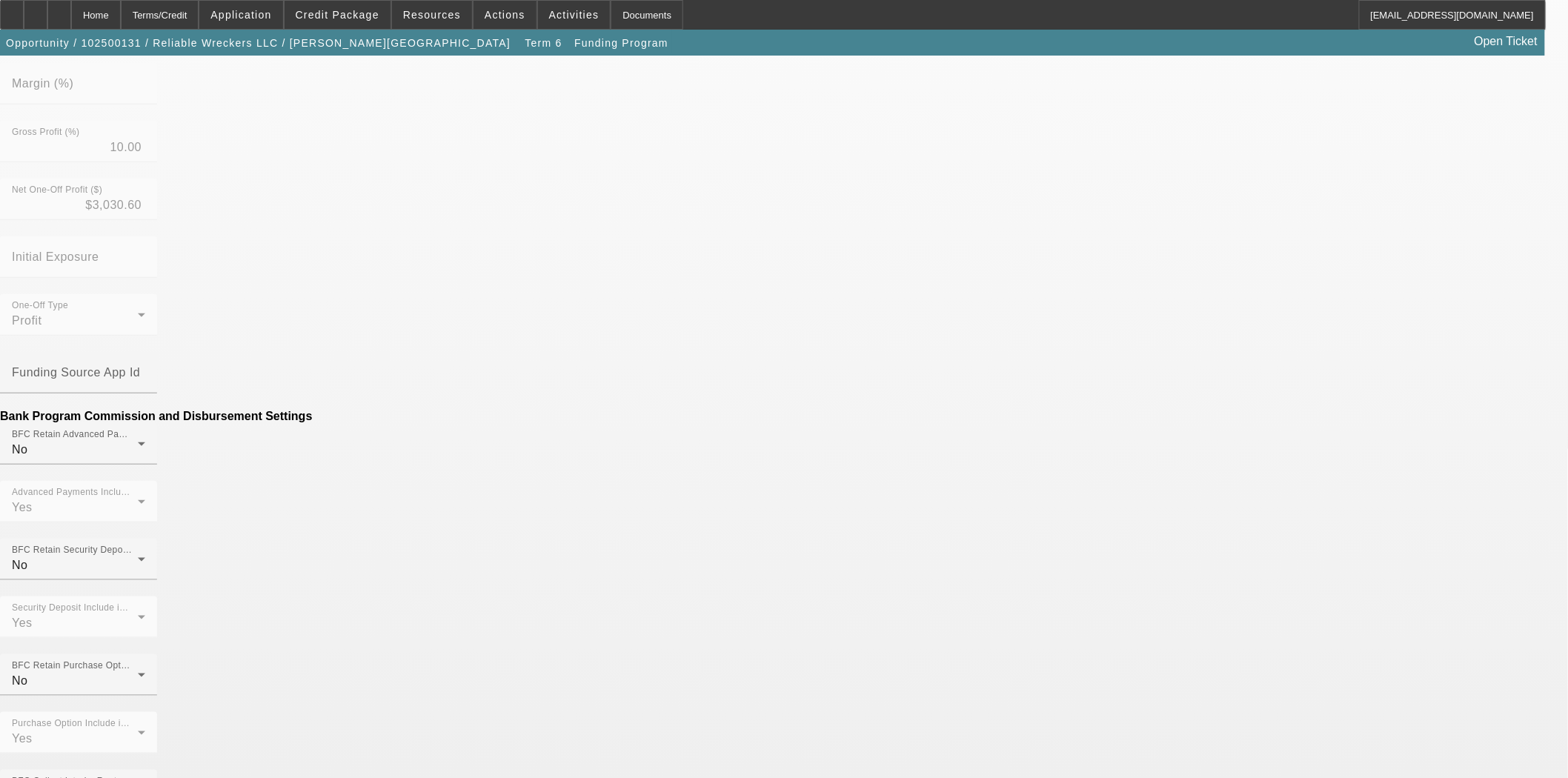
drag, startPoint x: 456, startPoint y: 579, endPoint x: 519, endPoint y: 582, distance: 63.1
type input "0.00"
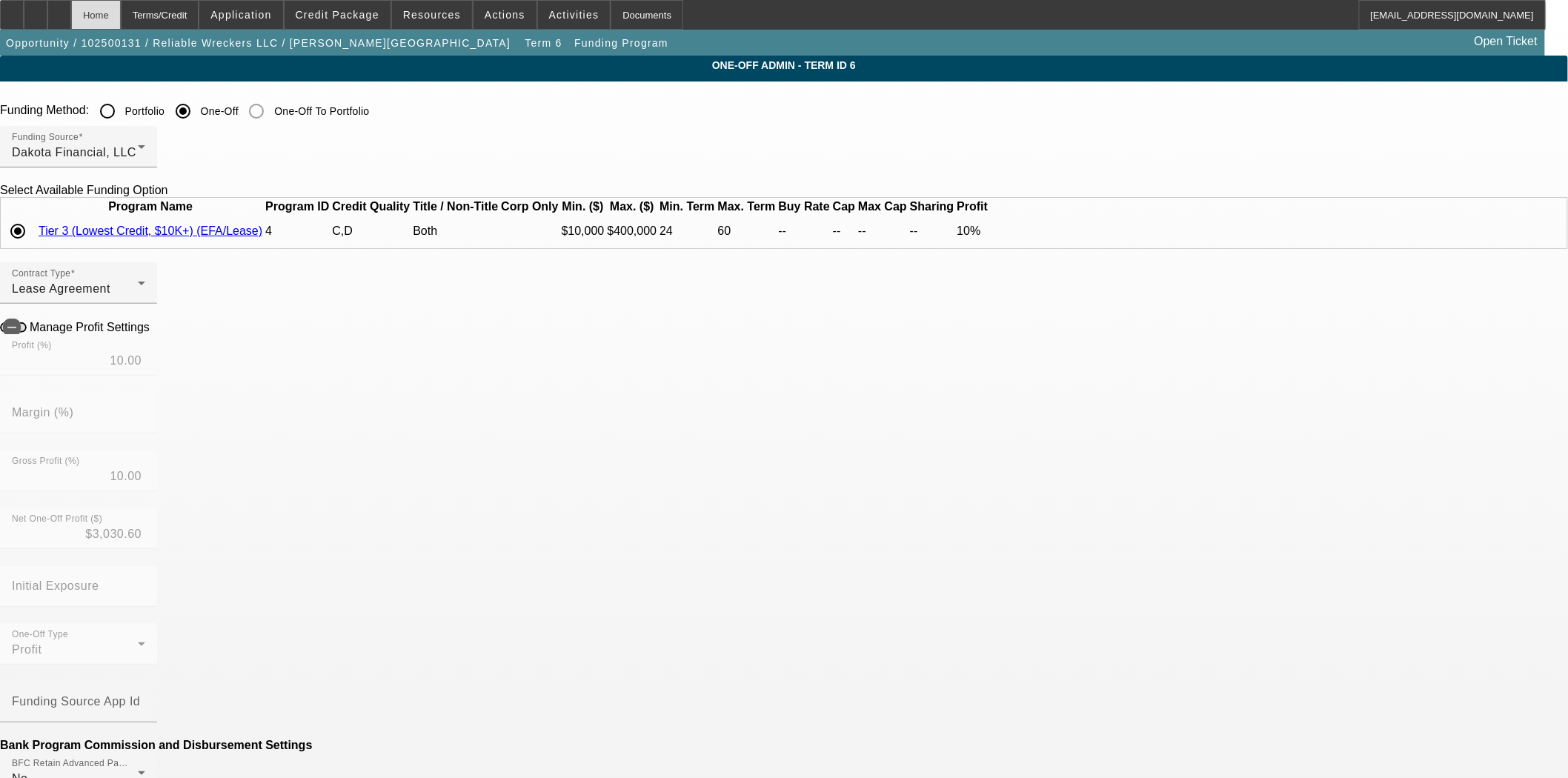
click at [121, 5] on div "Home" at bounding box center [95, 15] width 50 height 30
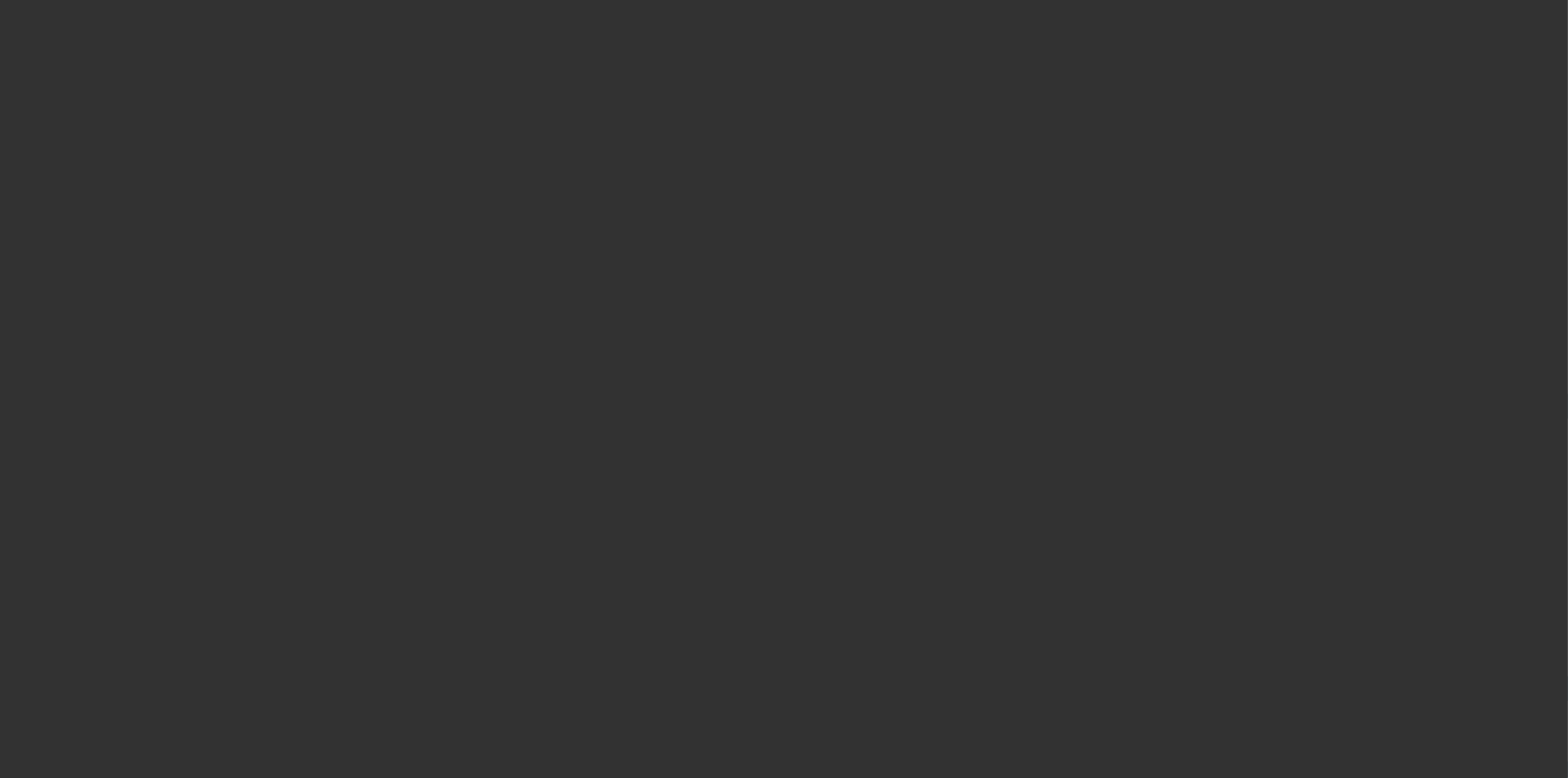
select select "3"
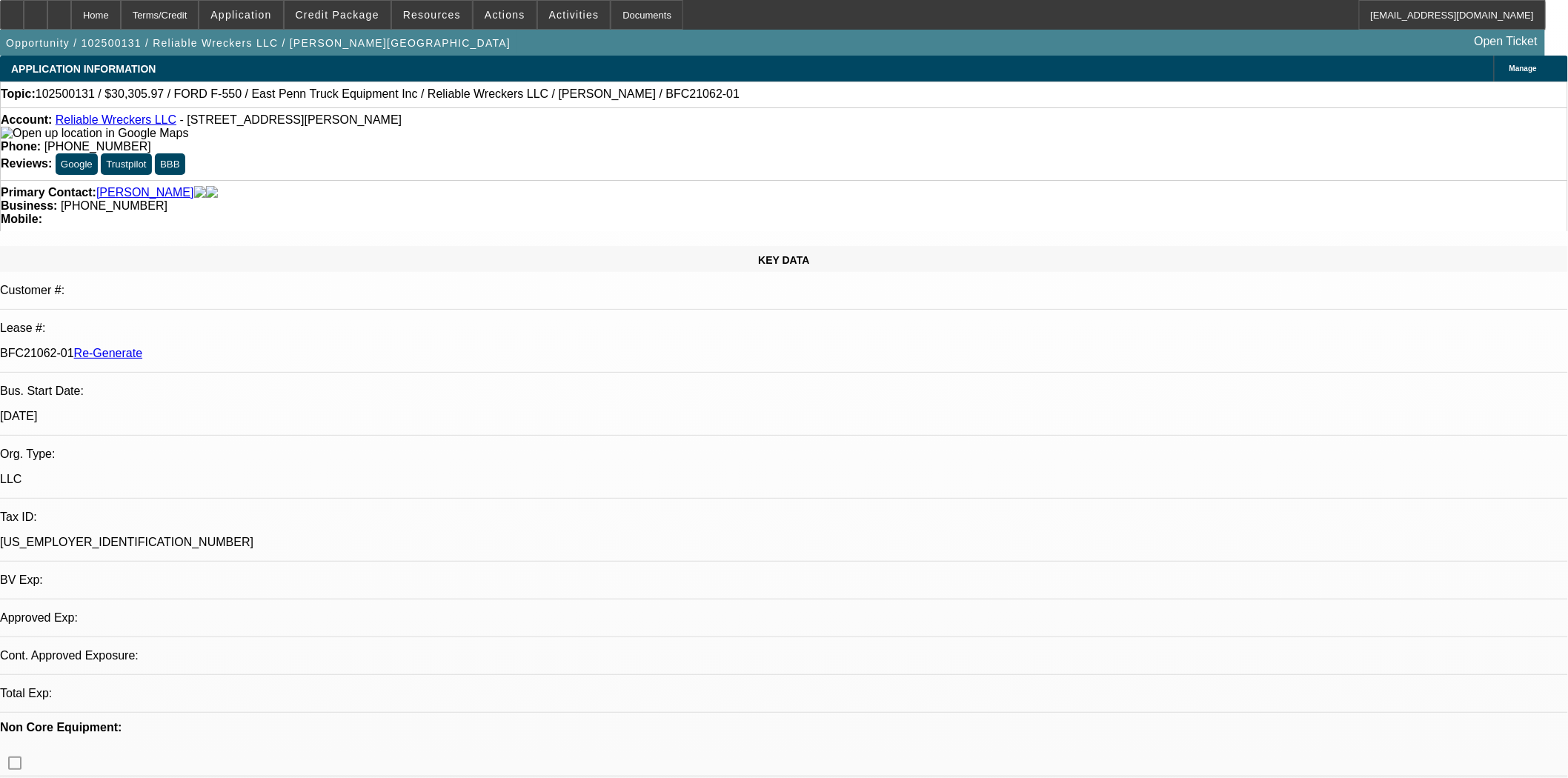
select select "0"
select select "2"
select select "0"
select select "21"
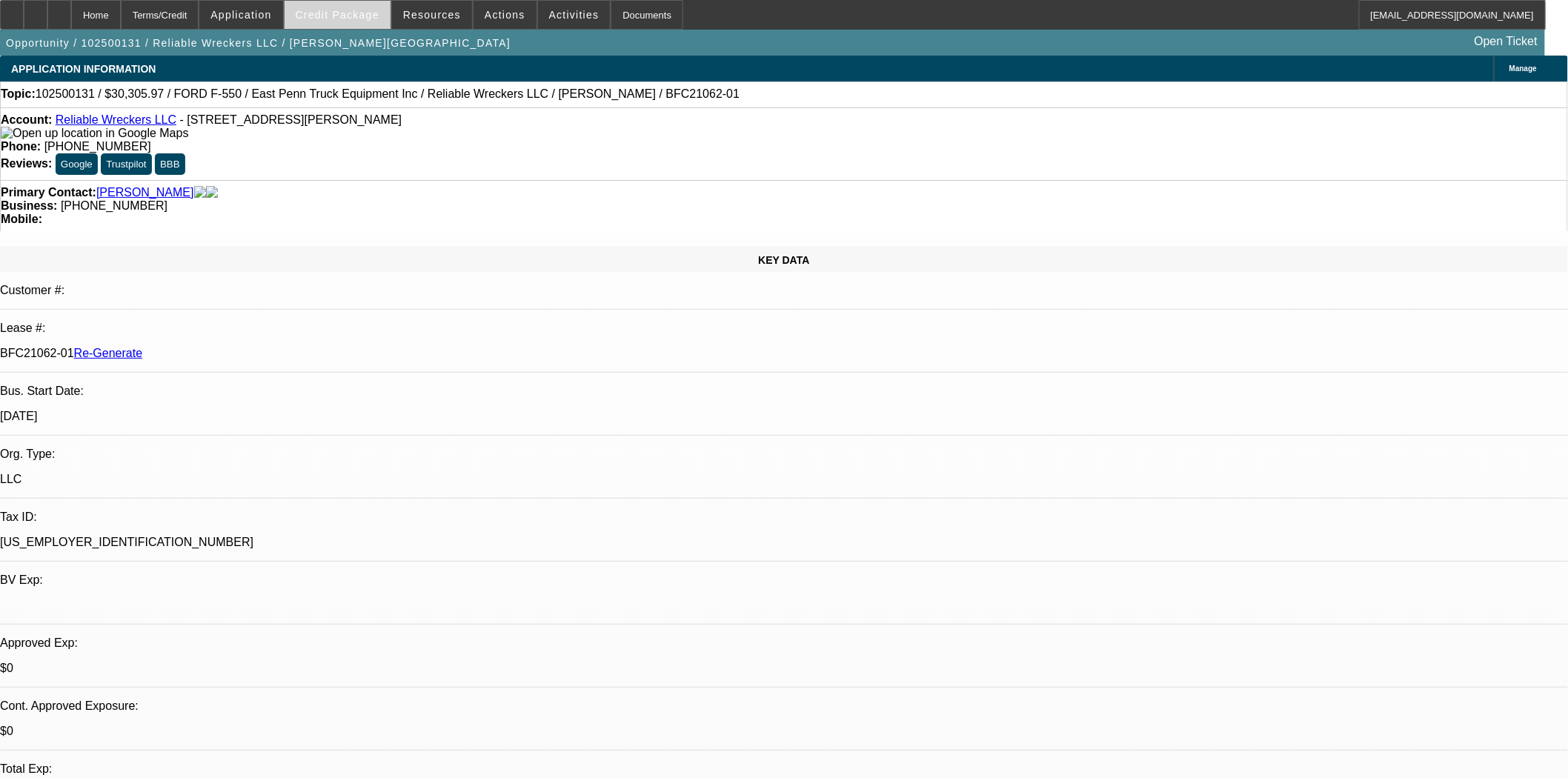
click at [368, 28] on span at bounding box center [337, 15] width 106 height 36
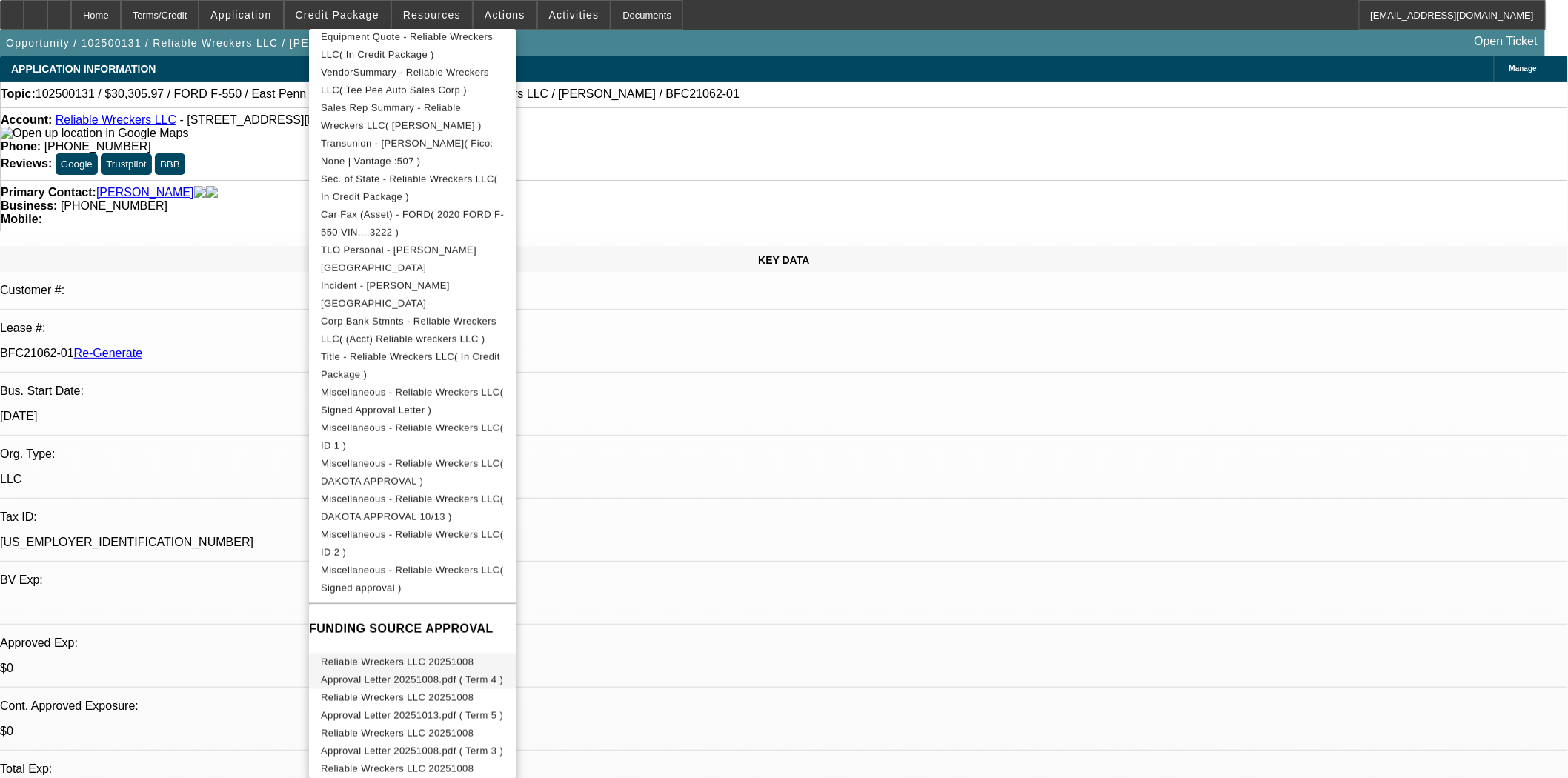
scroll to position [396, 0]
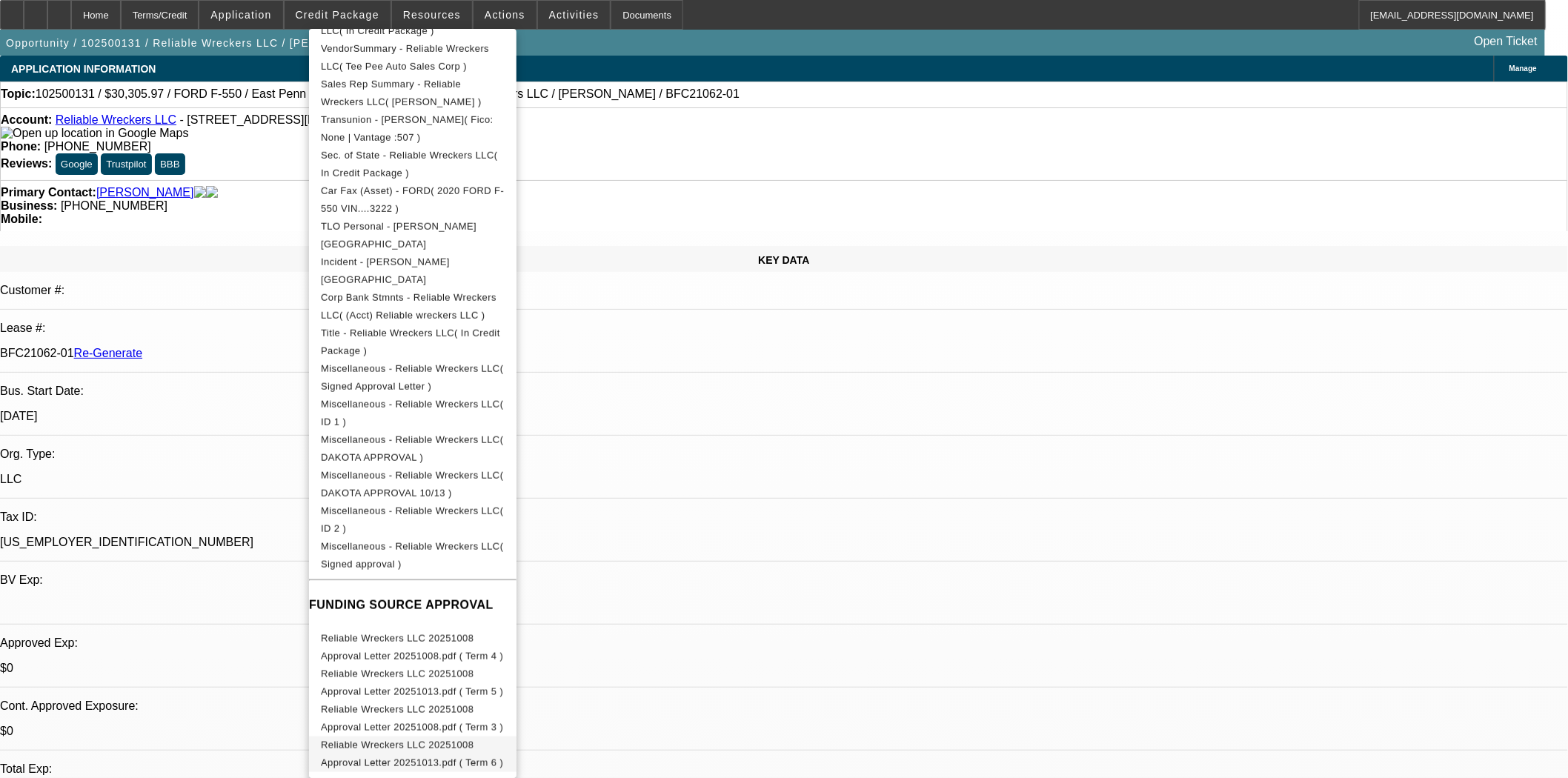
click at [503, 740] on span "Reliable Wreckers LLC 20251008 Approval Letter 20251013.pdf ( Term 6 )" at bounding box center [412, 754] width 183 height 29
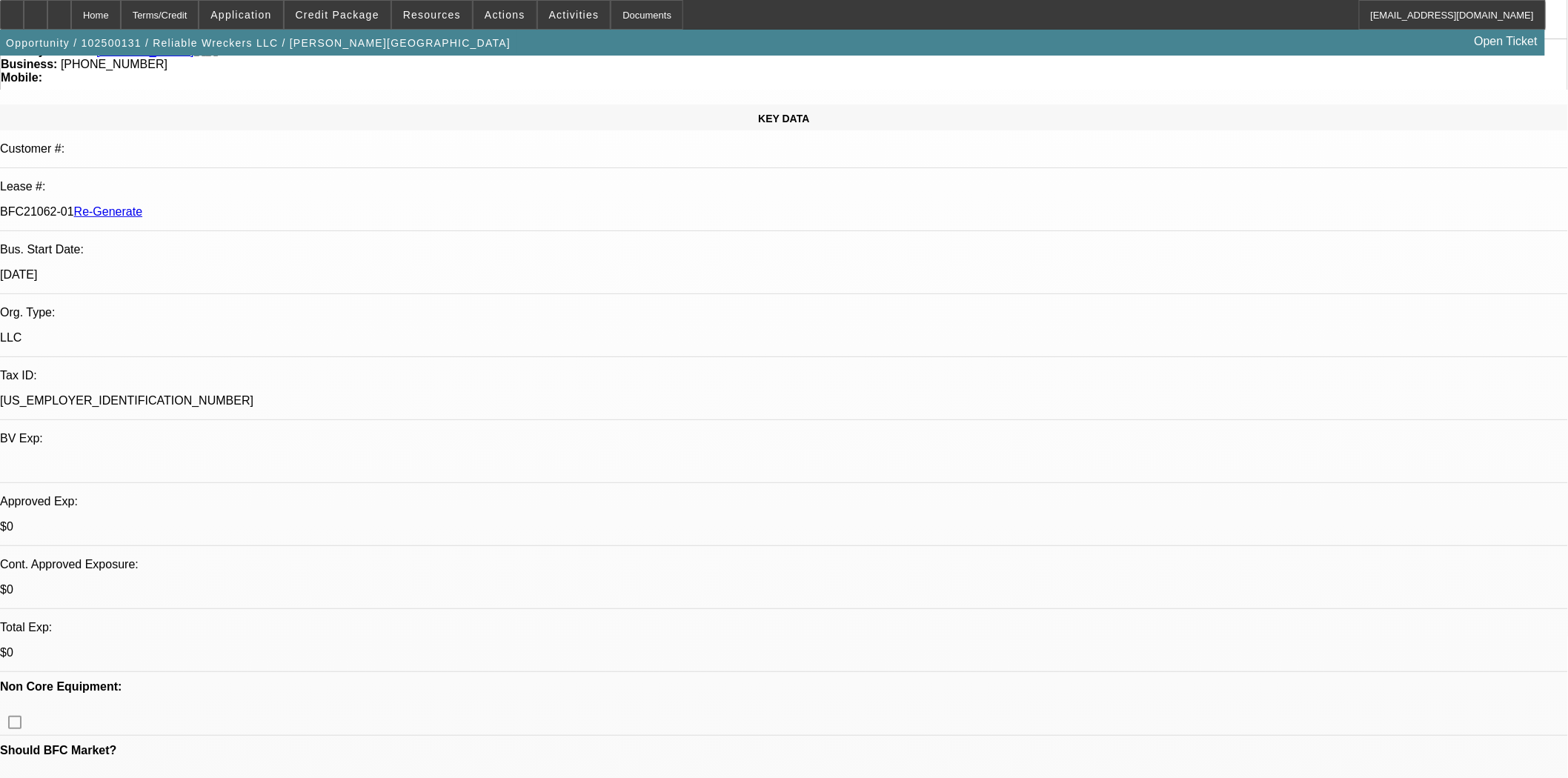
scroll to position [0, 0]
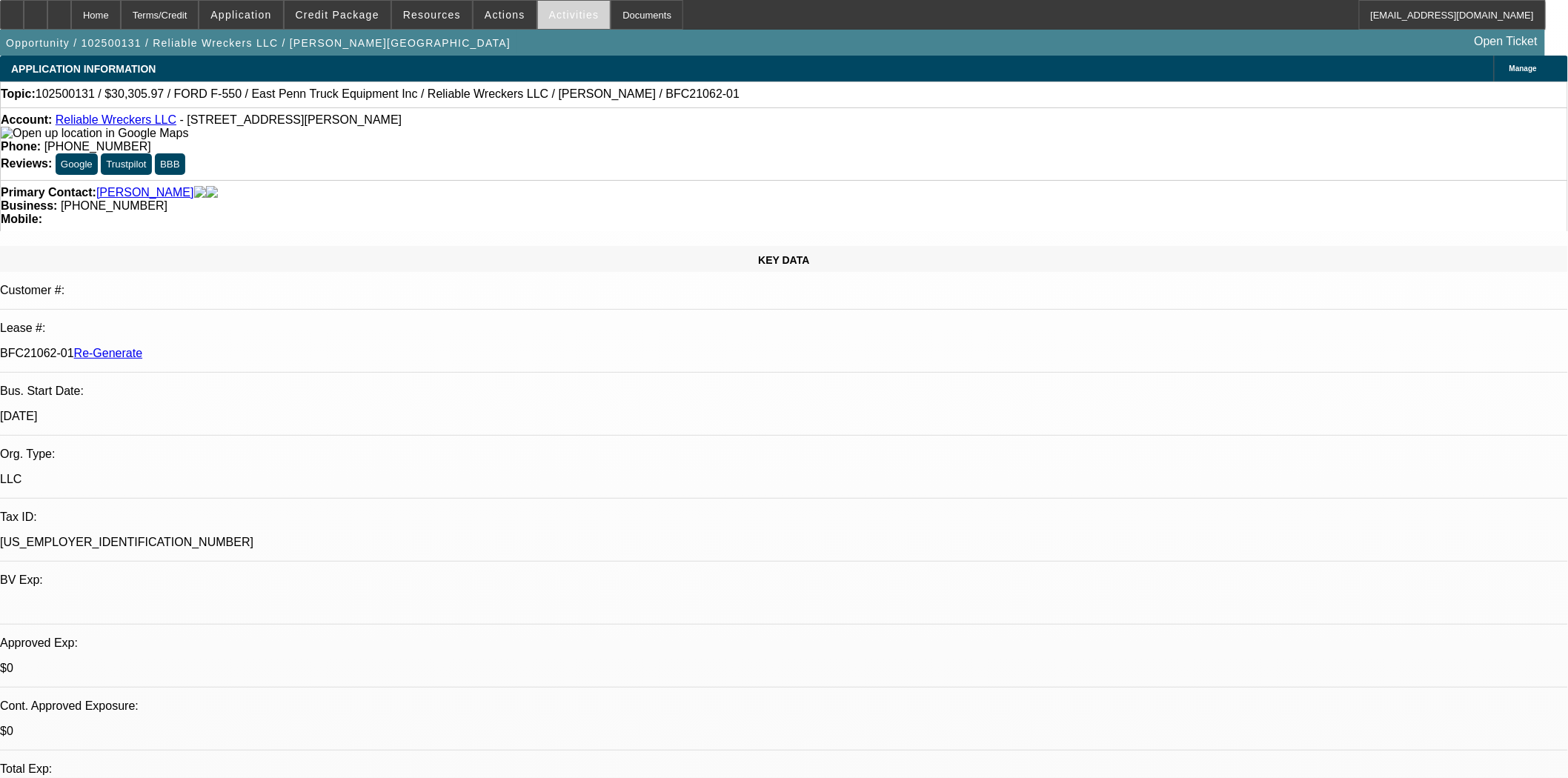
click at [550, 21] on span at bounding box center [575, 15] width 73 height 36
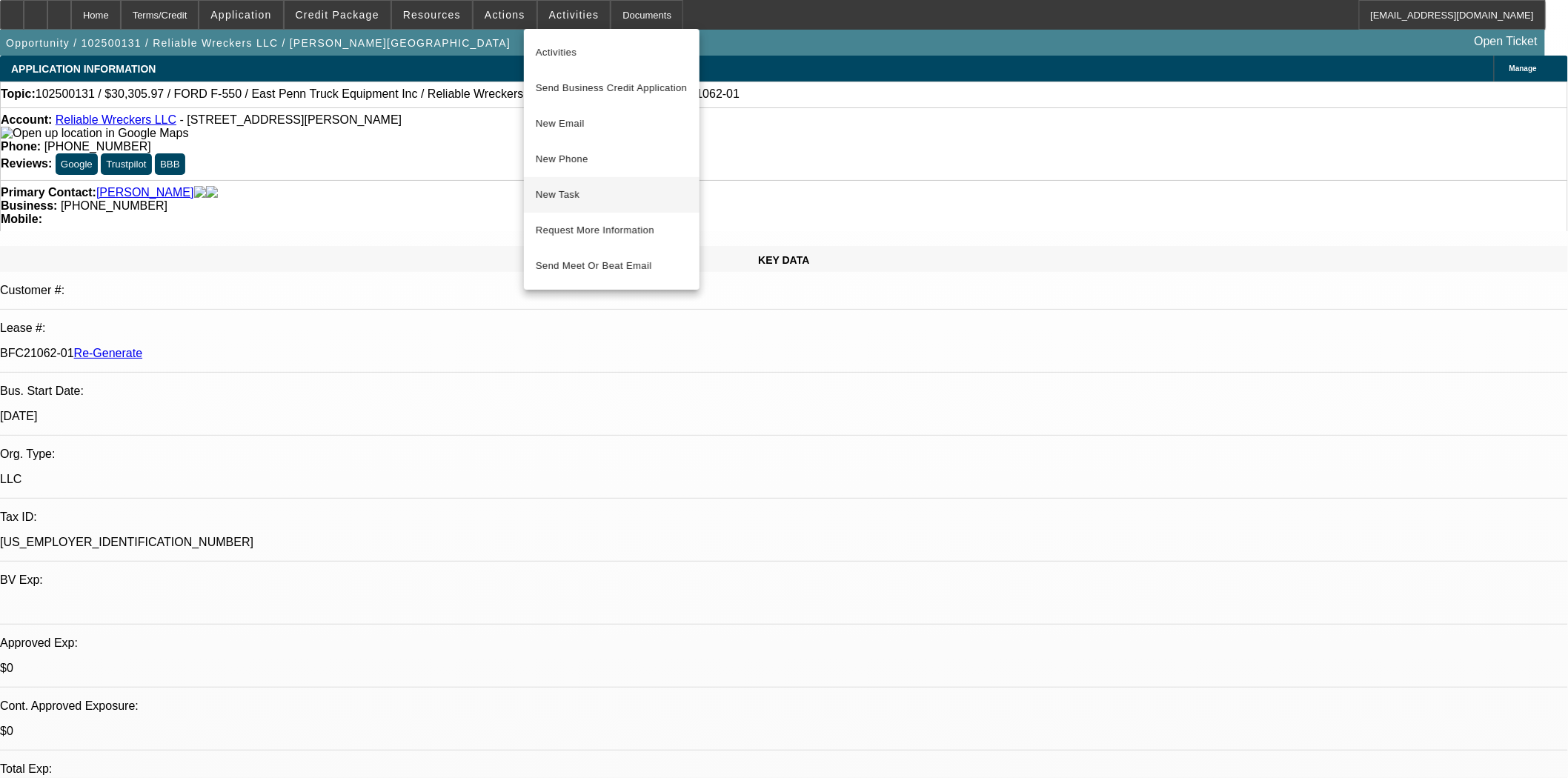
click at [567, 190] on span "New Task" at bounding box center [611, 195] width 152 height 18
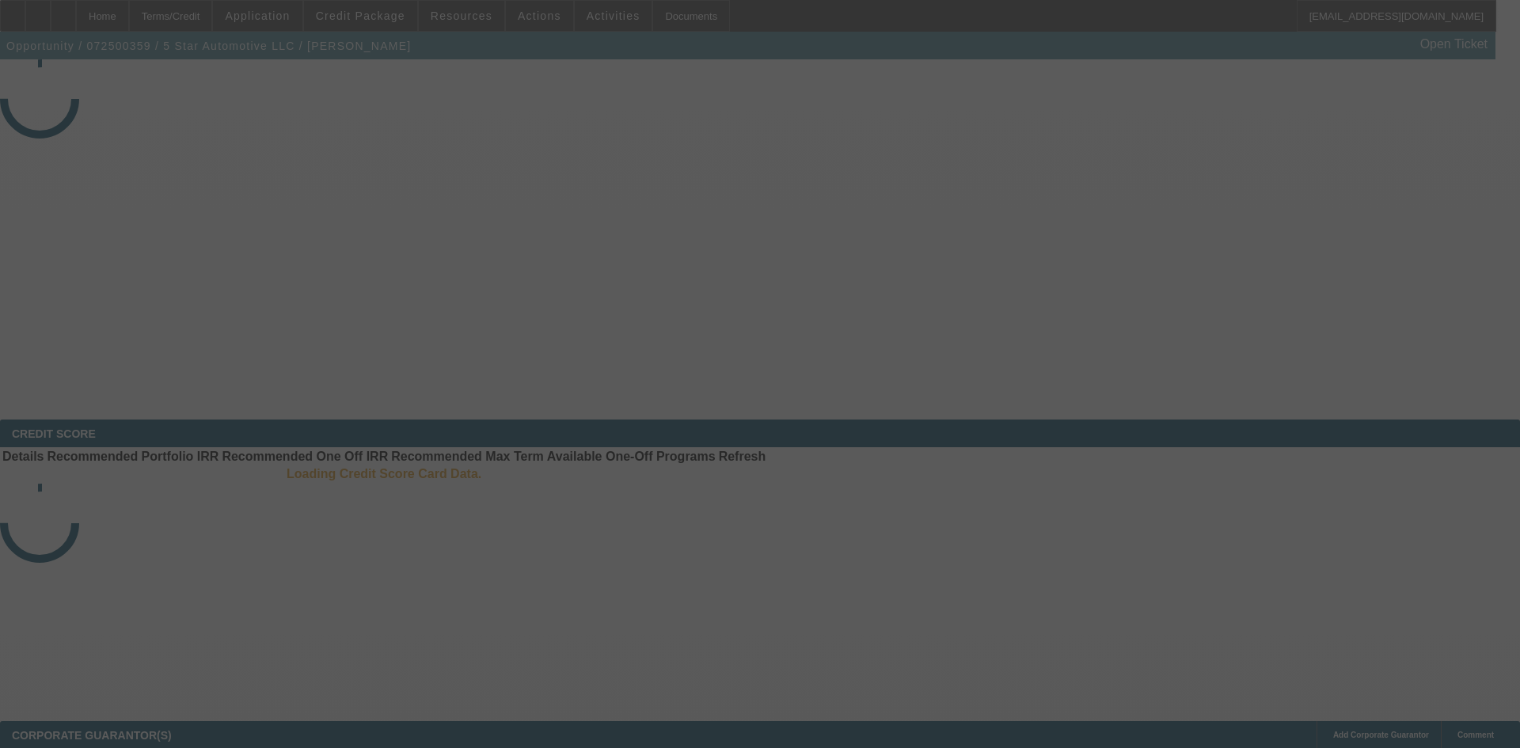
select select "4"
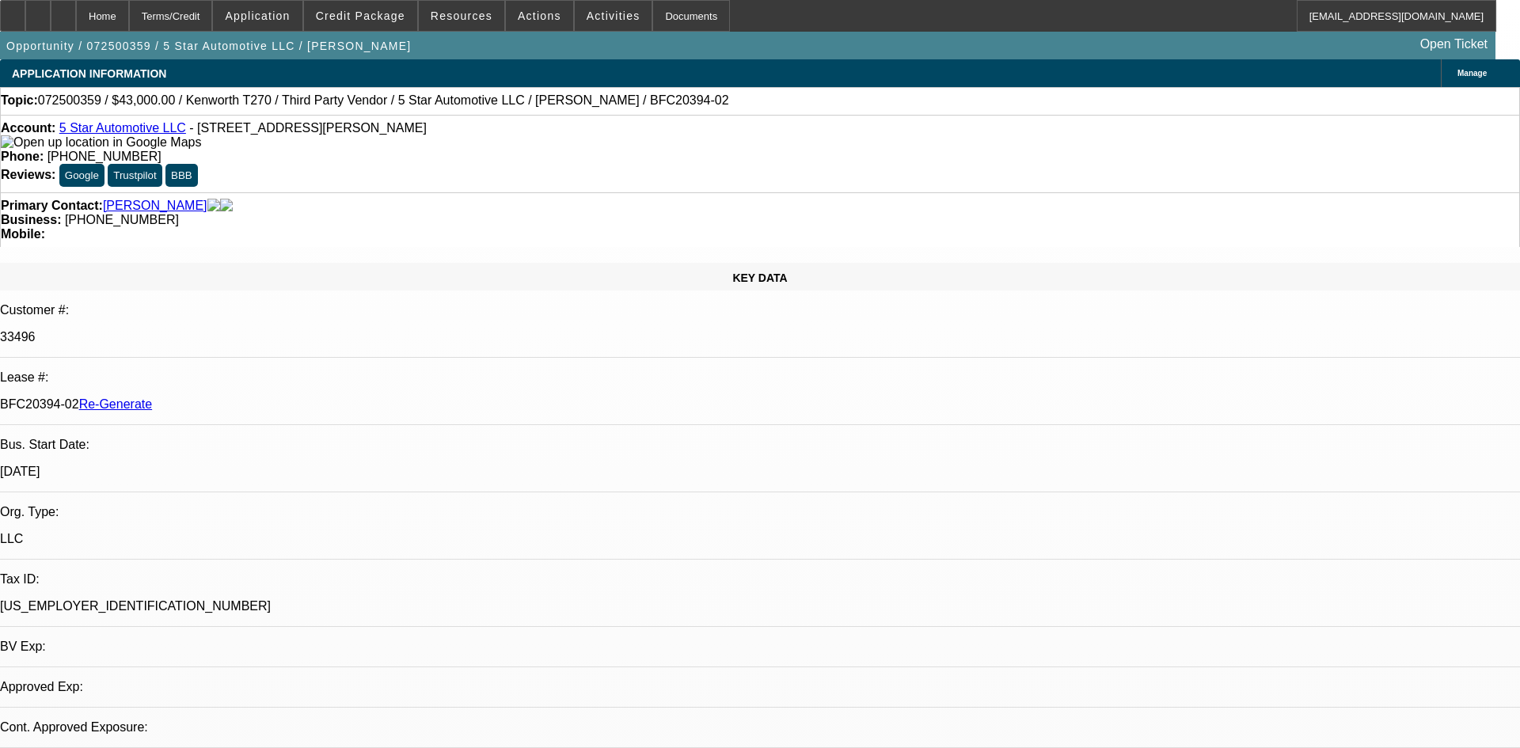
select select "0"
select select "6"
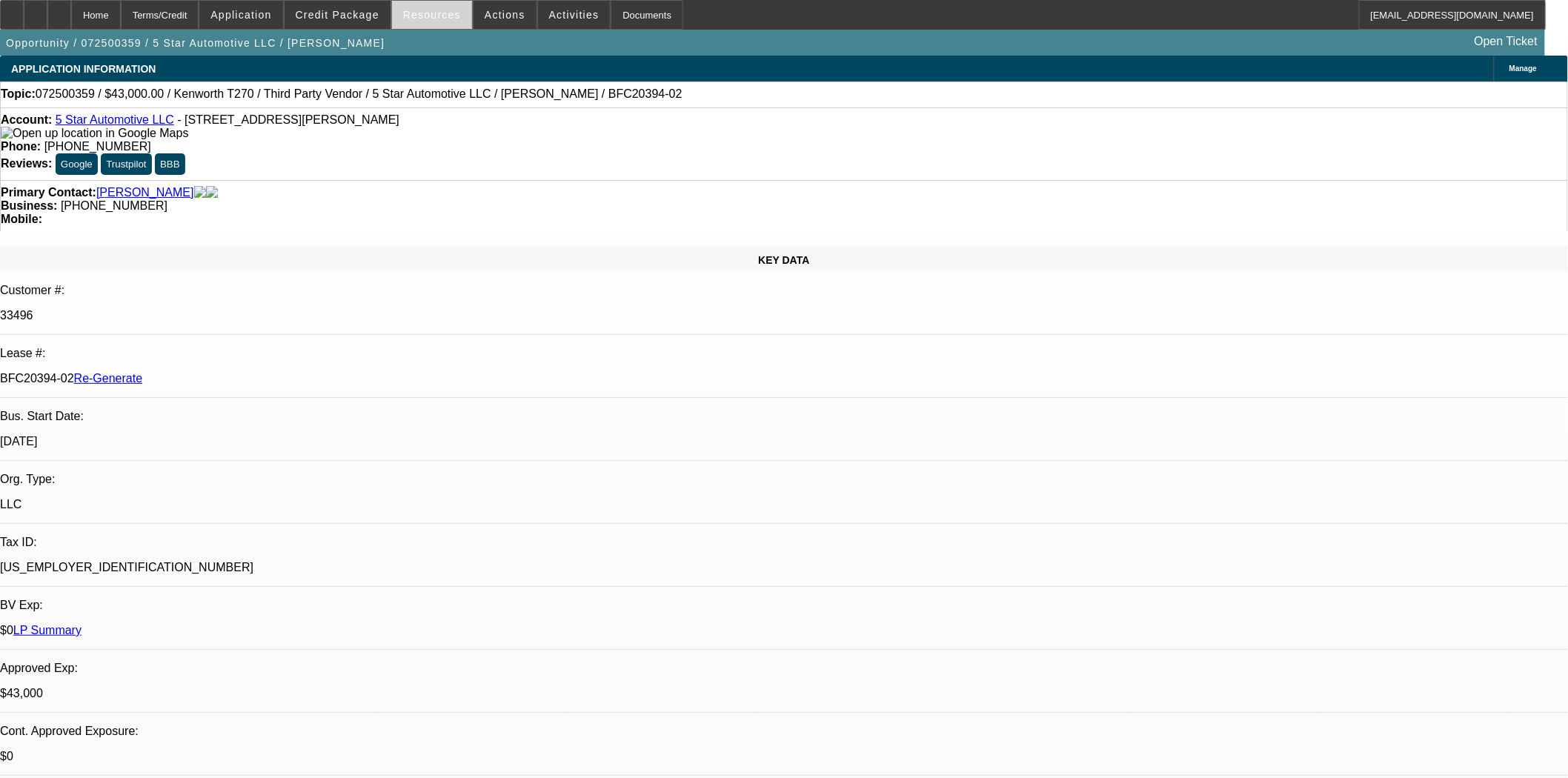
click at [412, 18] on span "Resources" at bounding box center [432, 14] width 58 height 12
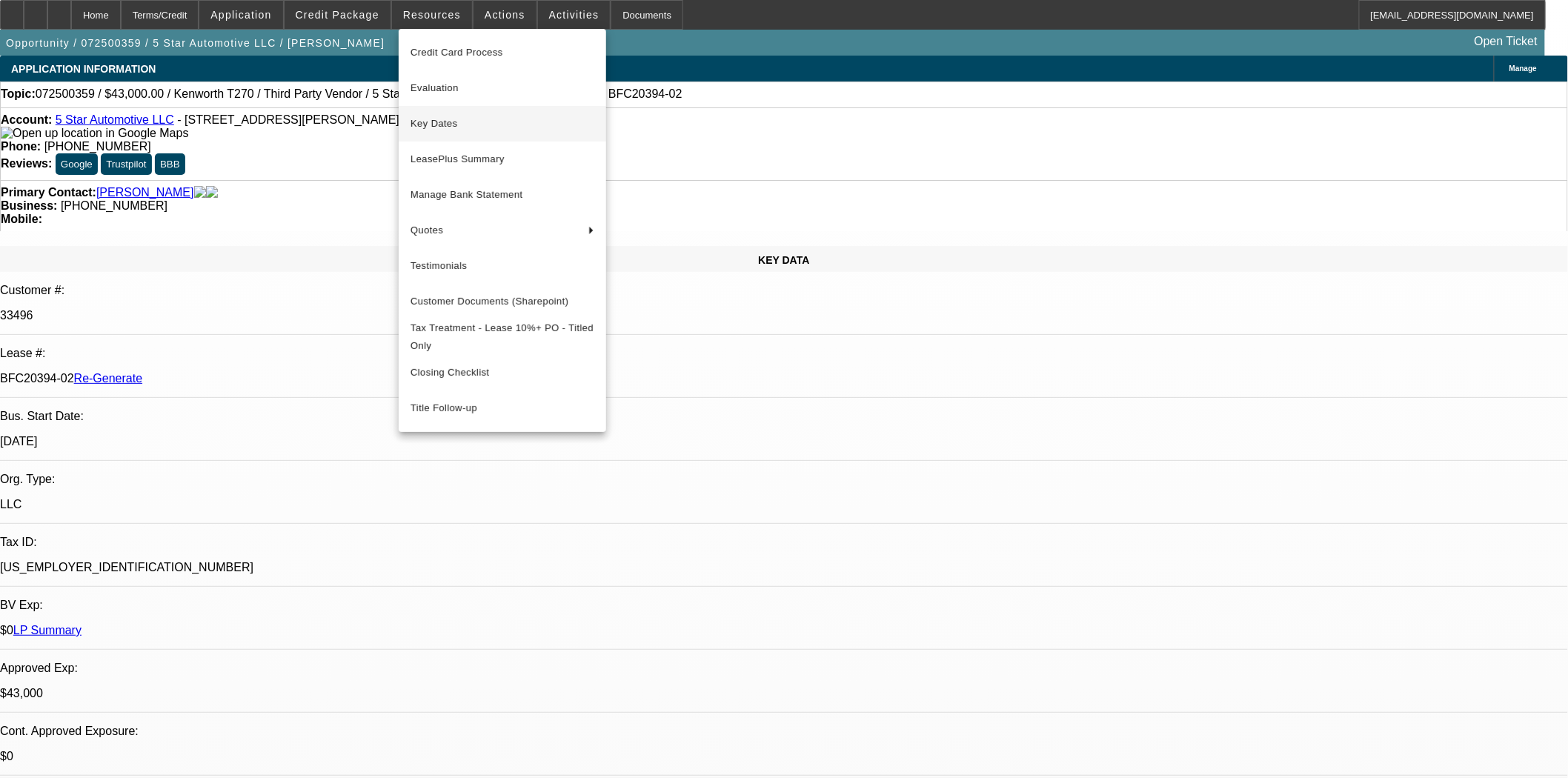
click at [431, 122] on span "Key Dates" at bounding box center [503, 124] width 183 height 18
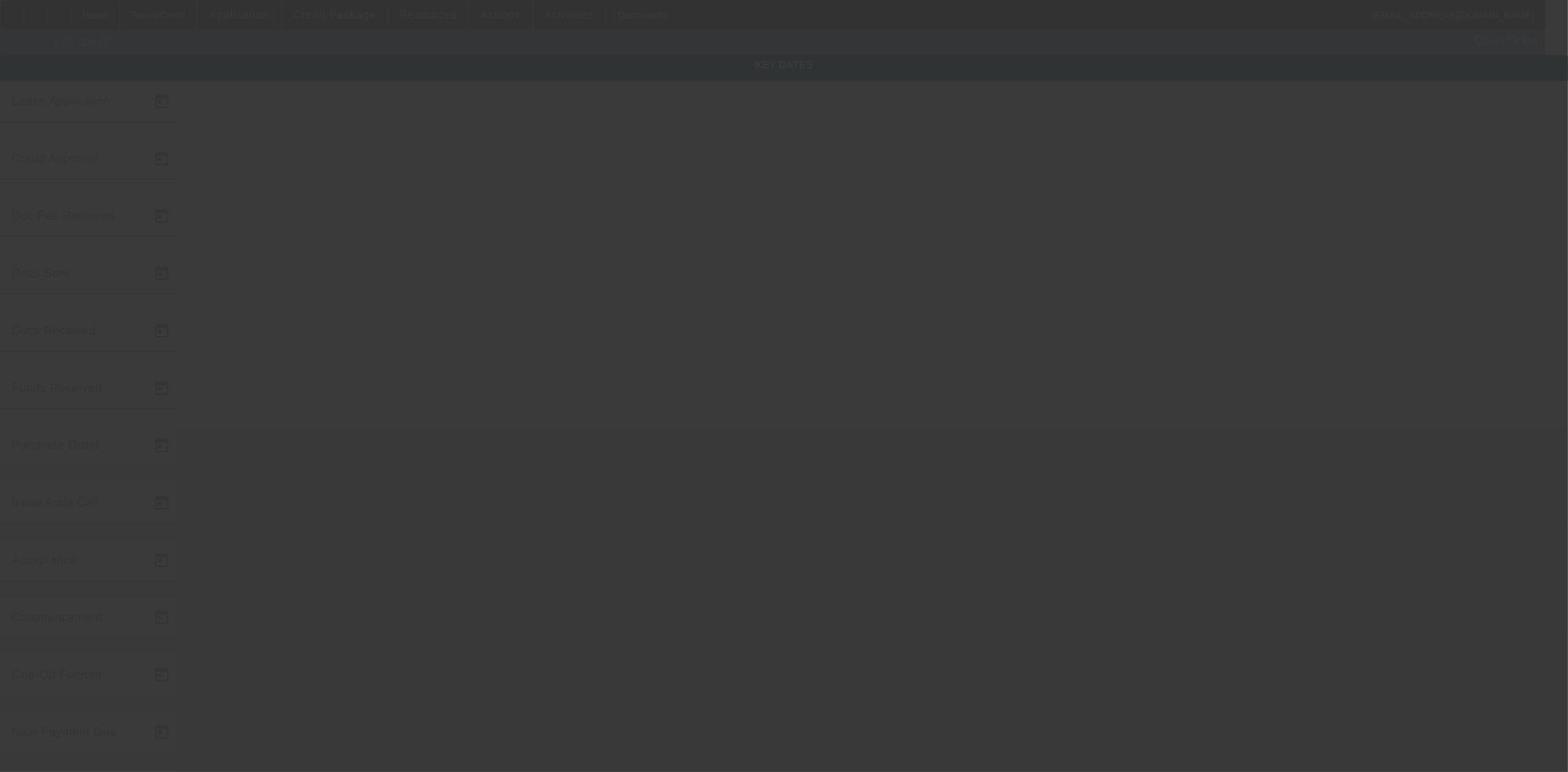
type input "7/16/2025"
type input "9/30/2025"
type input "10/7/2025"
type input "10/2/2025"
type input "10/7/2025"
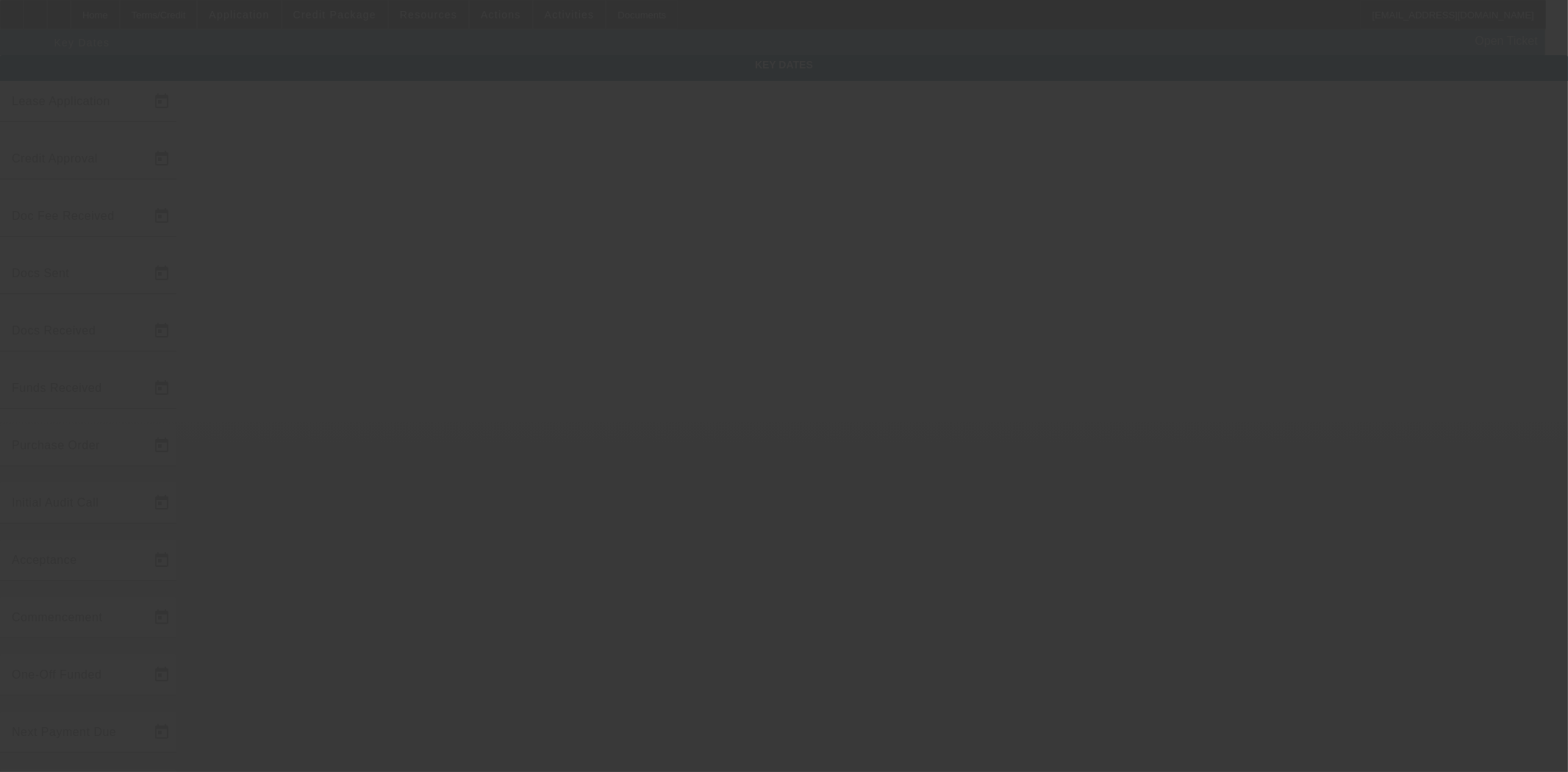
type input "10/7/2025"
type input "10/10/2025"
type input "[DATE]"
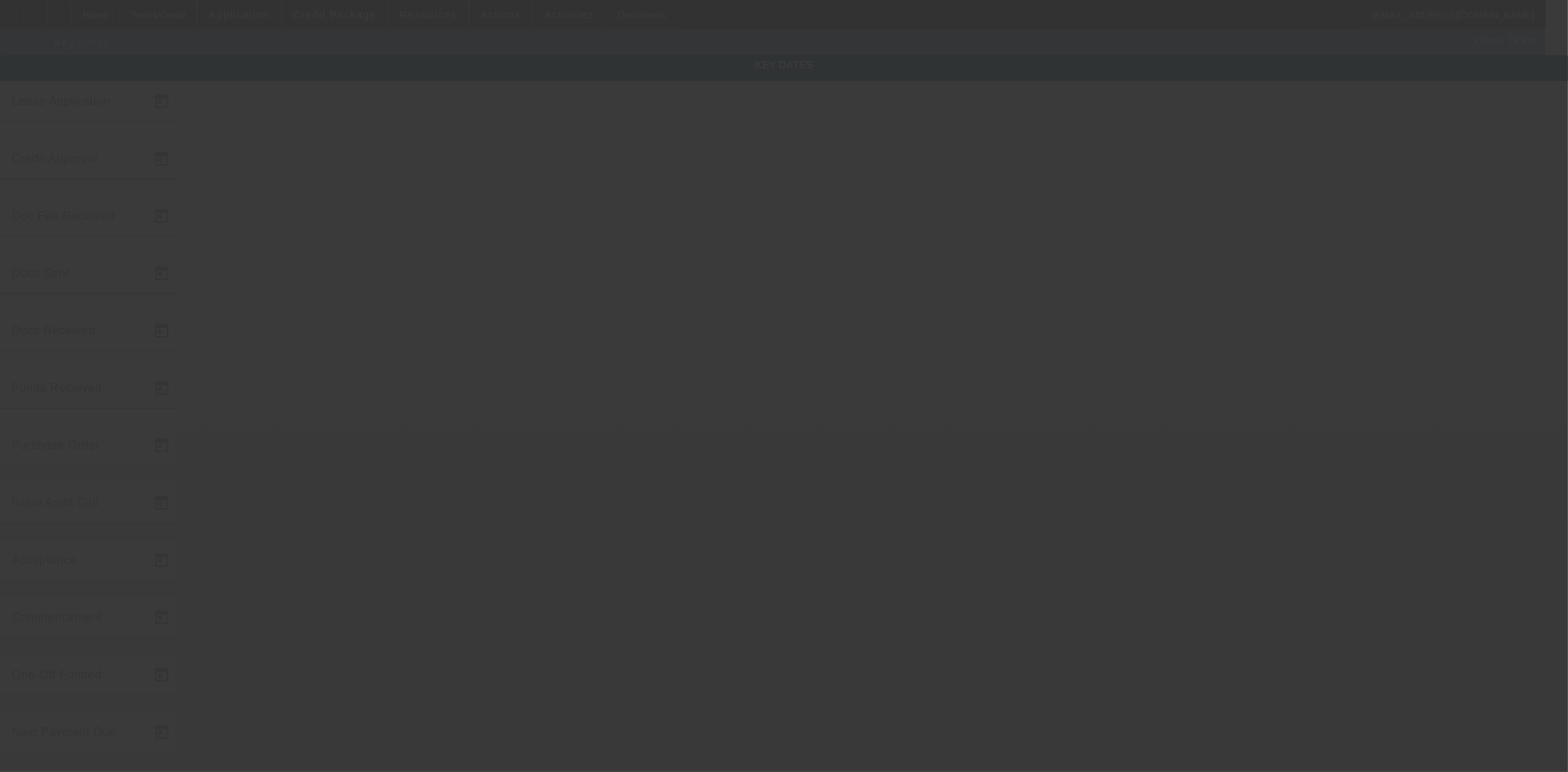
type input "12/1/2025"
type input "[DATE]"
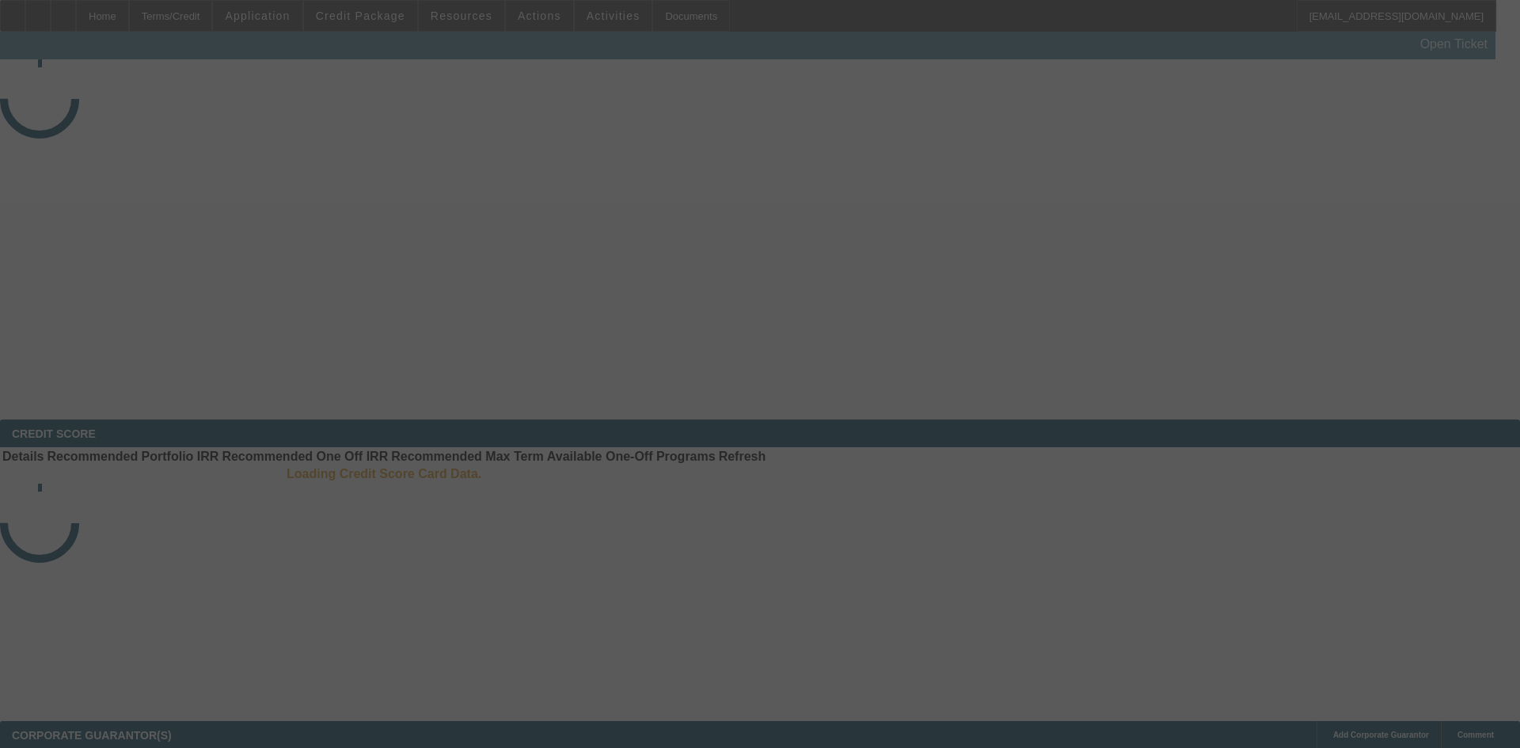
select select "4"
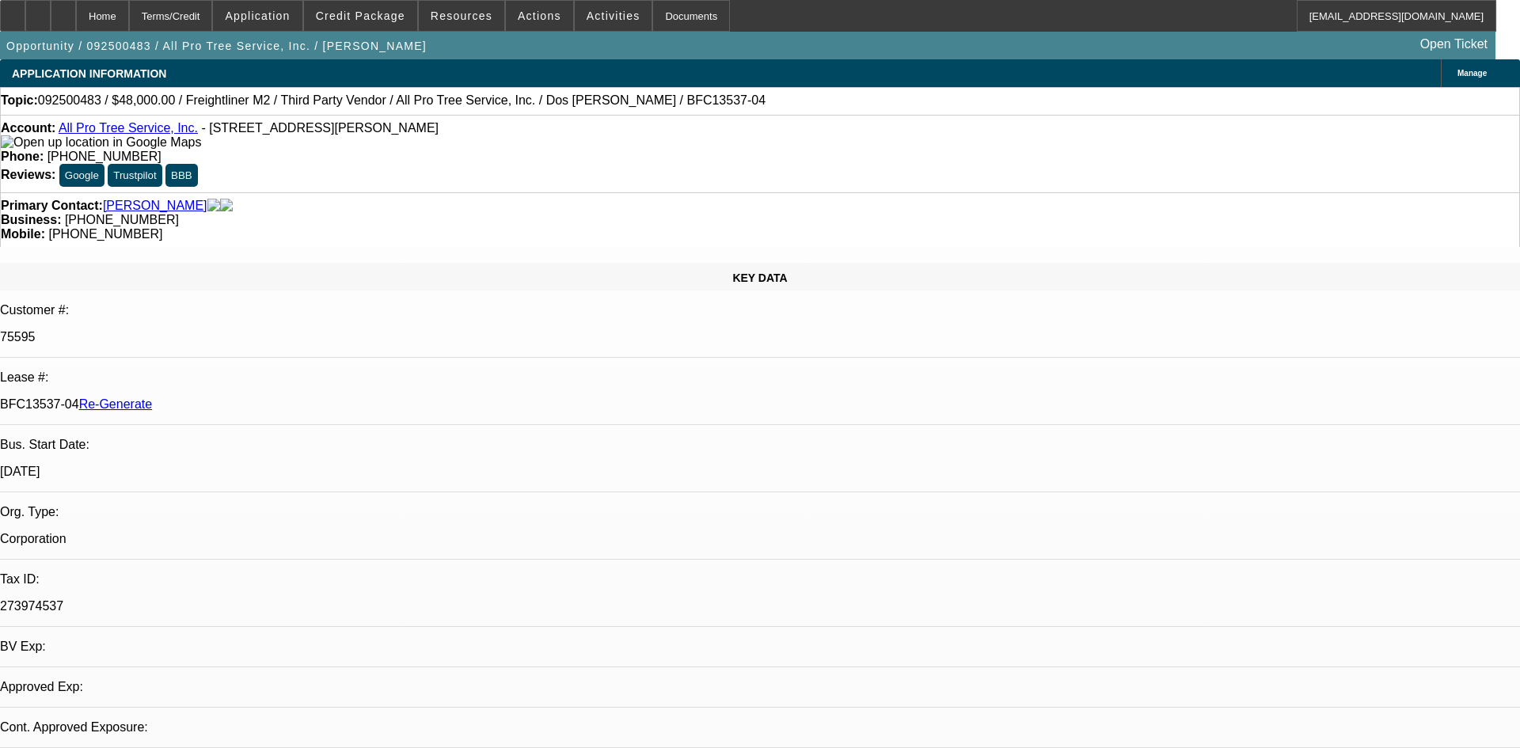
select select "0"
select select "6"
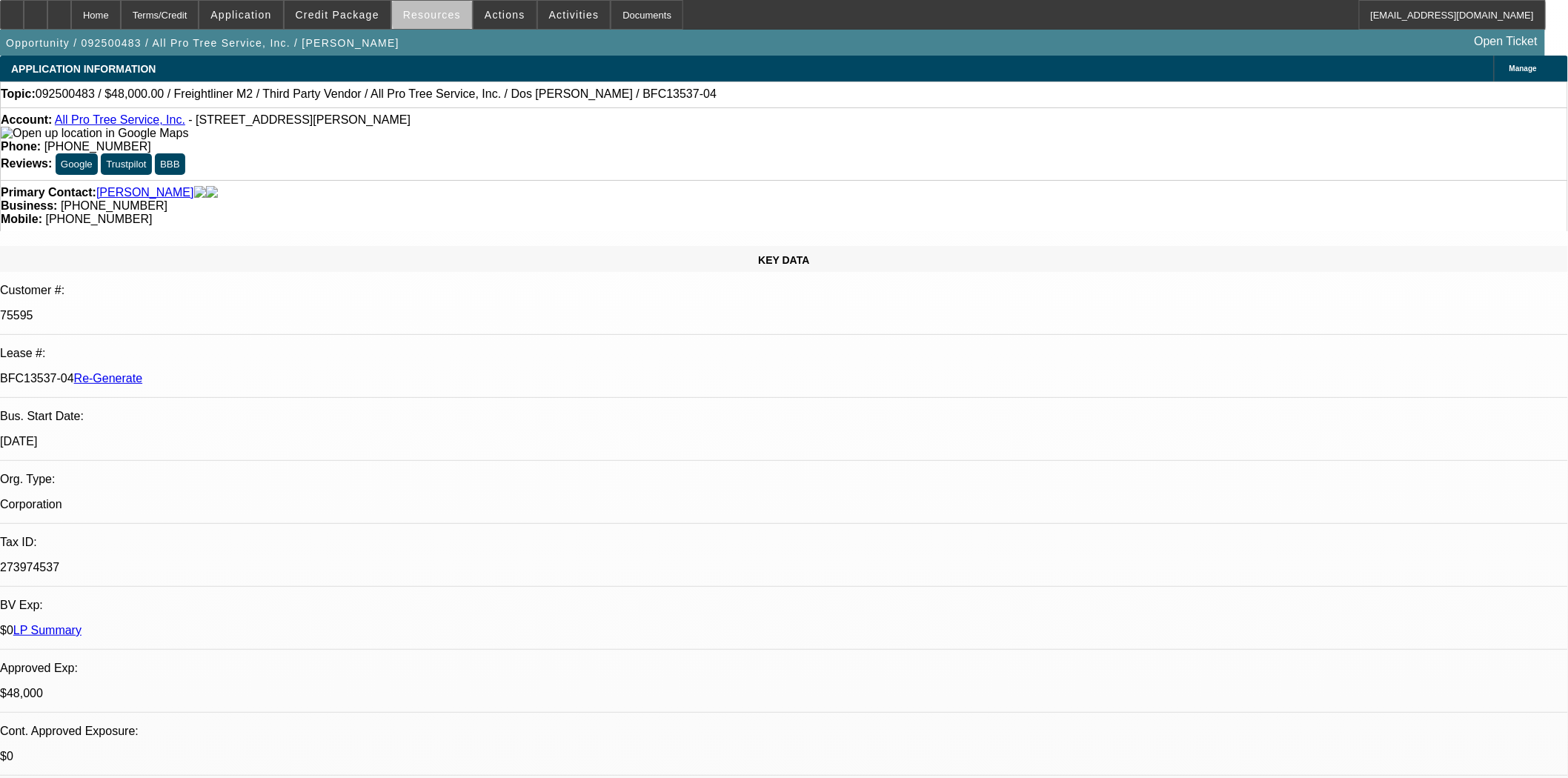
click at [447, 16] on span "Resources" at bounding box center [432, 14] width 58 height 12
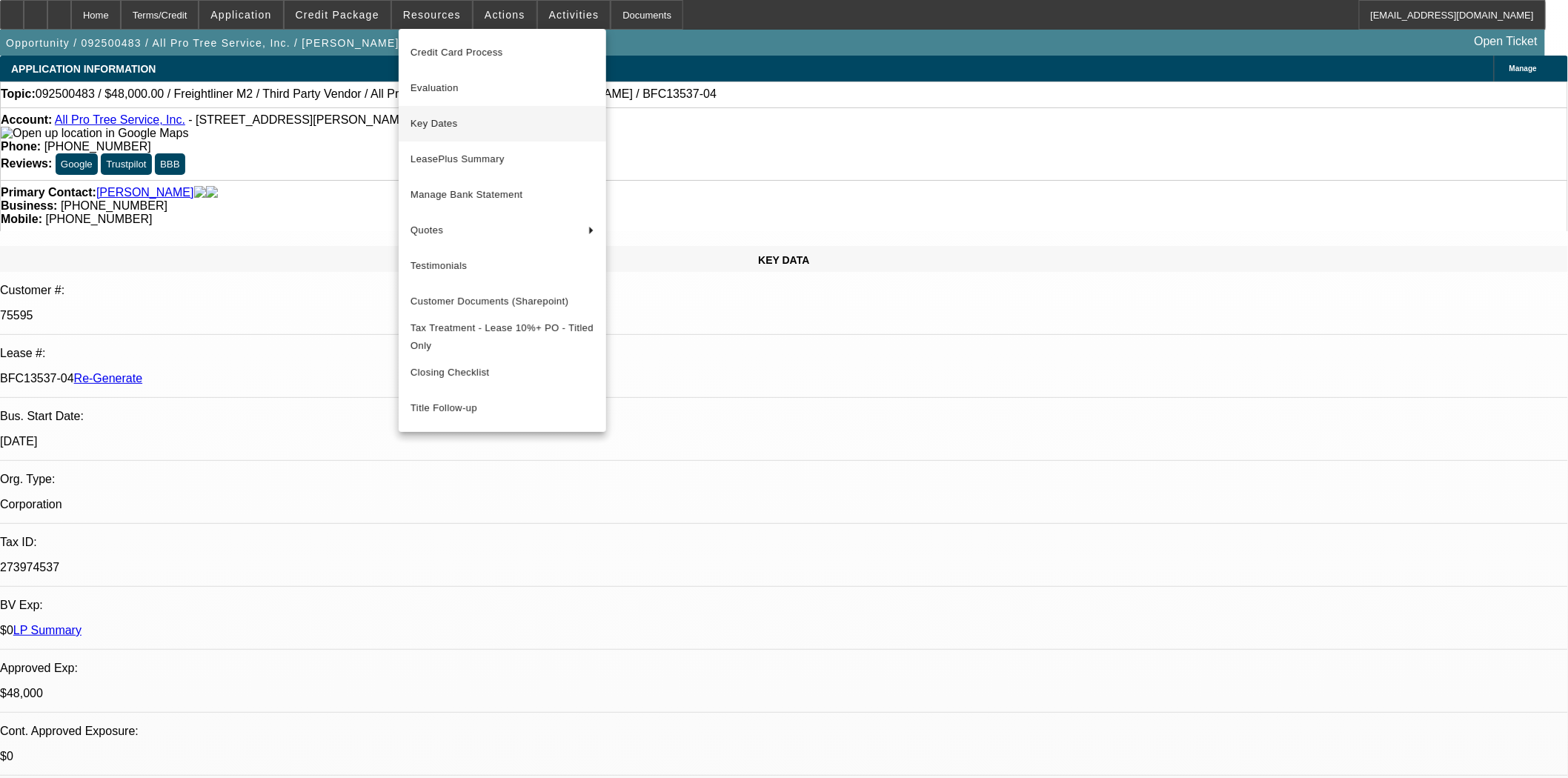
click at [447, 119] on span "Key Dates" at bounding box center [503, 124] width 183 height 18
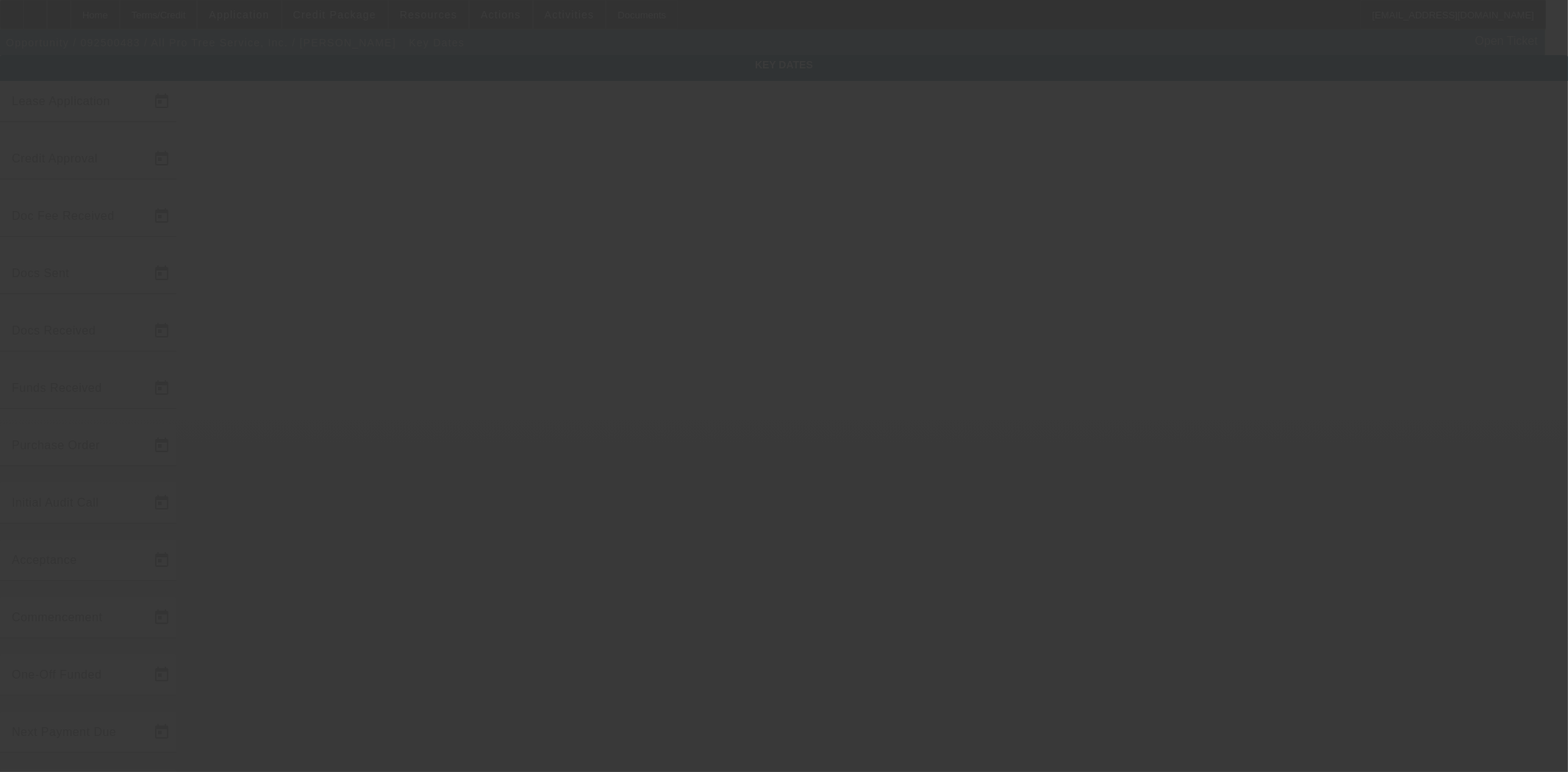
type input "[DATE]"
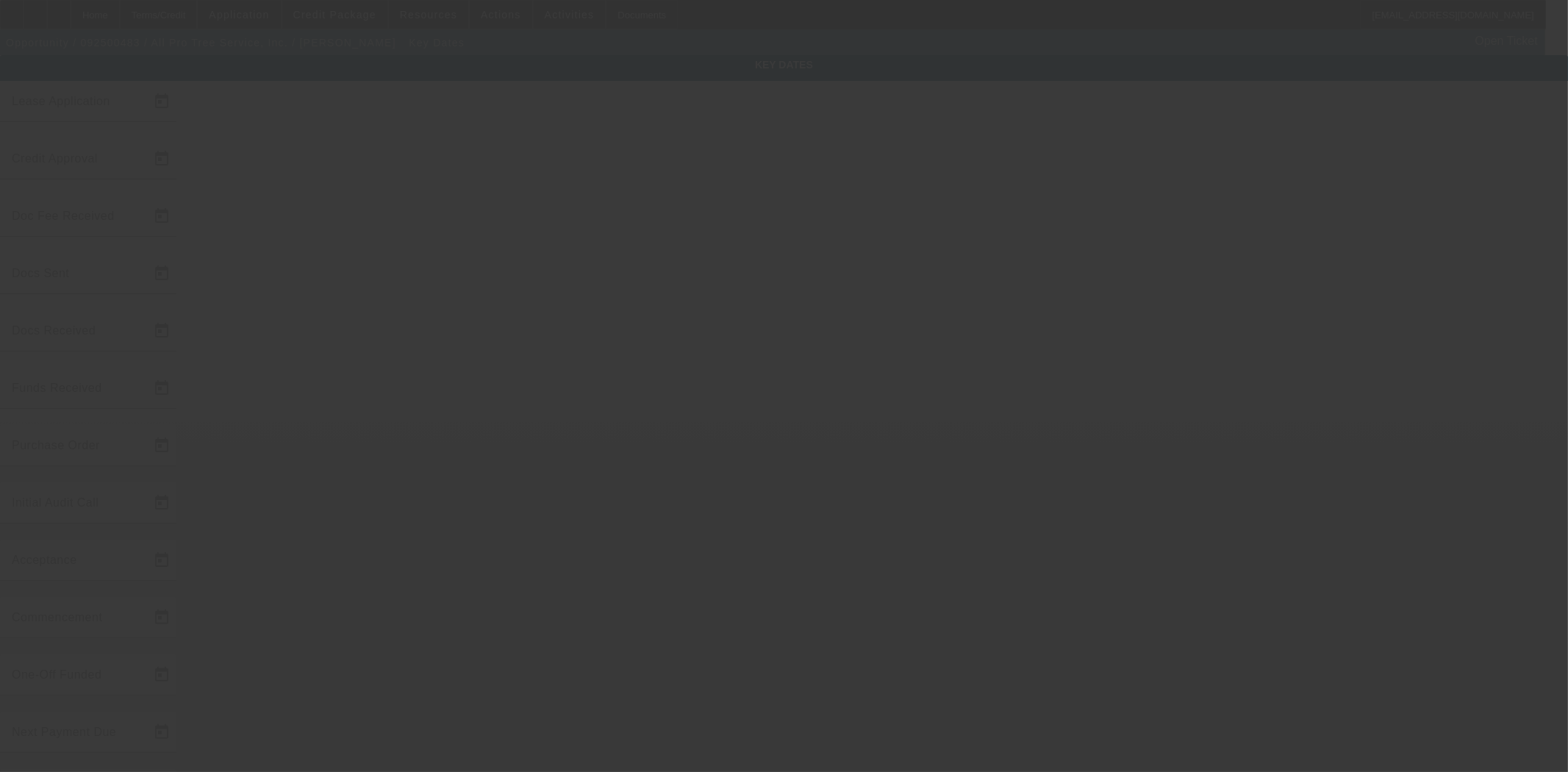
type input "[DATE]"
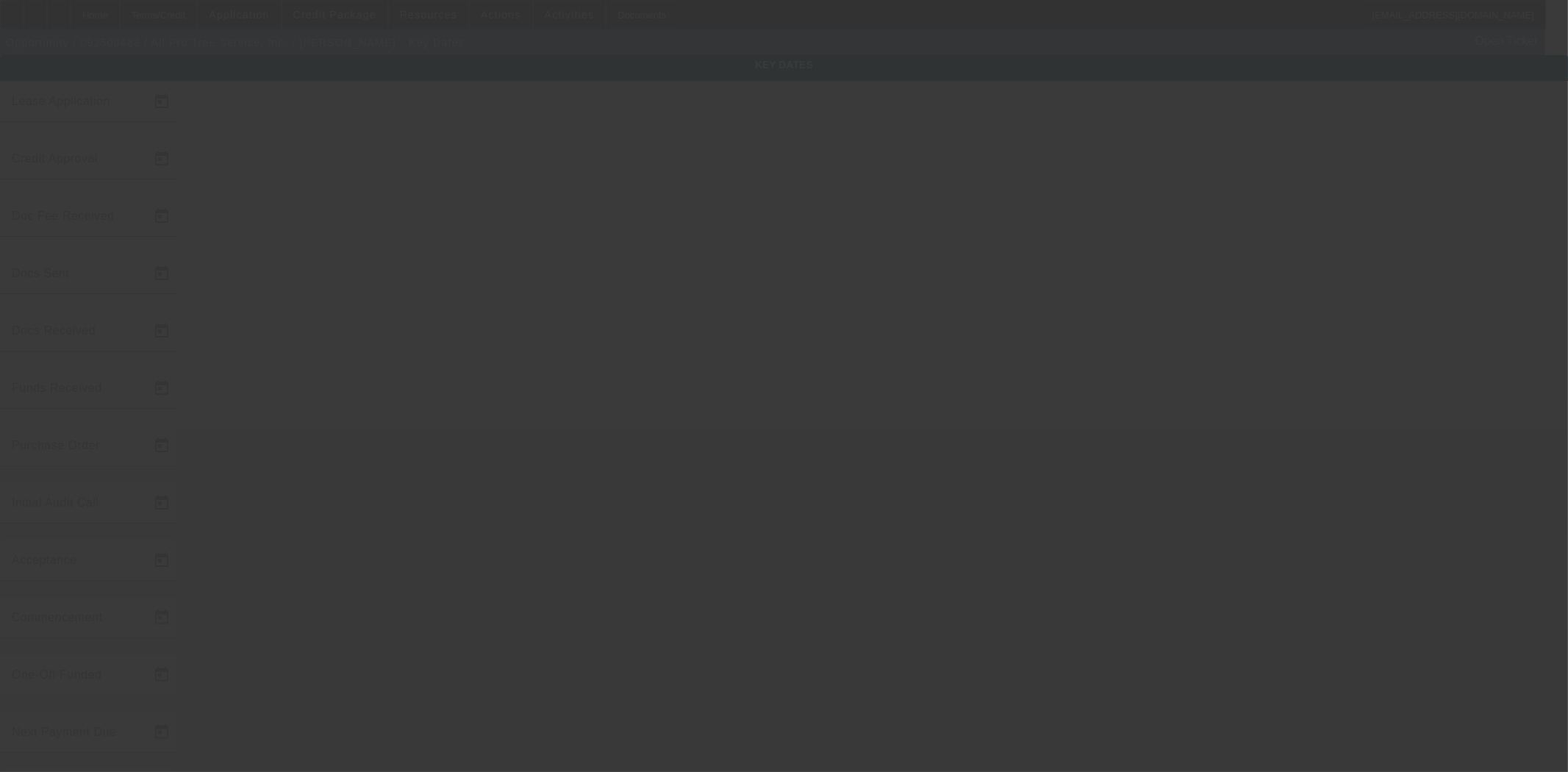
type input "[DATE]"
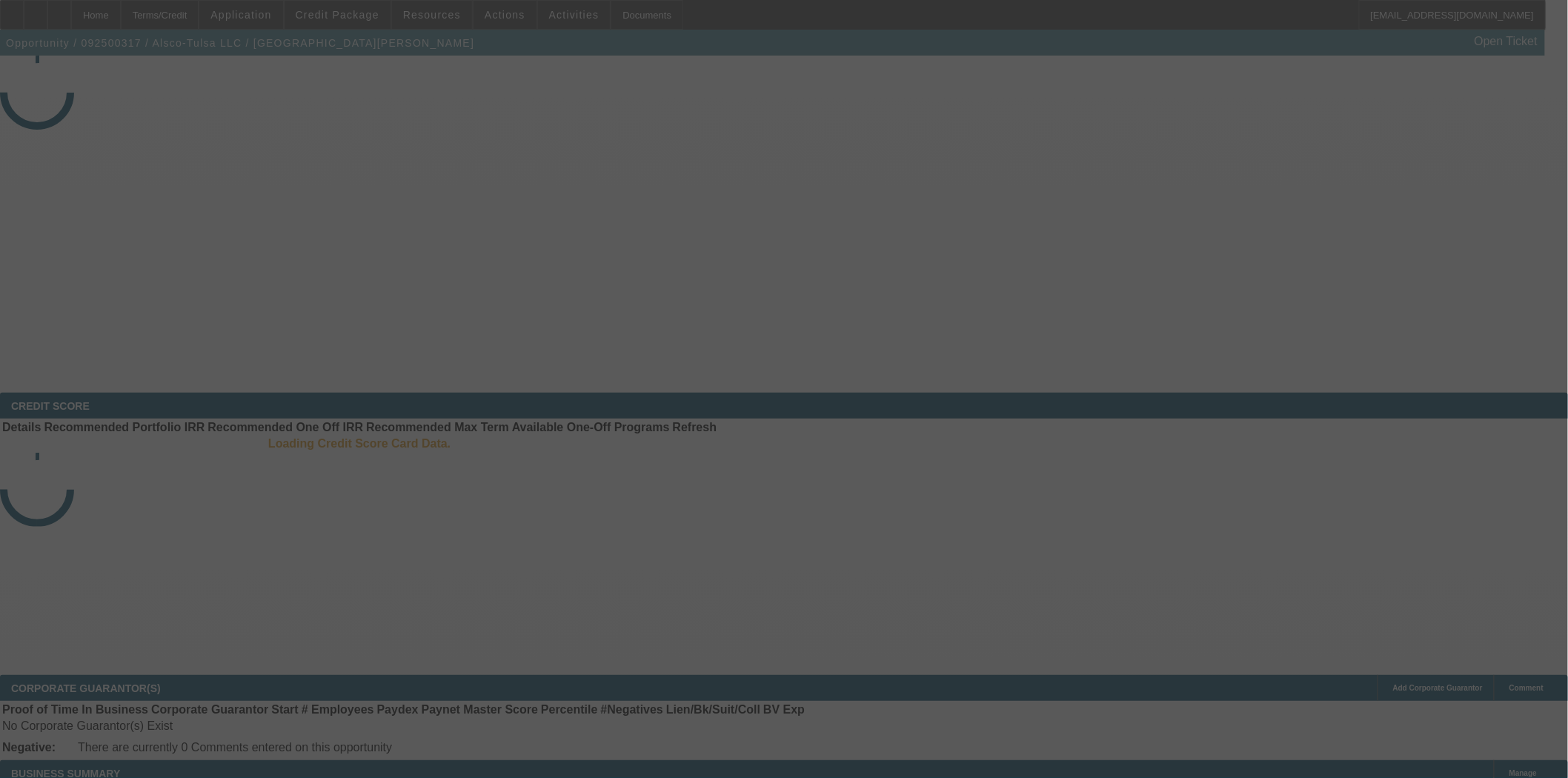
select select "4"
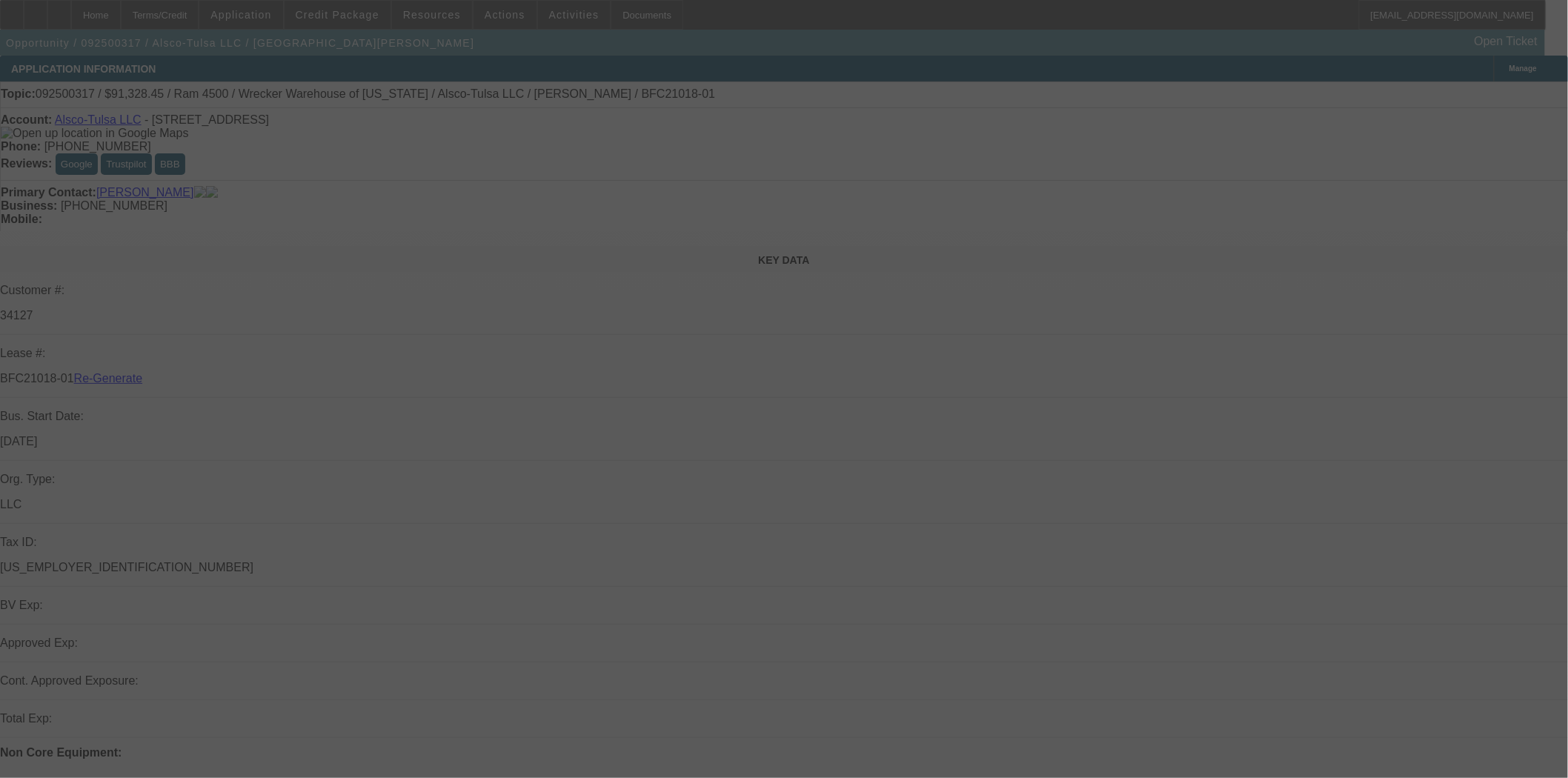
select select "0"
select select "6"
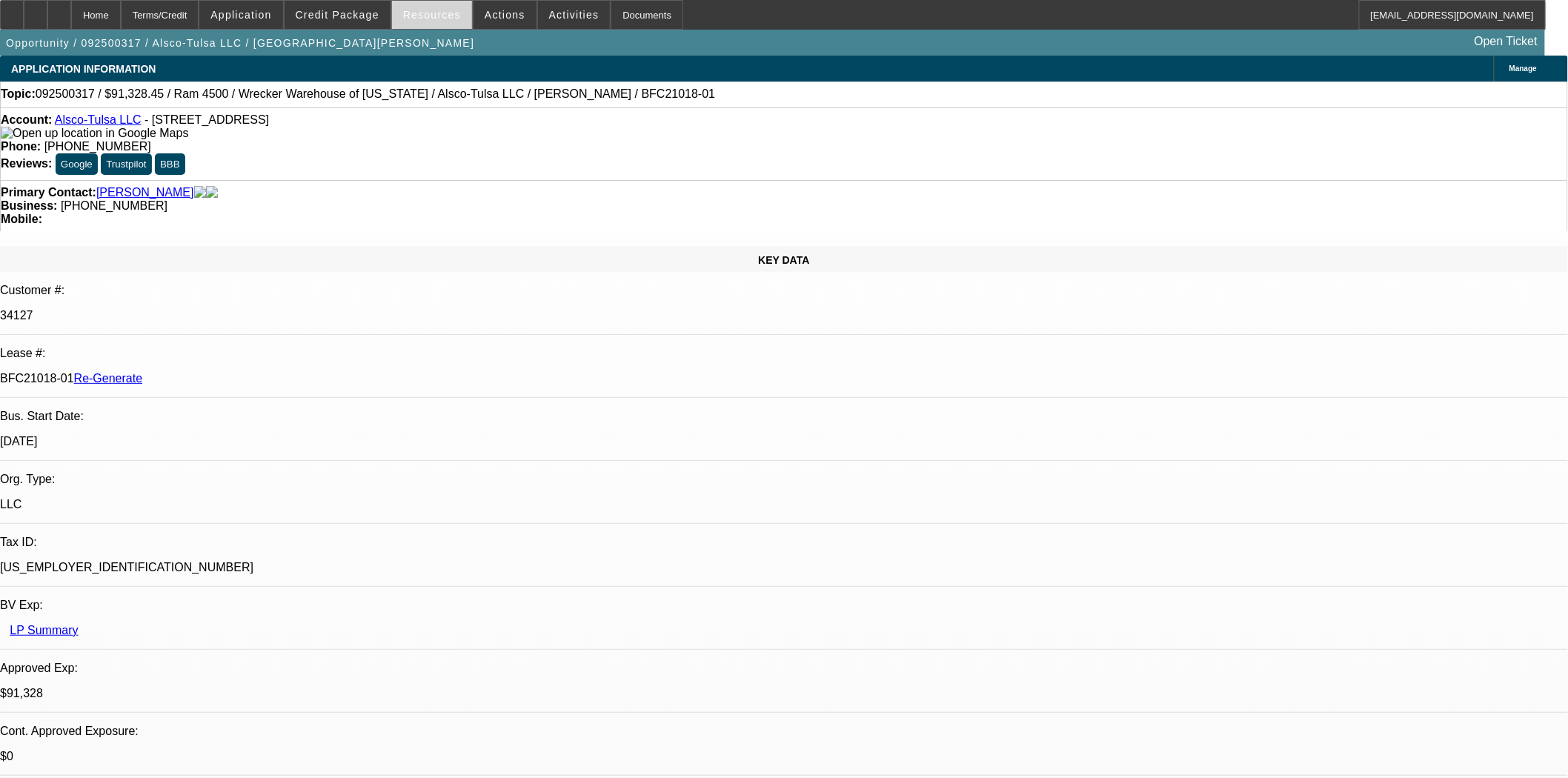
click at [432, 22] on span at bounding box center [432, 15] width 80 height 36
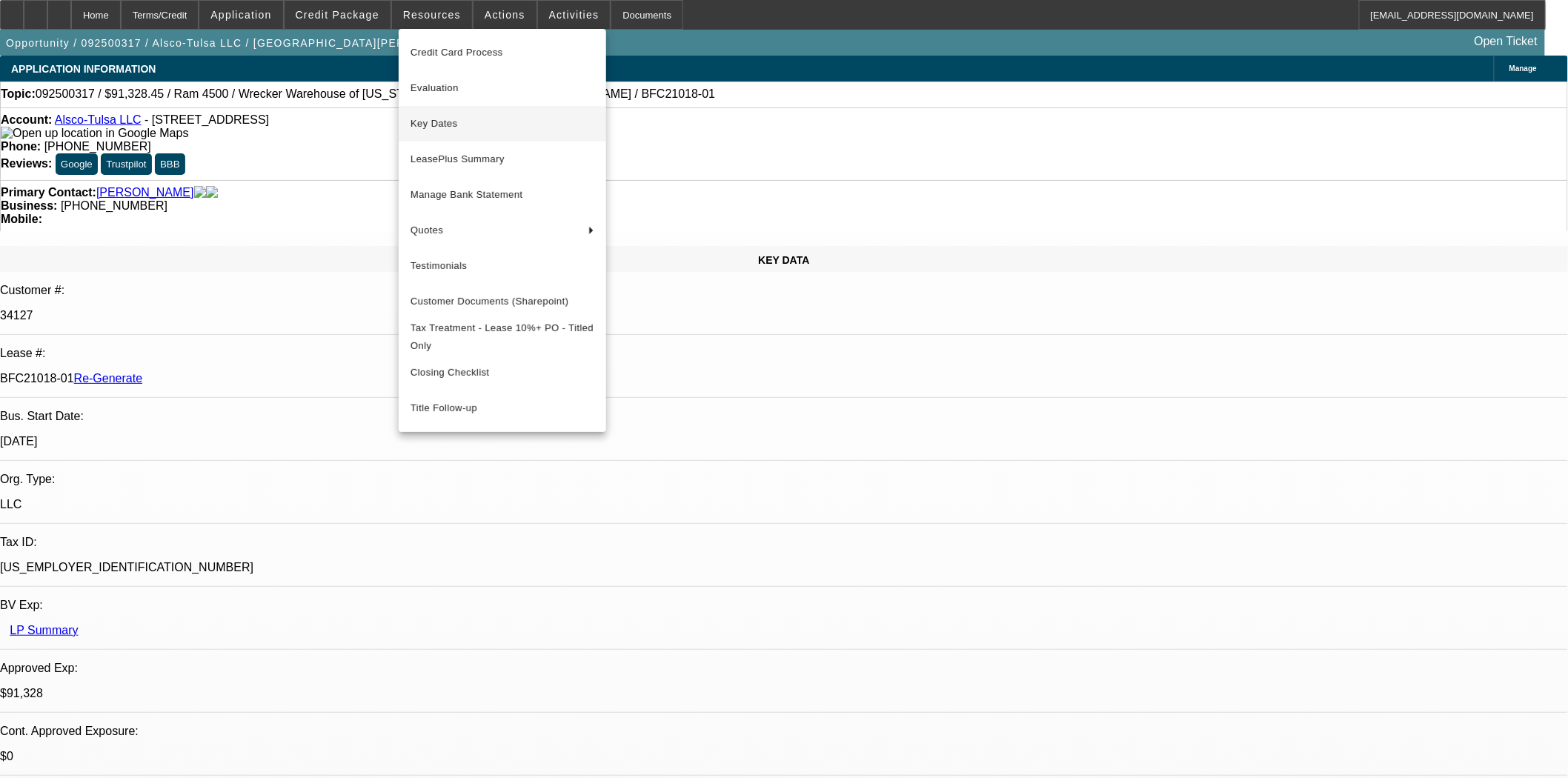
click at [442, 126] on span "Key Dates" at bounding box center [503, 124] width 183 height 18
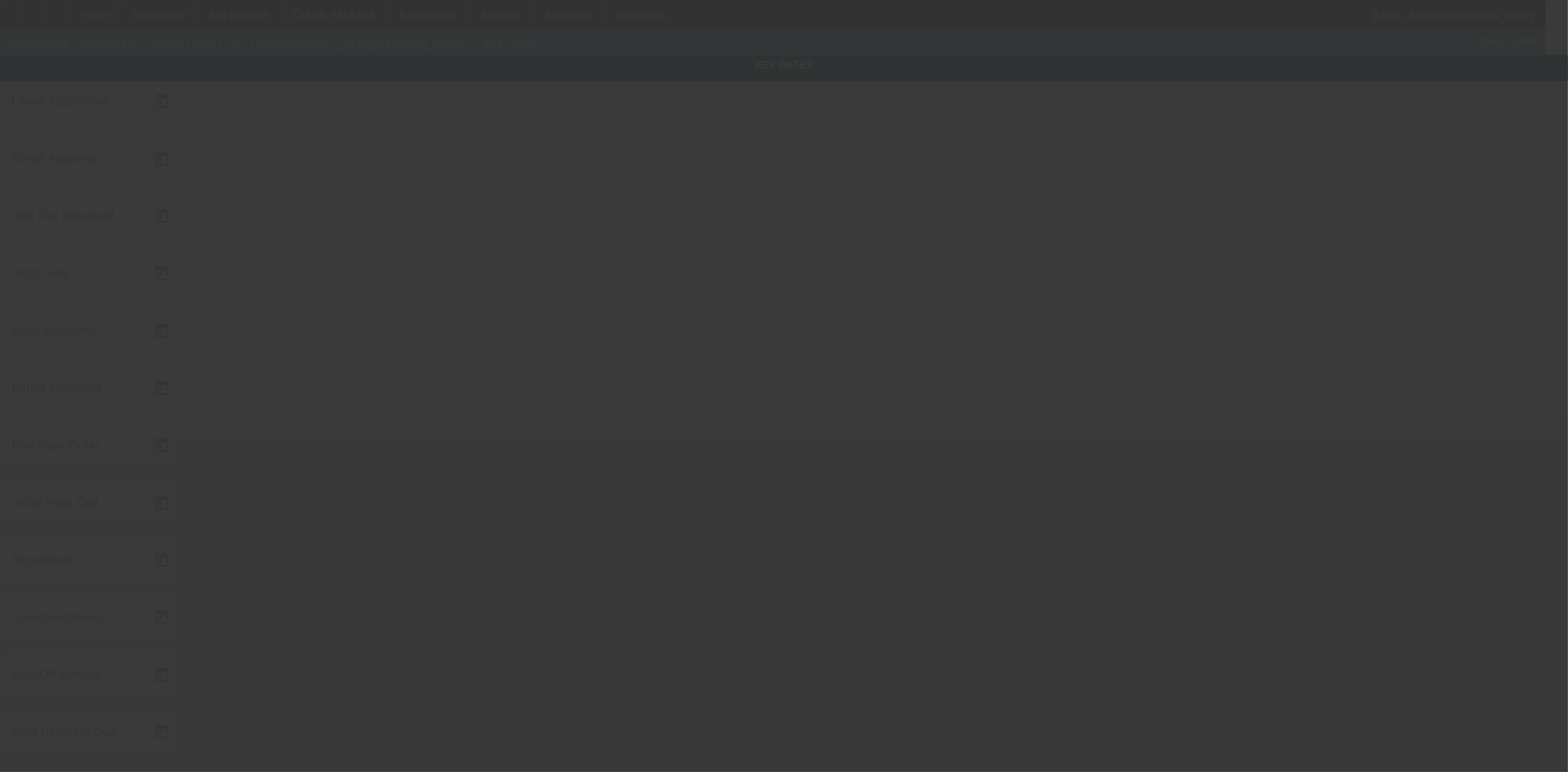
type input "9/15/2025"
type input "[DATE]"
type input "9/19/2025"
type input "[DATE]"
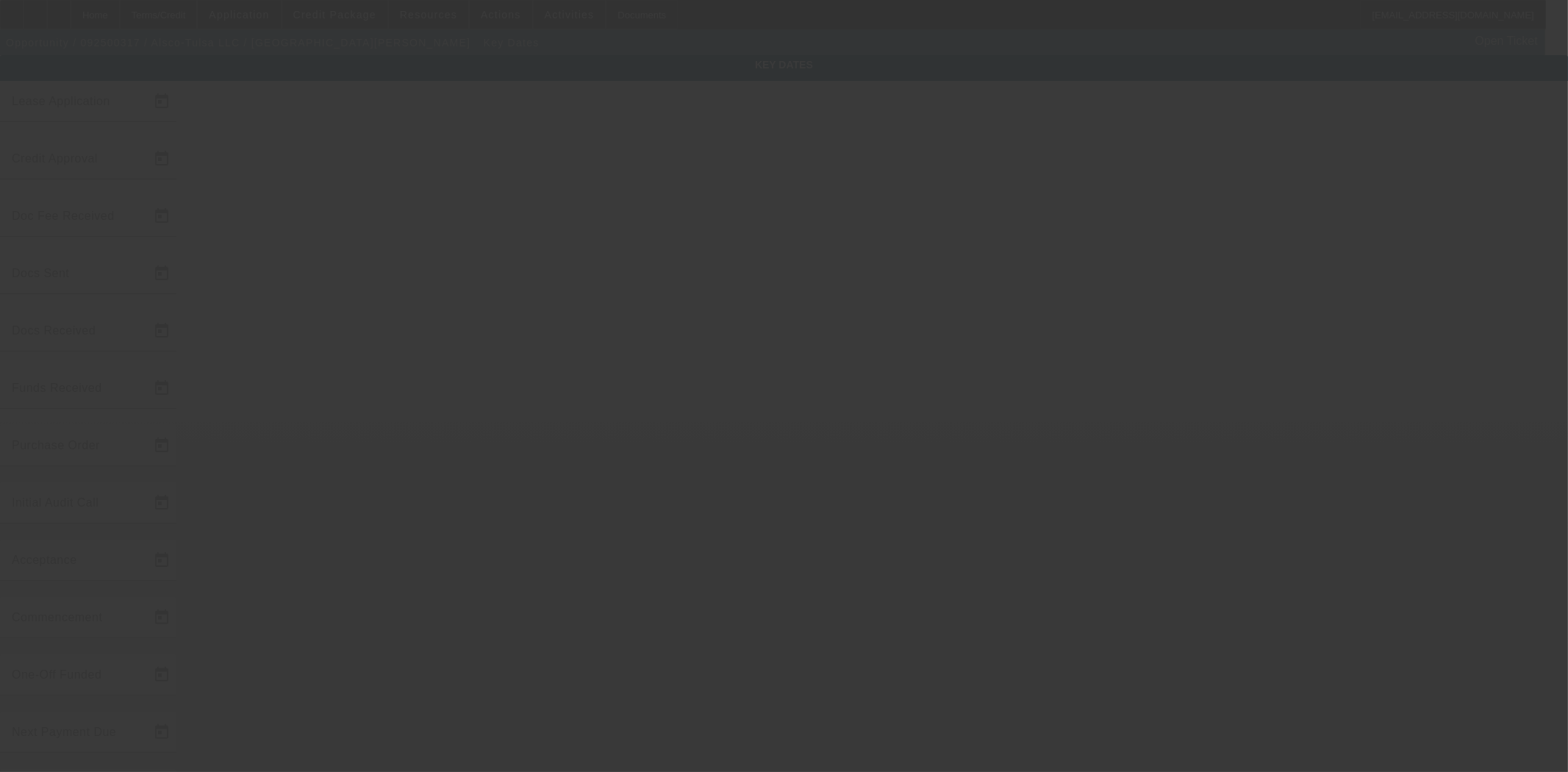
type input "[DATE]"
type input "9/24/2025"
type input "10/1/2025"
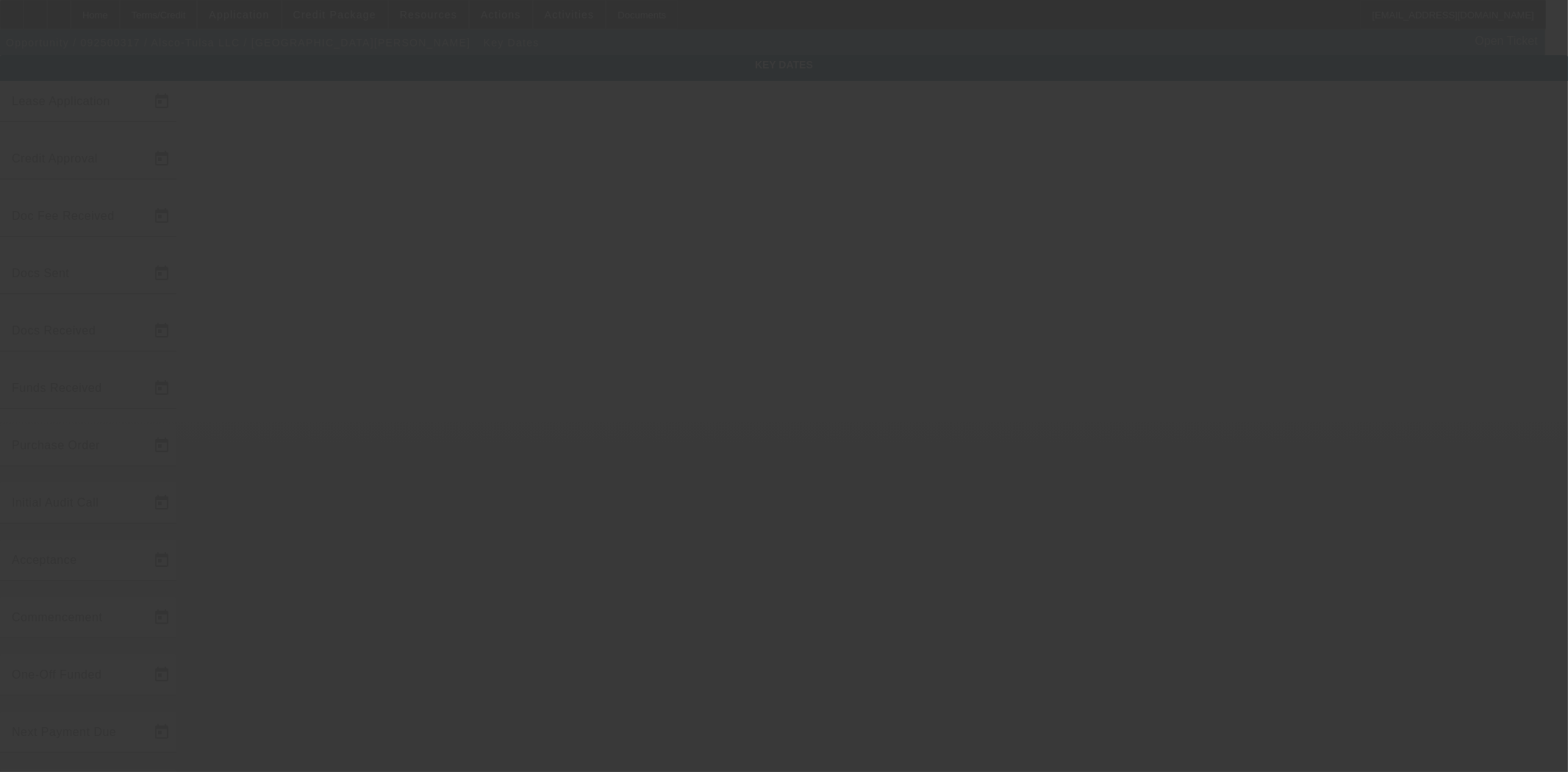
type input "11/1/2025"
type input "[DATE]"
type input "9/30/2025"
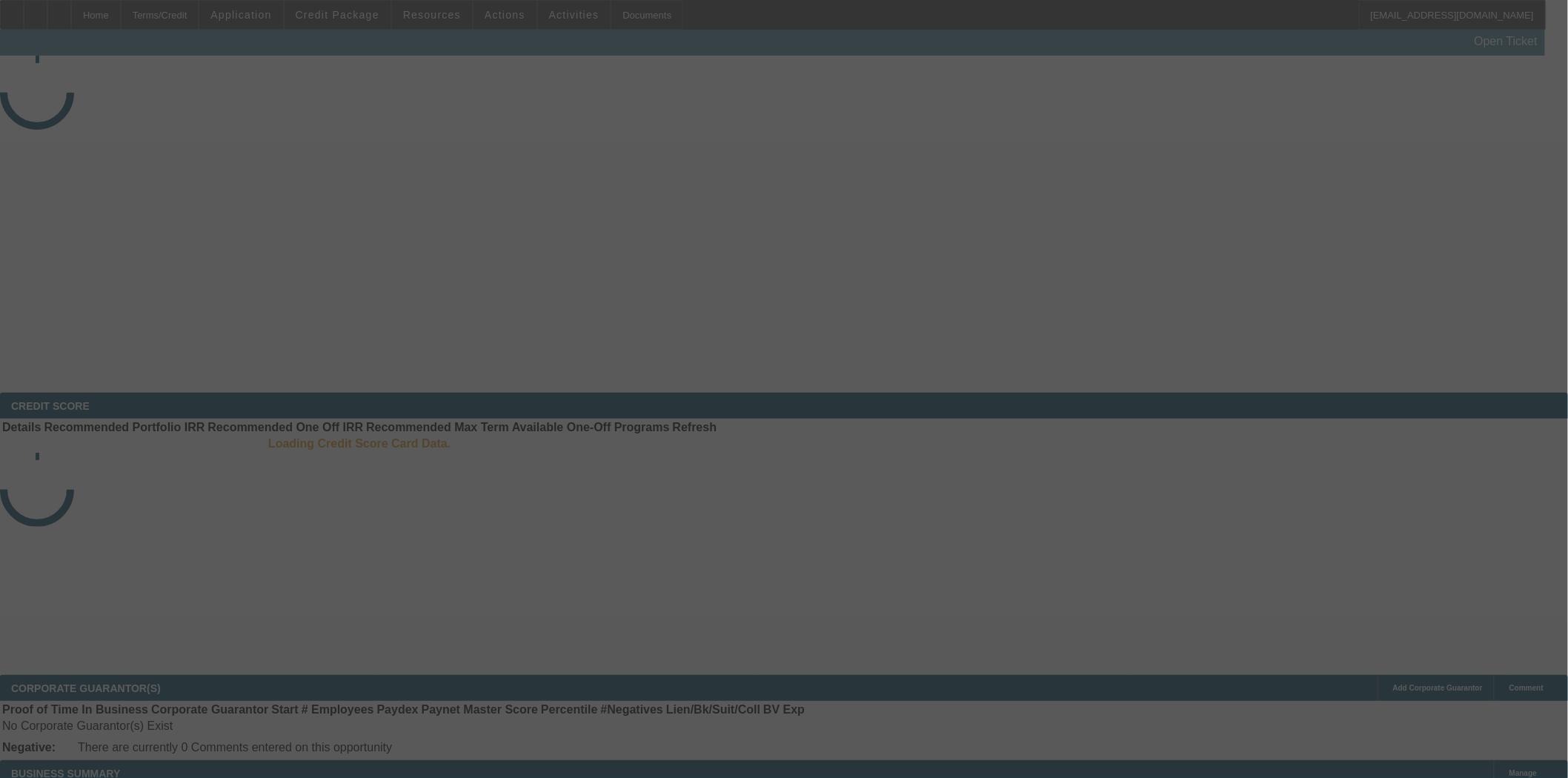
select select "4"
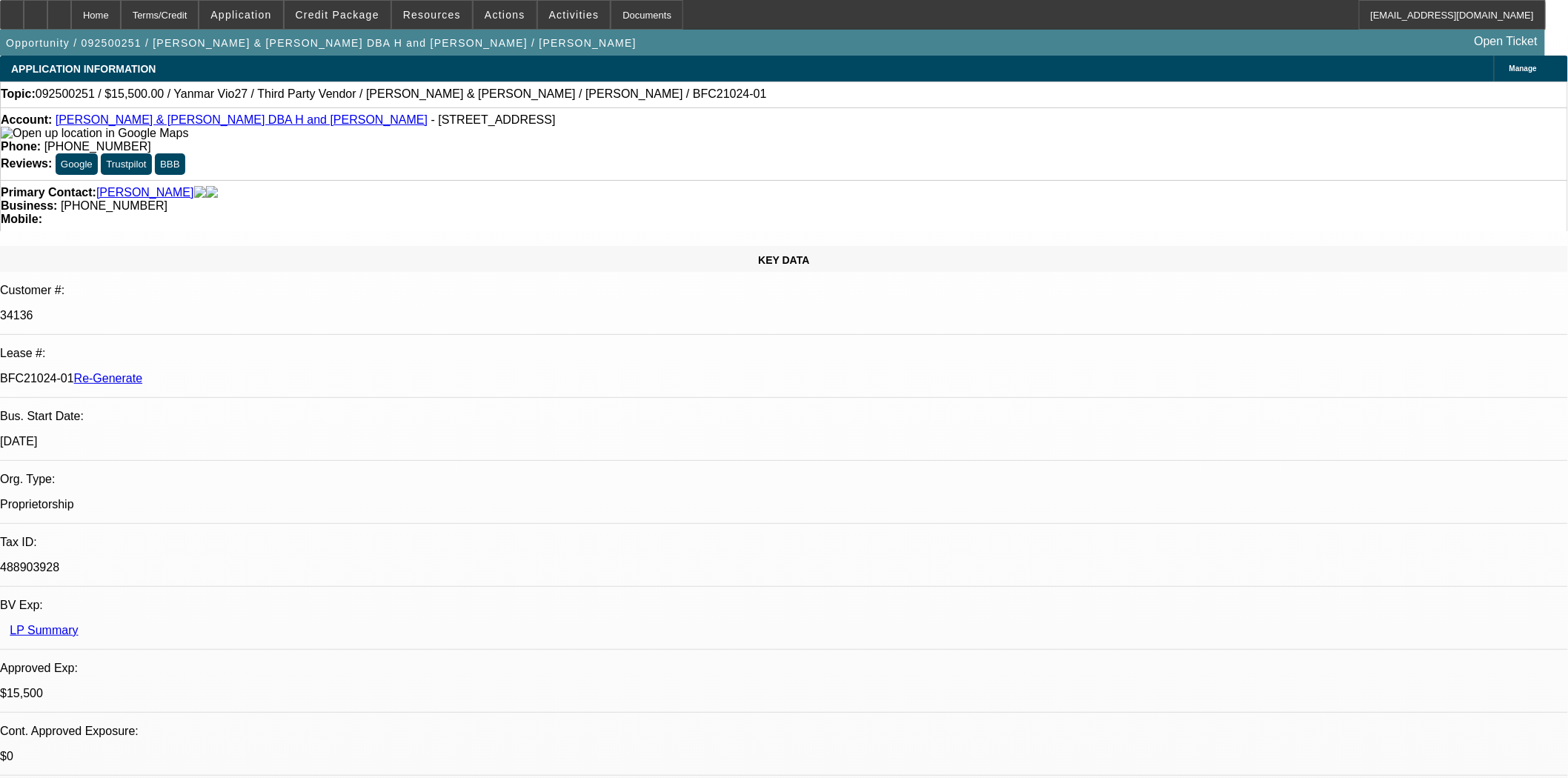
select select "0"
select select "6"
click at [346, 16] on span "Credit Package" at bounding box center [337, 14] width 83 height 12
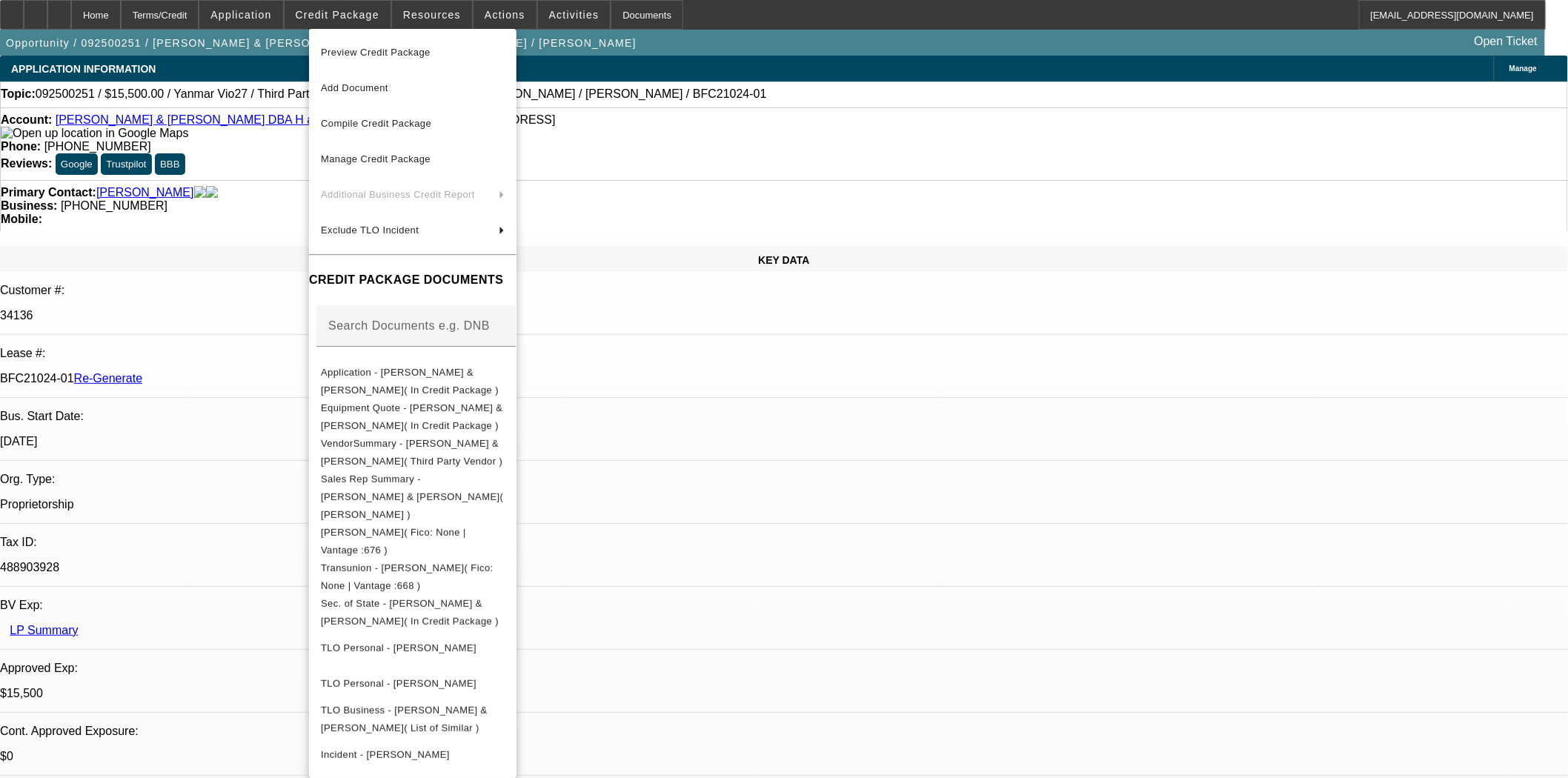
click at [432, 20] on div at bounding box center [784, 389] width 1568 height 778
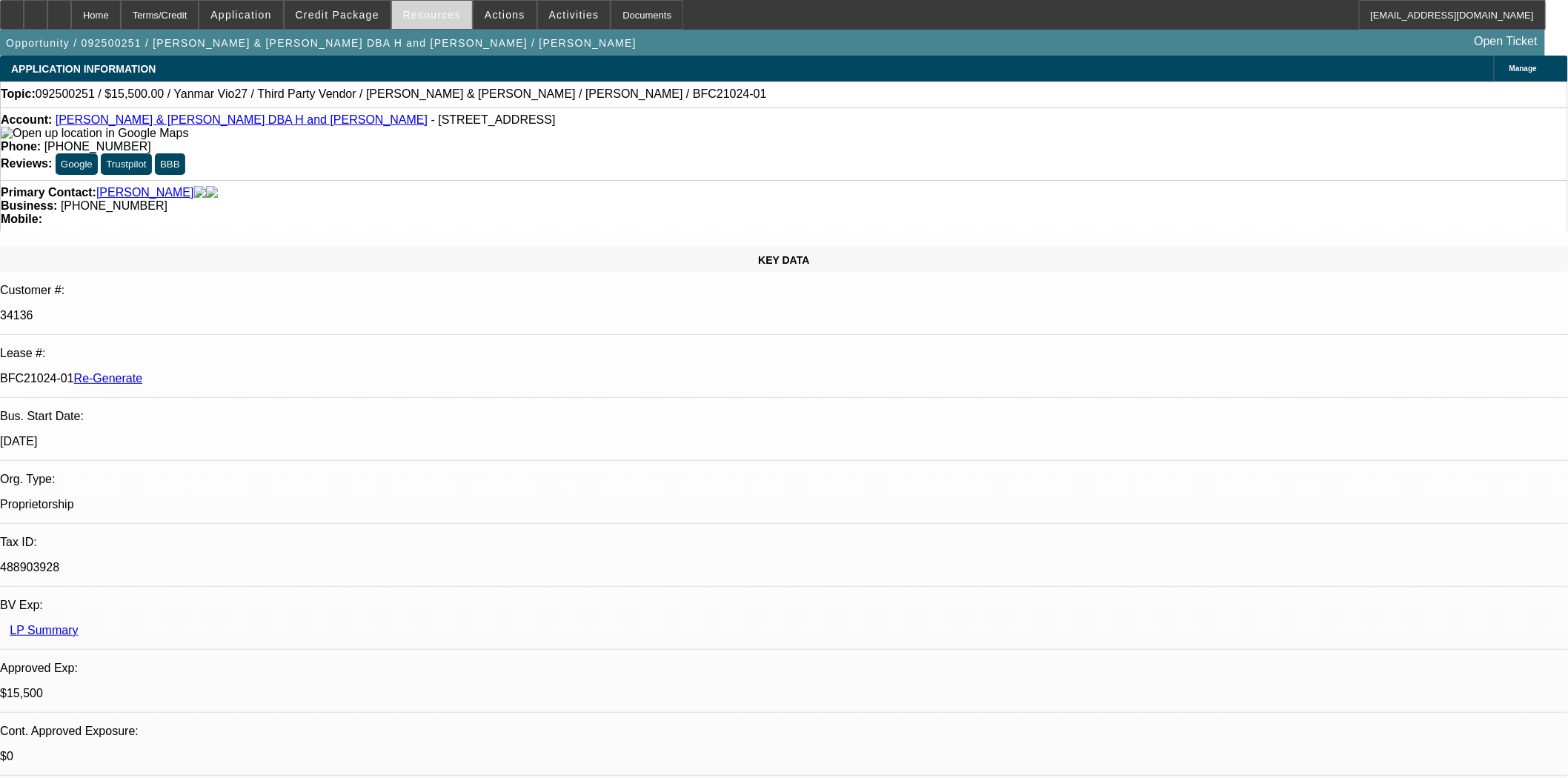
click at [432, 16] on span "Resources" at bounding box center [432, 14] width 58 height 12
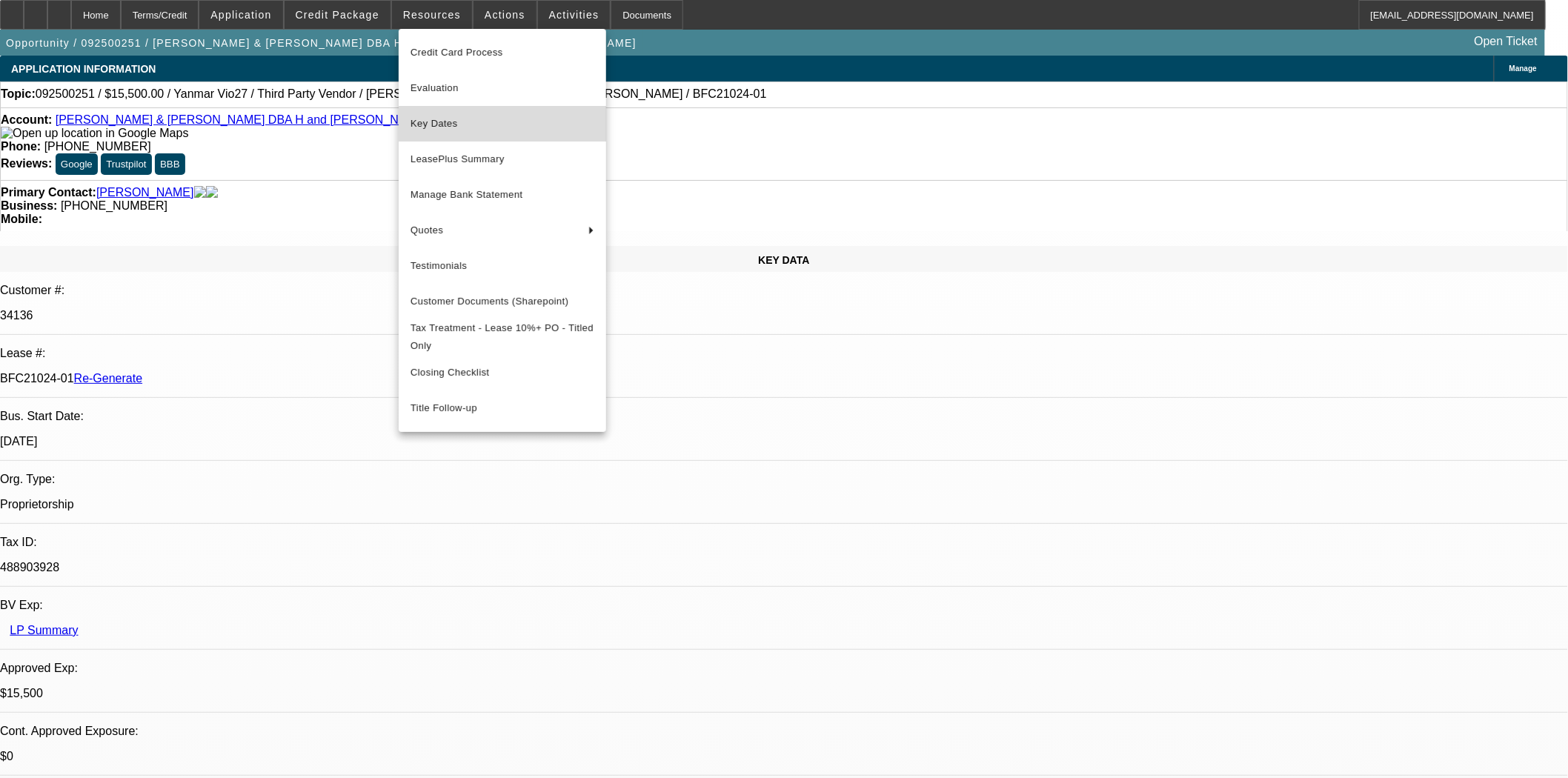
click at [454, 131] on span "Key Dates" at bounding box center [503, 124] width 183 height 18
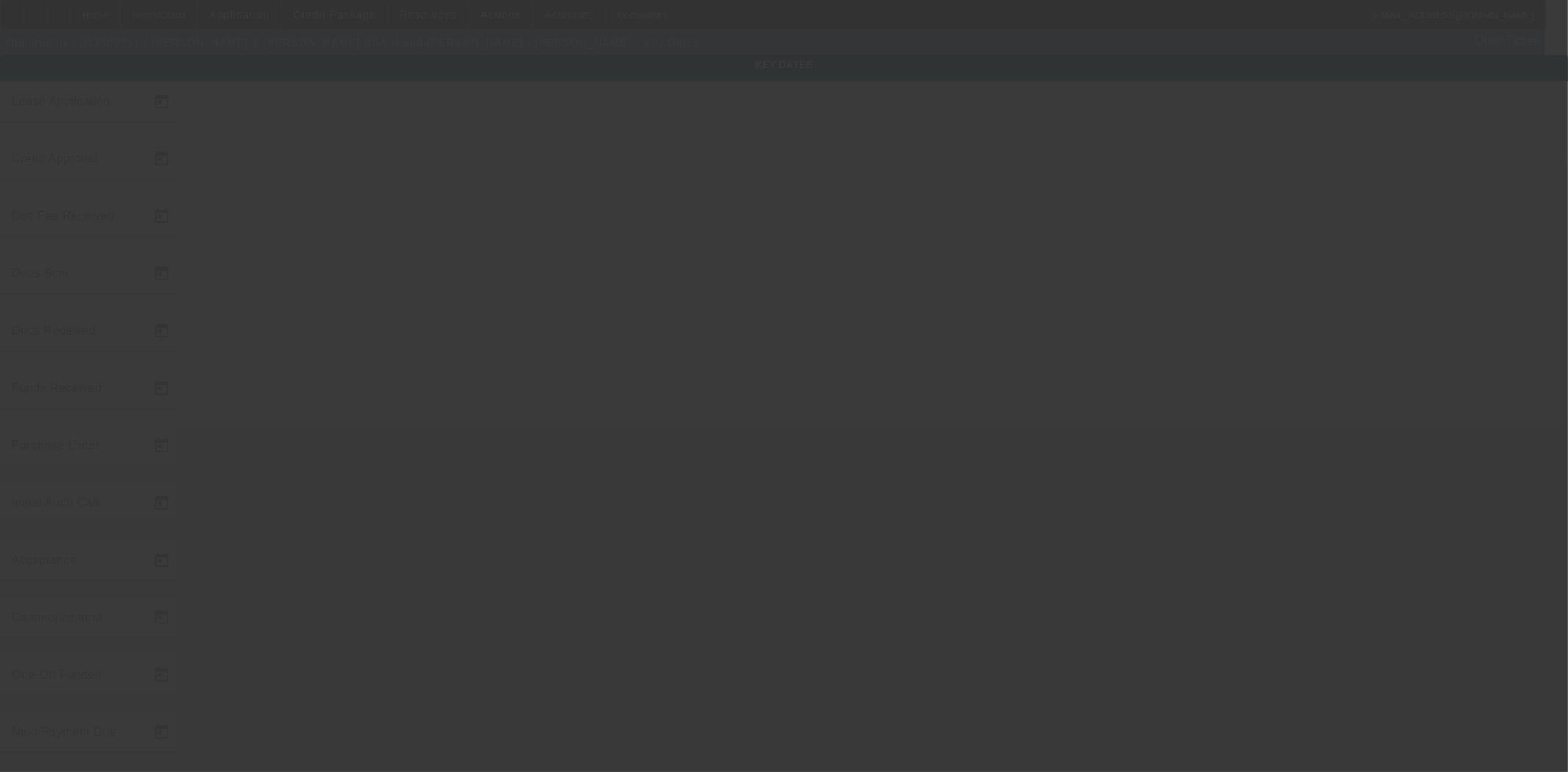
type input "9/11/2025"
type input "9/24/2025"
type input "9/26/2025"
type input "9/24/2025"
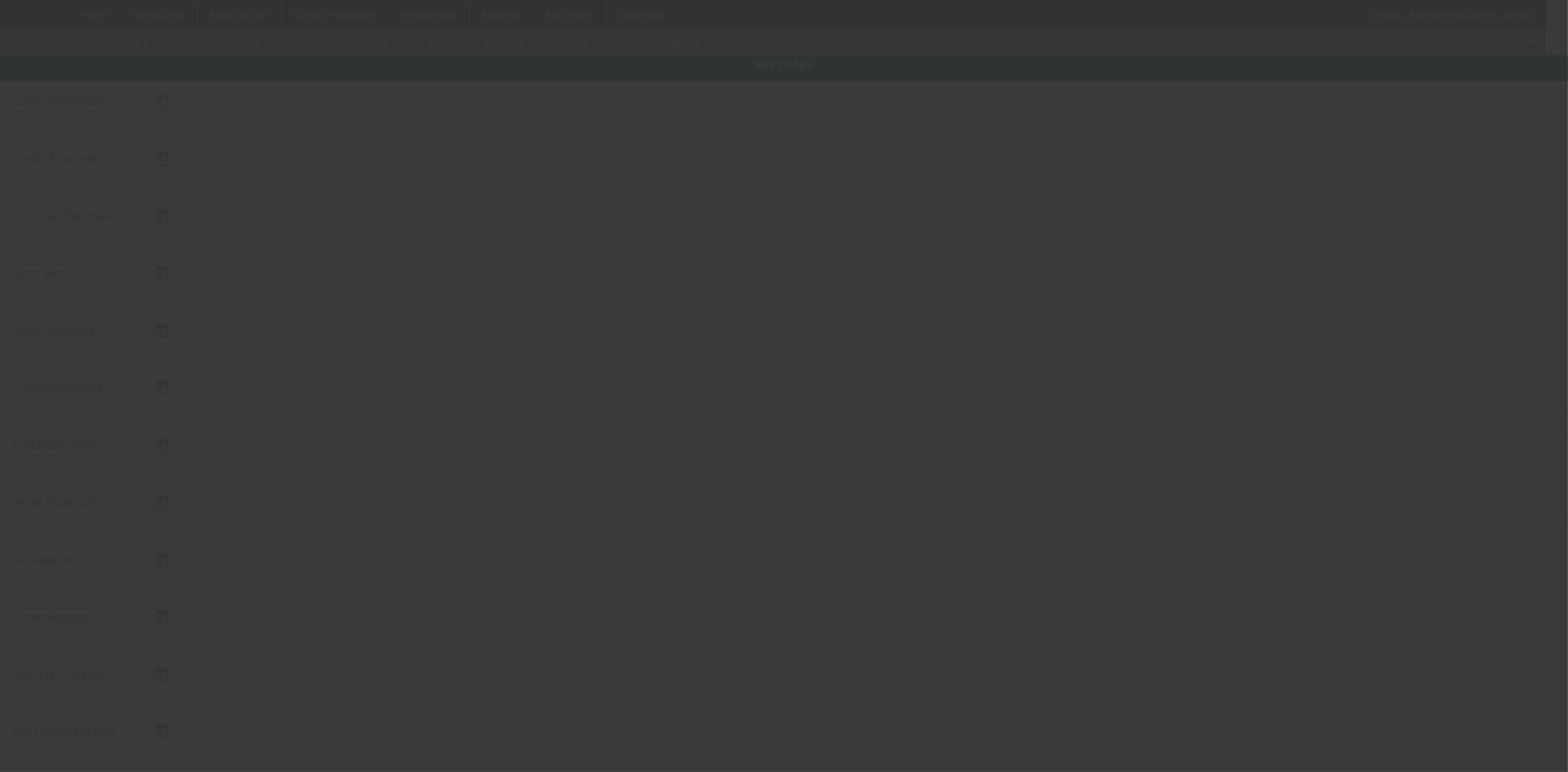
type input "9/26/2025"
type input "10/6/2025"
type input "[DATE]"
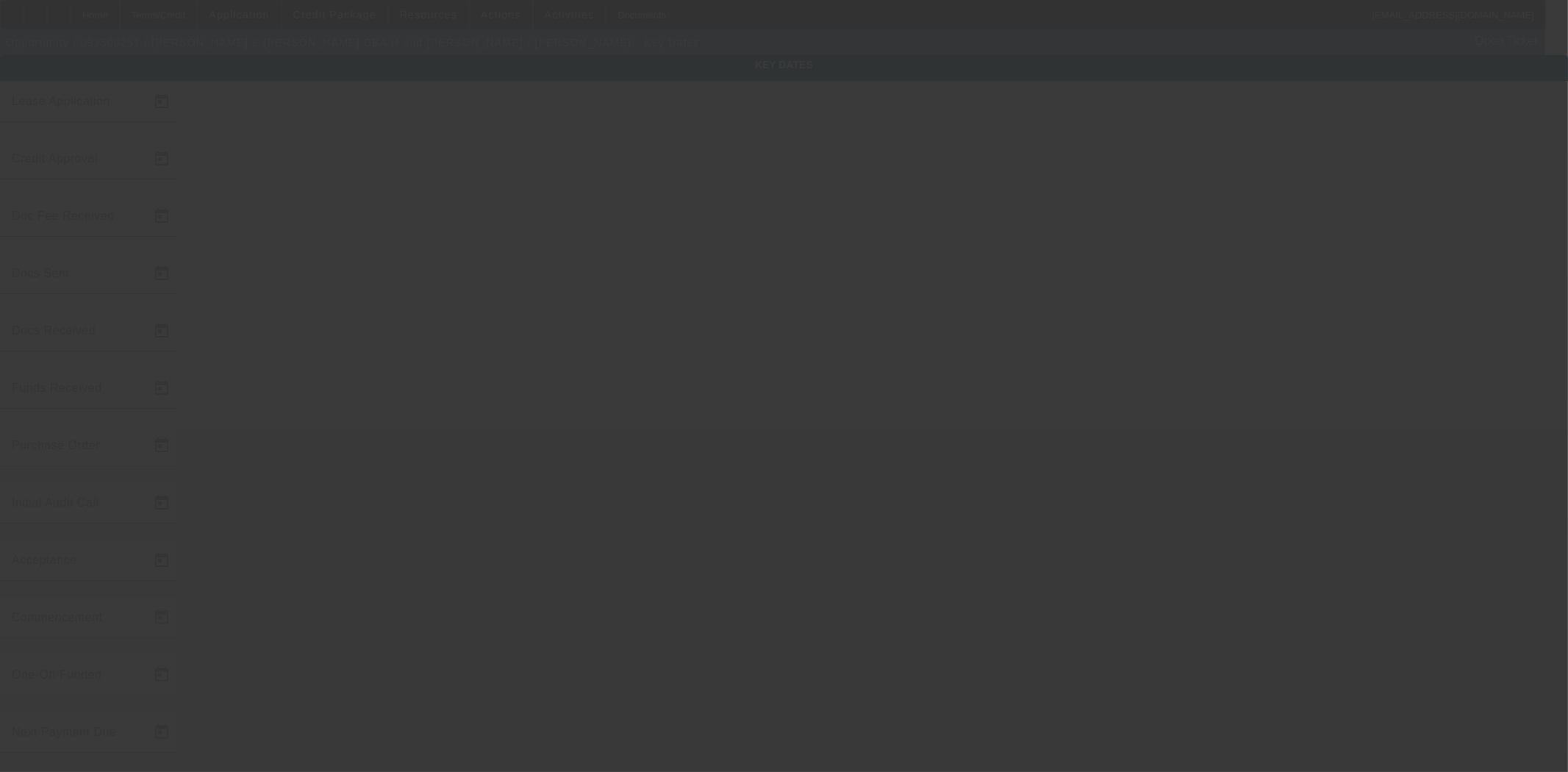
type input "12/1/2025"
type input "[DATE]"
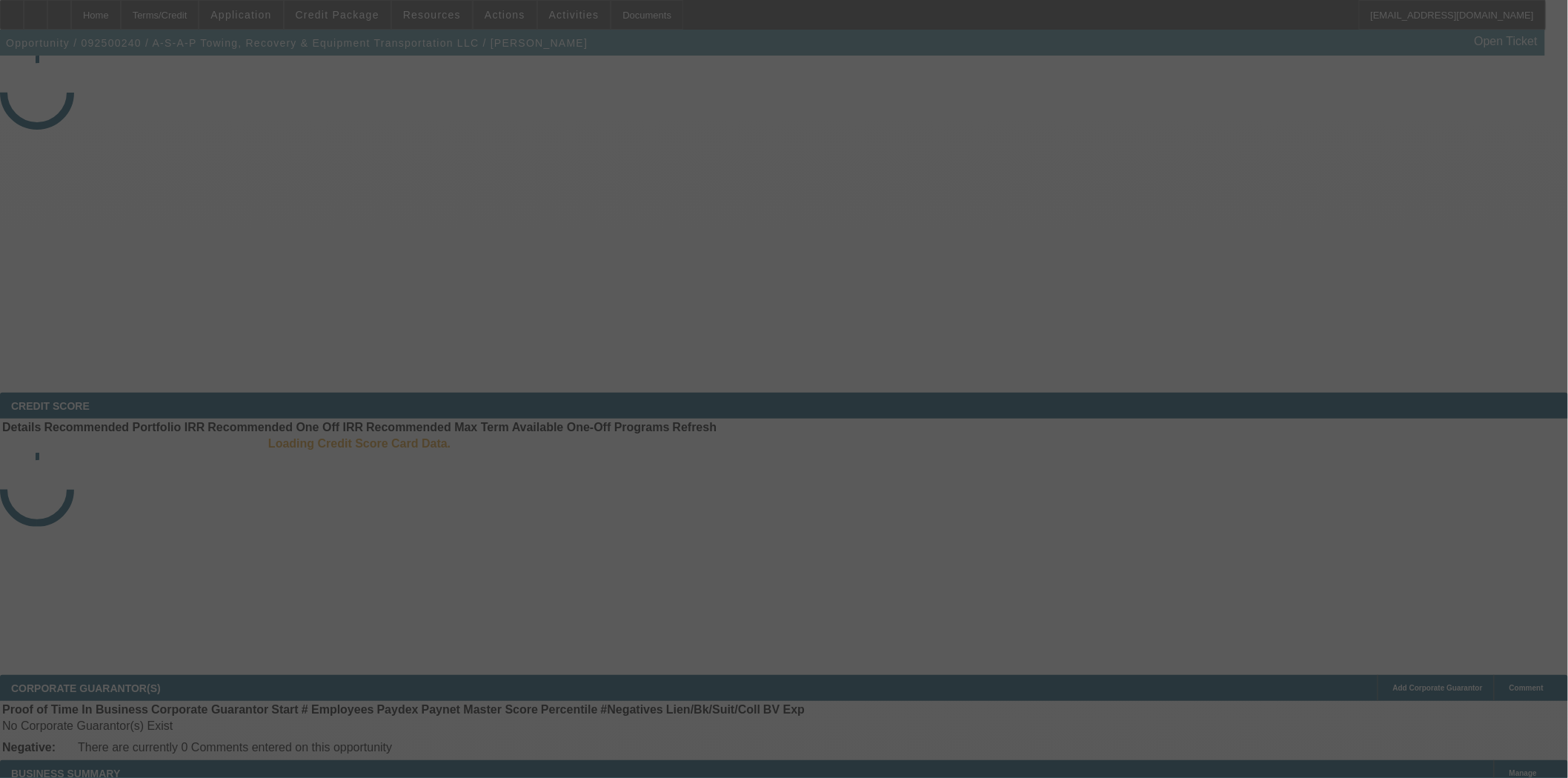
select select "4"
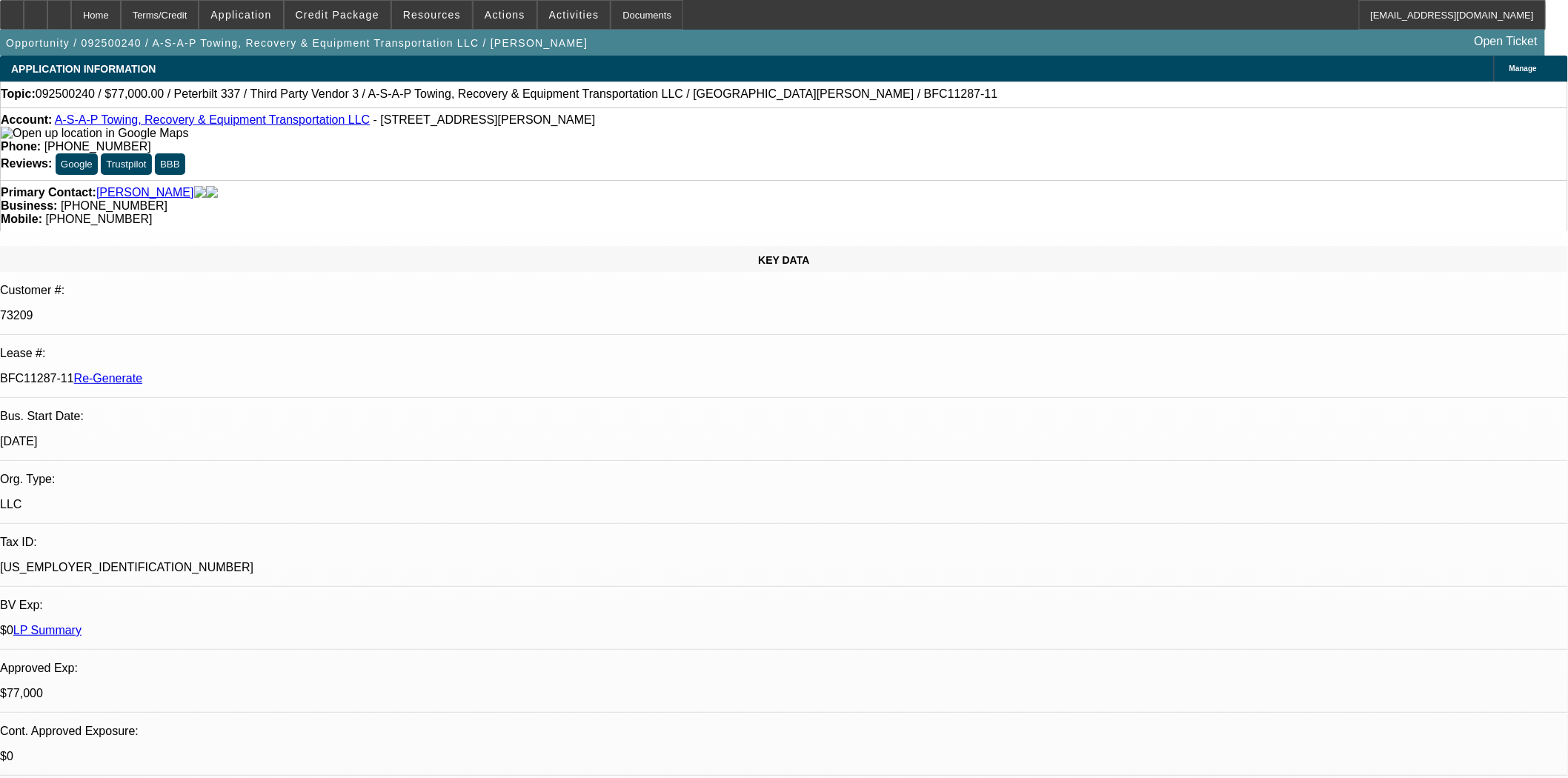
select select "0"
select select "3"
select select "0"
select select "6"
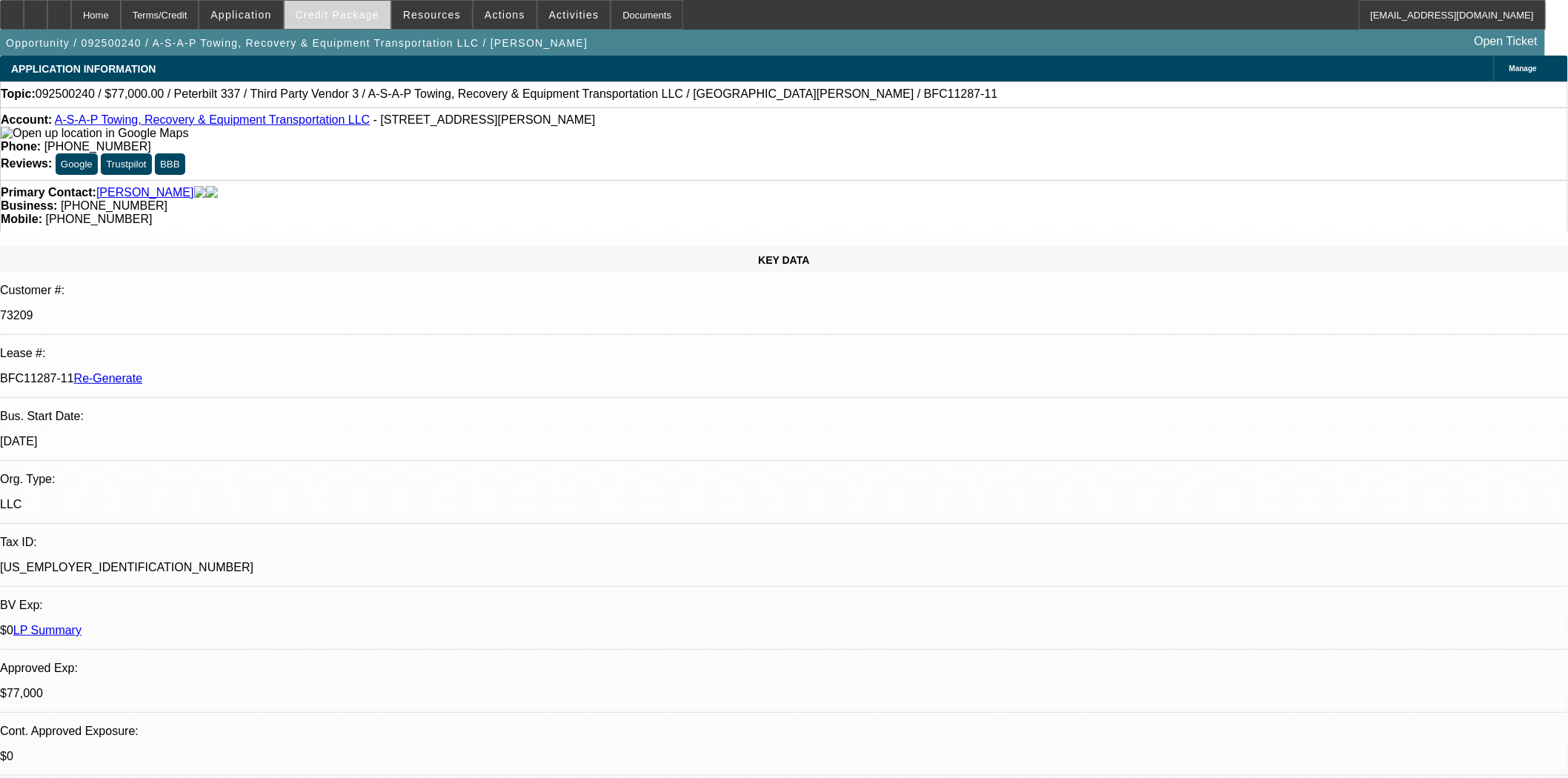
click at [369, 15] on span "Credit Package" at bounding box center [337, 14] width 83 height 12
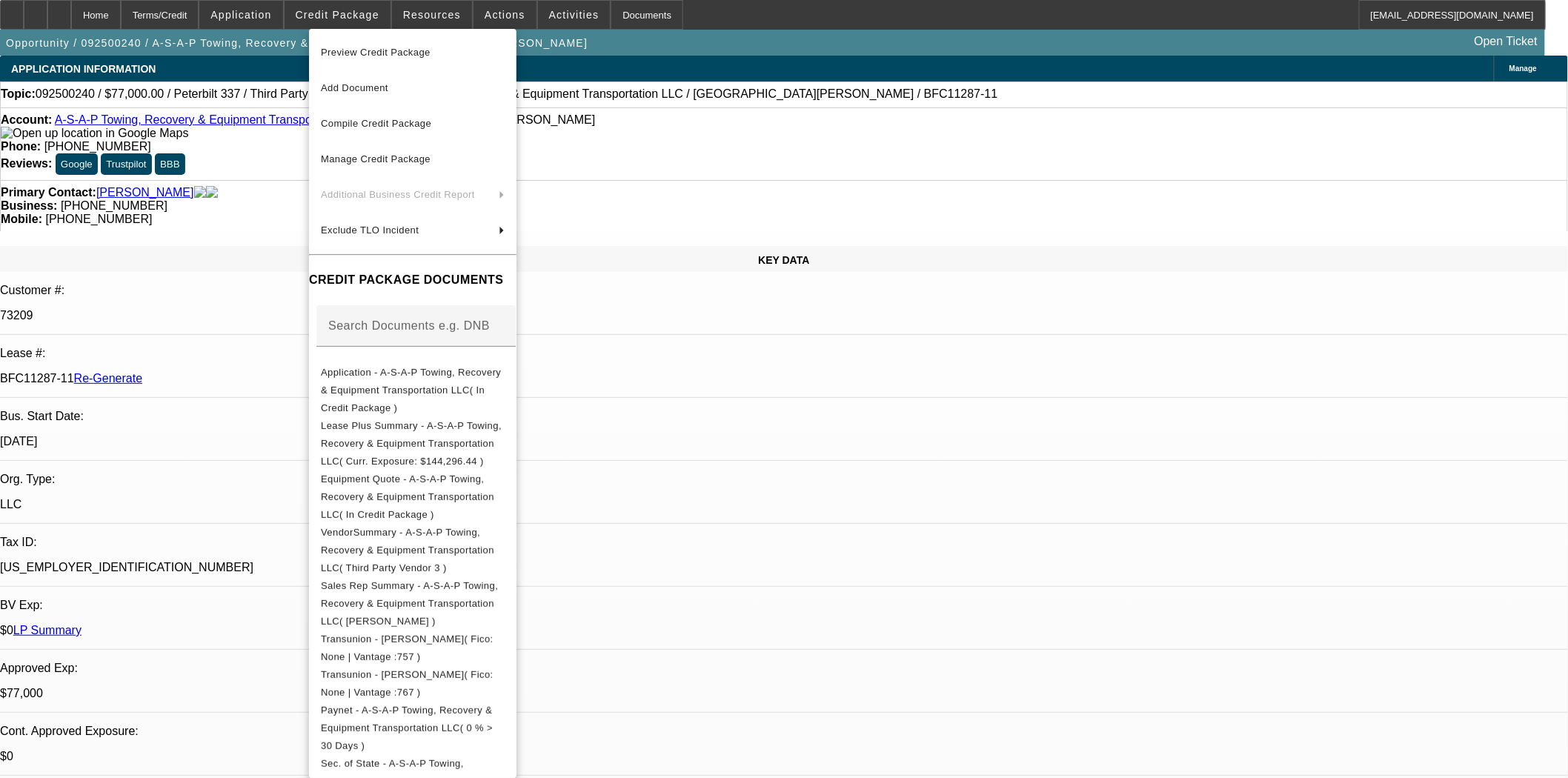
click at [457, 16] on div at bounding box center [784, 389] width 1568 height 778
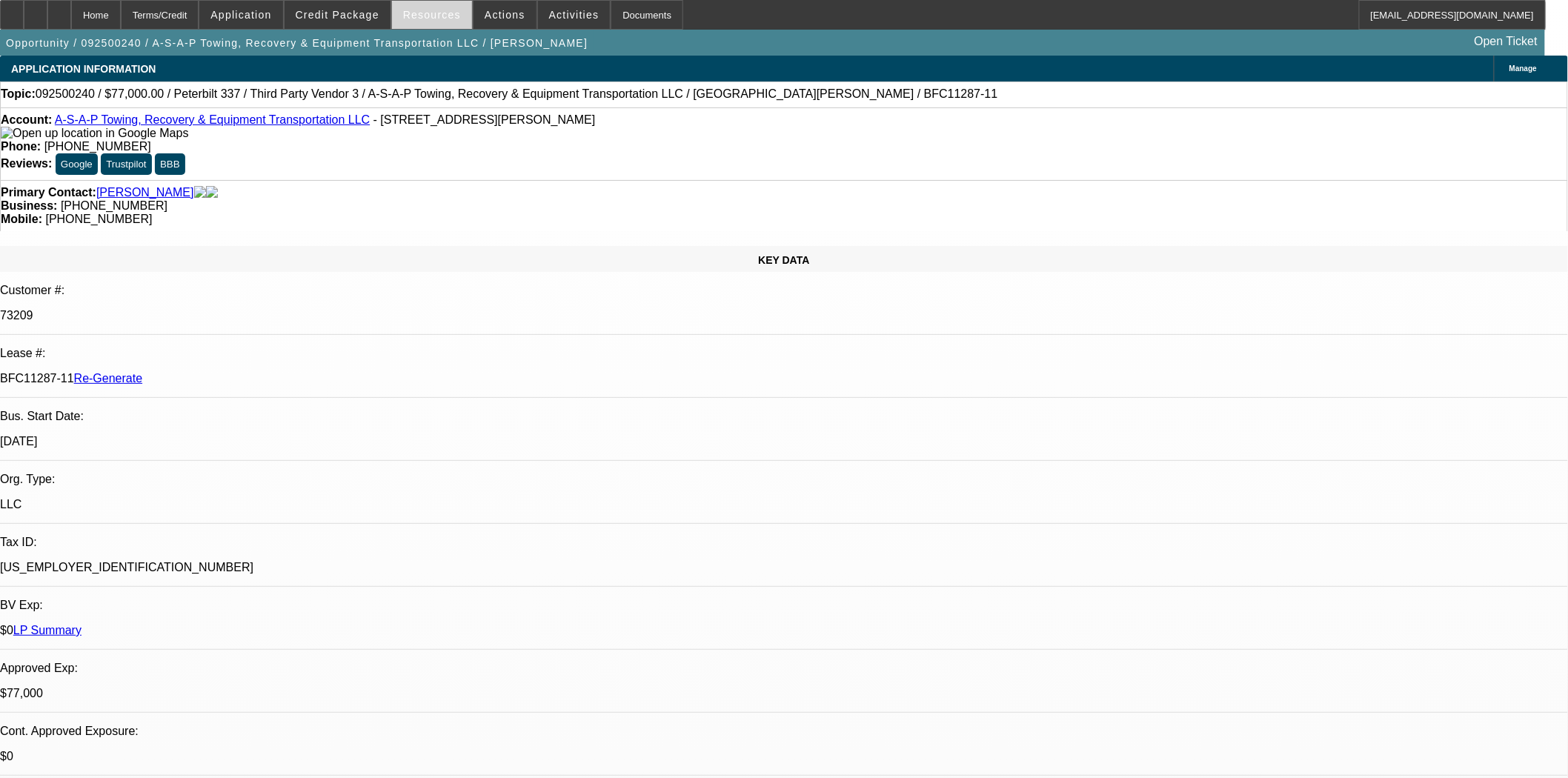
click at [422, 16] on span "Resources" at bounding box center [432, 14] width 58 height 12
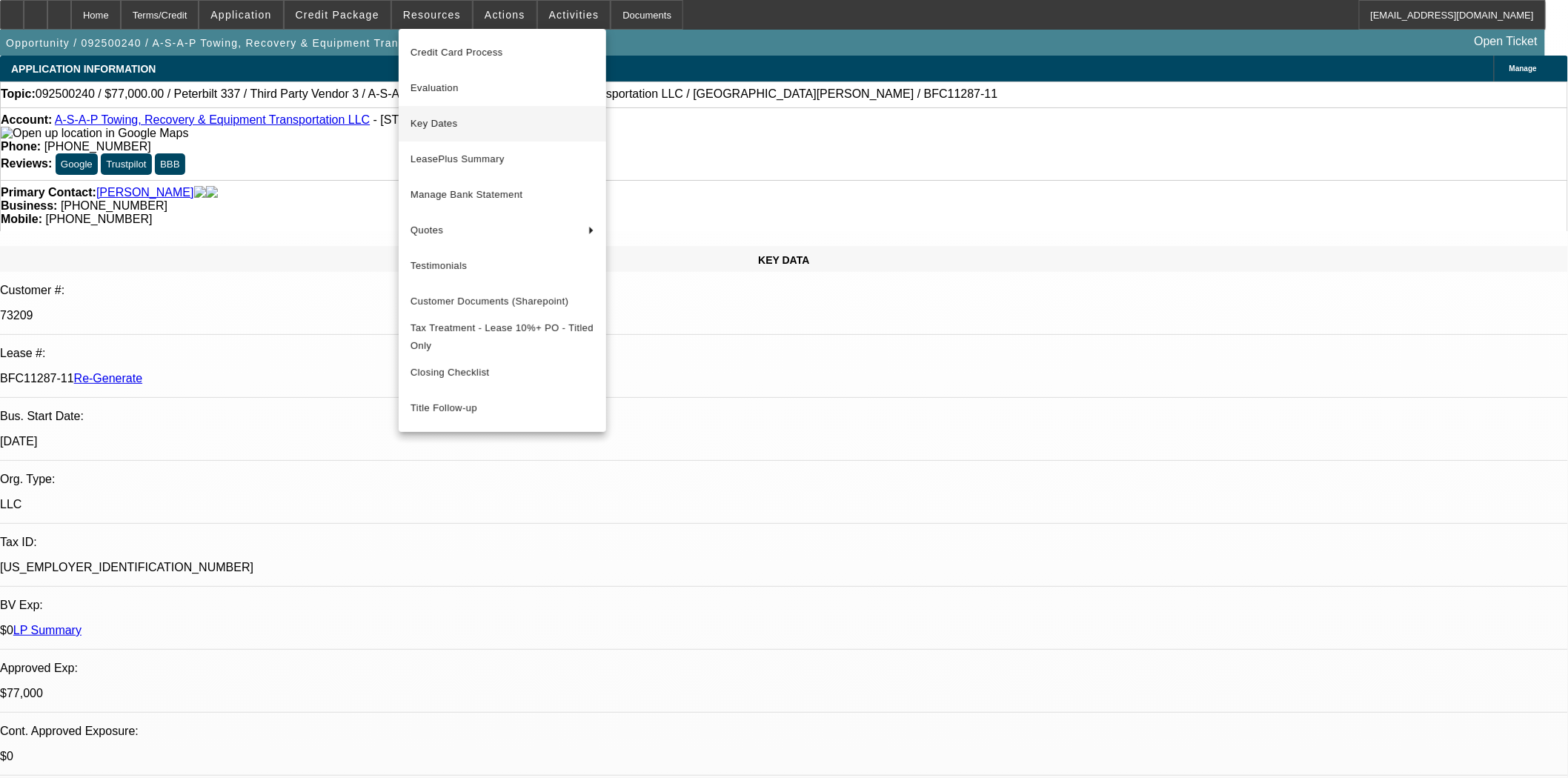
click at [455, 124] on span "Key Dates" at bounding box center [503, 124] width 183 height 18
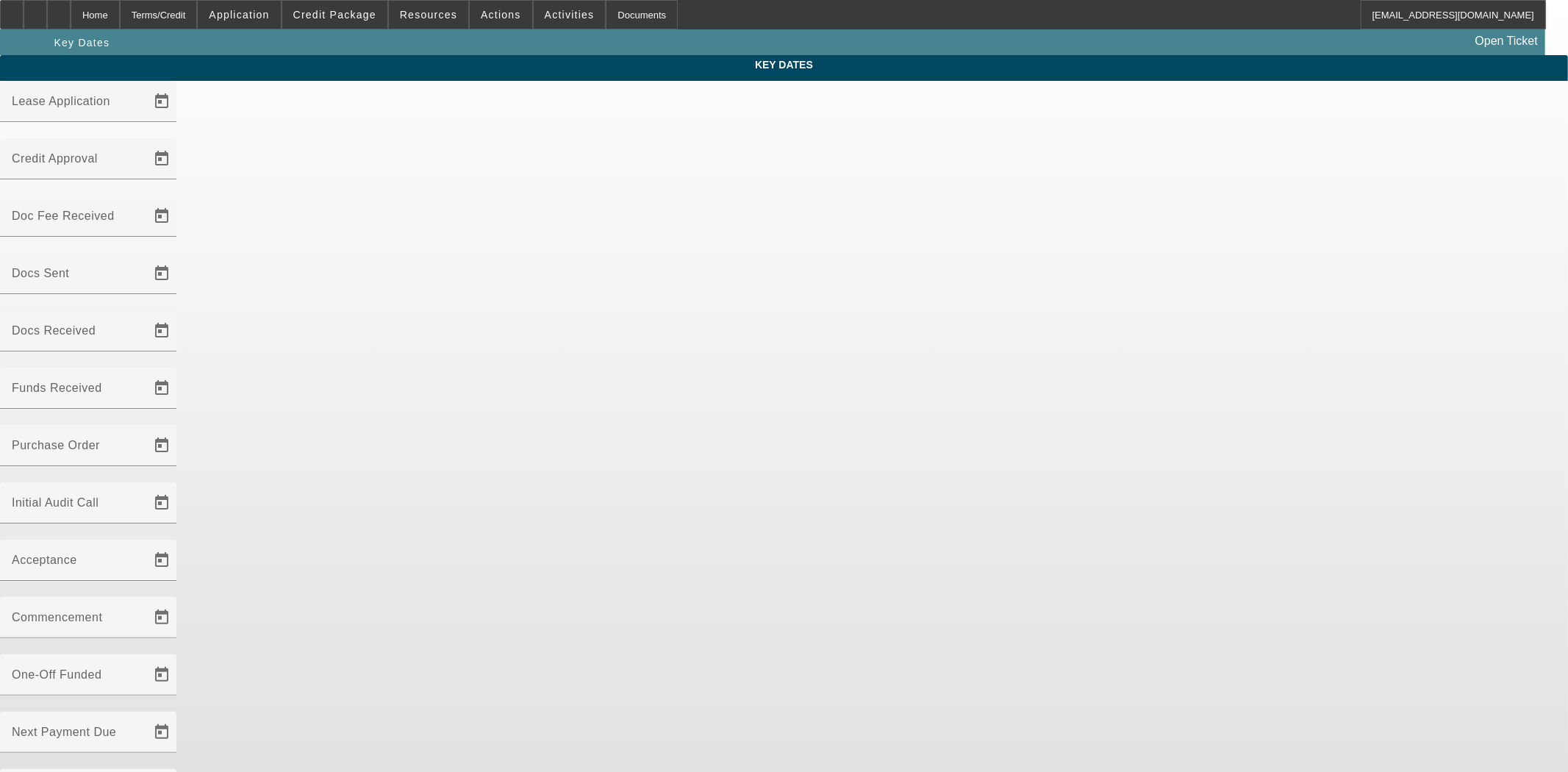
type input "9/11/2025"
type input "9/22/2025"
type input "9/29/2025"
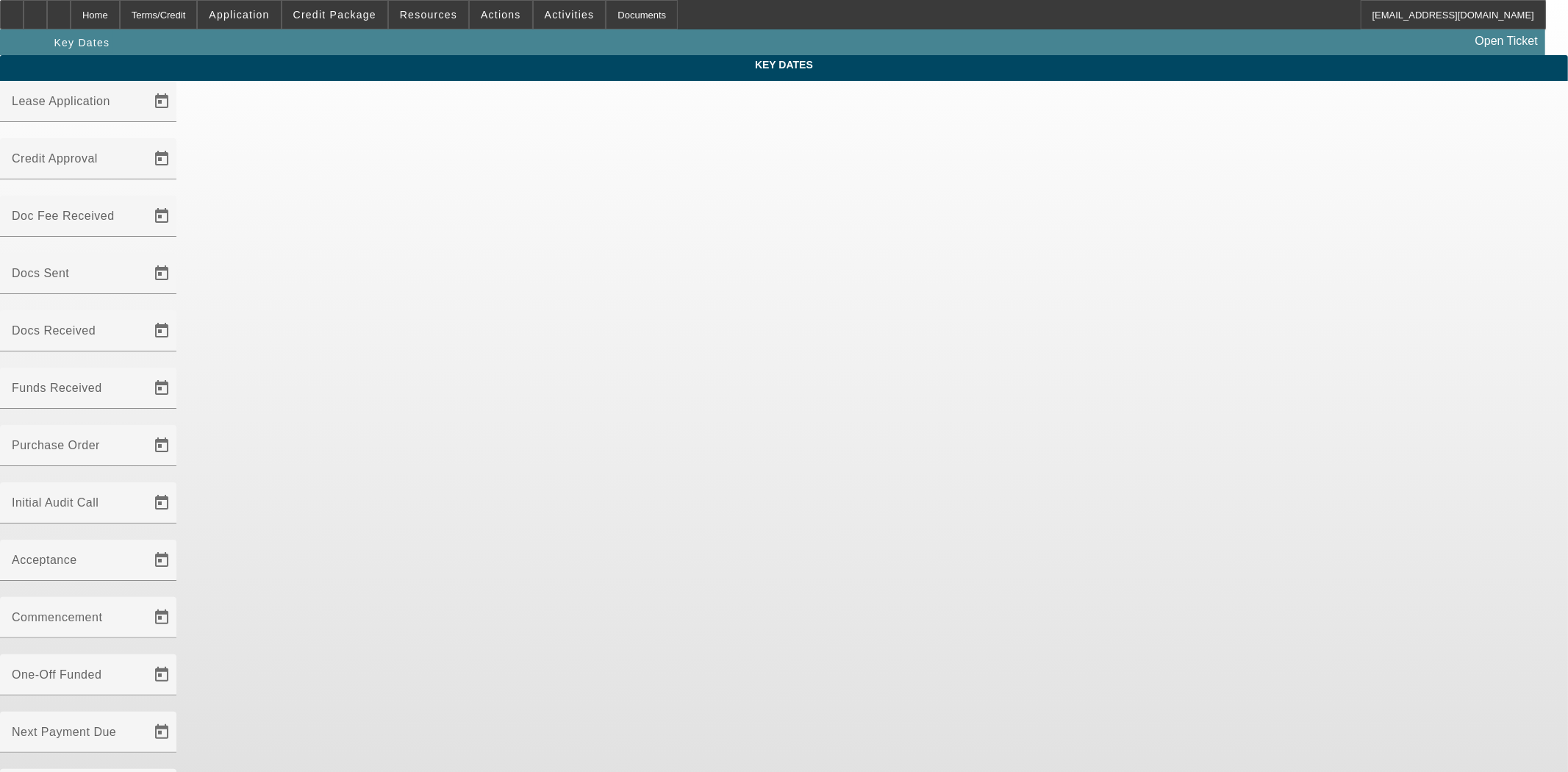
type input "[DATE]"
type input "10/3/2025"
type input "[DATE]"
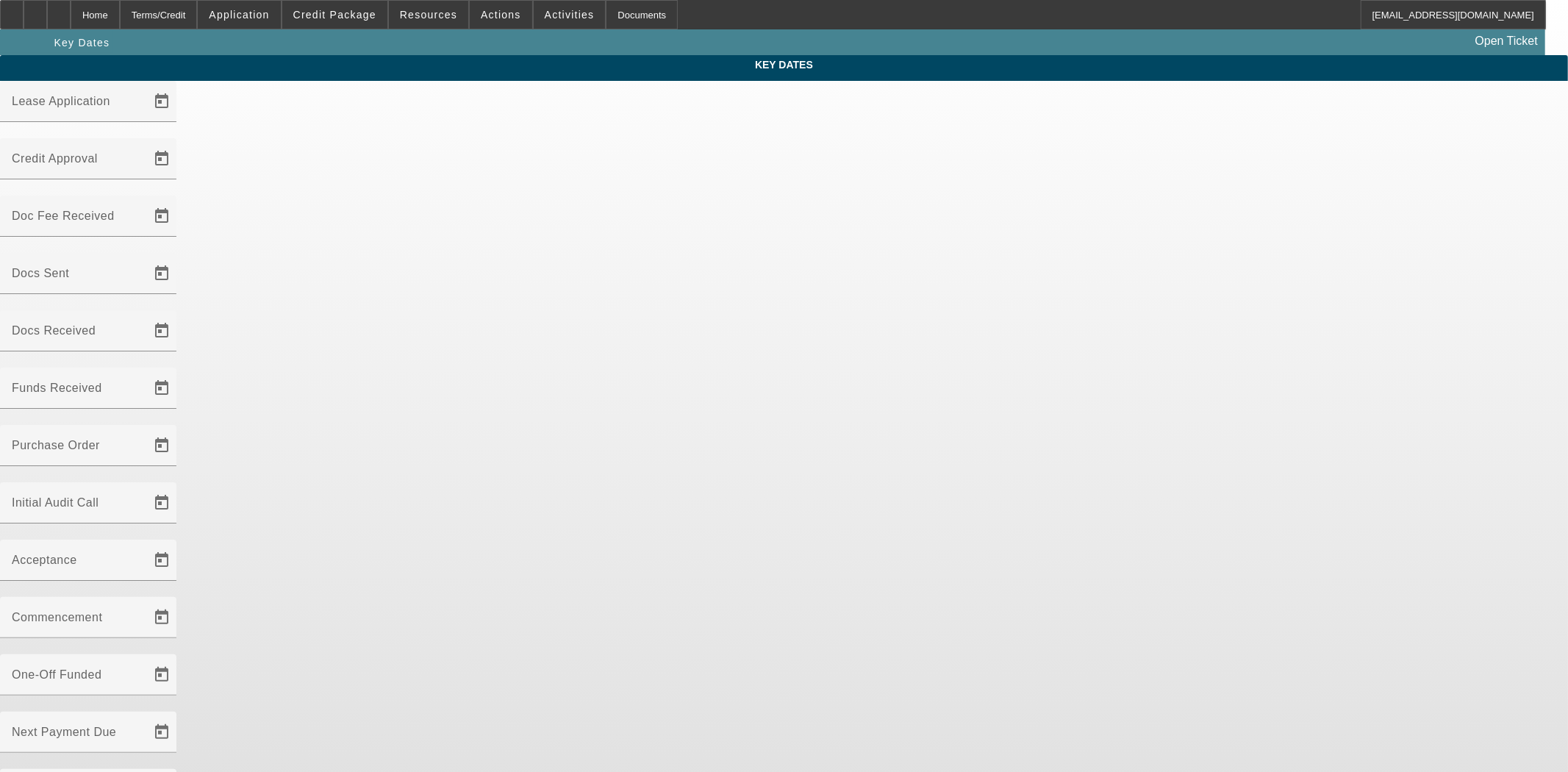
type input "11/15/2025"
type input "[DATE]"
type input "10/5/2025"
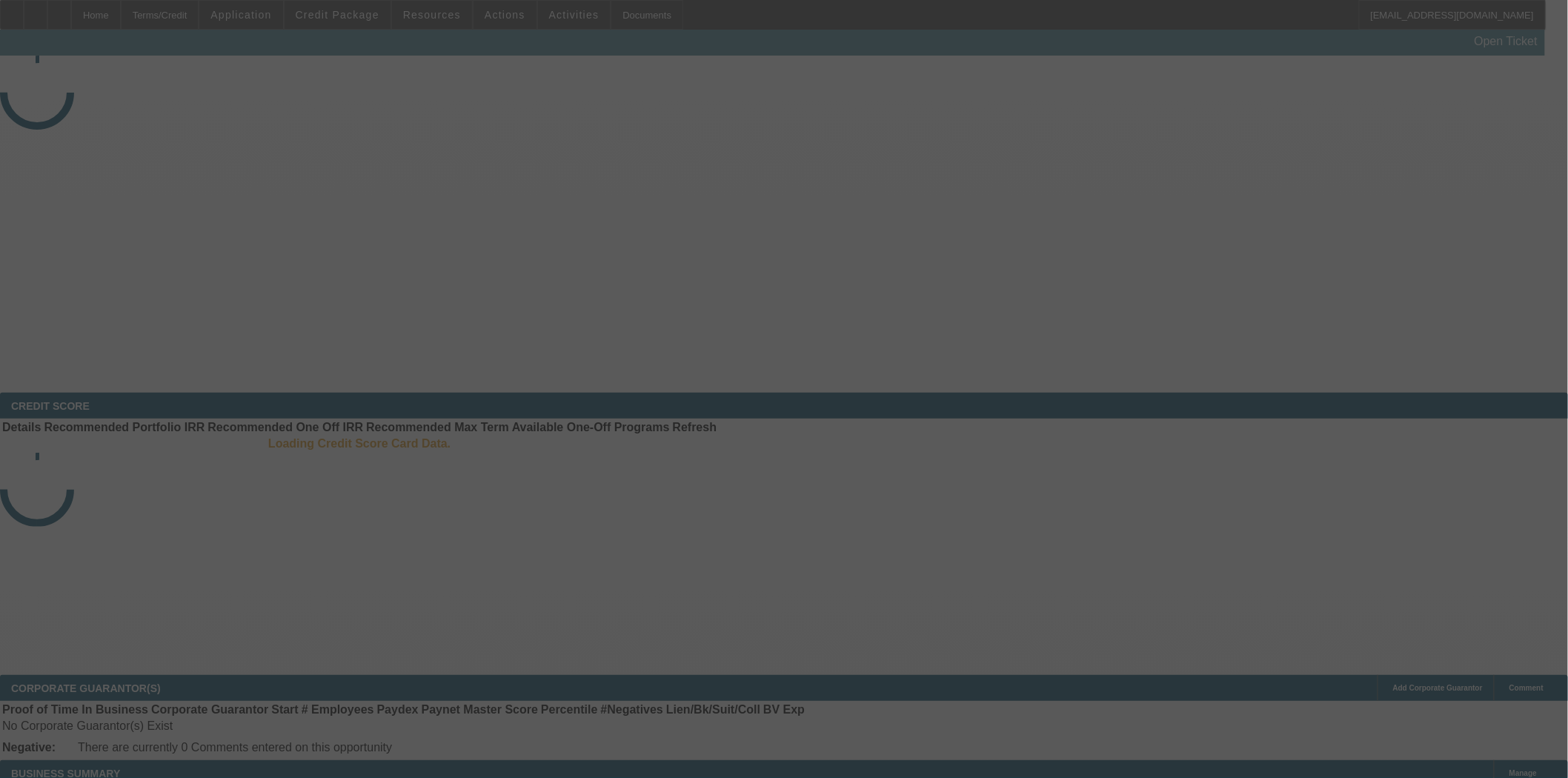
select select "4"
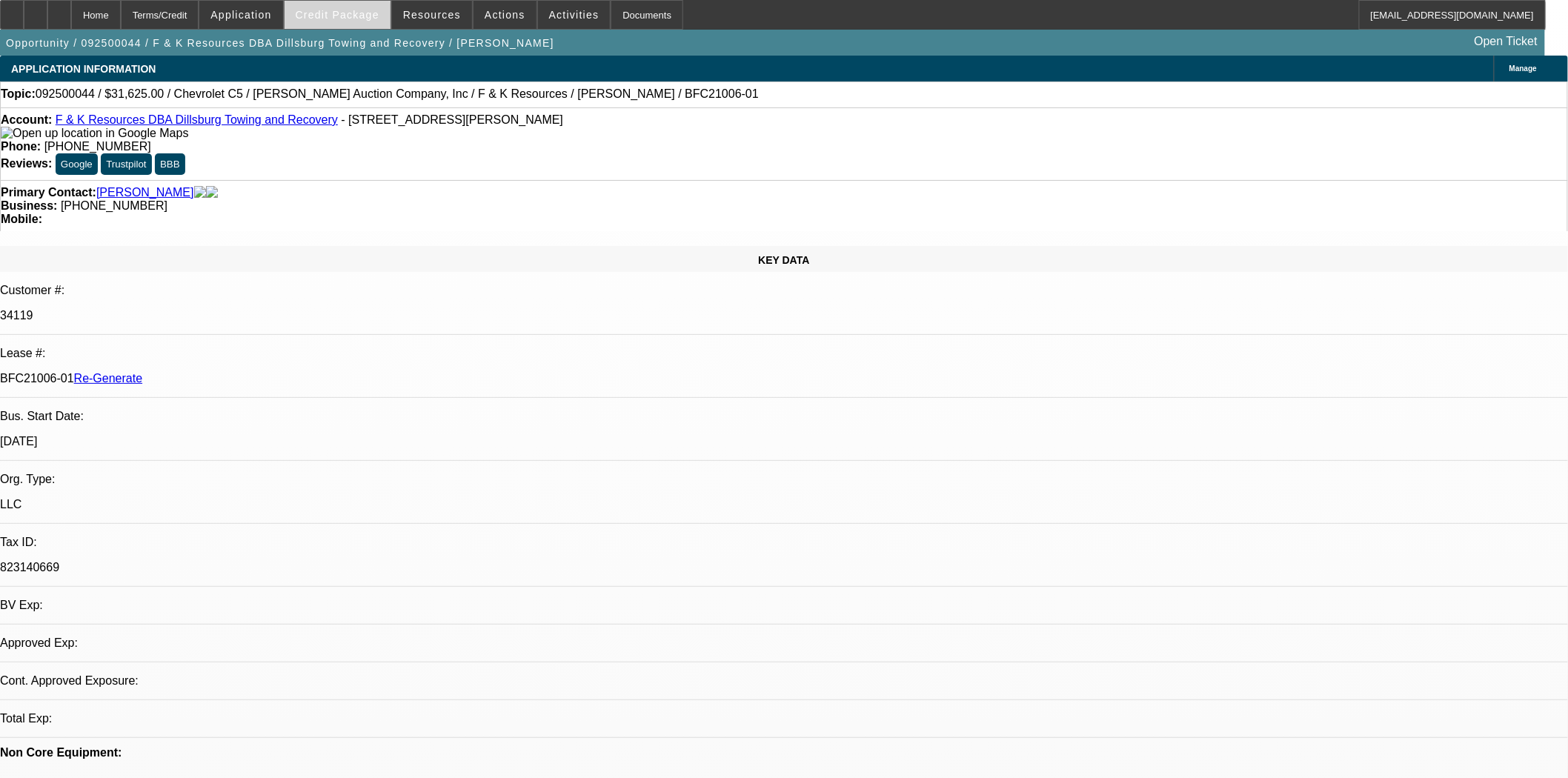
select select "0"
select select "1"
select select "3"
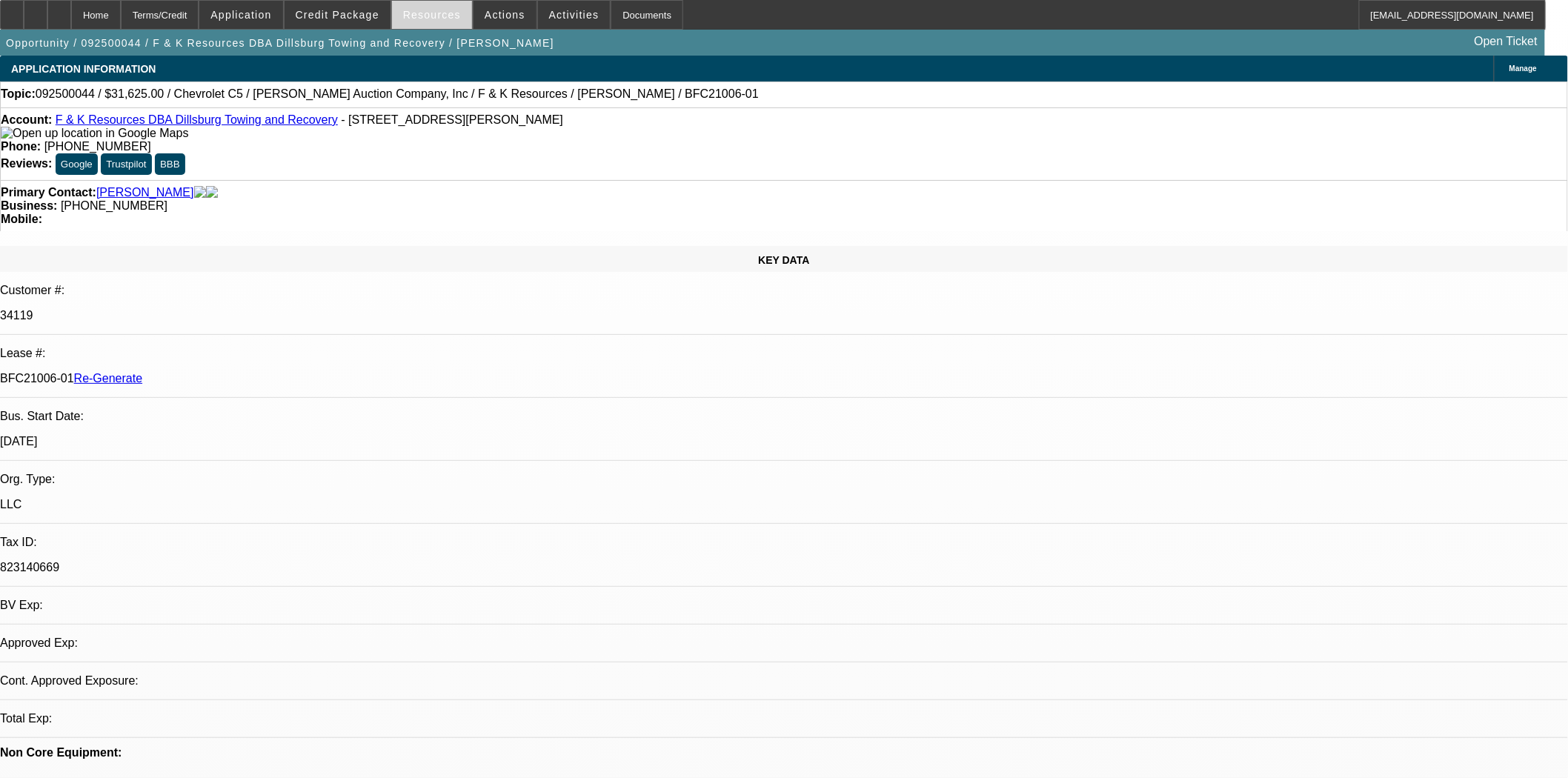
select select "6"
click at [418, 22] on span at bounding box center [432, 15] width 80 height 36
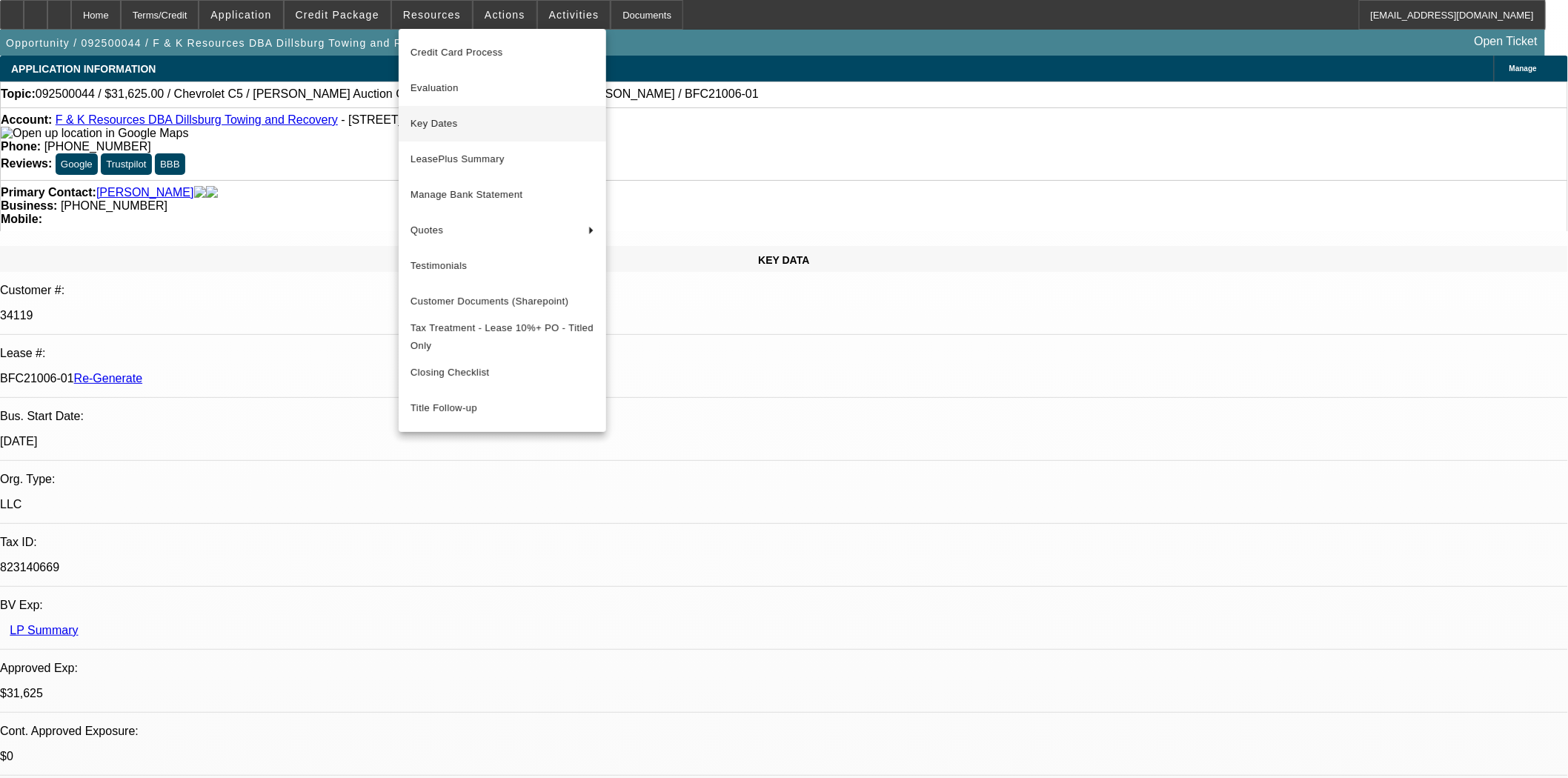
click at [440, 125] on span "Key Dates" at bounding box center [503, 124] width 183 height 18
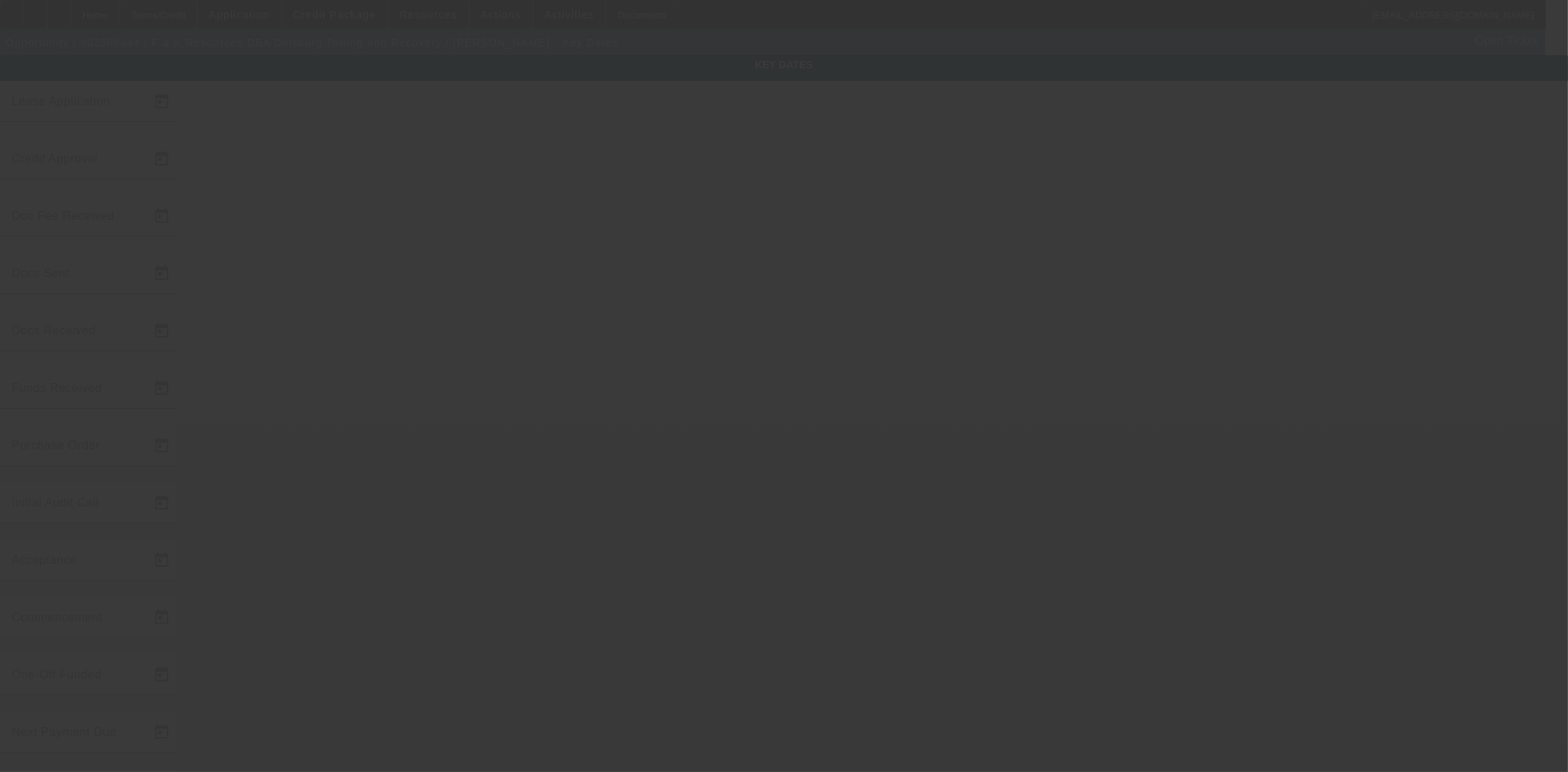
type input "[DATE]"
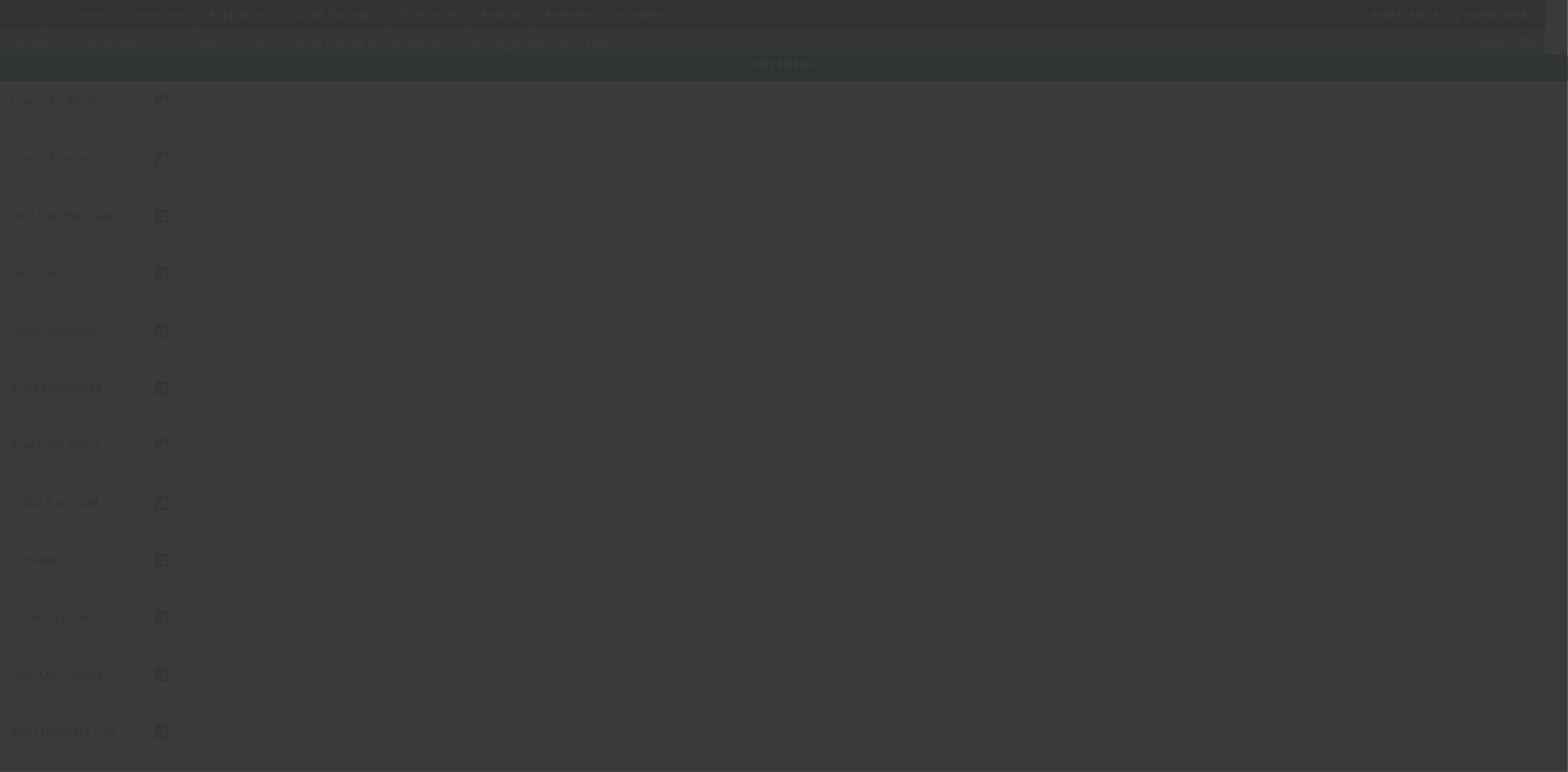
type input "[DATE]"
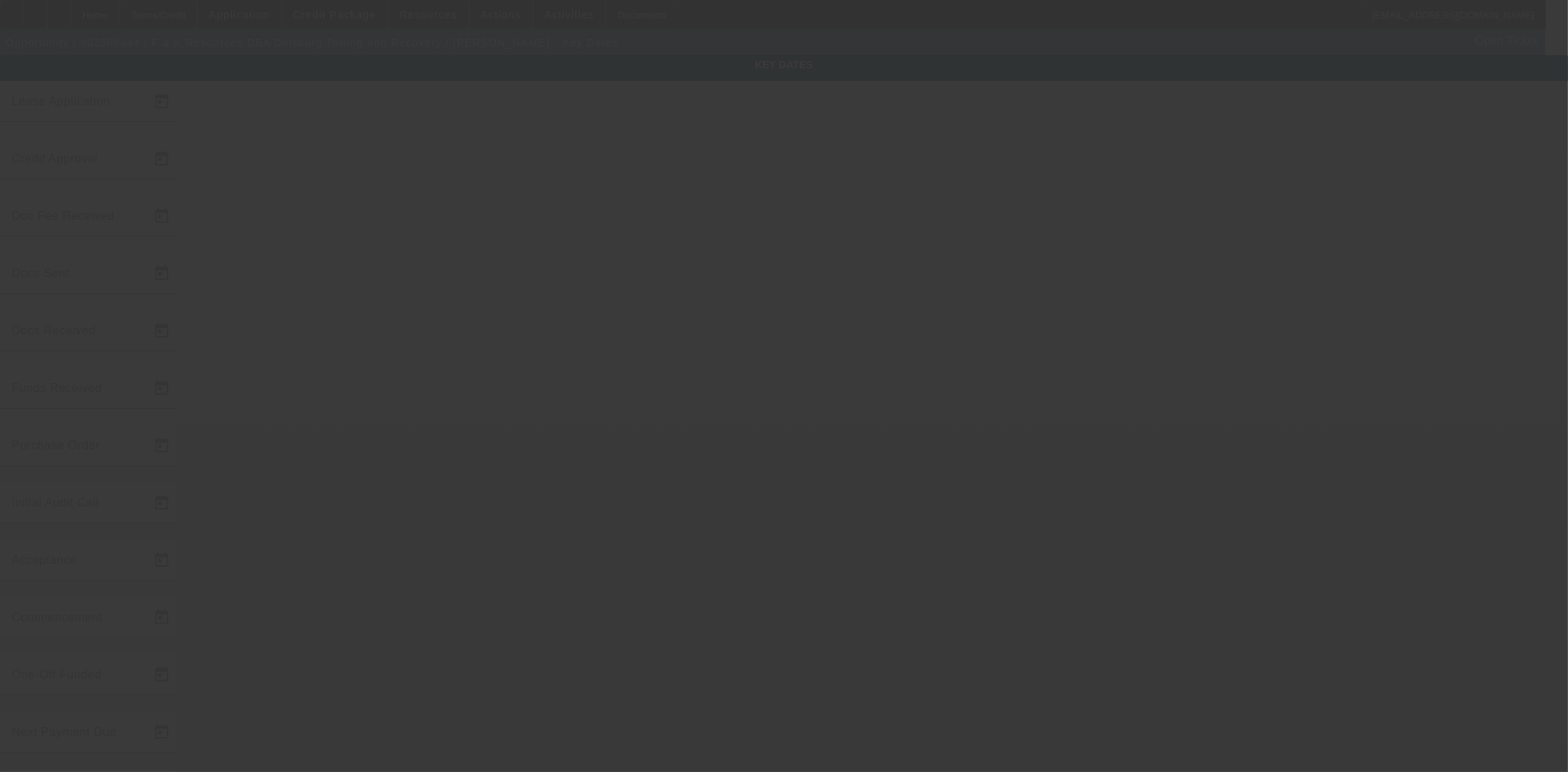
type input "[DATE]"
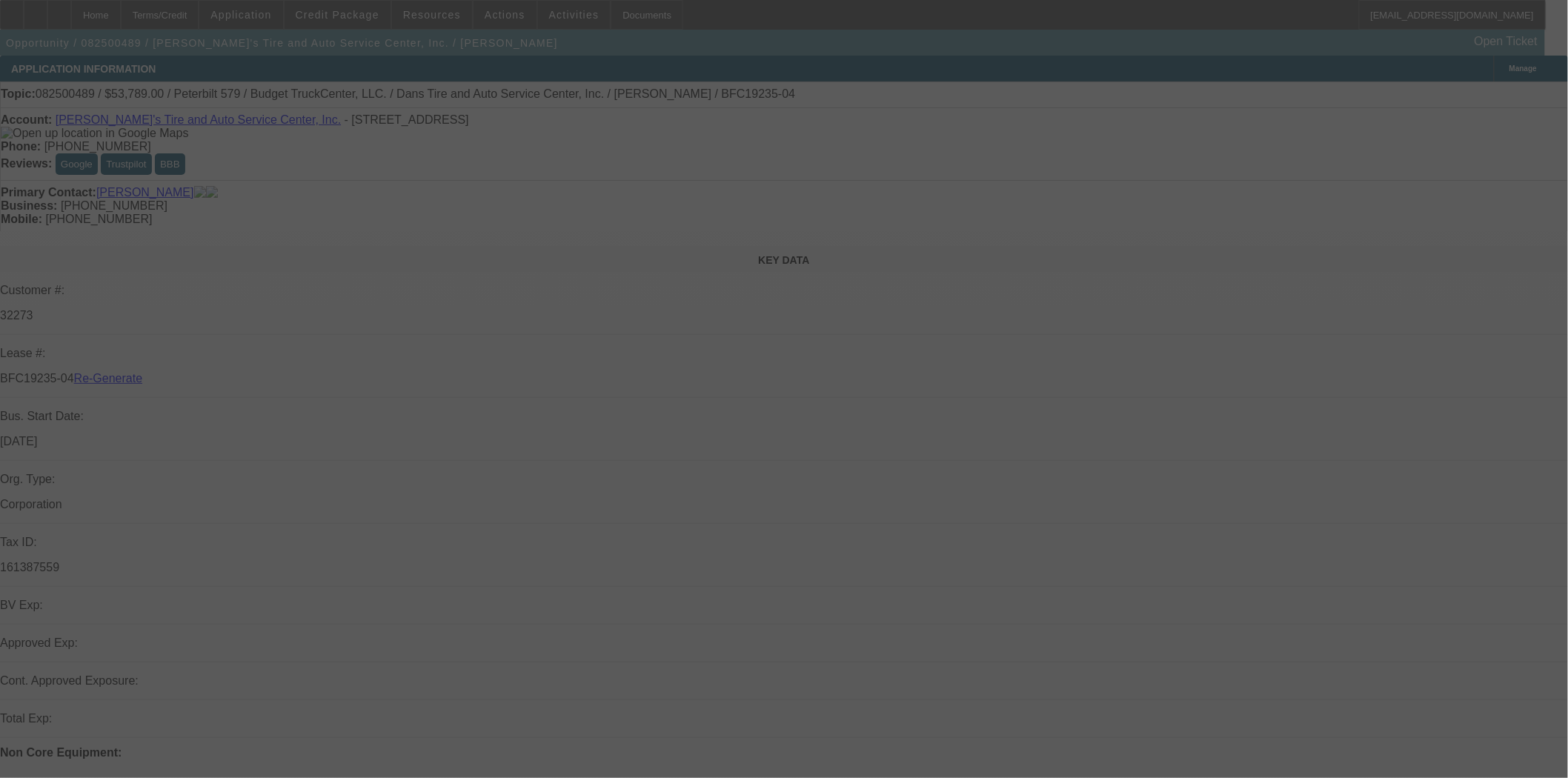
select select "4"
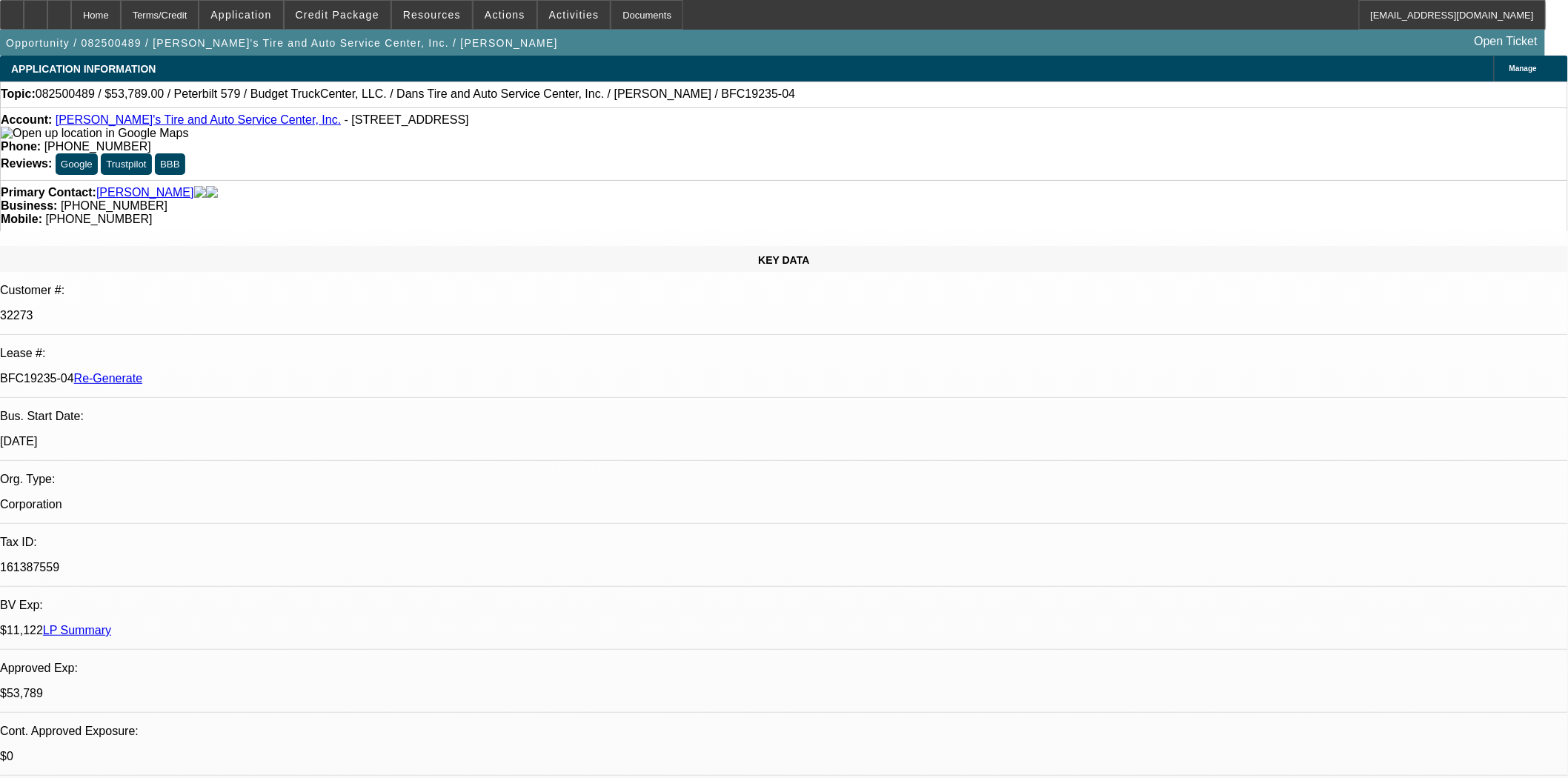
select select "0"
select select "3"
select select "0.1"
select select "5"
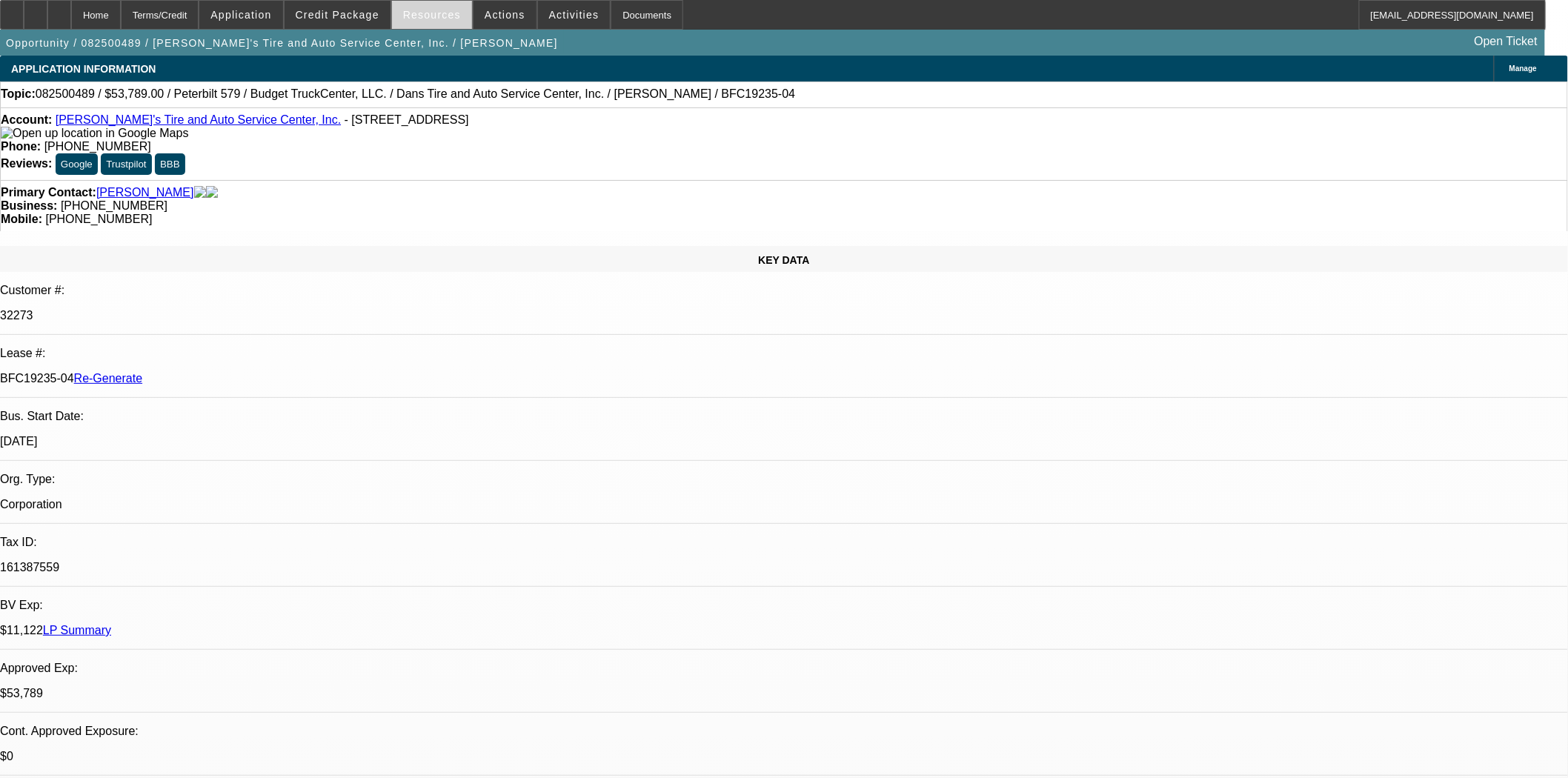
click at [419, 16] on span "Resources" at bounding box center [432, 14] width 58 height 12
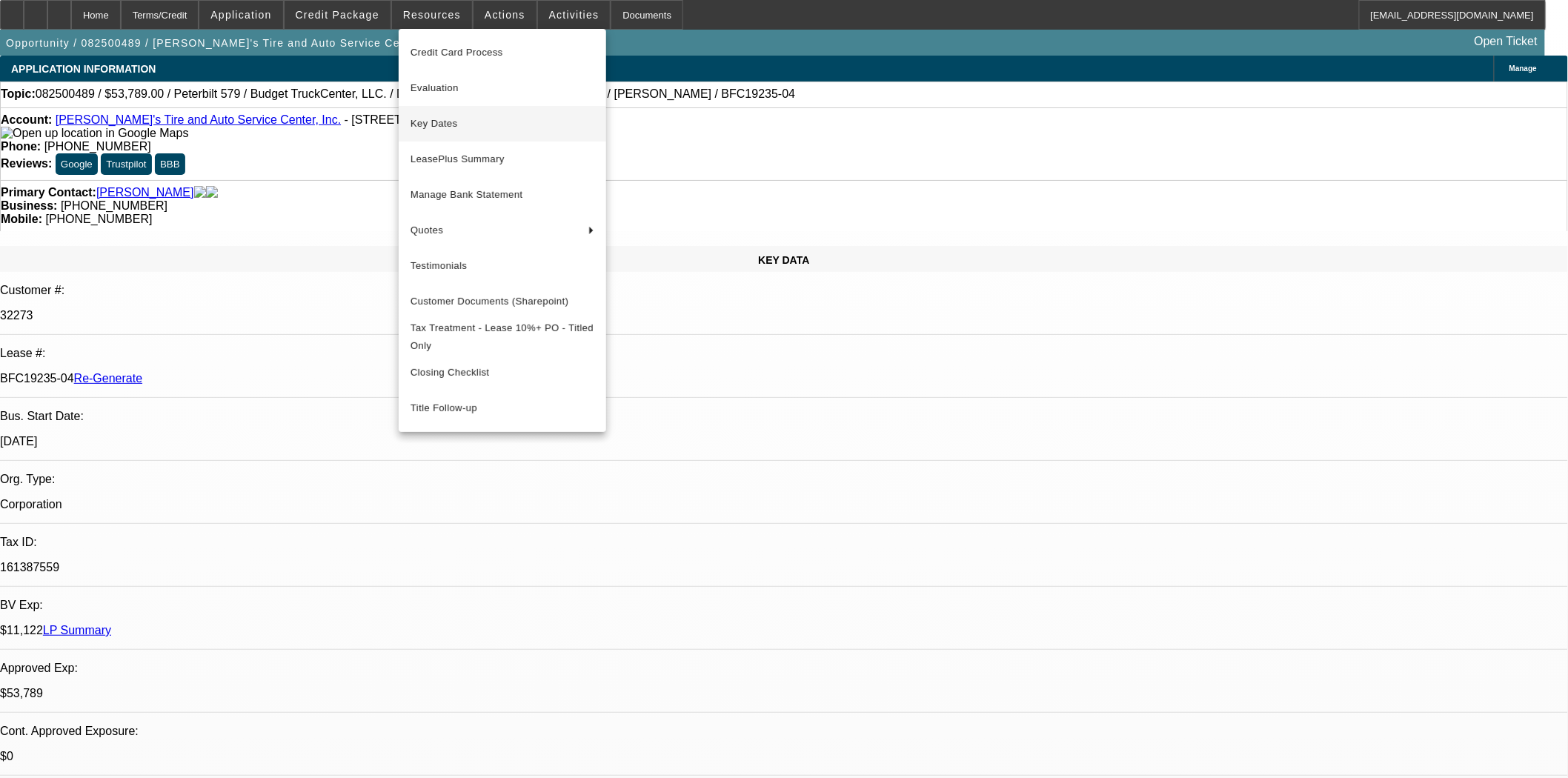
click at [431, 120] on span "Key Dates" at bounding box center [503, 124] width 183 height 18
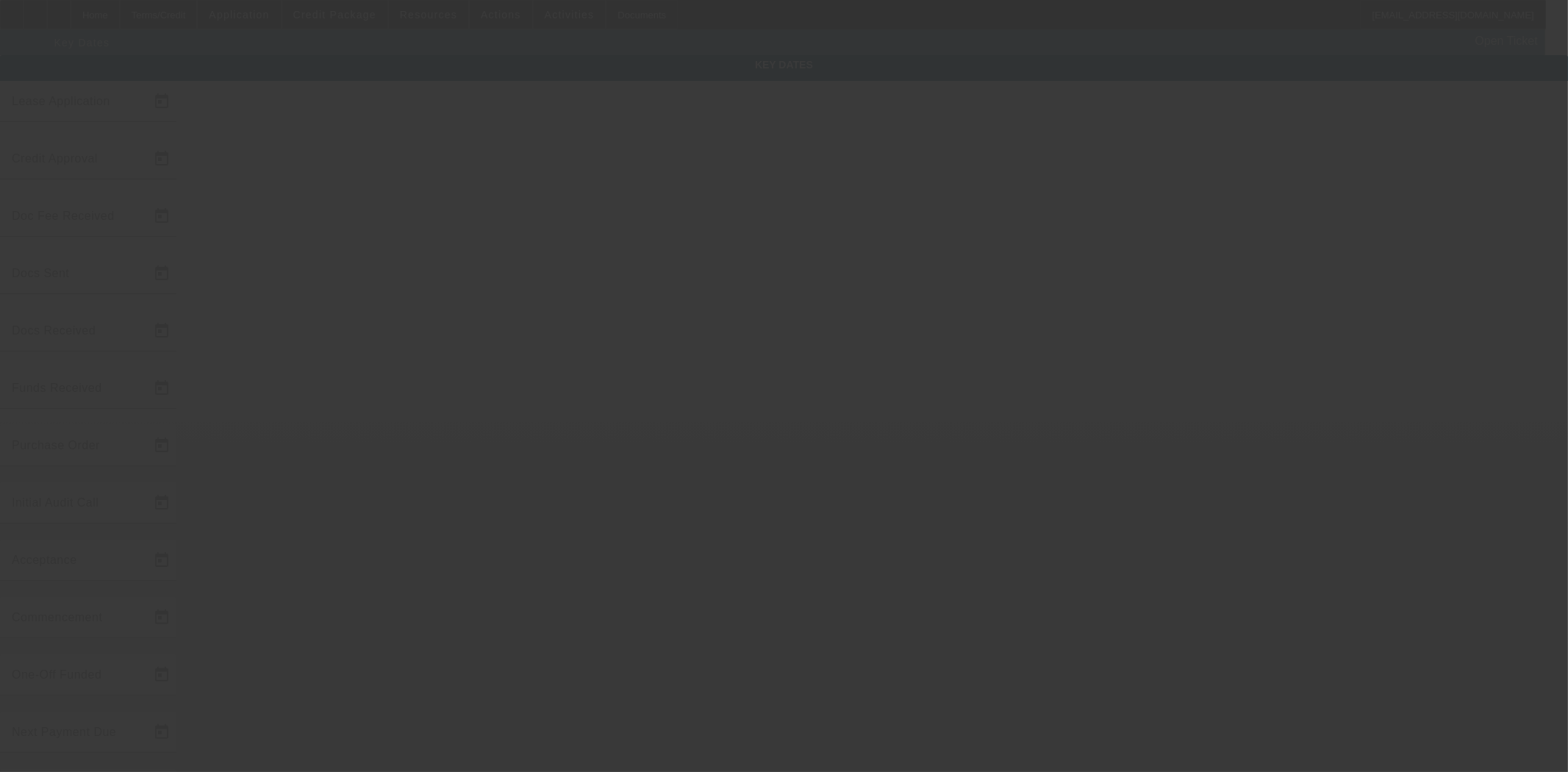
type input "8/19/2025"
type input "8/26/2025"
type input "8/22/2025"
type input "8/27/2025"
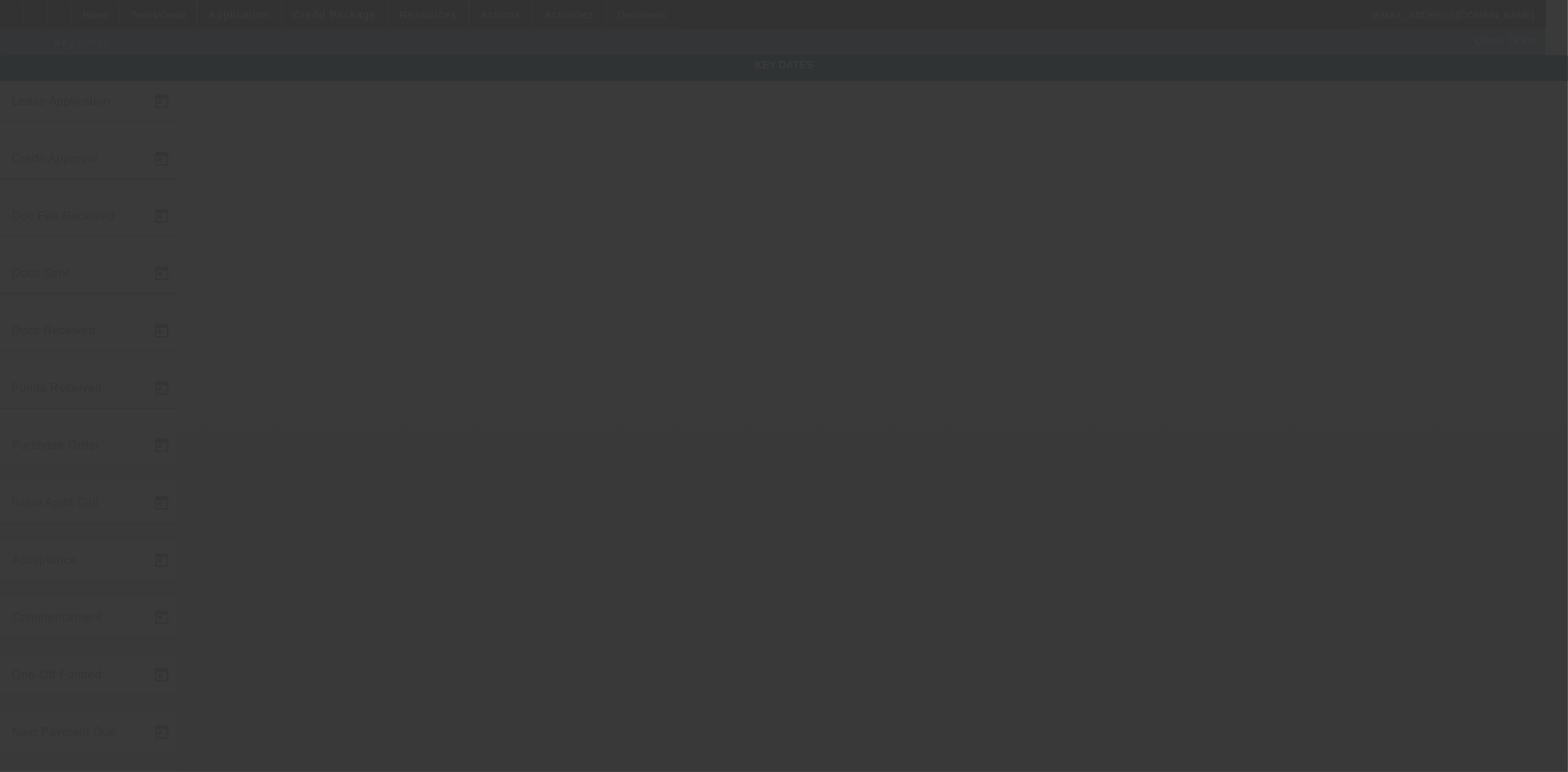
type input "8/27/2025"
type input "9/15/2025"
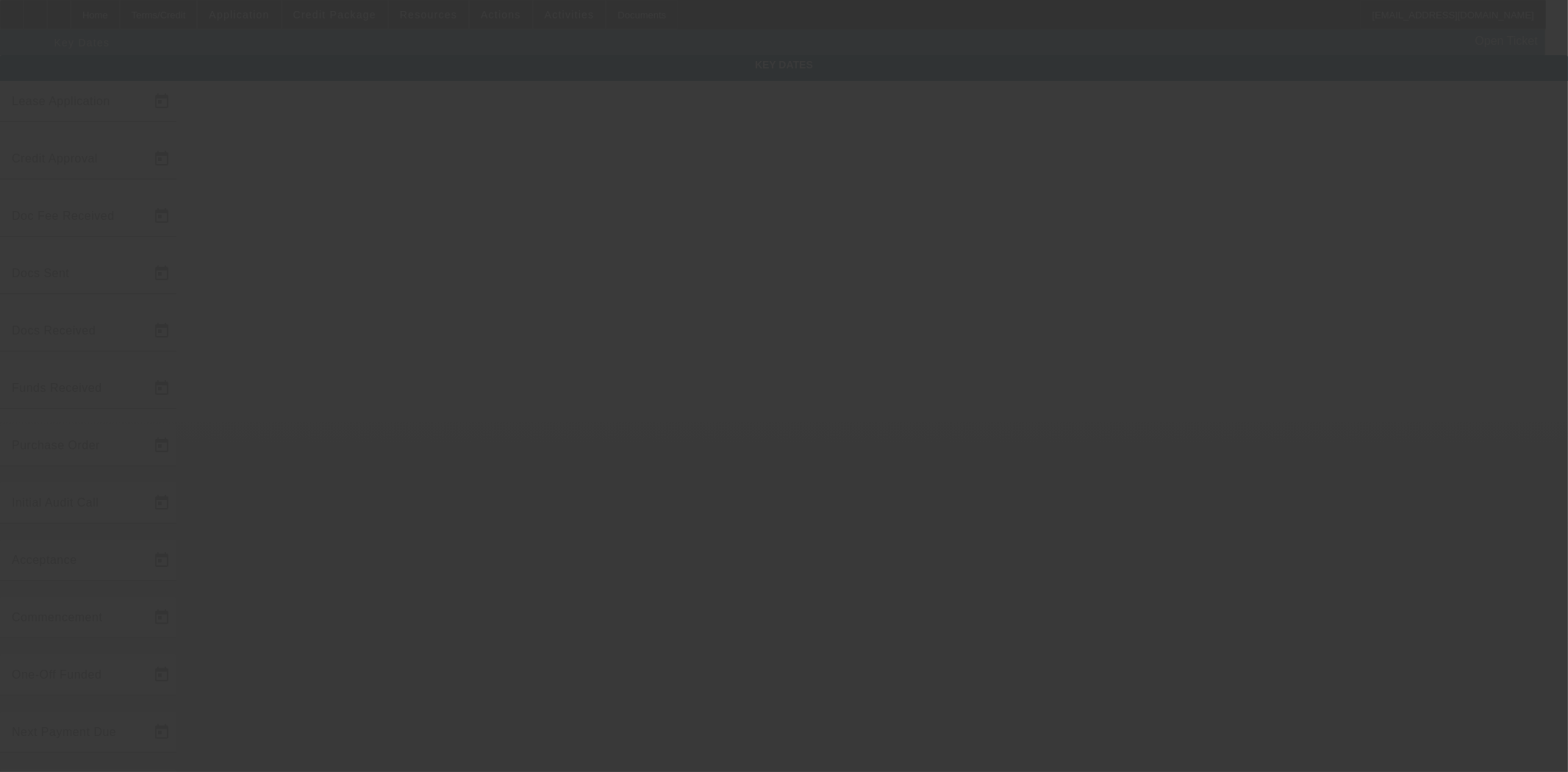
type input "[DATE]"
type input "9/15/2025"
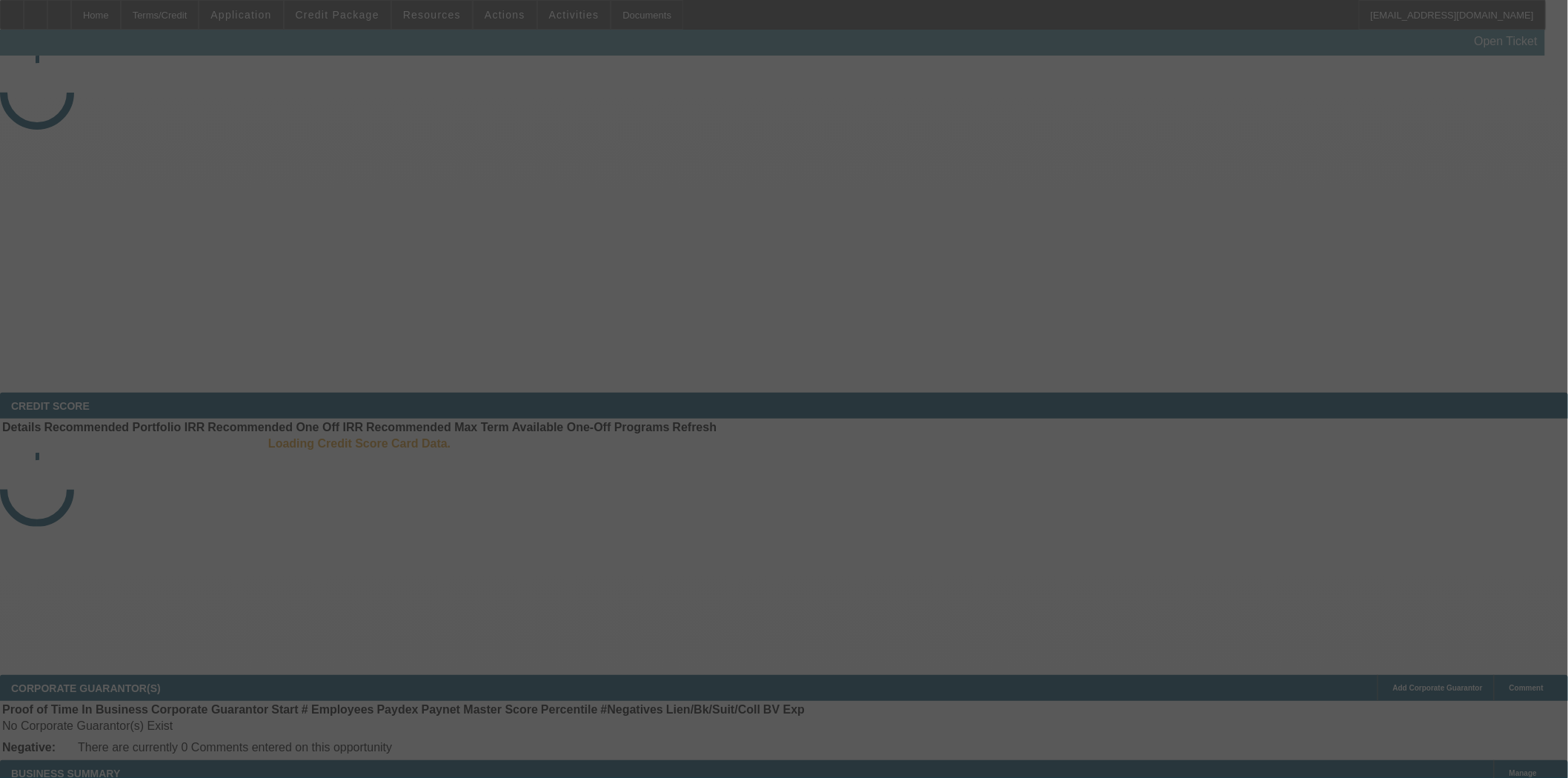
select select "4"
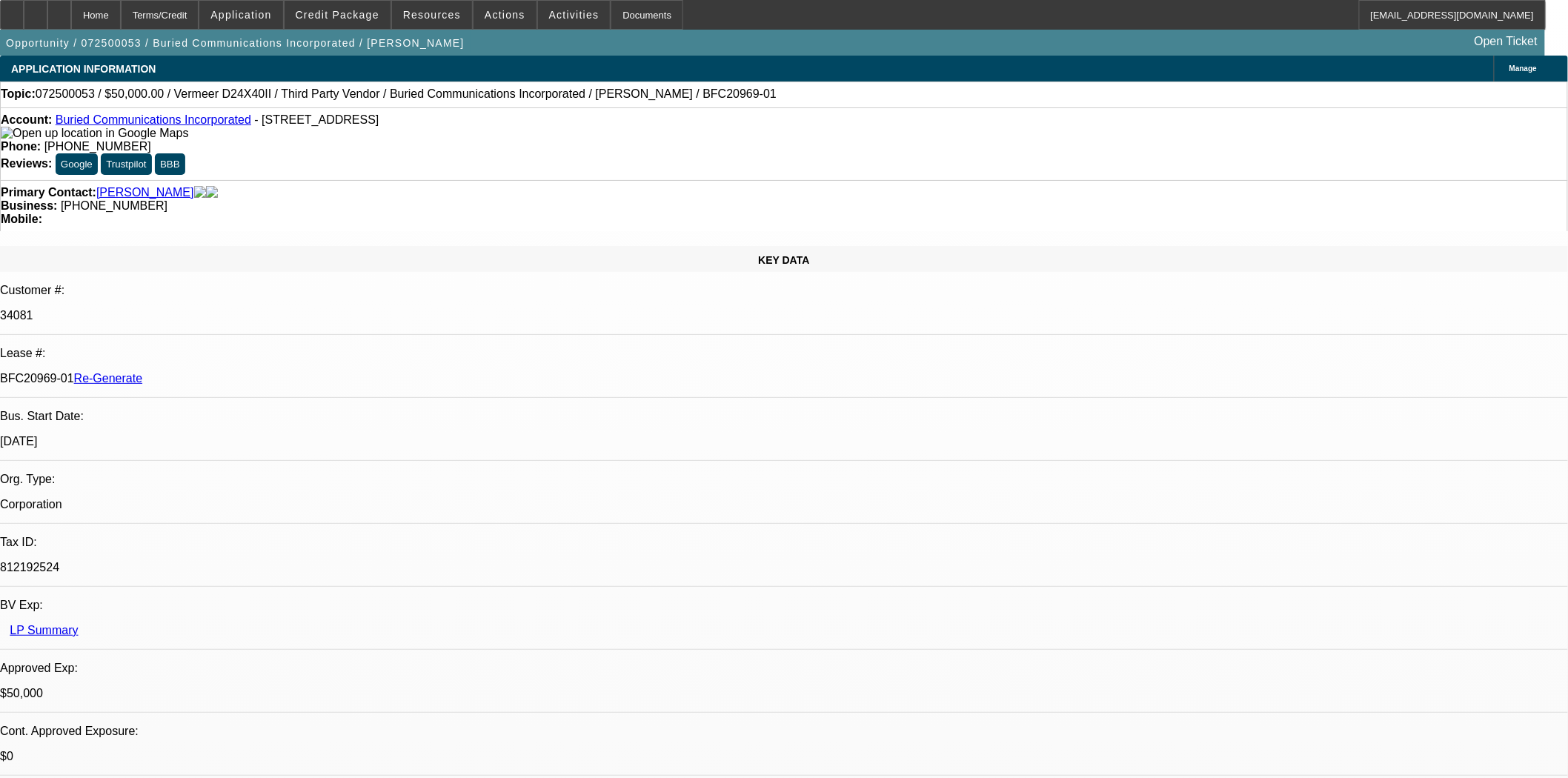
select select "0"
select select "3"
select select "0"
select select "6"
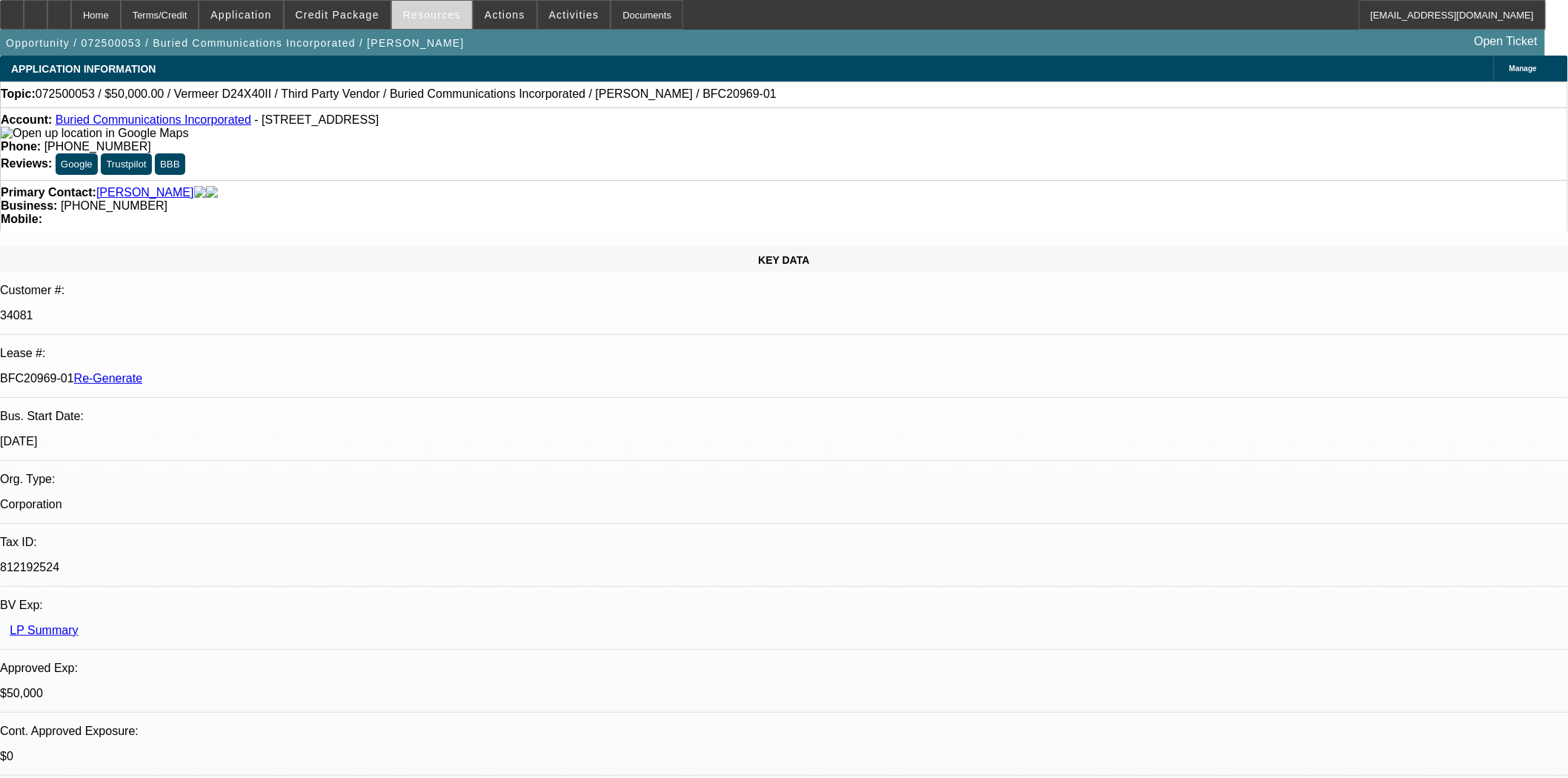
click at [432, 16] on span "Resources" at bounding box center [432, 14] width 58 height 12
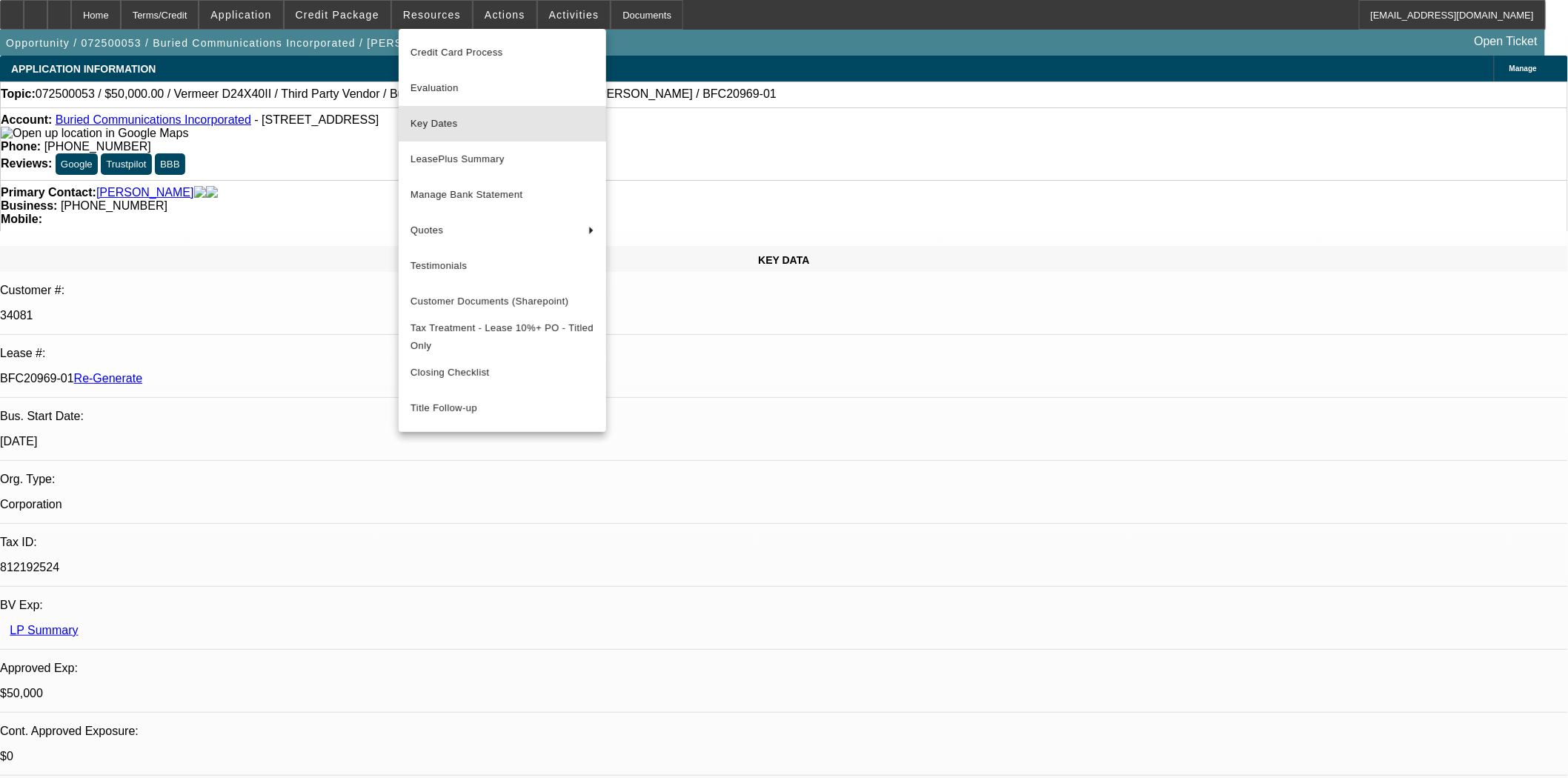
click at [462, 130] on span "Key Dates" at bounding box center [503, 124] width 183 height 18
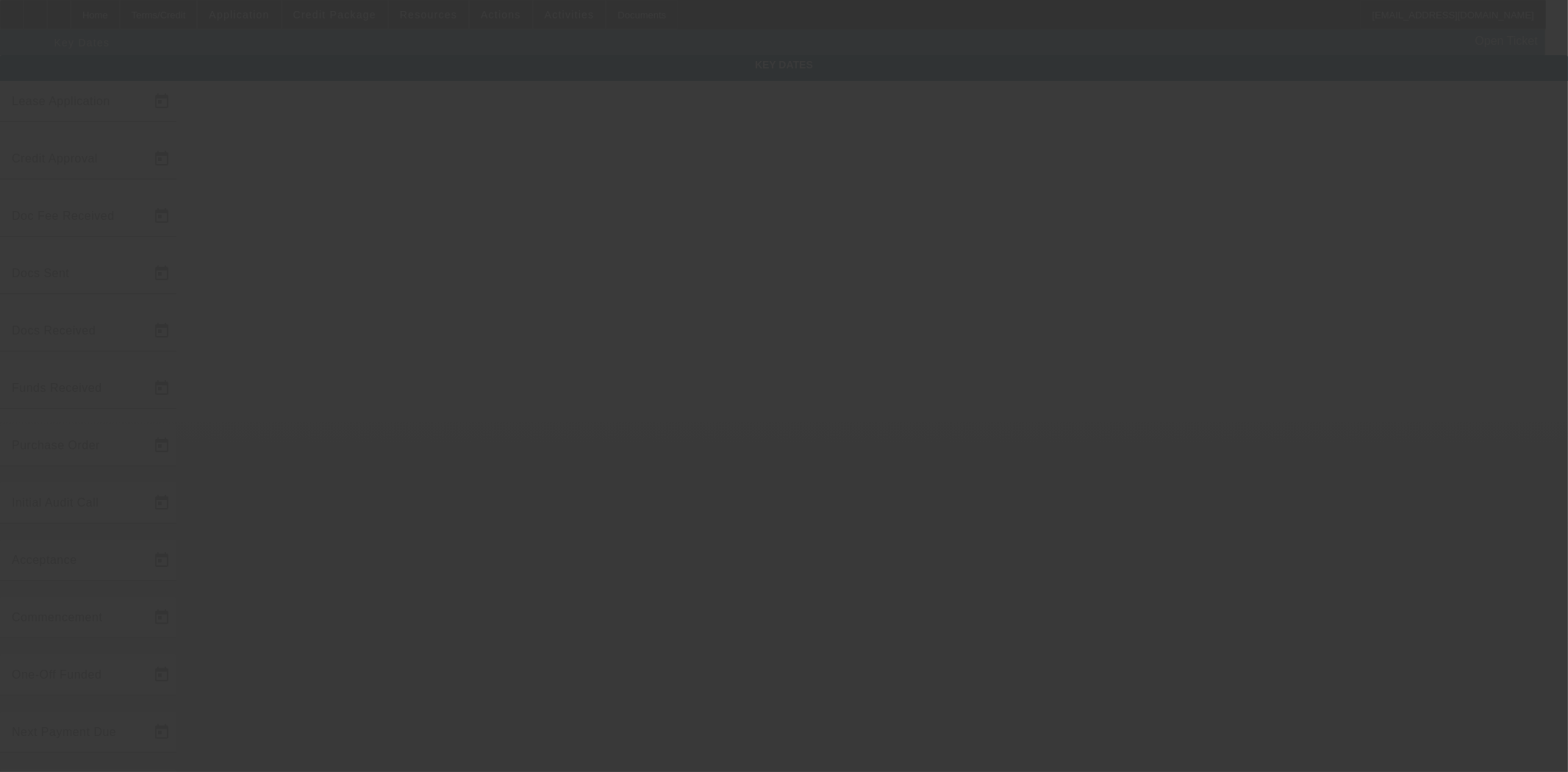
type input "7/2/2025"
type input "8/26/2025"
type input "8/28/2025"
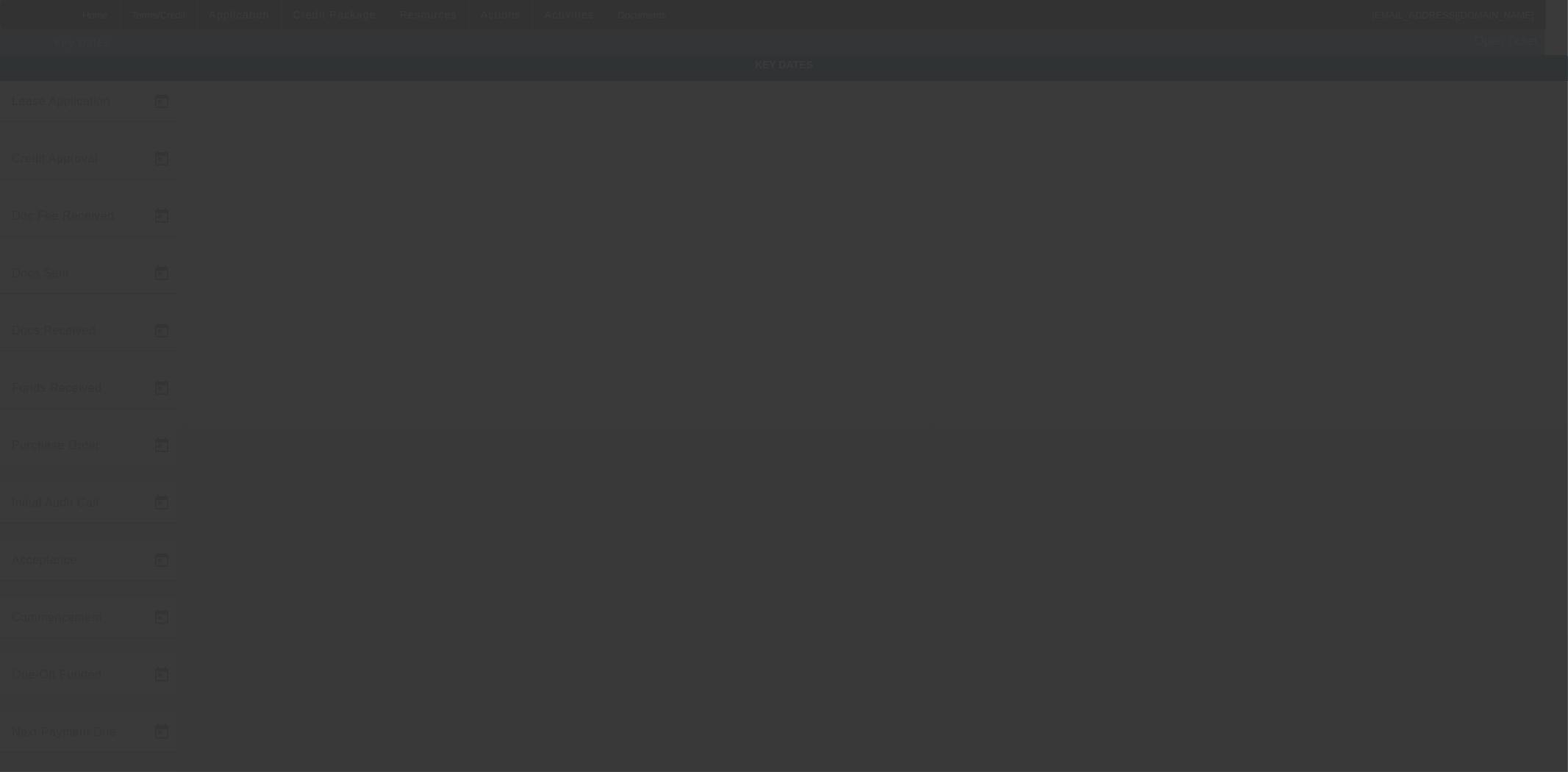
type input "9/3/2025"
type input "[DATE]"
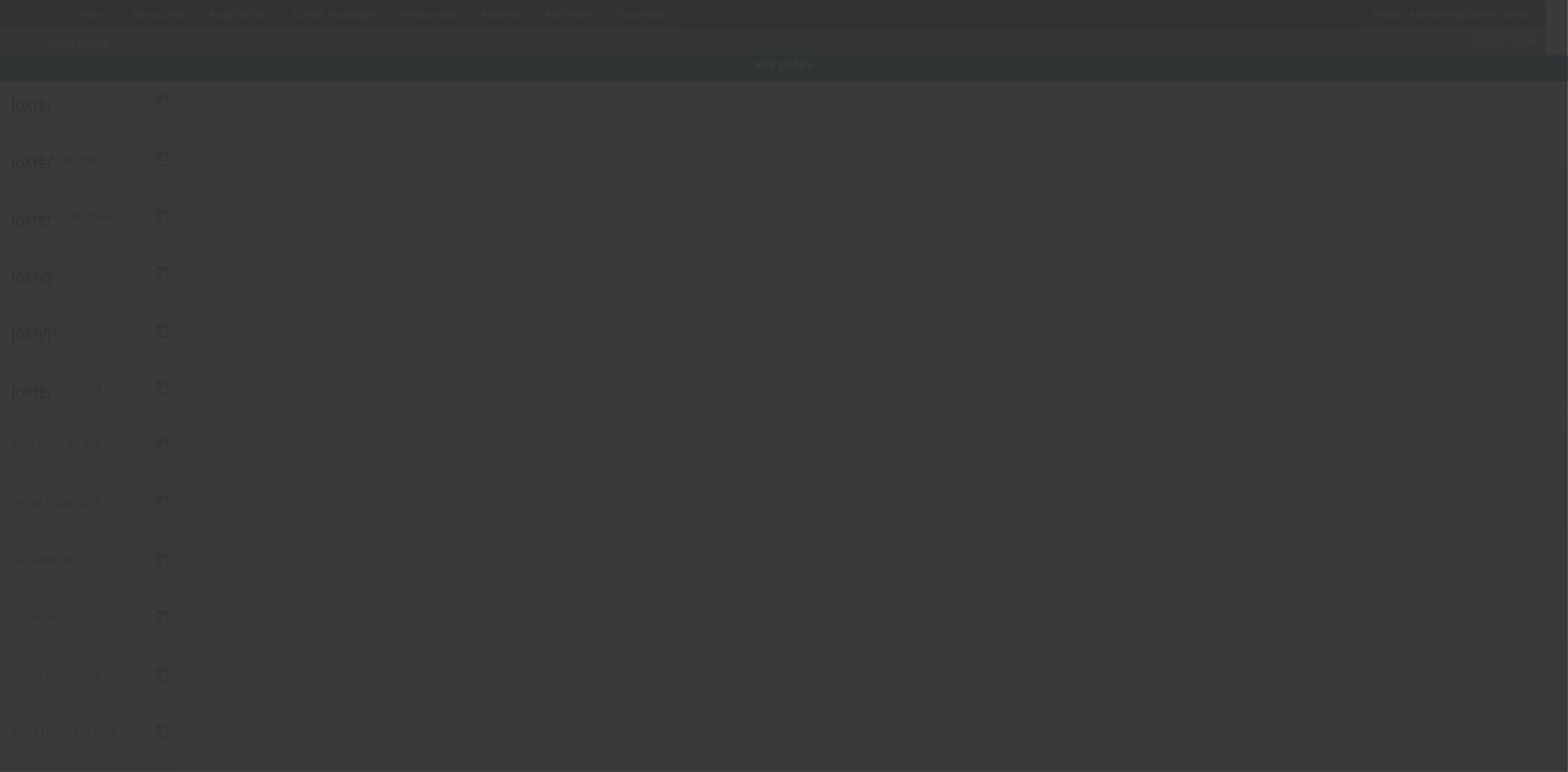
type input "[DATE]"
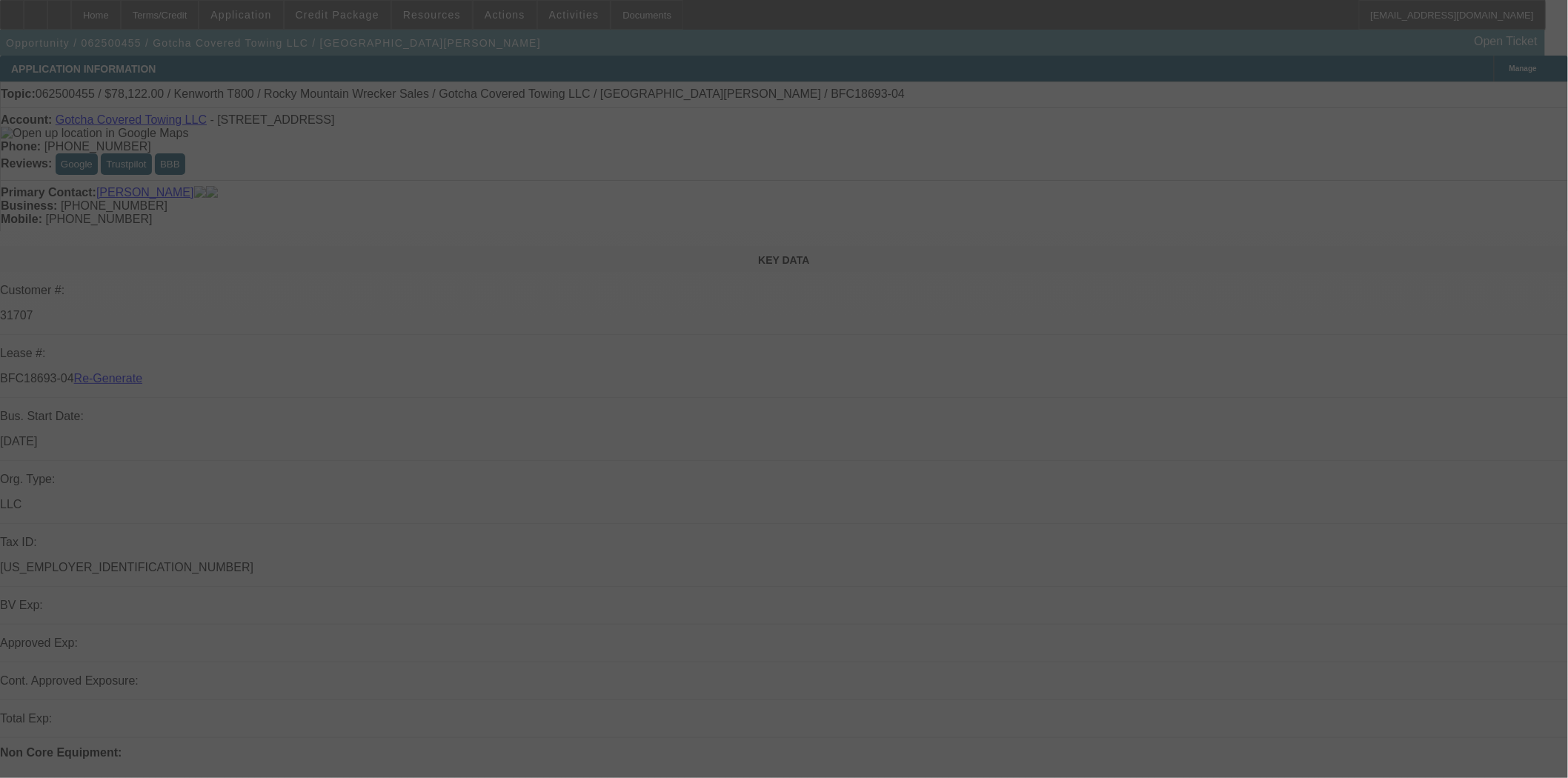
select select "4"
click at [432, 16] on div at bounding box center [784, 389] width 1568 height 778
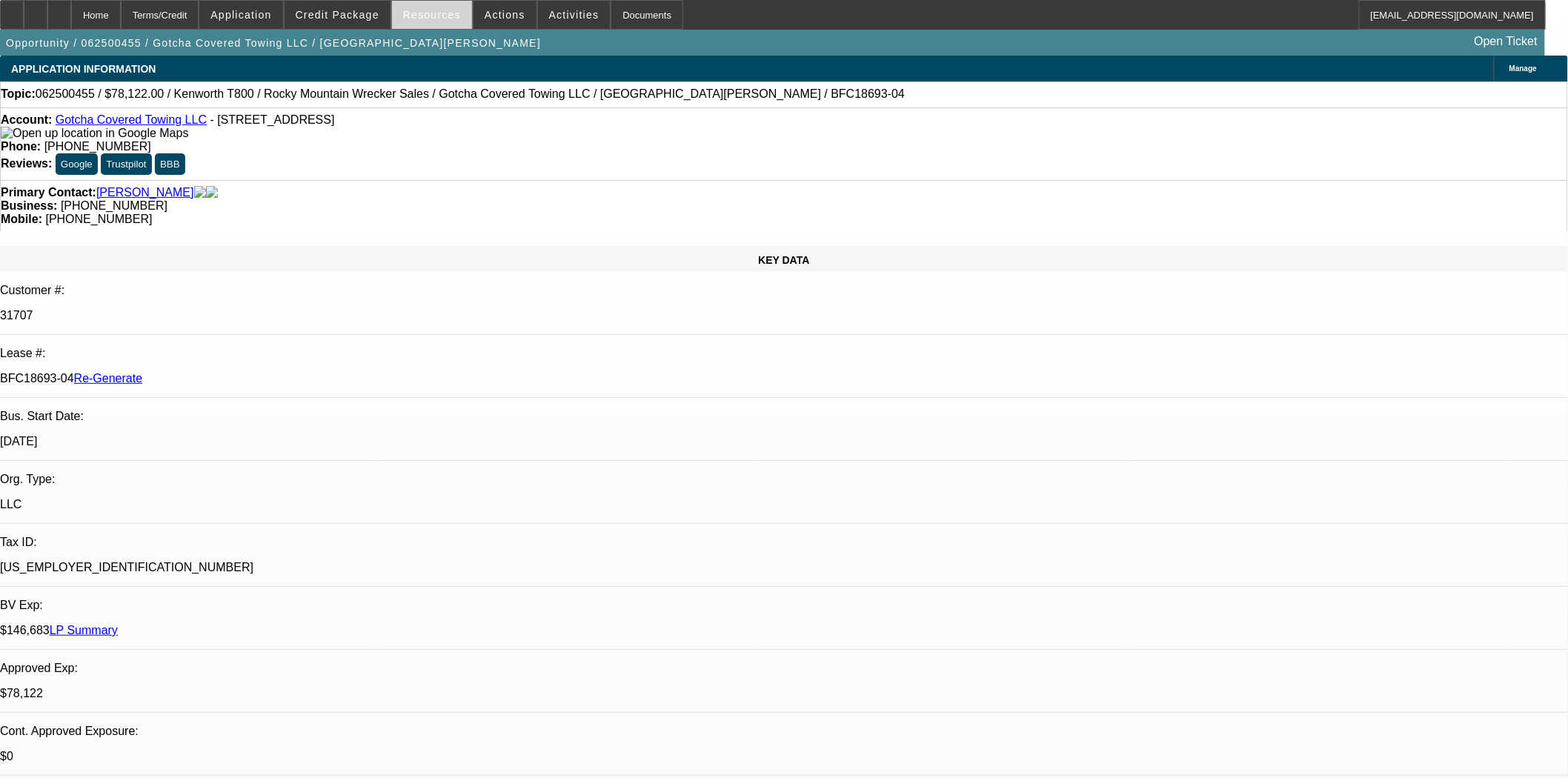
select select "0"
select select "3"
select select "0.1"
select select "4"
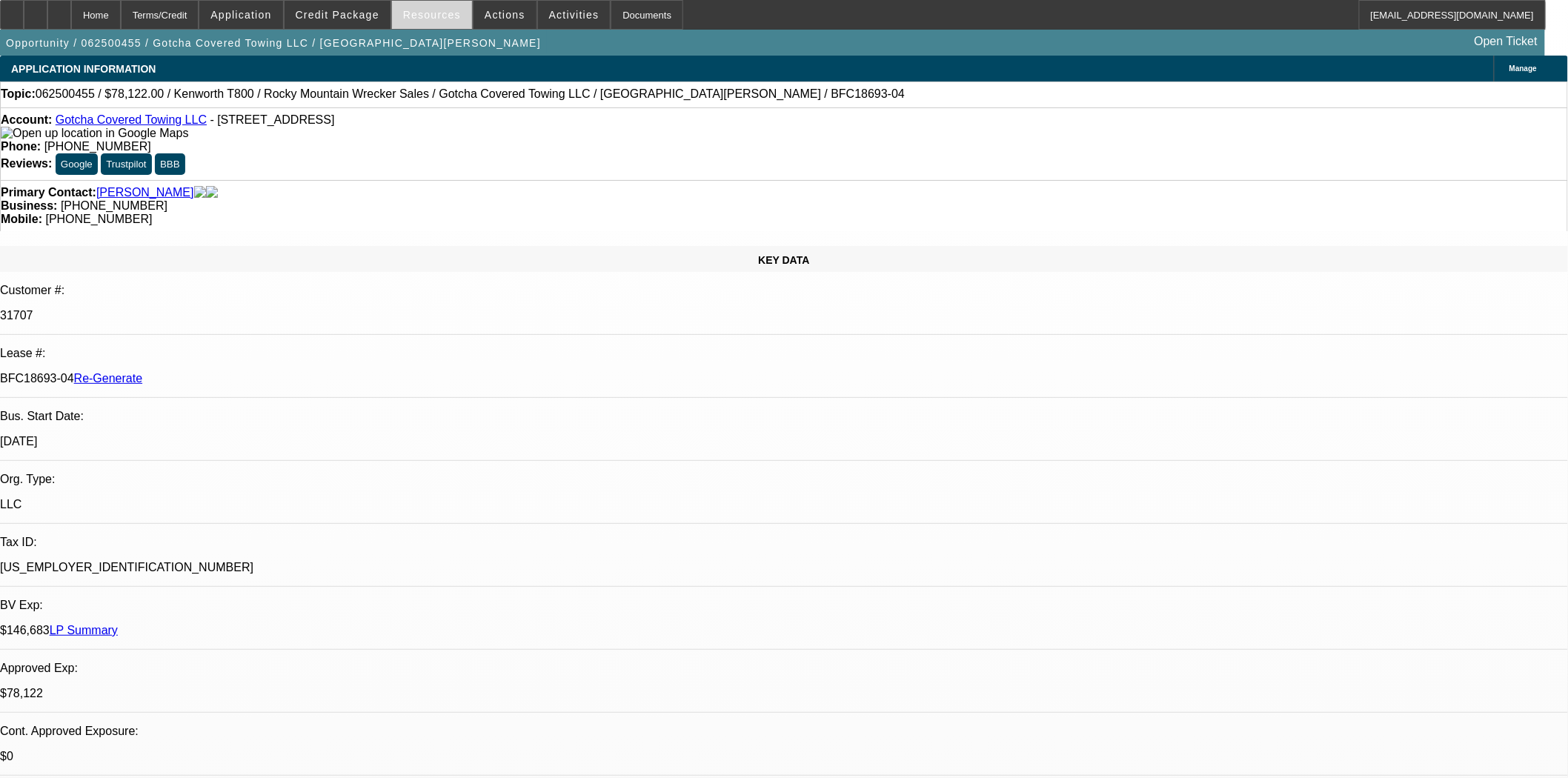
click at [432, 16] on span "Resources" at bounding box center [432, 14] width 58 height 12
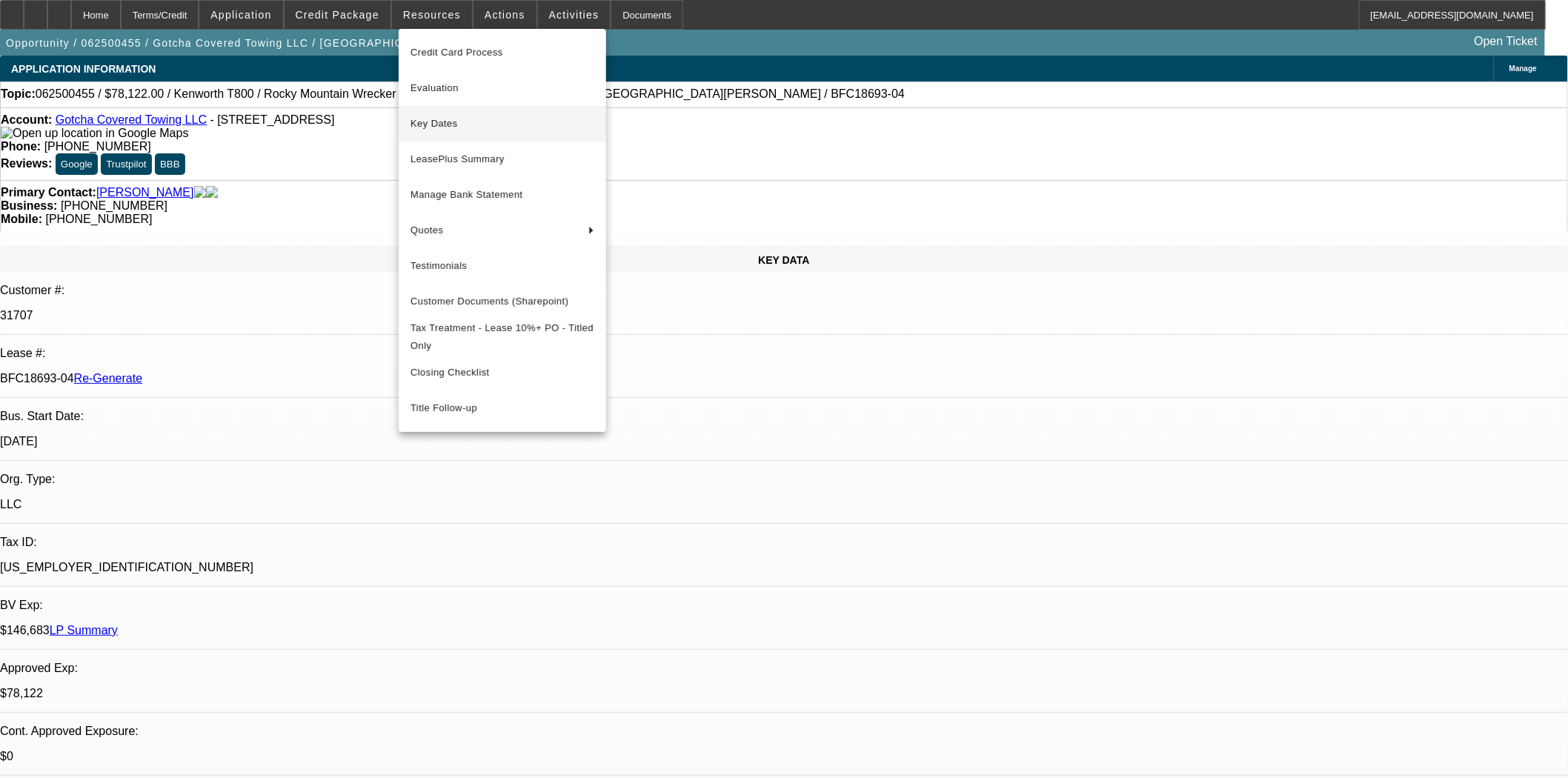
click at [452, 124] on span "Key Dates" at bounding box center [503, 124] width 183 height 18
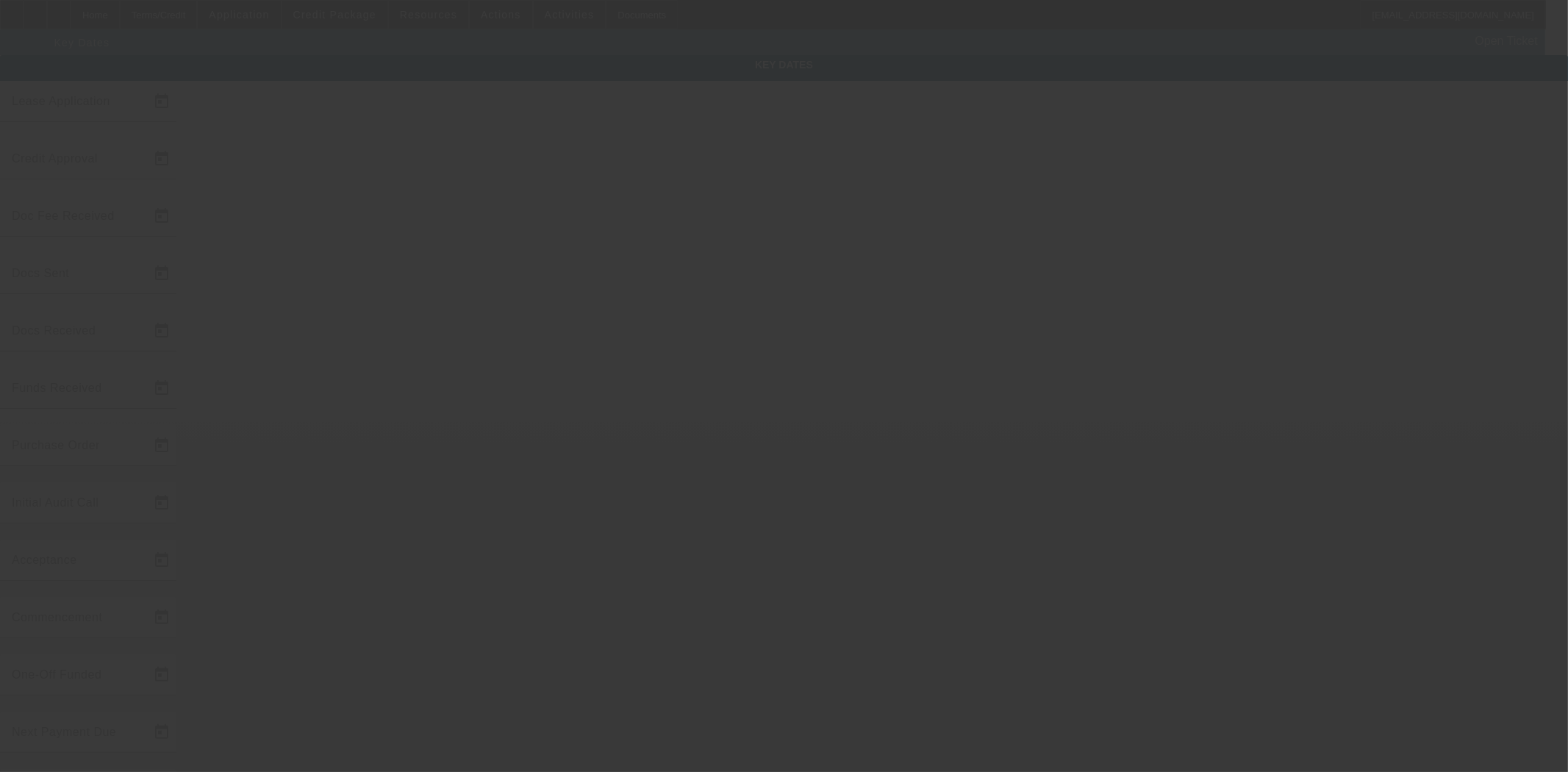
type input "6/18/2025"
type input "9/29/2025"
type input "9/30/2025"
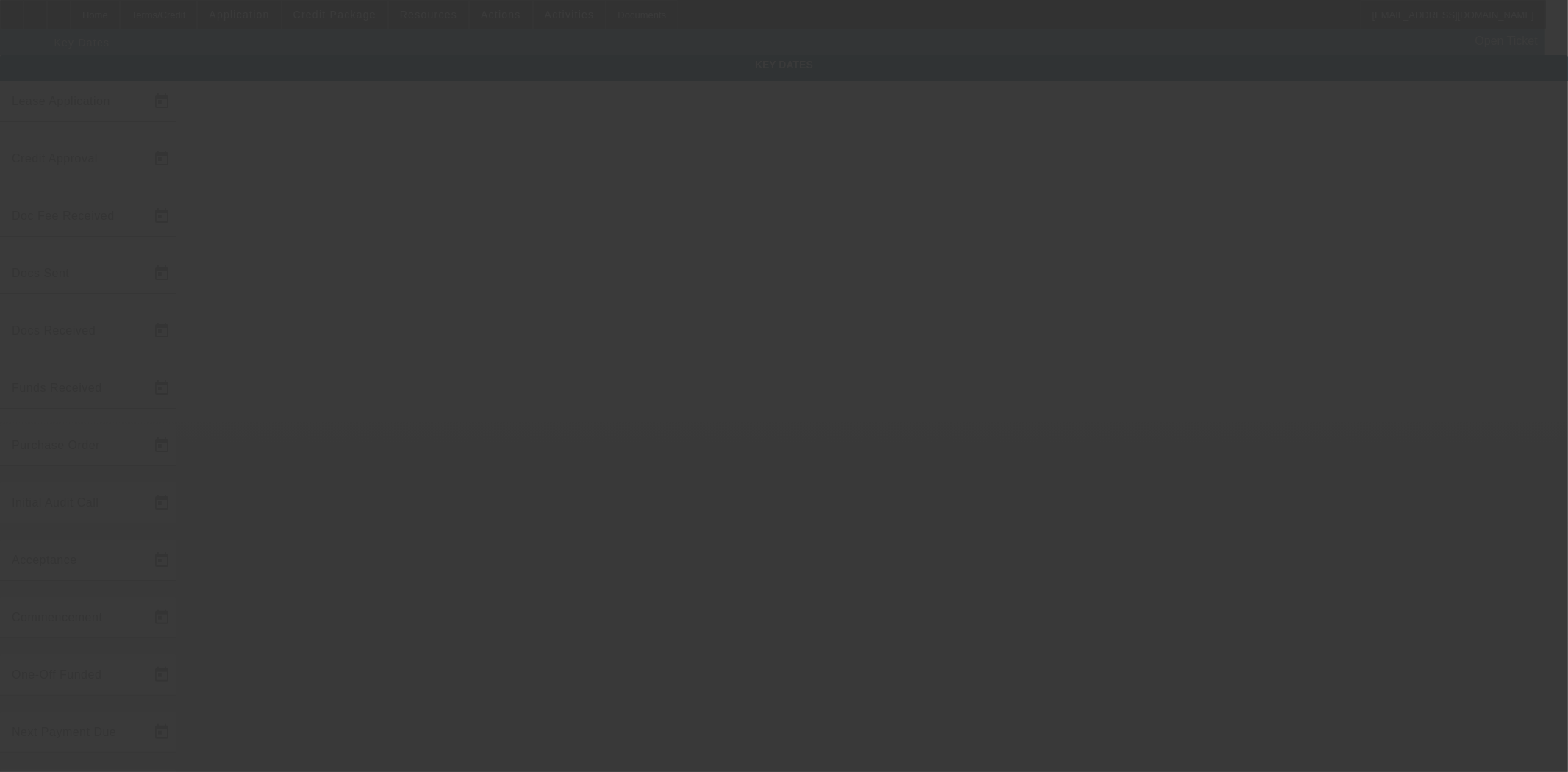
type input "9/30/2025"
type input "[DATE]"
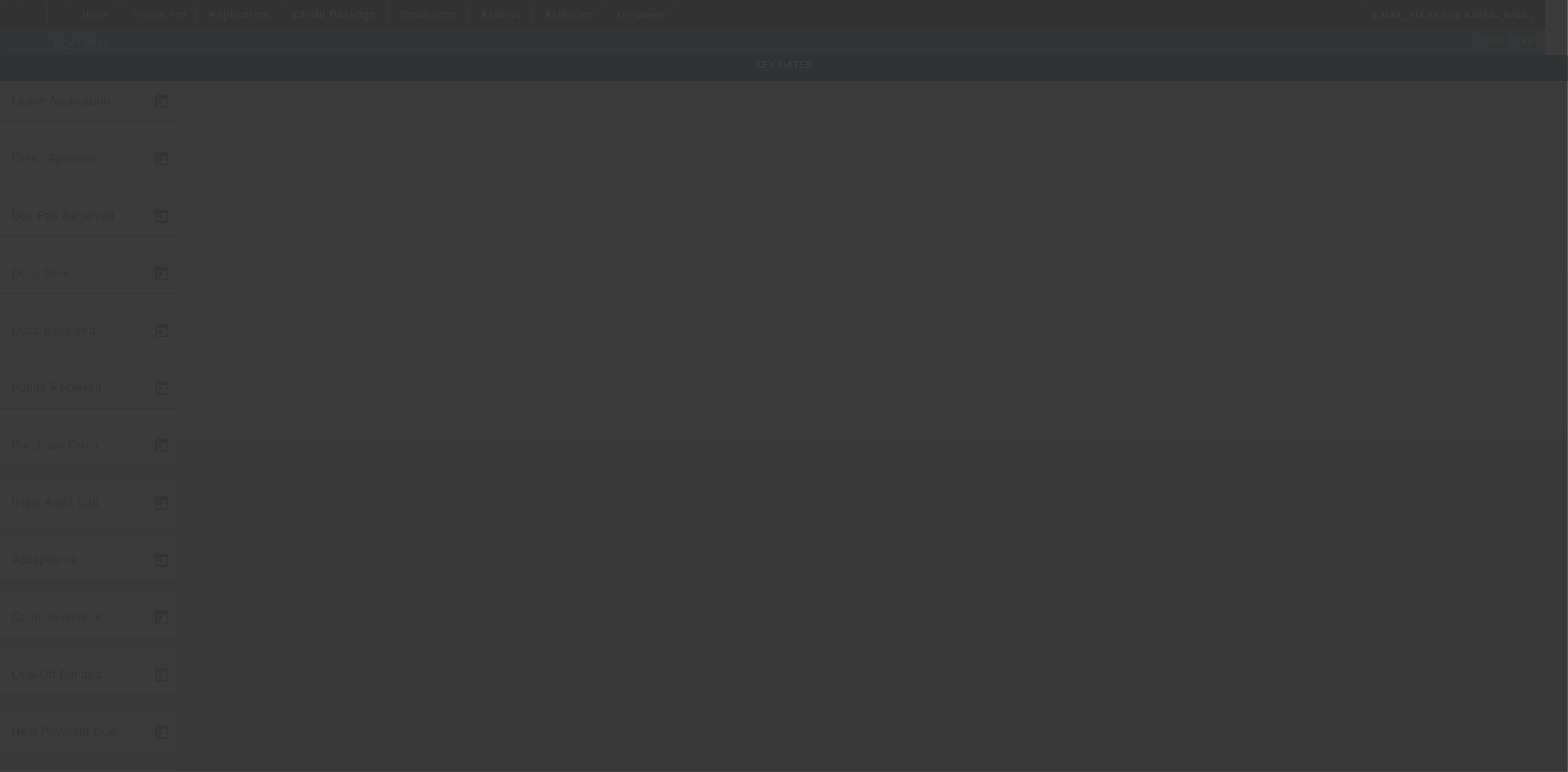
type input "[DATE]"
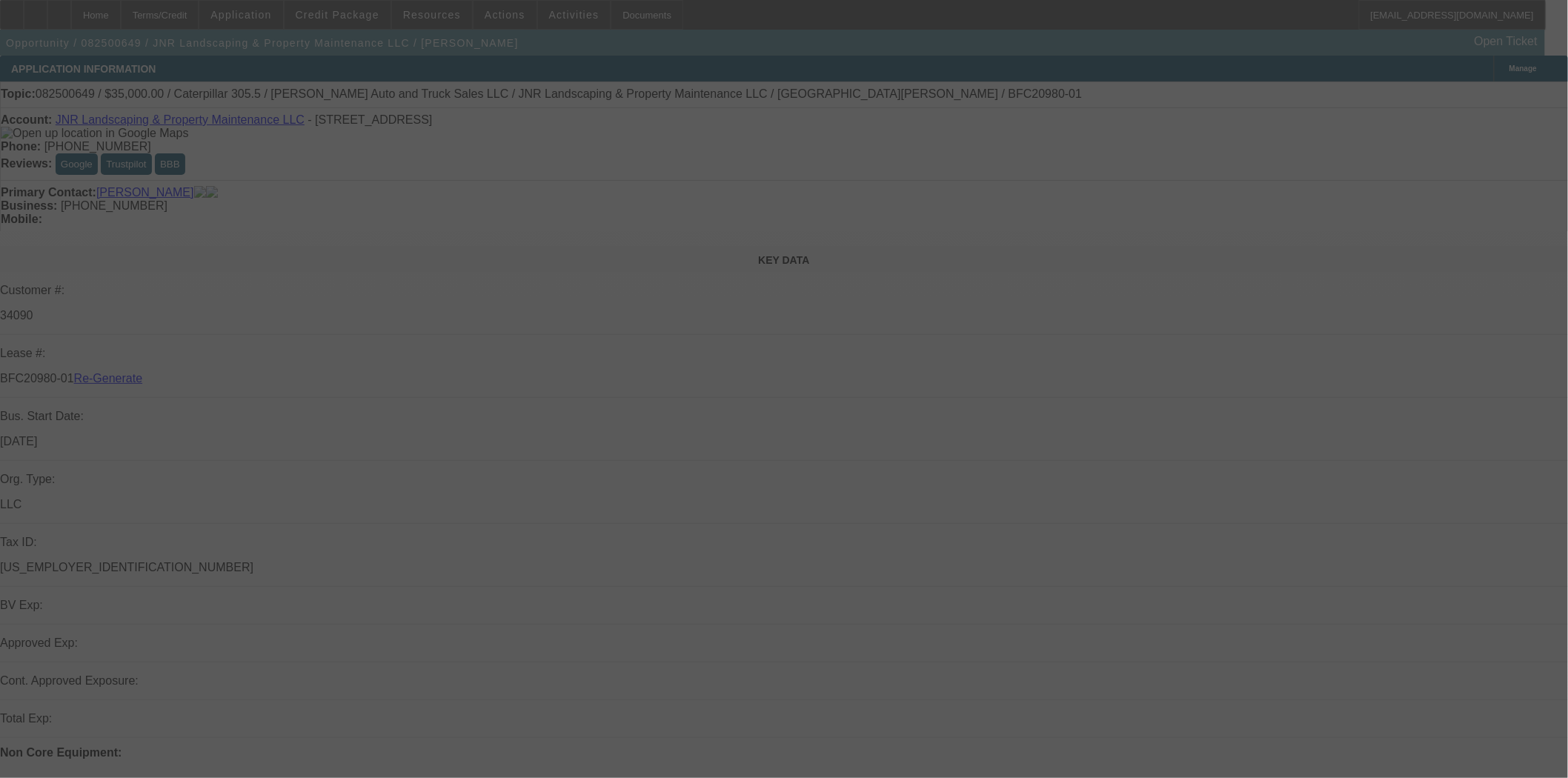
select select "4"
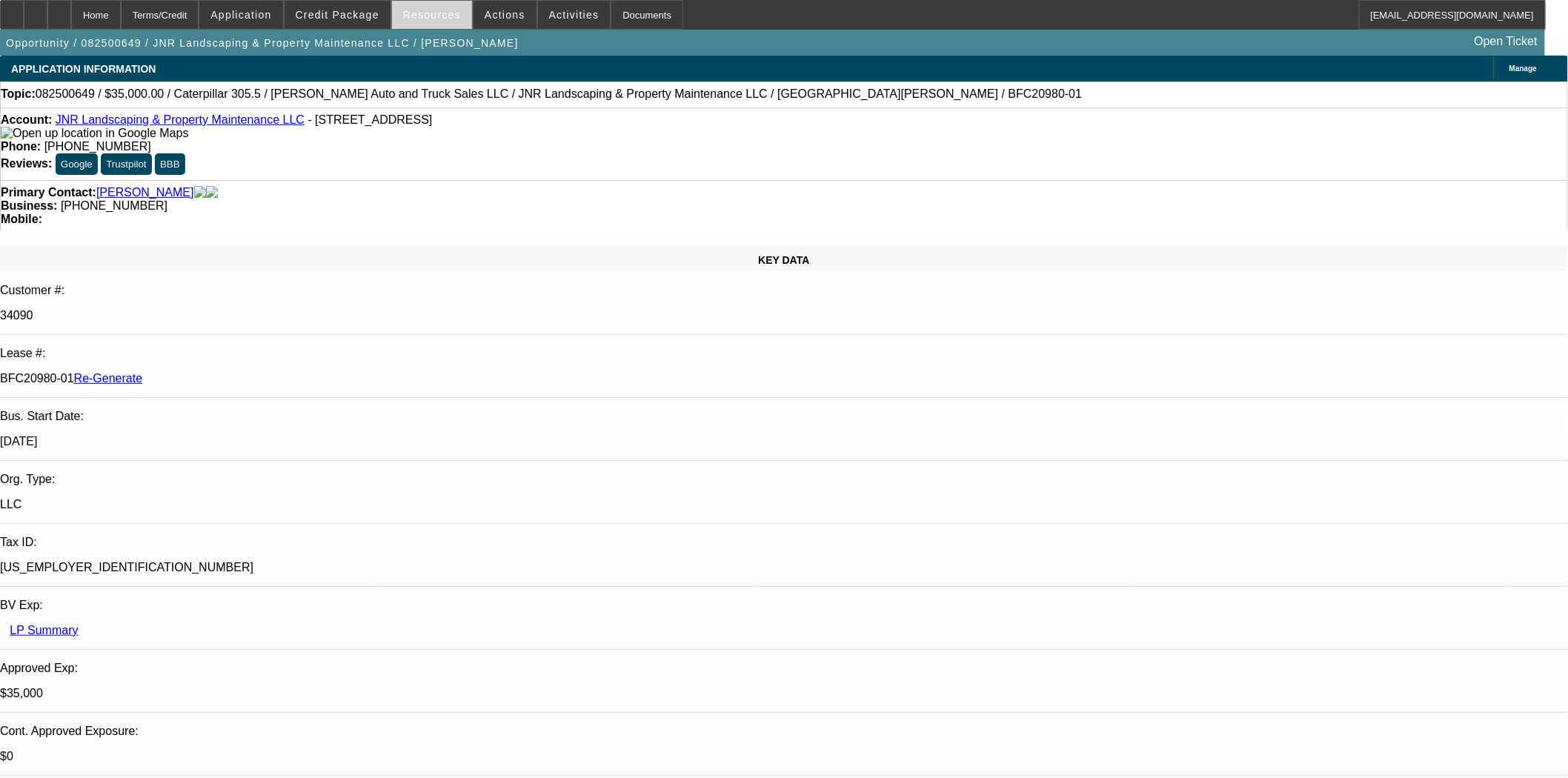
select select "0"
select select "6"
click at [434, 16] on span "Resources" at bounding box center [432, 14] width 58 height 12
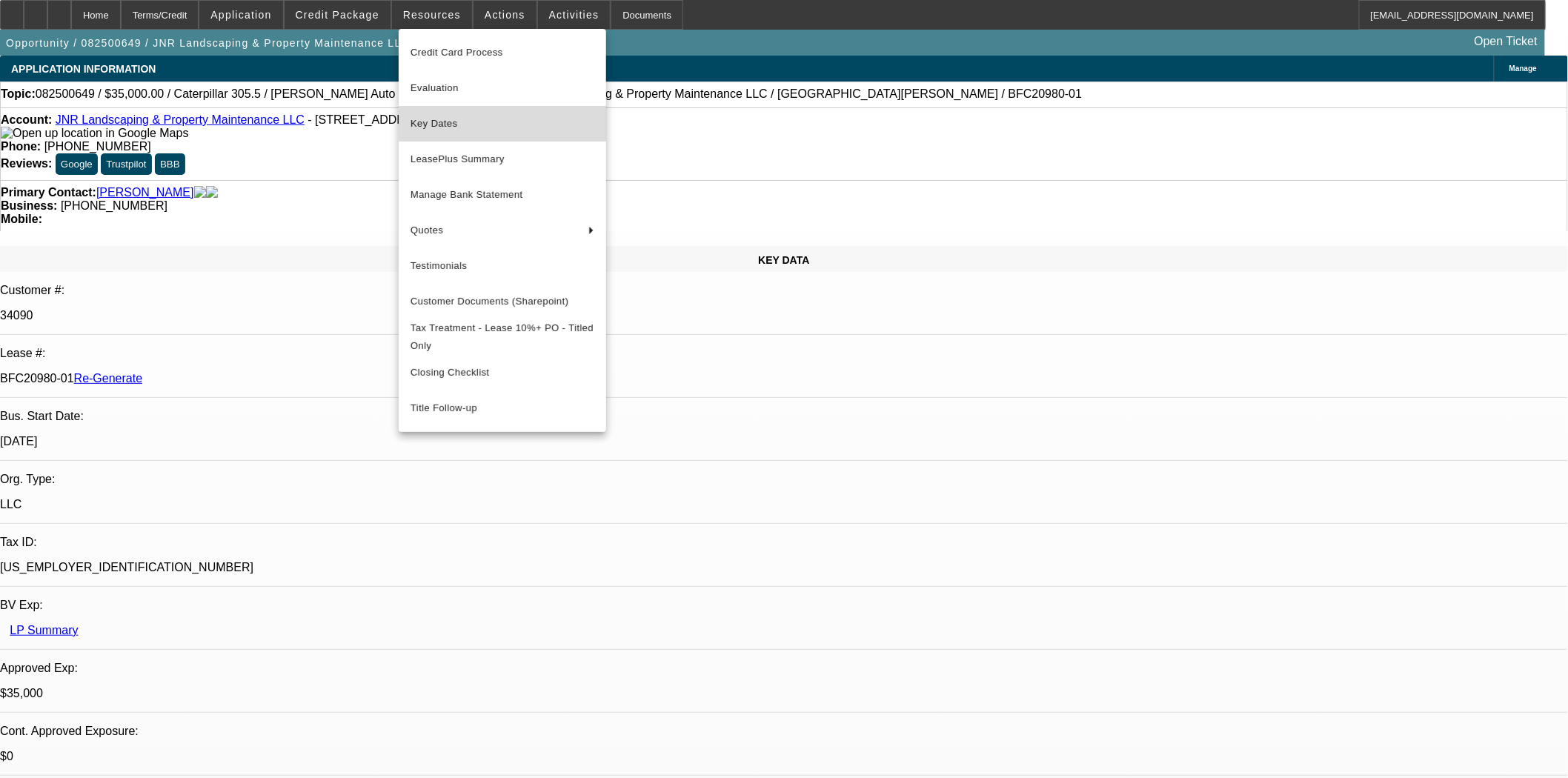
click at [449, 126] on span "Key Dates" at bounding box center [503, 124] width 183 height 18
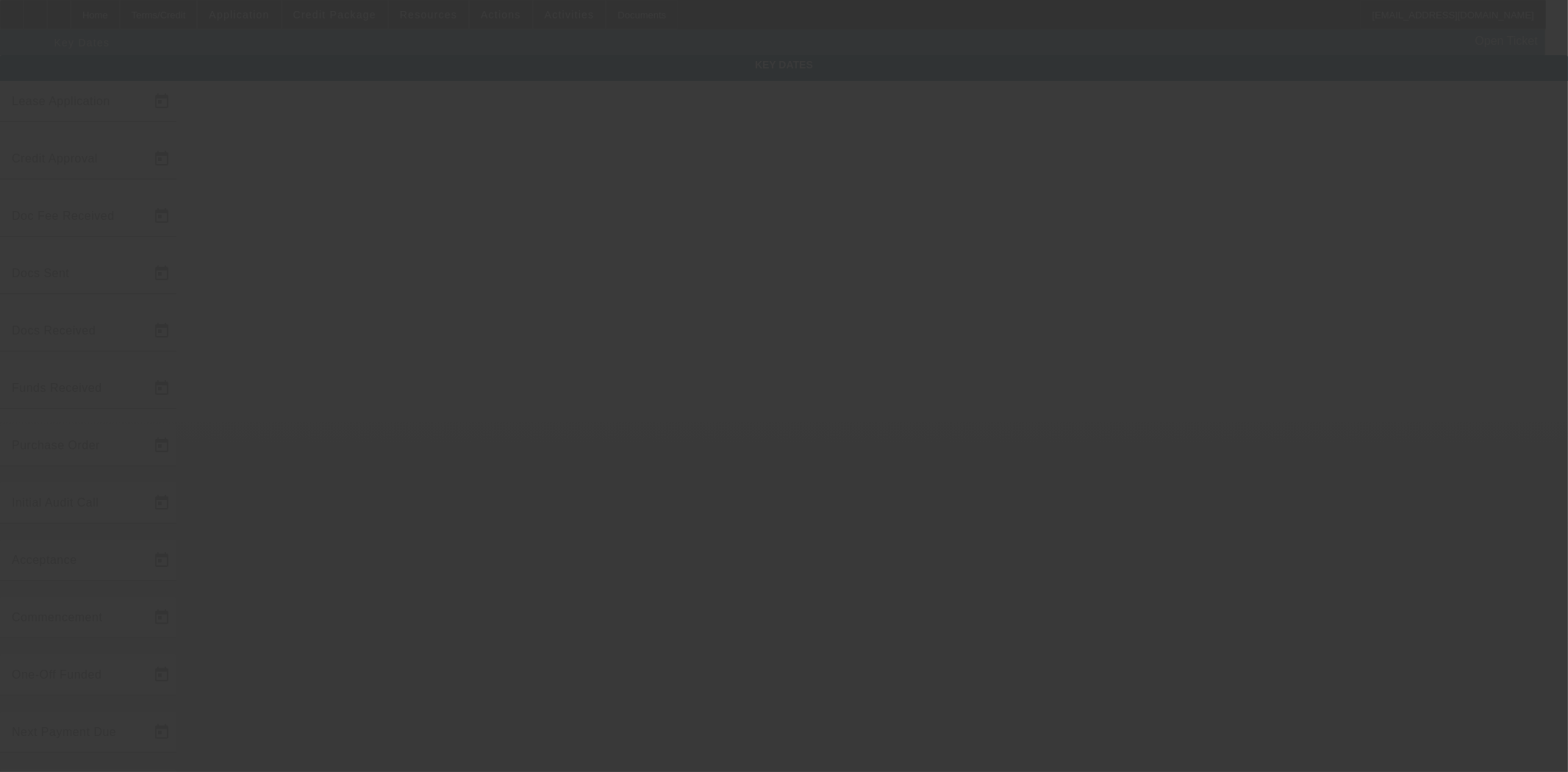
type input "[DATE]"
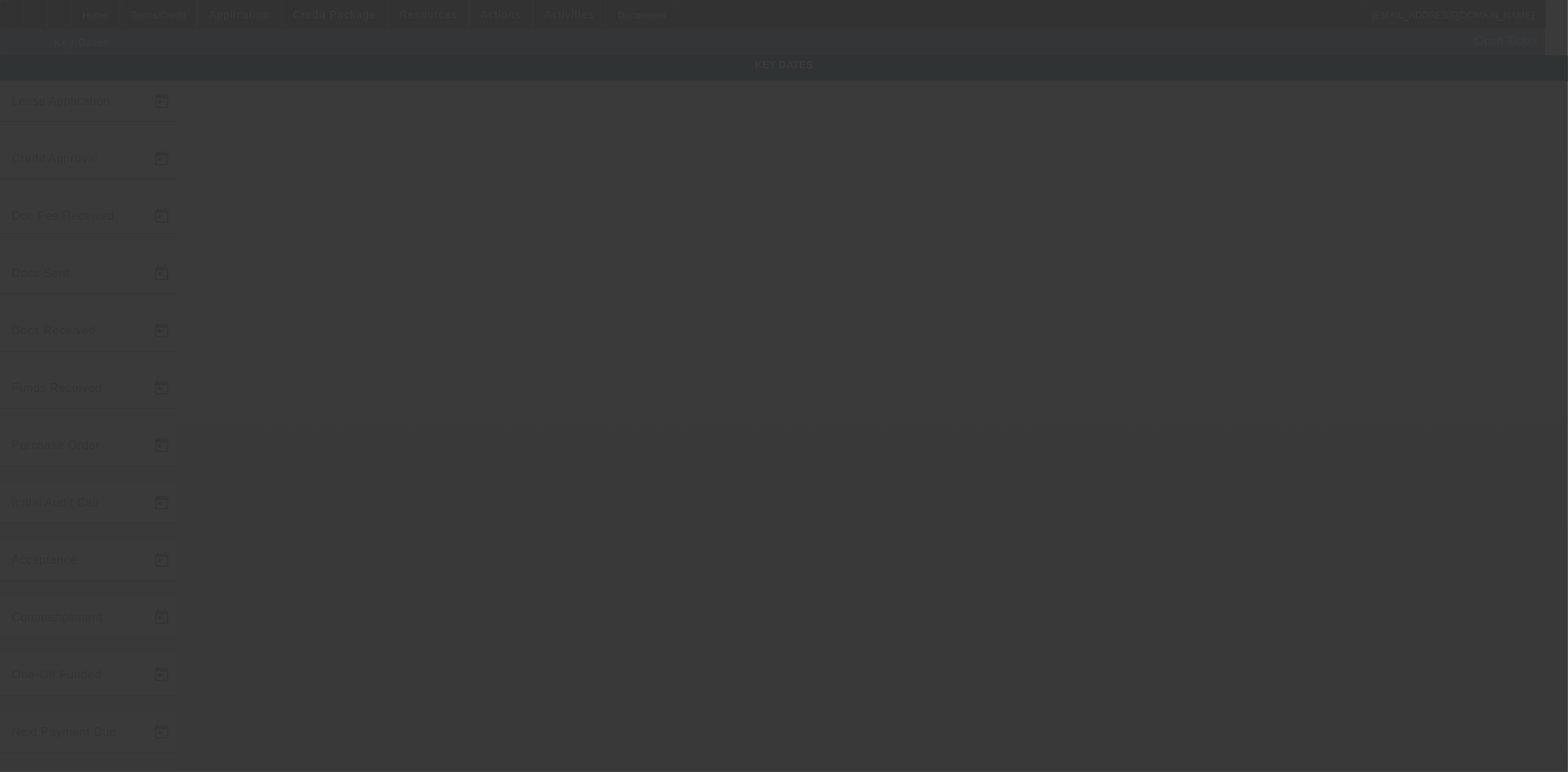
type input "9/3/2025"
type input "9/18/2025"
type input "9/19/2025"
type input "[DATE]"
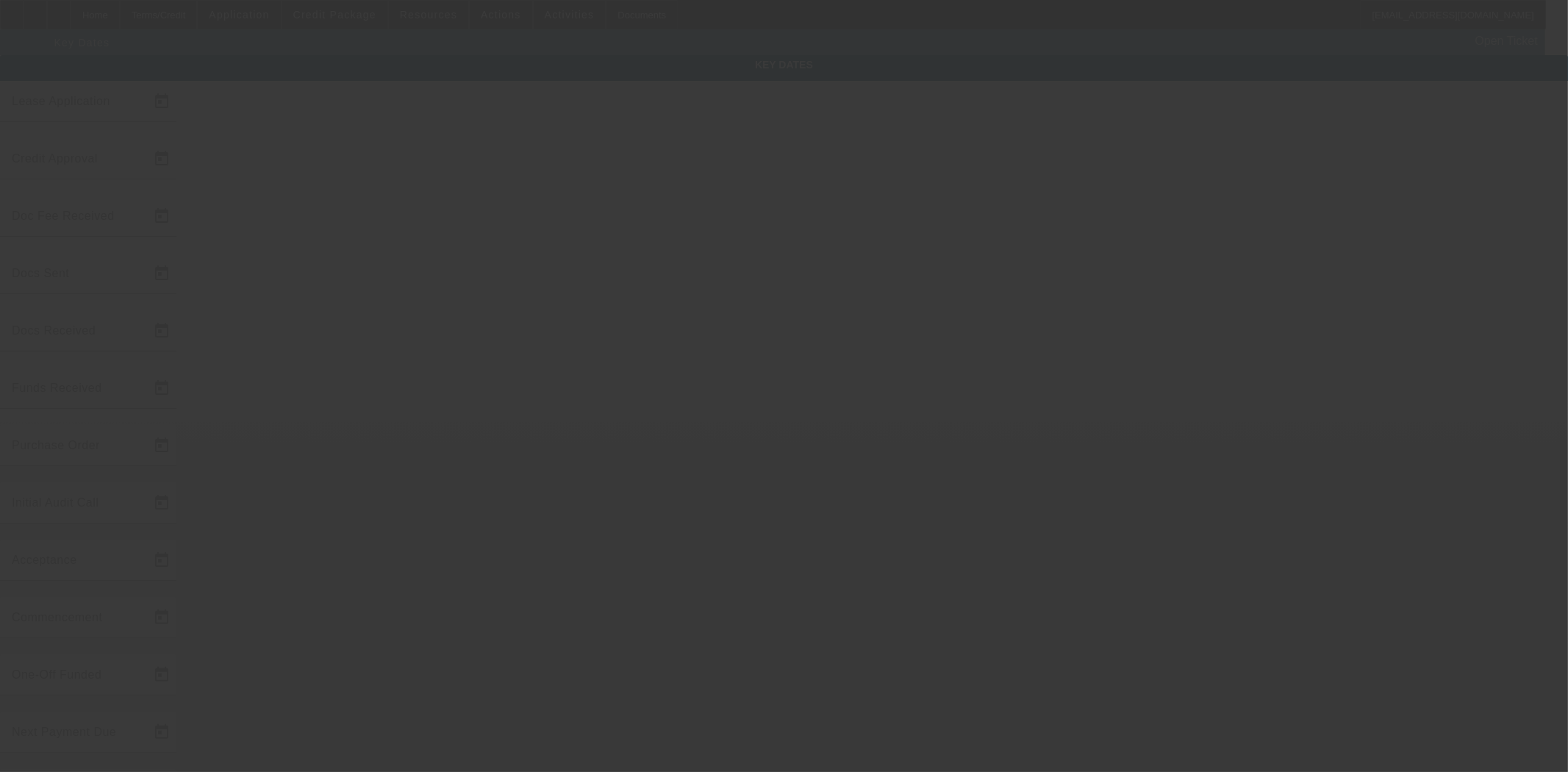
type input "[DATE]"
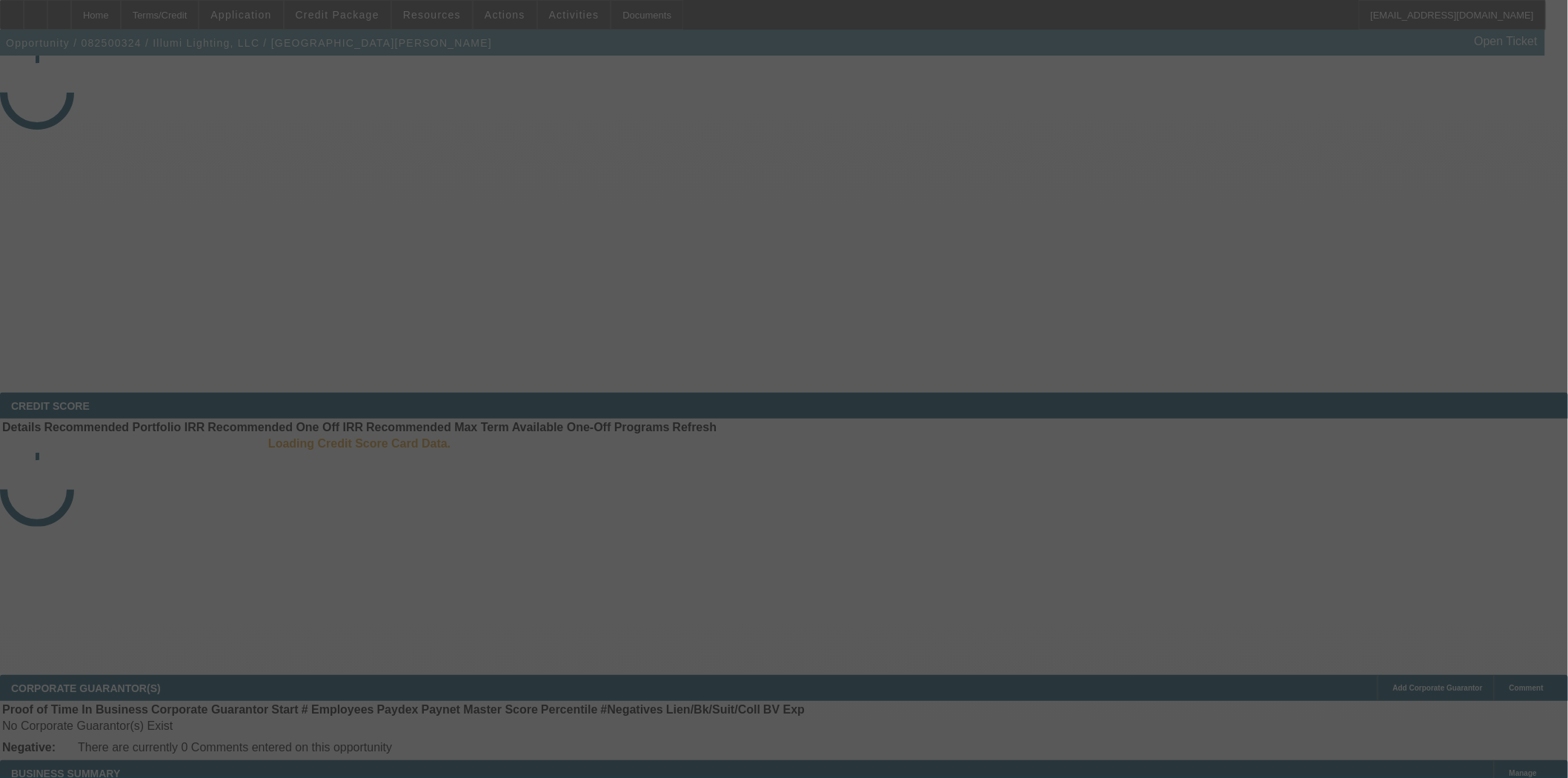
select select "4"
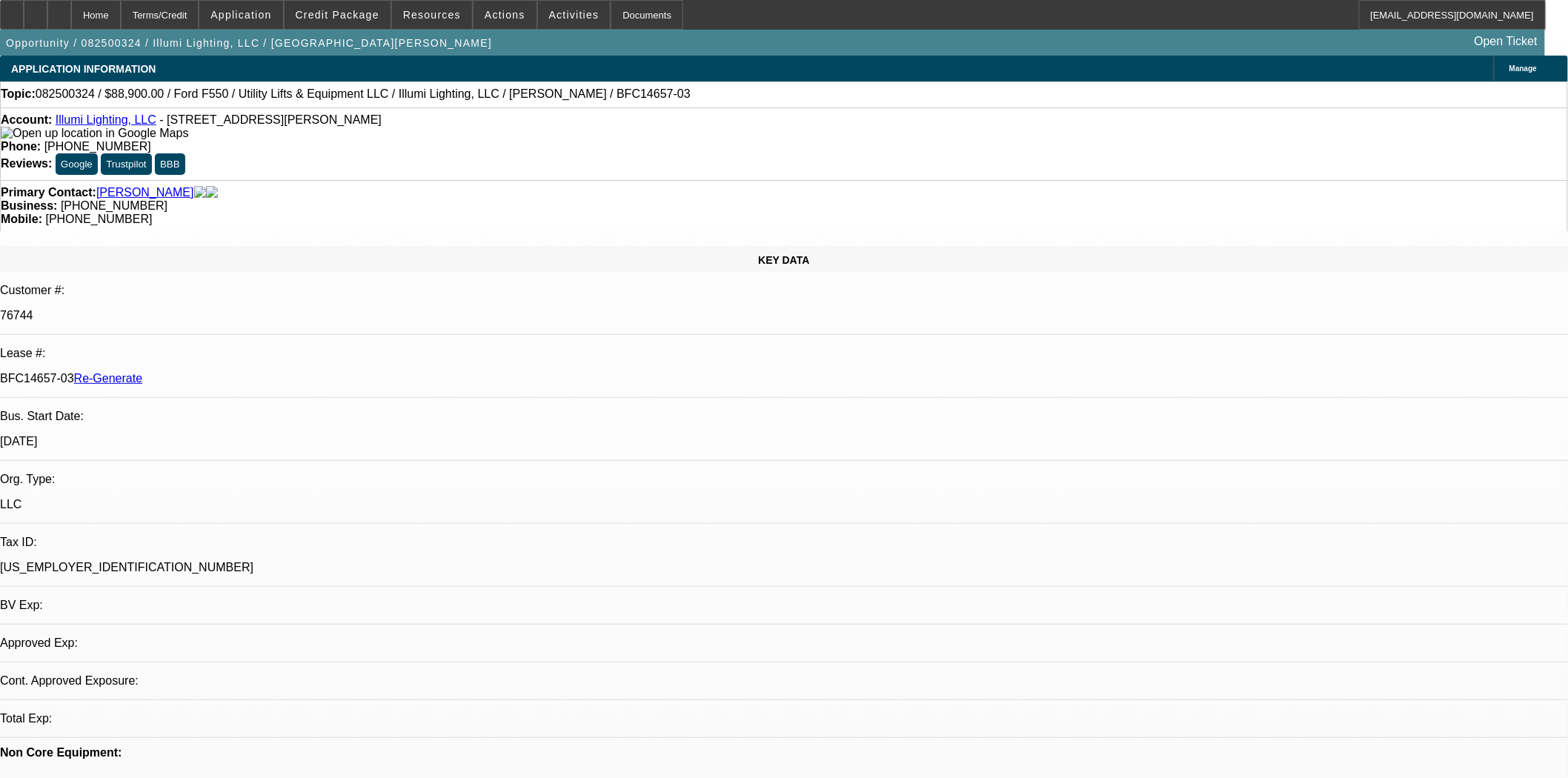
select select "0"
select select "3"
select select "0"
select select "6"
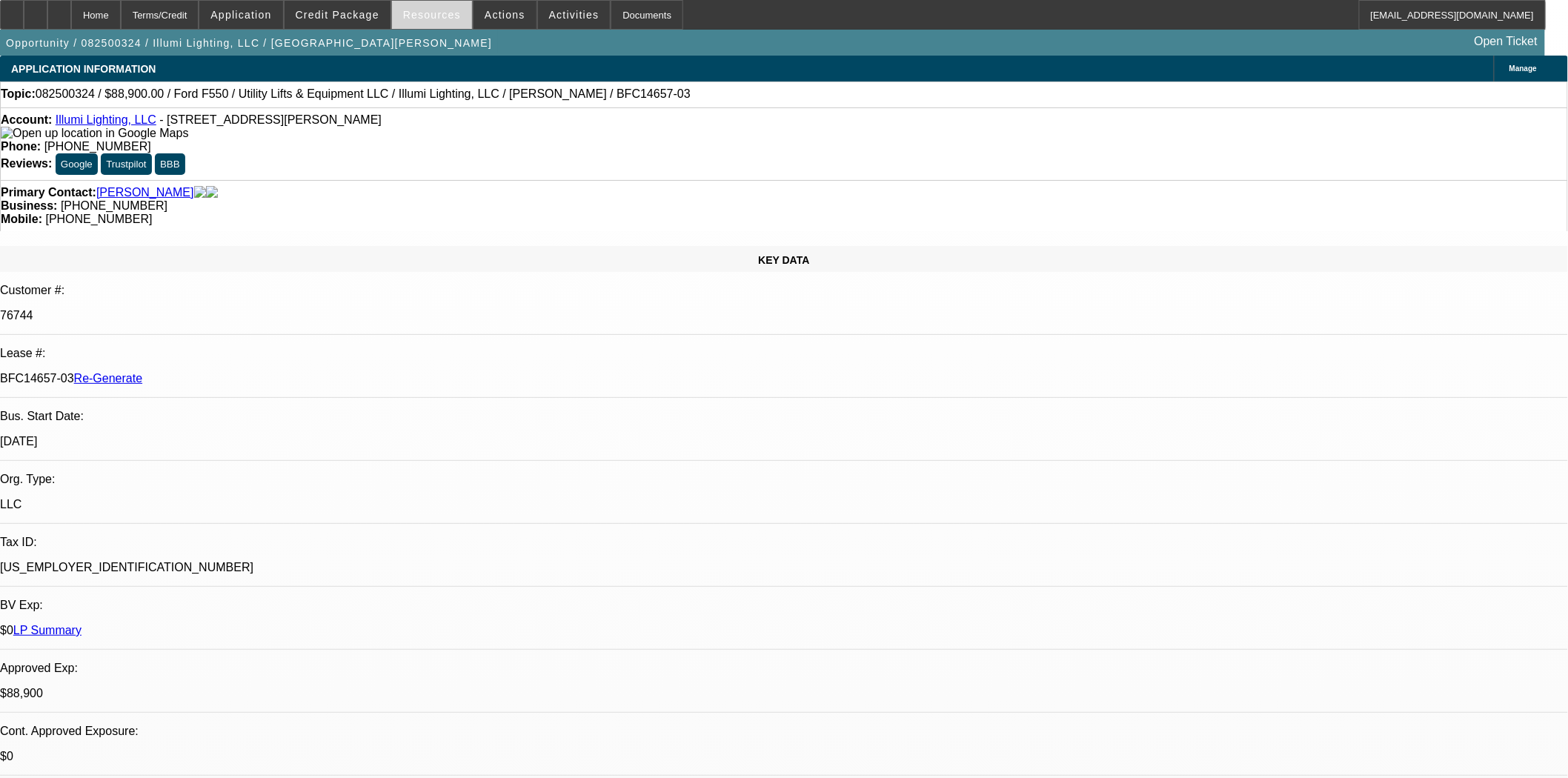
click at [446, 12] on span "Resources" at bounding box center [432, 14] width 58 height 12
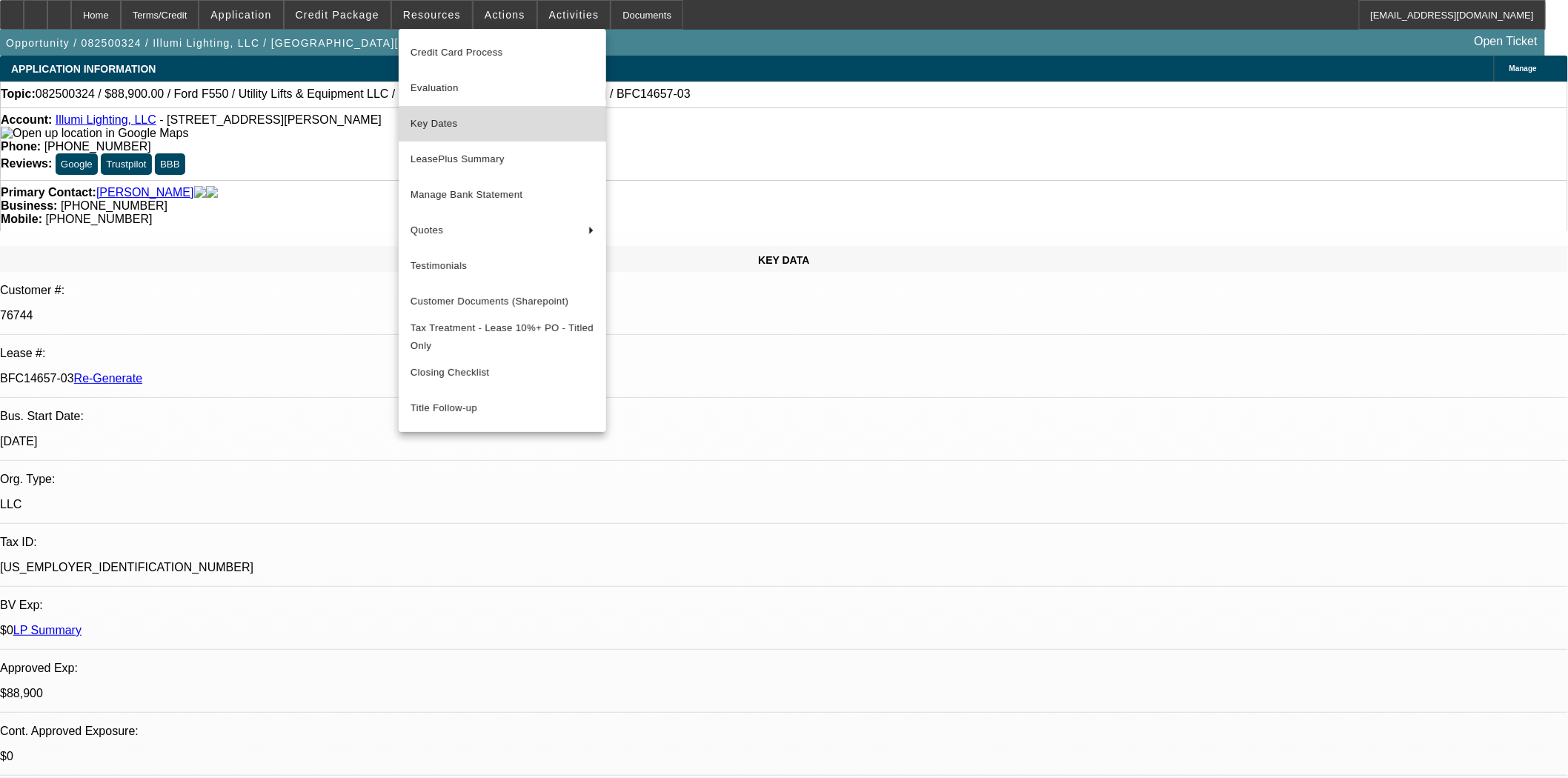
click at [452, 126] on span "Key Dates" at bounding box center [503, 124] width 183 height 18
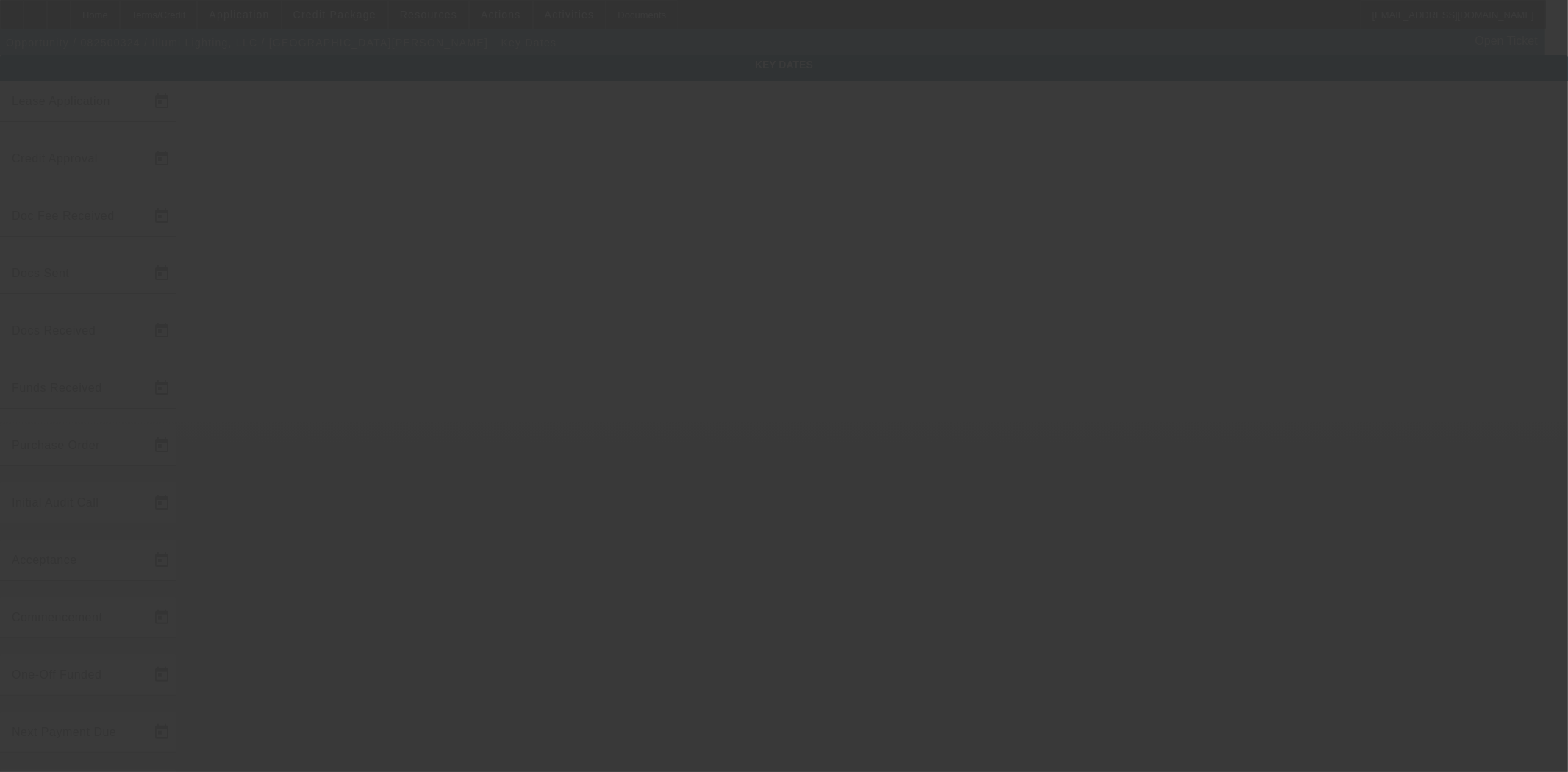
type input "[DATE]"
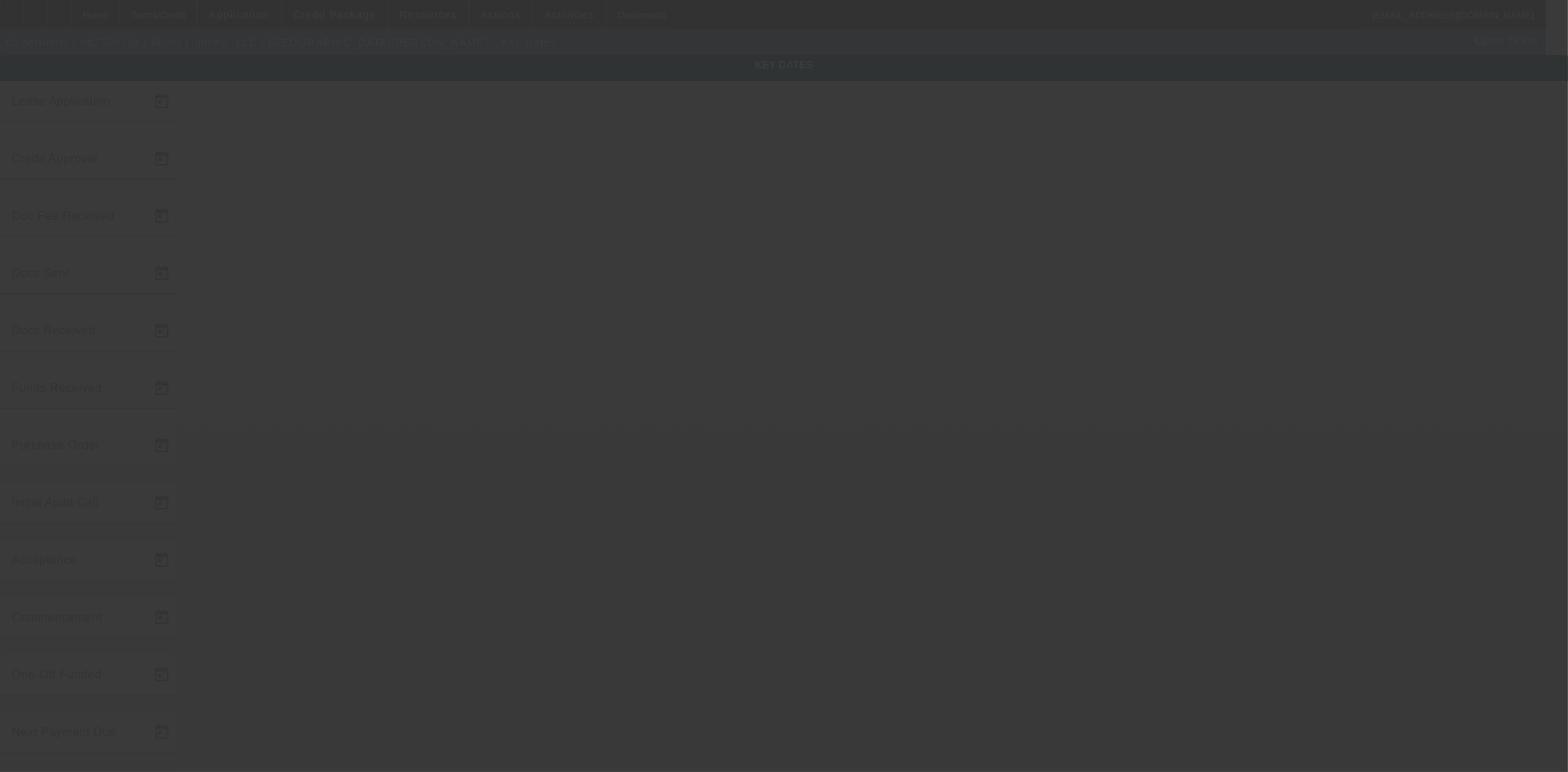
type input "[DATE]"
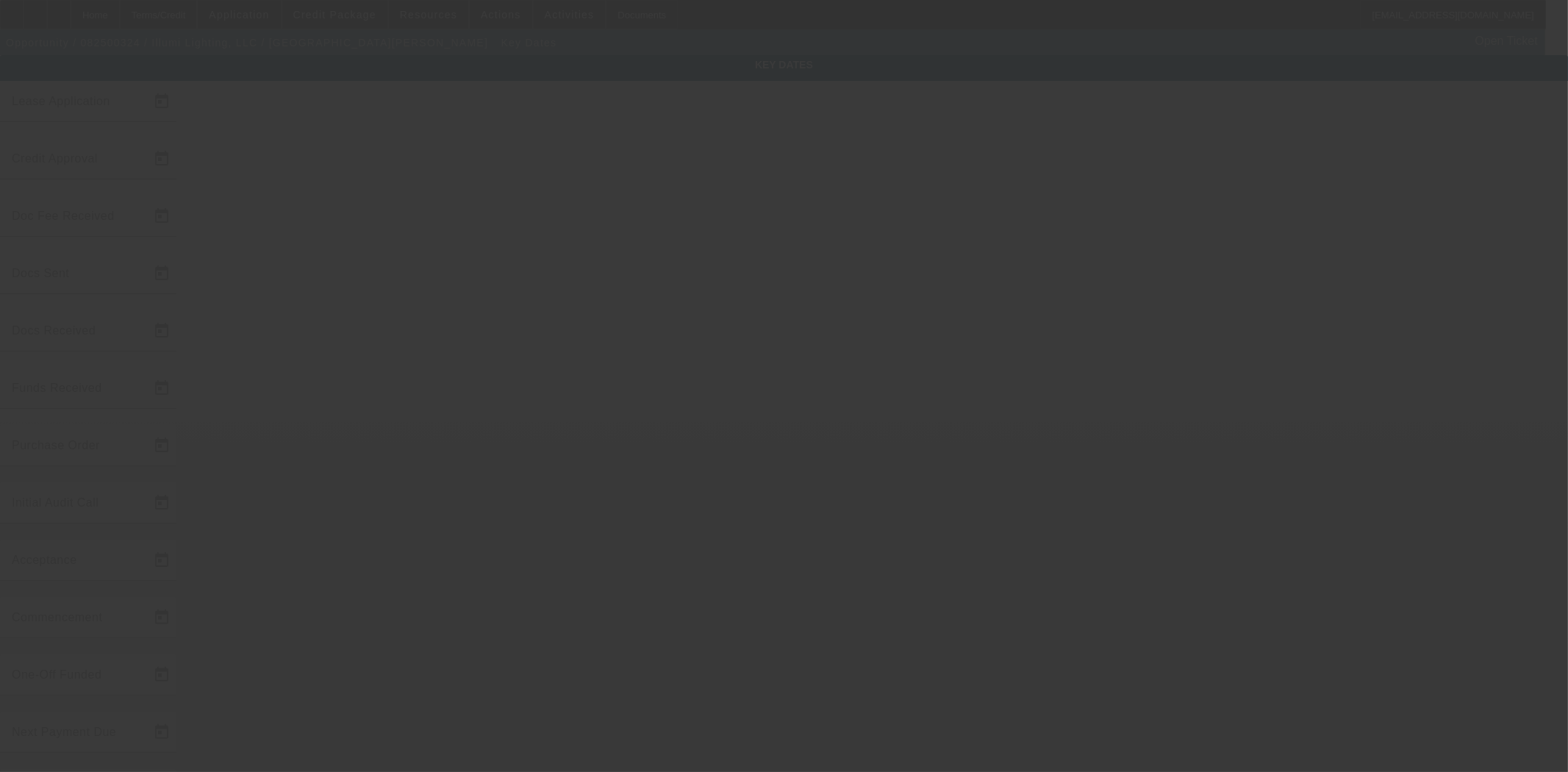
type input "[DATE]"
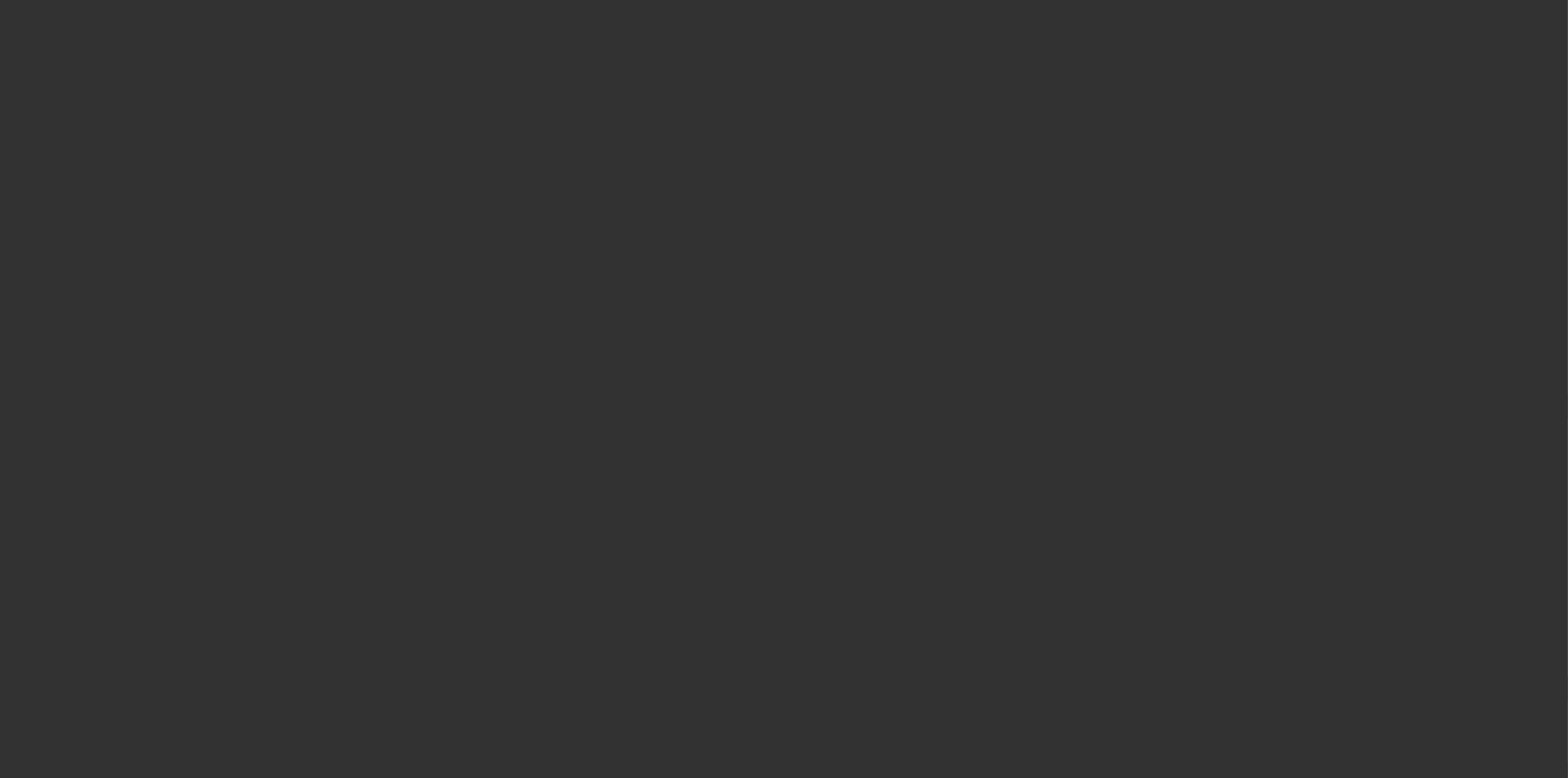
select select "4"
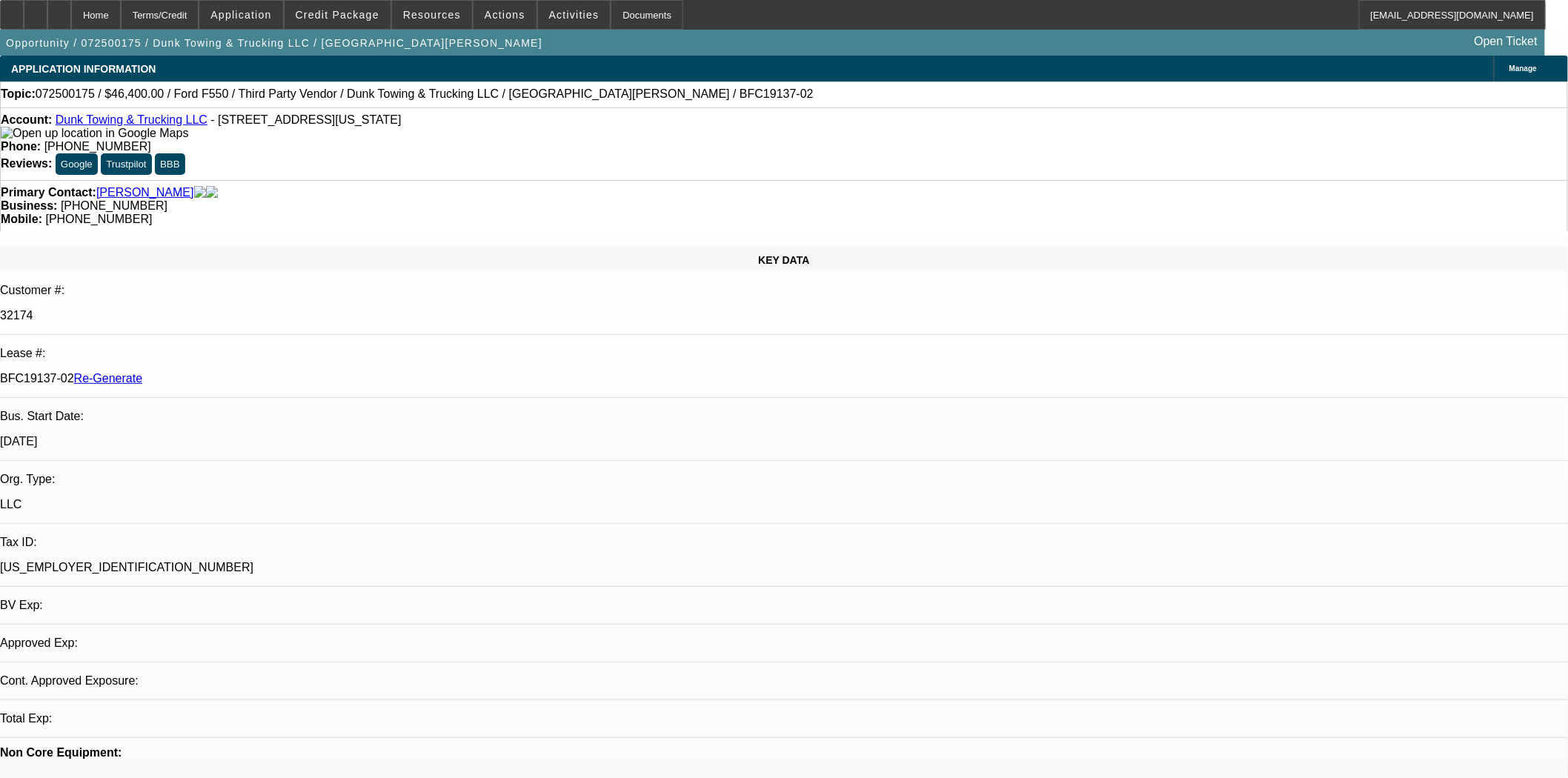
select select "0"
select select "3"
select select "0"
select select "6"
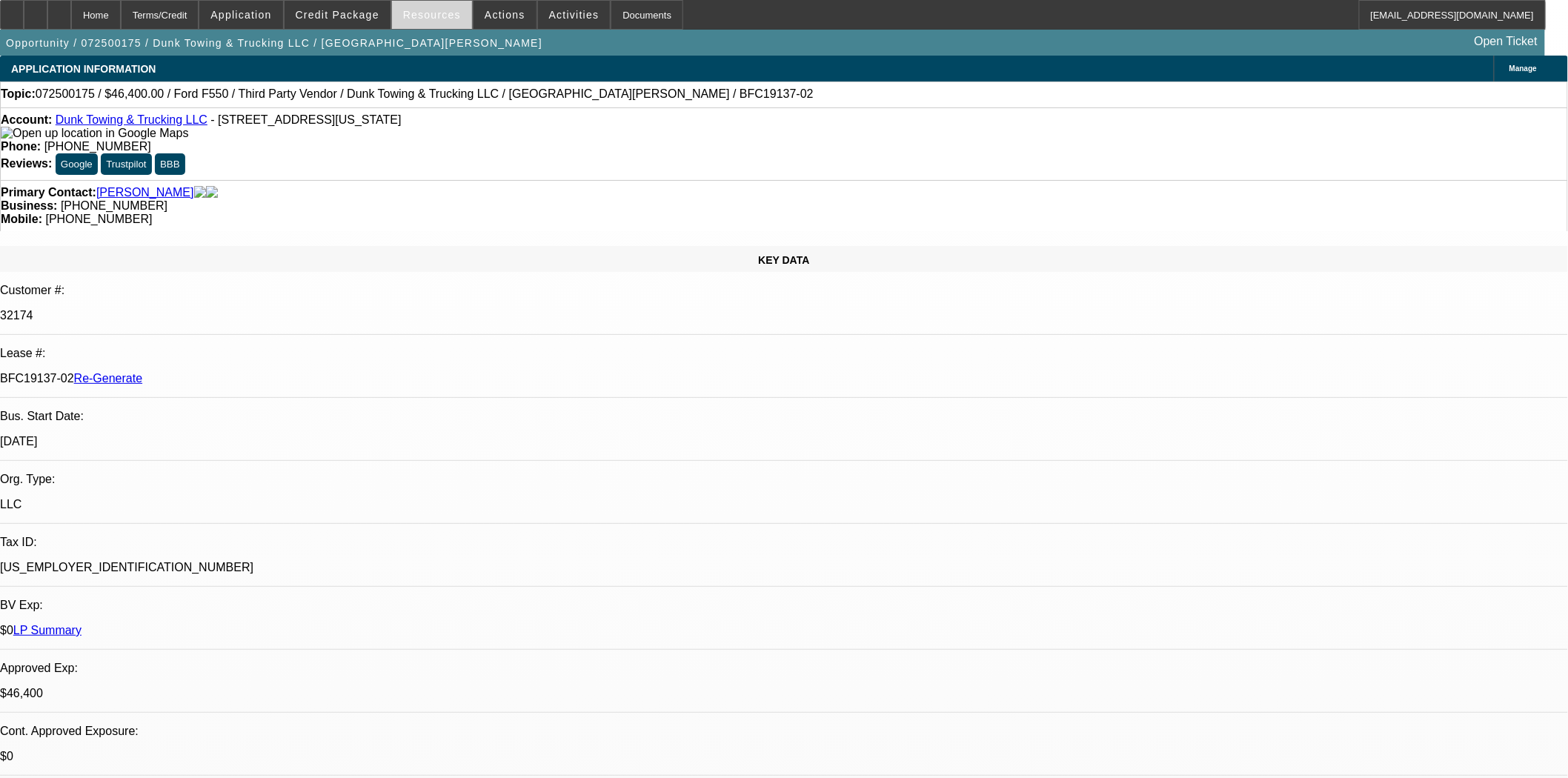
click at [439, 28] on span at bounding box center [432, 15] width 80 height 36
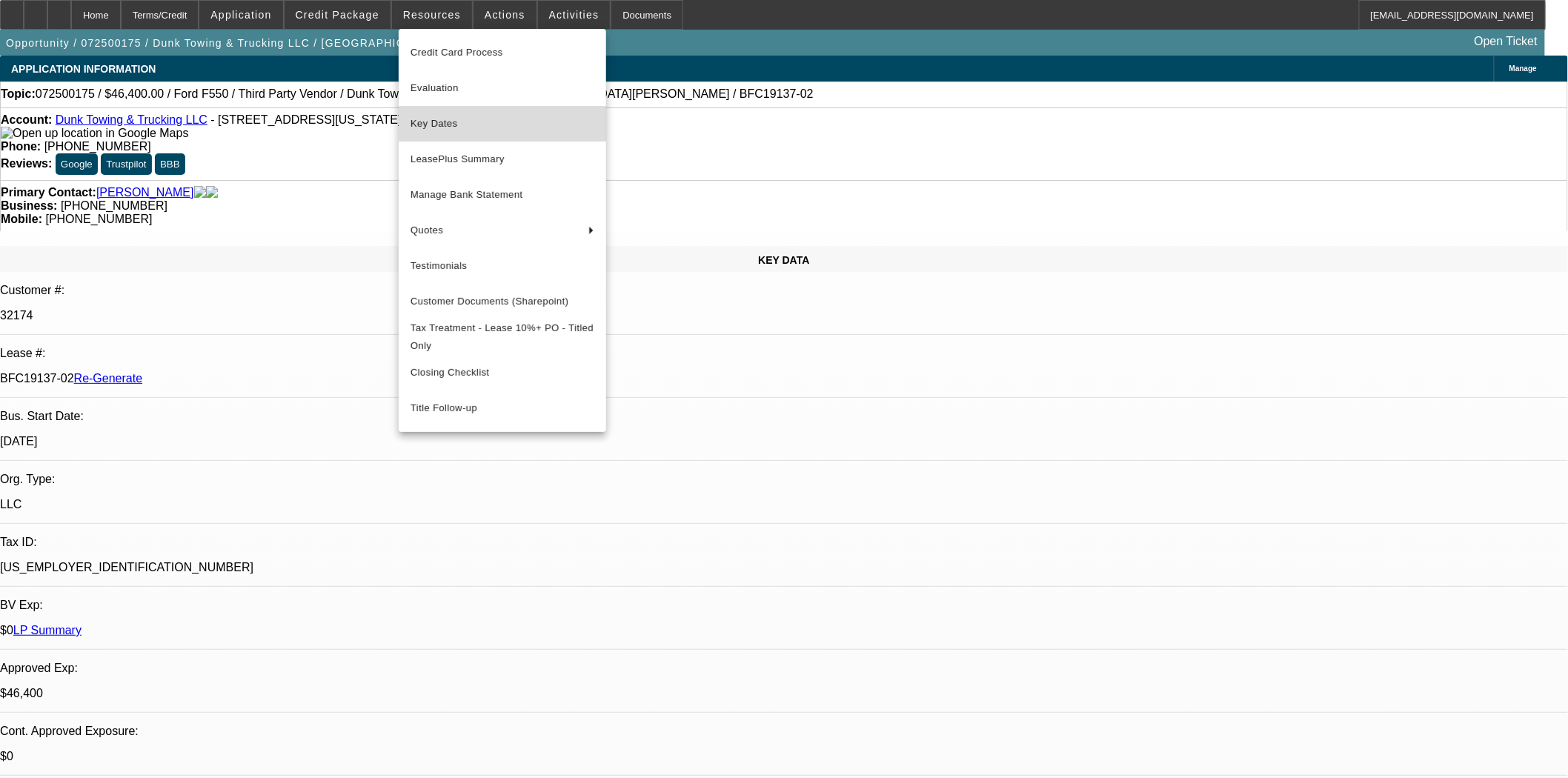
click at [446, 119] on span "Key Dates" at bounding box center [503, 124] width 183 height 18
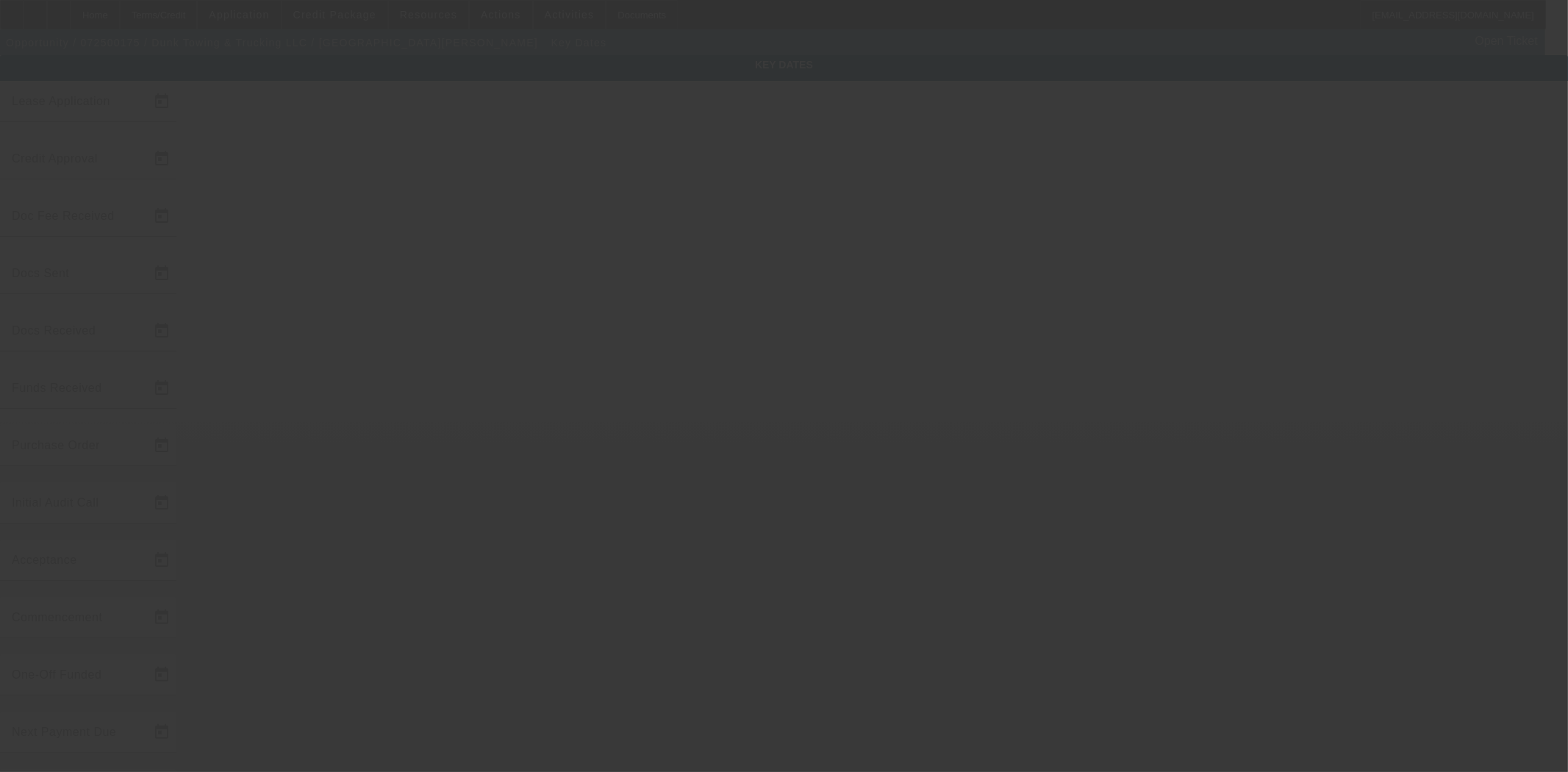
type input "7/9/2025"
type input "9/29/2025"
type input "10/3/2025"
type input "[DATE]"
type input "10/6/2025"
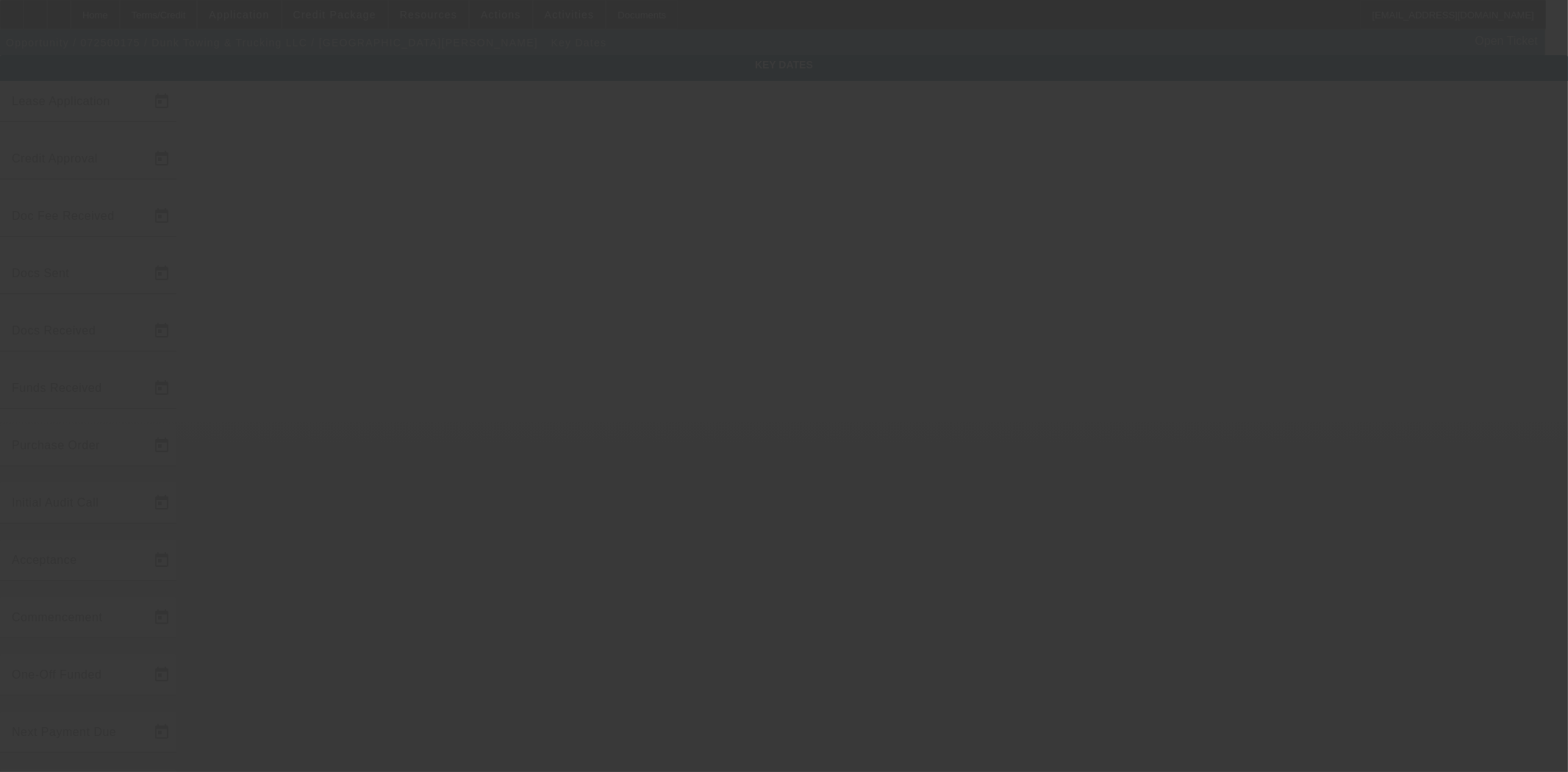
type input "10/3/2025"
type input "10/7/2025"
type input "[DATE]"
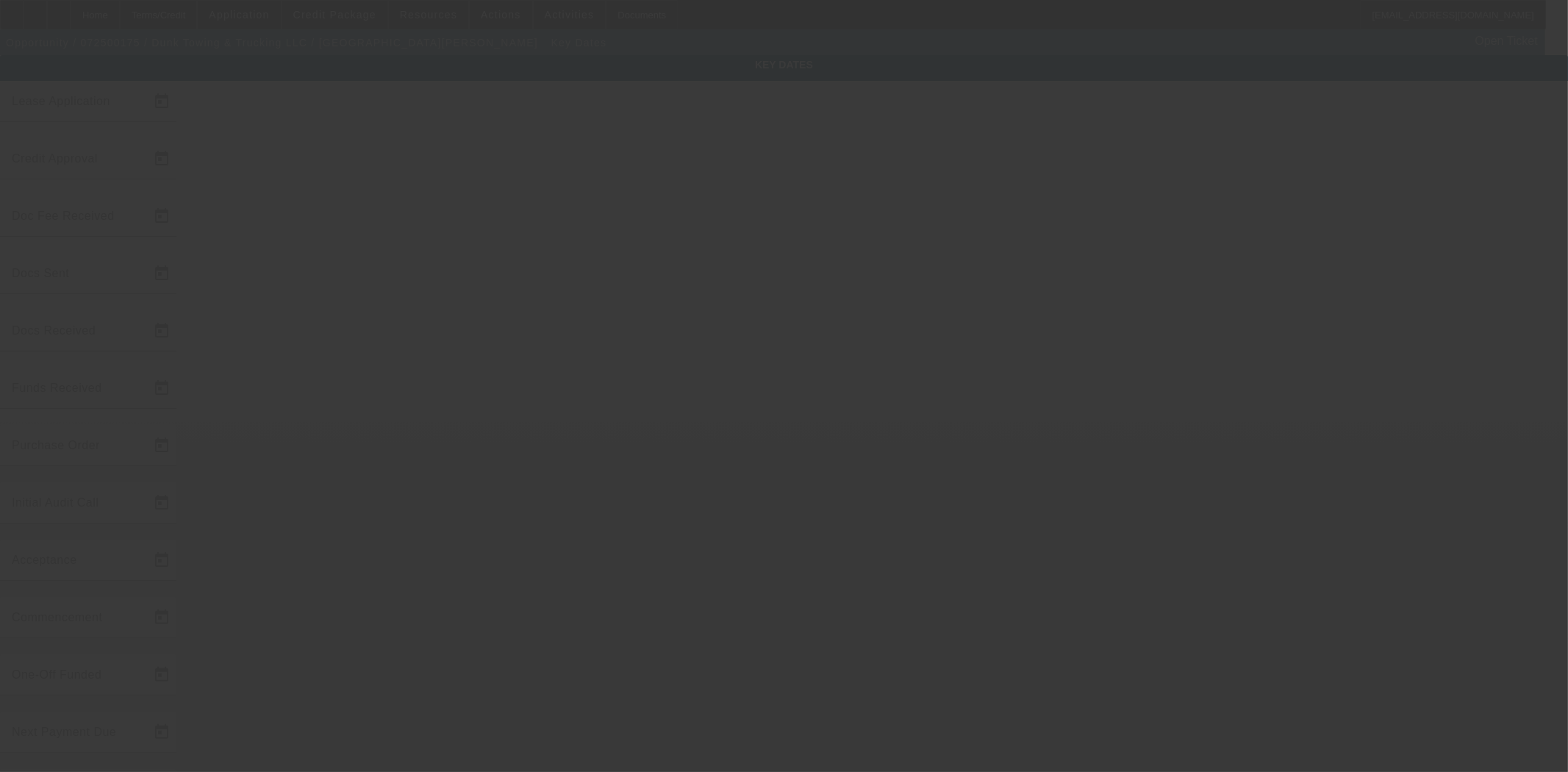
type input "11/15/2025"
type input "[DATE]"
